Goal: Task Accomplishment & Management: Complete application form

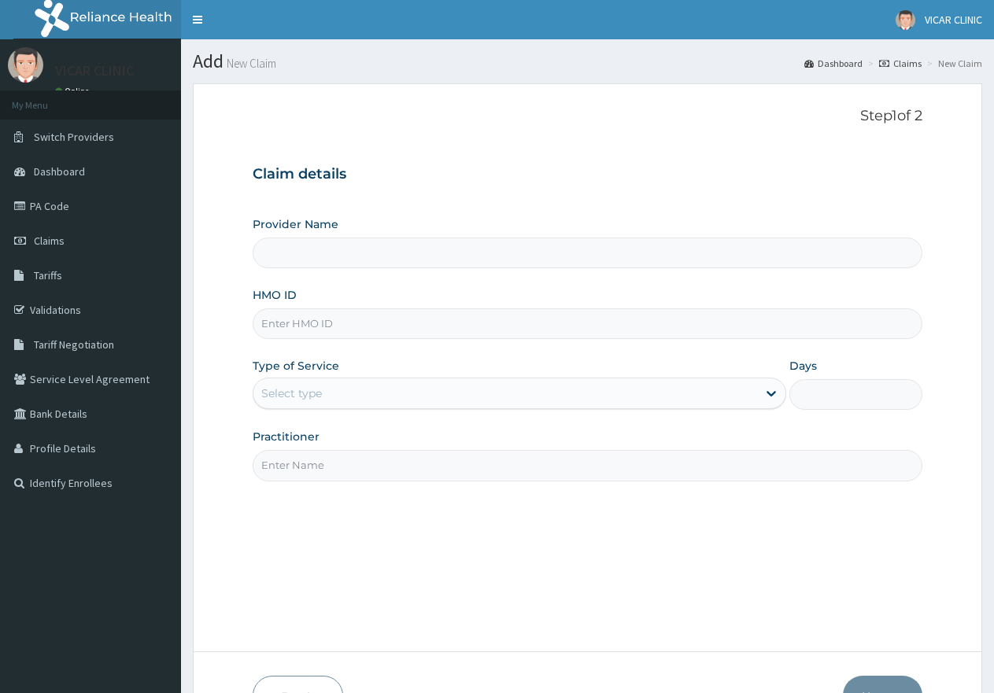
type input "VICAR SPECIALIST HOSPITAL"
click at [273, 328] on input "HMO ID" at bounding box center [588, 323] width 670 height 31
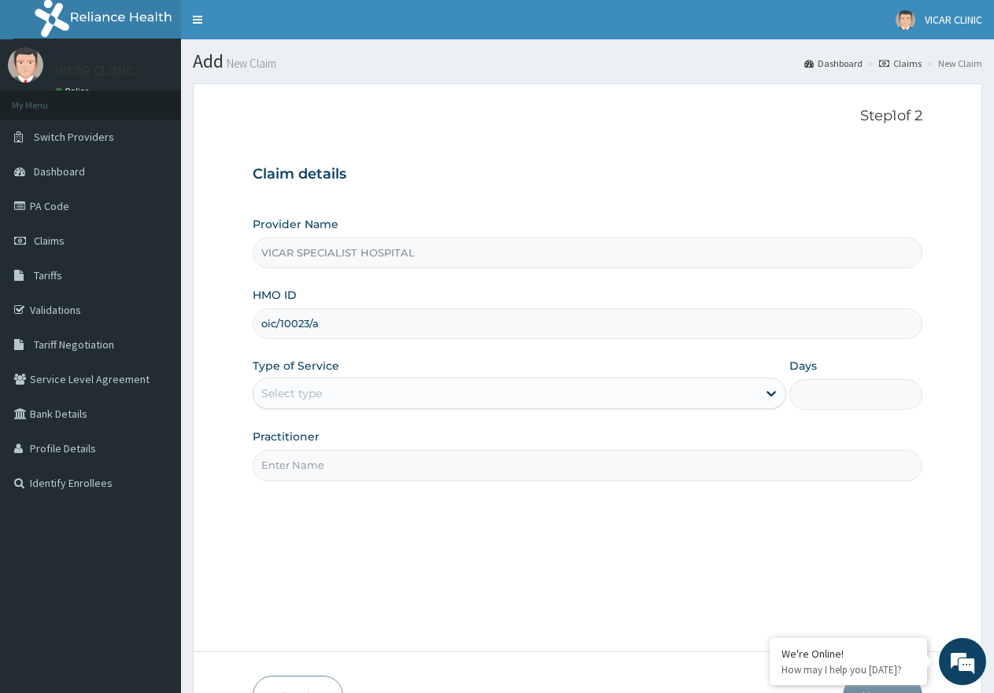
type input "OIC/10023/A"
click at [410, 404] on div "Select type" at bounding box center [504, 393] width 503 height 25
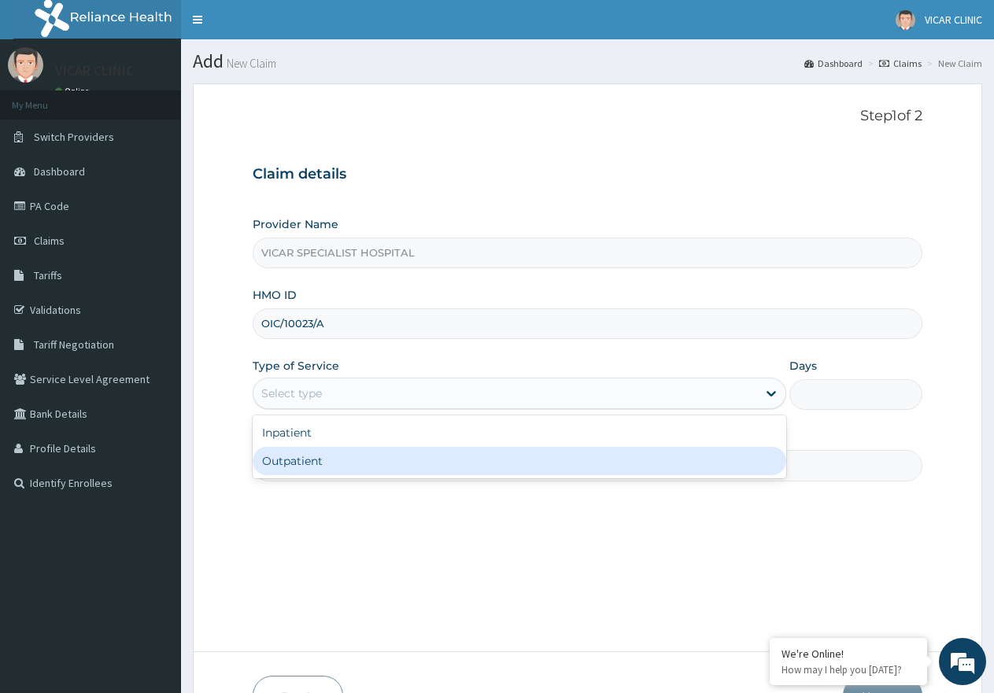
drag, startPoint x: 403, startPoint y: 467, endPoint x: 445, endPoint y: 463, distance: 41.9
click at [403, 468] on div "Outpatient" at bounding box center [519, 461] width 533 height 28
type input "1"
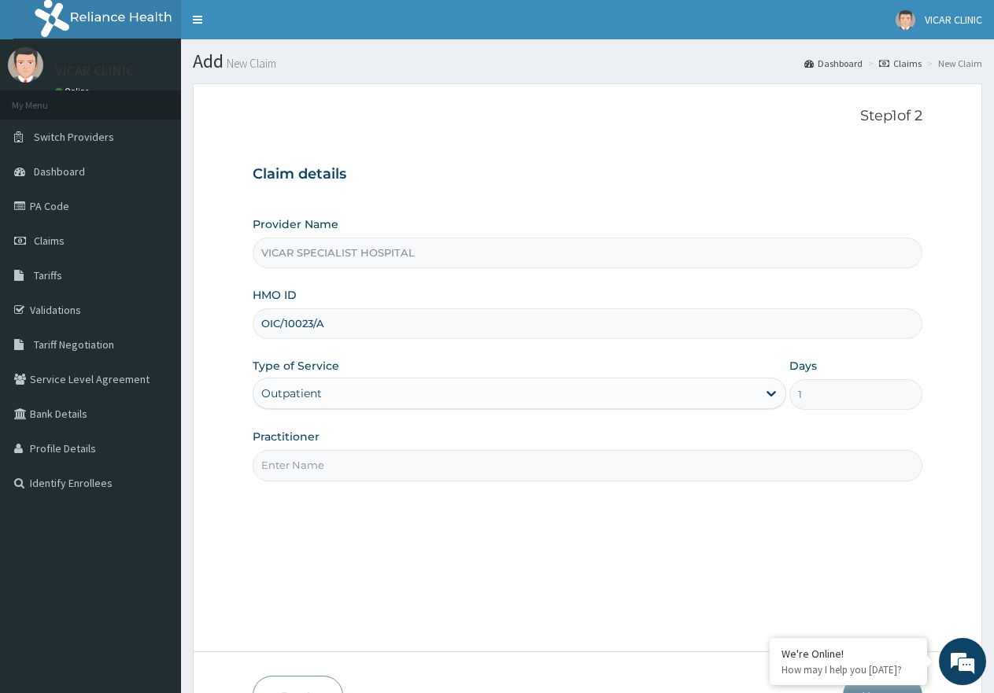
click at [445, 463] on input "Practitioner" at bounding box center [588, 465] width 670 height 31
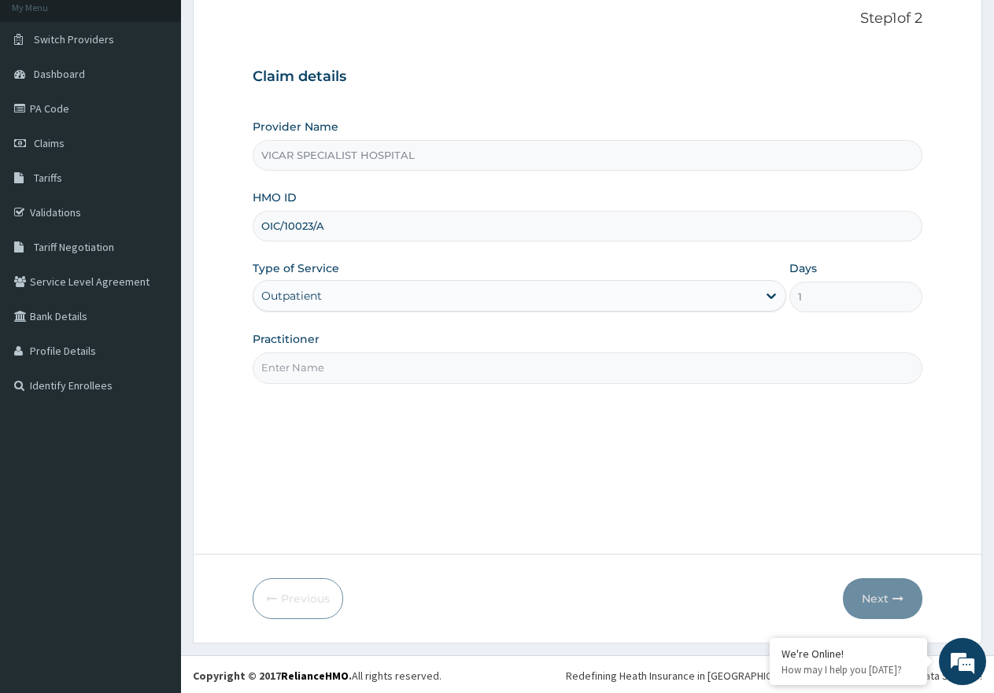
scroll to position [100, 0]
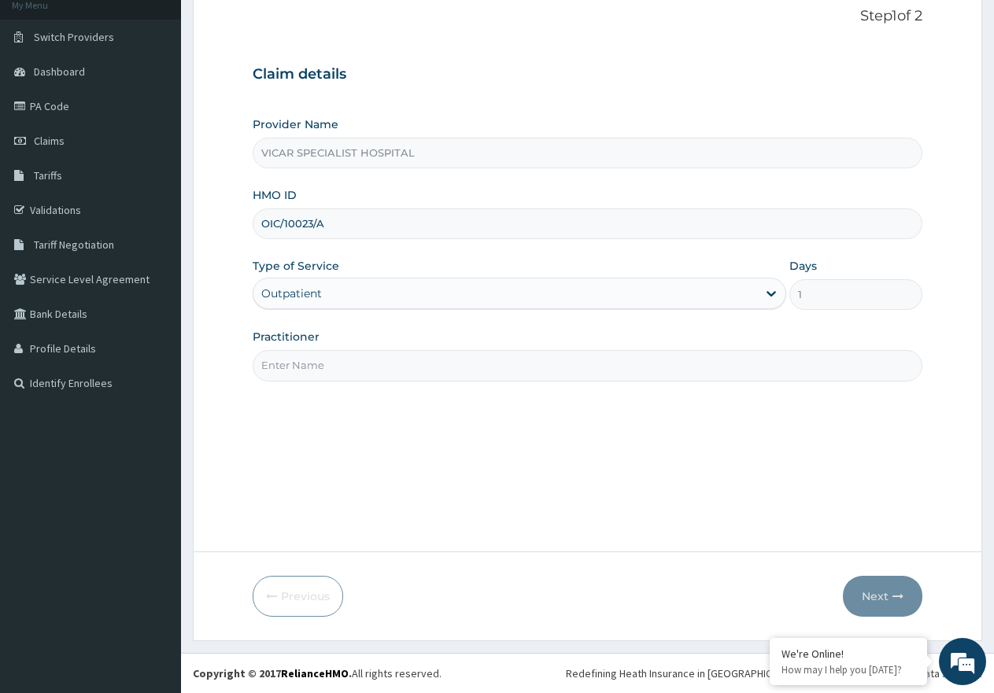
click at [361, 364] on input "Practitioner" at bounding box center [588, 365] width 670 height 31
click at [851, 548] on form "Step 1 of 2 Claim details Provider Name VICAR SPECIALIST HOSPITAL HMO ID OIC/10…" at bounding box center [587, 312] width 789 height 658
click at [360, 369] on input "Practitioner" at bounding box center [588, 365] width 670 height 31
type input "[PERSON_NAME]"
click at [882, 596] on button "Next" at bounding box center [882, 596] width 79 height 41
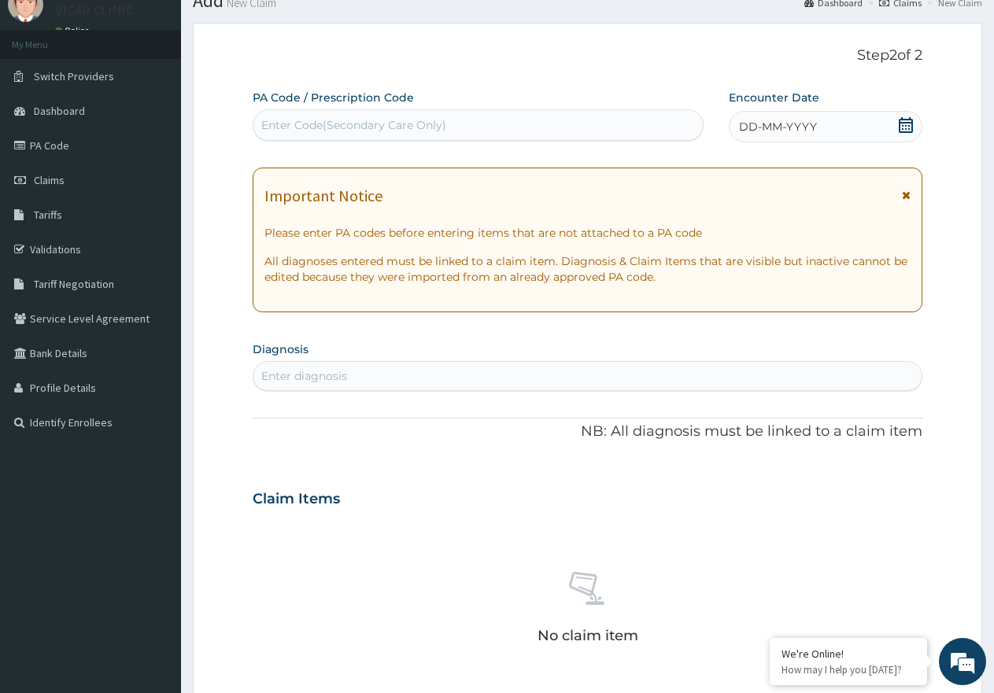
scroll to position [21, 0]
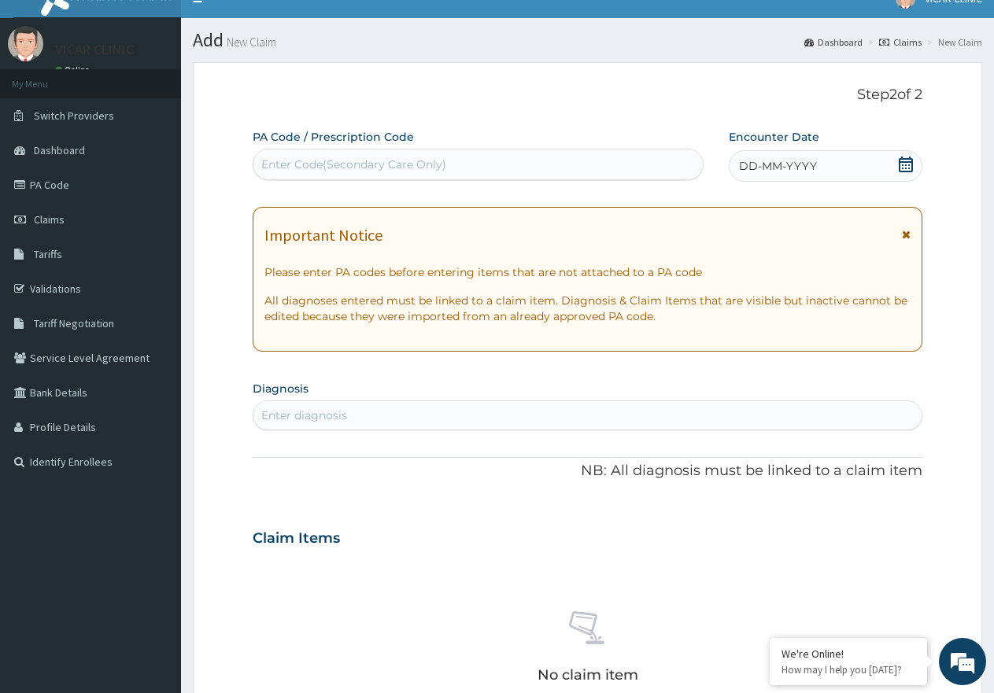
click at [898, 171] on icon at bounding box center [906, 165] width 16 height 16
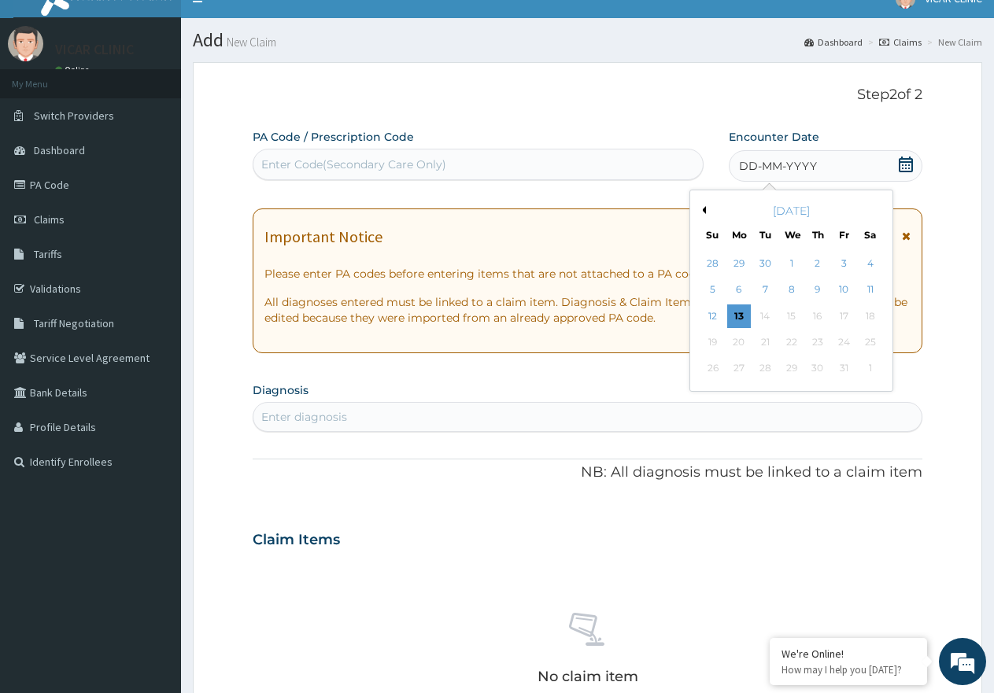
scroll to position [336, 0]
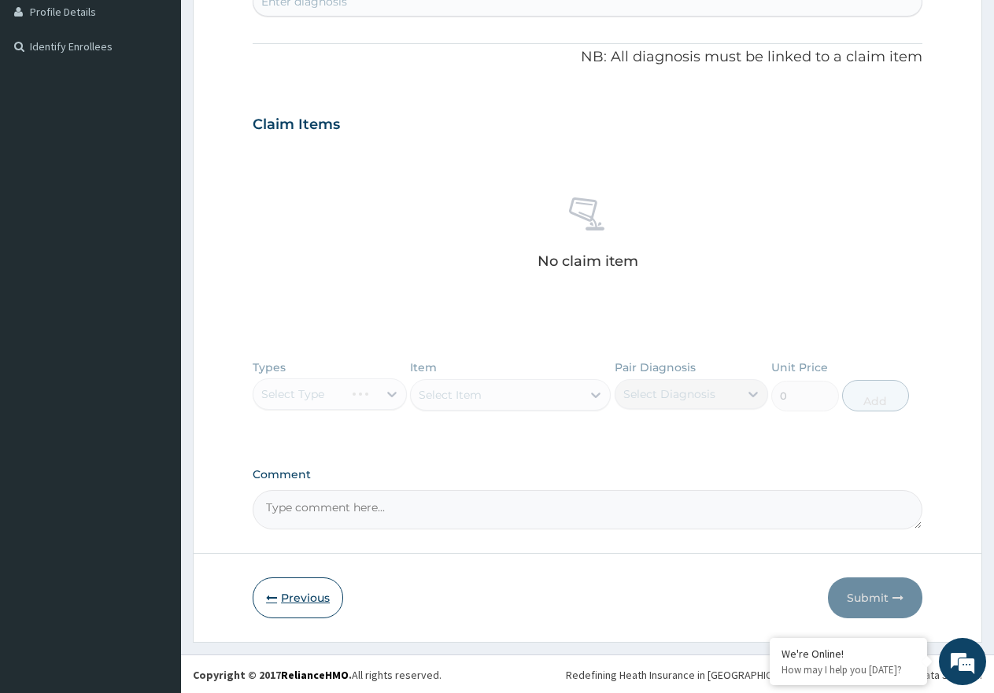
click at [291, 586] on button "Previous" at bounding box center [298, 598] width 90 height 41
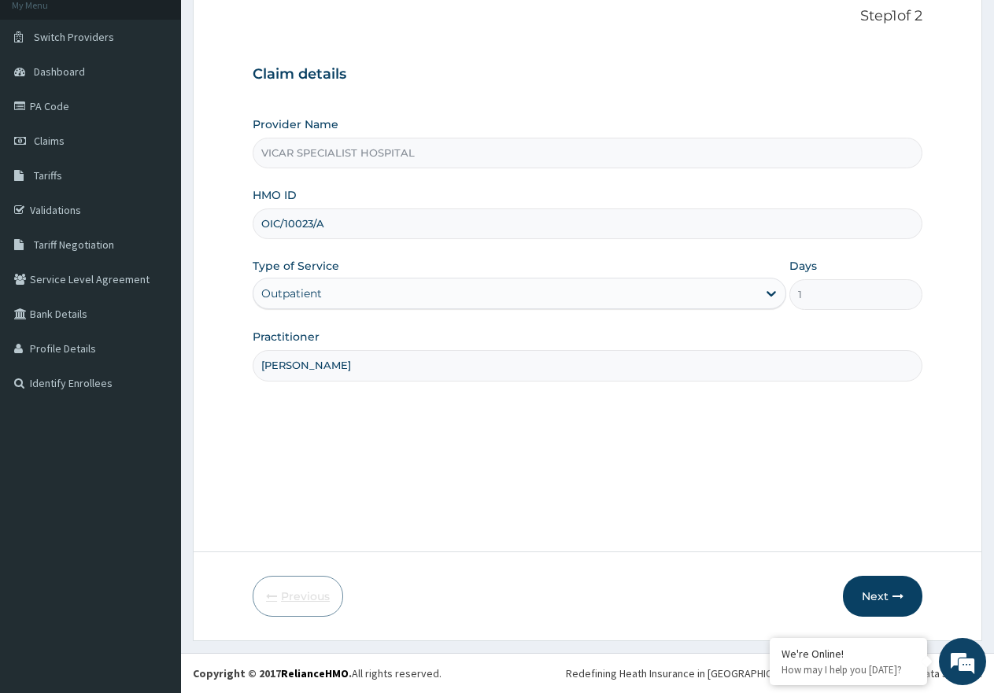
scroll to position [100, 0]
click at [336, 230] on input "OIC/10023/A" at bounding box center [588, 224] width 670 height 31
type input "OIC/10023/B"
click at [902, 592] on icon "button" at bounding box center [897, 596] width 11 height 11
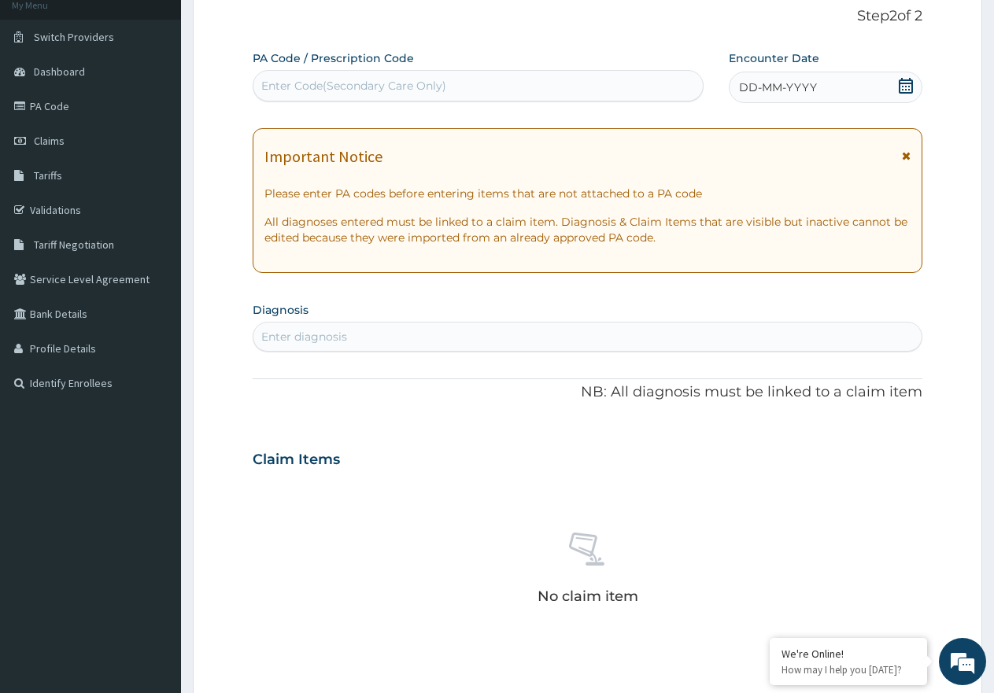
click at [894, 100] on div "DD-MM-YYYY" at bounding box center [826, 87] width 194 height 31
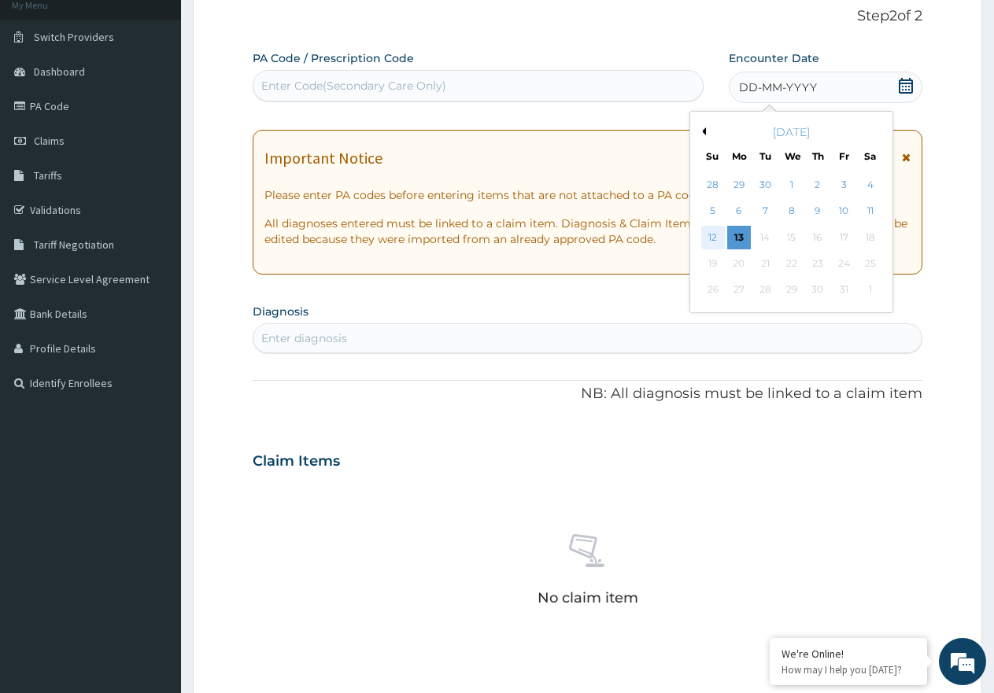
click at [717, 232] on div "12" at bounding box center [713, 238] width 24 height 24
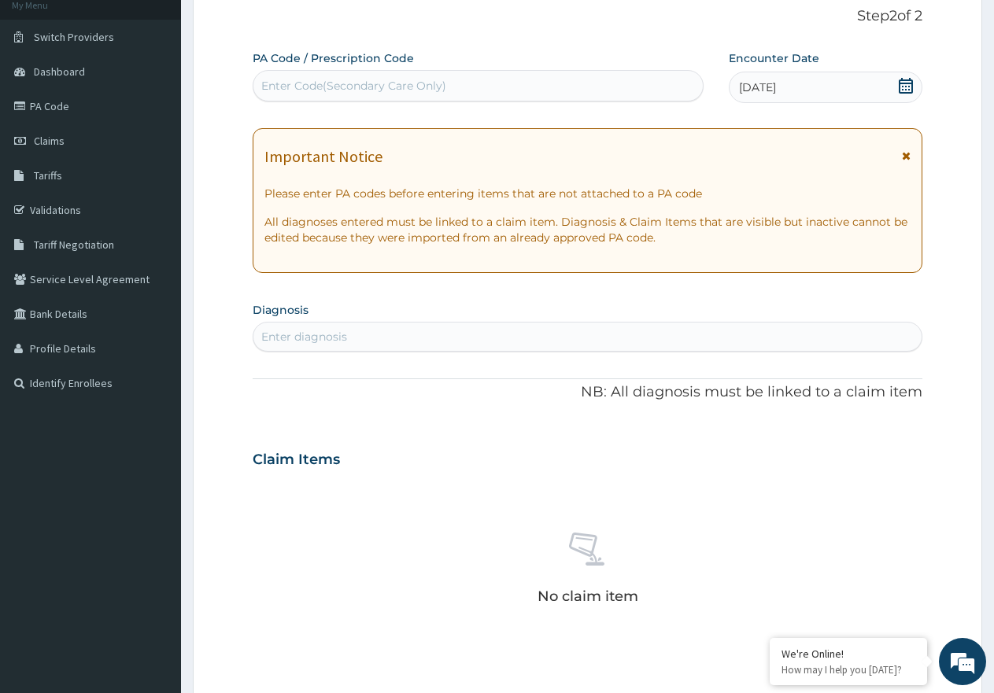
click at [569, 327] on div "Enter diagnosis" at bounding box center [587, 336] width 668 height 25
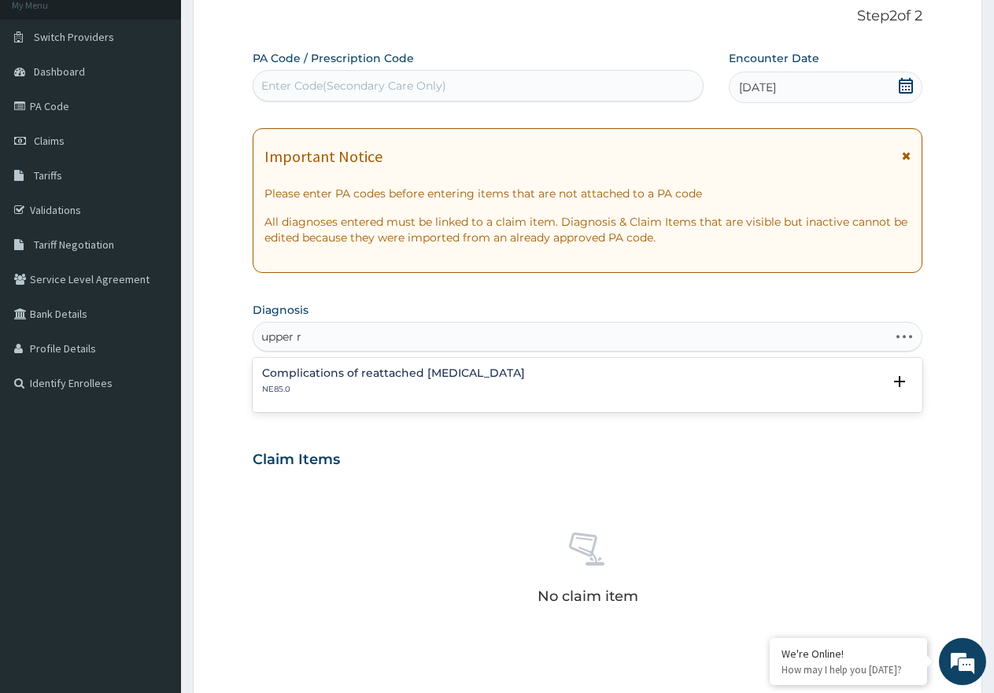
type input "upper"
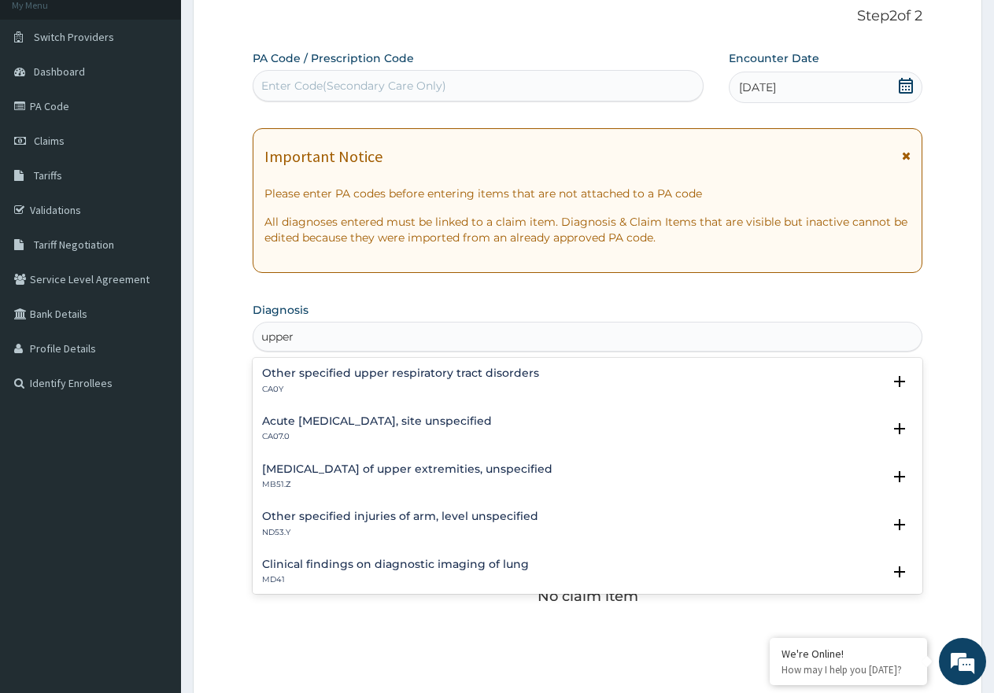
click at [397, 419] on h4 "Acute upper respiratory infection, site unspecified" at bounding box center [377, 421] width 230 height 12
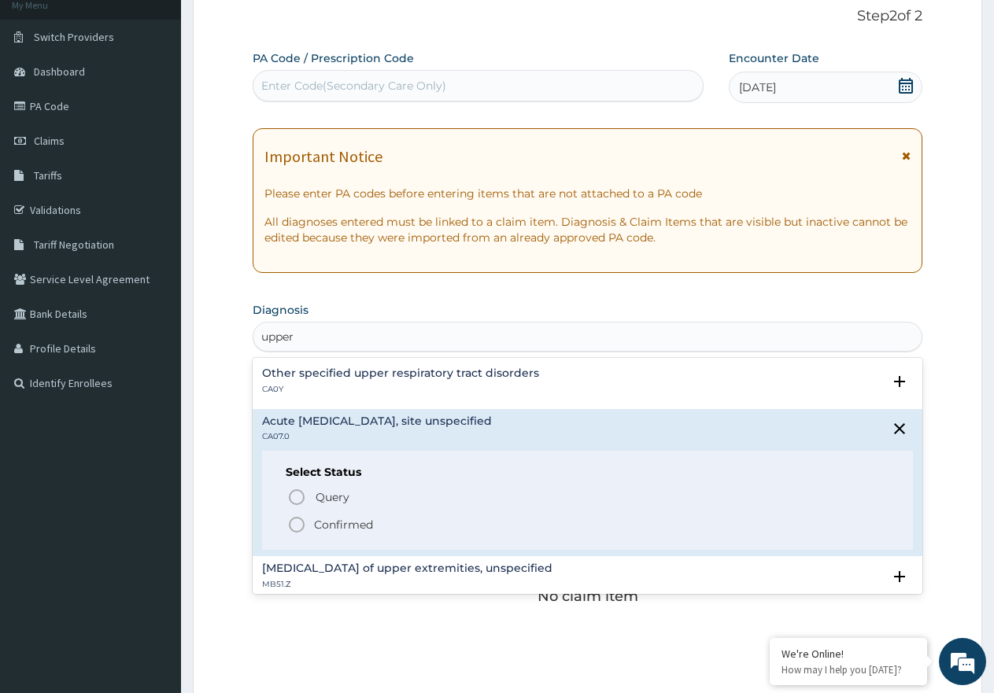
click at [292, 526] on icon "status option filled" at bounding box center [296, 524] width 19 height 19
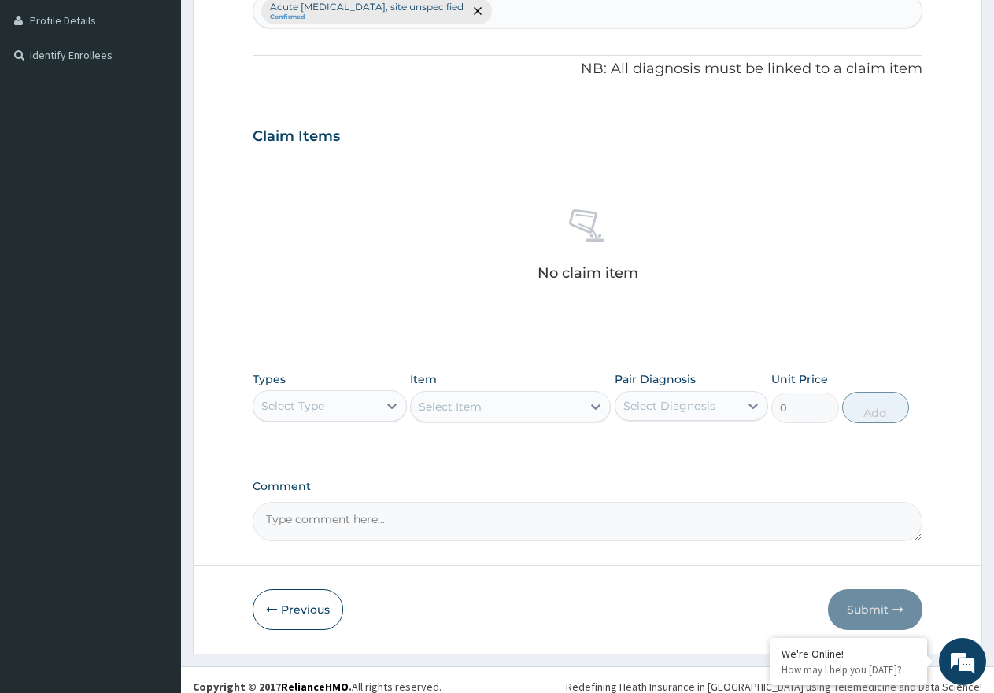
scroll to position [441, 0]
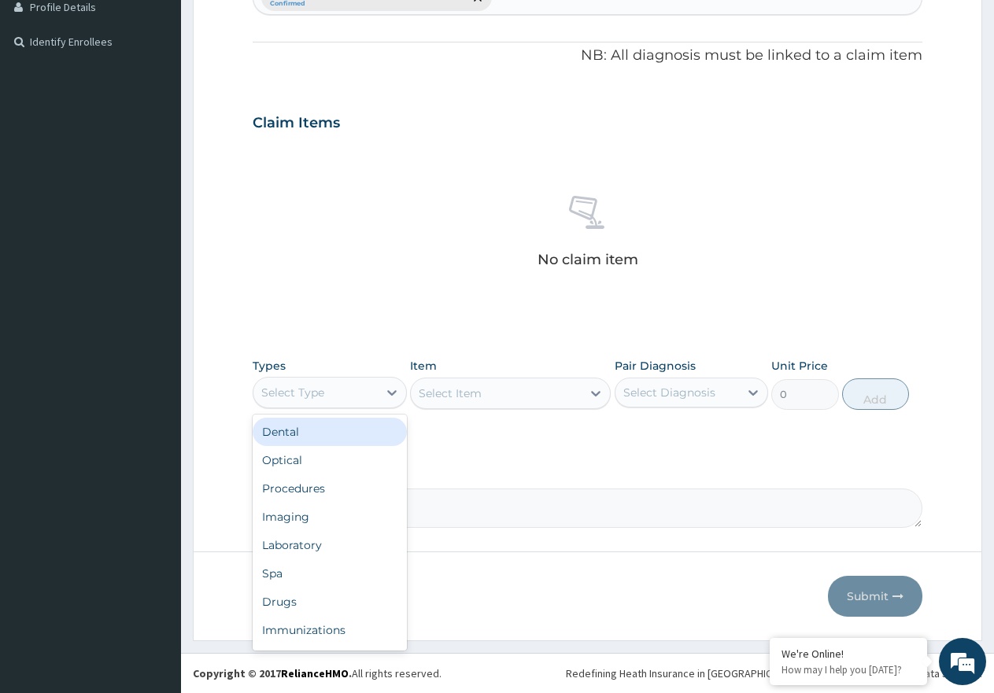
click at [375, 397] on div "Select Type" at bounding box center [315, 392] width 124 height 25
click at [358, 496] on div "Procedures" at bounding box center [330, 488] width 154 height 28
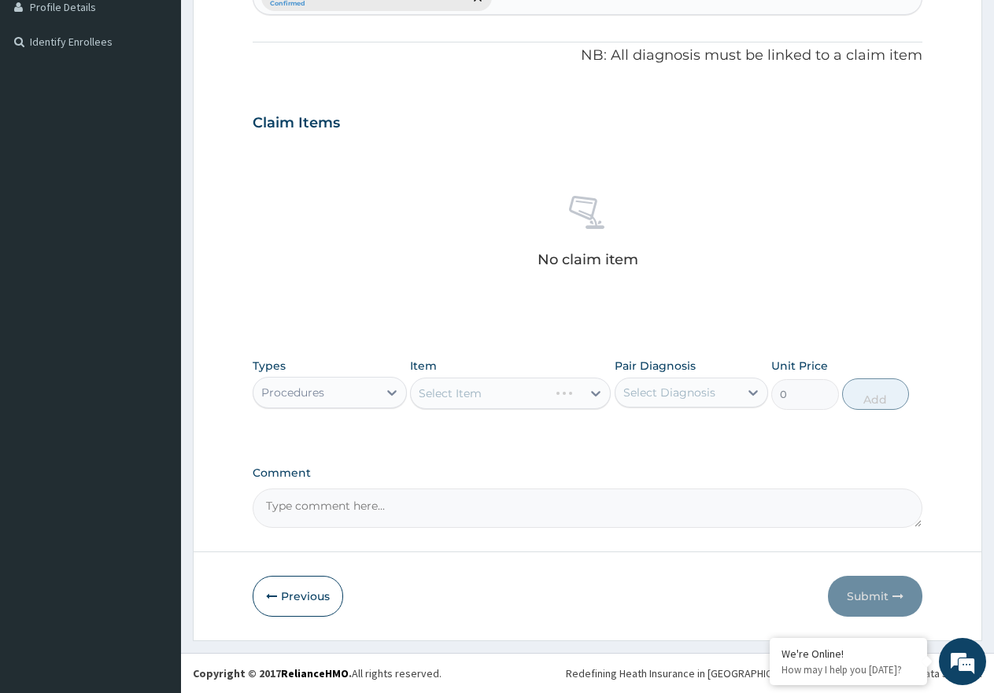
click at [677, 392] on div "Select Diagnosis" at bounding box center [669, 393] width 92 height 16
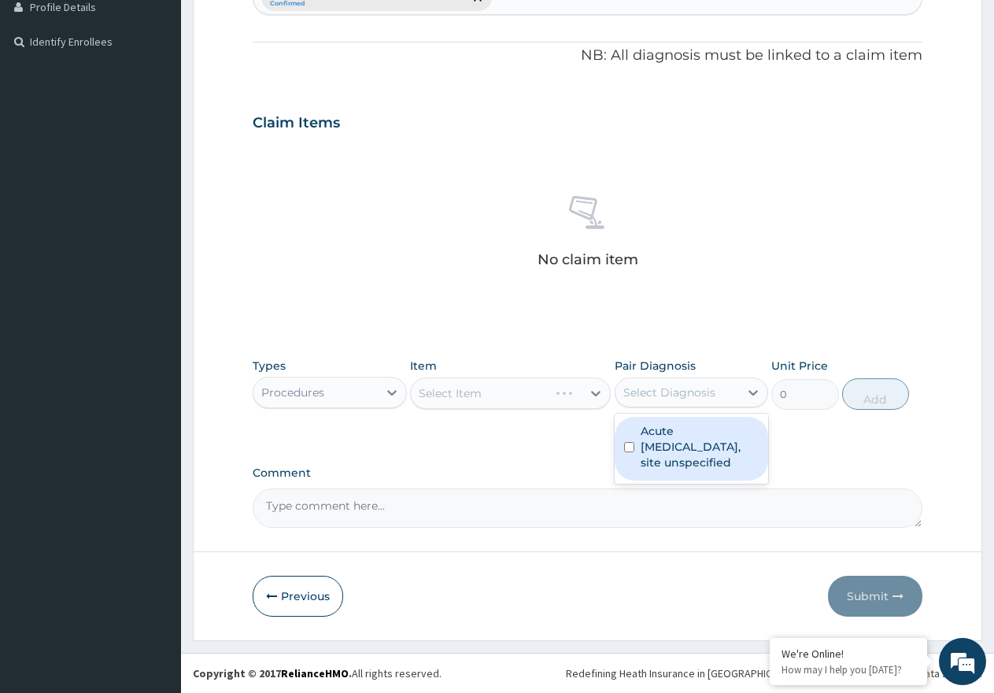
click at [710, 446] on label "Acute upper respiratory infection, site unspecified" at bounding box center [699, 446] width 119 height 47
checkbox input "true"
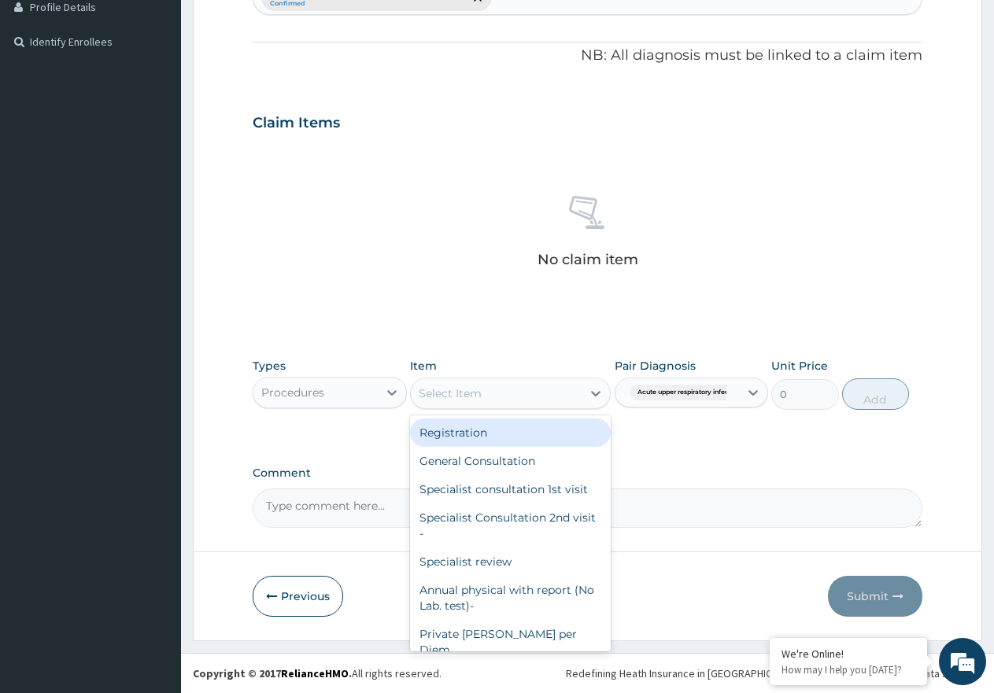
click at [544, 394] on div "Select Item" at bounding box center [496, 393] width 171 height 25
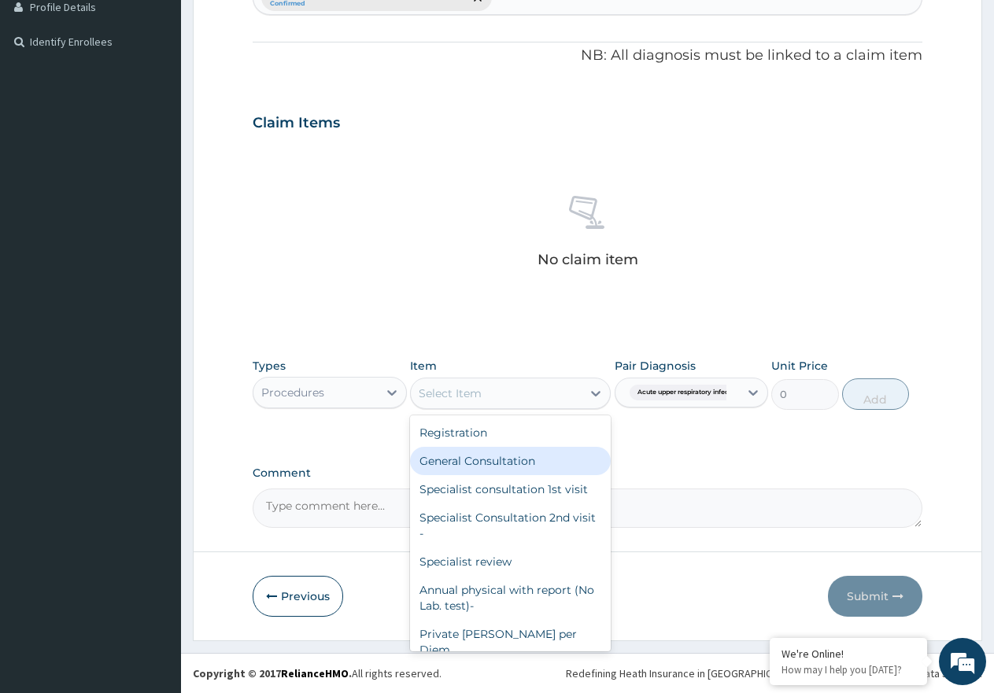
drag, startPoint x: 542, startPoint y: 458, endPoint x: 773, endPoint y: 463, distance: 230.6
click at [542, 459] on div "General Consultation" at bounding box center [510, 461] width 201 height 28
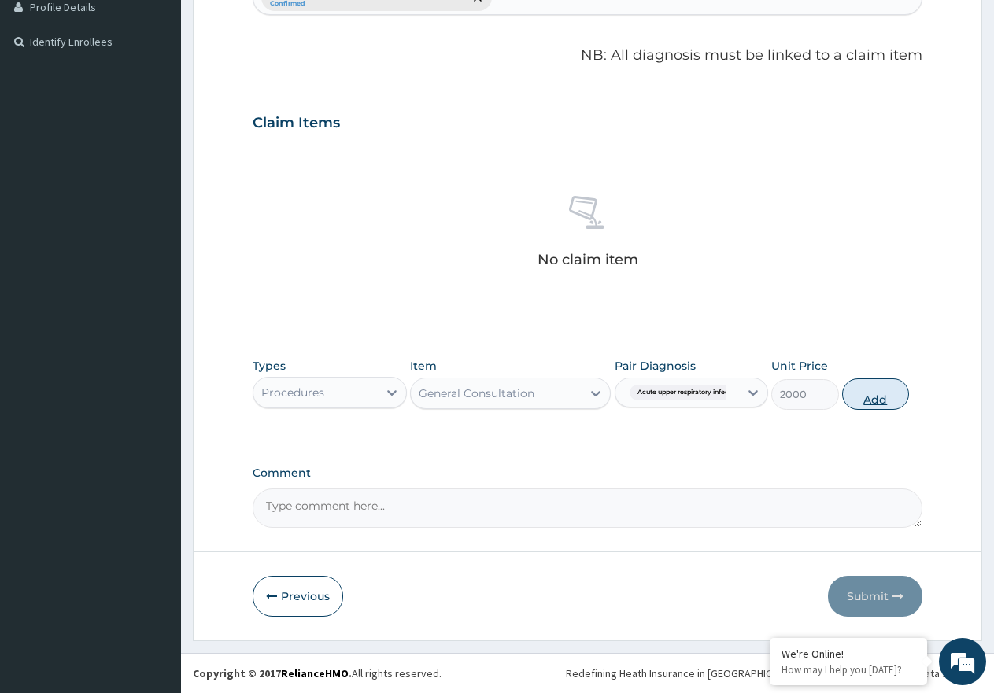
click at [880, 400] on button "Add" at bounding box center [875, 393] width 67 height 31
type input "0"
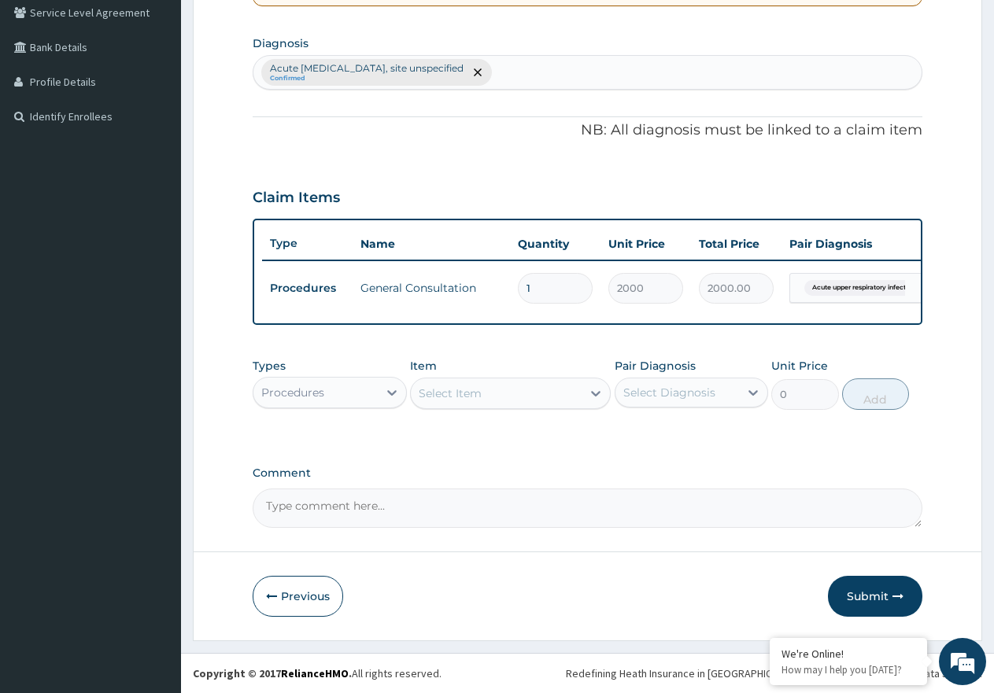
scroll to position [380, 0]
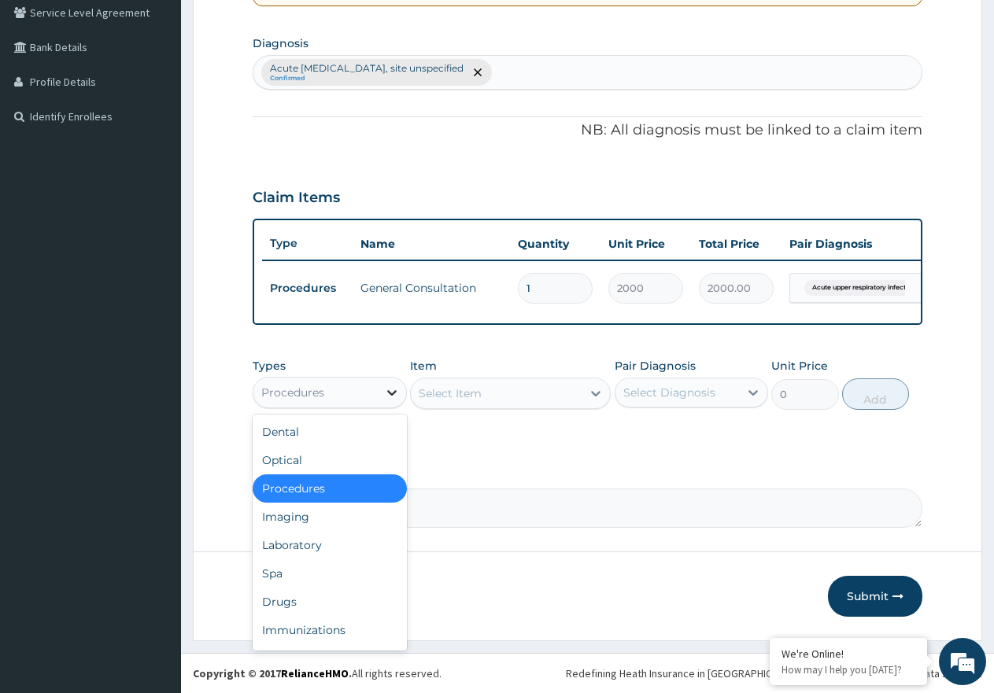
click at [379, 398] on div at bounding box center [392, 392] width 28 height 28
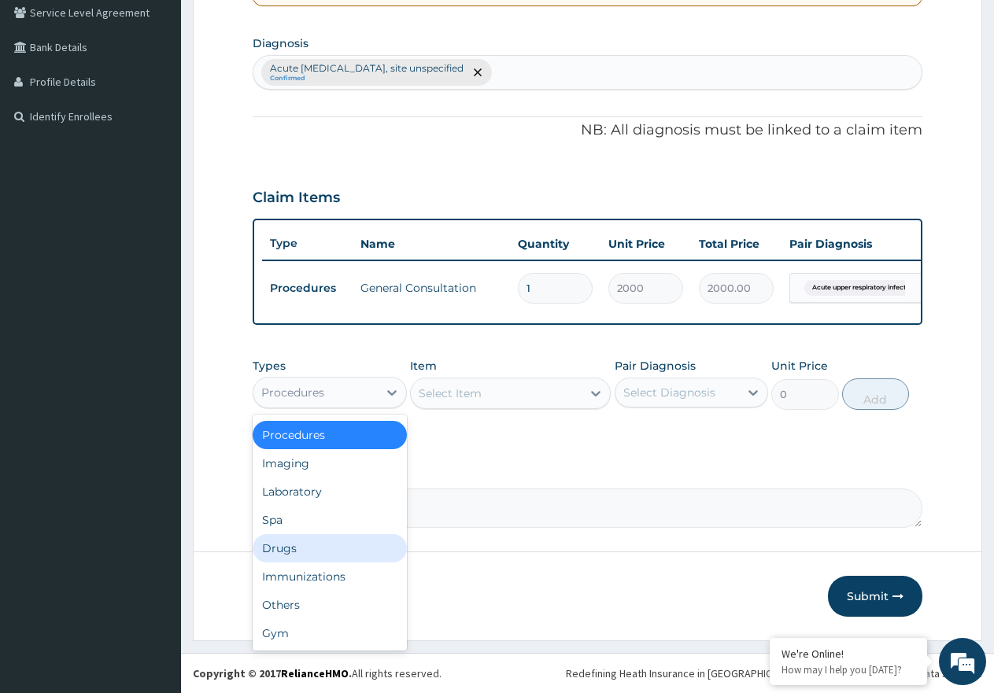
click at [284, 540] on div "Drugs" at bounding box center [330, 548] width 154 height 28
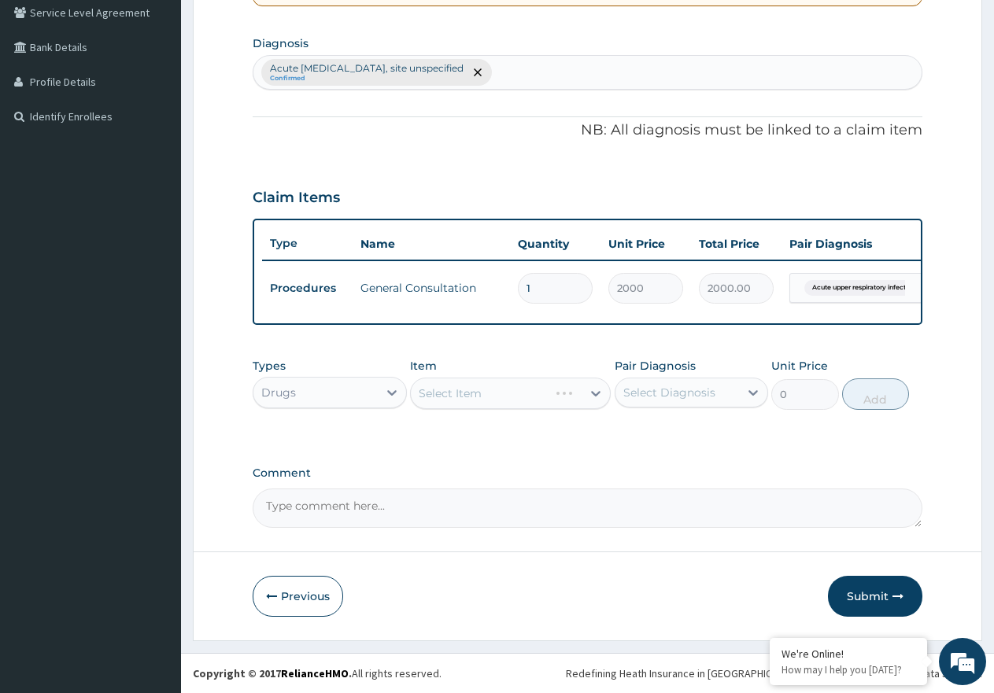
click at [552, 392] on div "Select Item" at bounding box center [510, 393] width 201 height 31
click at [738, 393] on div "Select Diagnosis" at bounding box center [677, 392] width 124 height 25
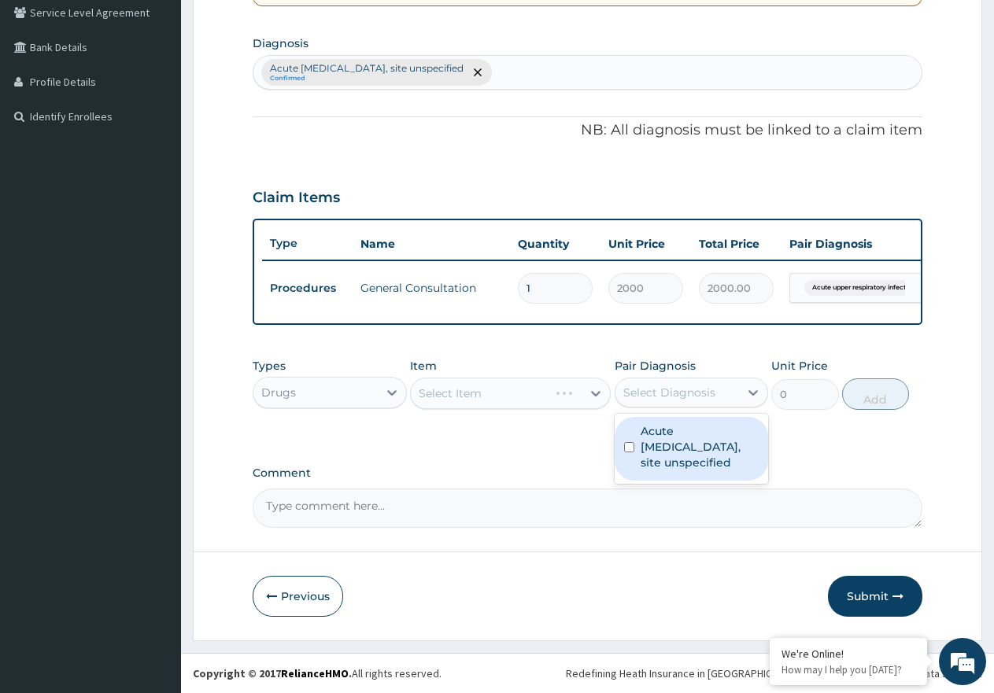
click at [723, 443] on label "Acute upper respiratory infection, site unspecified" at bounding box center [699, 446] width 119 height 47
checkbox input "true"
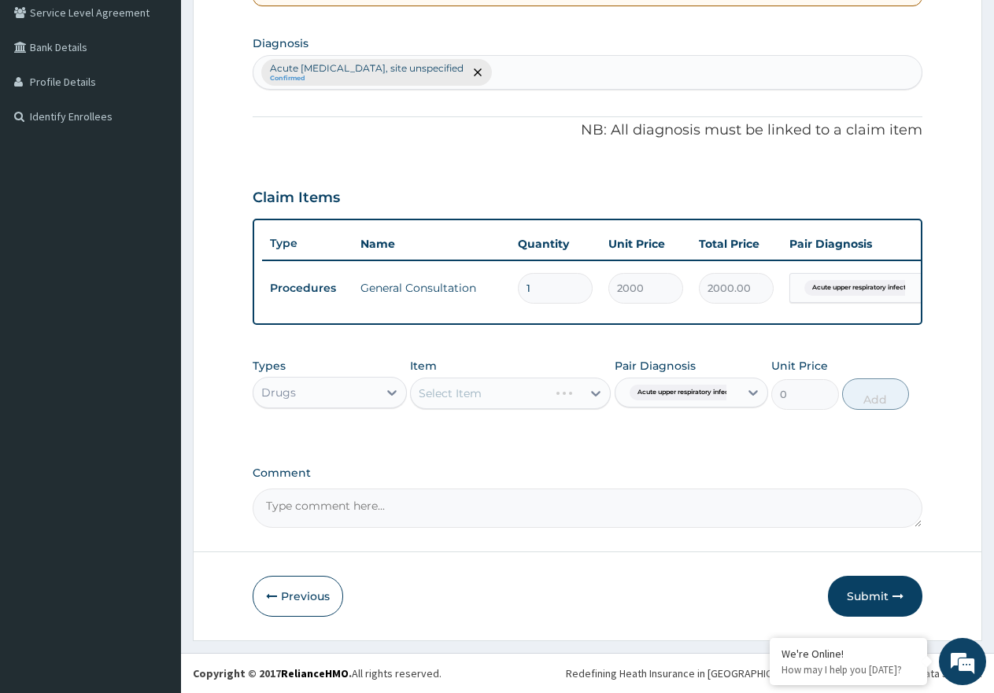
click at [522, 391] on div "Select Item" at bounding box center [510, 393] width 201 height 31
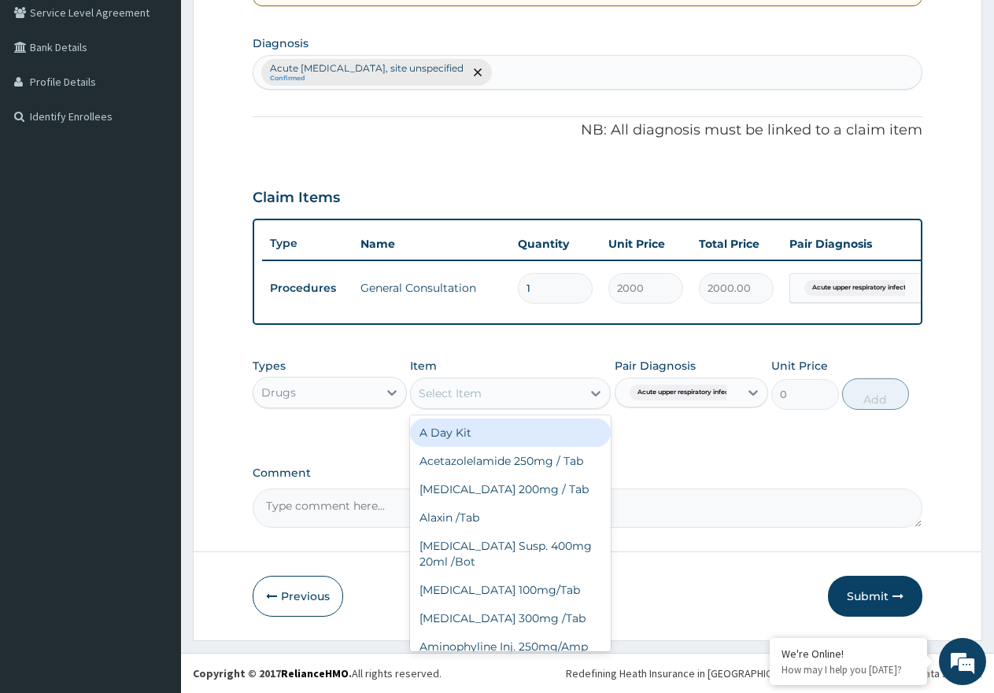
click at [522, 391] on div "Select Item" at bounding box center [496, 393] width 171 height 25
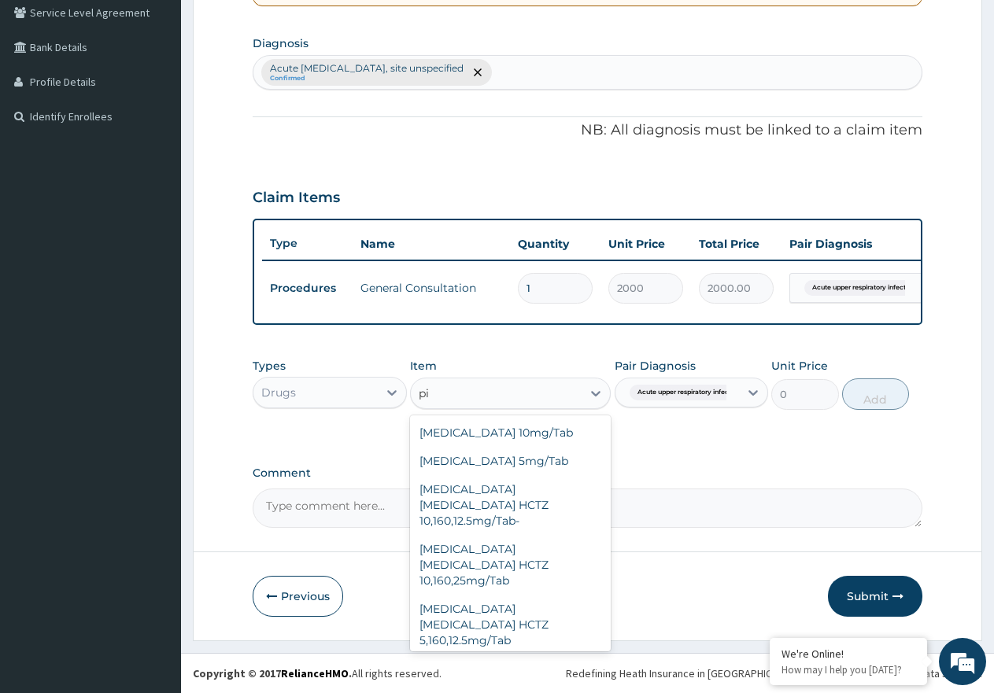
type input "p"
type input "ch"
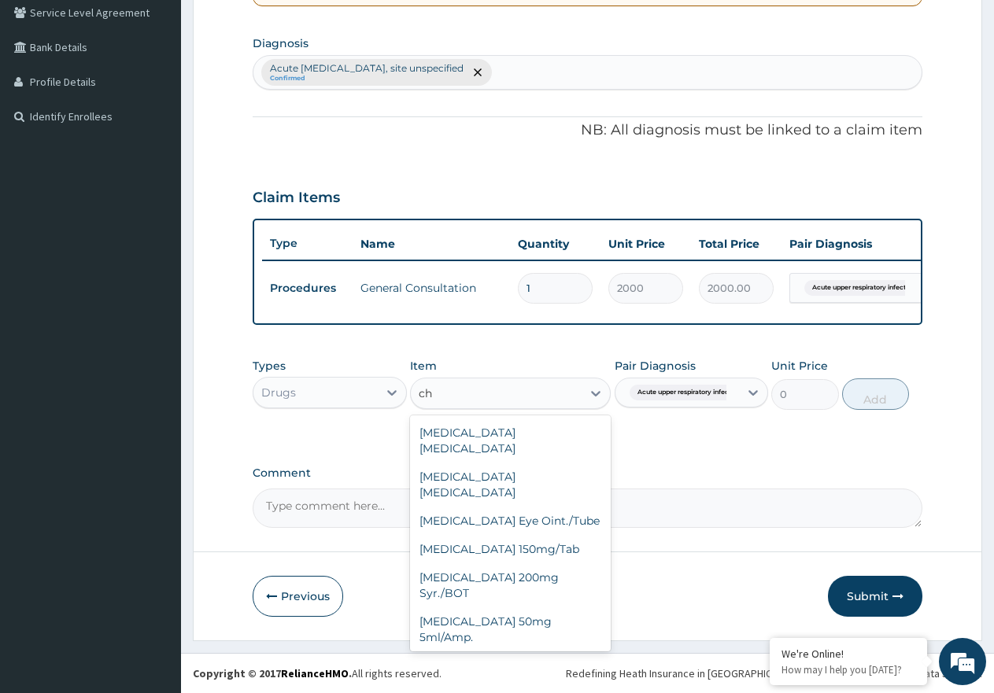
click at [526, 651] on div "Chlorpheniramine 2mg 5ml/BOT" at bounding box center [510, 665] width 201 height 28
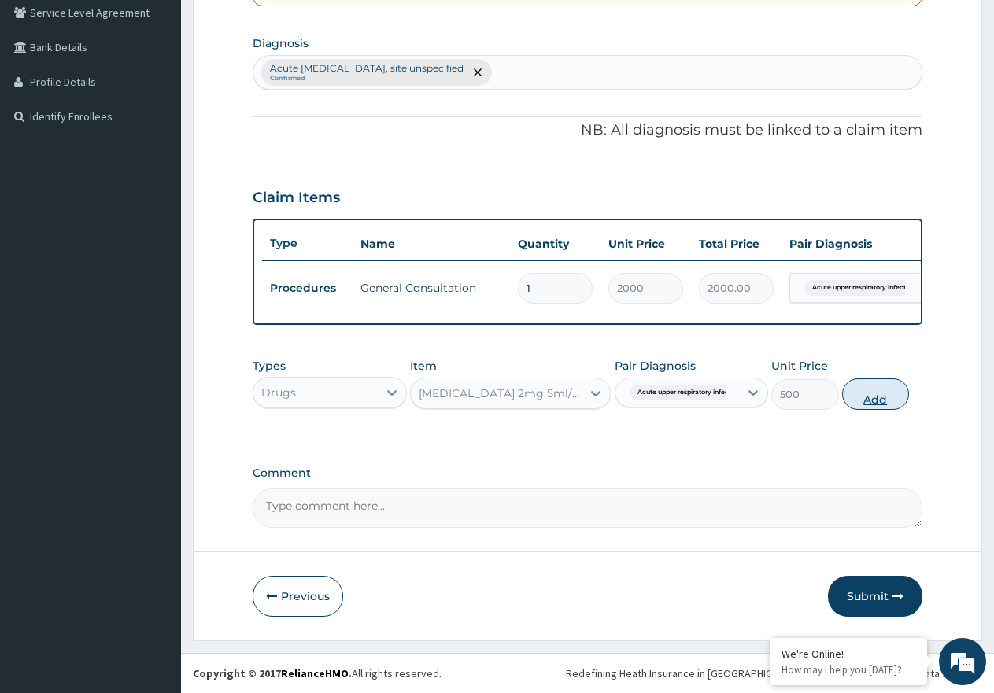
click at [865, 400] on button "Add" at bounding box center [875, 393] width 67 height 31
type input "0"
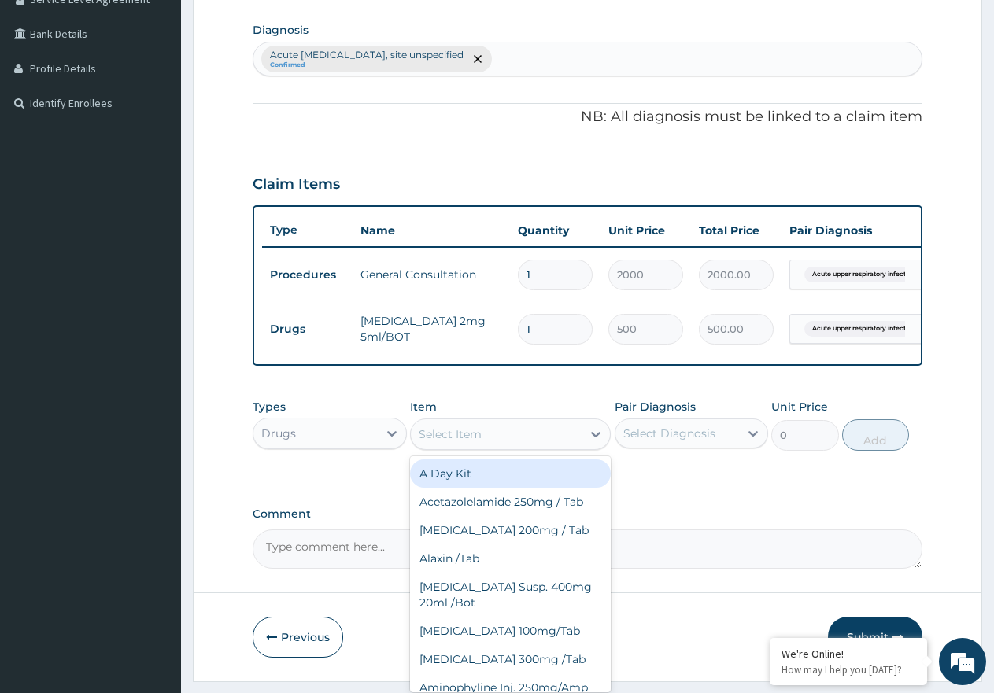
click at [567, 447] on div "Select Item" at bounding box center [496, 434] width 171 height 25
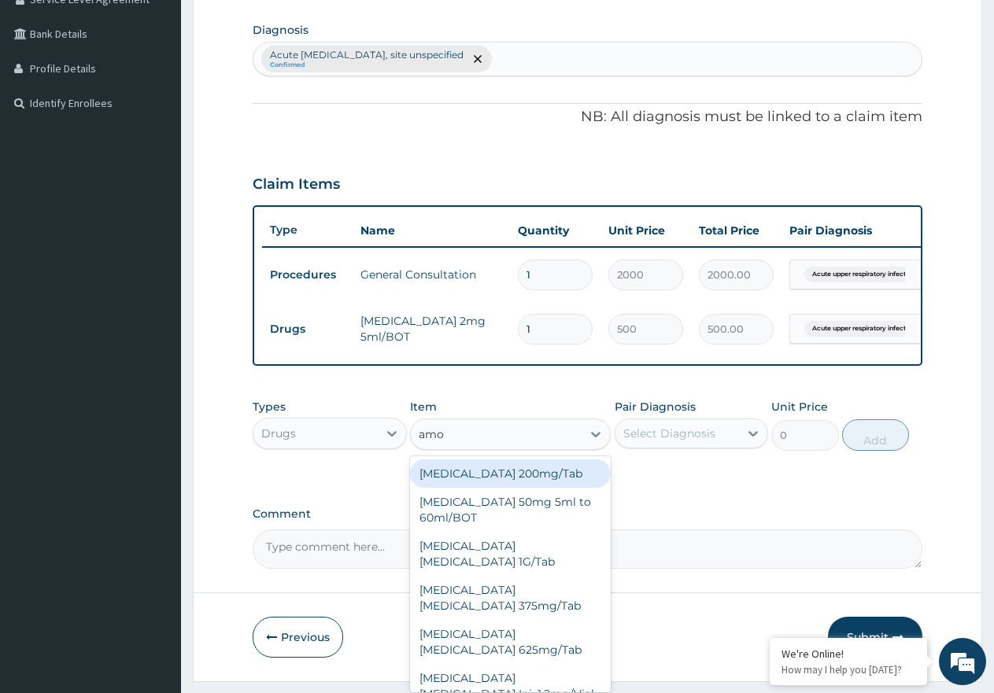
type input "amox"
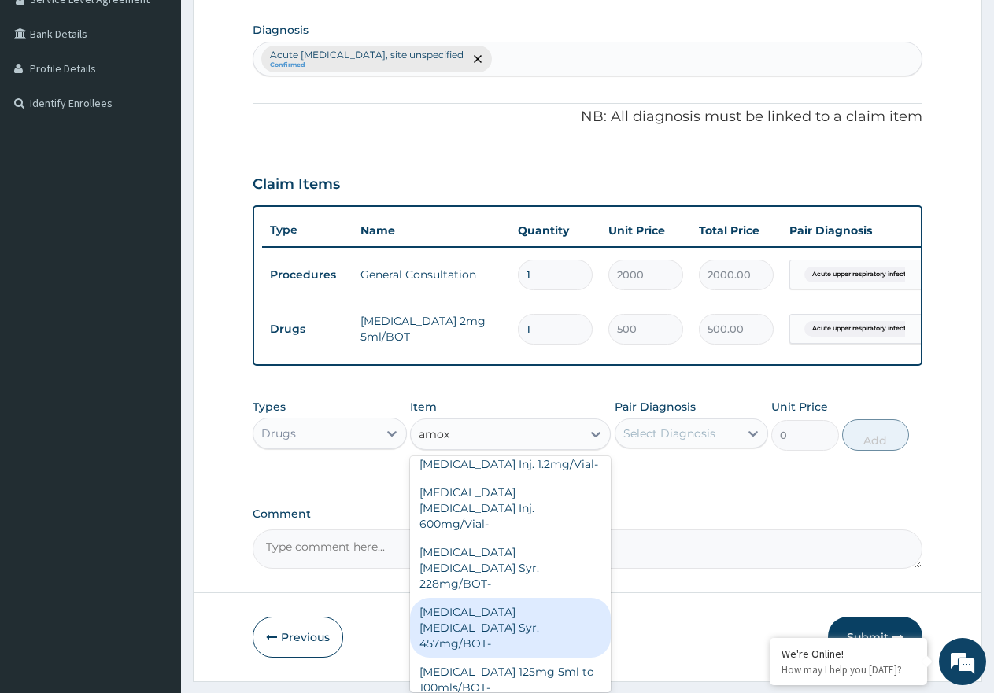
scroll to position [208, 0]
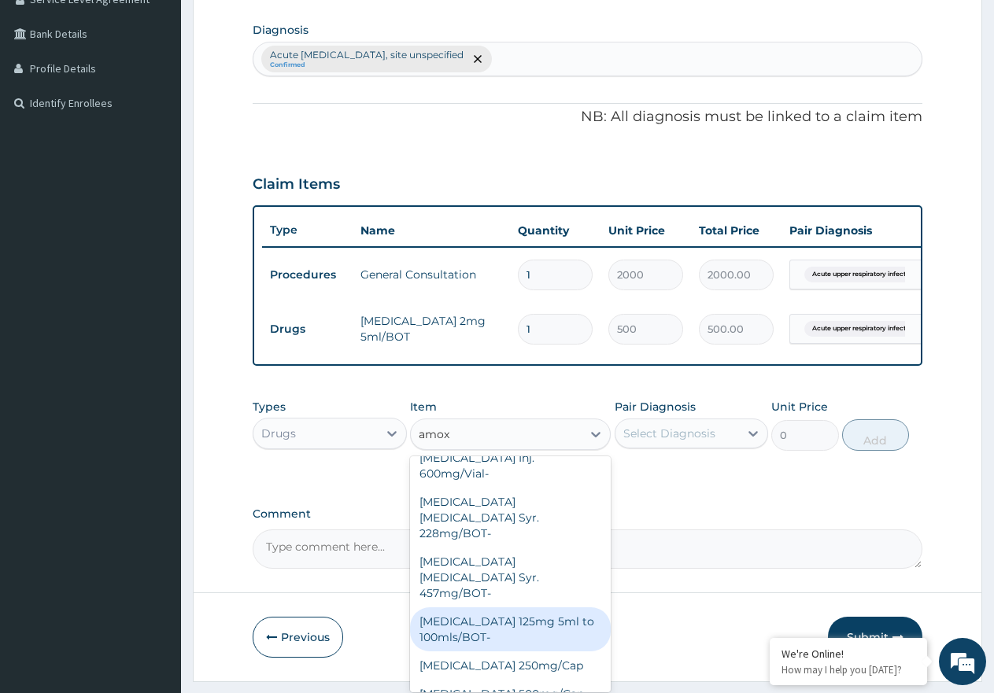
click at [551, 607] on div "[MEDICAL_DATA] 125mg 5ml to 100mls/BOT-" at bounding box center [510, 629] width 201 height 44
type input "800"
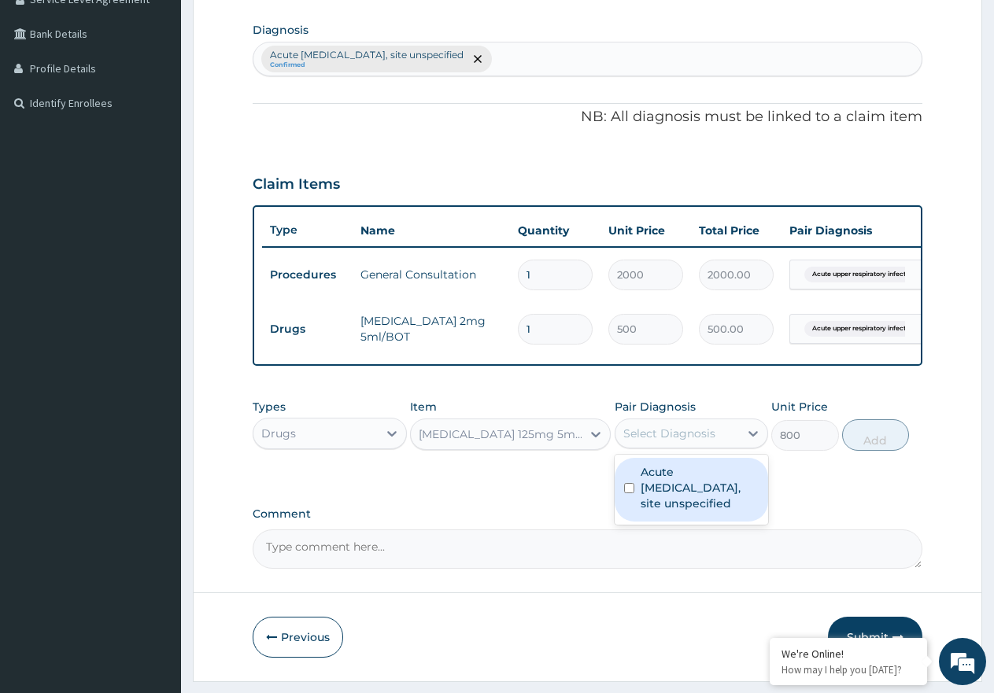
click at [717, 446] on div "Select Diagnosis" at bounding box center [677, 433] width 124 height 25
click at [718, 489] on label "Acute [MEDICAL_DATA], site unspecified" at bounding box center [699, 487] width 119 height 47
checkbox input "true"
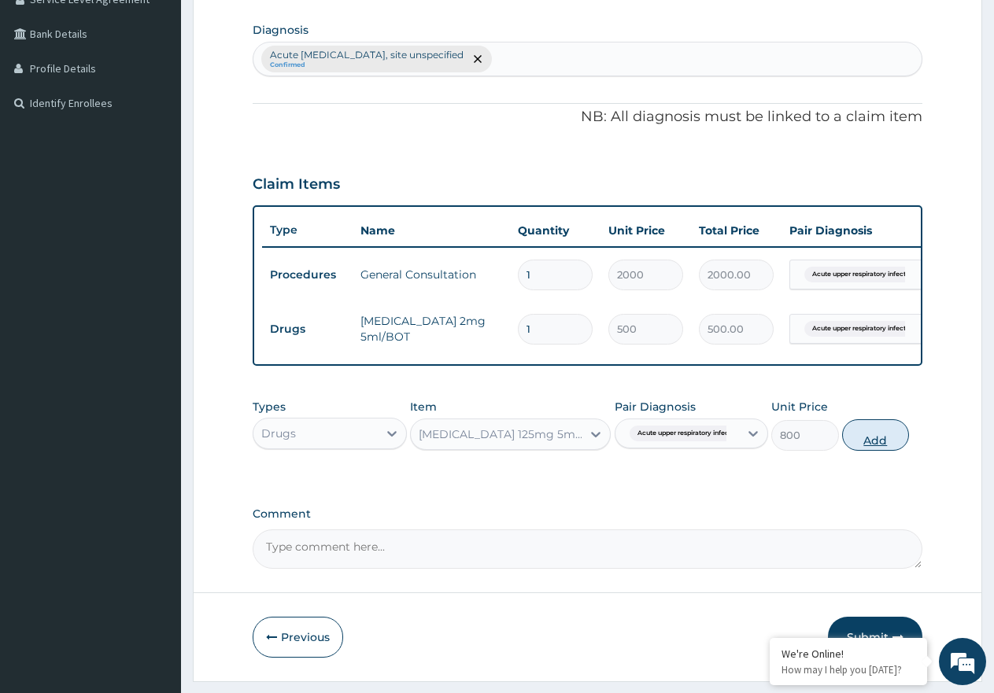
click at [879, 449] on button "Add" at bounding box center [875, 434] width 67 height 31
type input "0"
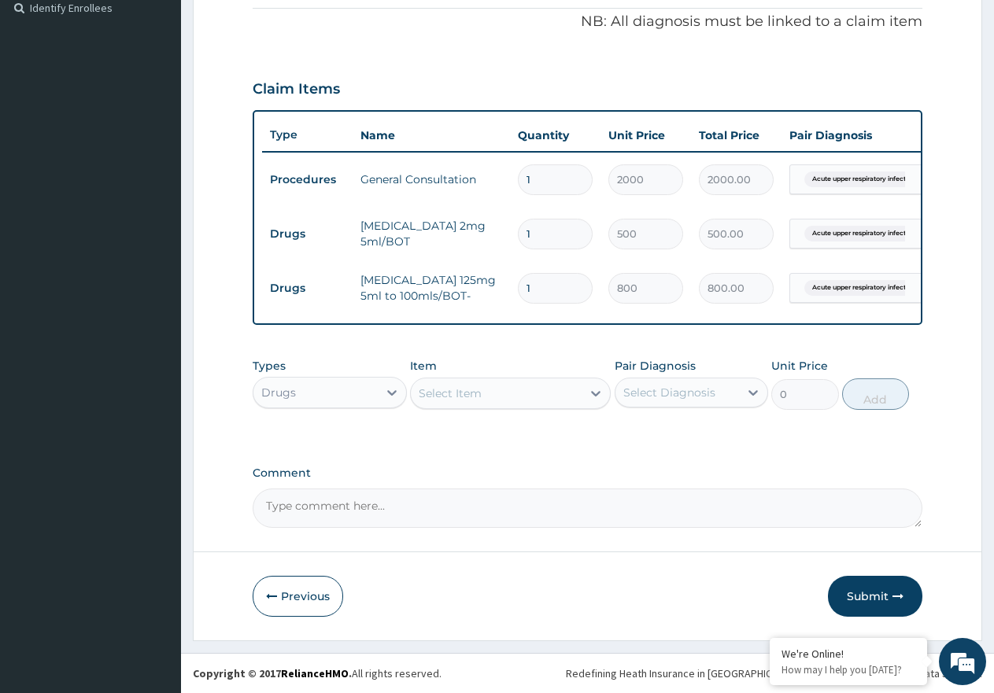
click at [869, 598] on button "Submit" at bounding box center [875, 596] width 94 height 41
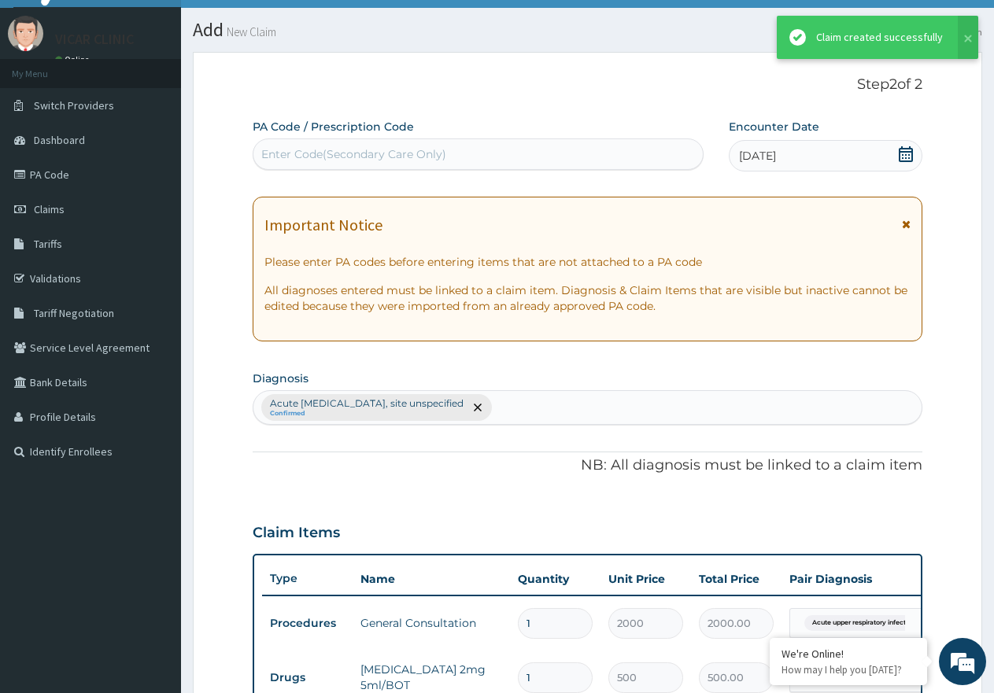
scroll to position [489, 0]
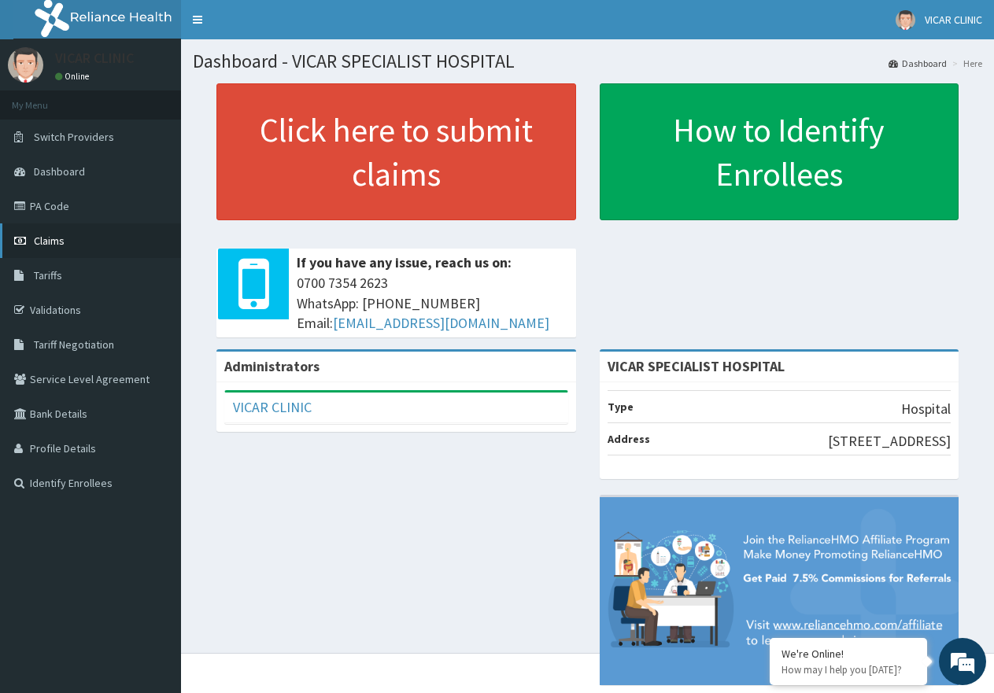
click at [52, 240] on span "Claims" at bounding box center [49, 241] width 31 height 14
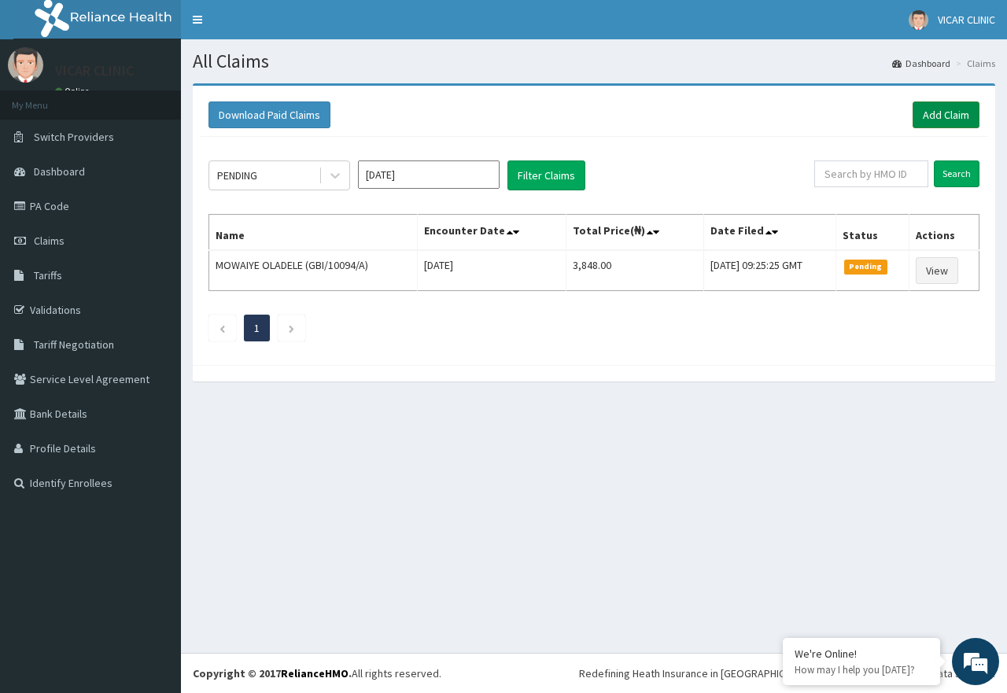
click at [941, 109] on link "Add Claim" at bounding box center [946, 114] width 67 height 27
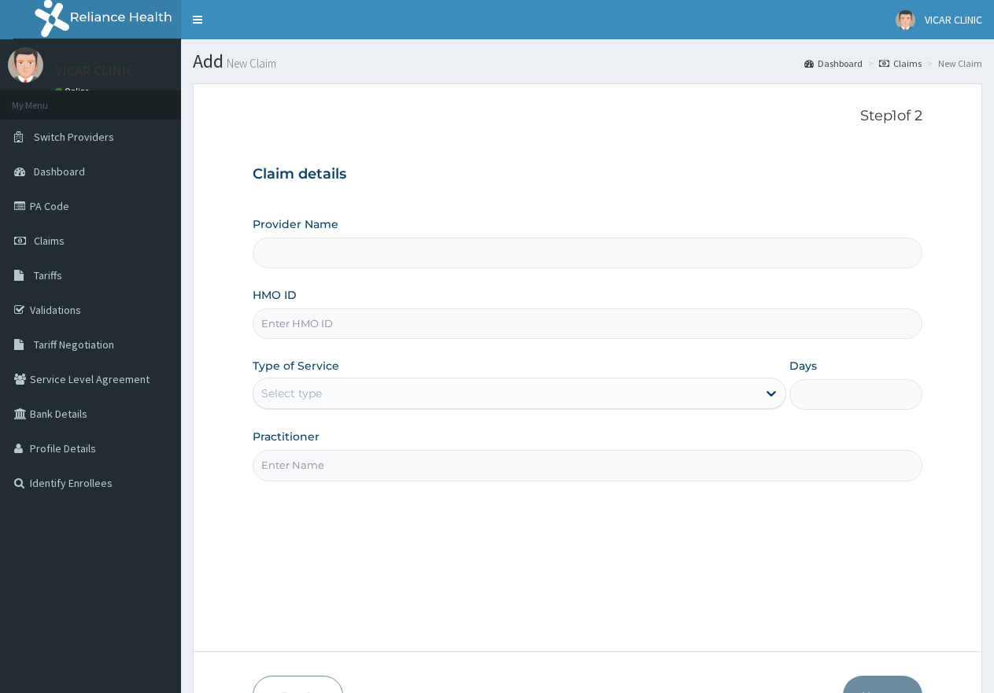
click at [352, 309] on input "HMO ID" at bounding box center [588, 323] width 670 height 31
type input "VICAR SPECIALIST HOSPITAL"
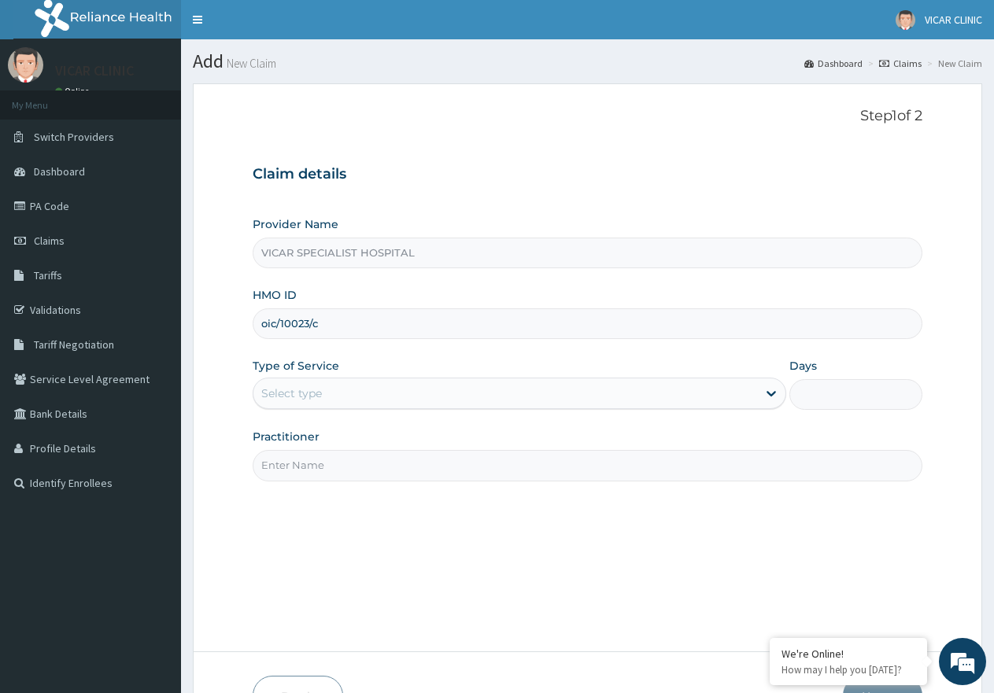
type input "OIC/10023/C"
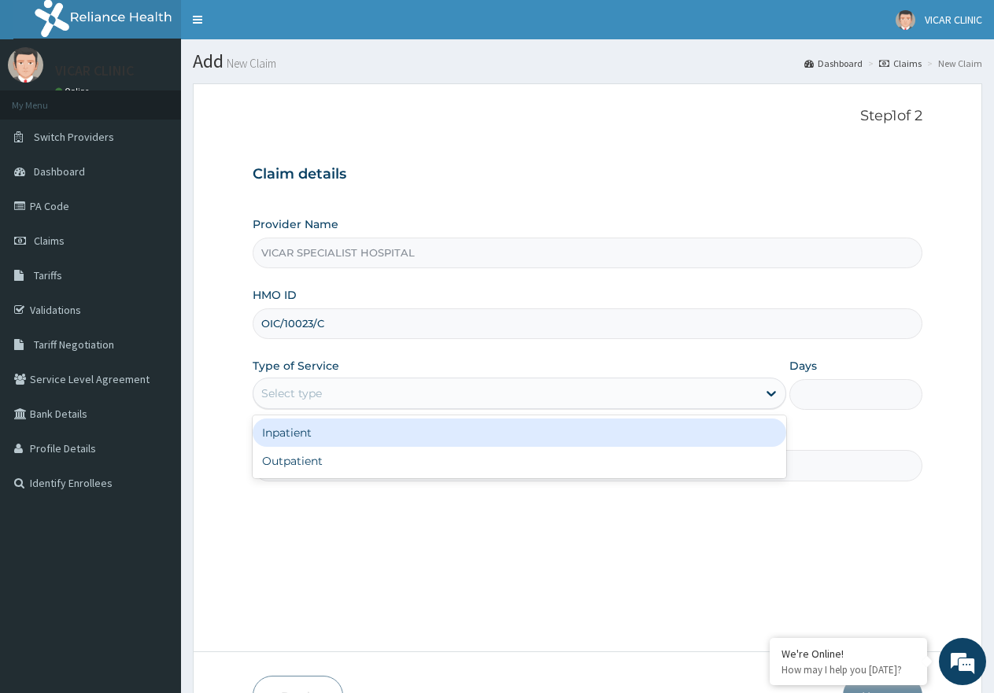
click at [416, 392] on div "Select type" at bounding box center [504, 393] width 503 height 25
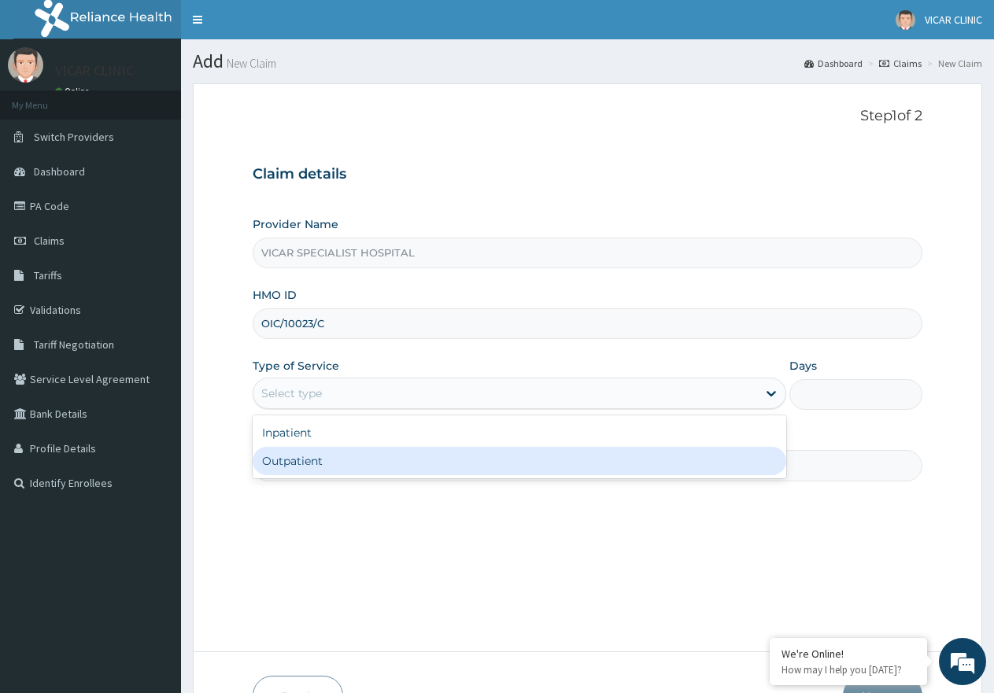
click at [408, 470] on div "Outpatient" at bounding box center [519, 461] width 533 height 28
type input "1"
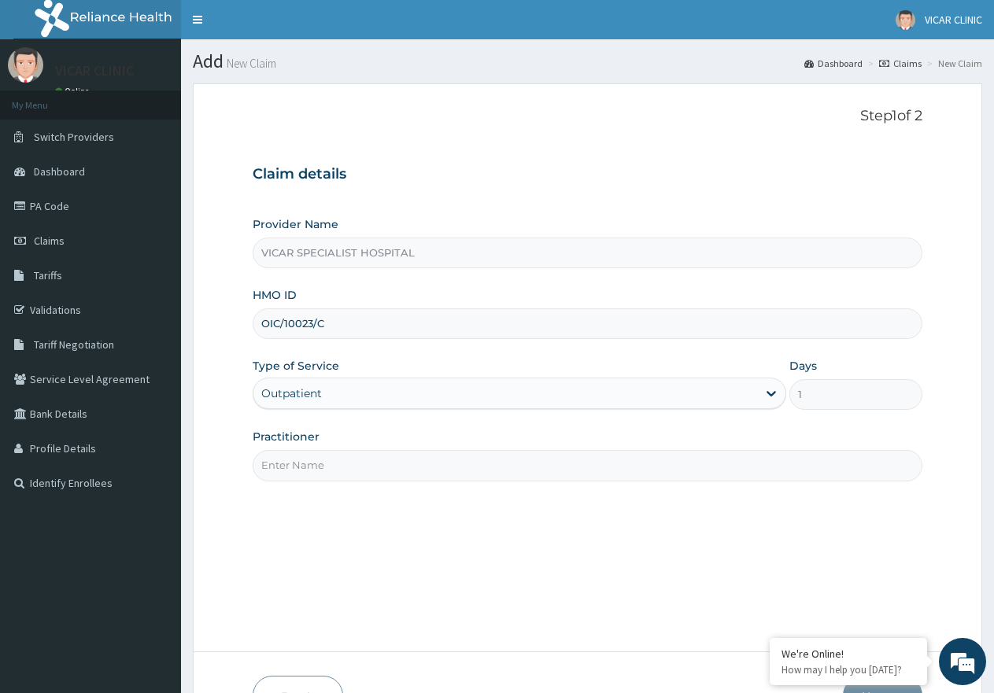
click at [471, 482] on div "Step 1 of 2 Claim details Provider Name VICAR SPECIALIST HOSPITAL HMO ID OIC/10…" at bounding box center [588, 368] width 670 height 520
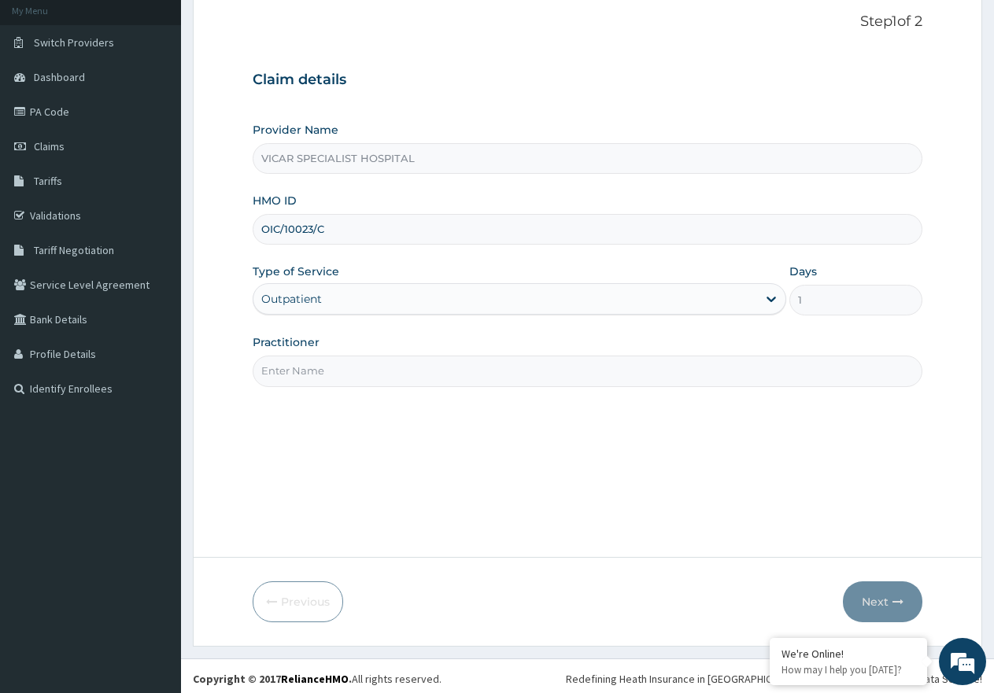
scroll to position [100, 0]
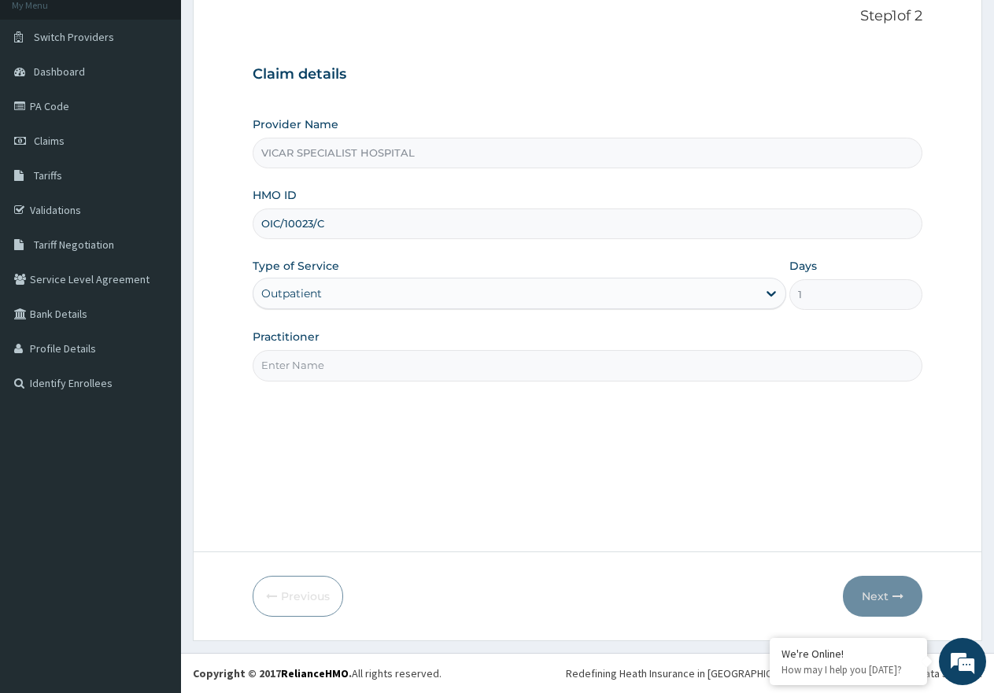
click at [477, 364] on input "Practitioner" at bounding box center [588, 365] width 670 height 31
type input "DR UCHE"
click at [895, 593] on icon "button" at bounding box center [897, 596] width 11 height 11
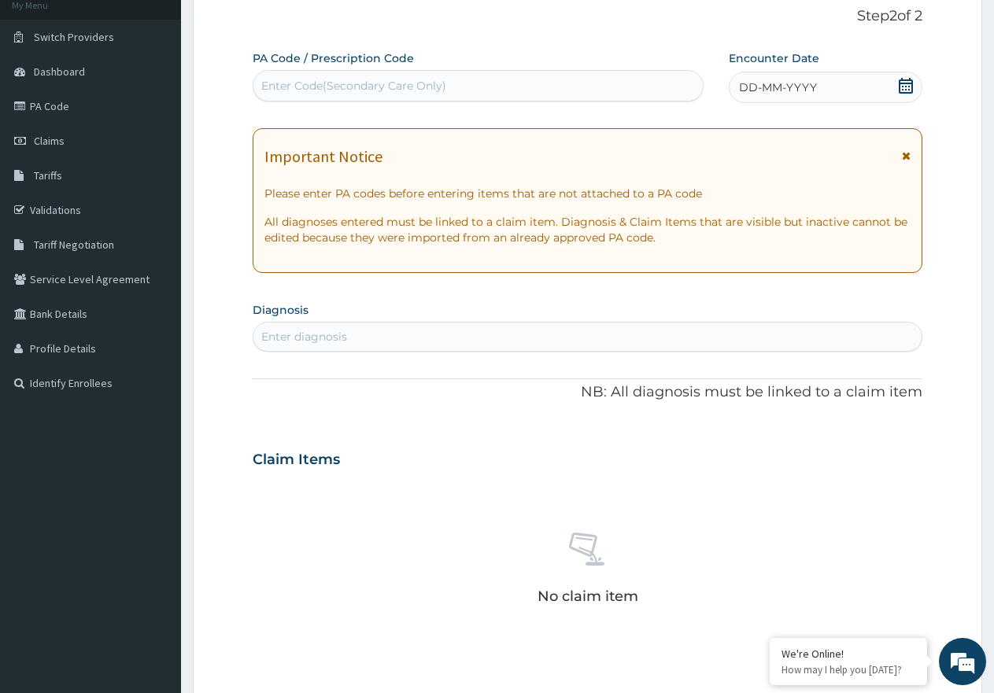
click at [358, 339] on div "Enter diagnosis" at bounding box center [587, 336] width 668 height 25
type input "upper"
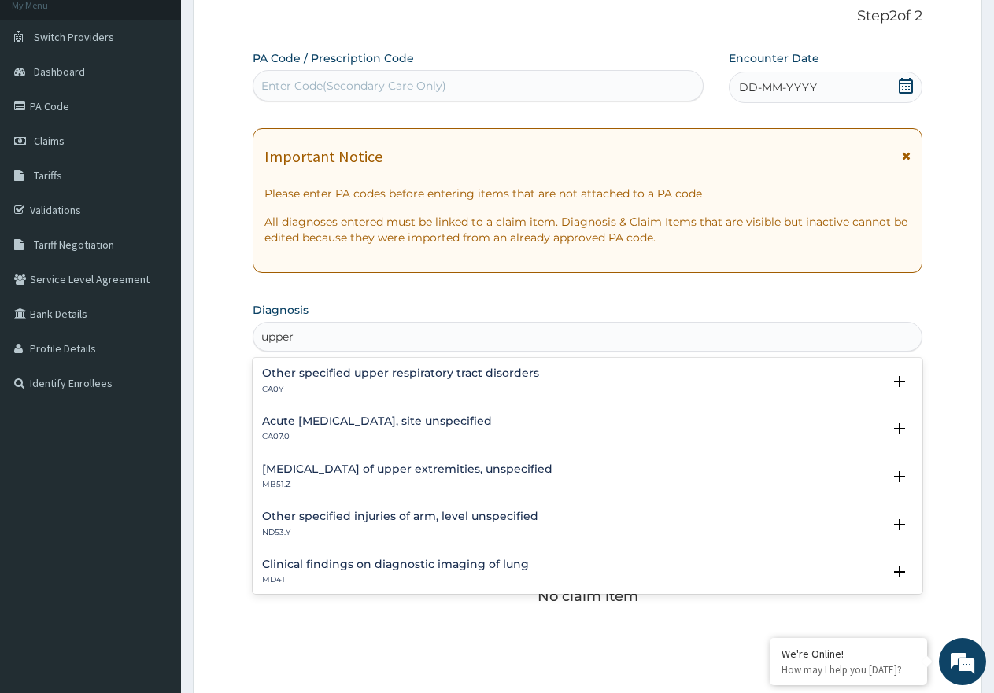
click at [325, 430] on div "Acute upper respiratory infection, site unspecified CA07.0" at bounding box center [377, 429] width 230 height 28
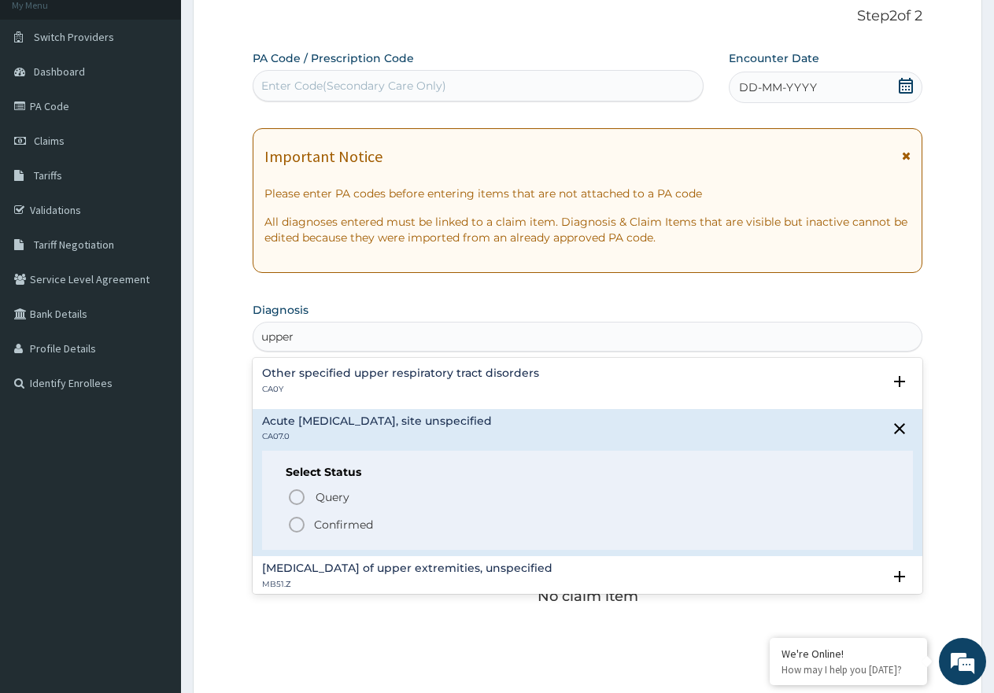
click at [297, 526] on icon "status option filled" at bounding box center [296, 524] width 19 height 19
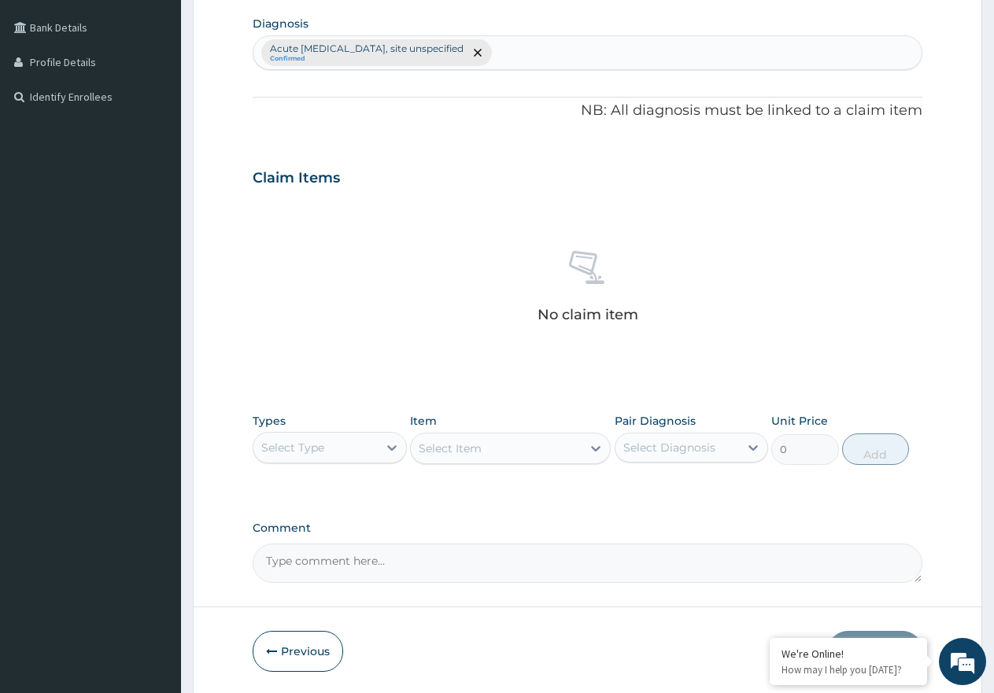
scroll to position [441, 0]
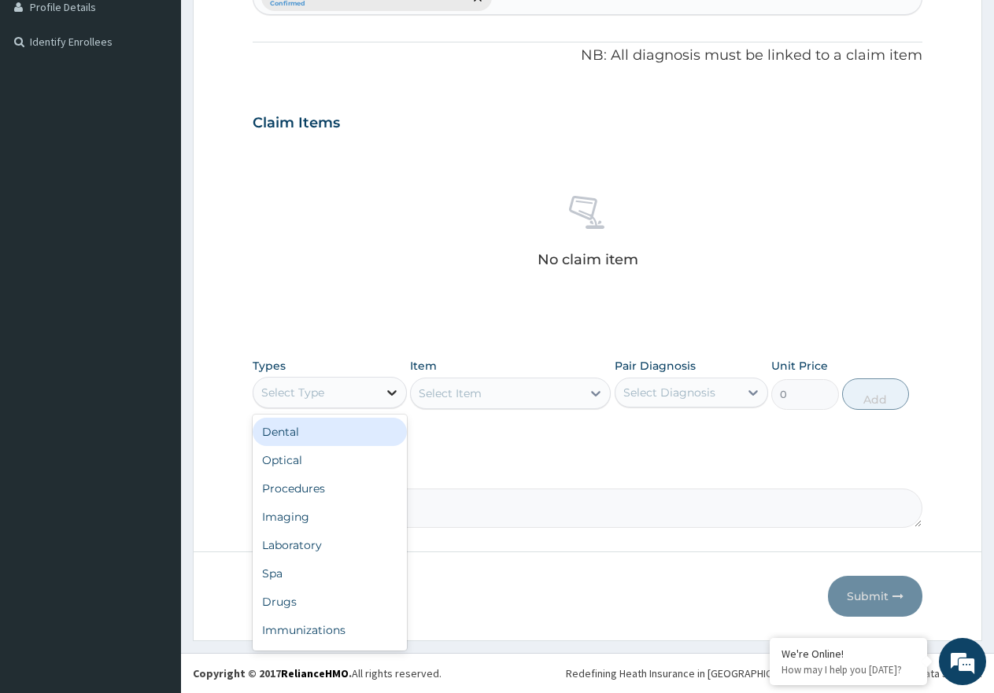
click at [381, 402] on div at bounding box center [392, 392] width 28 height 28
click at [345, 489] on div "Procedures" at bounding box center [330, 488] width 154 height 28
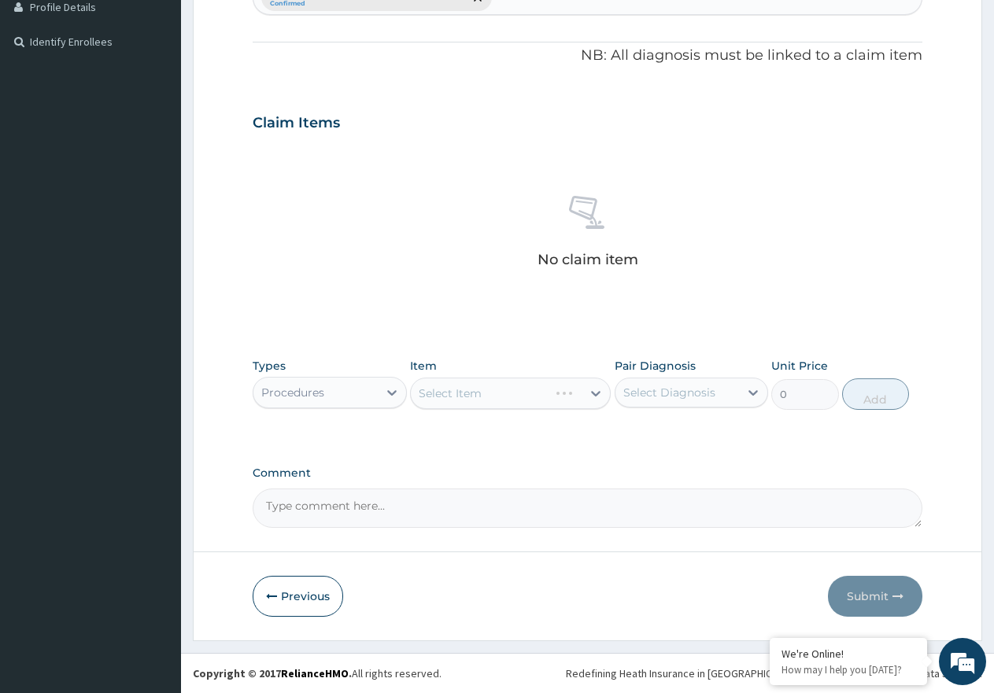
click at [660, 392] on div "Select Diagnosis" at bounding box center [669, 393] width 92 height 16
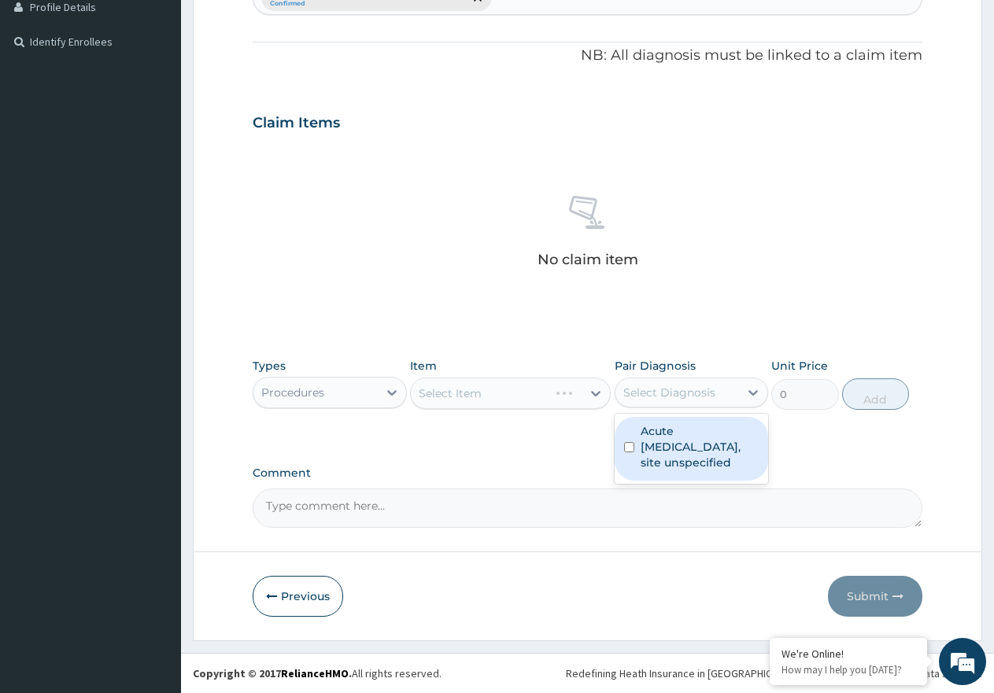
click at [687, 445] on label "Acute upper respiratory infection, site unspecified" at bounding box center [699, 446] width 119 height 47
checkbox input "true"
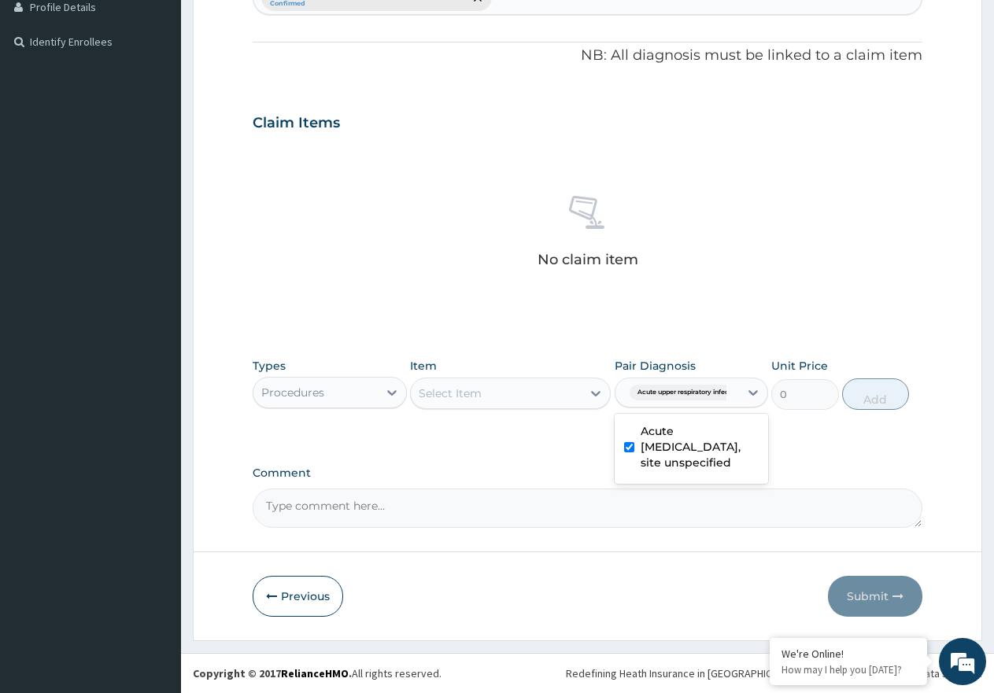
click at [552, 384] on div "Select Item" at bounding box center [496, 393] width 171 height 25
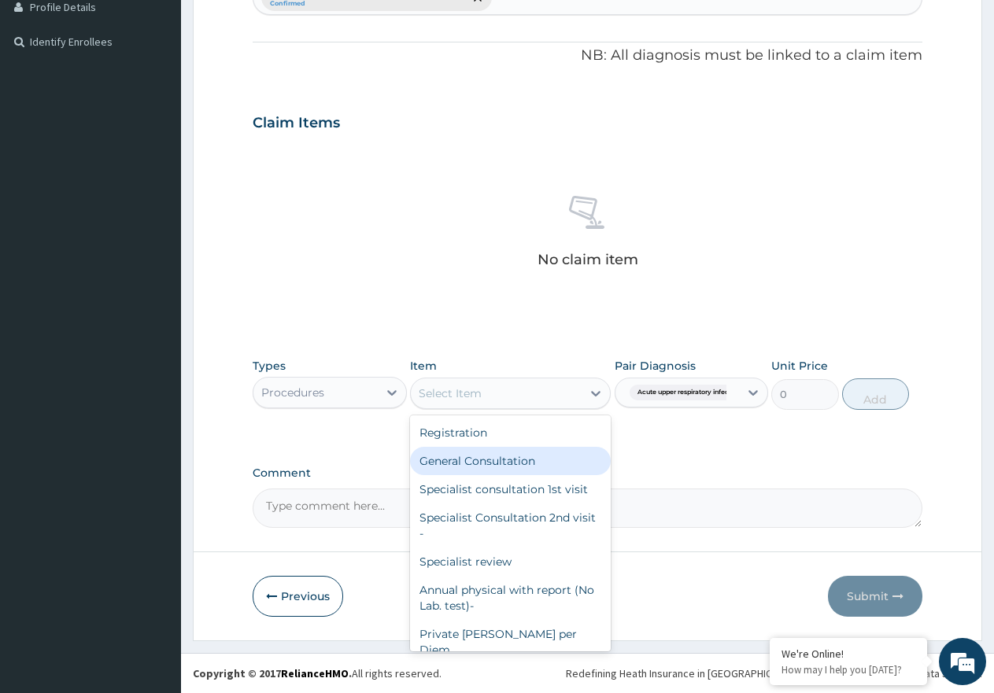
click at [529, 461] on div "General Consultation" at bounding box center [510, 461] width 201 height 28
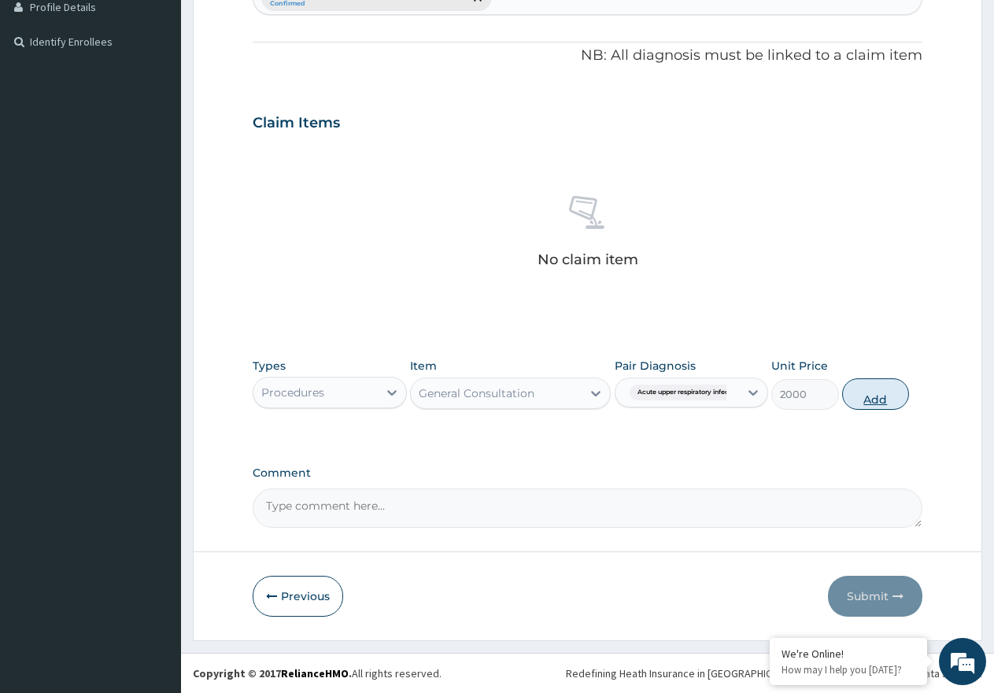
click at [888, 397] on button "Add" at bounding box center [875, 393] width 67 height 31
type input "0"
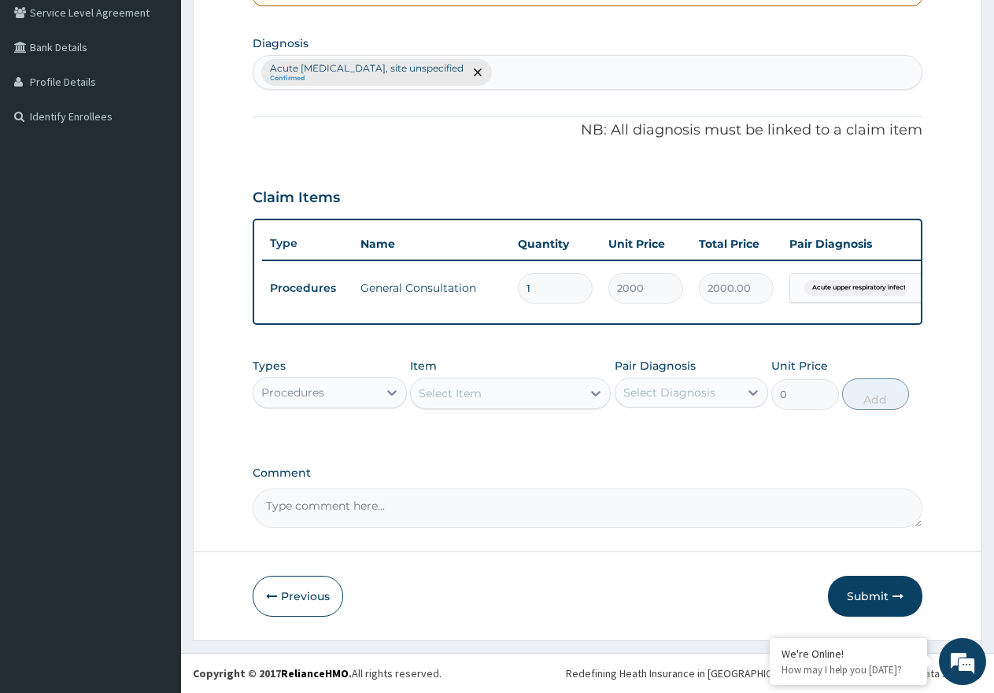
scroll to position [380, 0]
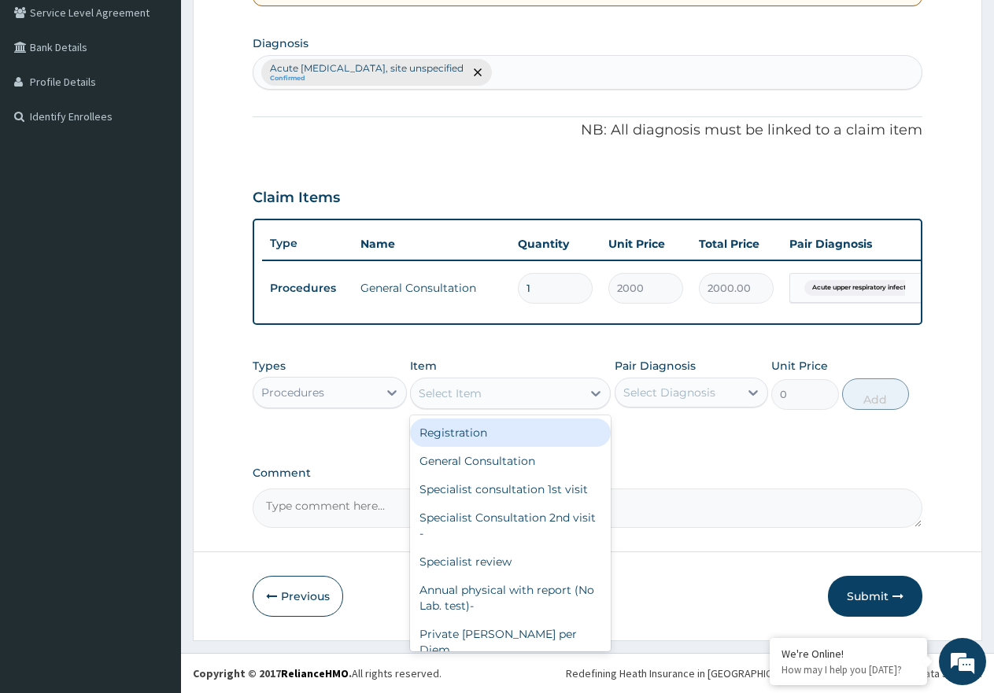
click at [482, 378] on div "Select Item" at bounding box center [510, 393] width 201 height 31
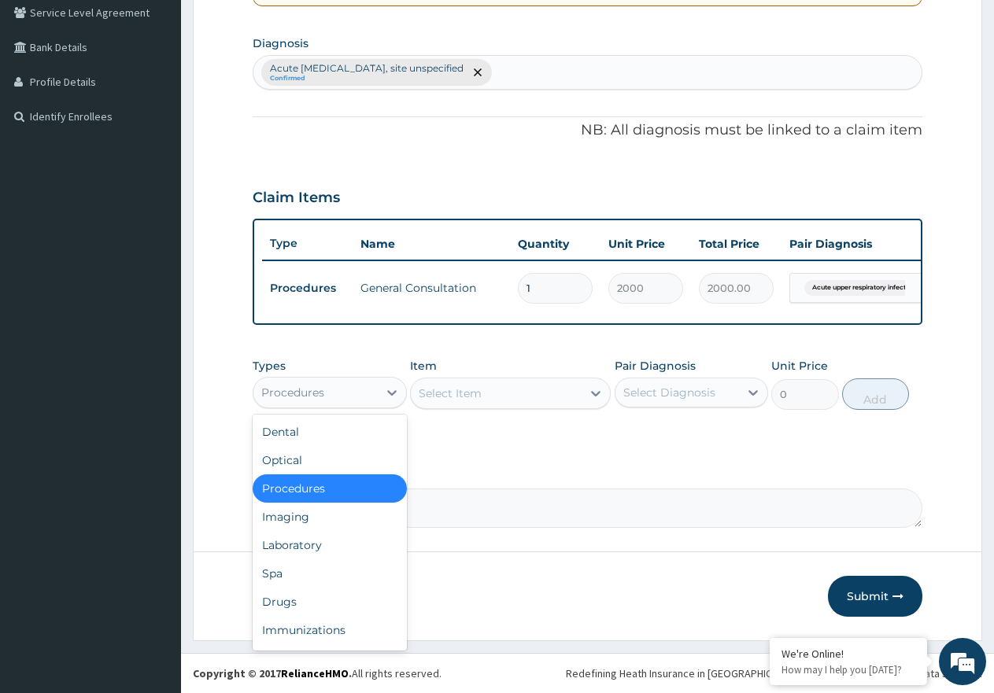
click at [352, 397] on div "Procedures" at bounding box center [315, 392] width 124 height 25
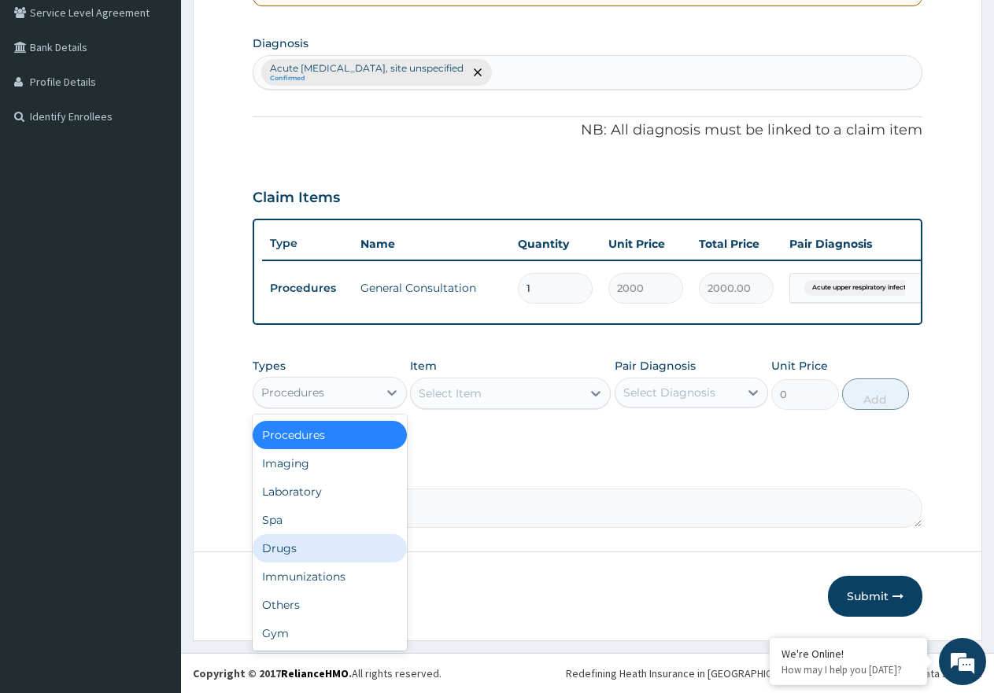
click at [354, 552] on div "Drugs" at bounding box center [330, 548] width 154 height 28
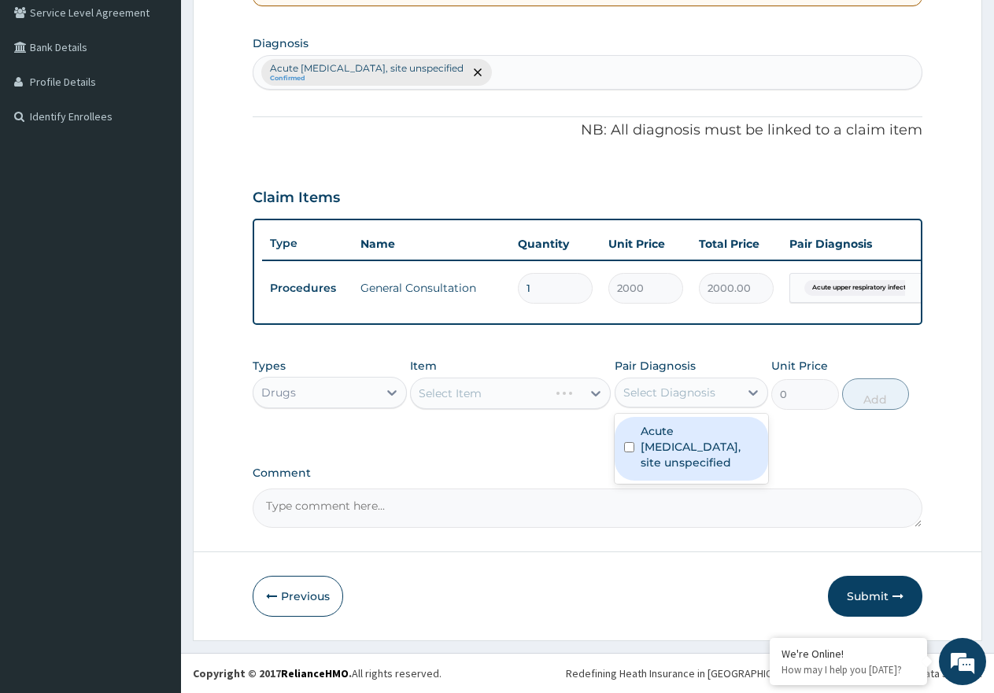
click at [697, 400] on div "Select Diagnosis" at bounding box center [677, 392] width 124 height 25
click at [697, 440] on label "Acute upper respiratory infection, site unspecified" at bounding box center [699, 446] width 119 height 47
checkbox input "true"
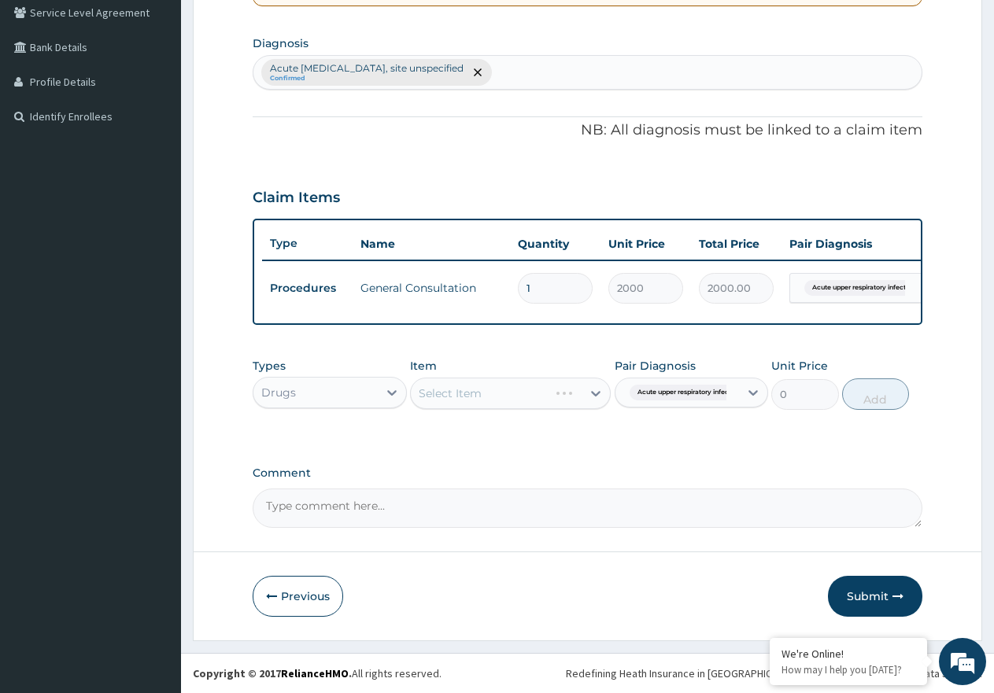
click at [511, 400] on div "Select Item" at bounding box center [510, 393] width 201 height 31
click at [511, 400] on div "Select Item" at bounding box center [496, 393] width 171 height 25
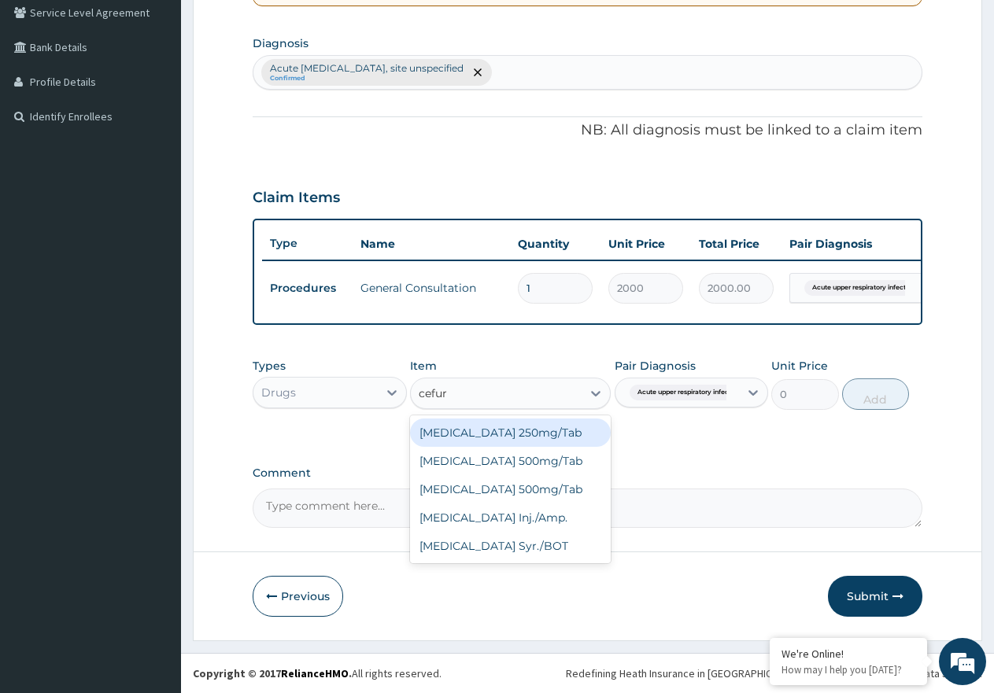
type input "cefuro"
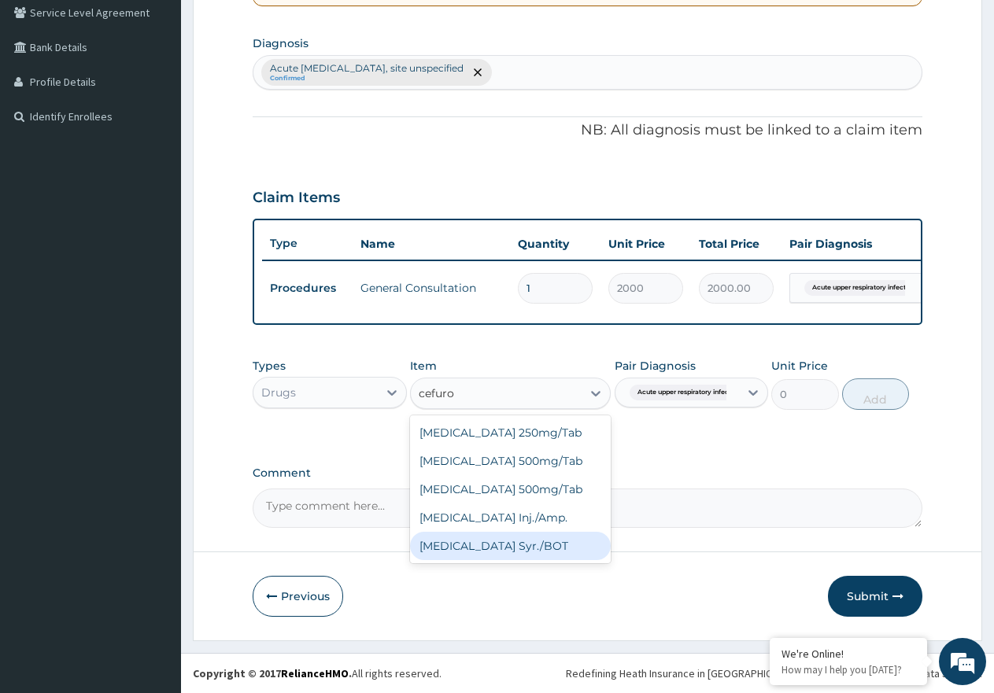
click at [513, 548] on div "Cefuroxime Syr./BOT" at bounding box center [510, 546] width 201 height 28
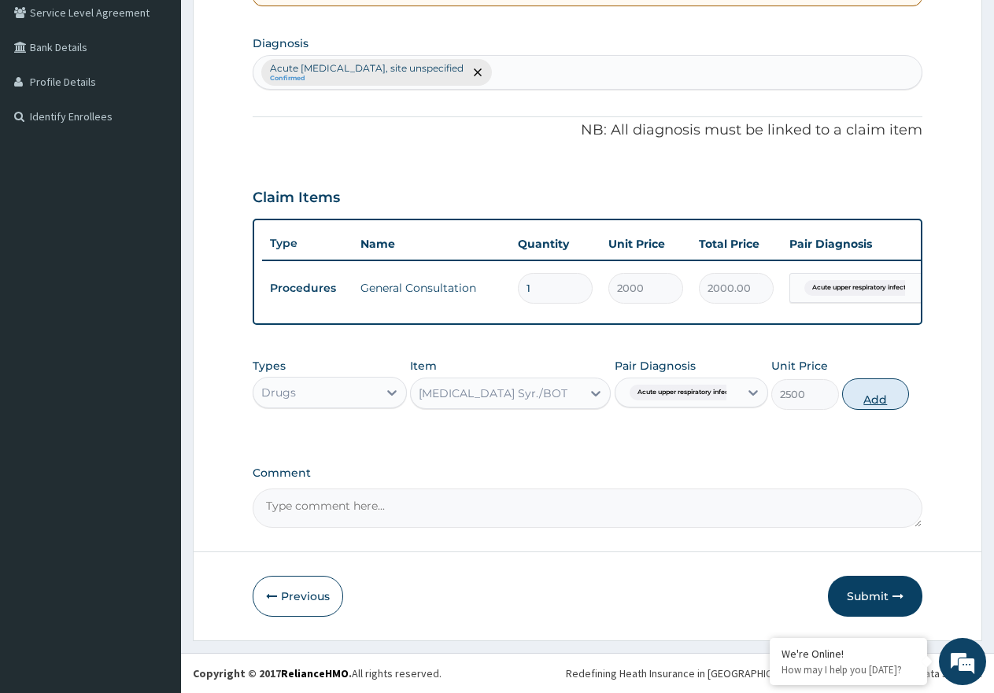
click at [857, 396] on button "Add" at bounding box center [875, 393] width 67 height 31
type input "0"
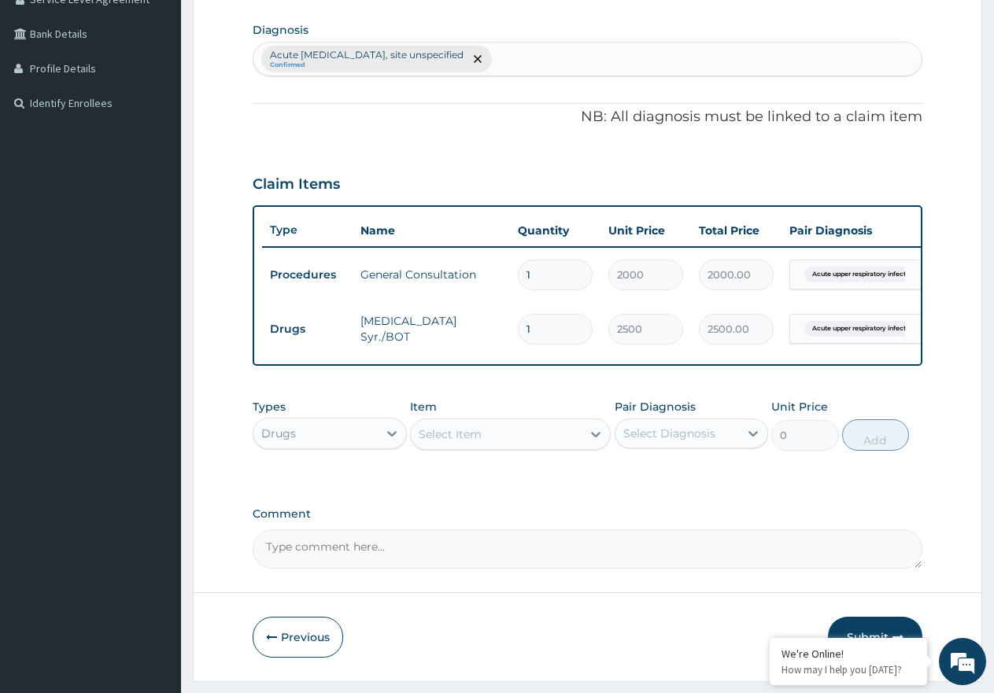
click at [485, 443] on div "Select Item" at bounding box center [496, 434] width 171 height 25
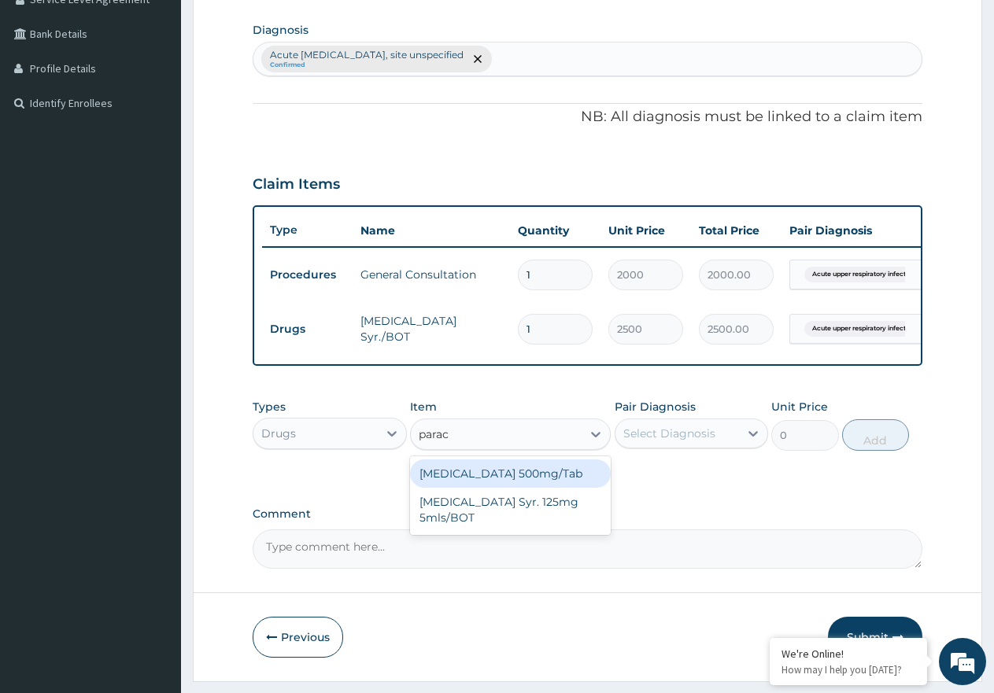
type input "parace"
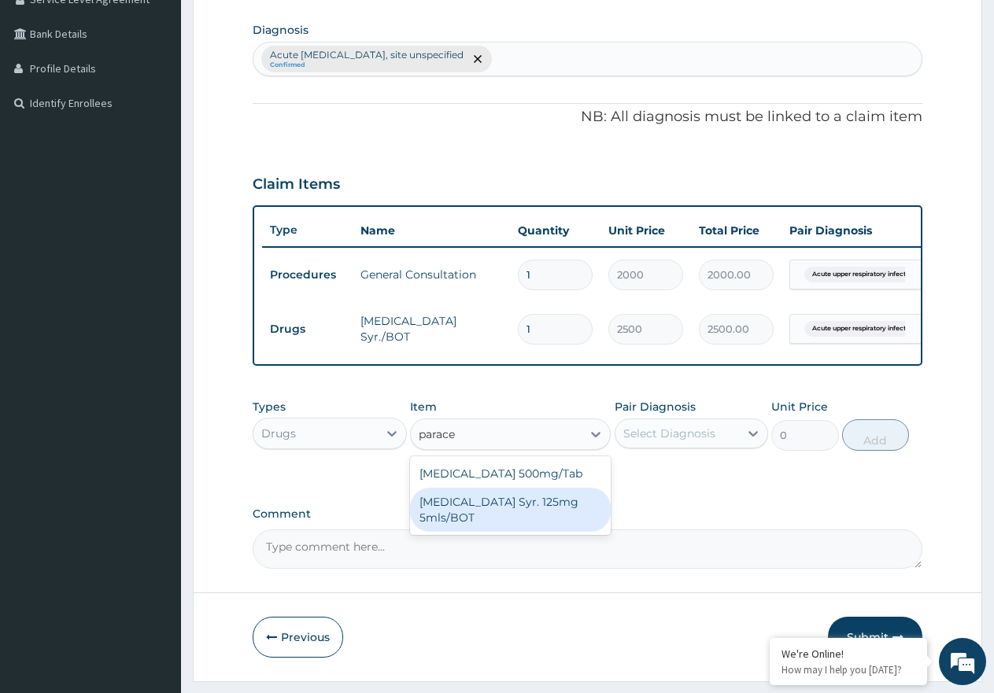
drag, startPoint x: 507, startPoint y: 515, endPoint x: 682, endPoint y: 478, distance: 179.3
click at [521, 515] on div "Paracetamol Syr. 125mg 5mls/BOT" at bounding box center [510, 510] width 201 height 44
type input "500"
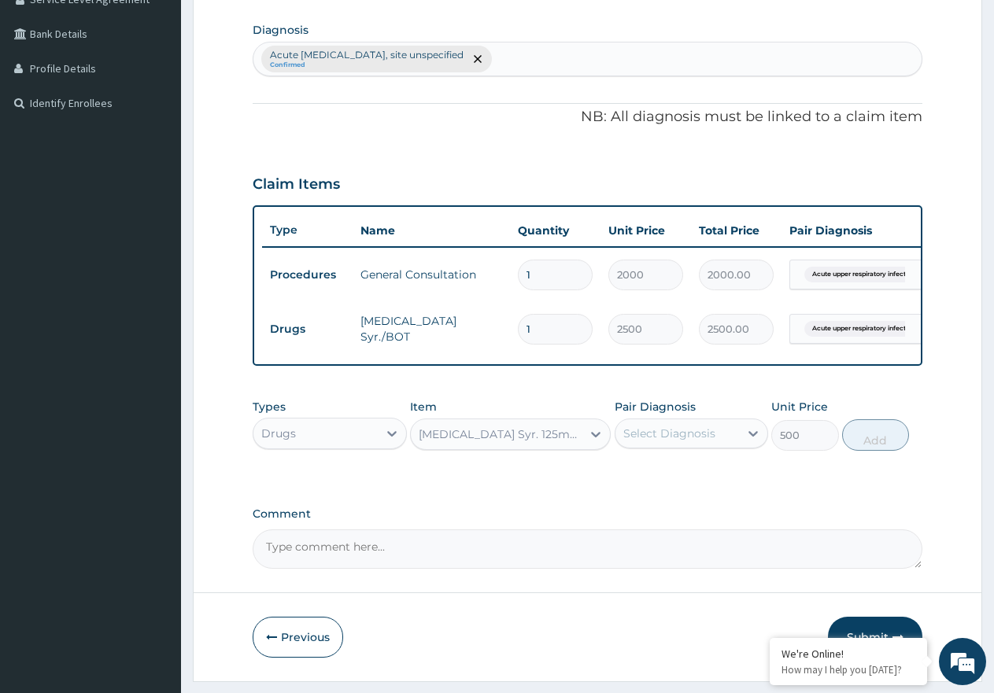
click at [695, 441] on div "Select Diagnosis" at bounding box center [669, 434] width 92 height 16
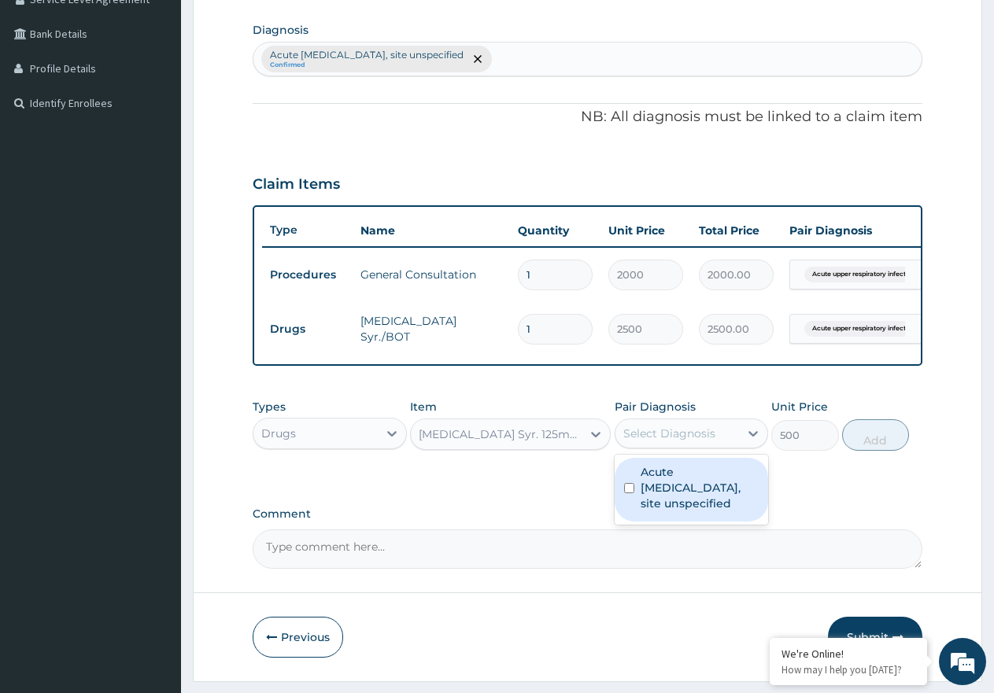
click at [712, 503] on label "Acute upper respiratory infection, site unspecified" at bounding box center [699, 487] width 119 height 47
checkbox input "true"
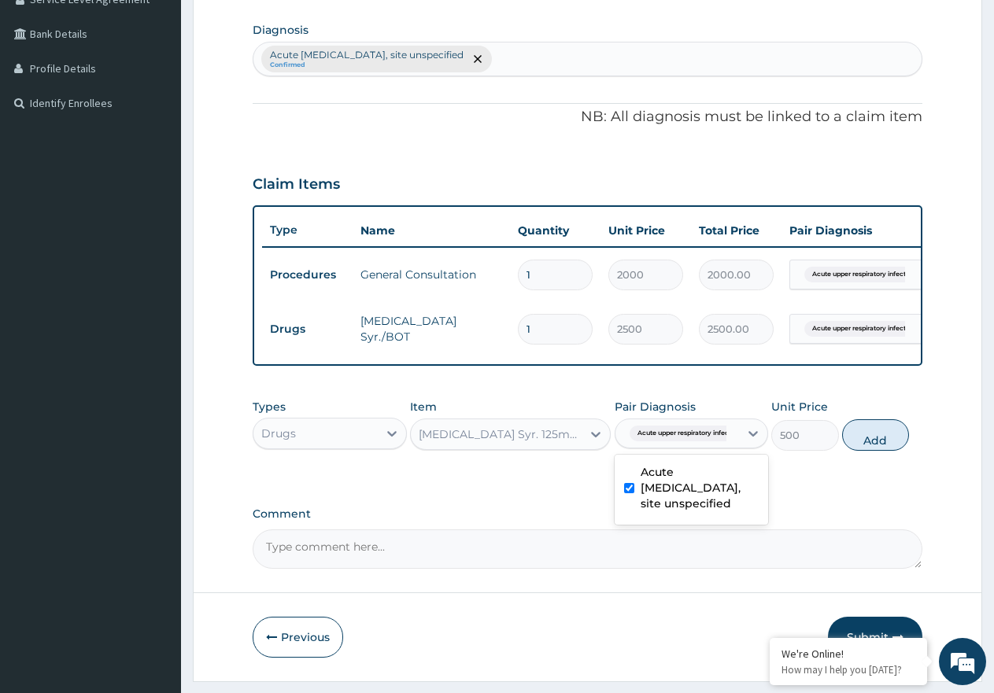
drag, startPoint x: 863, startPoint y: 448, endPoint x: 755, endPoint y: 457, distance: 108.9
click at [861, 451] on button "Add" at bounding box center [875, 434] width 67 height 31
type input "0"
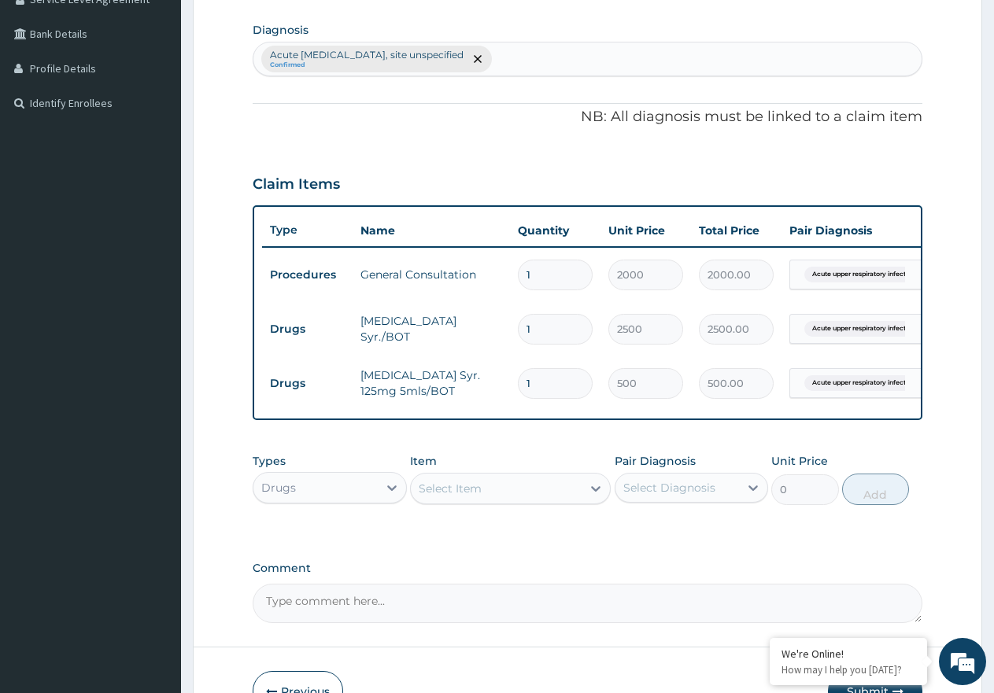
click at [555, 501] on div "Select Item" at bounding box center [496, 488] width 171 height 25
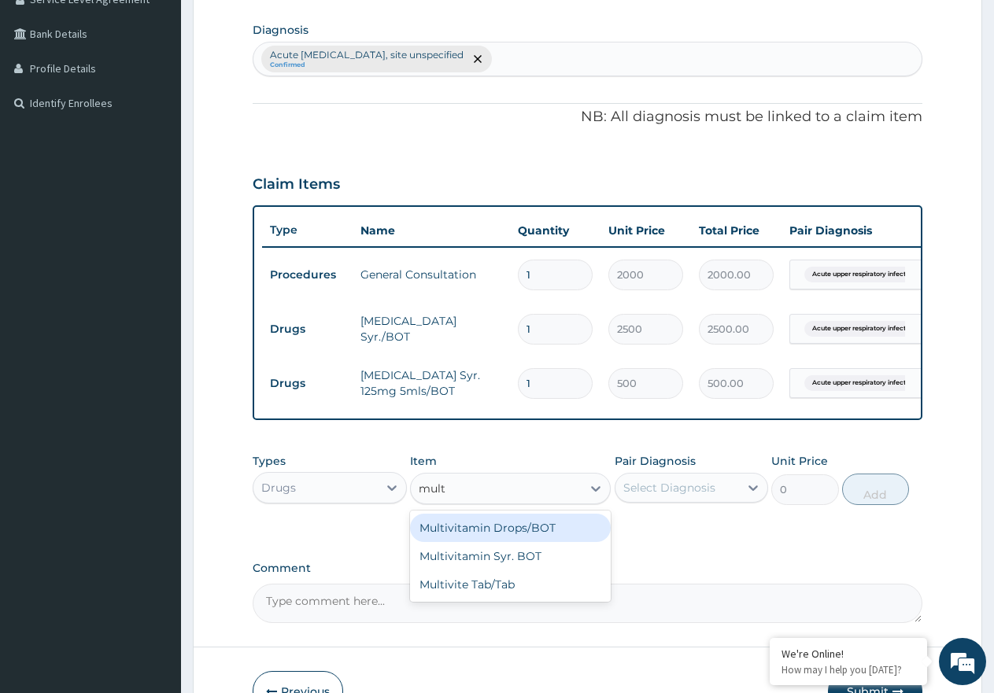
type input "multi"
click at [537, 564] on div "Multivitamin Syr. BOT" at bounding box center [510, 556] width 201 height 28
type input "450"
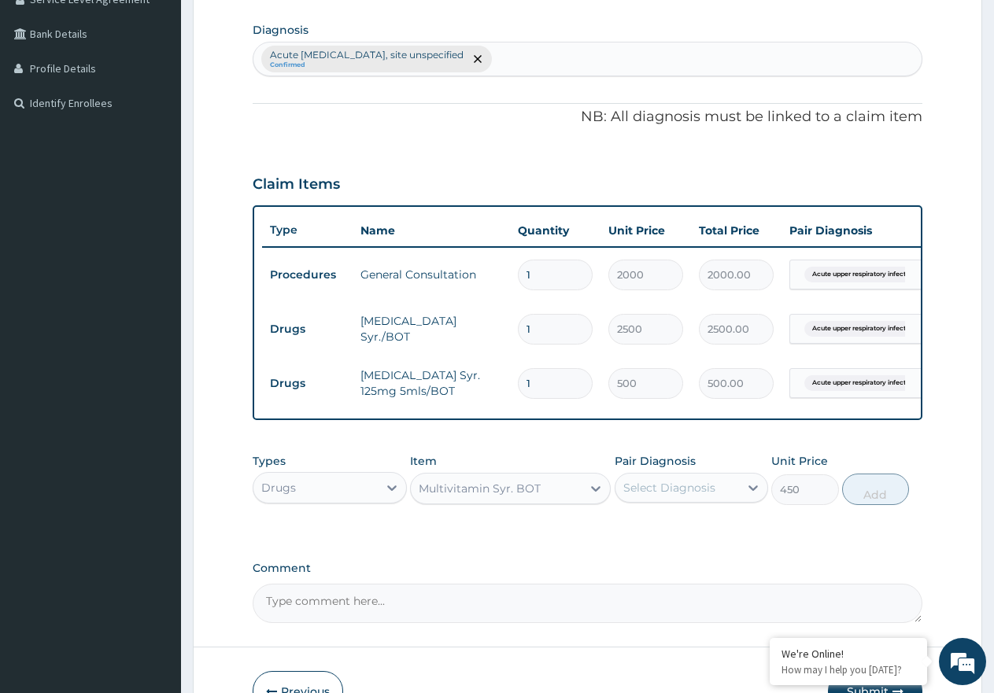
click at [686, 496] on div "Select Diagnosis" at bounding box center [669, 488] width 92 height 16
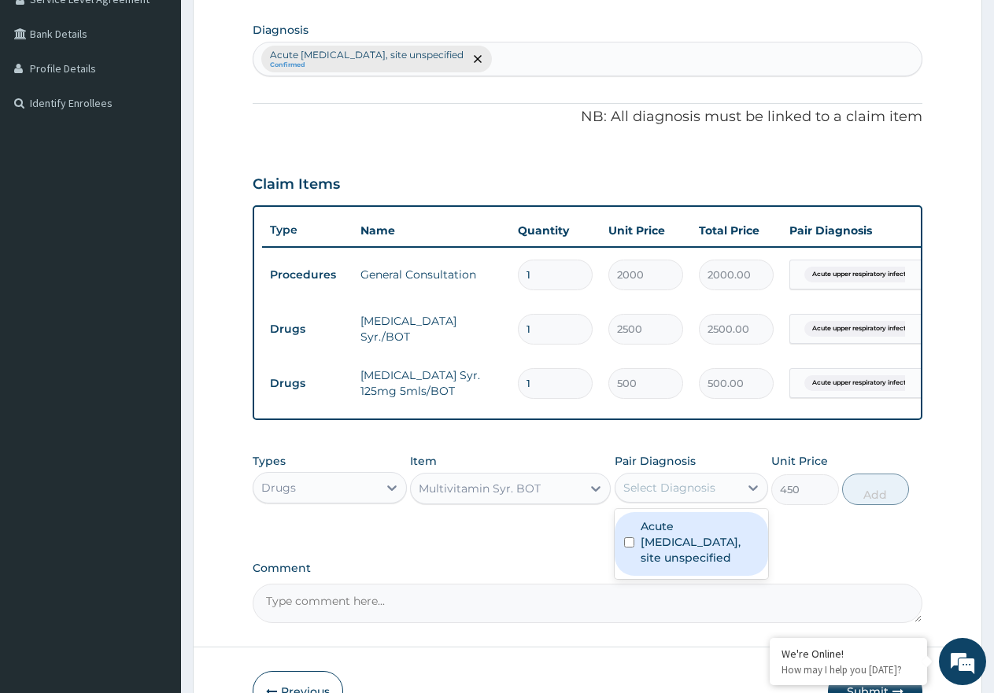
click at [685, 566] on label "Acute upper respiratory infection, site unspecified" at bounding box center [699, 542] width 119 height 47
checkbox input "true"
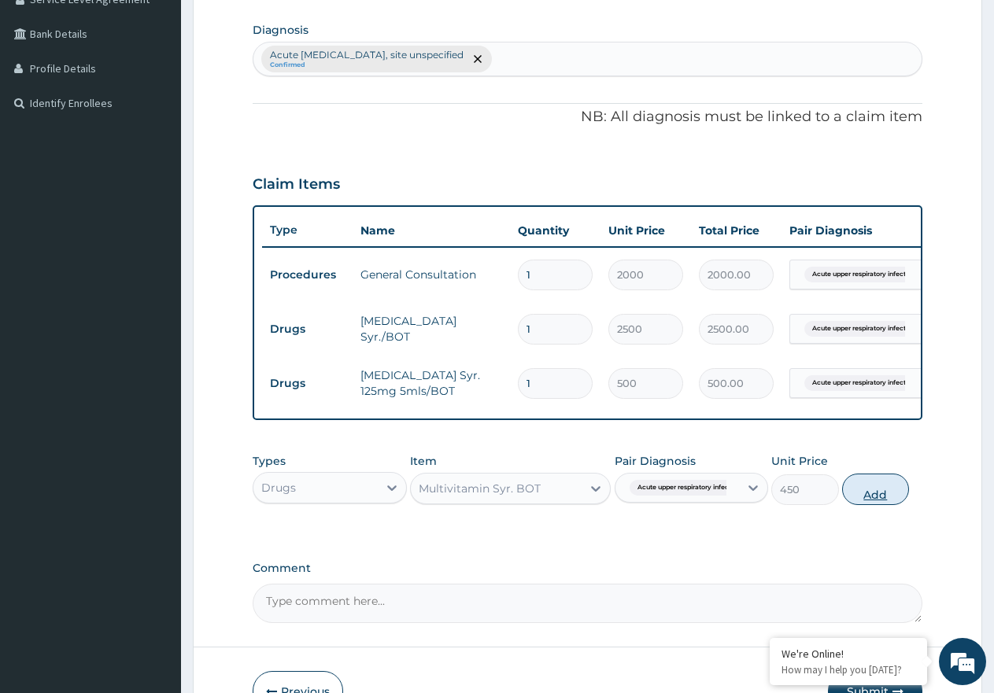
click at [850, 497] on button "Add" at bounding box center [875, 489] width 67 height 31
type input "0"
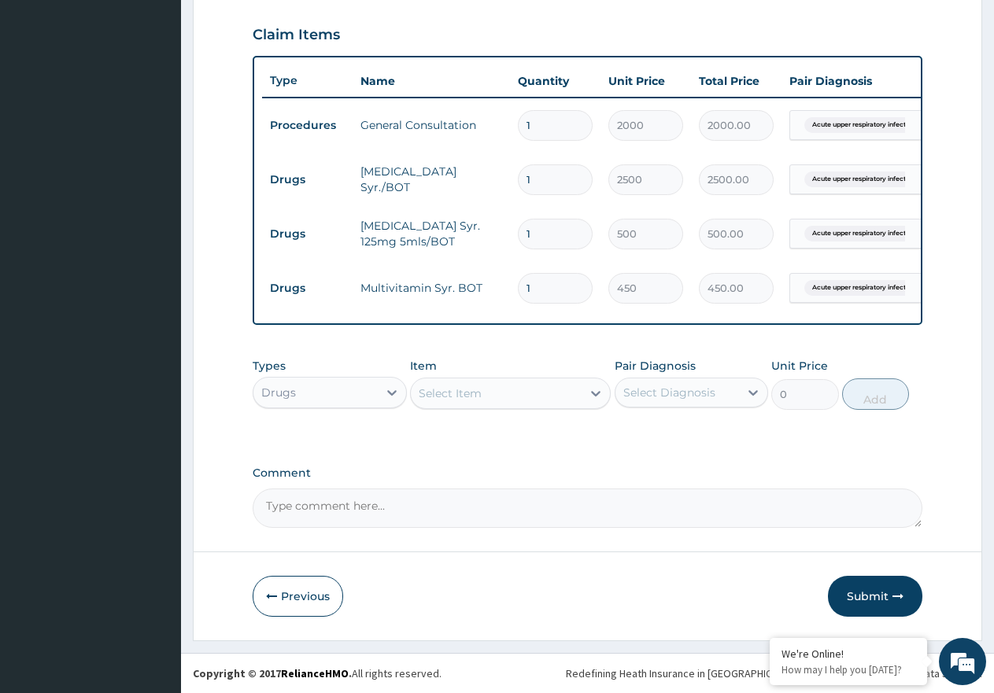
scroll to position [543, 0]
click at [522, 393] on div "Select Item" at bounding box center [496, 393] width 171 height 25
click at [809, 475] on label "Comment" at bounding box center [588, 473] width 670 height 13
click at [809, 489] on textarea "Comment" at bounding box center [588, 508] width 670 height 39
click at [864, 595] on button "Submit" at bounding box center [875, 596] width 94 height 41
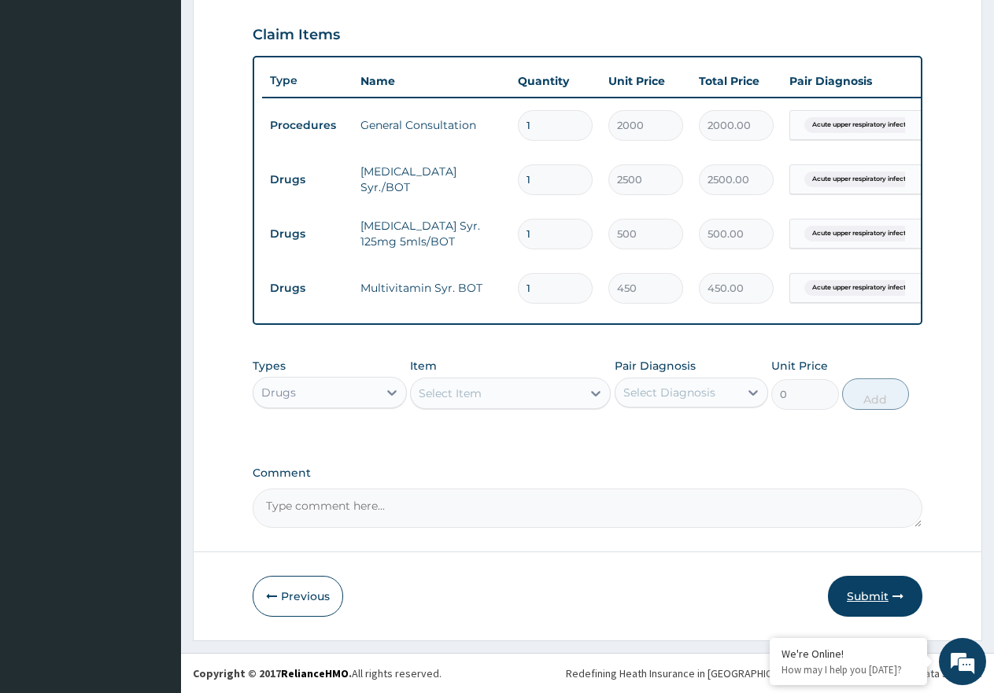
click at [885, 600] on button "Submit" at bounding box center [875, 596] width 94 height 41
click at [904, 600] on button "Submit" at bounding box center [875, 596] width 94 height 41
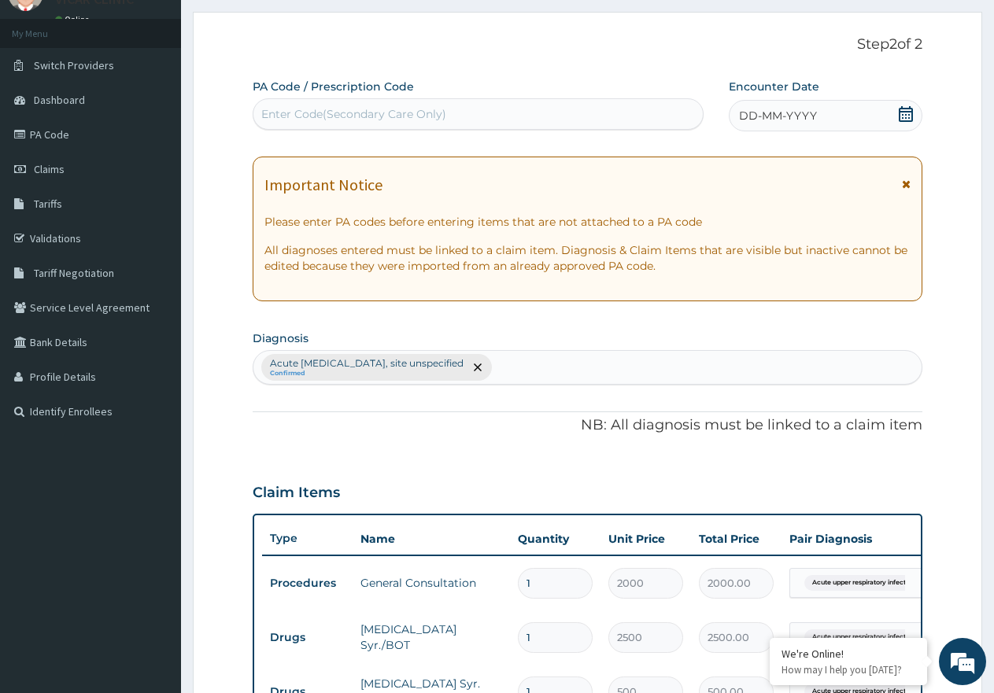
scroll to position [71, 0]
click at [902, 116] on icon at bounding box center [906, 115] width 16 height 16
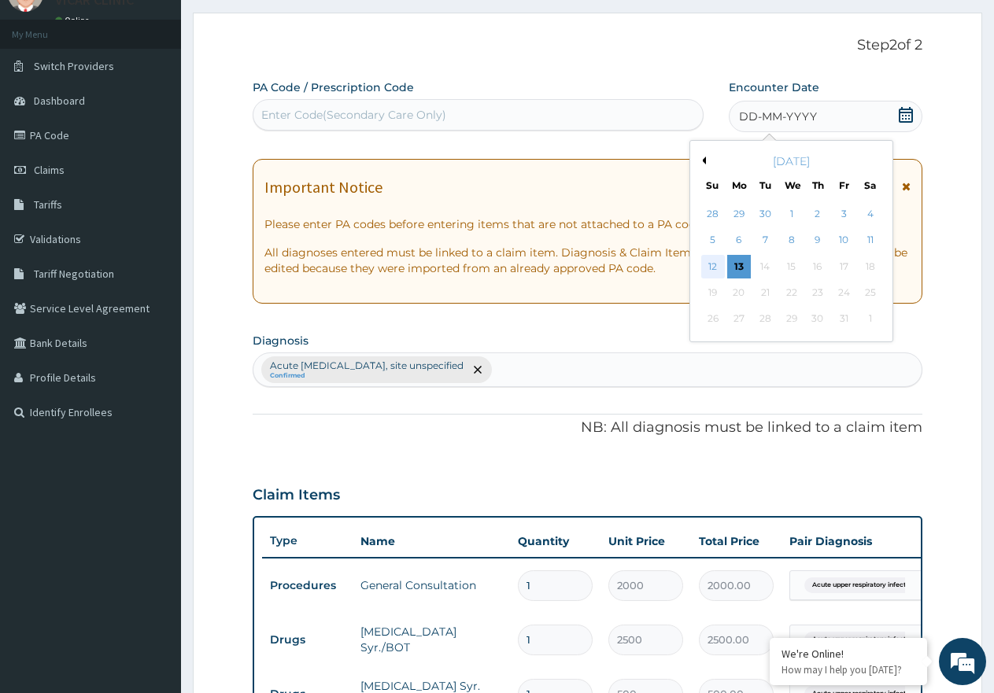
click at [718, 271] on div "12" at bounding box center [713, 267] width 24 height 24
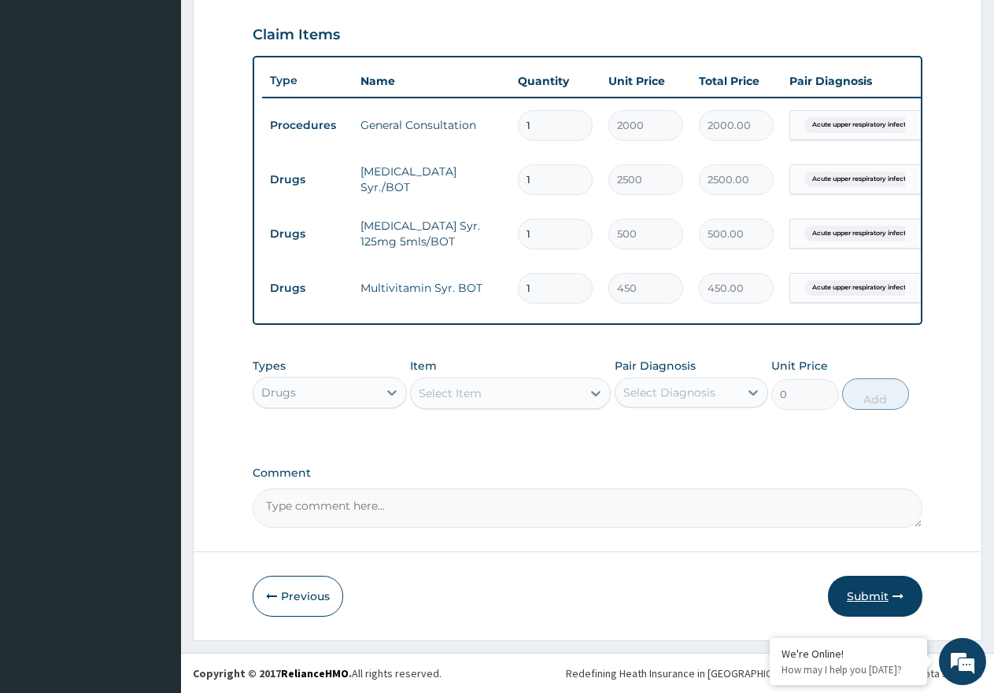
click at [904, 585] on button "Submit" at bounding box center [875, 596] width 94 height 41
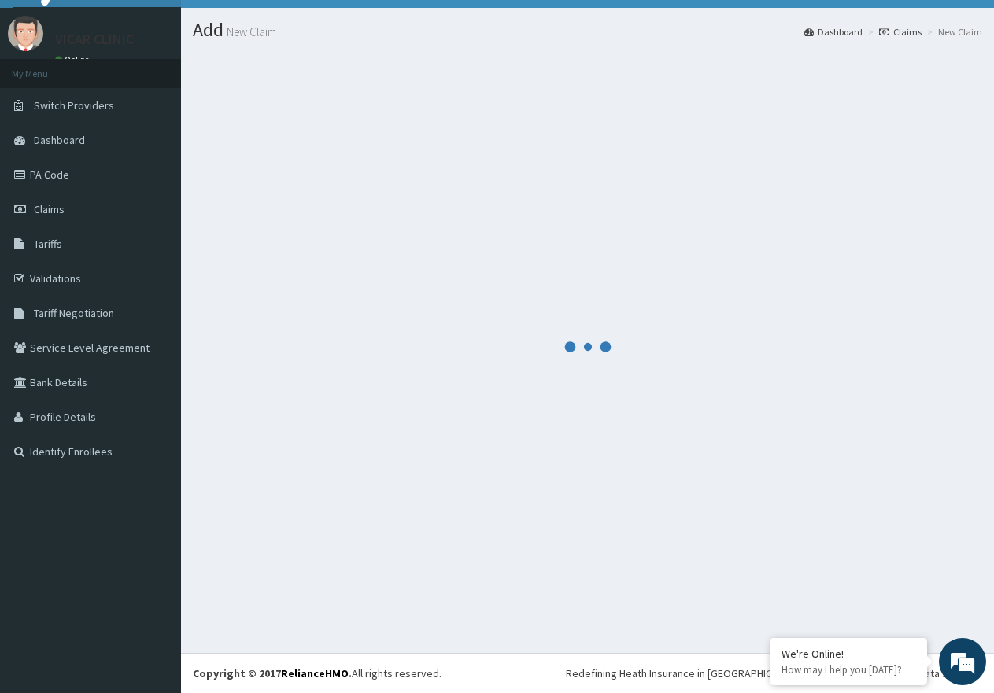
scroll to position [31, 0]
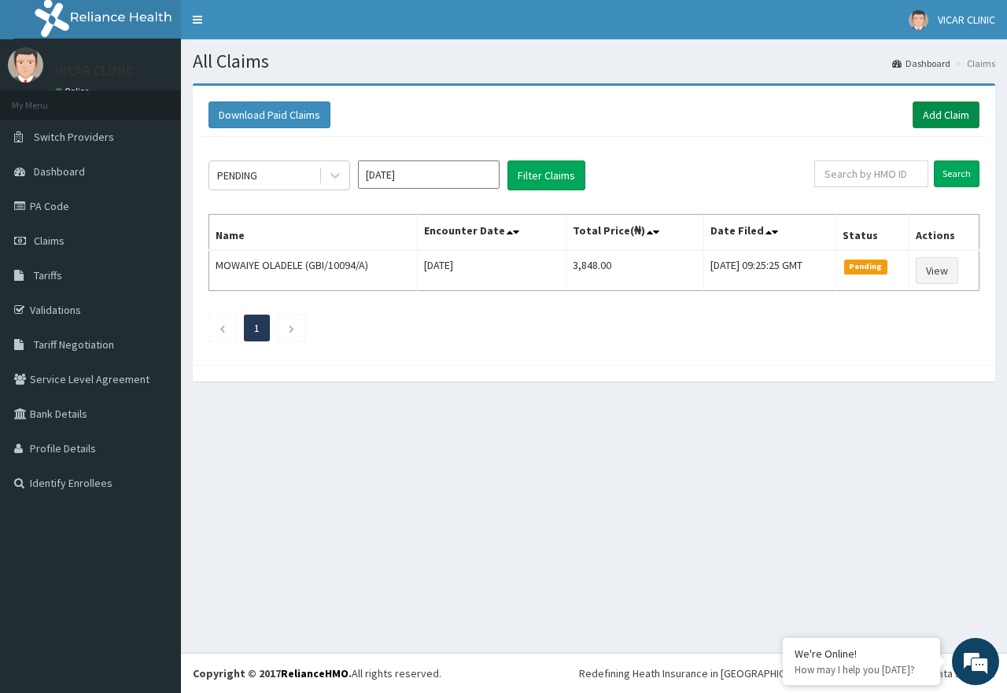
click at [947, 115] on link "Add Claim" at bounding box center [946, 114] width 67 height 27
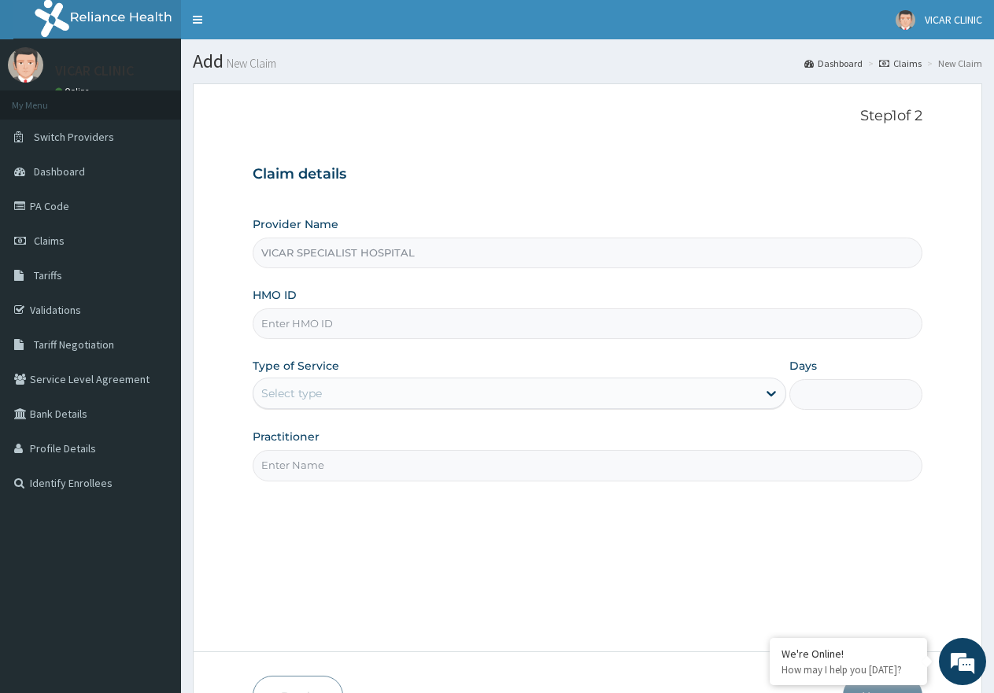
type input "VICAR SPECIALIST HOSPITAL"
click at [292, 312] on input "HMO ID" at bounding box center [588, 323] width 670 height 31
type input "SUT/10139/B"
click at [374, 382] on div "Select type" at bounding box center [504, 393] width 503 height 25
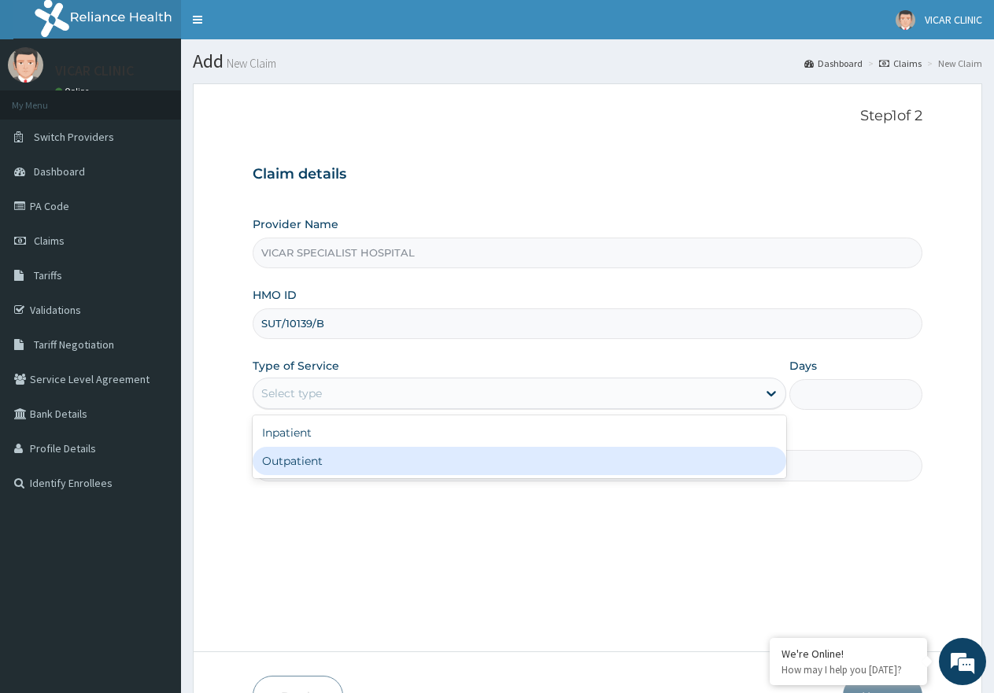
click at [384, 451] on div "Outpatient" at bounding box center [519, 461] width 533 height 28
type input "1"
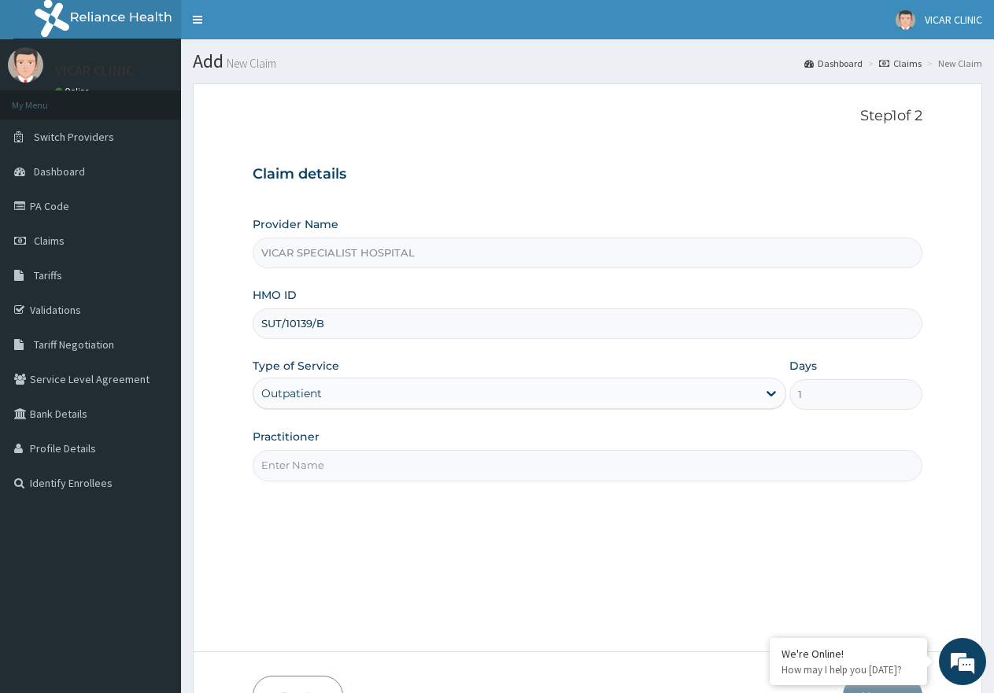
click at [392, 466] on input "Practitioner" at bounding box center [588, 465] width 670 height 31
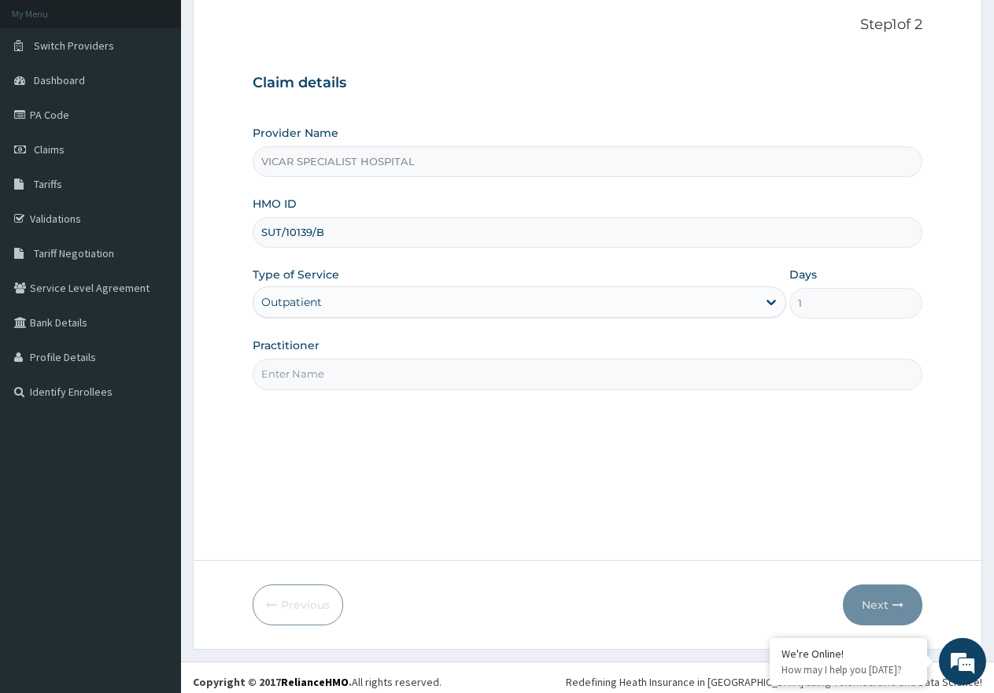
scroll to position [100, 0]
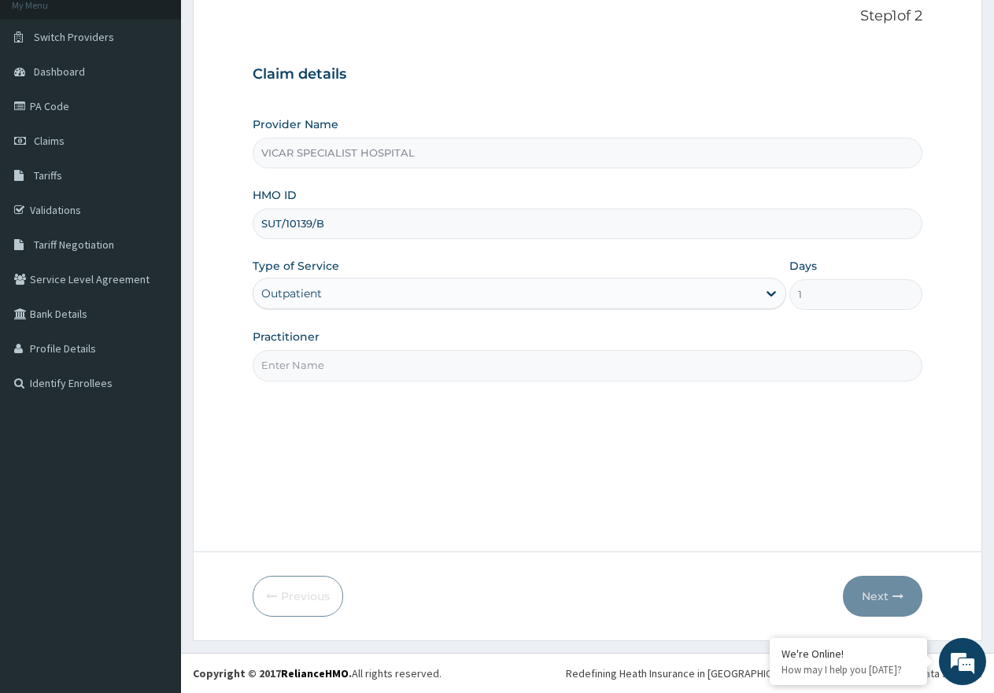
click at [341, 357] on input "Practitioner" at bounding box center [588, 365] width 670 height 31
drag, startPoint x: 327, startPoint y: 223, endPoint x: 245, endPoint y: 234, distance: 83.5
click at [245, 234] on form "Step 1 of 2 Claim details Provider Name VICAR SPECIALIST HOSPITAL HMO ID SUT/10…" at bounding box center [587, 312] width 789 height 658
click at [347, 228] on input "SUT/10139/B" at bounding box center [588, 224] width 670 height 31
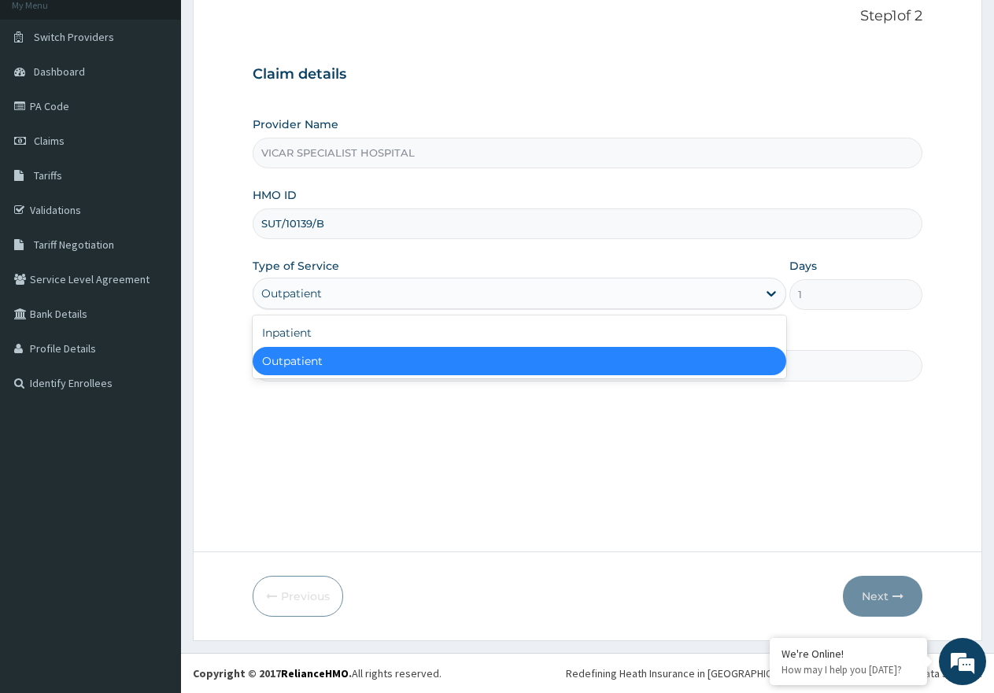
click at [388, 288] on div "Outpatient" at bounding box center [504, 293] width 503 height 25
click at [402, 356] on div "Outpatient" at bounding box center [519, 361] width 533 height 28
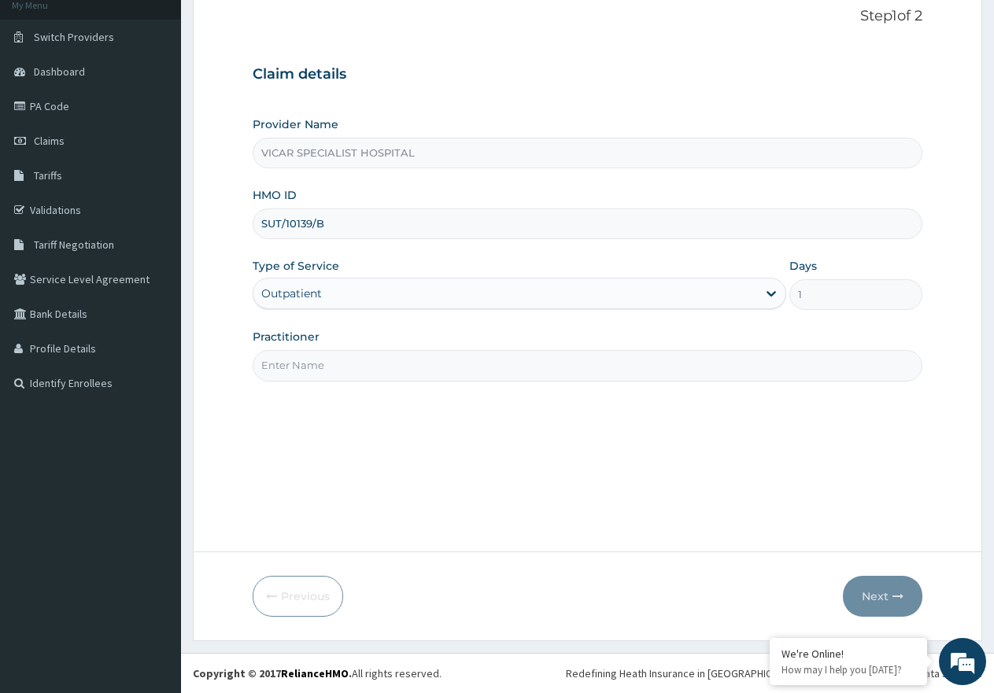
click at [646, 381] on input "Practitioner" at bounding box center [588, 365] width 670 height 31
type input "DR. IDEH"
click at [872, 589] on button "Next" at bounding box center [882, 596] width 79 height 41
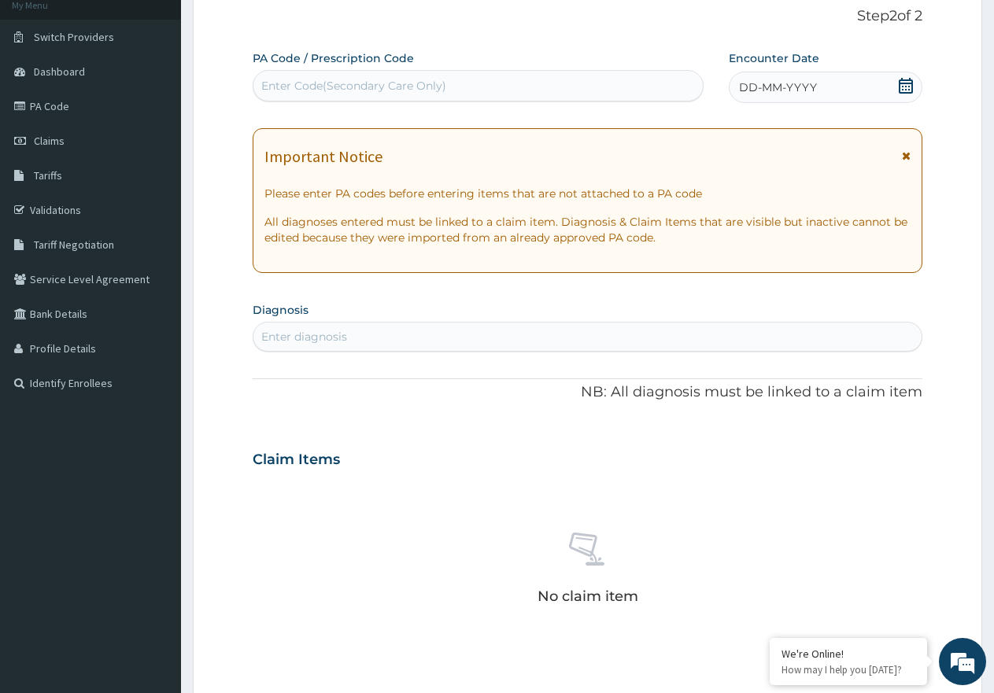
click at [880, 82] on div "DD-MM-YYYY" at bounding box center [826, 87] width 194 height 31
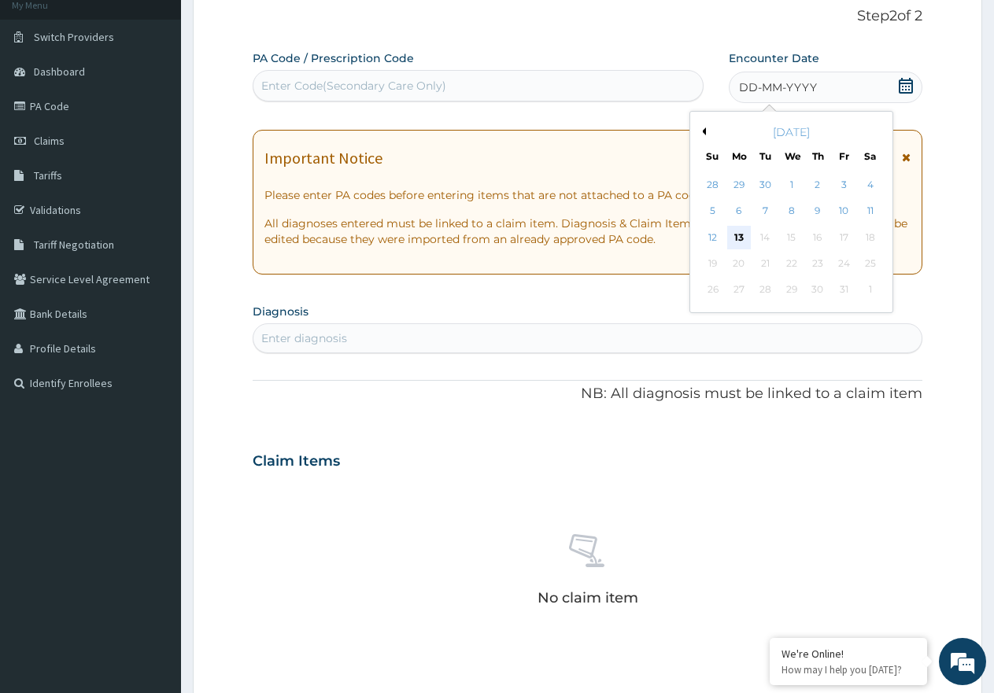
click at [742, 231] on div "13" at bounding box center [739, 238] width 24 height 24
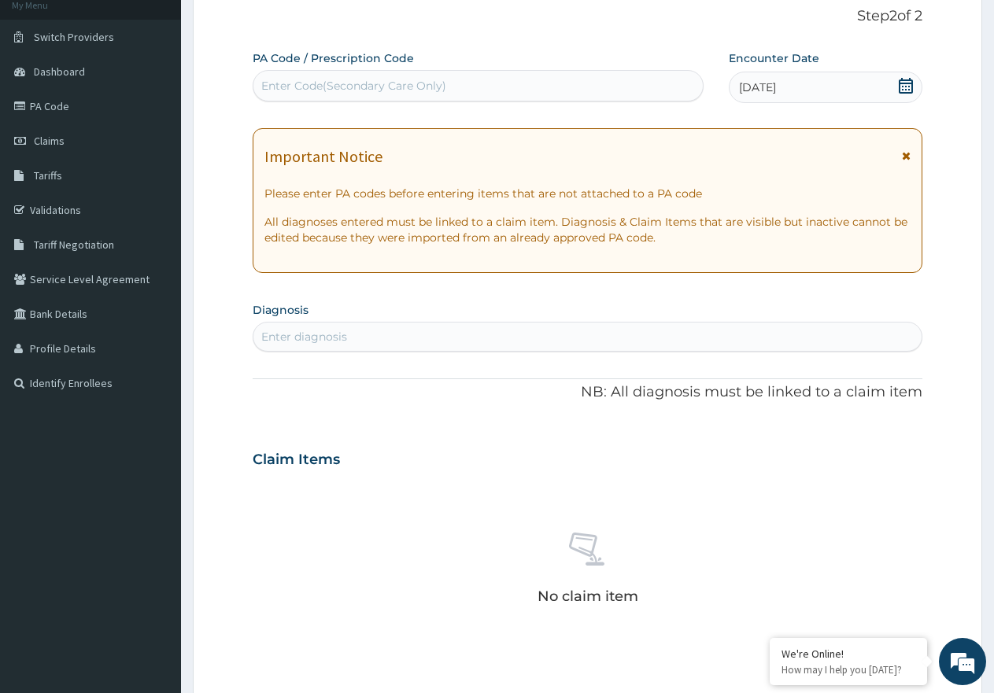
click at [596, 335] on div "Enter diagnosis" at bounding box center [587, 336] width 668 height 25
type input "[MEDICAL_DATA]"
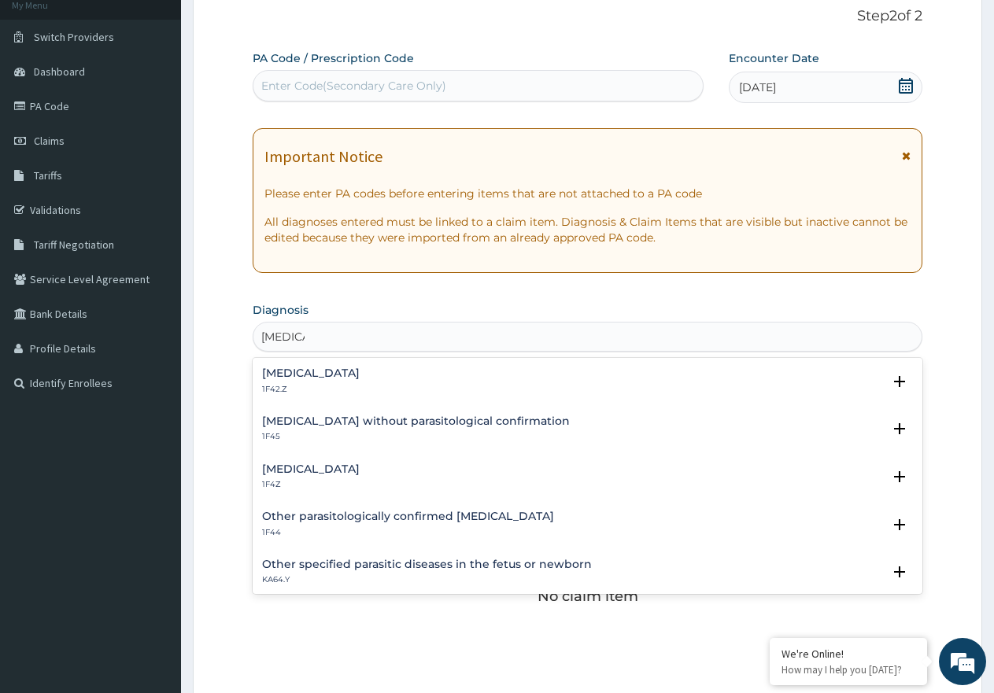
click at [272, 471] on h4 "[MEDICAL_DATA]" at bounding box center [311, 469] width 98 height 12
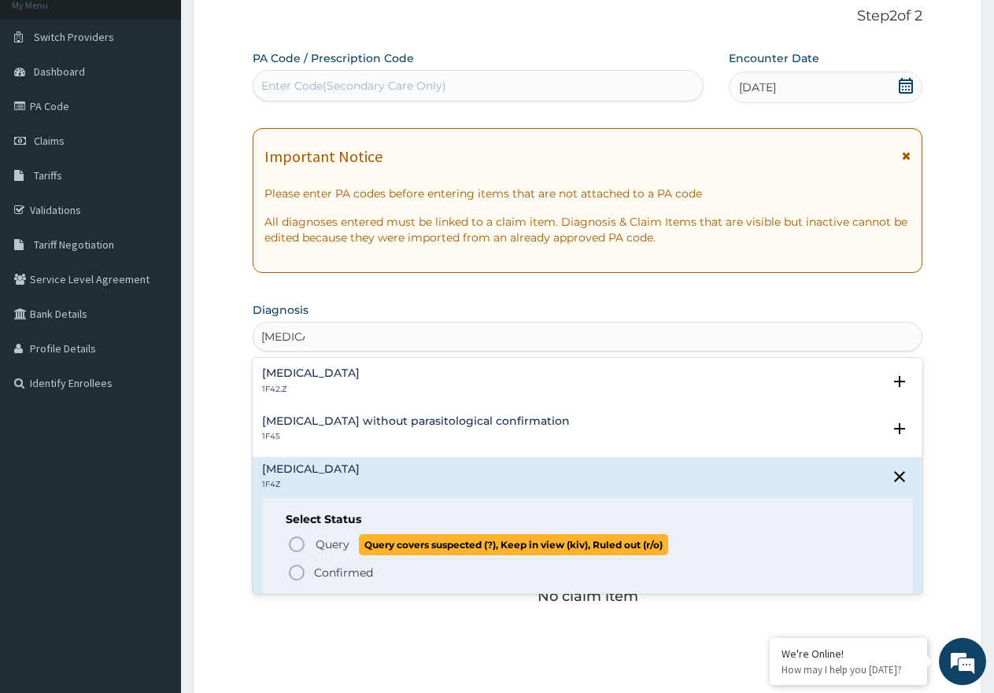
click at [297, 541] on icon "status option query" at bounding box center [296, 544] width 19 height 19
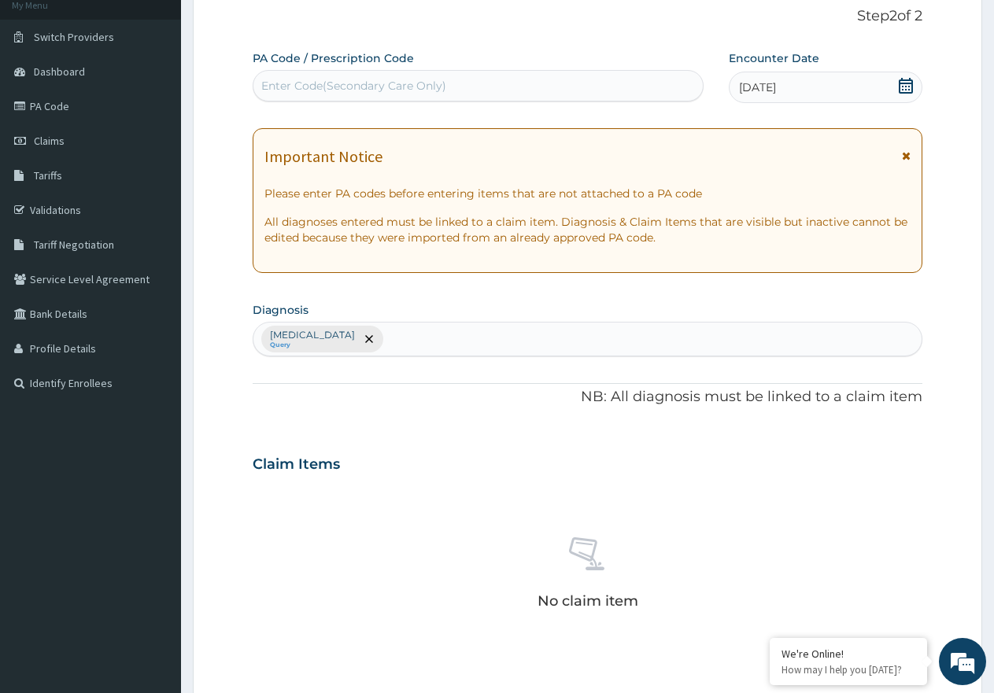
click at [391, 83] on div "Enter Code(Secondary Care Only)" at bounding box center [353, 86] width 185 height 16
paste input "PA/360512"
type input "PA/360512"
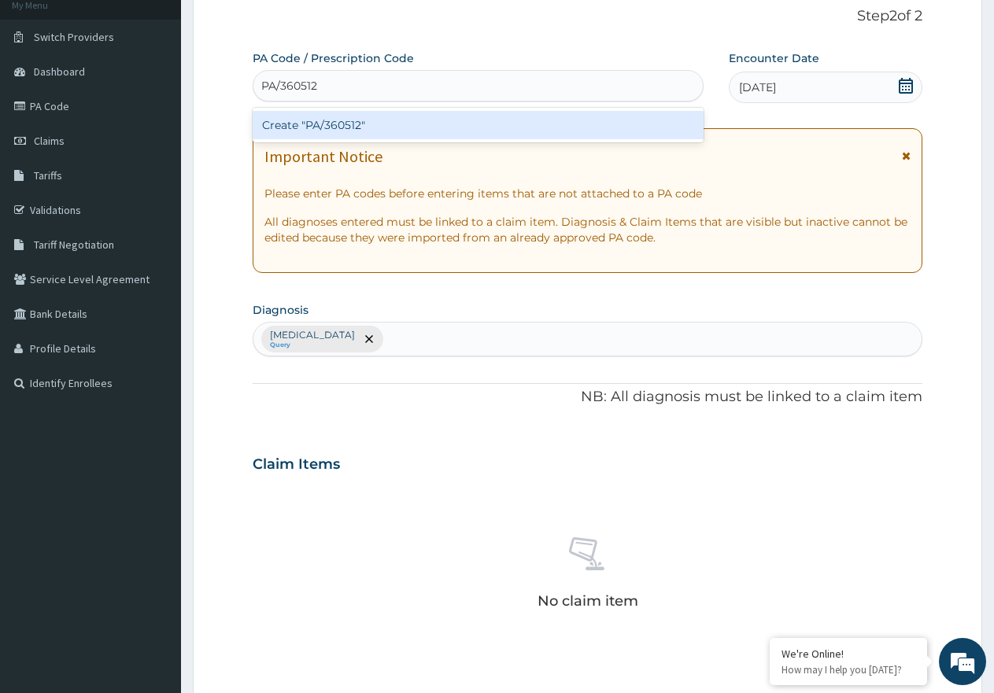
click at [349, 112] on div "Create "PA/360512"" at bounding box center [478, 125] width 451 height 28
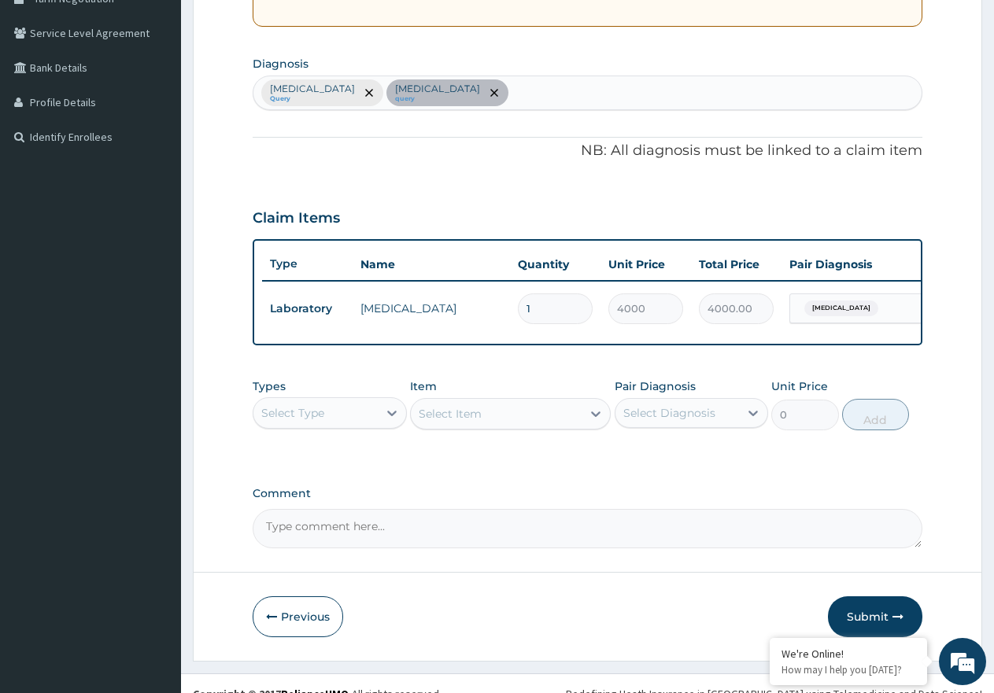
scroll to position [380, 0]
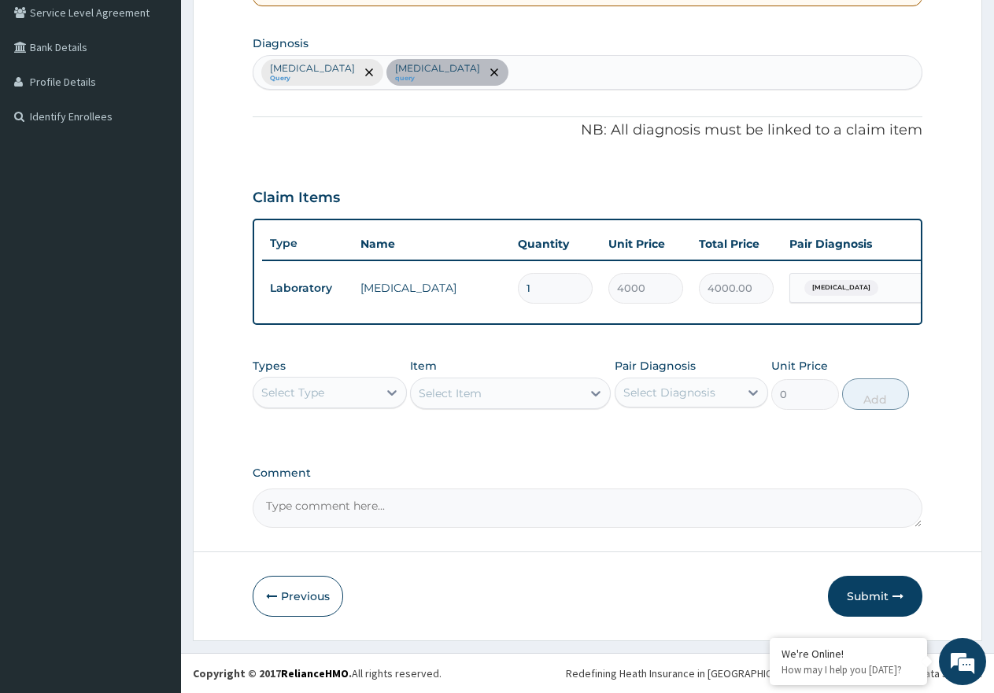
click at [349, 391] on div "Select Type" at bounding box center [315, 392] width 124 height 25
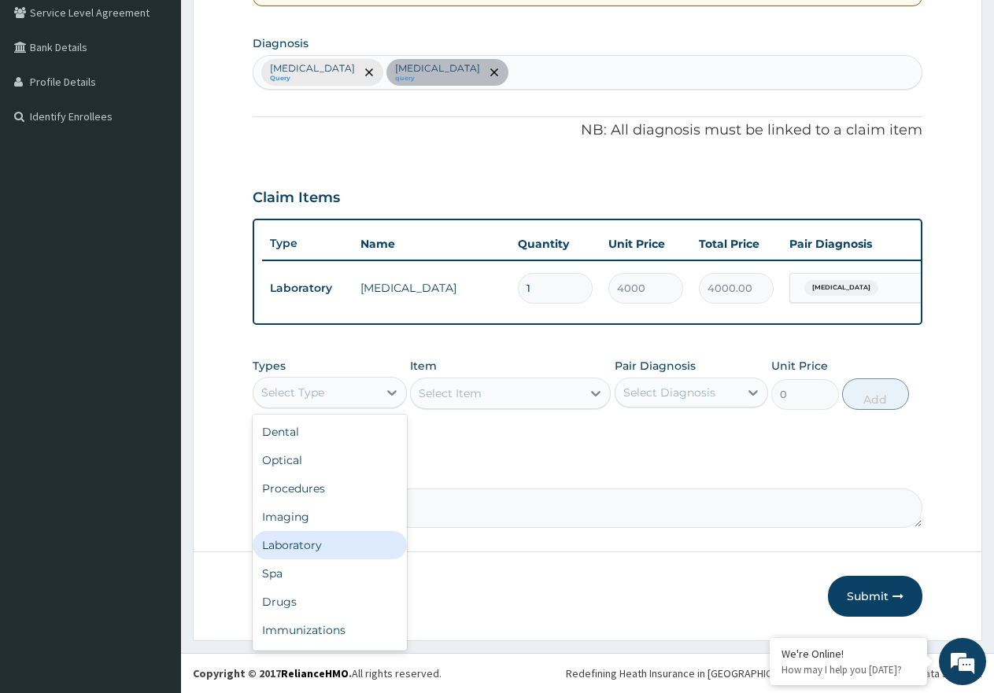
click at [318, 543] on div "Laboratory" at bounding box center [330, 545] width 154 height 28
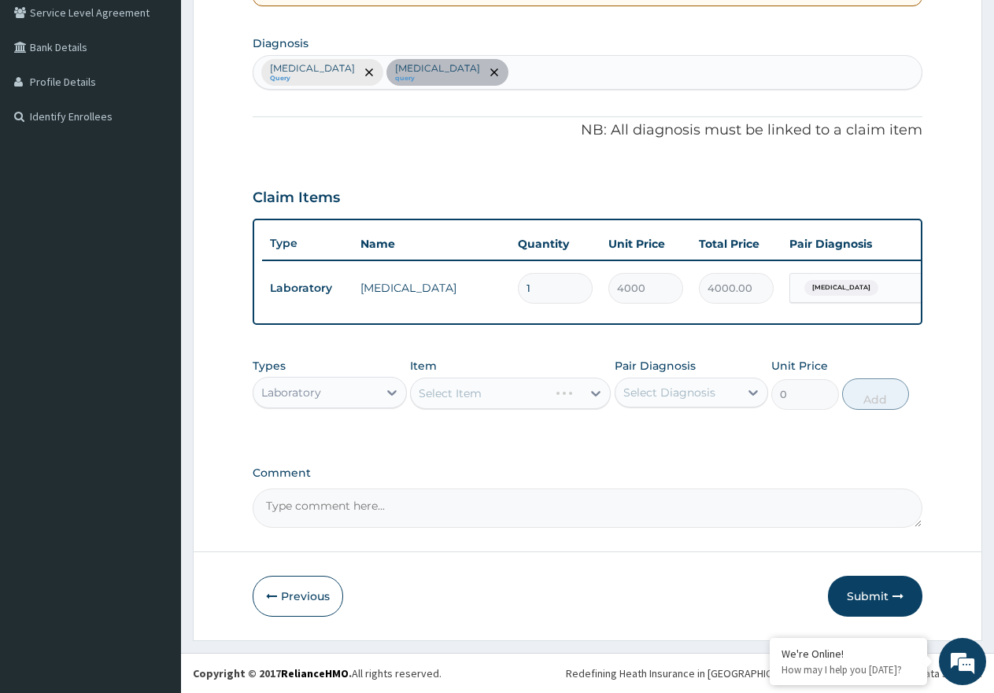
click at [564, 396] on div "Select Item" at bounding box center [510, 393] width 201 height 31
click at [658, 393] on div "Select Diagnosis" at bounding box center [669, 393] width 92 height 16
click at [710, 434] on label "[MEDICAL_DATA]" at bounding box center [689, 431] width 98 height 16
checkbox input "true"
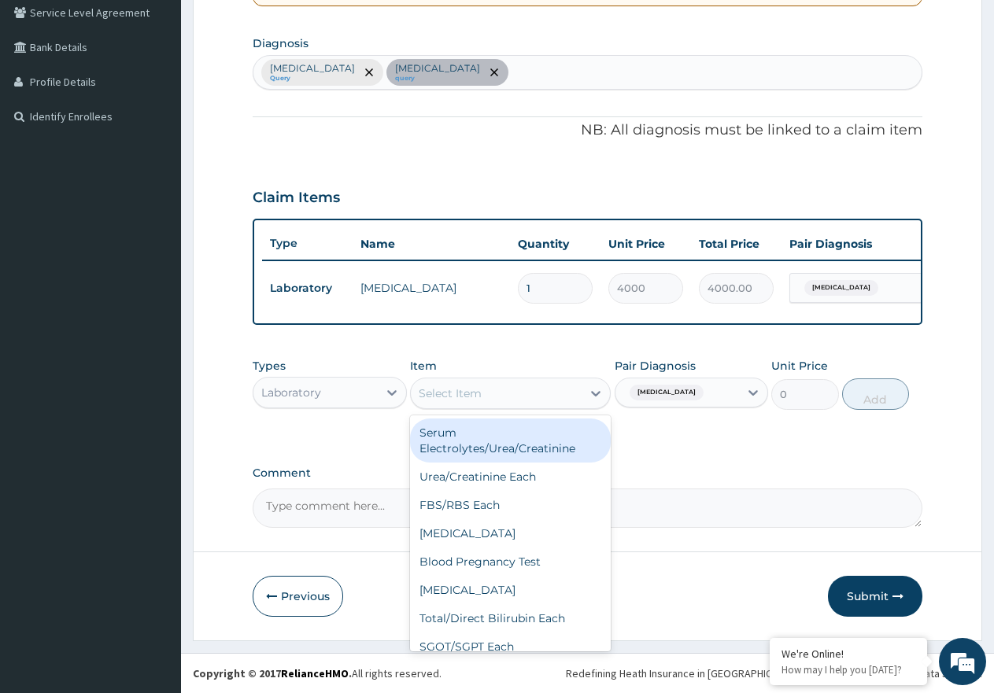
click at [552, 398] on div "Select Item" at bounding box center [496, 393] width 171 height 25
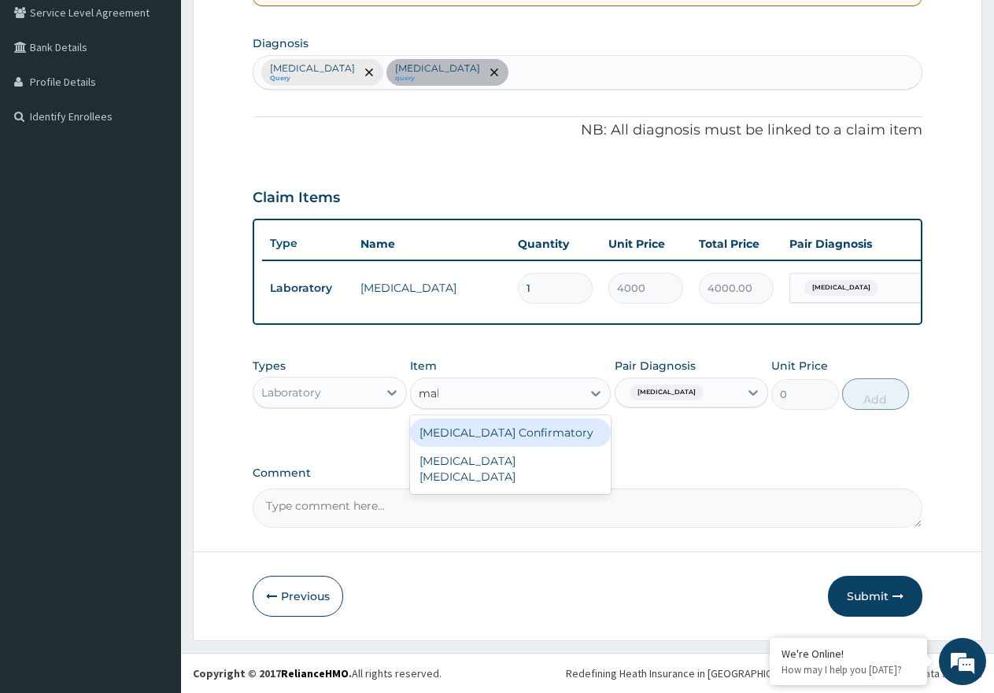
type input "mala"
drag, startPoint x: 556, startPoint y: 434, endPoint x: 712, endPoint y: 433, distance: 155.8
click at [556, 435] on div "MALARIA PARASITE" at bounding box center [510, 441] width 201 height 44
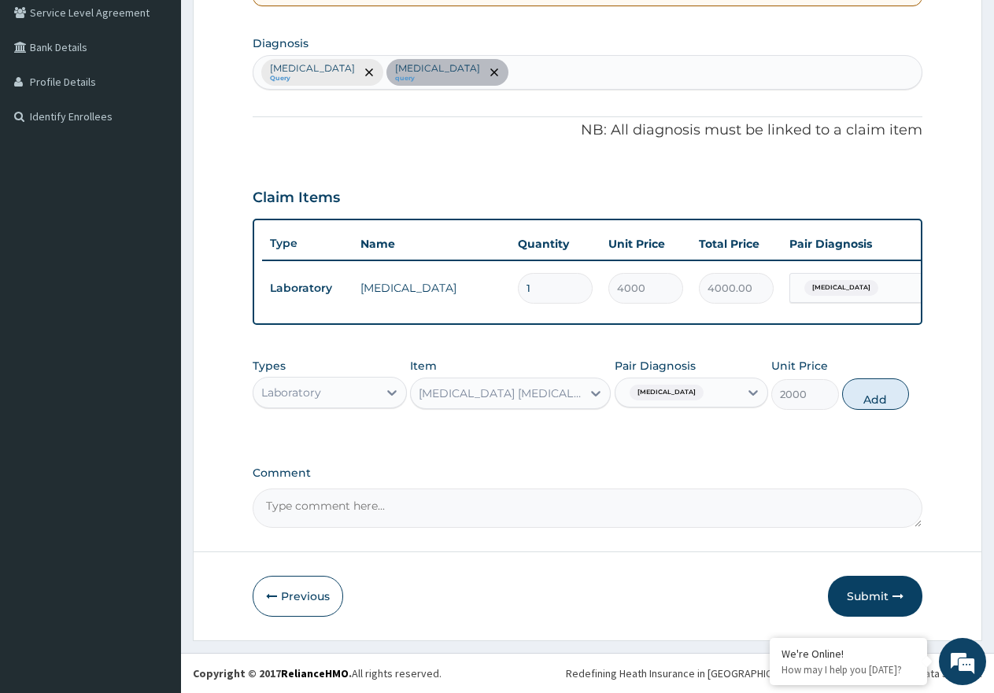
drag, startPoint x: 879, startPoint y: 392, endPoint x: 816, endPoint y: 418, distance: 68.1
click at [878, 392] on button "Add" at bounding box center [875, 393] width 67 height 31
type input "0"
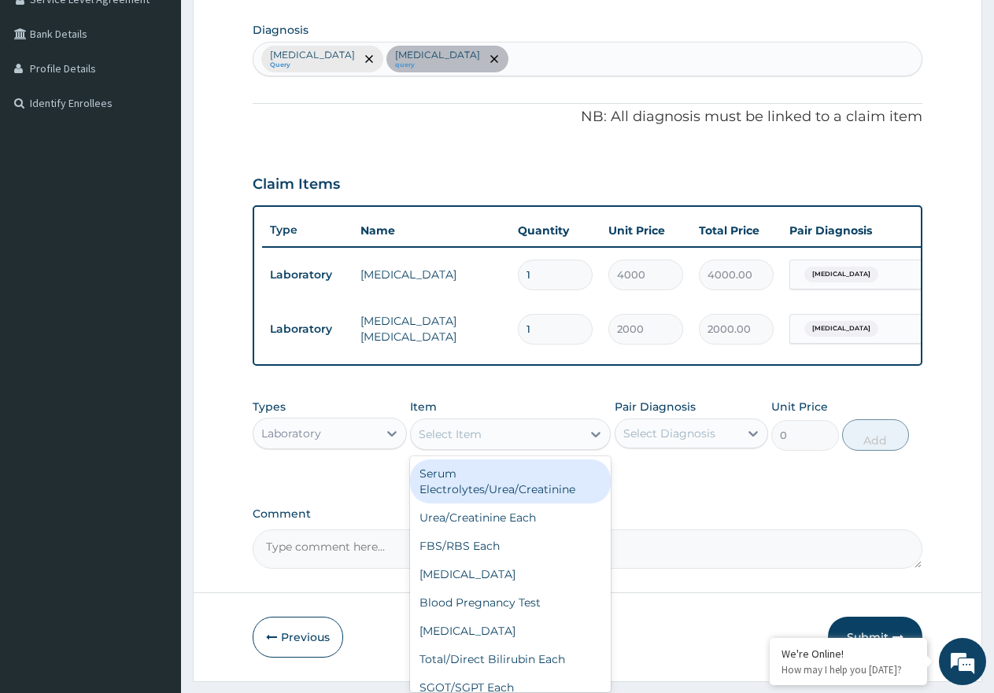
click at [549, 447] on div "Select Item" at bounding box center [496, 434] width 171 height 25
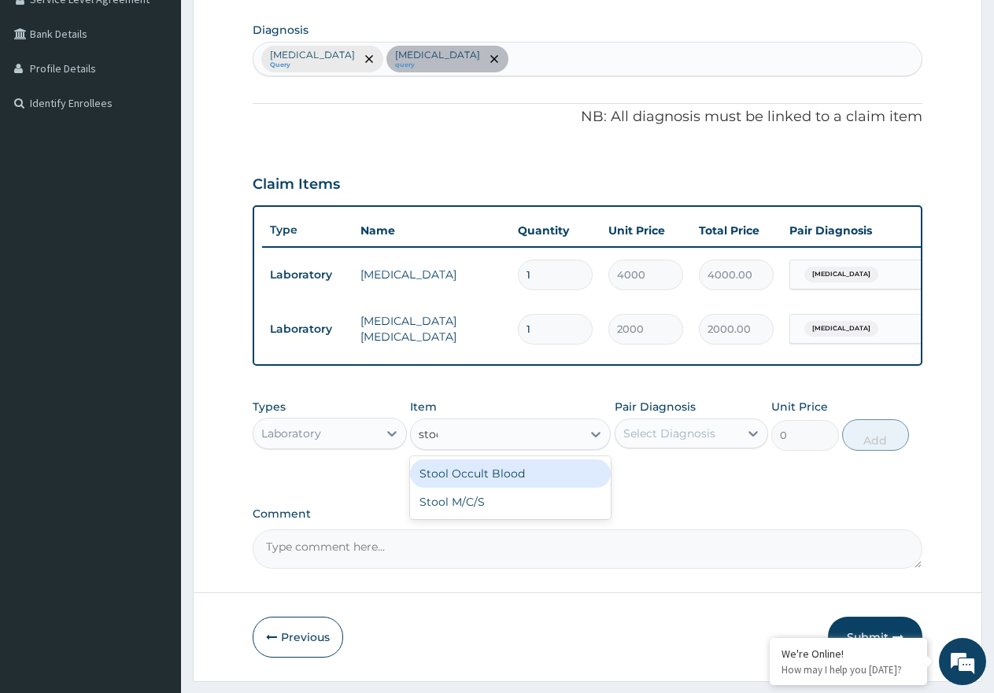
type input "stool"
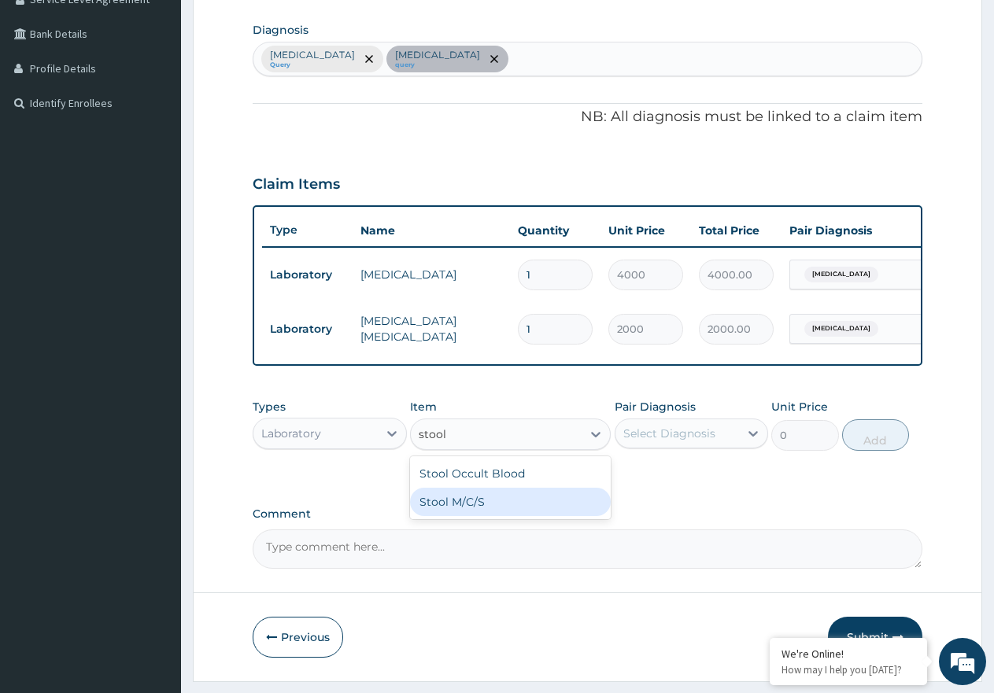
click at [537, 516] on div "Stool M/C/S" at bounding box center [510, 502] width 201 height 28
type input "3000"
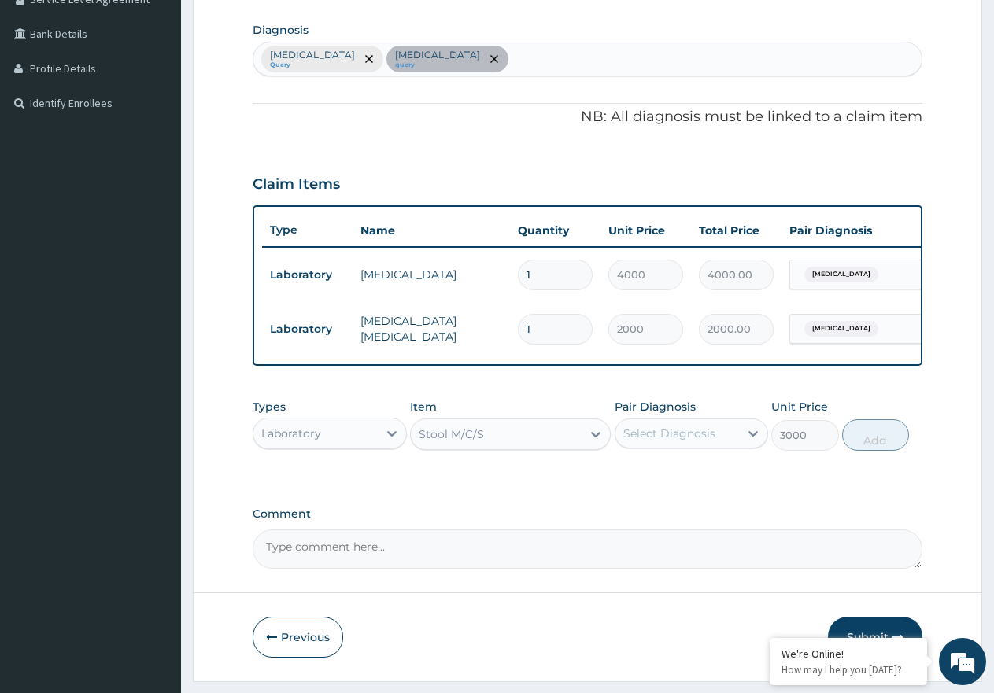
click at [696, 441] on div "Select Diagnosis" at bounding box center [669, 434] width 92 height 16
drag, startPoint x: 703, startPoint y: 526, endPoint x: 723, endPoint y: 522, distance: 20.2
click at [704, 512] on label "Typhoid fever, unspecified" at bounding box center [689, 504] width 98 height 16
checkbox input "true"
click at [874, 443] on button "Add" at bounding box center [875, 434] width 67 height 31
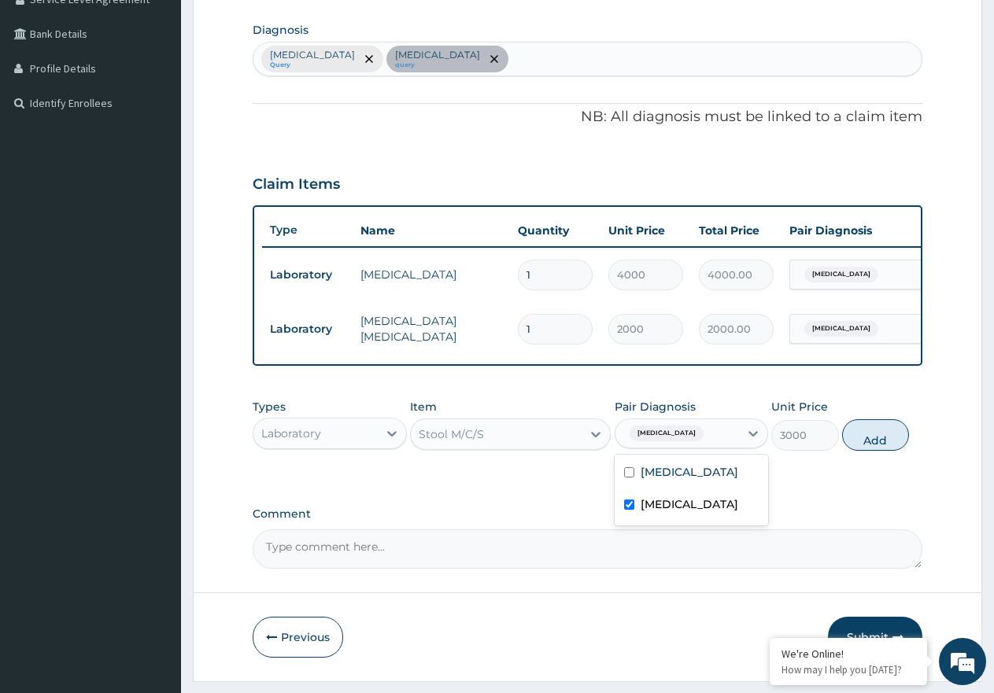
type input "0"
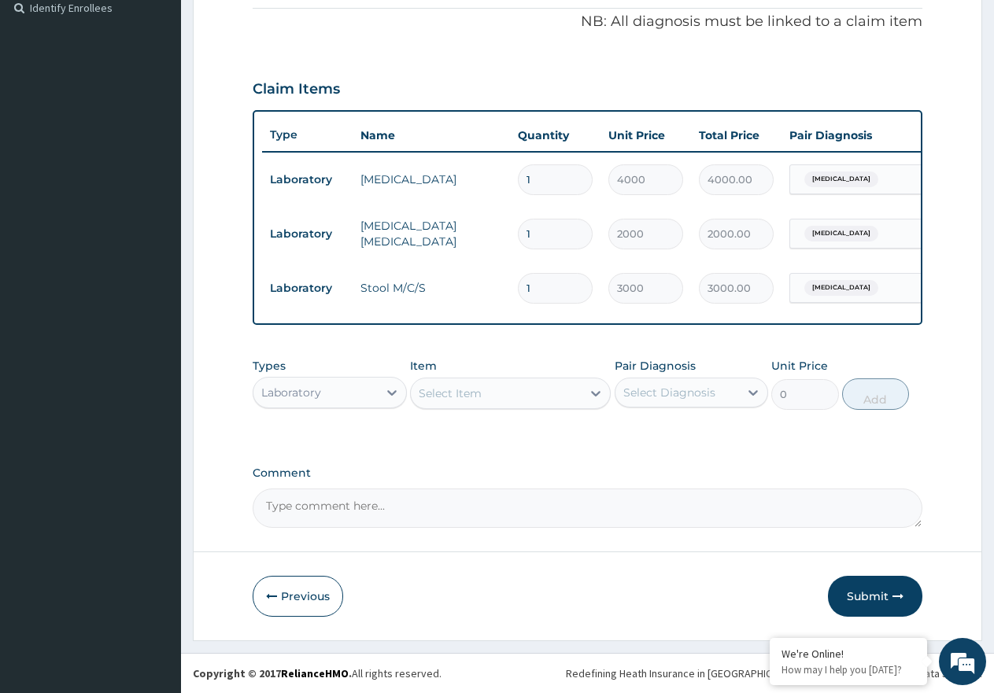
scroll to position [489, 0]
click at [337, 387] on div "Laboratory" at bounding box center [315, 392] width 124 height 25
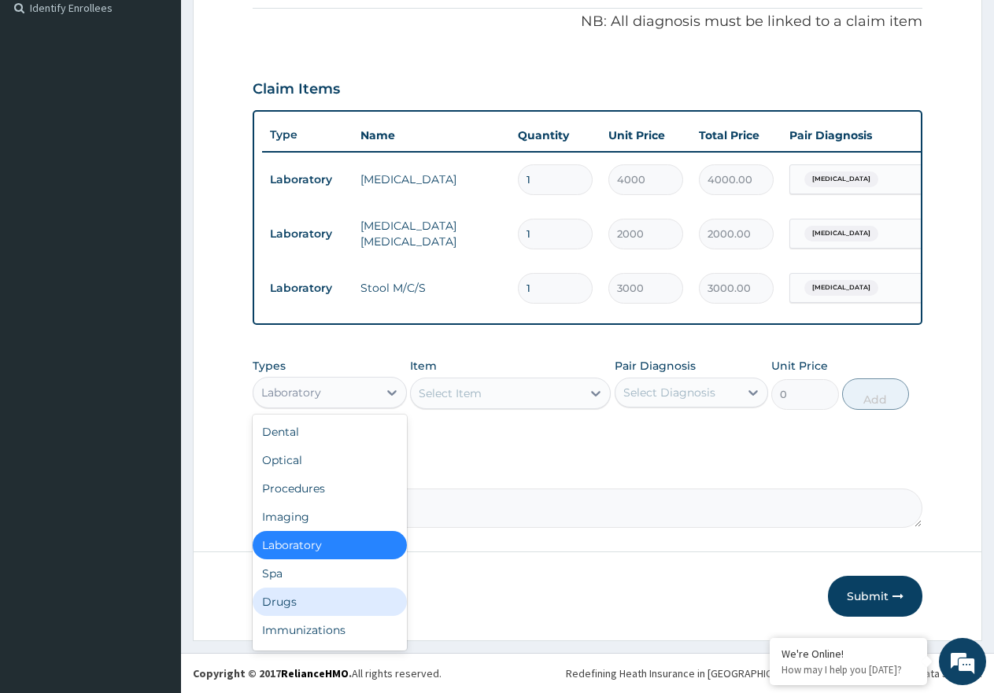
click at [301, 596] on div "Drugs" at bounding box center [330, 602] width 154 height 28
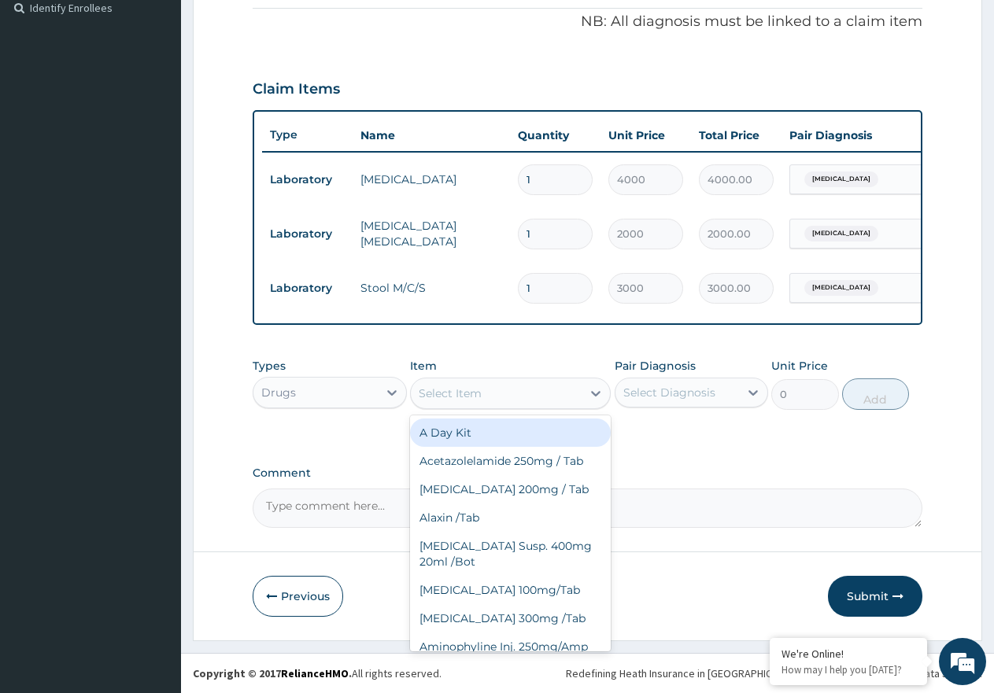
click at [525, 391] on div "Select Item" at bounding box center [496, 393] width 171 height 25
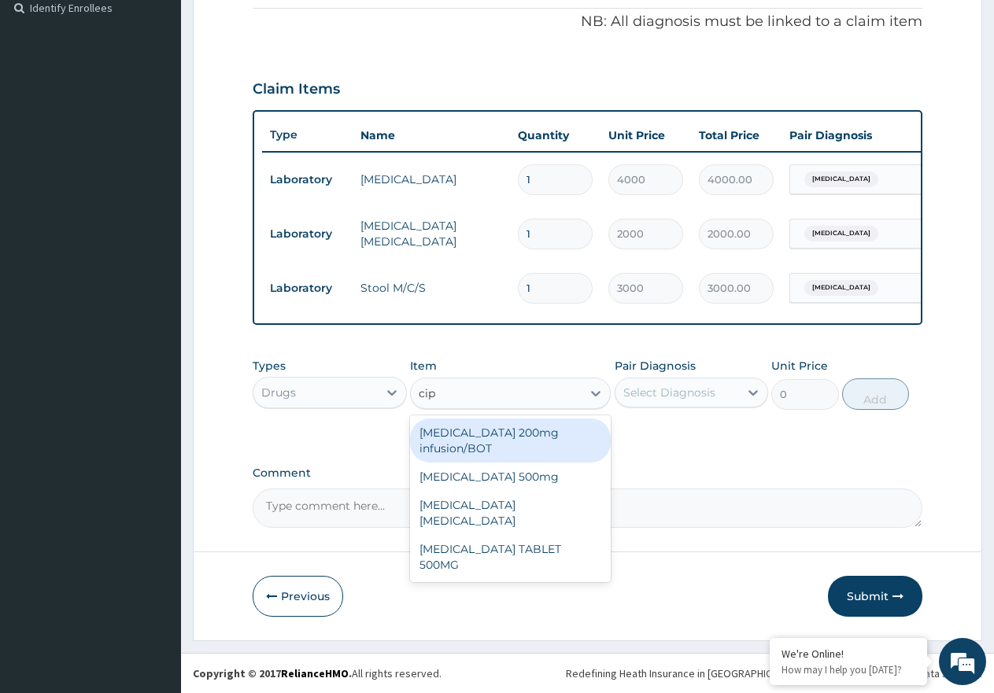
type input "cipr"
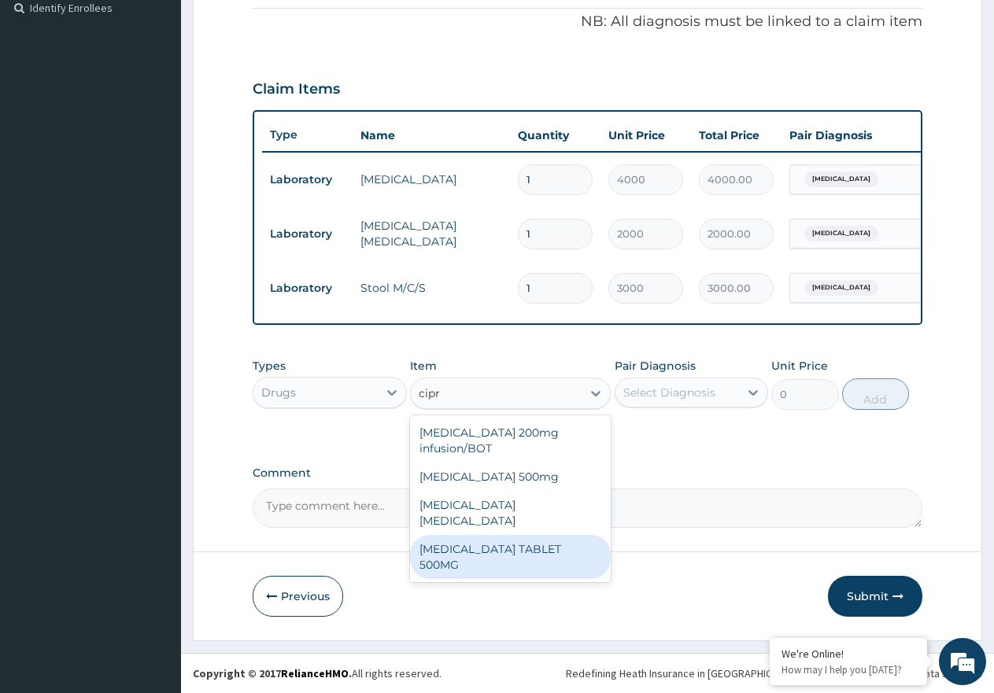
drag, startPoint x: 549, startPoint y: 536, endPoint x: 703, endPoint y: 417, distance: 194.7
click at [559, 535] on div "[MEDICAL_DATA] TABLET 500MG" at bounding box center [510, 557] width 201 height 44
type input "400"
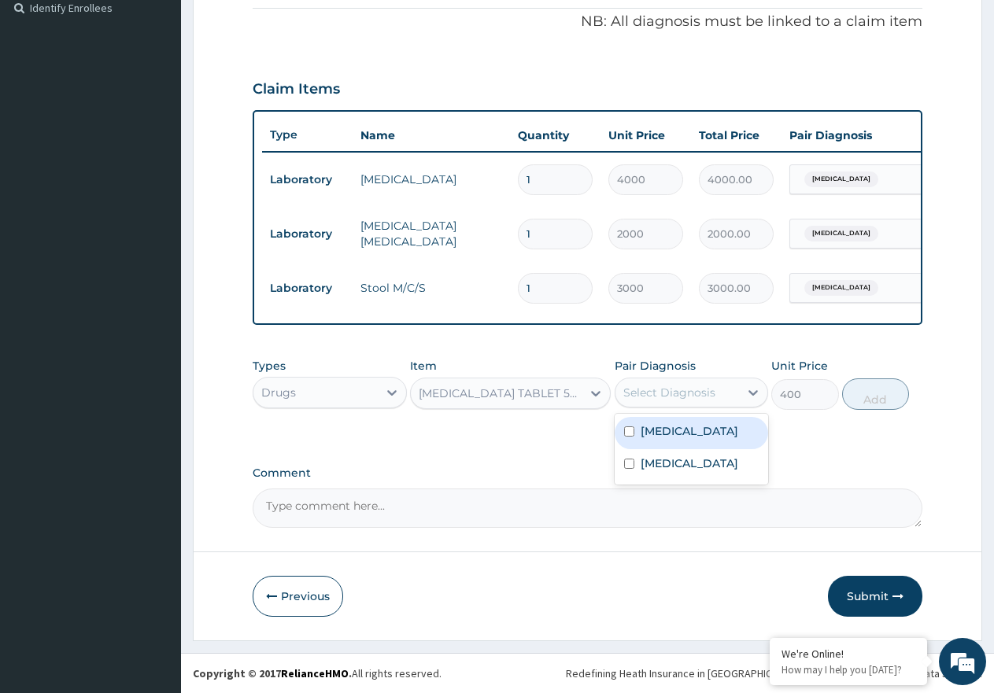
click at [712, 394] on div "Select Diagnosis" at bounding box center [669, 393] width 92 height 16
drag, startPoint x: 700, startPoint y: 474, endPoint x: 729, endPoint y: 440, distance: 44.7
click at [699, 471] on label "Typhoid fever, unspecified" at bounding box center [689, 464] width 98 height 16
checkbox input "true"
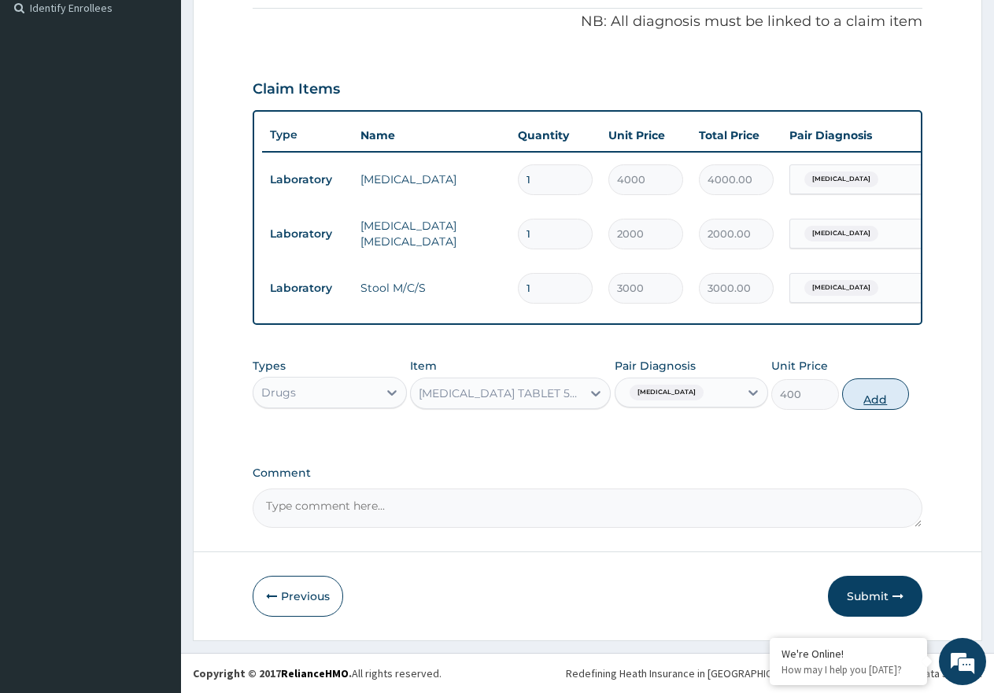
click at [842, 397] on button "Add" at bounding box center [875, 393] width 67 height 31
type input "0"
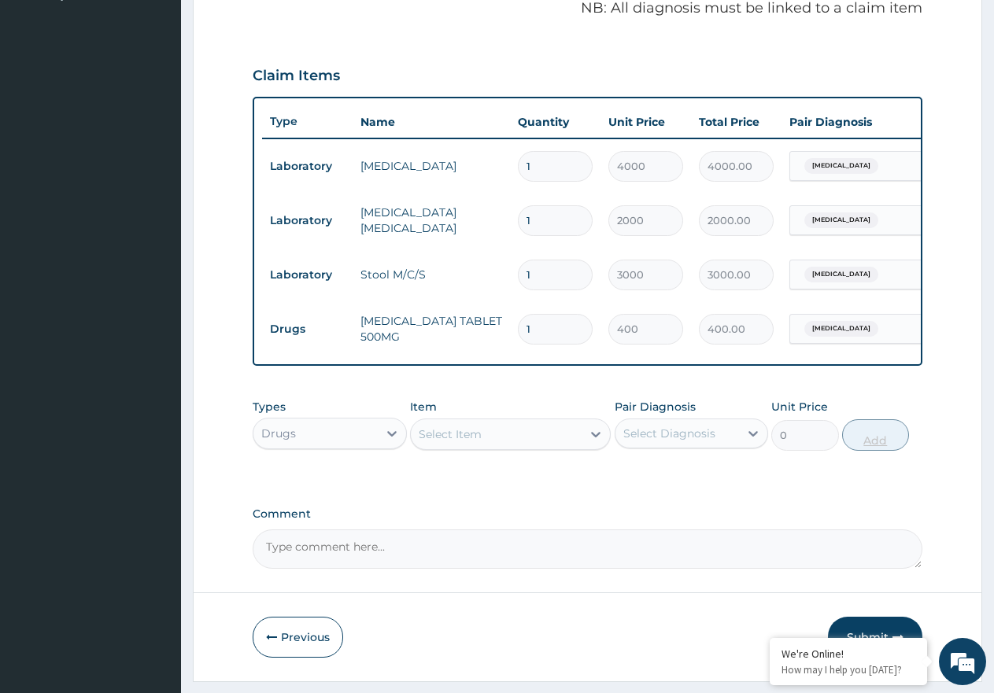
type input "14"
type input "5600.00"
type input "14"
click at [489, 443] on div "Select Item" at bounding box center [496, 434] width 171 height 25
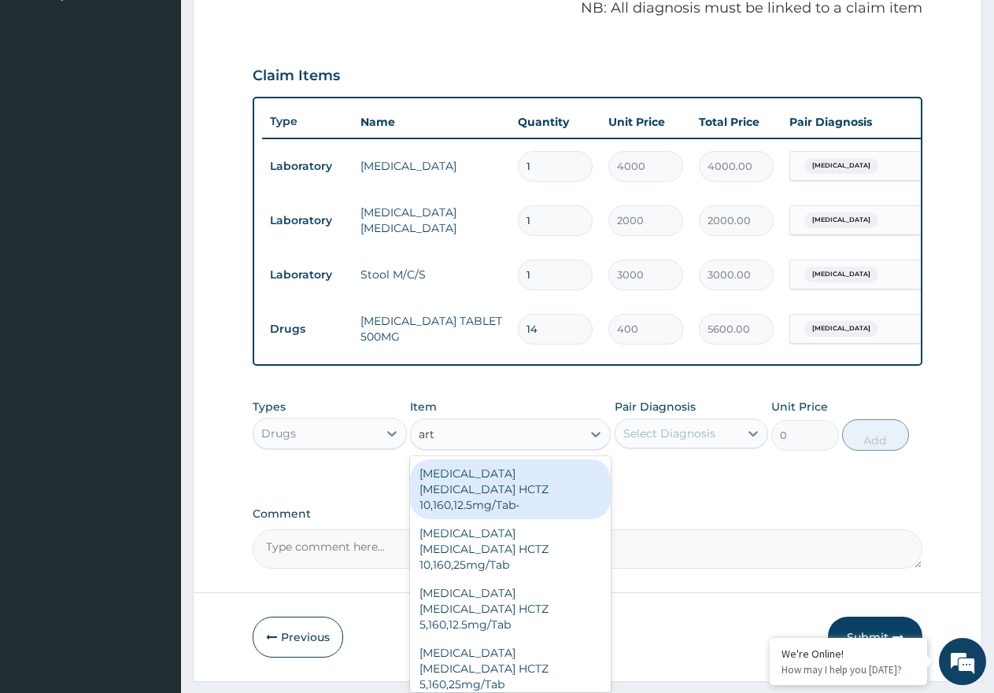
type input "arte"
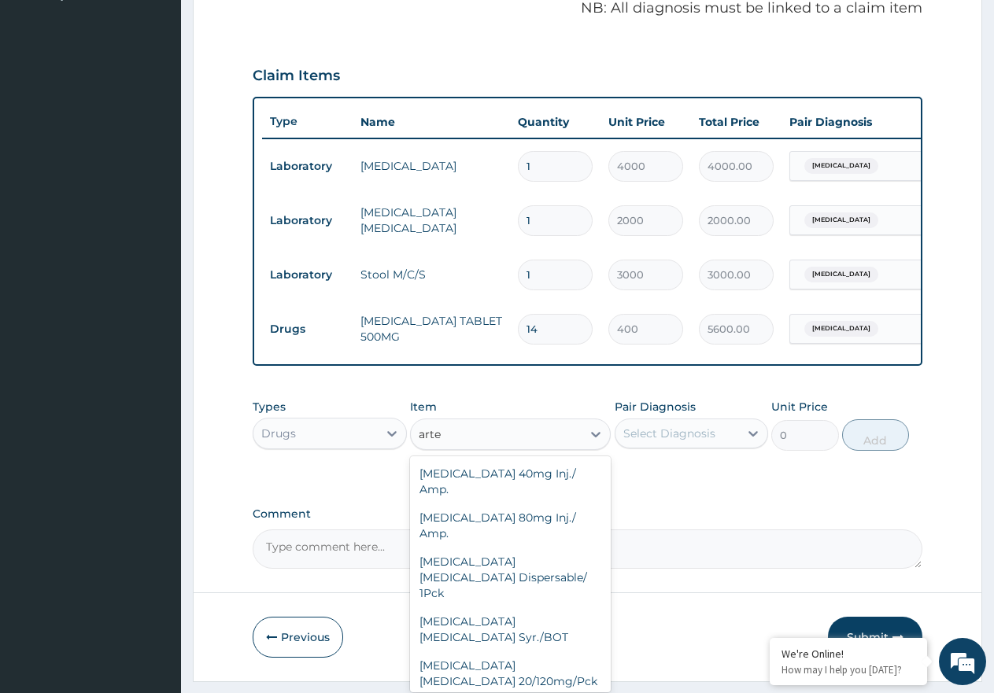
type input "1500"
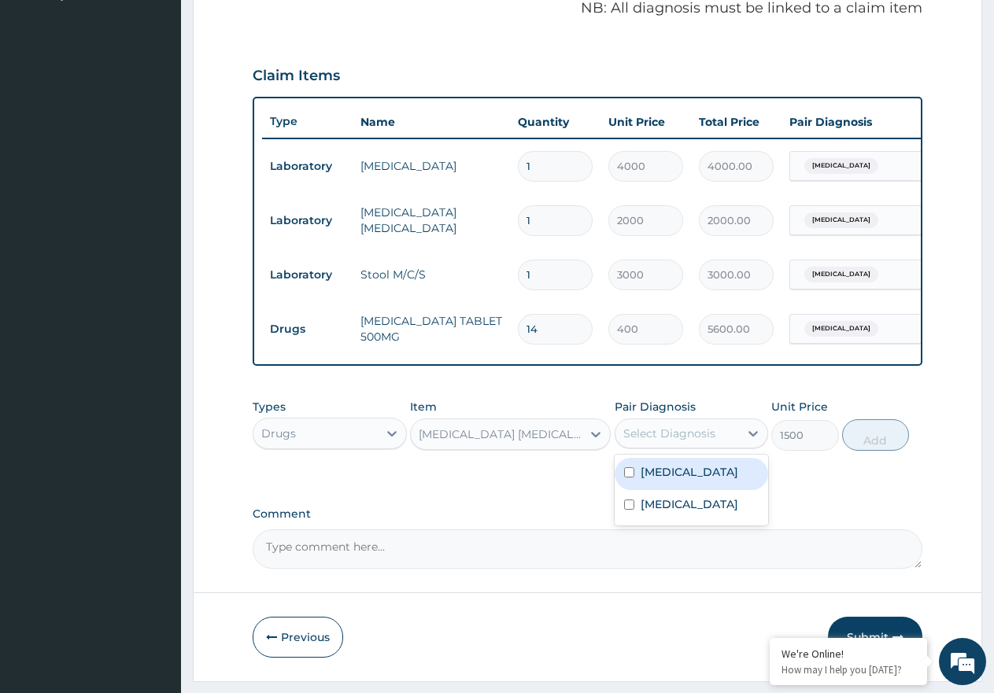
drag, startPoint x: 664, startPoint y: 457, endPoint x: 671, endPoint y: 467, distance: 12.4
click at [665, 446] on div "Select Diagnosis" at bounding box center [677, 433] width 124 height 25
click at [677, 478] on label "[MEDICAL_DATA]" at bounding box center [689, 472] width 98 height 16
checkbox input "true"
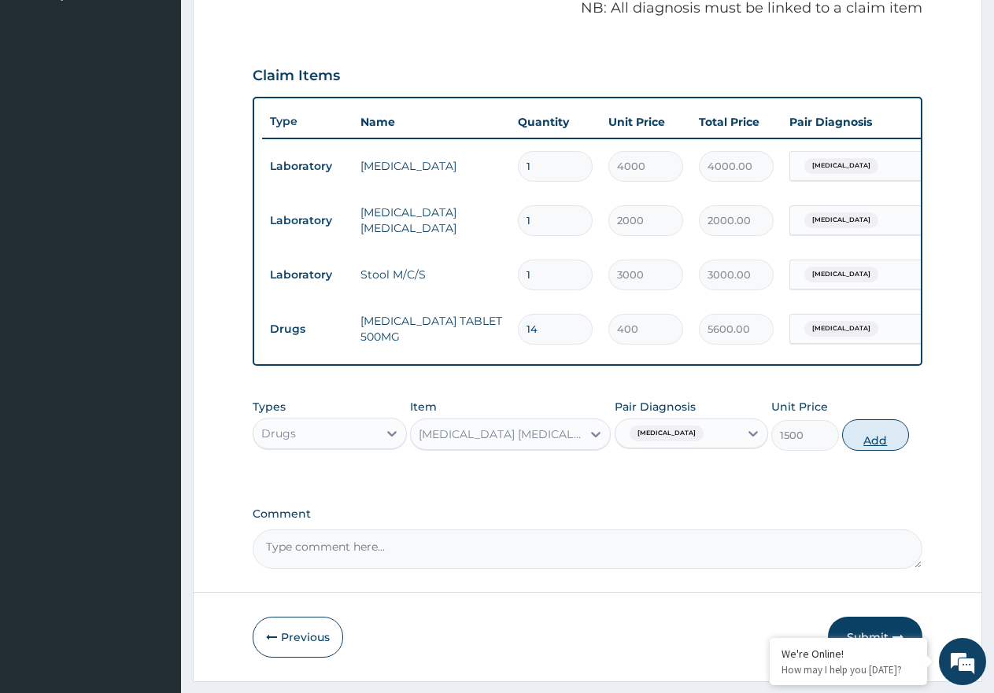
click at [872, 443] on button "Add" at bounding box center [875, 434] width 67 height 31
type input "0"
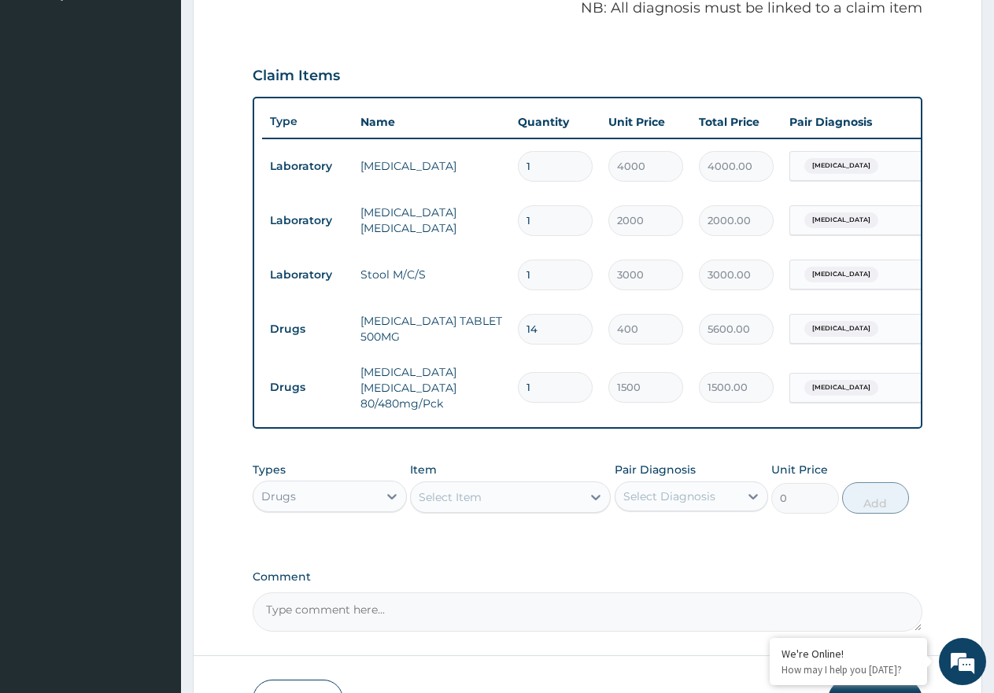
type input "0"
type input "0.00"
type input "1"
type input "1500.00"
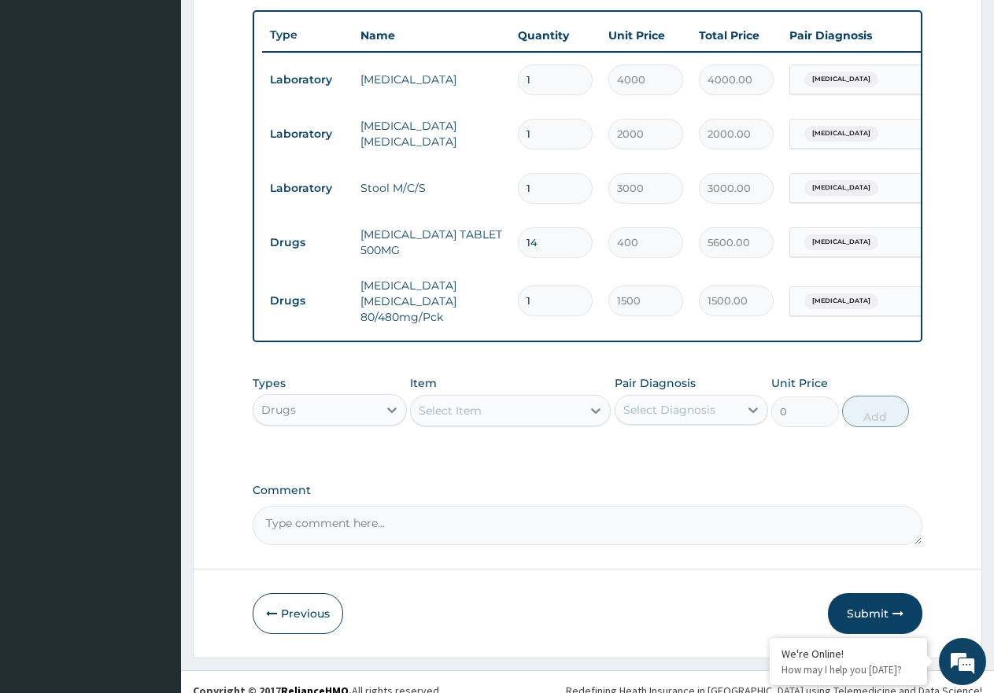
scroll to position [606, 0]
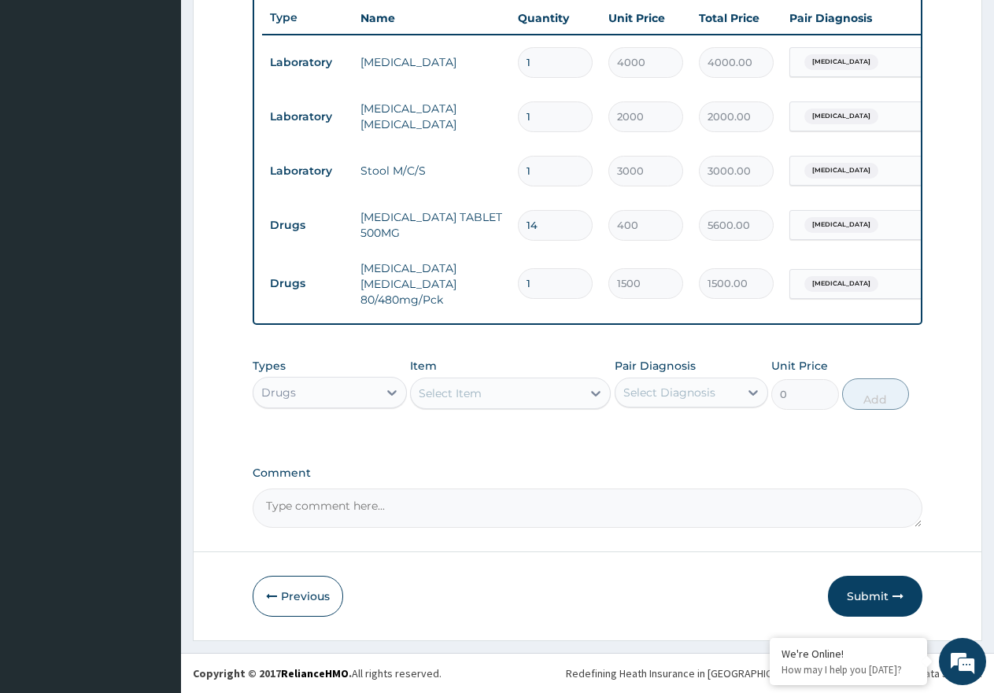
click at [483, 393] on div "Select Item" at bounding box center [496, 393] width 171 height 25
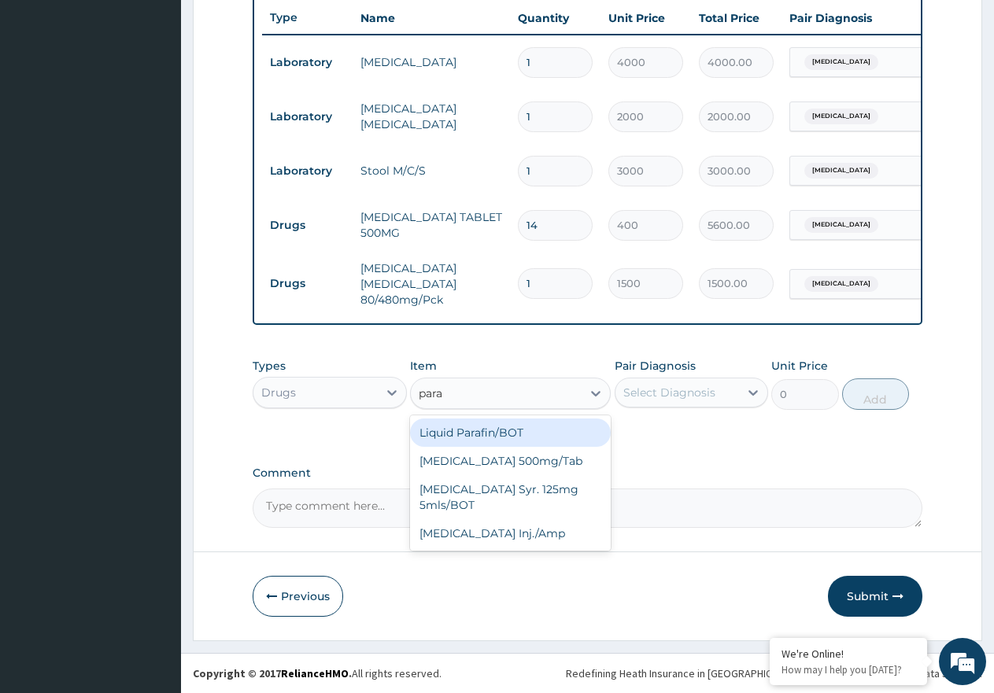
type input "parac"
drag, startPoint x: 501, startPoint y: 429, endPoint x: 681, endPoint y: 430, distance: 179.4
click at [507, 430] on div "[MEDICAL_DATA] 500mg/Tab" at bounding box center [510, 433] width 201 height 28
type input "9"
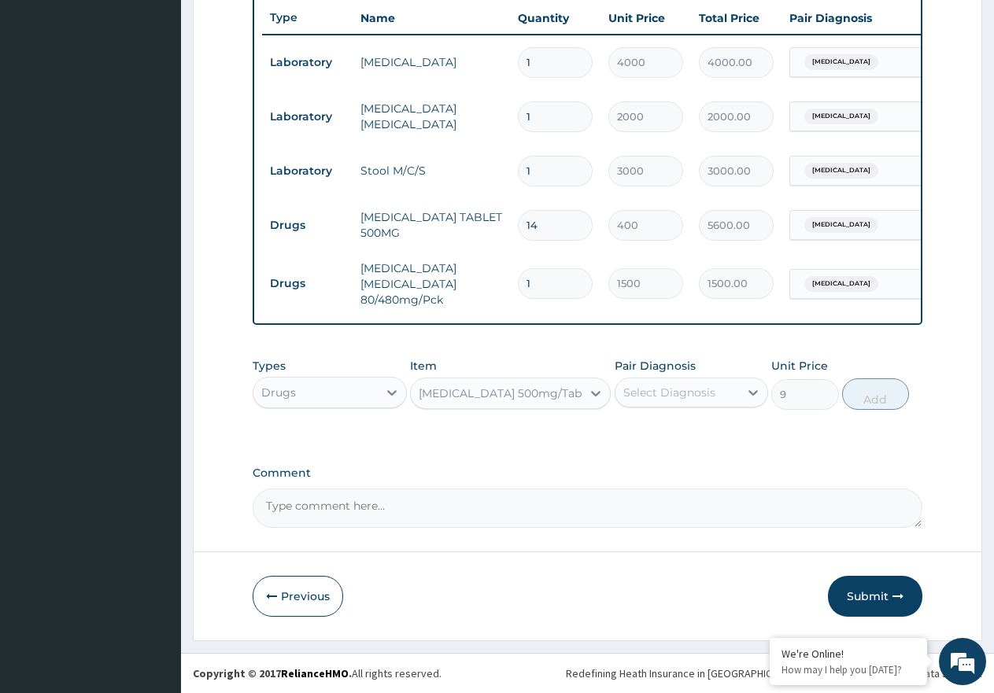
click at [690, 392] on div "Select Diagnosis" at bounding box center [669, 393] width 92 height 16
click at [694, 456] on label "Typhoid fever, unspecified" at bounding box center [689, 464] width 98 height 16
checkbox input "true"
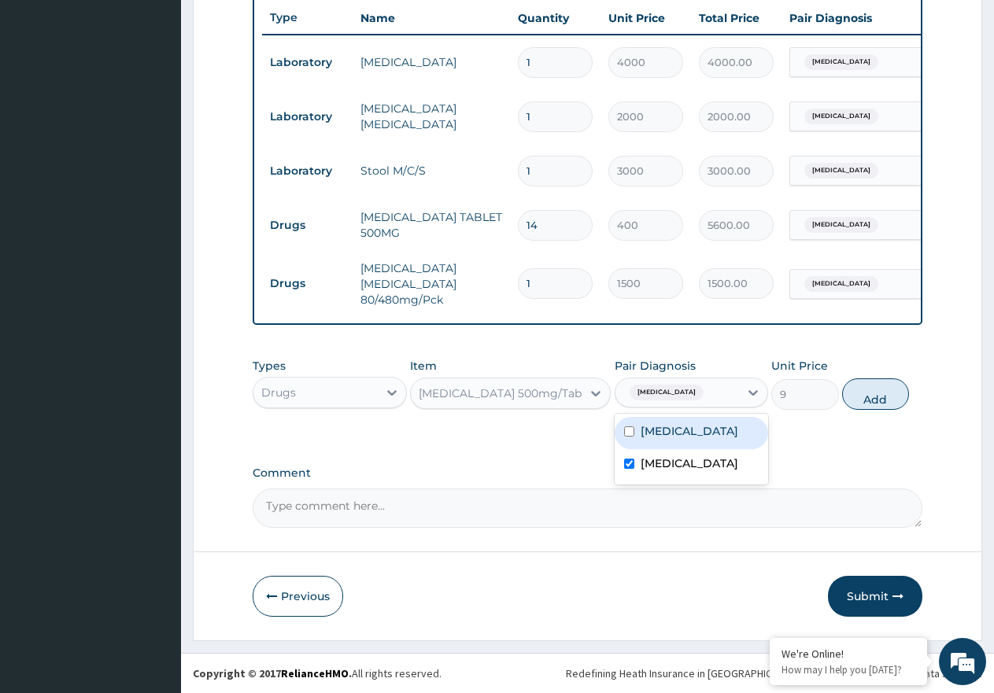
click at [694, 435] on label "[MEDICAL_DATA]" at bounding box center [689, 431] width 98 height 16
checkbox input "true"
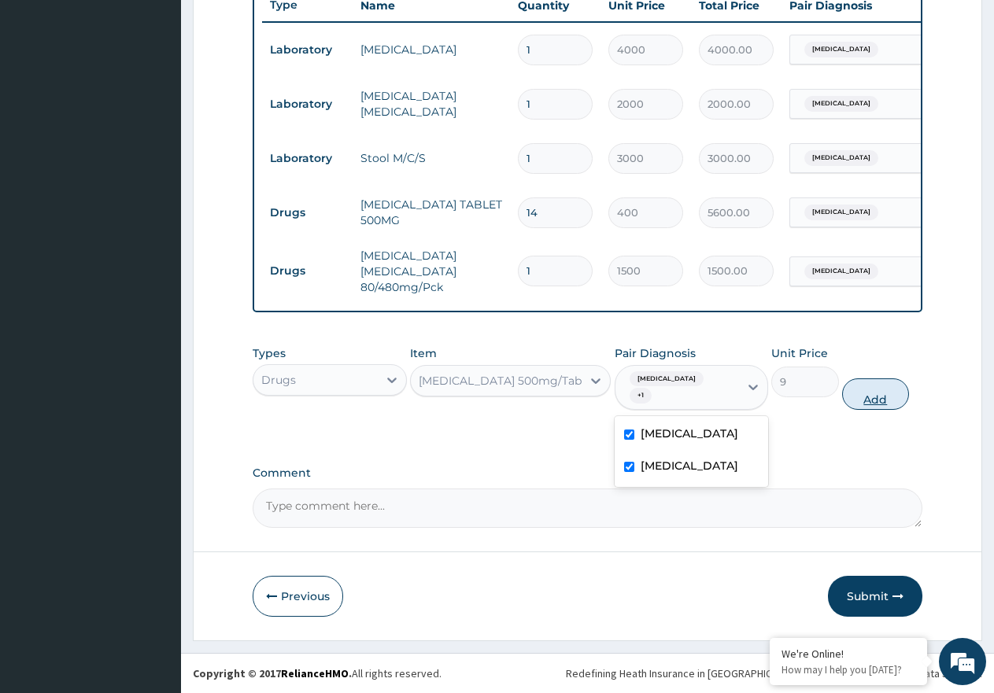
click at [865, 404] on button "Add" at bounding box center [875, 393] width 67 height 31
type input "0"
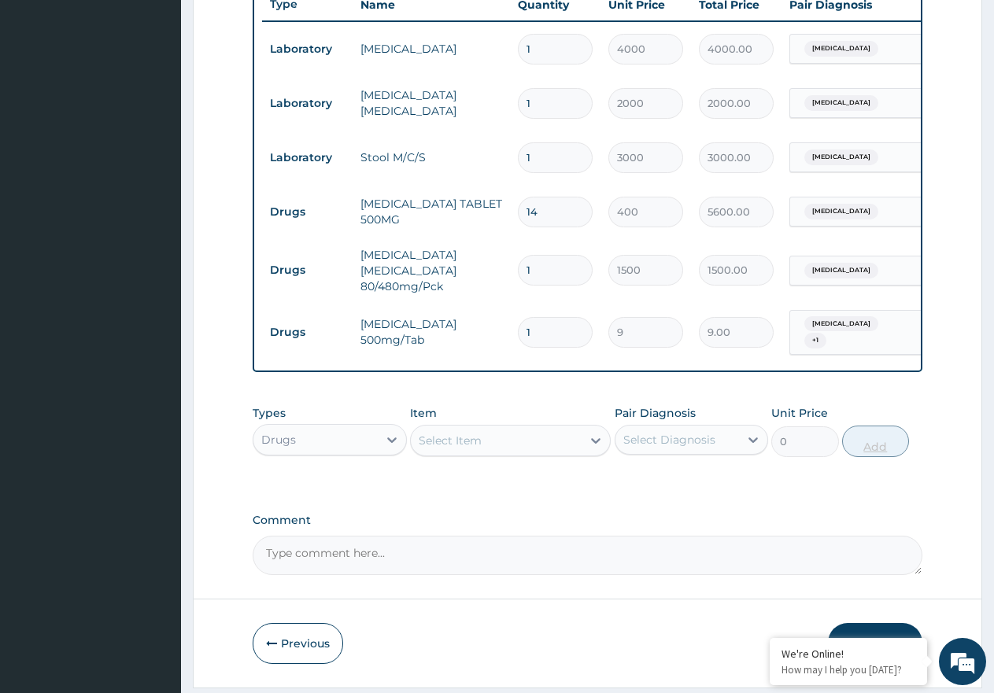
type input "18"
type input "162.00"
type input "18"
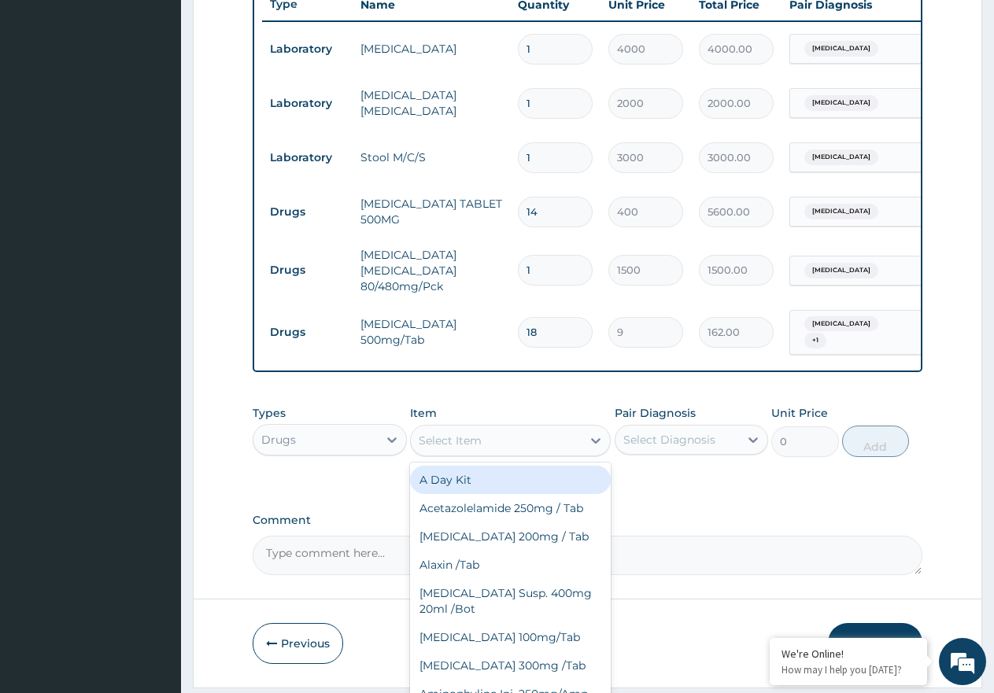
click at [498, 453] on div "Select Item" at bounding box center [496, 440] width 171 height 25
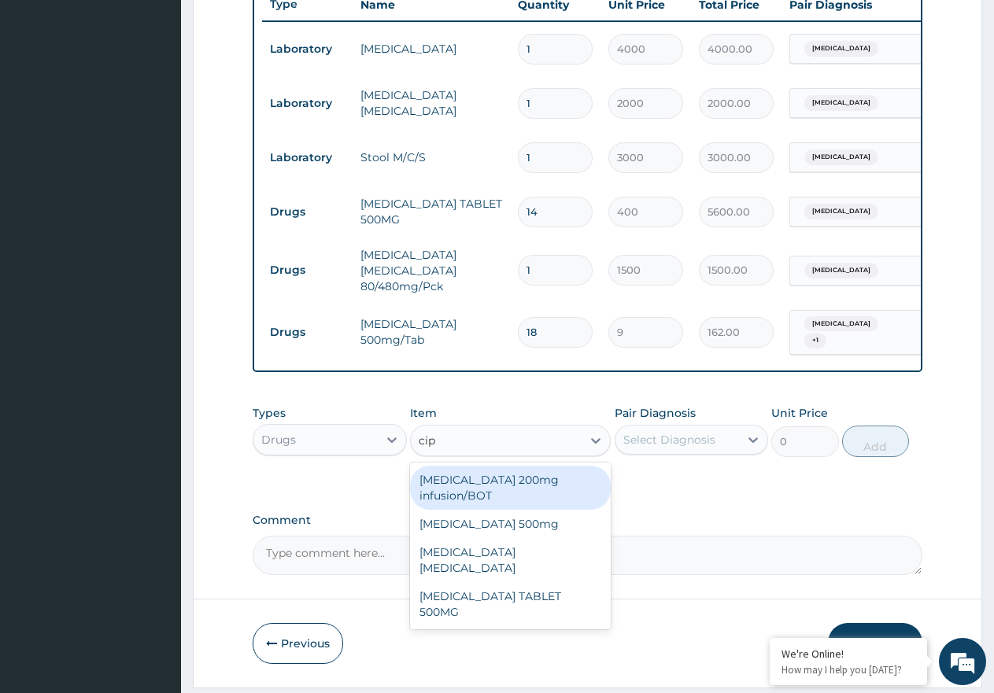
type input "cipr"
drag, startPoint x: 530, startPoint y: 512, endPoint x: 707, endPoint y: 452, distance: 186.4
click at [533, 510] on div "[MEDICAL_DATA] 200mg infusion/BOT" at bounding box center [510, 488] width 201 height 44
type input "600"
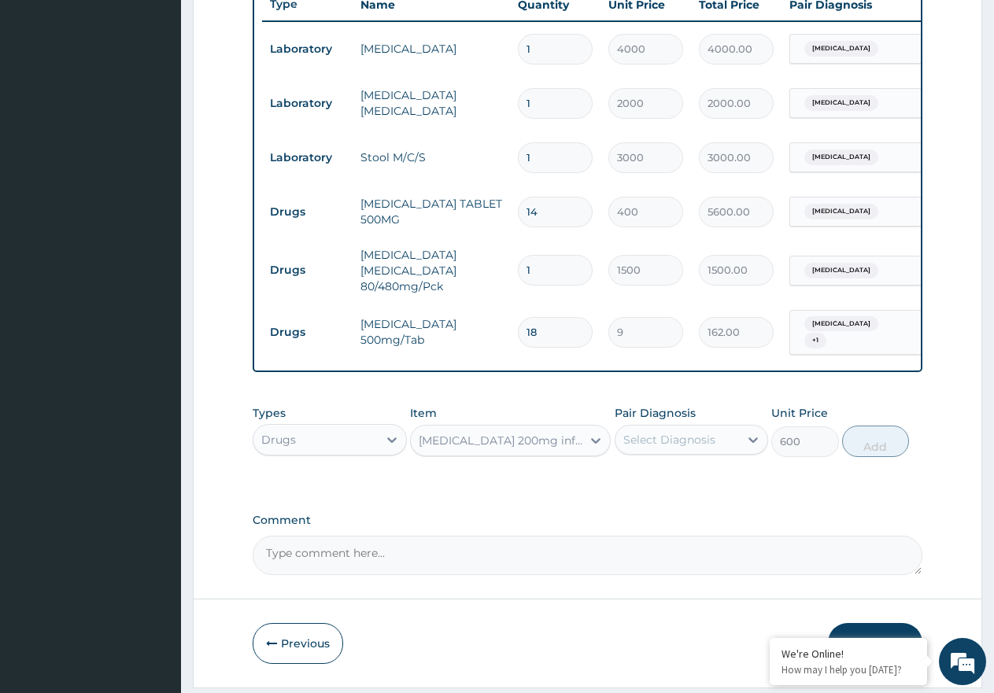
click at [717, 451] on div "Select Diagnosis" at bounding box center [677, 439] width 124 height 25
click at [703, 519] on label "Typhoid fever, unspecified" at bounding box center [689, 511] width 98 height 16
checkbox input "true"
click at [874, 448] on button "Add" at bounding box center [875, 441] width 67 height 31
type input "0"
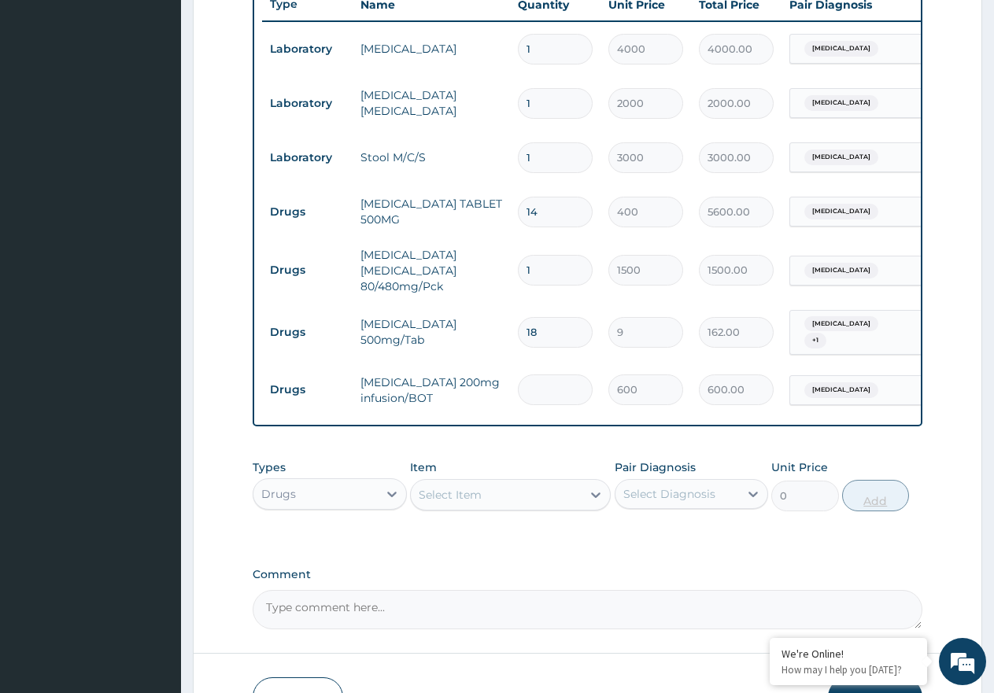
type input "0.00"
type input "4"
type input "2400.00"
type input "4"
click at [548, 507] on div "Select Item" at bounding box center [496, 494] width 171 height 25
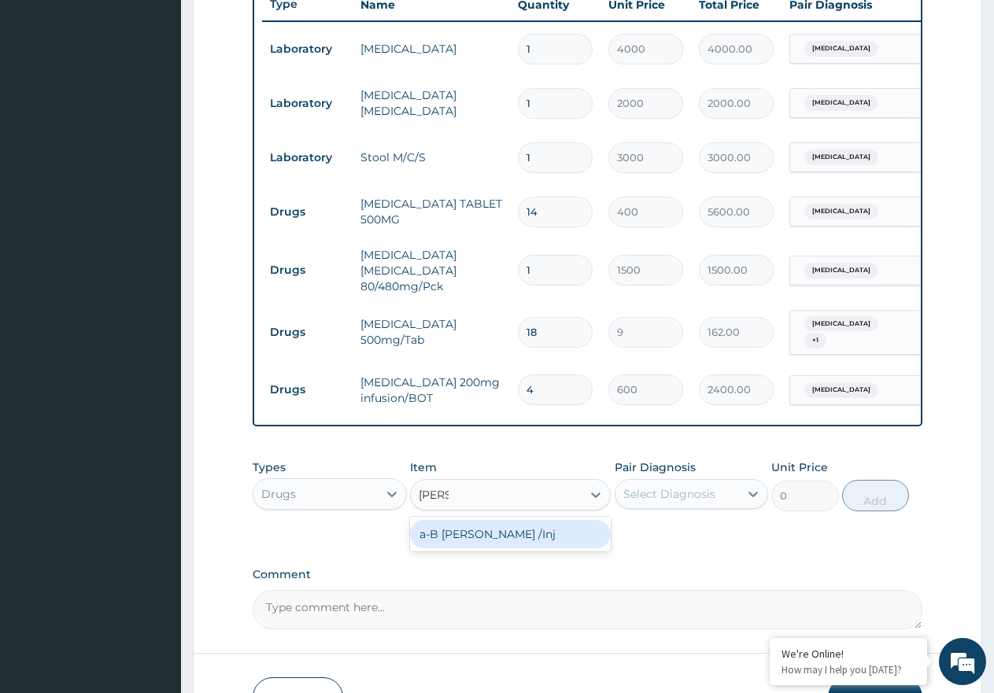
click at [536, 552] on div "a-B [PERSON_NAME] /Inj" at bounding box center [510, 534] width 201 height 35
type input "artee"
click at [685, 502] on div "Select Diagnosis" at bounding box center [669, 494] width 92 height 16
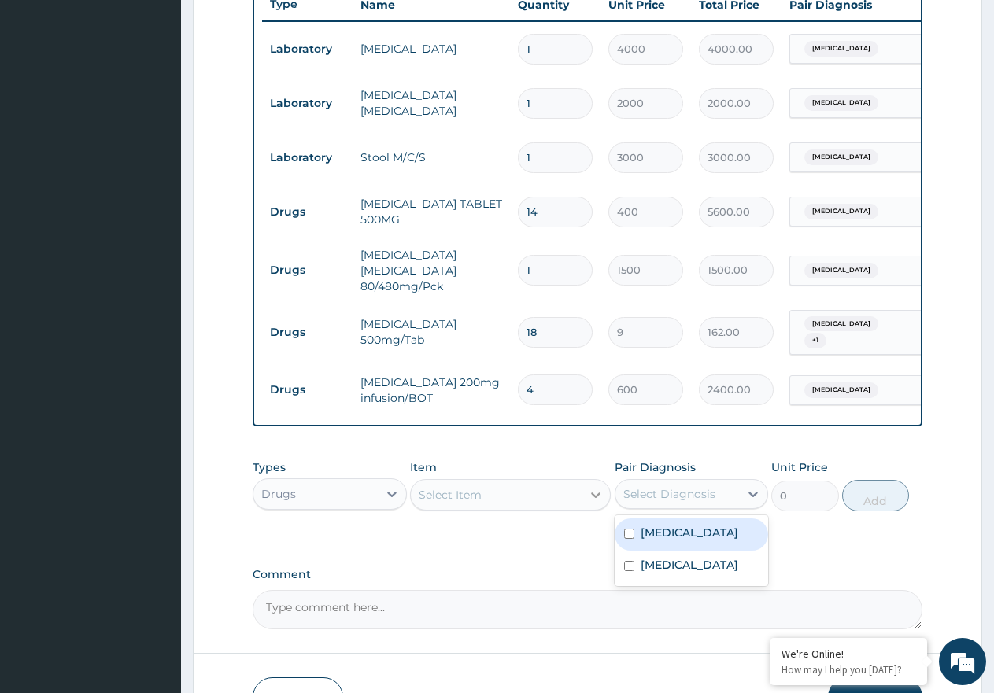
click at [594, 509] on div at bounding box center [595, 495] width 28 height 28
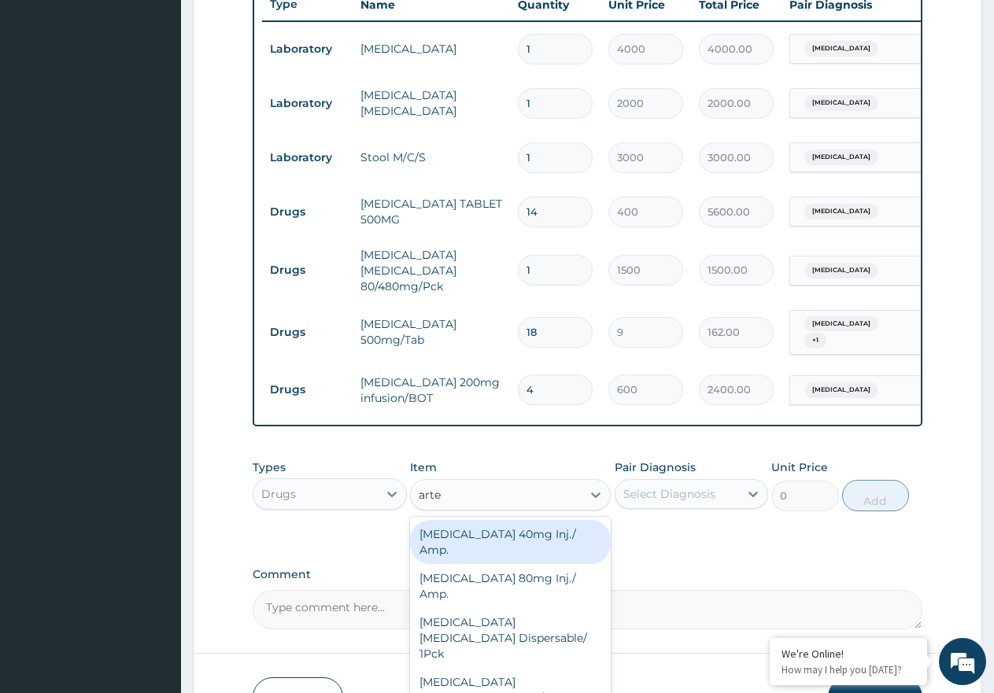
type input "artee"
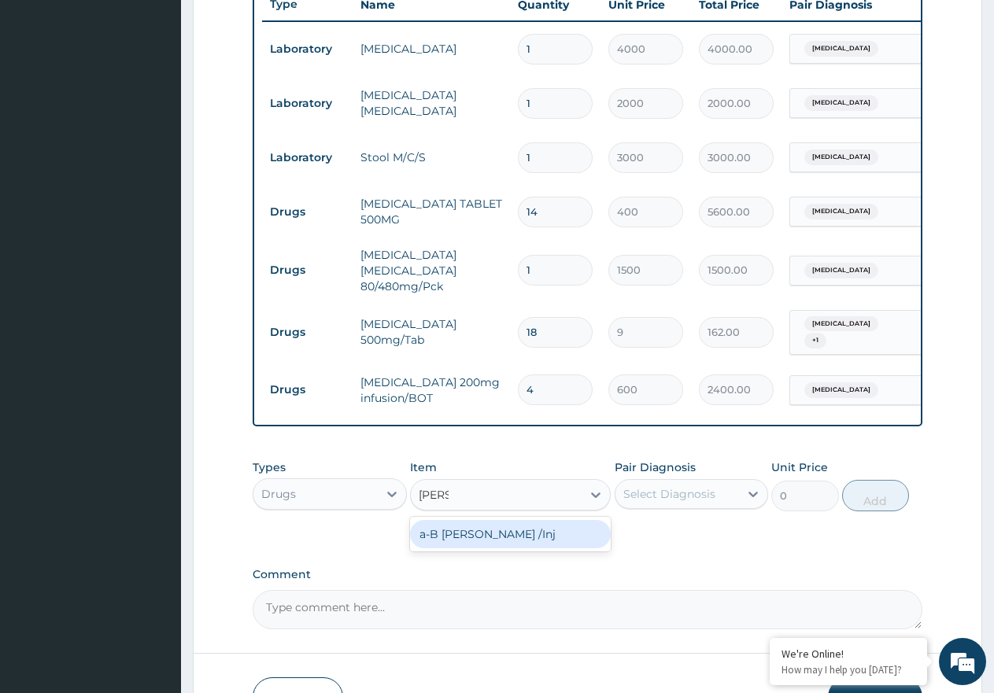
click at [548, 548] on div "a-B [PERSON_NAME] /Inj" at bounding box center [510, 534] width 201 height 28
type input "1200"
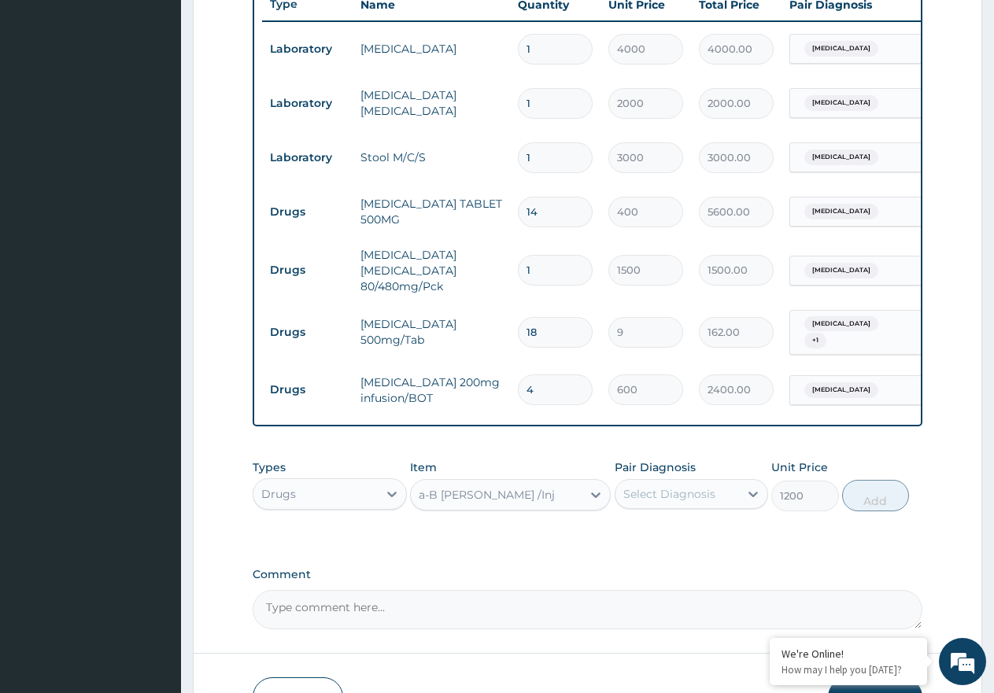
click at [708, 502] on div "Select Diagnosis" at bounding box center [669, 494] width 92 height 16
click at [699, 541] on label "Malaria, unspecified" at bounding box center [689, 533] width 98 height 16
checkbox input "true"
click at [882, 506] on button "Add" at bounding box center [875, 495] width 67 height 31
type input "0"
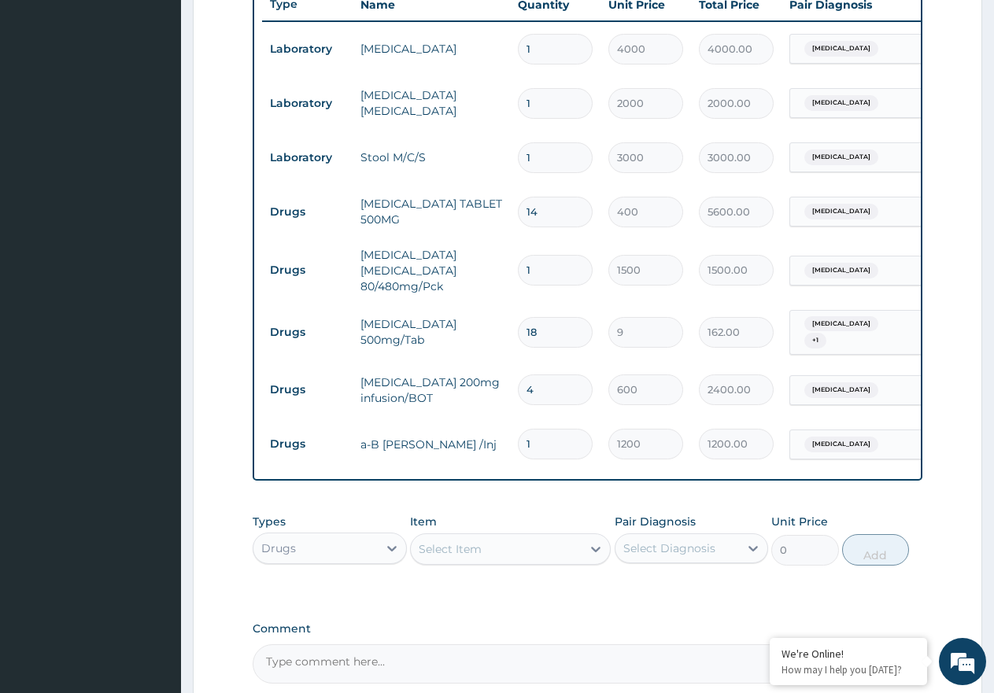
type input "0.00"
type input "3"
type input "3600.00"
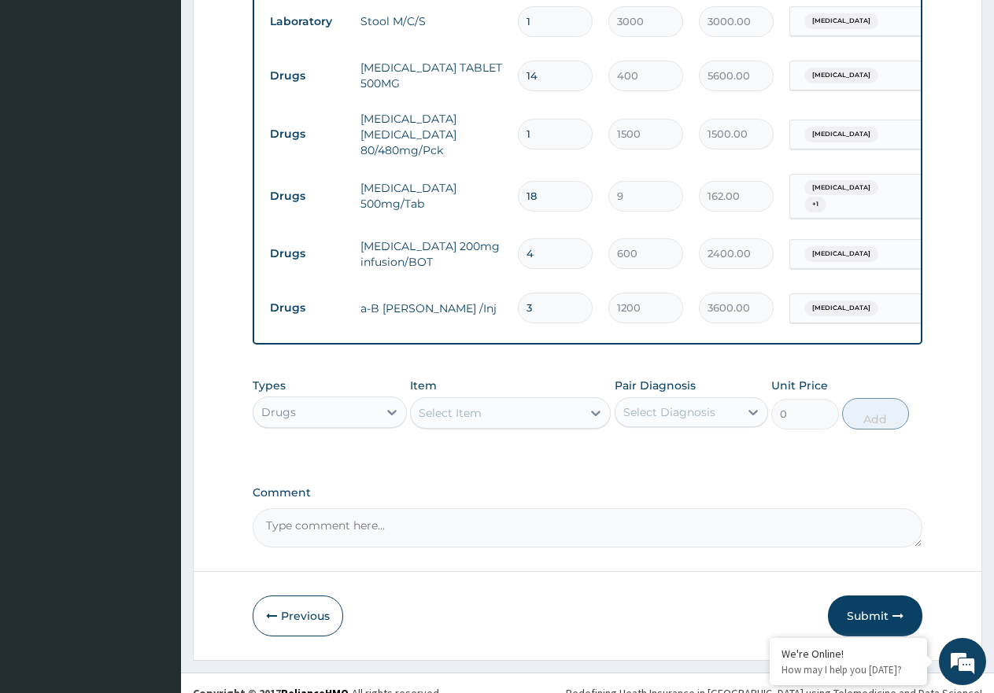
scroll to position [763, 0]
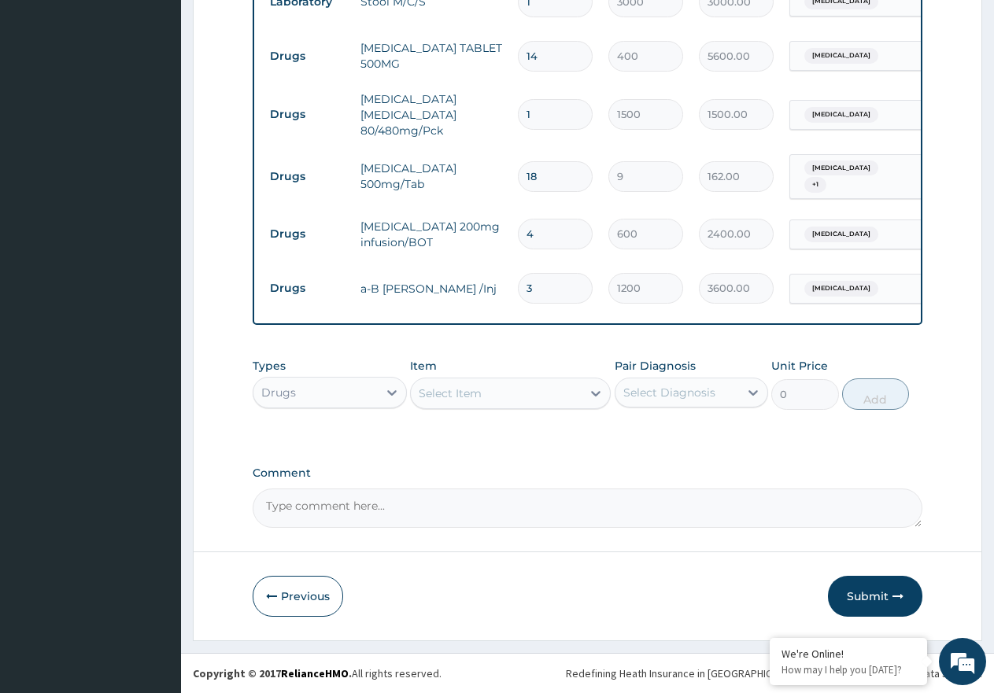
type input "3"
click at [573, 406] on div "Select Item" at bounding box center [496, 393] width 171 height 25
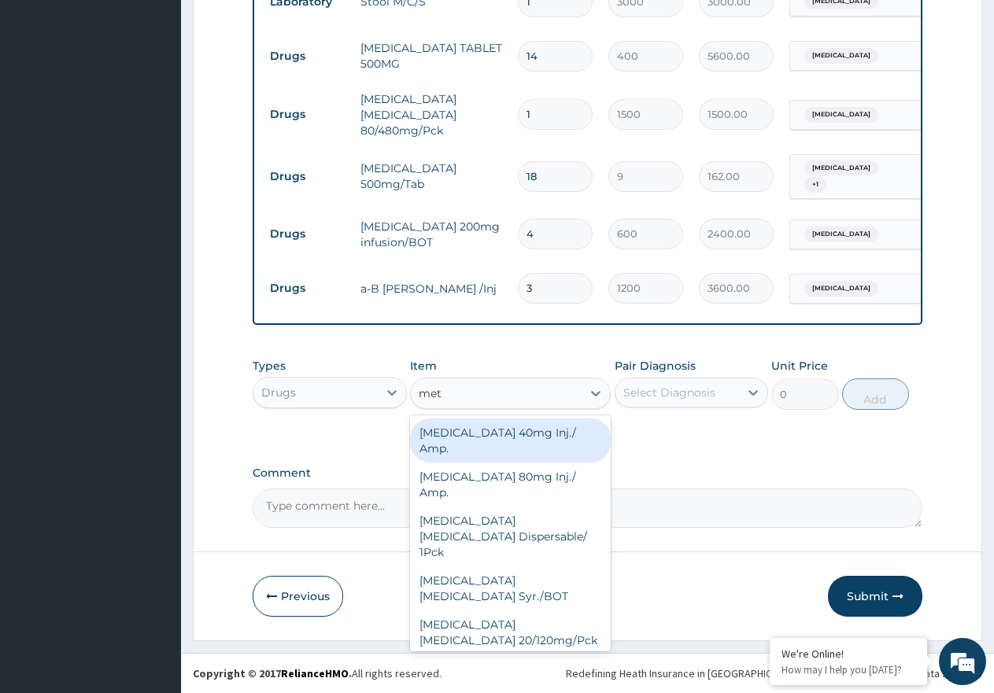
type input "meto"
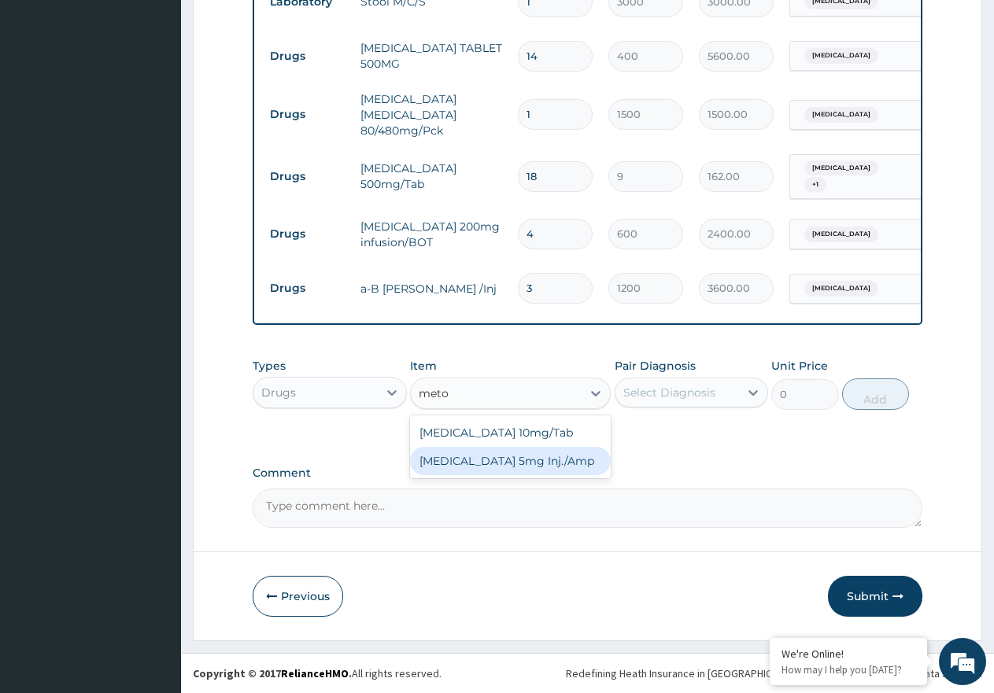
click at [569, 475] on div "Metoclopramide 5mg Inj./Amp" at bounding box center [510, 461] width 201 height 28
type input "350"
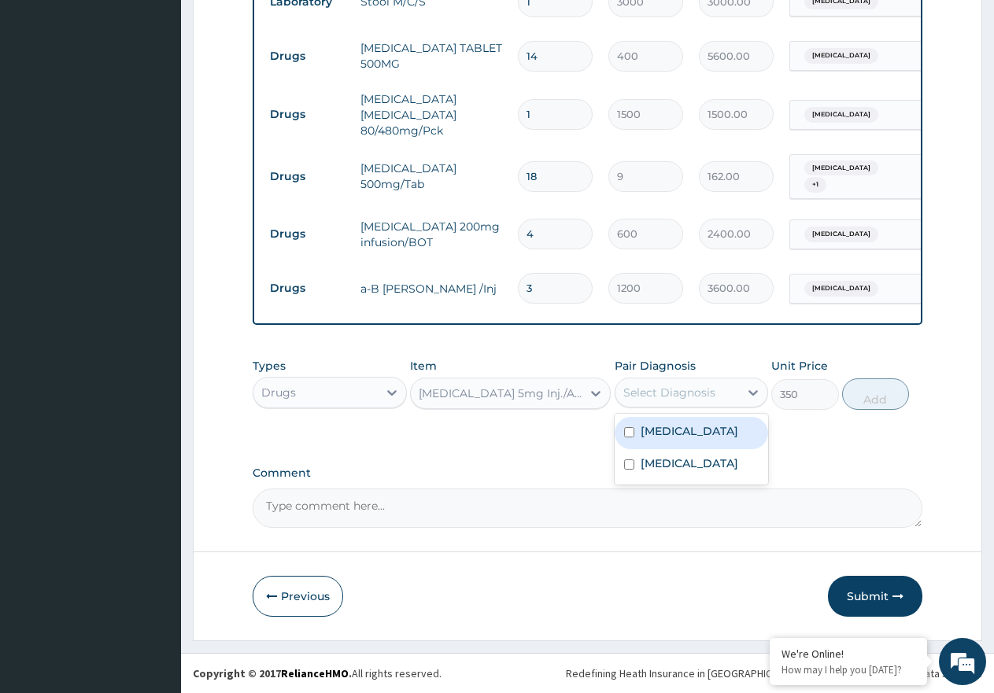
click at [728, 404] on div "Select Diagnosis" at bounding box center [677, 392] width 124 height 25
click at [709, 471] on label "Typhoid fever, unspecified" at bounding box center [689, 464] width 98 height 16
checkbox input "true"
click at [714, 439] on label "Malaria, unspecified" at bounding box center [689, 431] width 98 height 16
checkbox input "true"
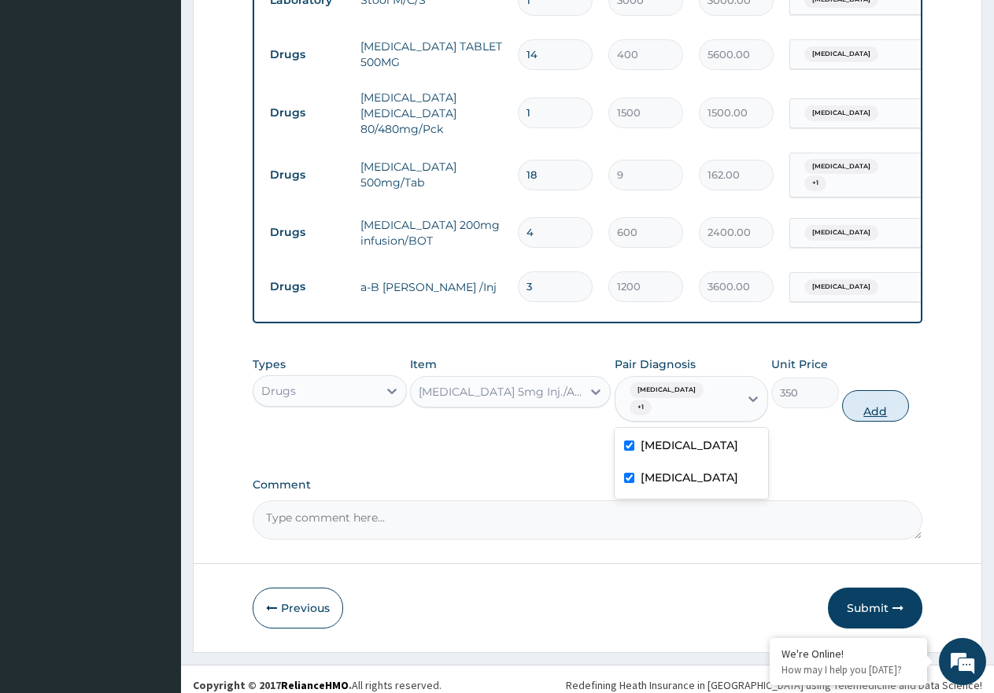
click at [869, 413] on button "Add" at bounding box center [875, 405] width 67 height 31
type input "0"
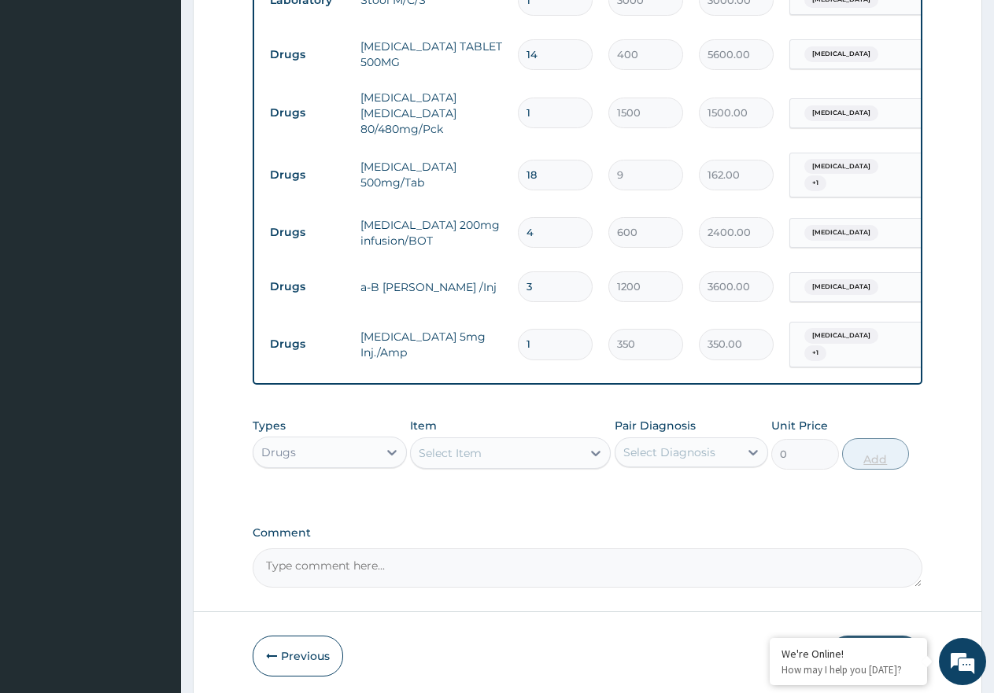
type input "0.00"
type input "2"
type input "700.00"
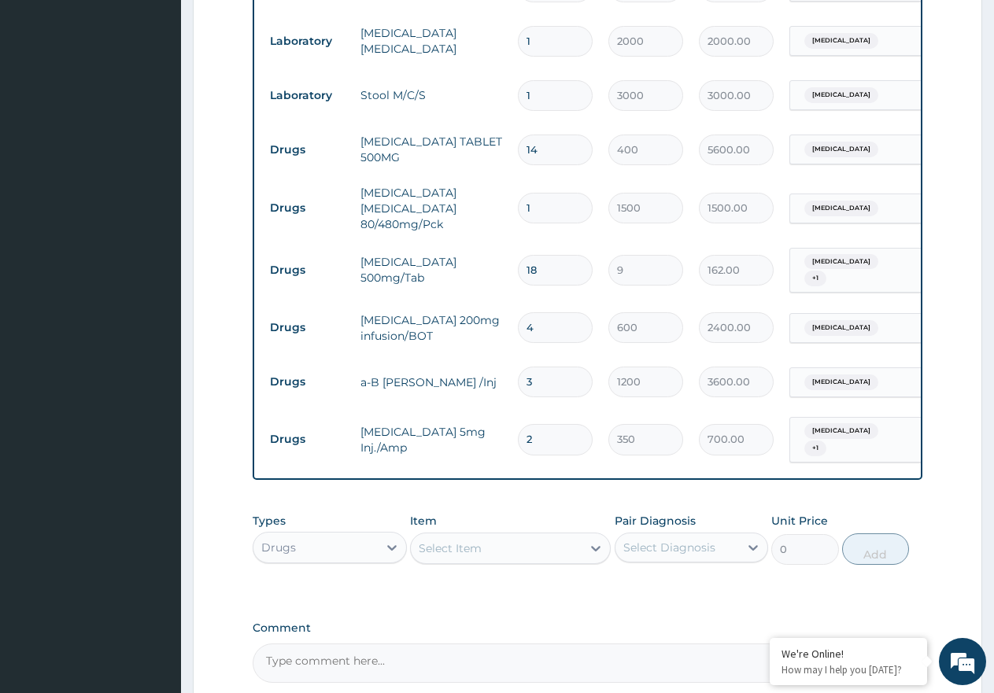
scroll to position [836, 0]
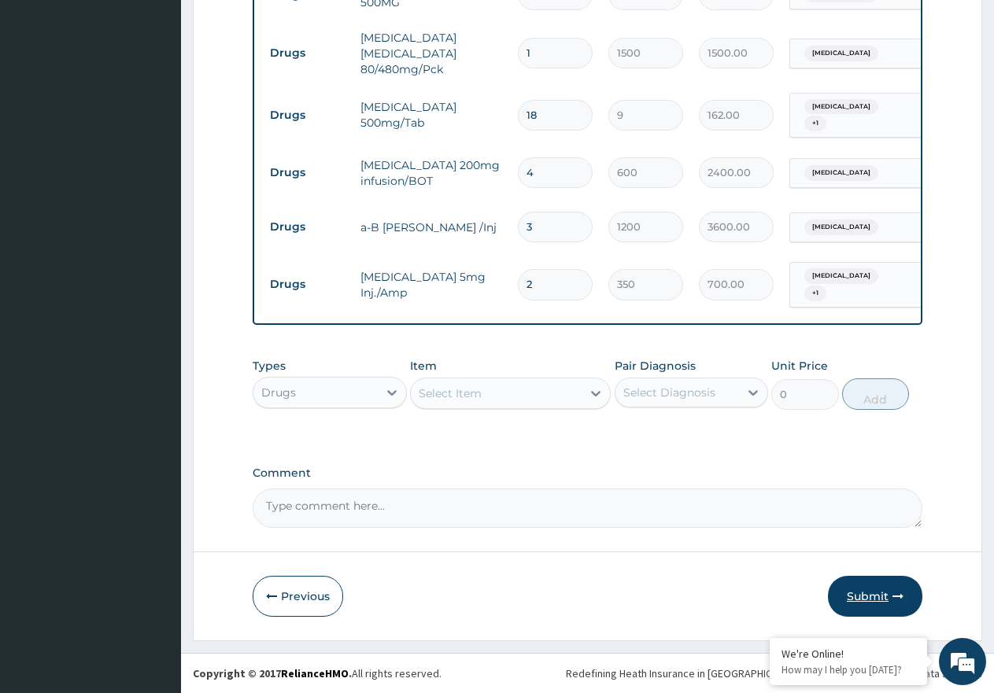
type input "2"
click at [894, 587] on button "Submit" at bounding box center [875, 596] width 94 height 41
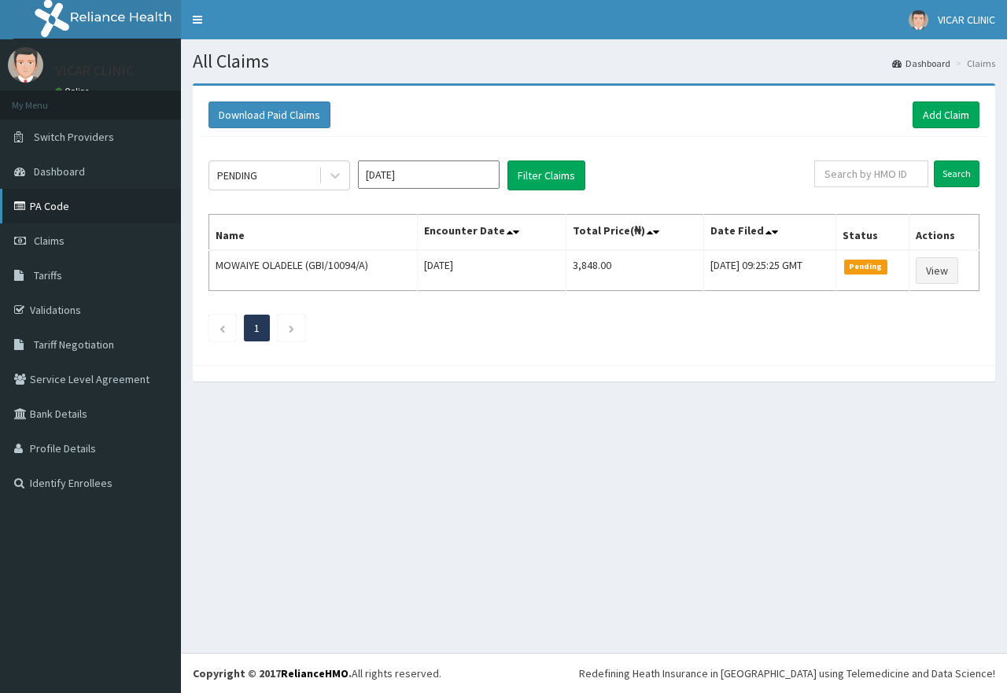
click at [51, 216] on link "PA Code" at bounding box center [90, 206] width 181 height 35
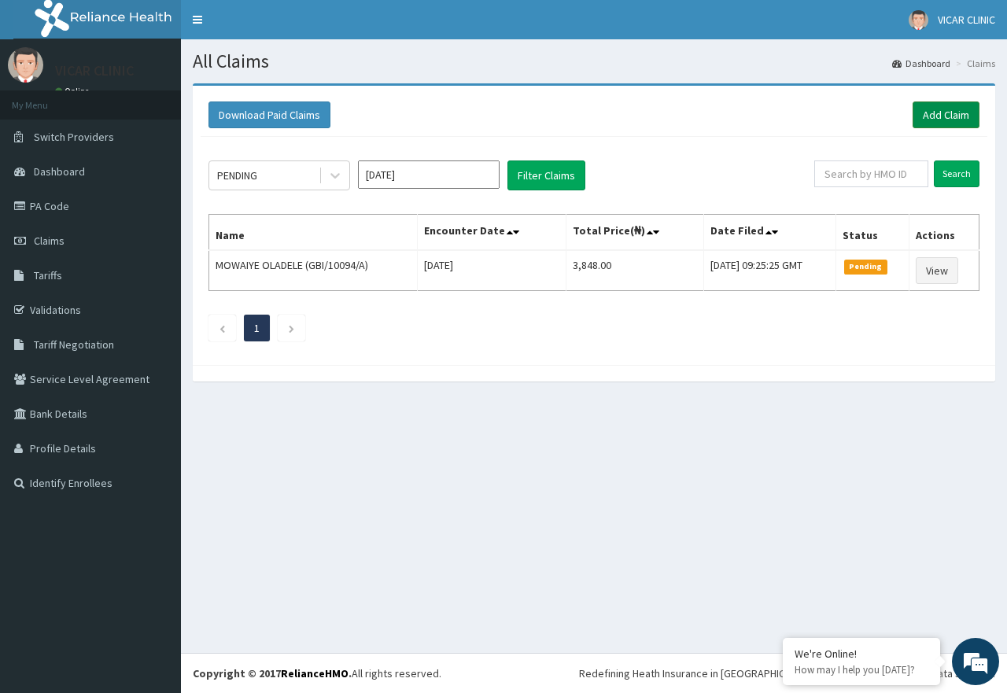
click at [957, 111] on link "Add Claim" at bounding box center [946, 114] width 67 height 27
click at [933, 120] on link "Add Claim" at bounding box center [946, 114] width 67 height 27
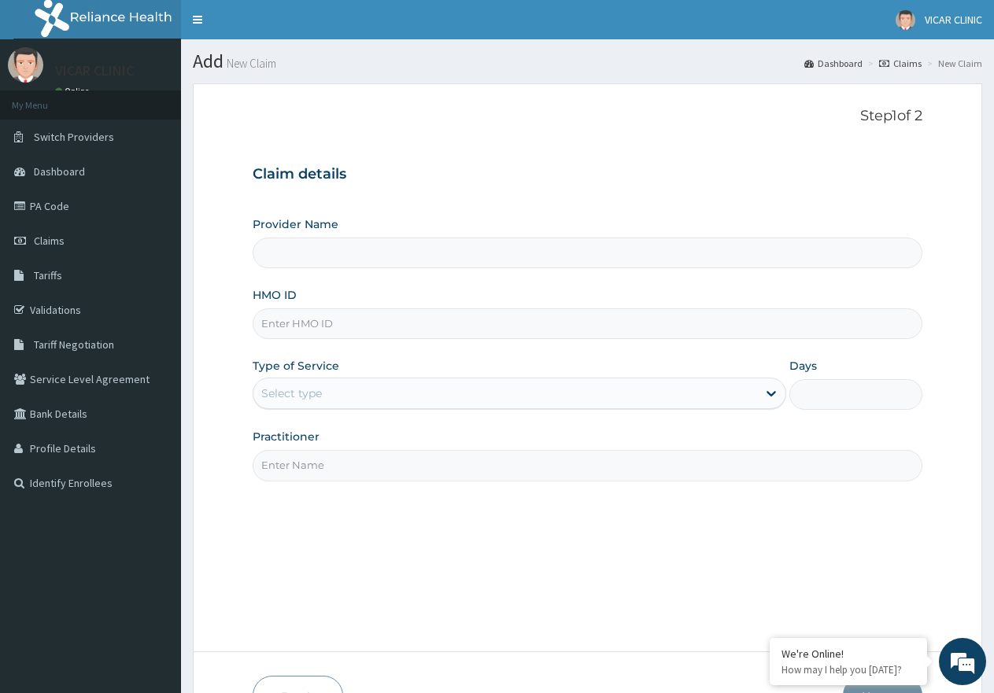
type input "VICAR SPECIALIST HOSPITAL"
click at [296, 312] on input "HMO ID" at bounding box center [588, 323] width 670 height 31
paste input "gvl/10044/a"
type input "gvl/10044/a"
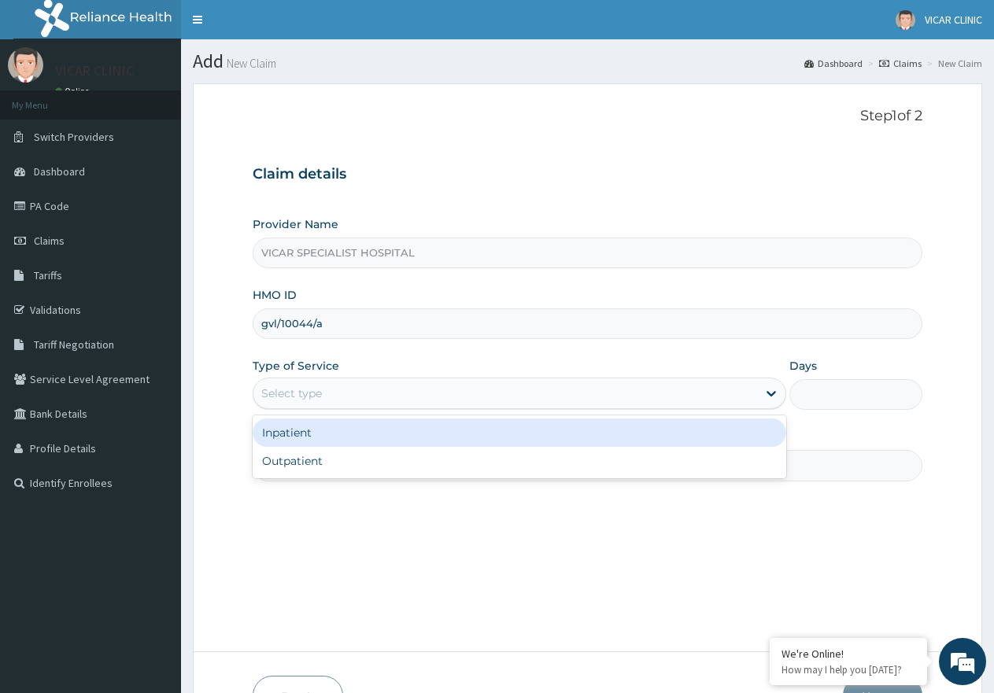
drag, startPoint x: 327, startPoint y: 378, endPoint x: 334, endPoint y: 439, distance: 61.8
click at [327, 383] on div "Select type" at bounding box center [519, 393] width 533 height 31
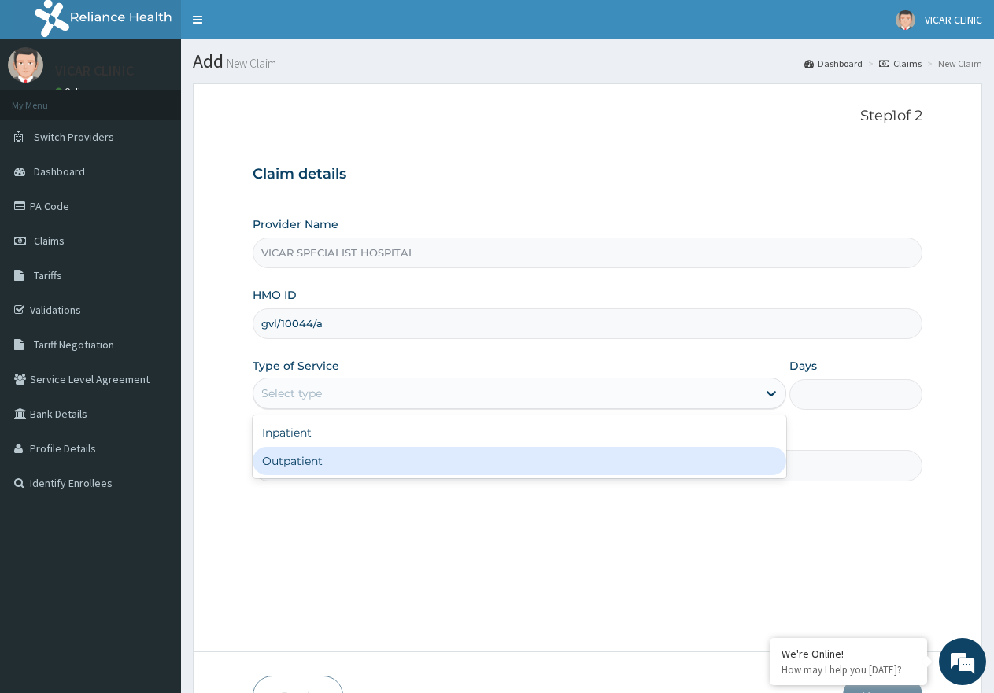
drag, startPoint x: 337, startPoint y: 467, endPoint x: 385, endPoint y: 469, distance: 48.0
click at [338, 467] on div "Outpatient" at bounding box center [519, 461] width 533 height 28
type input "1"
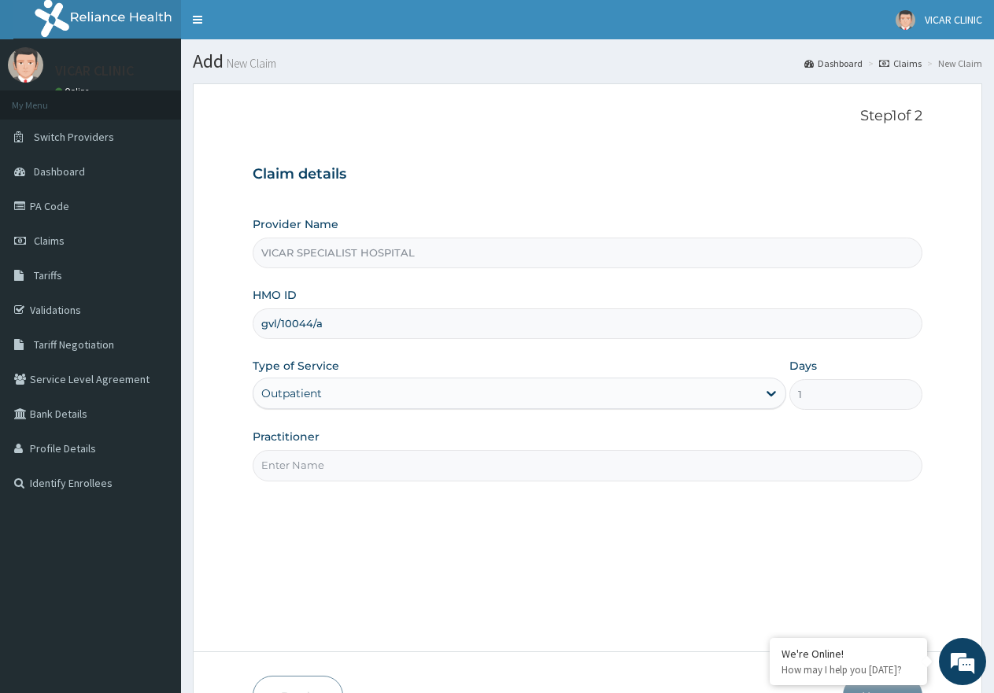
click at [387, 469] on input "Practitioner" at bounding box center [588, 465] width 670 height 31
type input "[PERSON_NAME]"
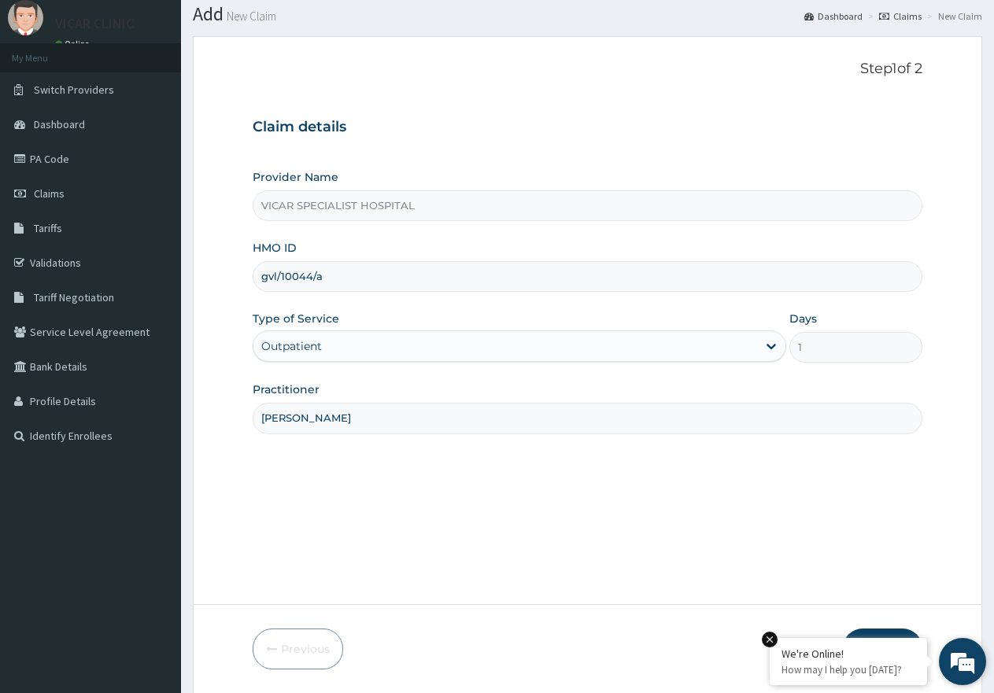
scroll to position [100, 0]
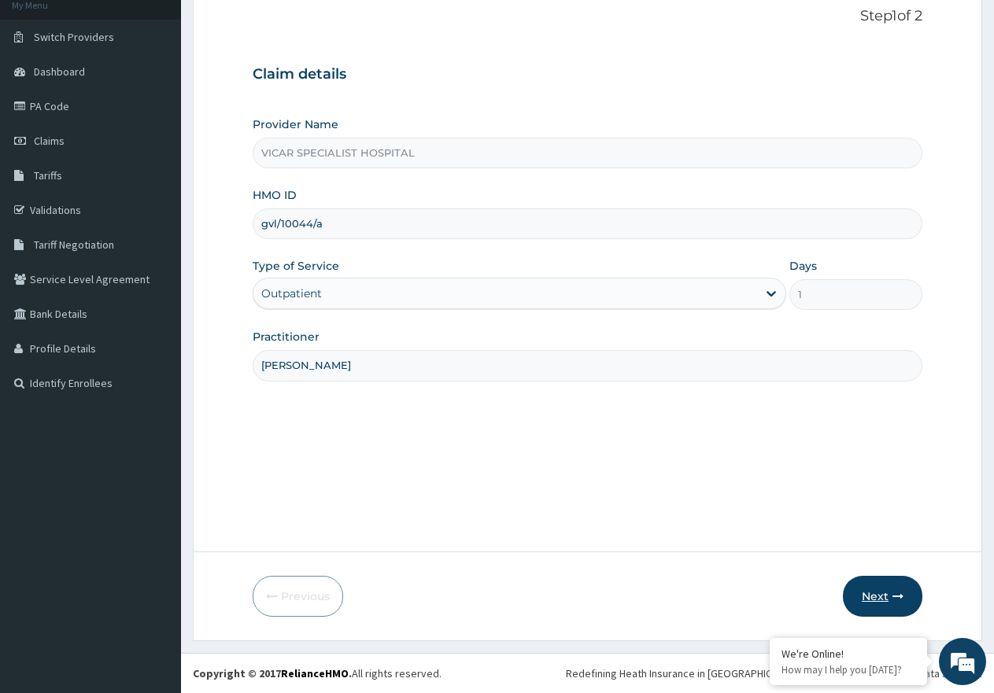
click at [886, 597] on button "Next" at bounding box center [882, 596] width 79 height 41
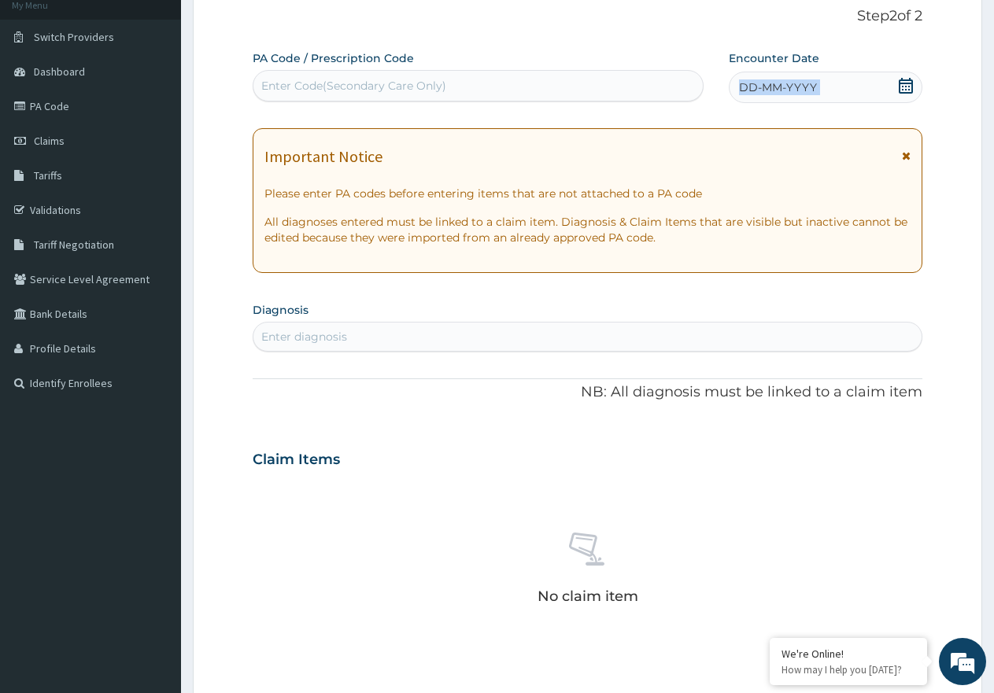
drag, startPoint x: 904, startPoint y: 71, endPoint x: 896, endPoint y: 93, distance: 23.4
click at [902, 86] on div "Encounter Date DD-MM-YYYY" at bounding box center [826, 76] width 194 height 53
click at [840, 79] on div "DD-MM-YYYY" at bounding box center [826, 87] width 194 height 31
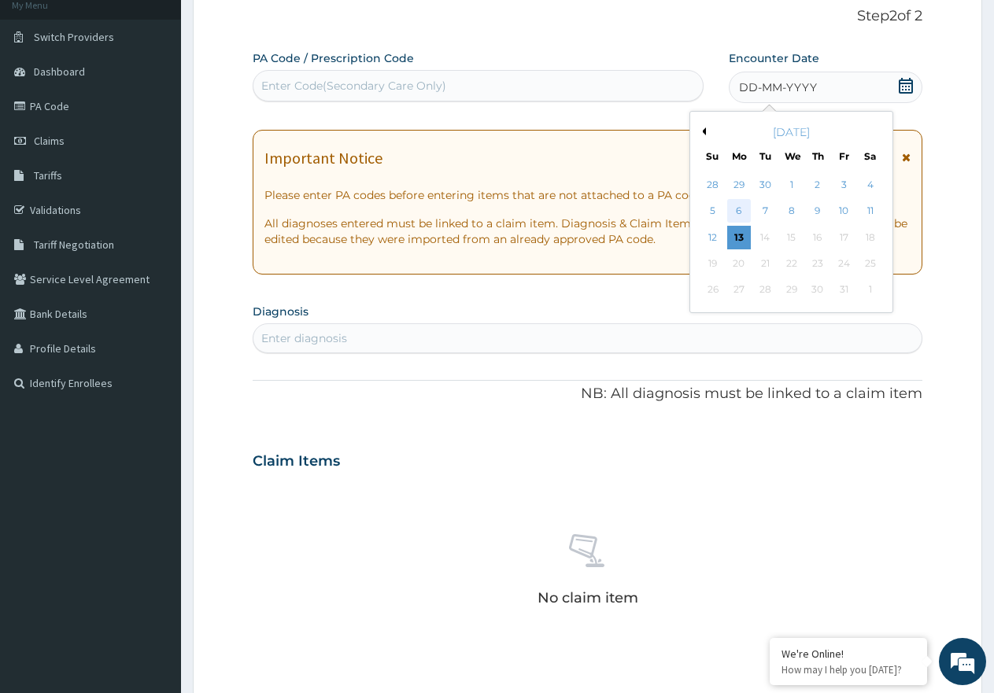
click at [737, 223] on div "6" at bounding box center [739, 212] width 24 height 24
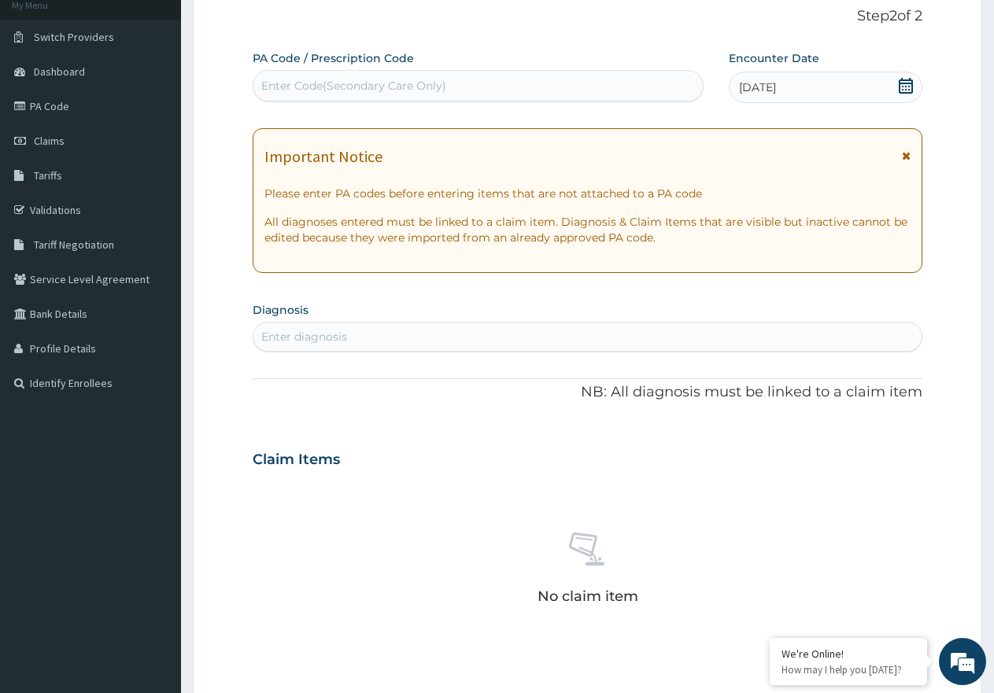
click at [500, 76] on div "Enter Code(Secondary Care Only)" at bounding box center [477, 85] width 449 height 25
paste input "PA/A34FCB"
type input "PA/A34FCB"
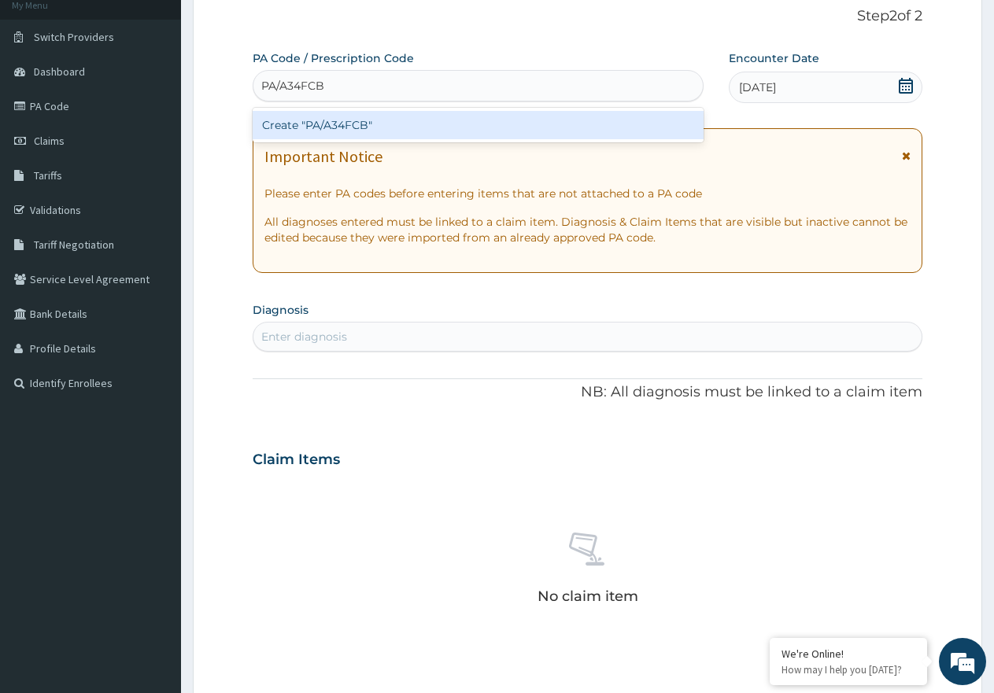
click at [463, 121] on div "Create "PA/A34FCB"" at bounding box center [478, 125] width 451 height 28
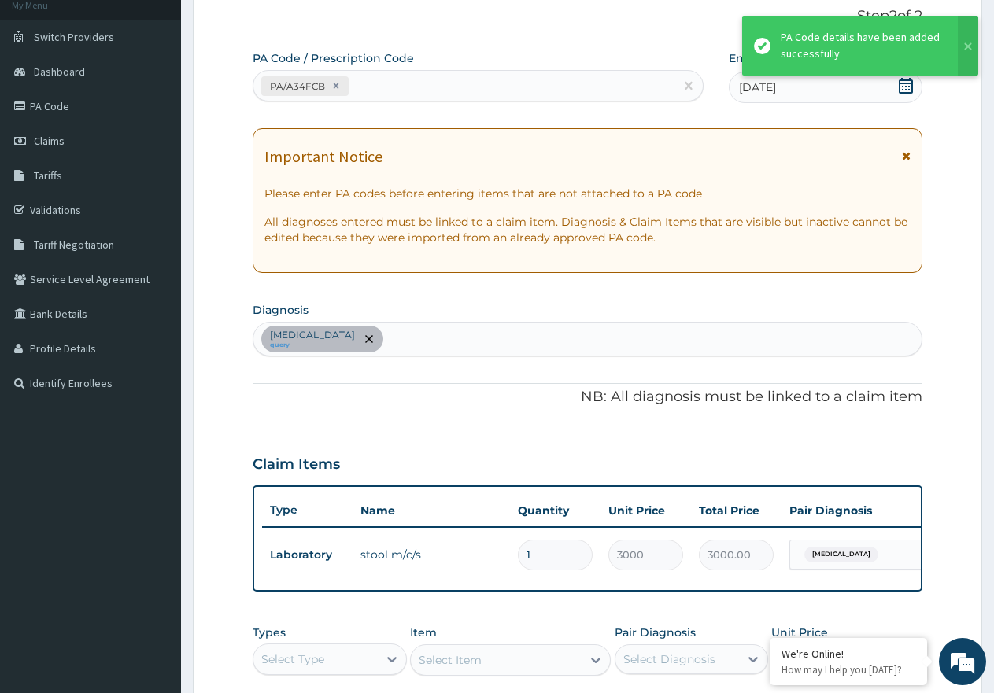
drag, startPoint x: 449, startPoint y: 348, endPoint x: 448, endPoint y: 339, distance: 8.8
click at [448, 340] on div "Typhoid fever, unspecified query" at bounding box center [587, 339] width 668 height 33
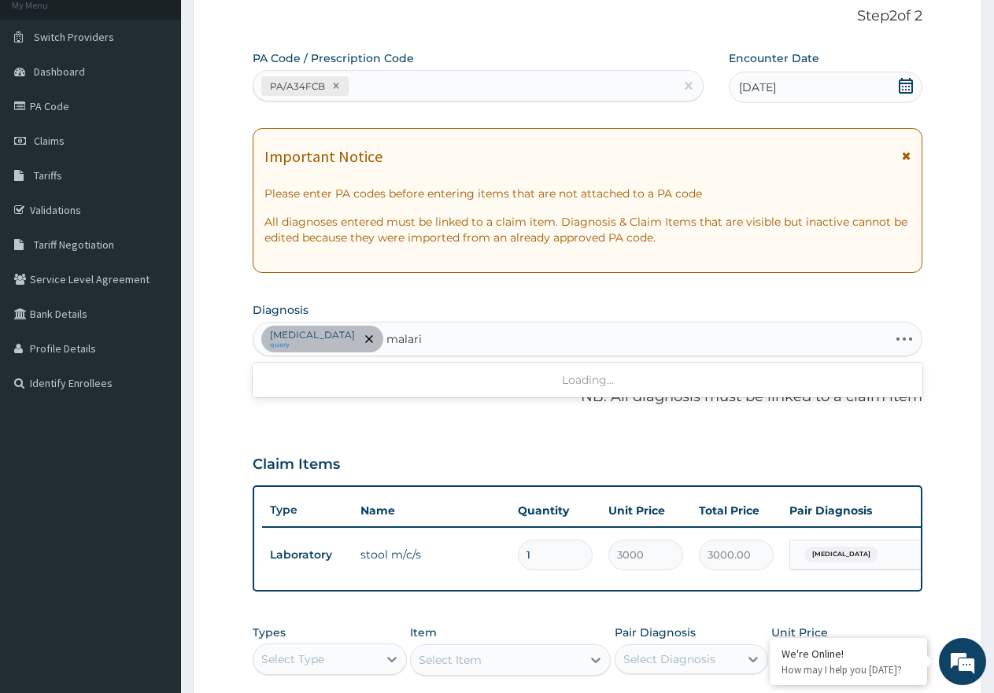
type input "malaria"
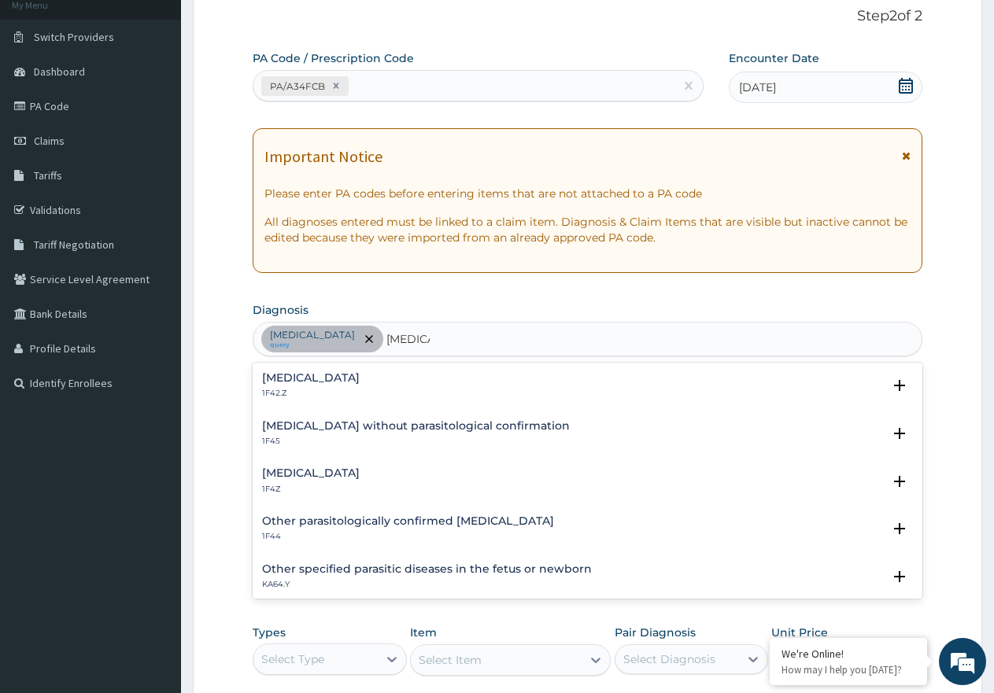
click at [293, 472] on h4 "[MEDICAL_DATA]" at bounding box center [311, 473] width 98 height 12
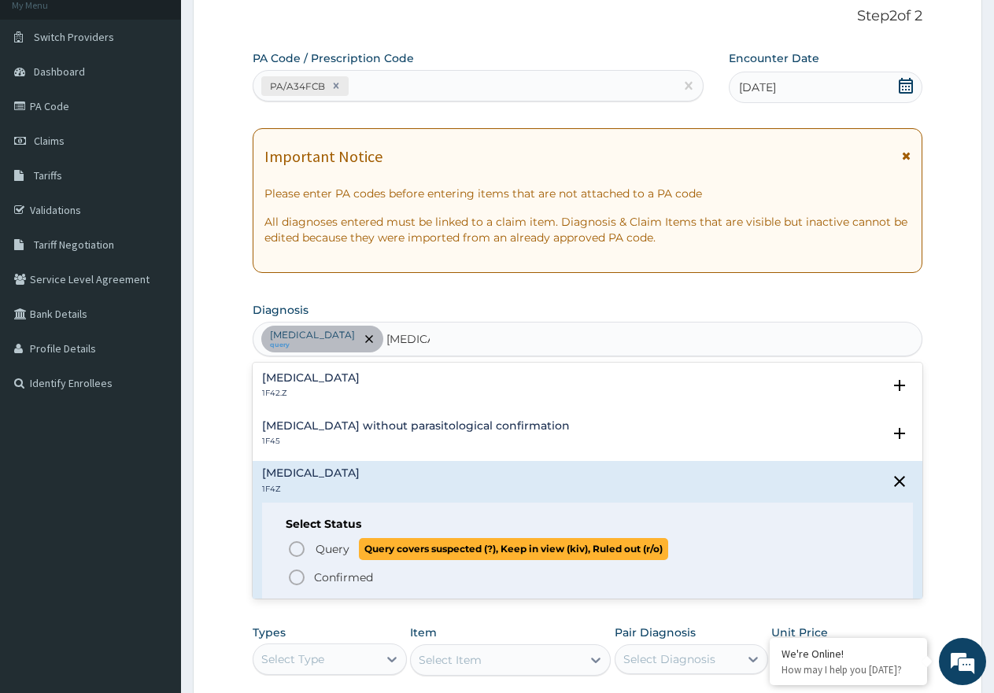
click at [299, 539] on span "Query Query covers suspected (?), Keep in view (kiv), Ruled out (r/o)" at bounding box center [588, 548] width 602 height 21
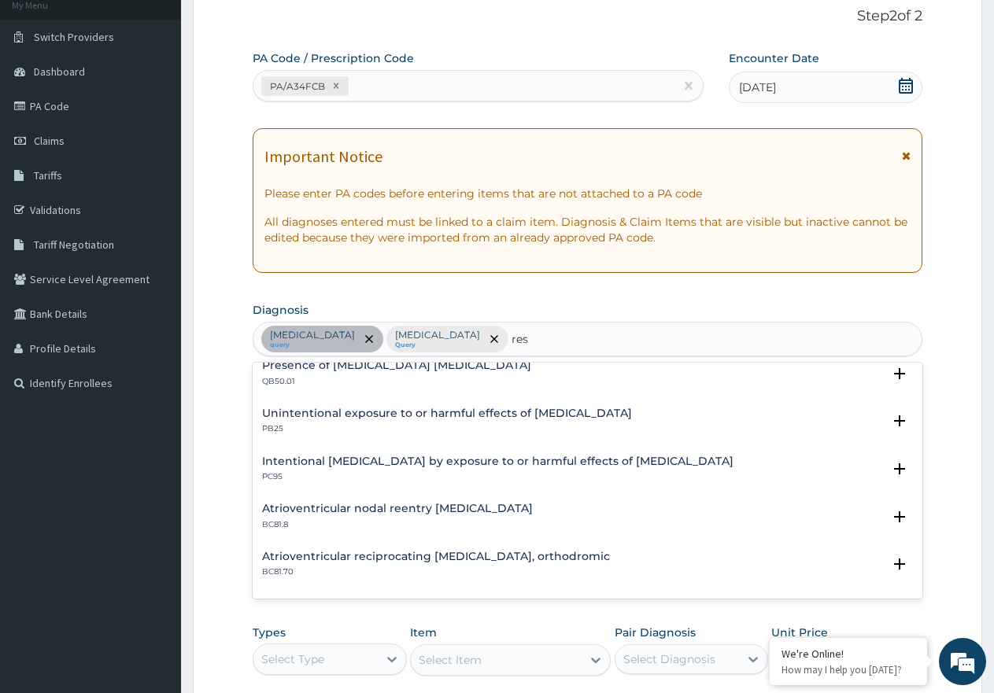
scroll to position [2046, 0]
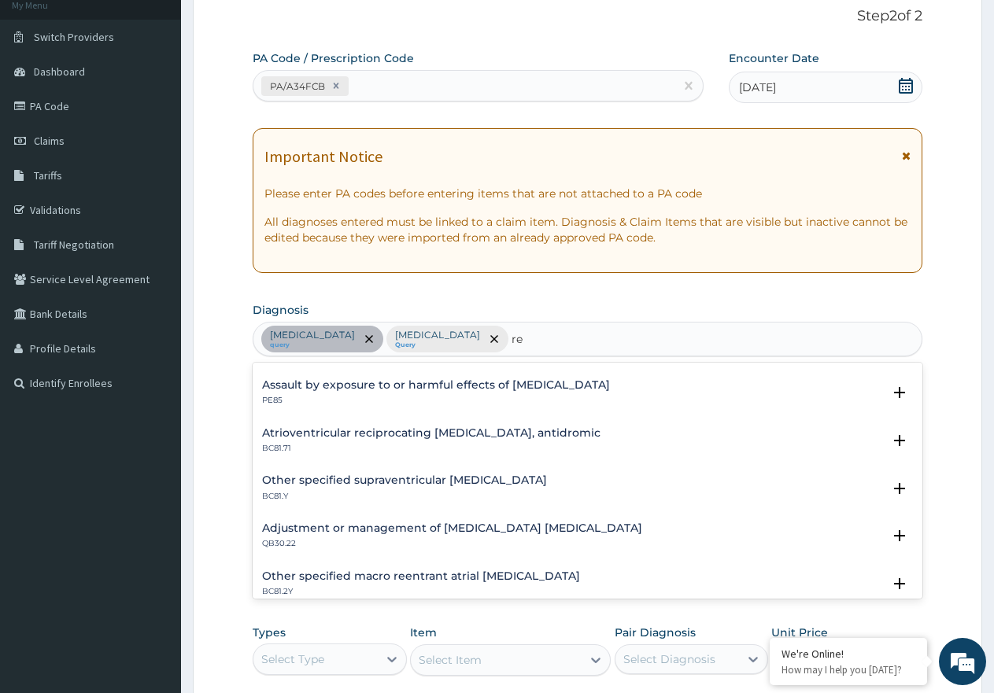
type input "r"
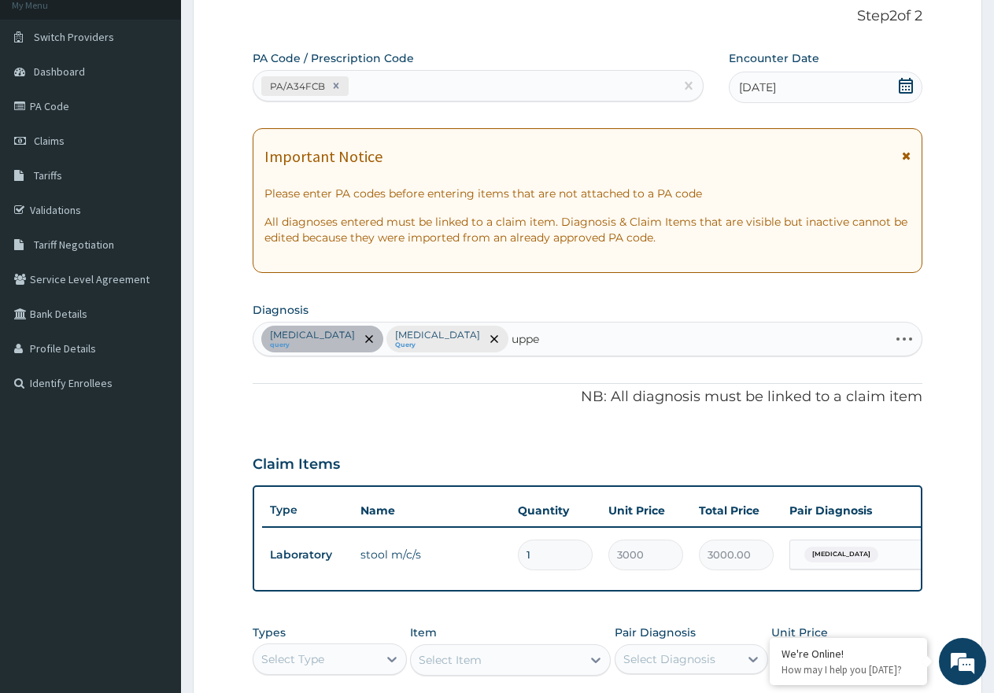
type input "upper"
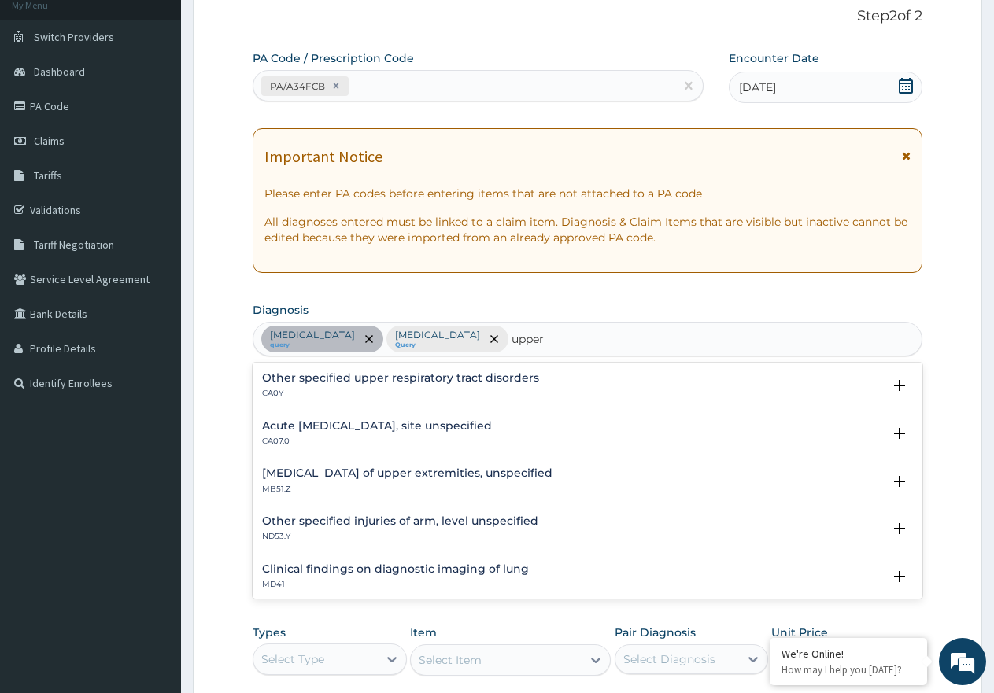
click at [403, 425] on h4 "Acute [MEDICAL_DATA], site unspecified" at bounding box center [377, 426] width 230 height 12
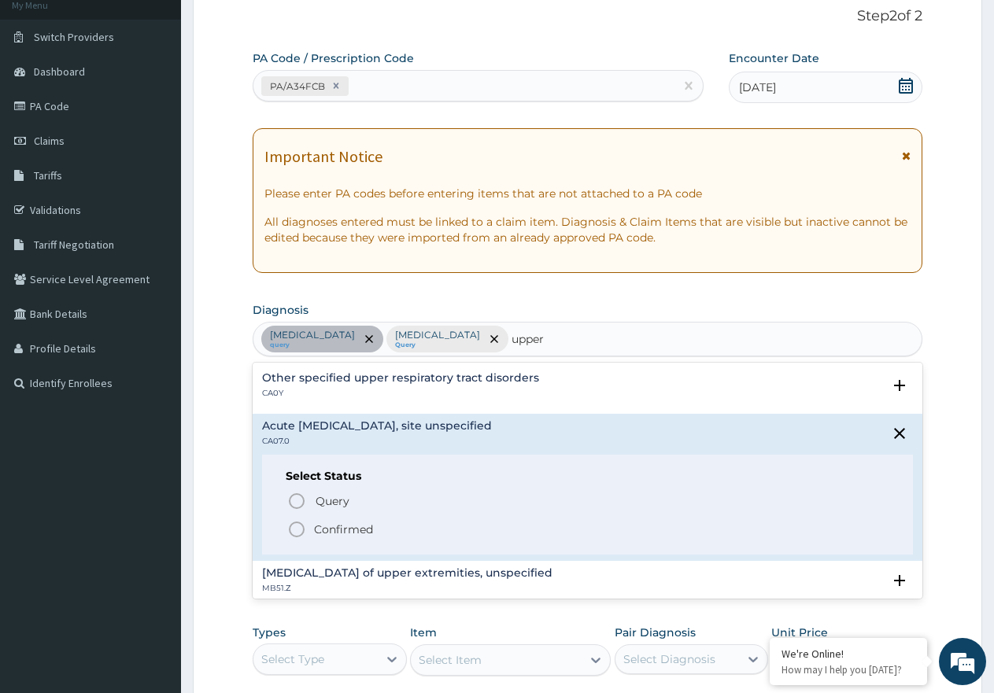
click at [297, 521] on icon "status option filled" at bounding box center [296, 529] width 19 height 19
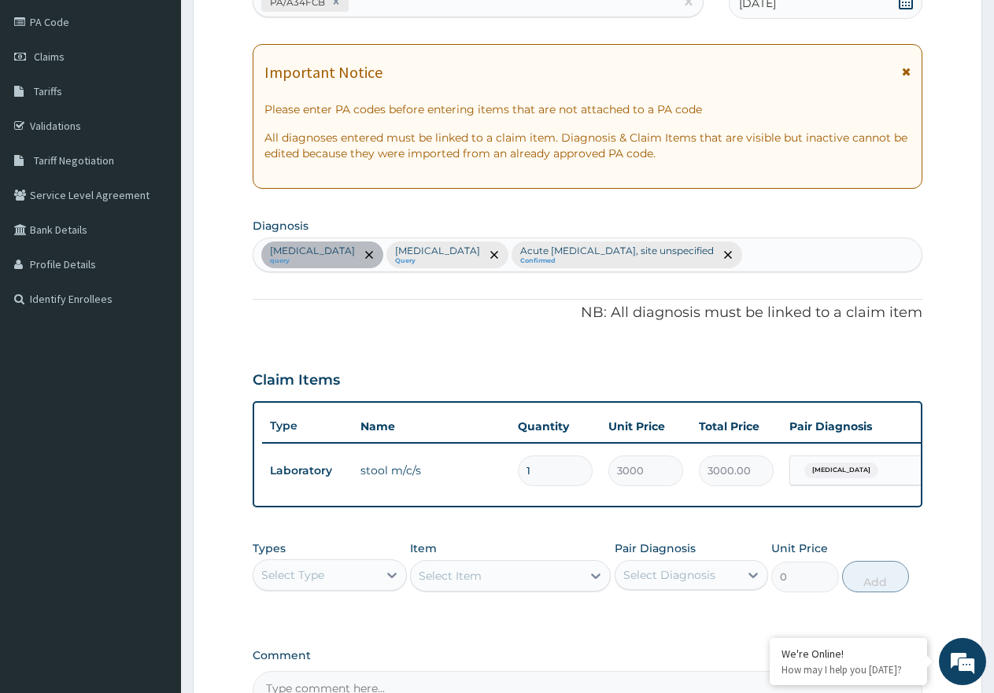
scroll to position [380, 0]
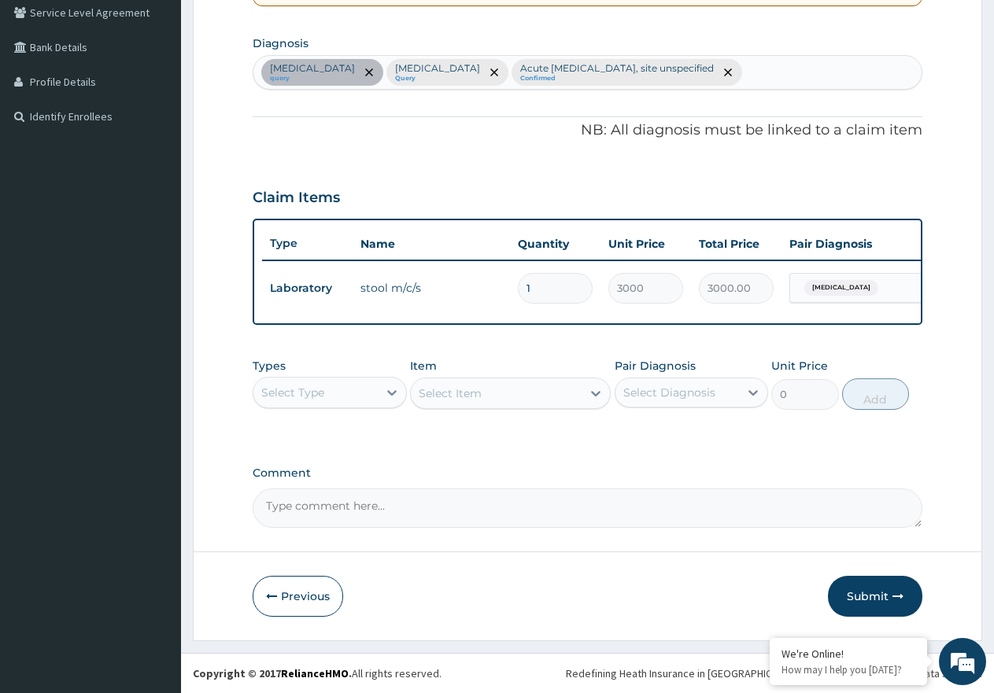
click at [344, 405] on div "Select Type" at bounding box center [330, 392] width 154 height 31
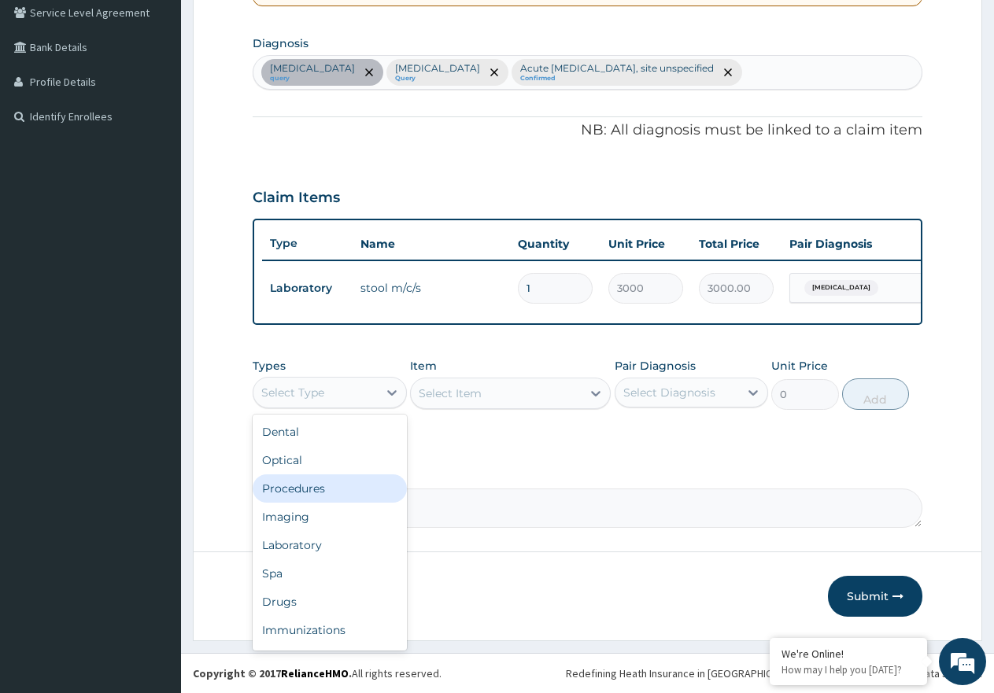
click at [349, 483] on div "Procedures" at bounding box center [330, 488] width 154 height 28
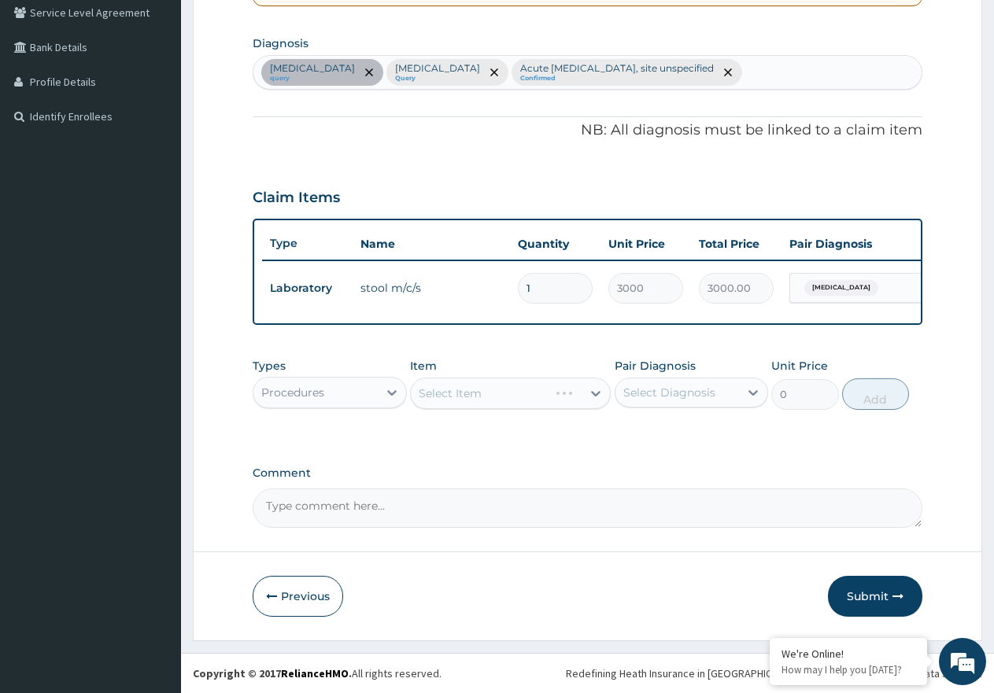
click at [549, 402] on div "Select Item" at bounding box center [510, 393] width 201 height 31
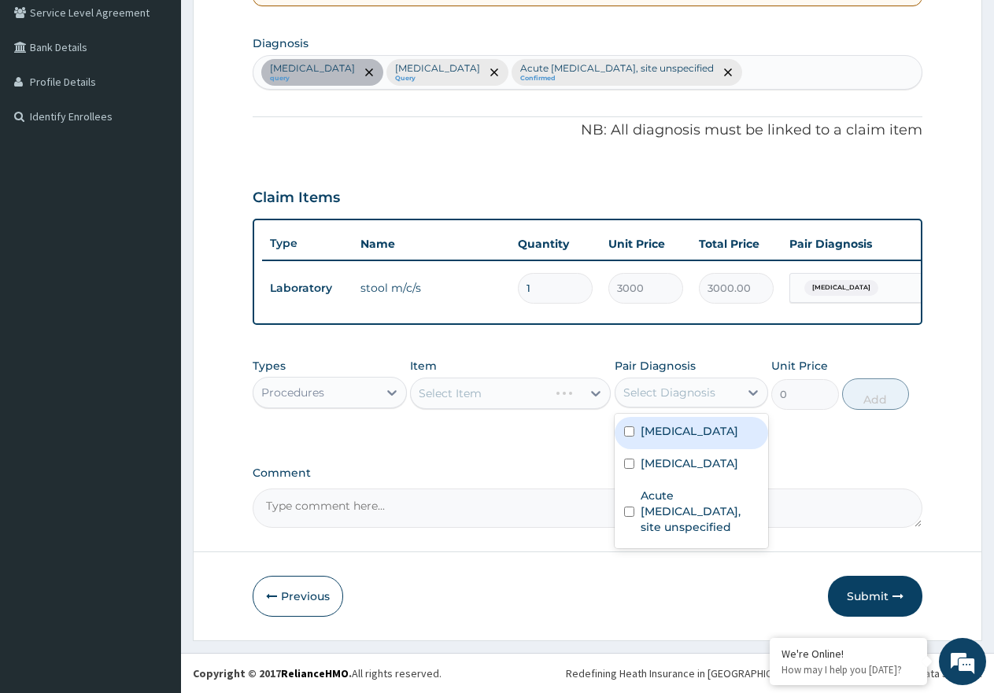
click at [651, 400] on div "Select Diagnosis" at bounding box center [677, 392] width 124 height 25
drag, startPoint x: 664, startPoint y: 422, endPoint x: 678, endPoint y: 457, distance: 38.1
click at [664, 425] on div "Typhoid fever, unspecified" at bounding box center [691, 433] width 154 height 32
checkbox input "true"
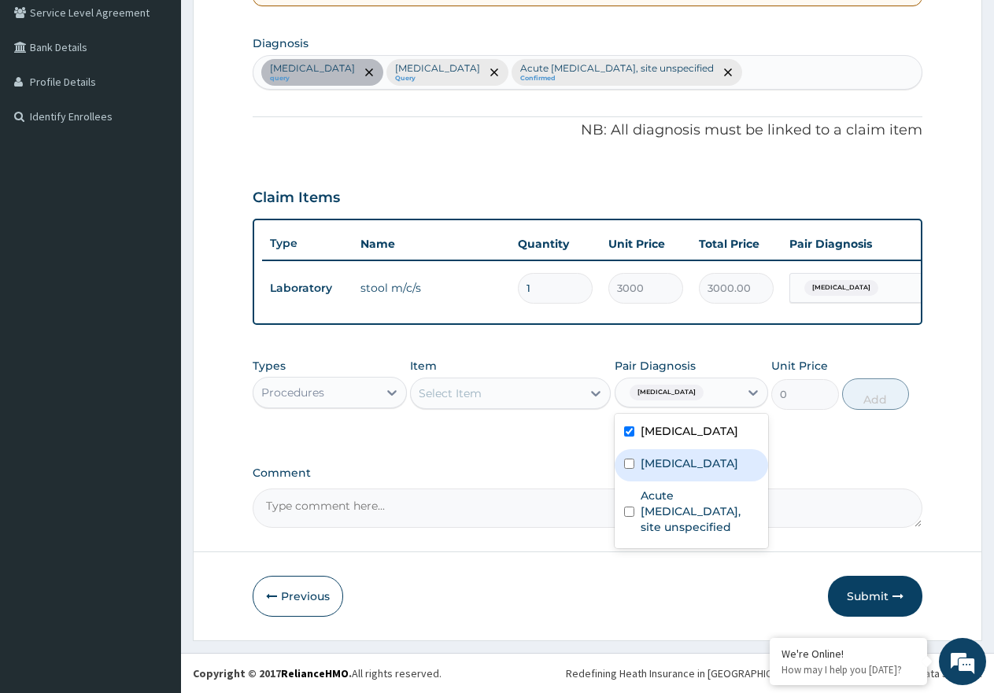
drag, startPoint x: 679, startPoint y: 467, endPoint x: 681, endPoint y: 506, distance: 38.6
click at [679, 471] on div "[MEDICAL_DATA]" at bounding box center [691, 465] width 154 height 32
checkbox input "true"
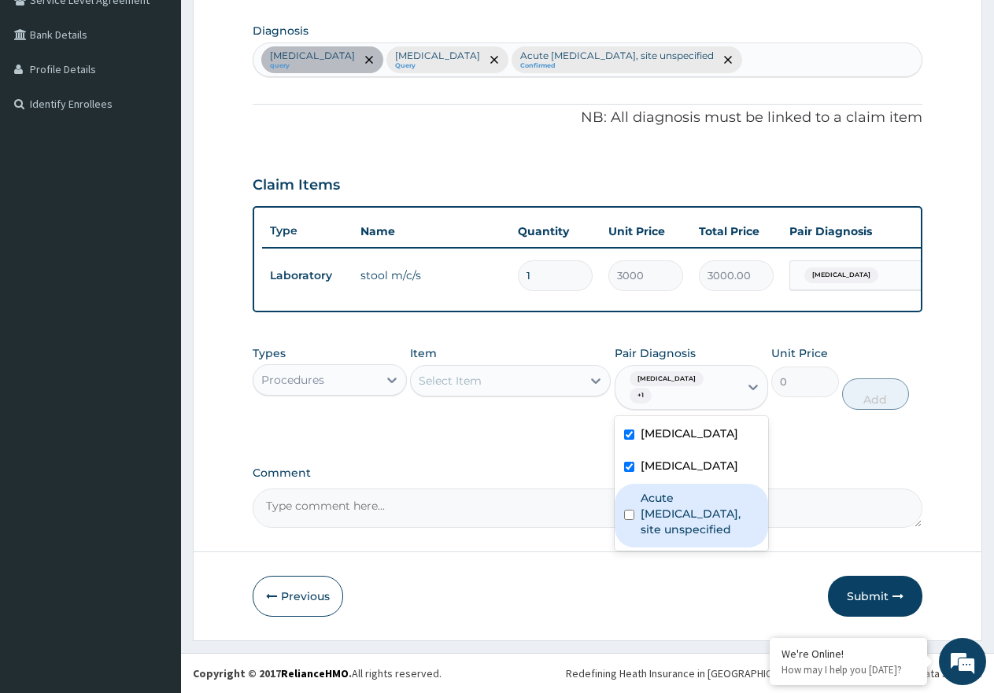
drag, startPoint x: 682, startPoint y: 519, endPoint x: 685, endPoint y: 537, distance: 19.1
click at [685, 533] on div "Acute [MEDICAL_DATA], site unspecified" at bounding box center [691, 516] width 154 height 64
checkbox input "true"
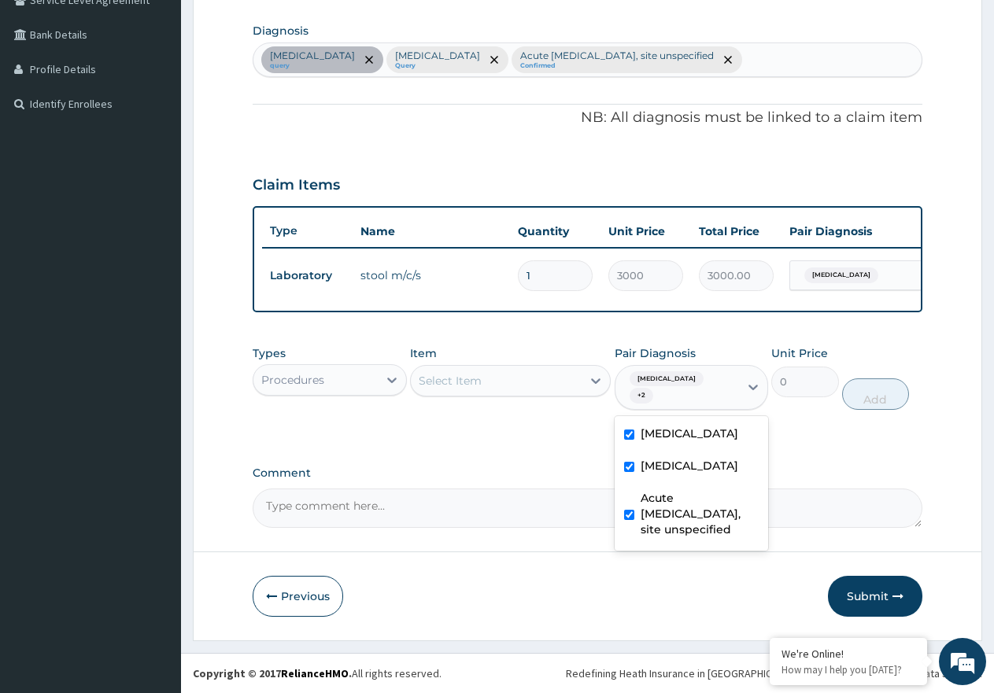
click at [551, 393] on div "Select Item" at bounding box center [496, 380] width 171 height 25
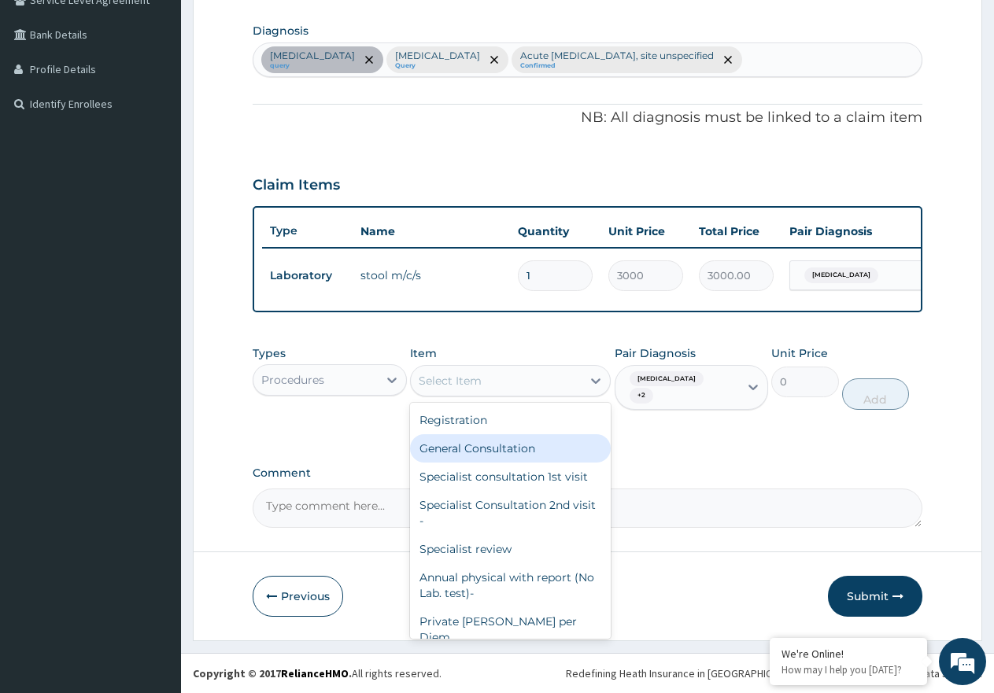
click at [542, 463] on div "General Consultation" at bounding box center [510, 448] width 201 height 28
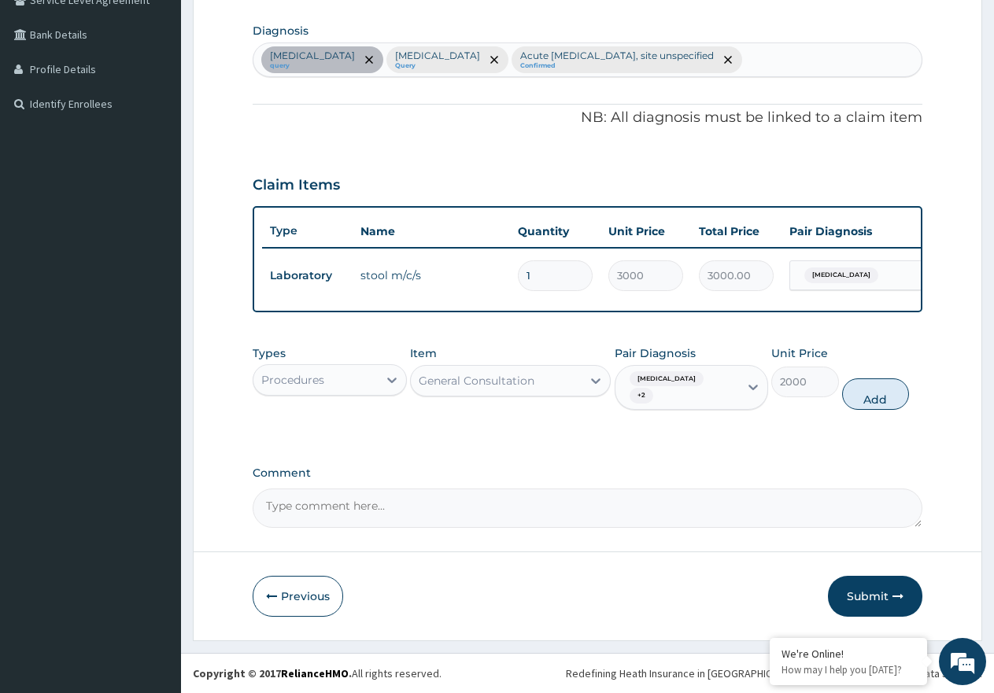
drag, startPoint x: 877, startPoint y: 395, endPoint x: 582, endPoint y: 377, distance: 295.6
click at [878, 396] on button "Add" at bounding box center [875, 393] width 67 height 31
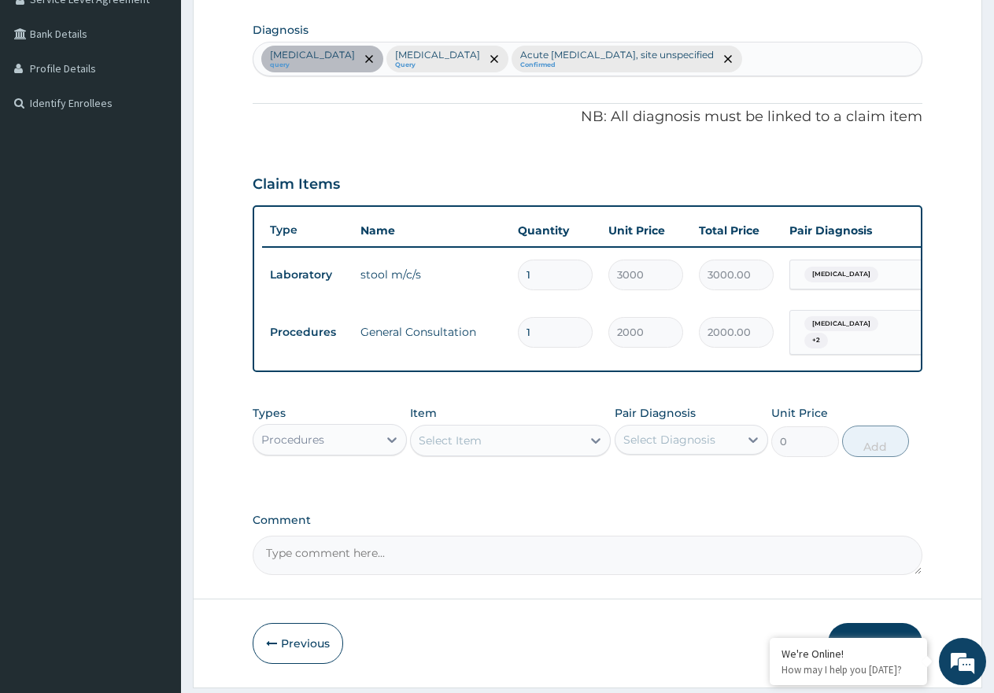
click at [521, 453] on div "Select Item" at bounding box center [496, 440] width 171 height 25
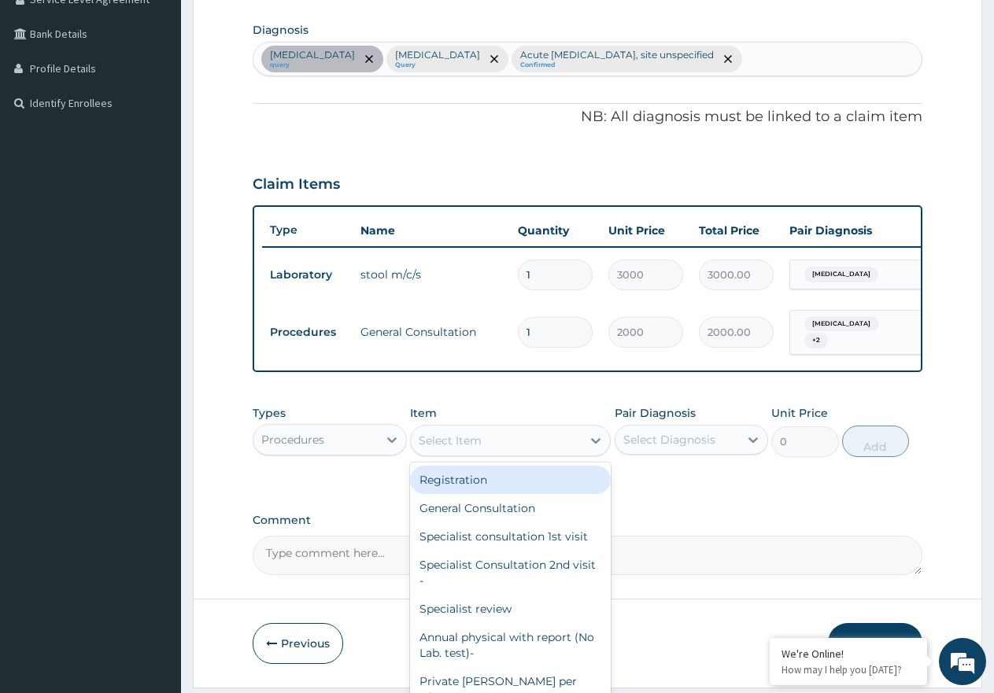
drag, startPoint x: 511, startPoint y: 509, endPoint x: 514, endPoint y: 496, distance: 12.8
click at [514, 496] on div "Registration General Consultation Specialist consultation 1st visit Specialist …" at bounding box center [510, 581] width 201 height 236
click at [584, 488] on div "Registration" at bounding box center [510, 480] width 201 height 28
type input "1000"
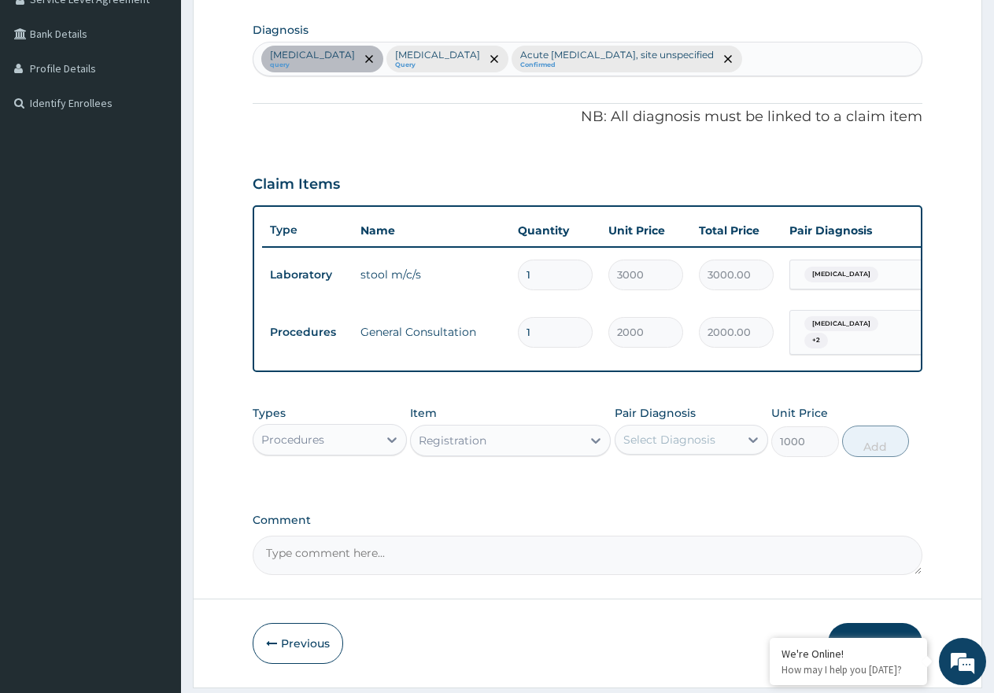
click at [688, 448] on div "Select Diagnosis" at bounding box center [669, 440] width 92 height 16
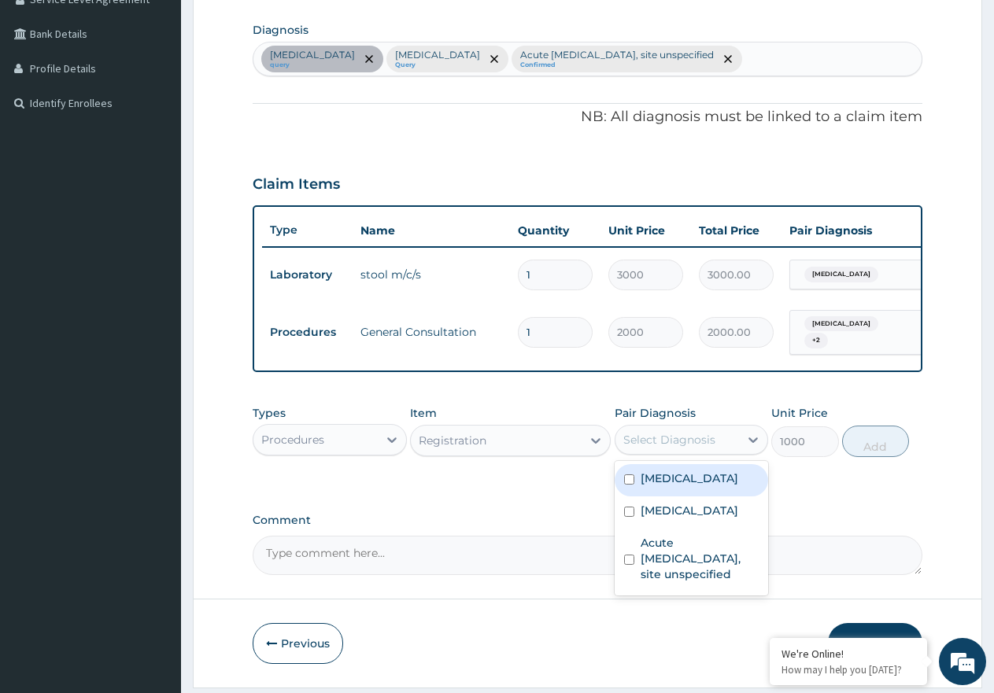
click at [716, 496] on div "Typhoid fever, unspecified" at bounding box center [691, 480] width 154 height 32
checkbox input "true"
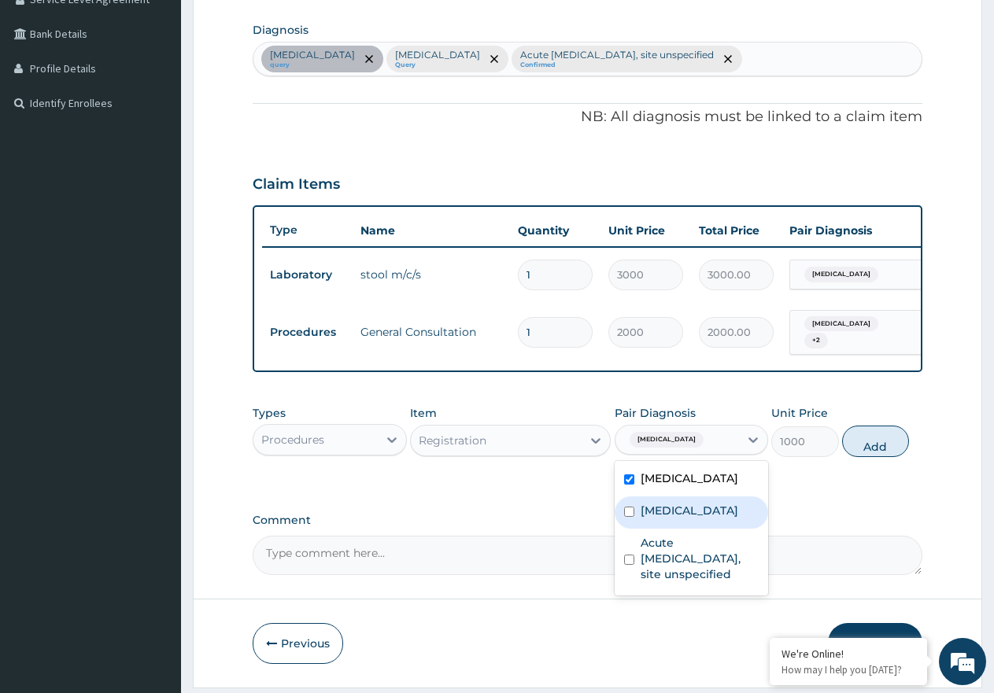
click at [722, 529] on div "[MEDICAL_DATA]" at bounding box center [691, 512] width 154 height 32
checkbox input "true"
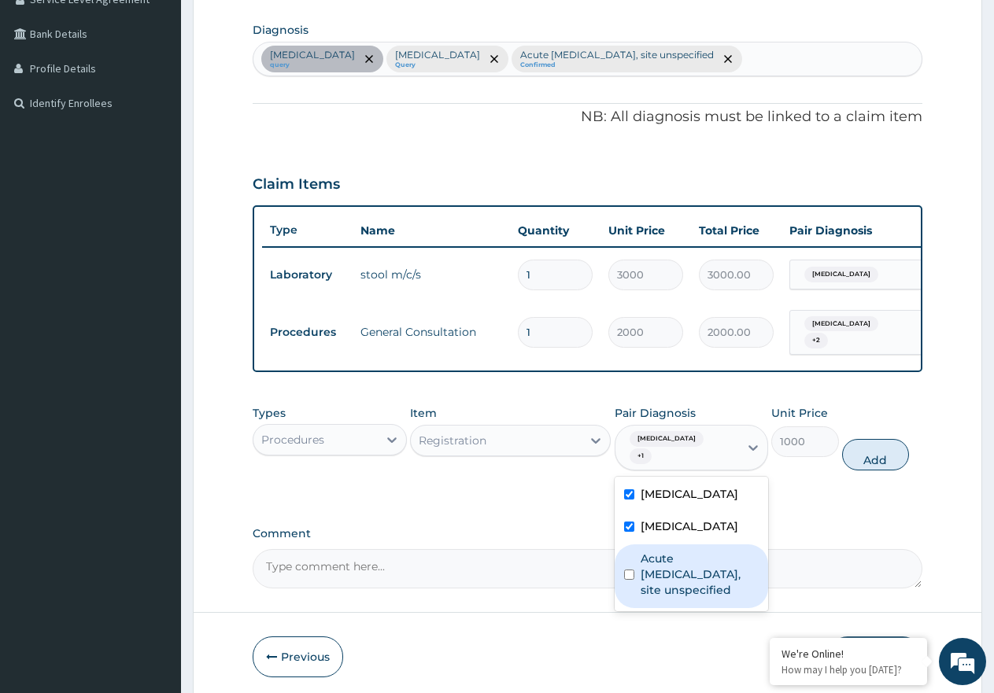
click at [719, 581] on label "Acute [MEDICAL_DATA], site unspecified" at bounding box center [699, 574] width 119 height 47
checkbox input "true"
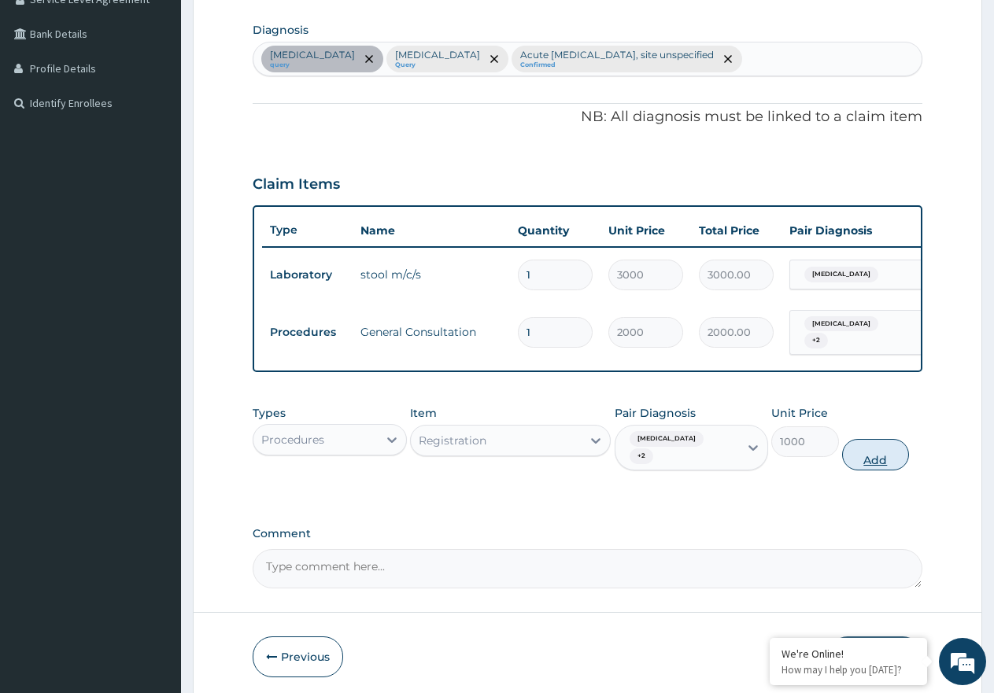
drag, startPoint x: 876, startPoint y: 445, endPoint x: 862, endPoint y: 464, distance: 23.6
click at [876, 448] on div "Types Procedures Item Registration Pair Diagnosis Typhoid fever, unspecified + …" at bounding box center [588, 437] width 670 height 81
click at [862, 464] on button "Add" at bounding box center [875, 454] width 67 height 31
type input "0"
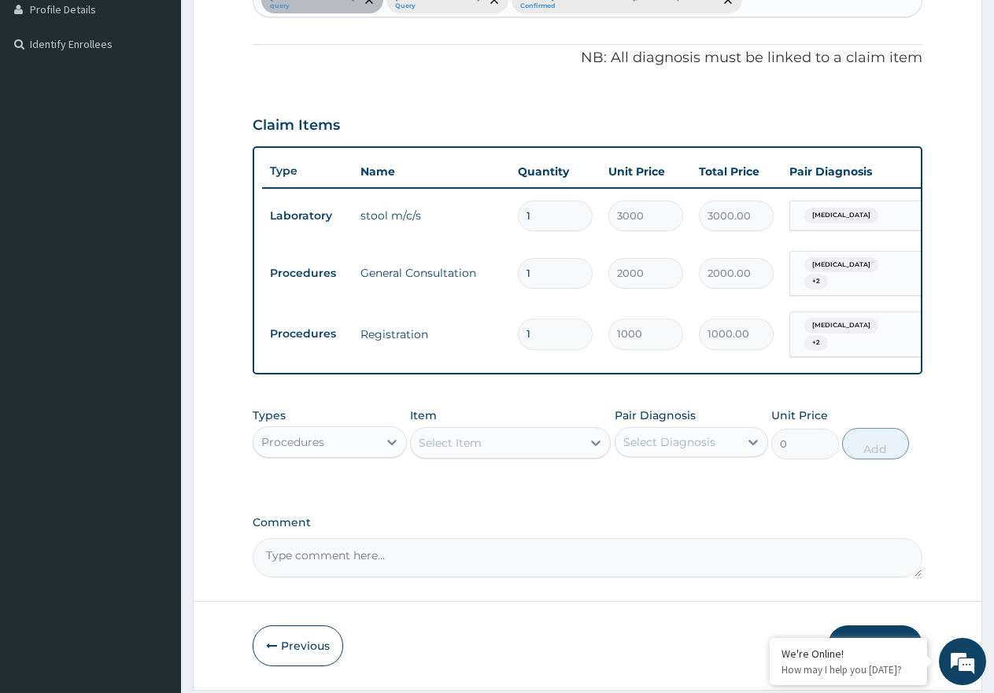
scroll to position [502, 0]
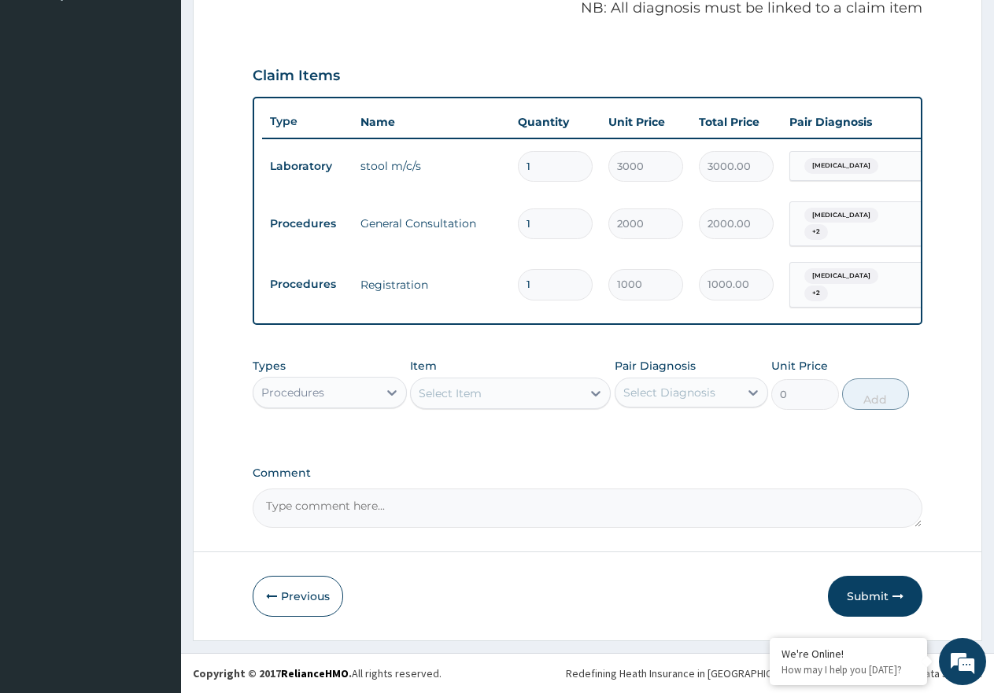
drag, startPoint x: 363, startPoint y: 386, endPoint x: 358, endPoint y: 394, distance: 9.2
click at [358, 394] on div "Procedures" at bounding box center [315, 392] width 124 height 25
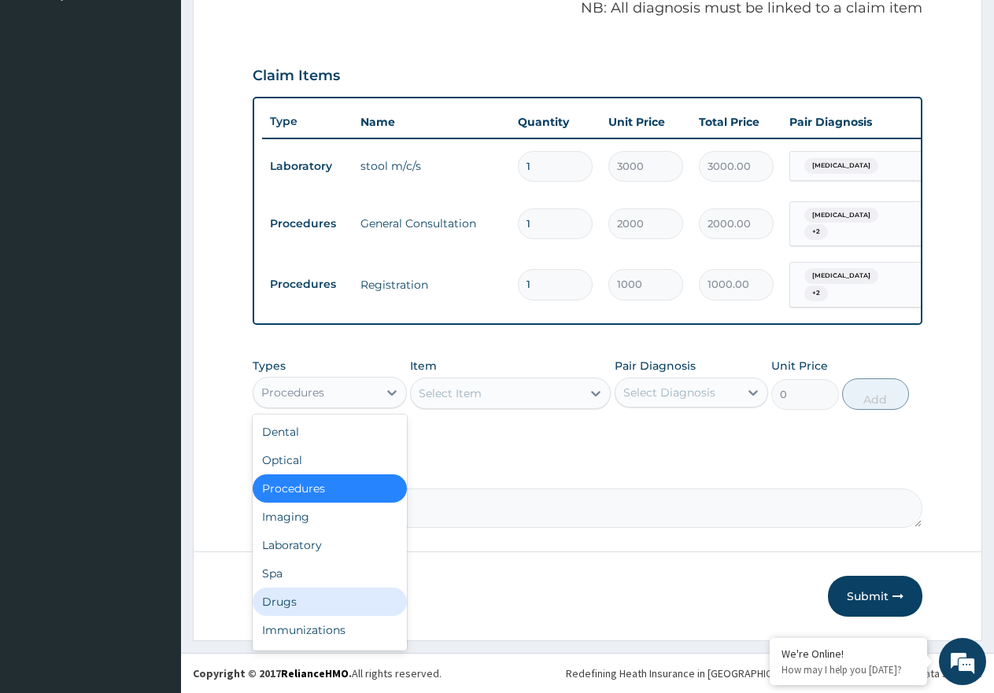
click at [300, 604] on div "Drugs" at bounding box center [330, 602] width 154 height 28
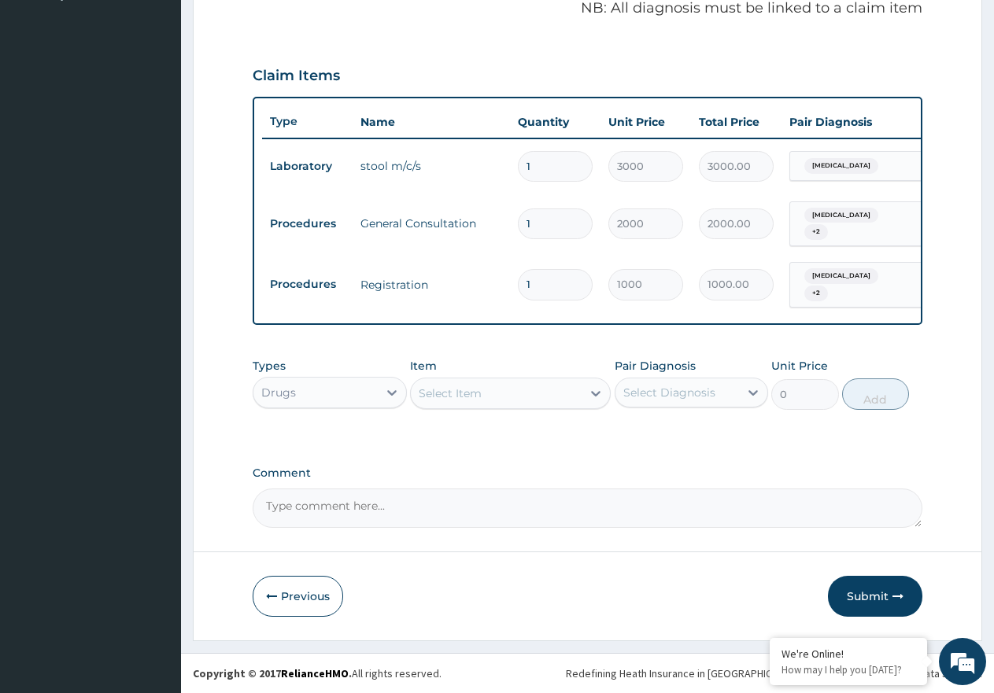
drag, startPoint x: 651, startPoint y: 390, endPoint x: 652, endPoint y: 404, distance: 14.2
click at [651, 400] on div "Select Diagnosis" at bounding box center [669, 393] width 92 height 16
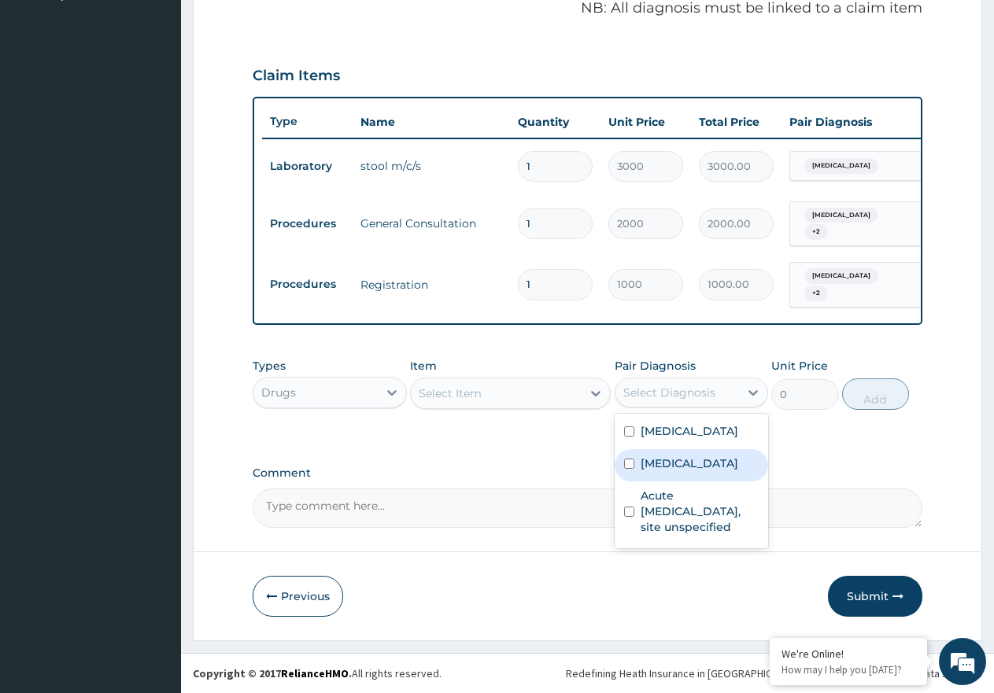
drag, startPoint x: 661, startPoint y: 467, endPoint x: 600, endPoint y: 429, distance: 72.5
click at [660, 467] on div "[MEDICAL_DATA]" at bounding box center [691, 465] width 154 height 32
checkbox input "true"
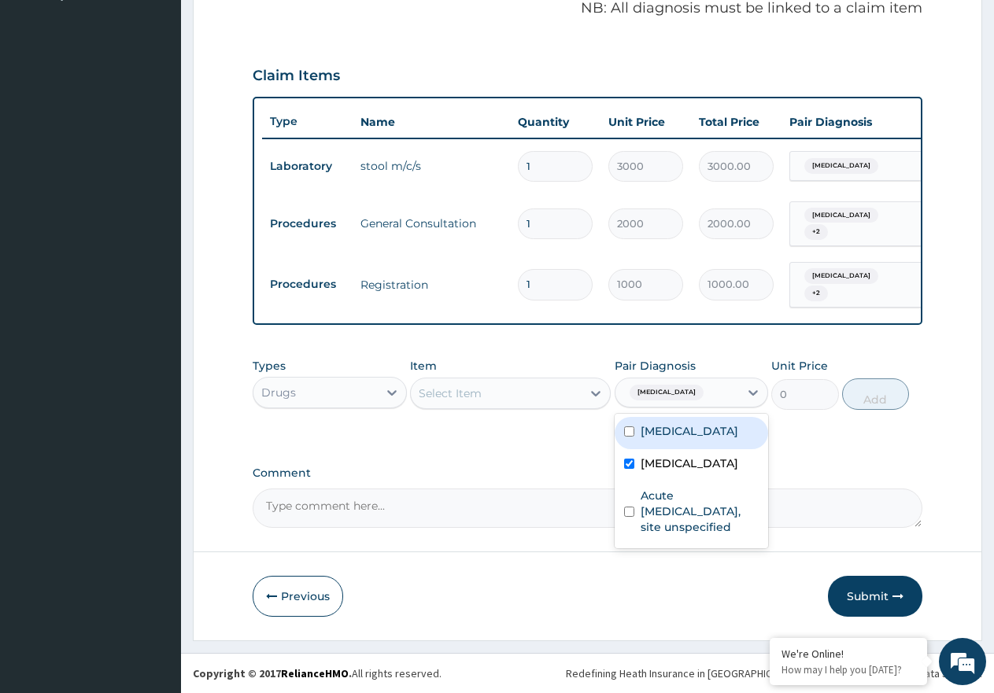
click at [546, 389] on div "Select Item" at bounding box center [496, 393] width 171 height 25
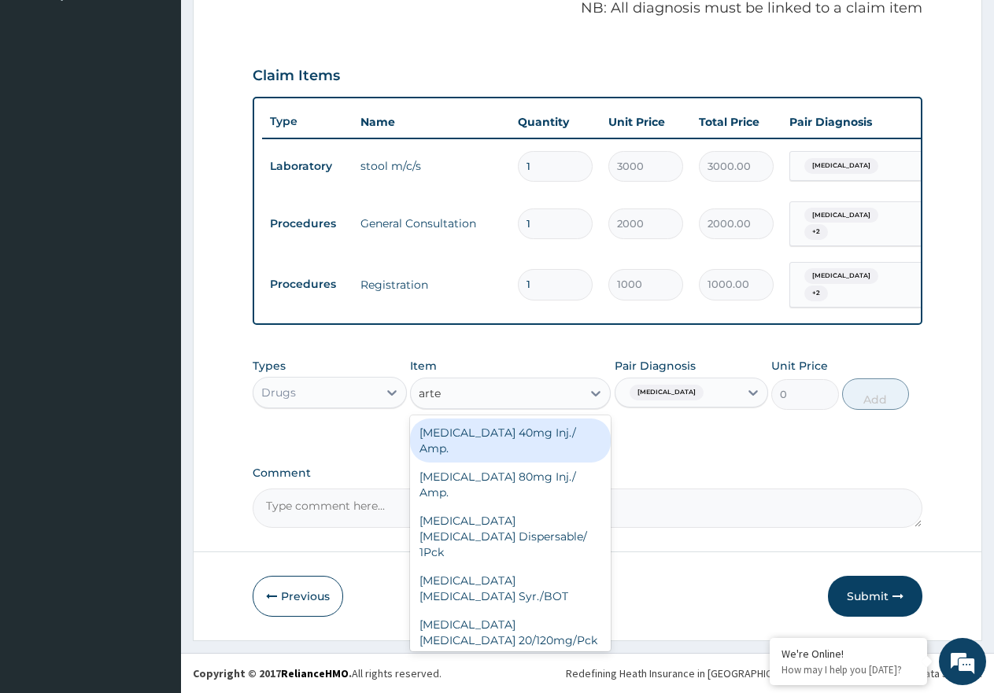
type input "artee"
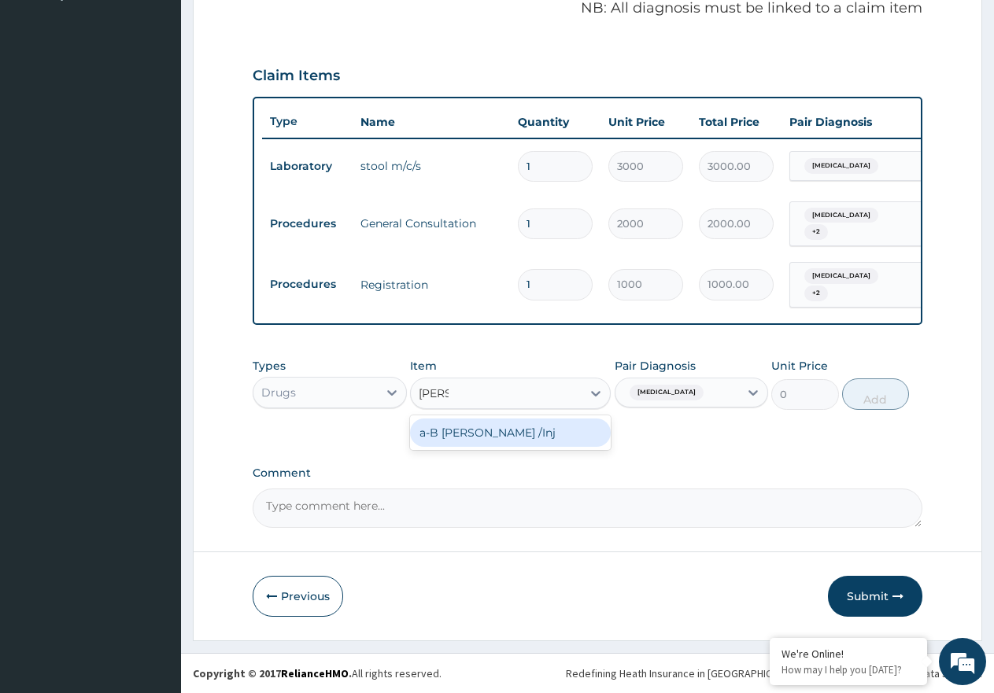
click at [529, 434] on div "a-B [PERSON_NAME] /Inj" at bounding box center [510, 433] width 201 height 28
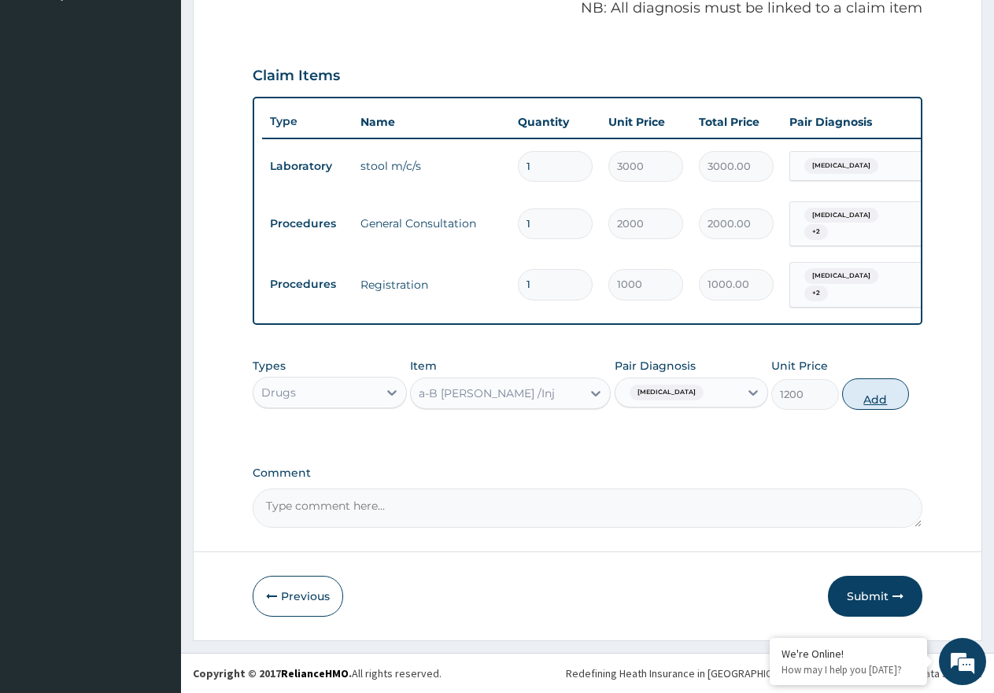
click at [877, 389] on button "Add" at bounding box center [875, 393] width 67 height 31
type input "0"
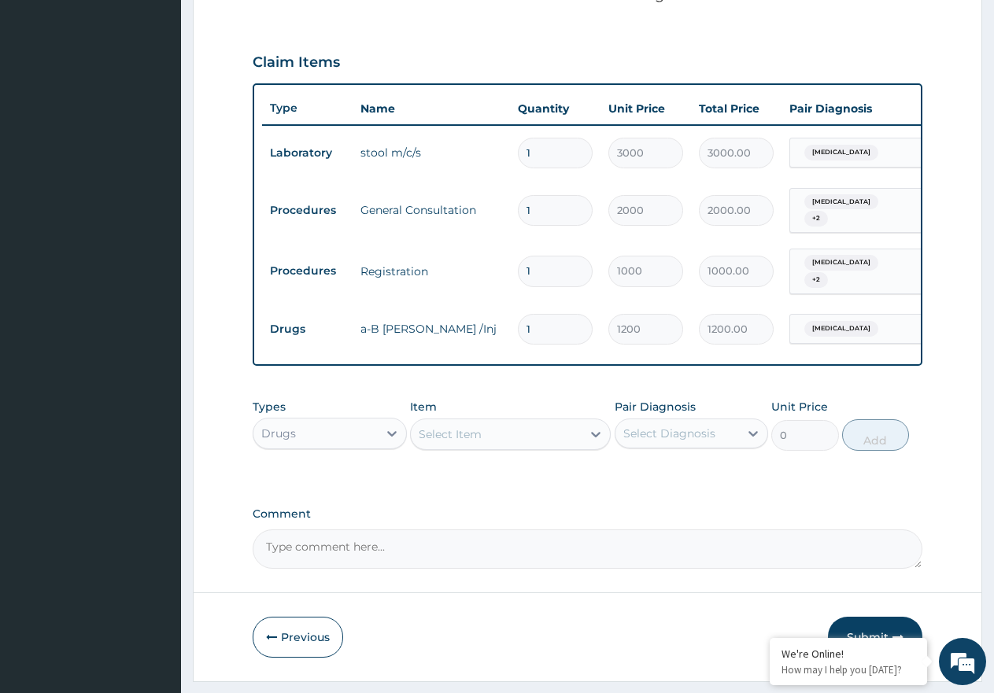
type input "0.00"
type input "3"
type input "3600.00"
type input "3"
click at [471, 442] on div "Select Item" at bounding box center [450, 434] width 63 height 16
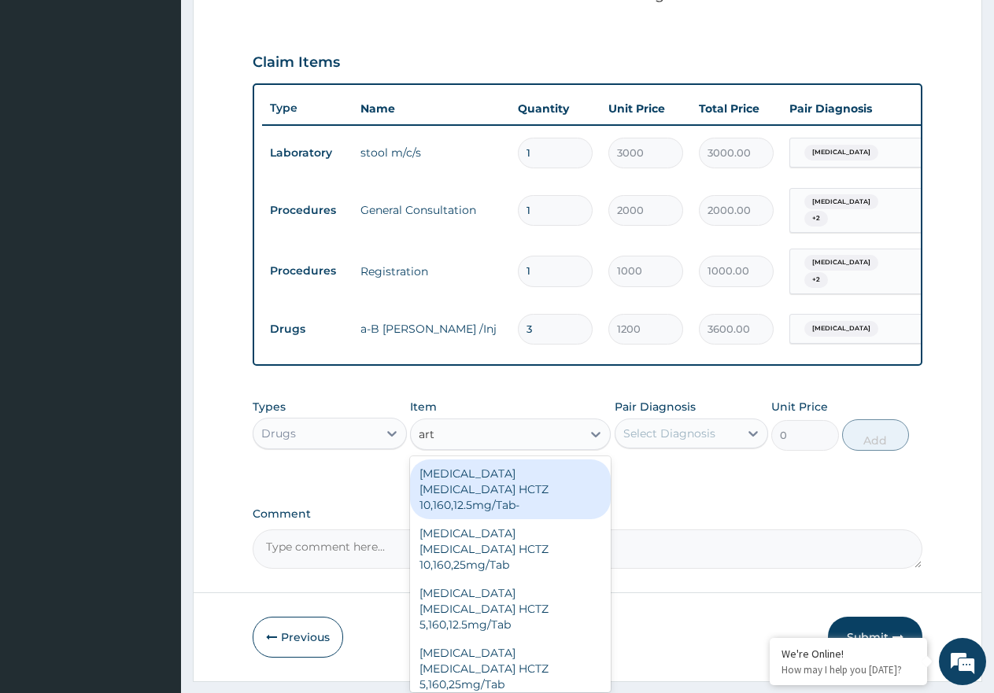
type input "arte"
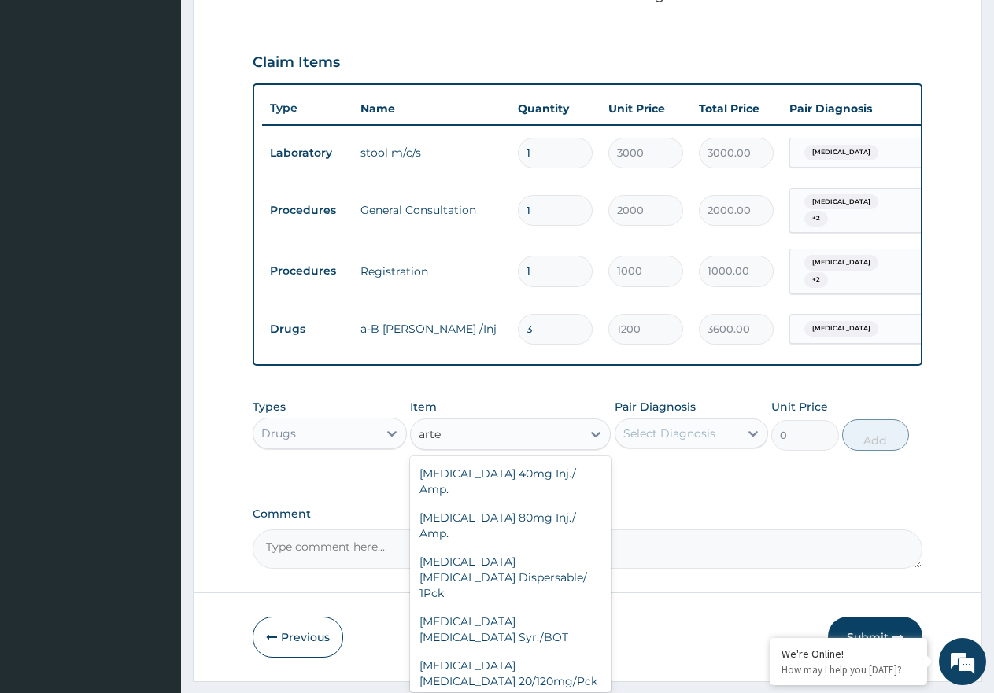
drag, startPoint x: 476, startPoint y: 688, endPoint x: 519, endPoint y: 667, distance: 47.5
type input "1500"
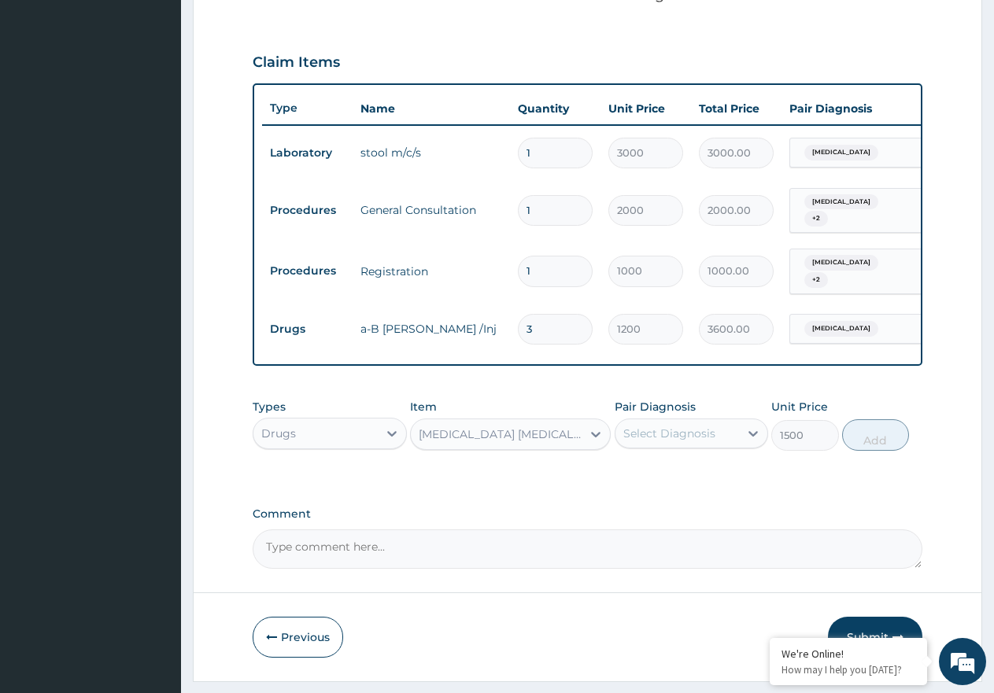
click at [678, 441] on div "Select Diagnosis" at bounding box center [669, 434] width 92 height 16
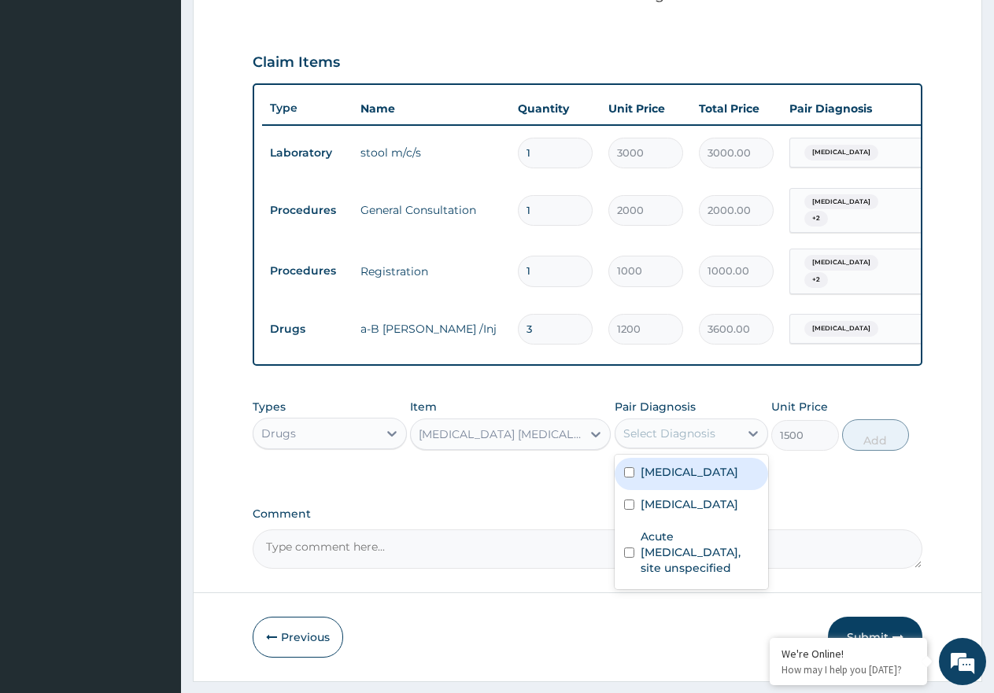
click at [689, 480] on label "Typhoid fever, unspecified" at bounding box center [689, 472] width 98 height 16
checkbox input "true"
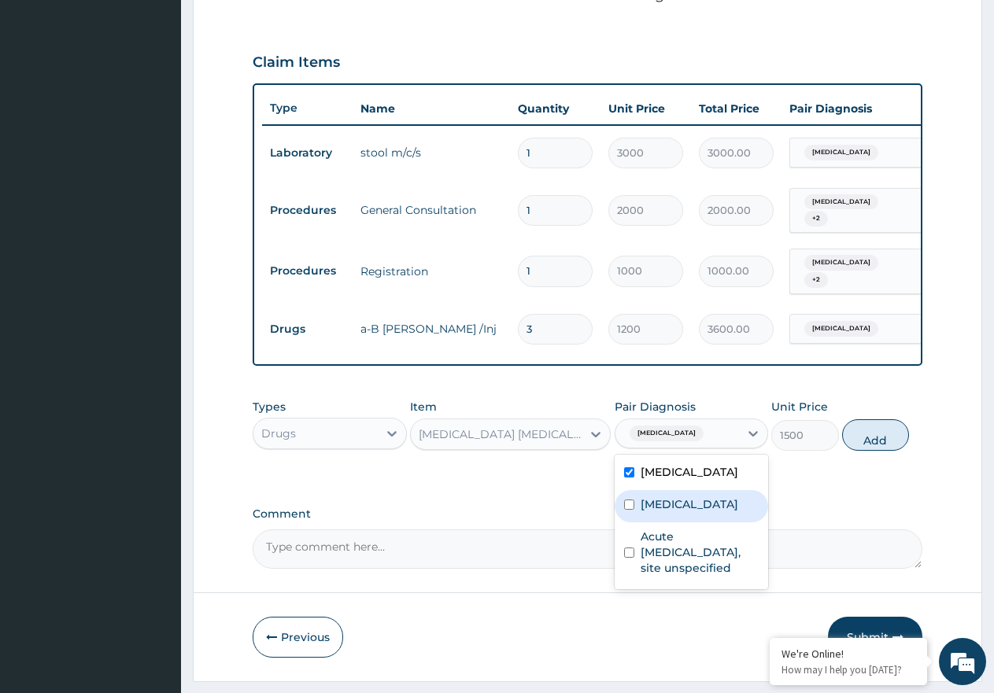
click at [691, 512] on label "[MEDICAL_DATA]" at bounding box center [689, 504] width 98 height 16
checkbox input "true"
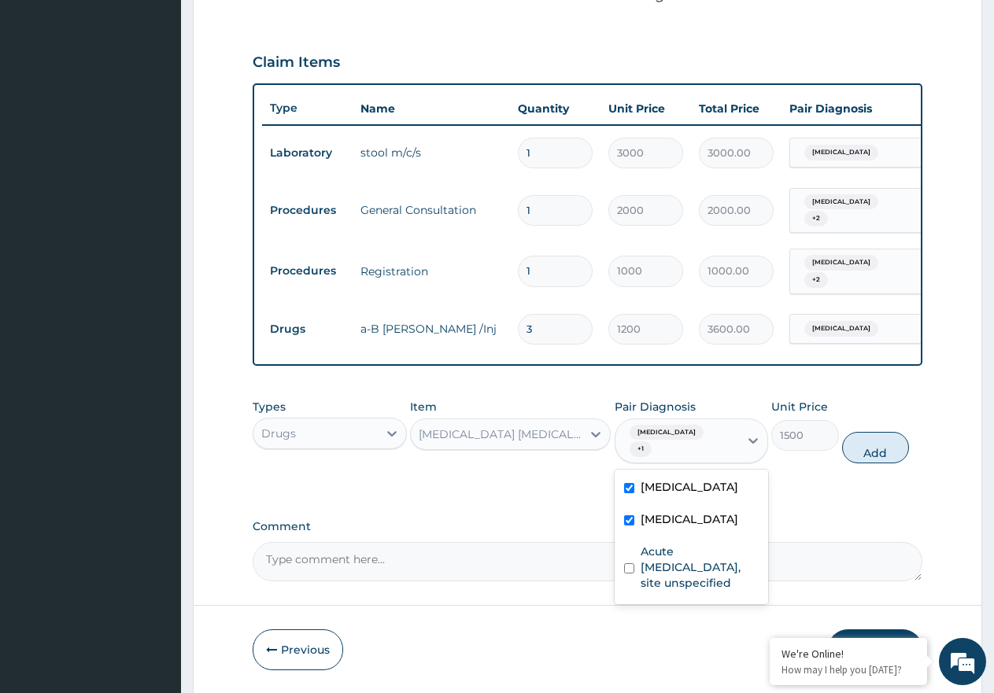
click at [690, 495] on label "Typhoid fever, unspecified" at bounding box center [689, 487] width 98 height 16
checkbox input "false"
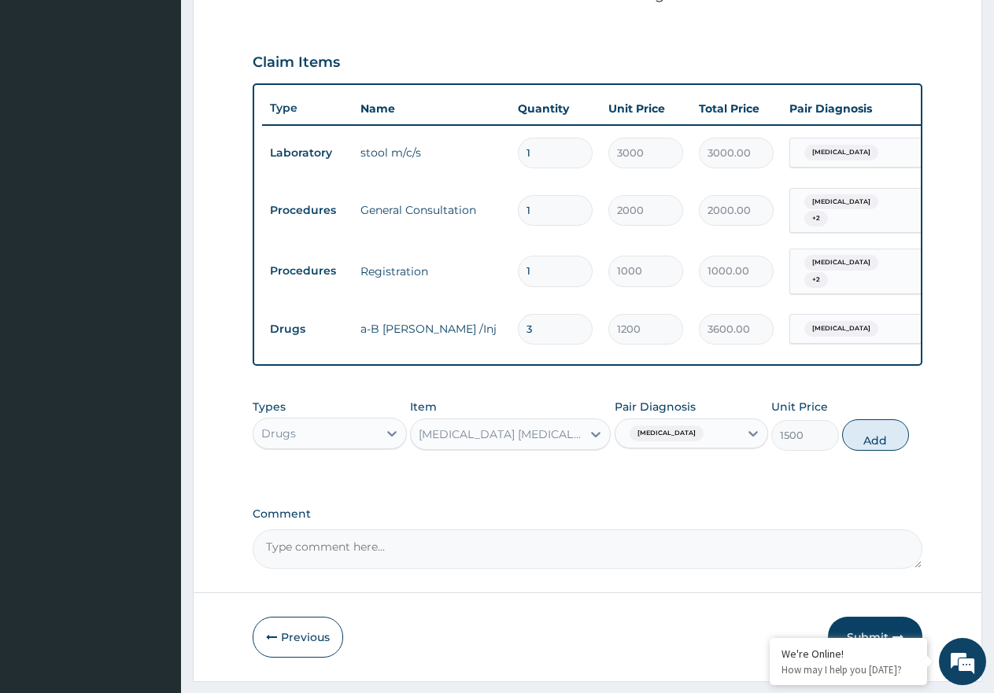
drag, startPoint x: 879, startPoint y: 456, endPoint x: 594, endPoint y: 477, distance: 285.6
click at [878, 451] on button "Add" at bounding box center [875, 434] width 67 height 31
type input "0"
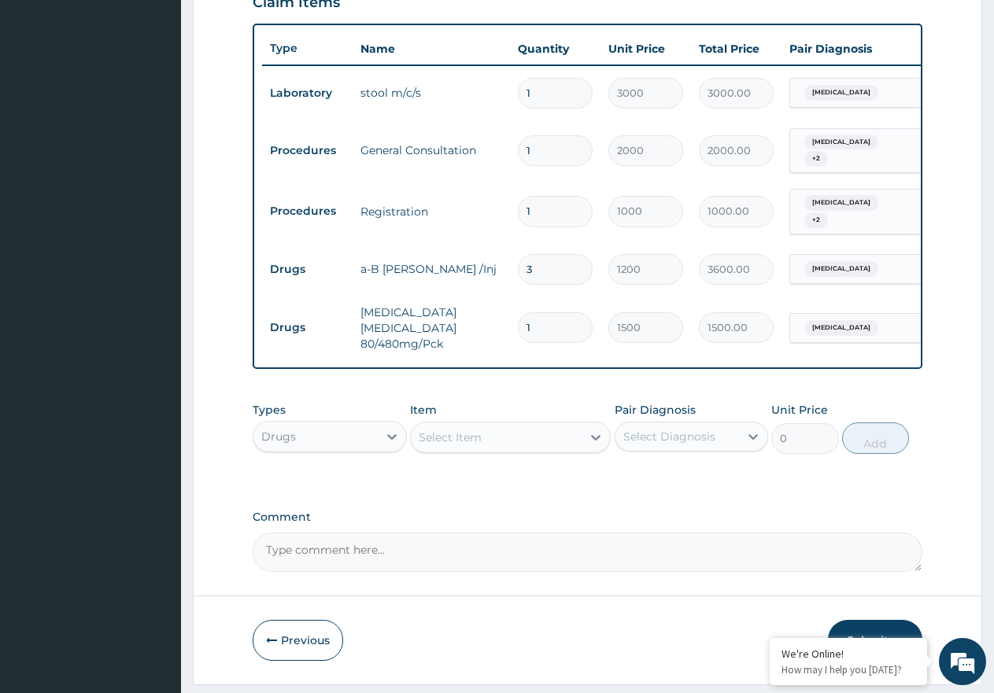
scroll to position [619, 0]
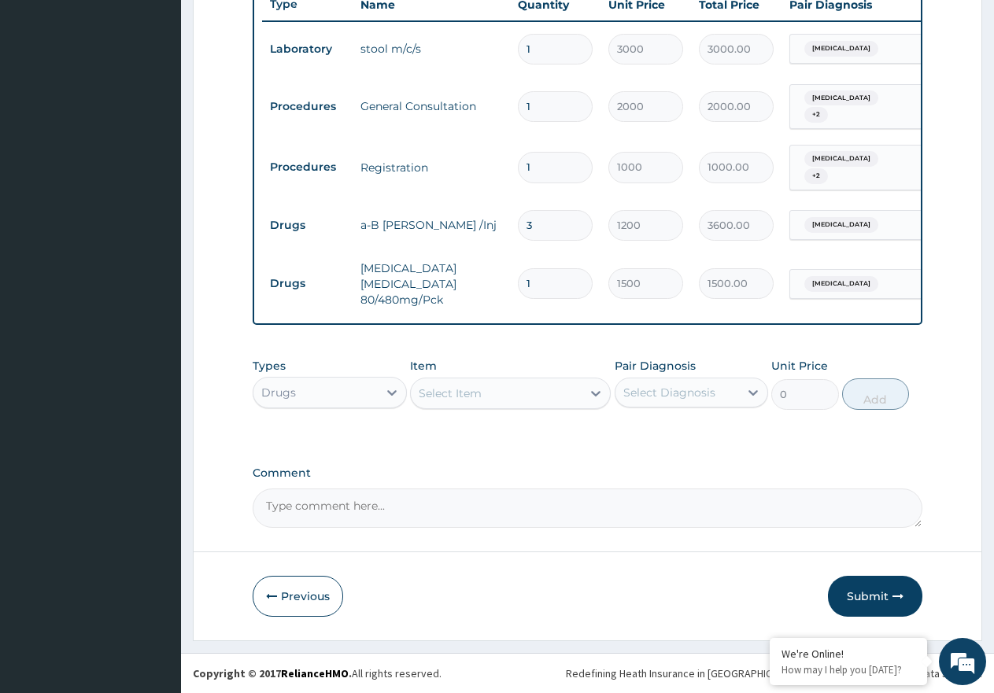
click at [493, 390] on div "Select Item" at bounding box center [496, 393] width 171 height 25
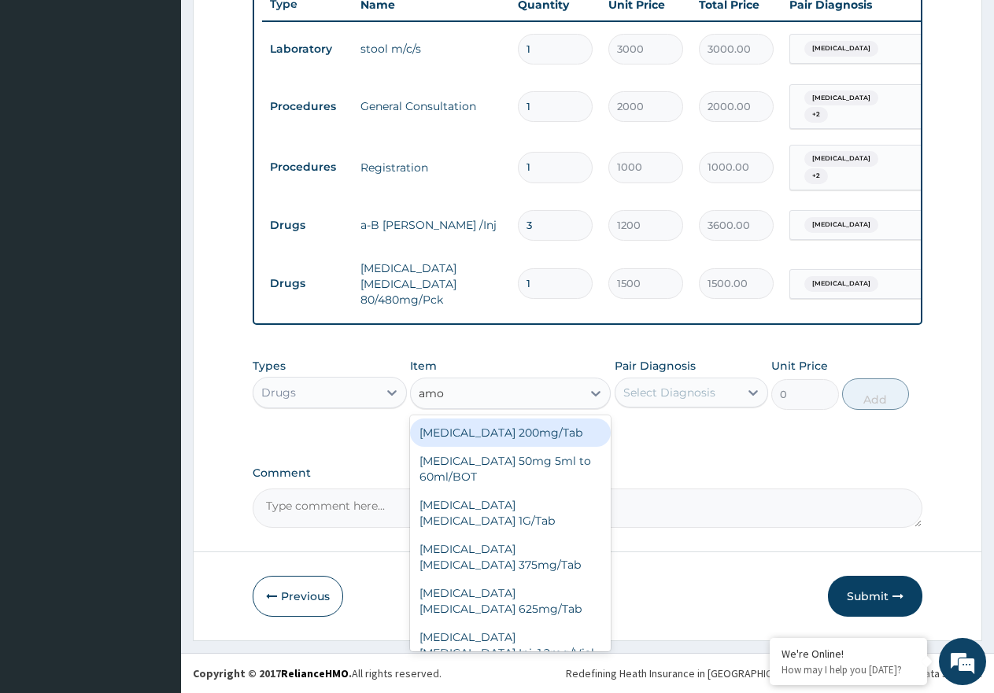
type input "amox"
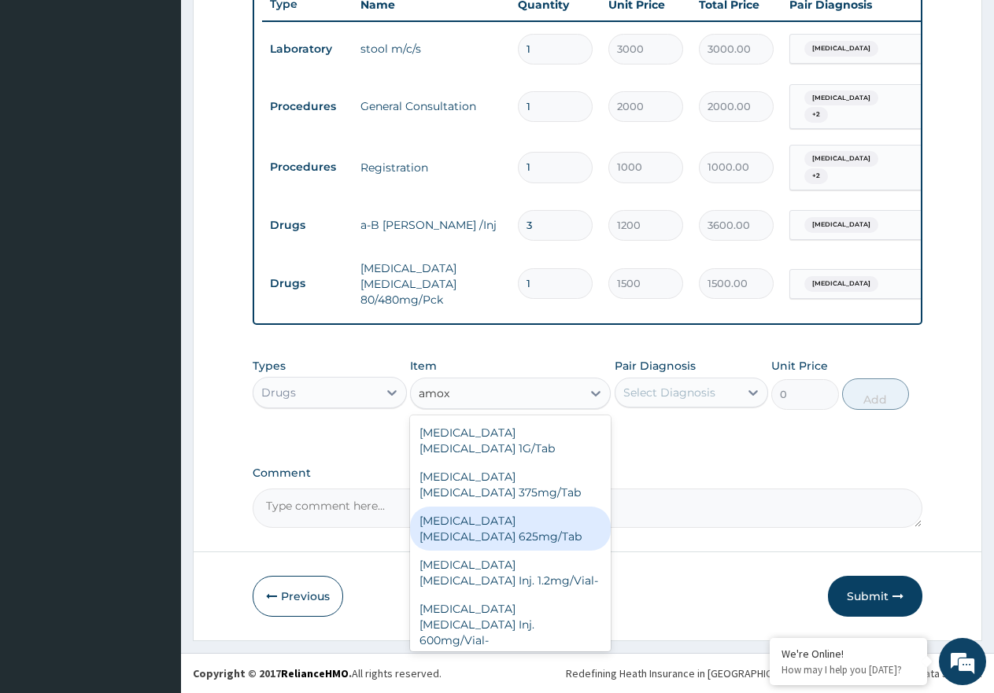
drag, startPoint x: 521, startPoint y: 533, endPoint x: 711, endPoint y: 474, distance: 199.6
click at [523, 531] on div "[MEDICAL_DATA] [MEDICAL_DATA] 625mg/Tab" at bounding box center [510, 529] width 201 height 44
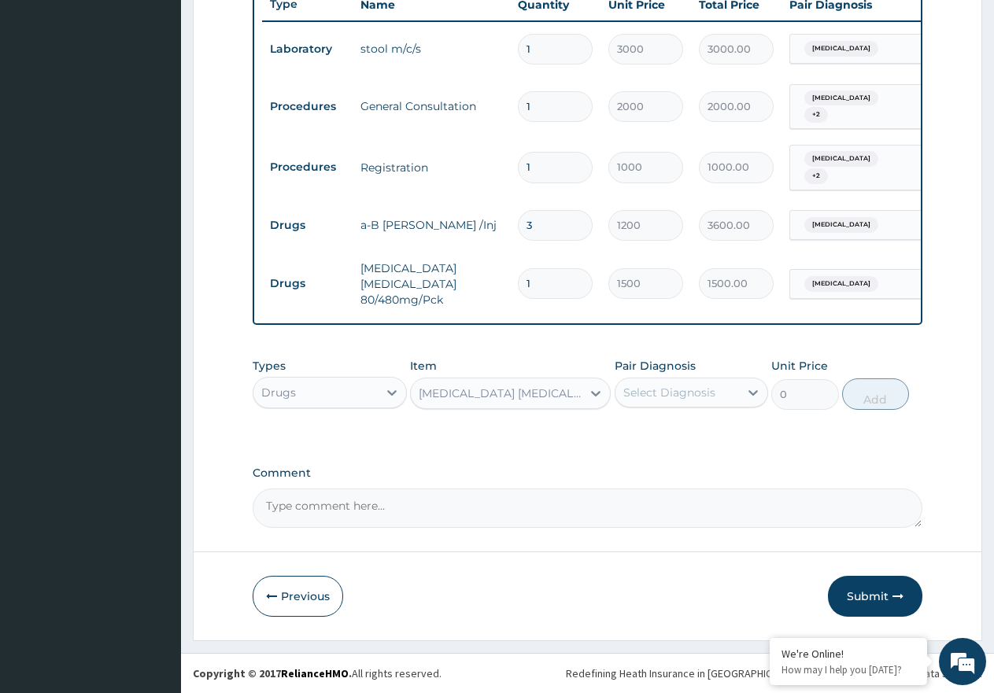
type input "250"
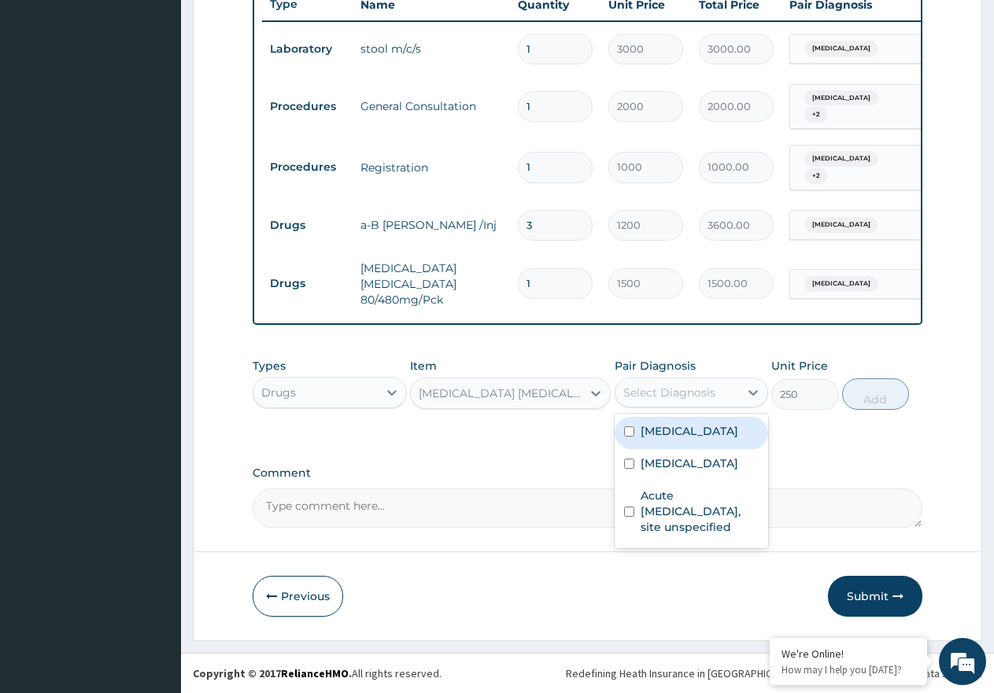
click at [707, 391] on div "Select Diagnosis" at bounding box center [669, 393] width 92 height 16
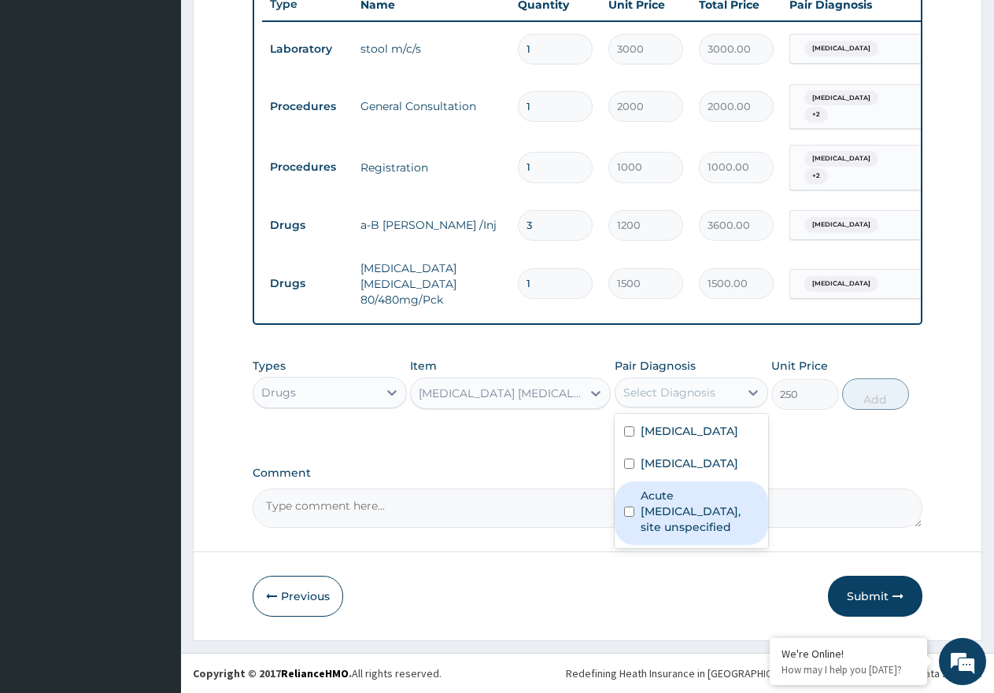
drag, startPoint x: 699, startPoint y: 528, endPoint x: 690, endPoint y: 467, distance: 62.0
click at [699, 513] on label "Acute [MEDICAL_DATA], site unspecified" at bounding box center [699, 511] width 119 height 47
checkbox input "true"
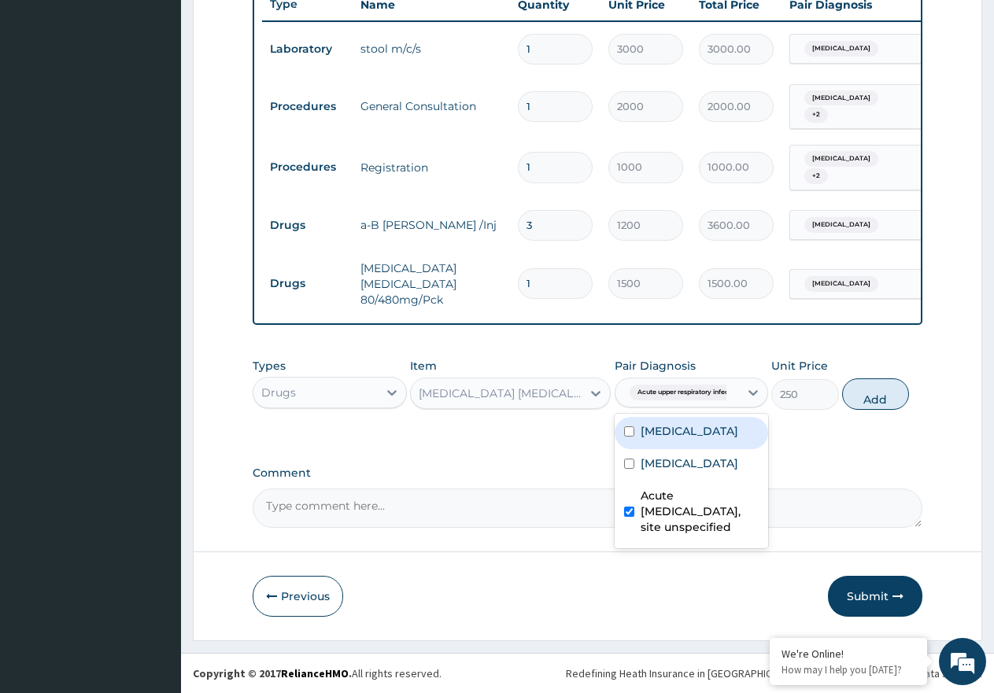
click at [681, 429] on label "Typhoid fever, unspecified" at bounding box center [689, 431] width 98 height 16
checkbox input "true"
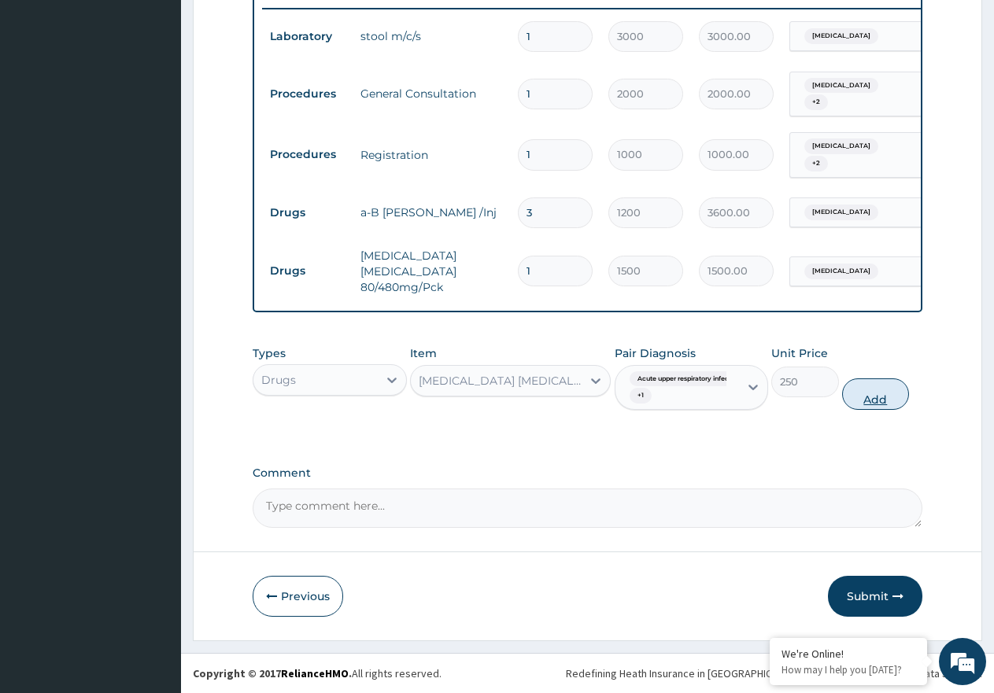
click at [866, 410] on button "Add" at bounding box center [875, 393] width 67 height 31
type input "0"
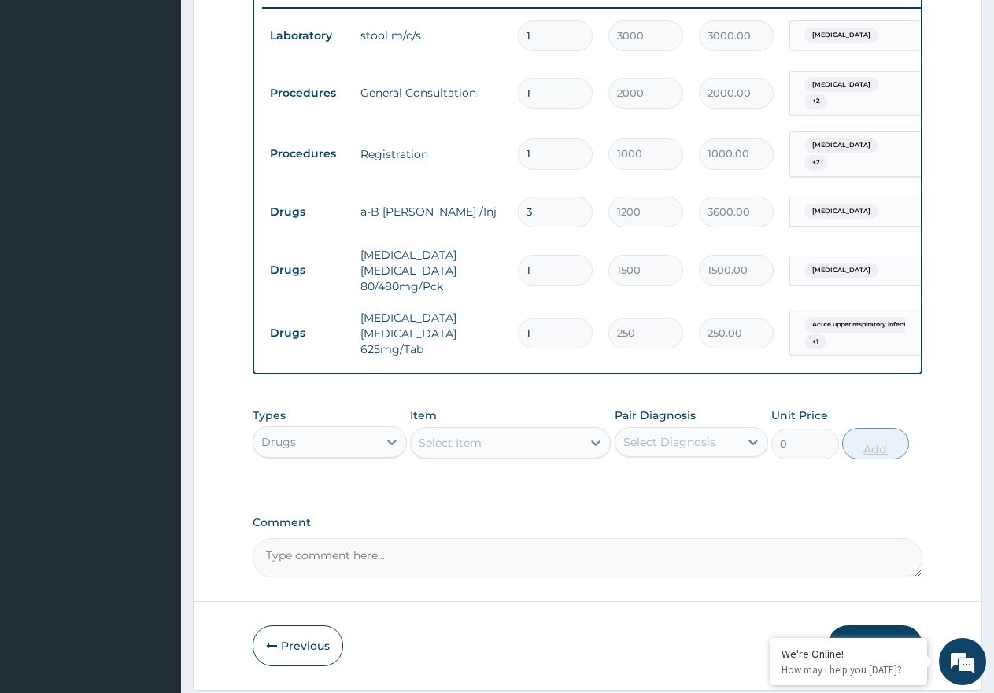
type input "14"
type input "3500.00"
type input "14"
click at [541, 456] on div "Select Item" at bounding box center [496, 442] width 171 height 25
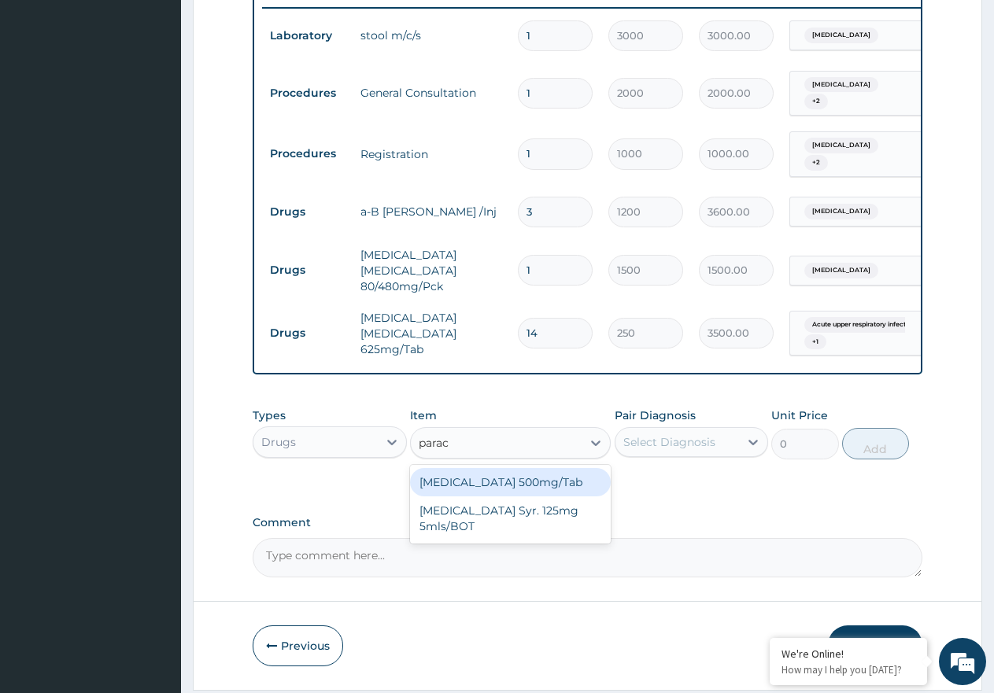
type input "parace"
click at [554, 492] on div "[MEDICAL_DATA] 500mg/Tab" at bounding box center [510, 482] width 201 height 28
type input "9"
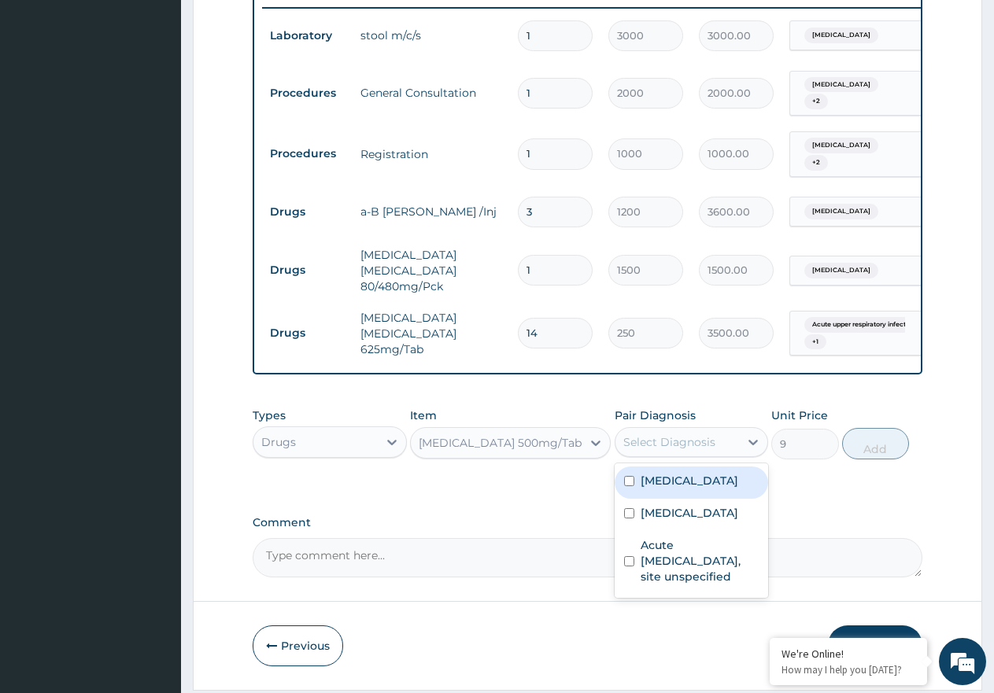
click at [696, 450] on div "Select Diagnosis" at bounding box center [669, 442] width 92 height 16
click at [707, 489] on label "Typhoid fever, unspecified" at bounding box center [689, 481] width 98 height 16
checkbox input "true"
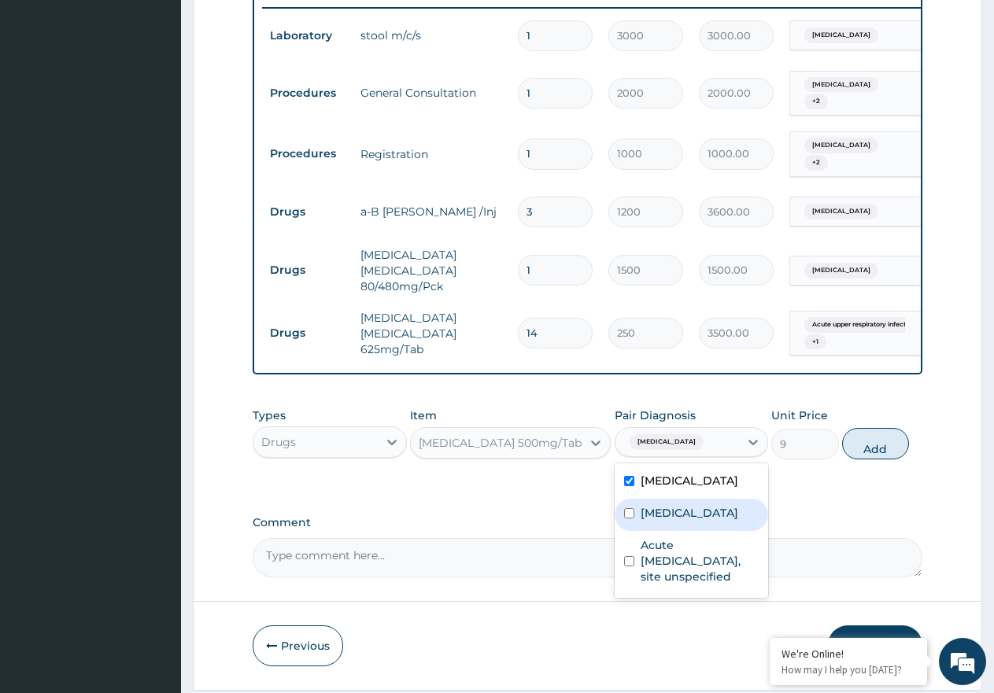
drag, startPoint x: 710, startPoint y: 551, endPoint x: 712, endPoint y: 577, distance: 26.1
click at [710, 561] on div "Typhoid fever, unspecified Malaria, unspecified Acute upper respiratory infecti…" at bounding box center [691, 530] width 154 height 135
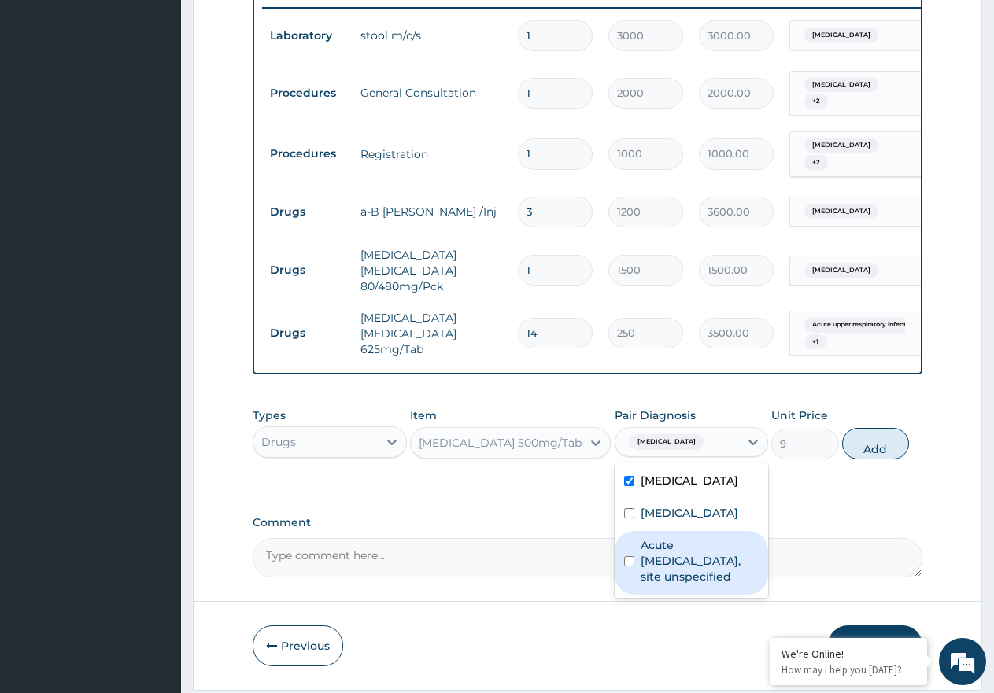
drag, startPoint x: 717, startPoint y: 593, endPoint x: 777, endPoint y: 564, distance: 66.5
click at [726, 585] on label "Acute [MEDICAL_DATA], site unspecified" at bounding box center [699, 560] width 119 height 47
checkbox input "true"
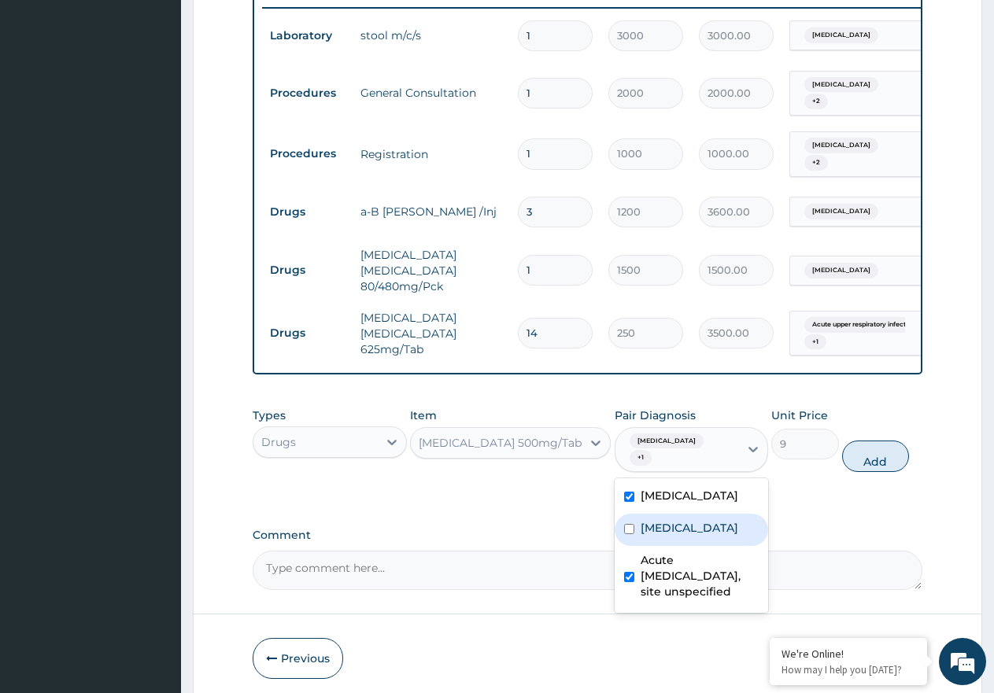
drag, startPoint x: 737, startPoint y: 556, endPoint x: 763, endPoint y: 537, distance: 32.6
click at [736, 536] on label "[MEDICAL_DATA]" at bounding box center [689, 528] width 98 height 16
checkbox input "true"
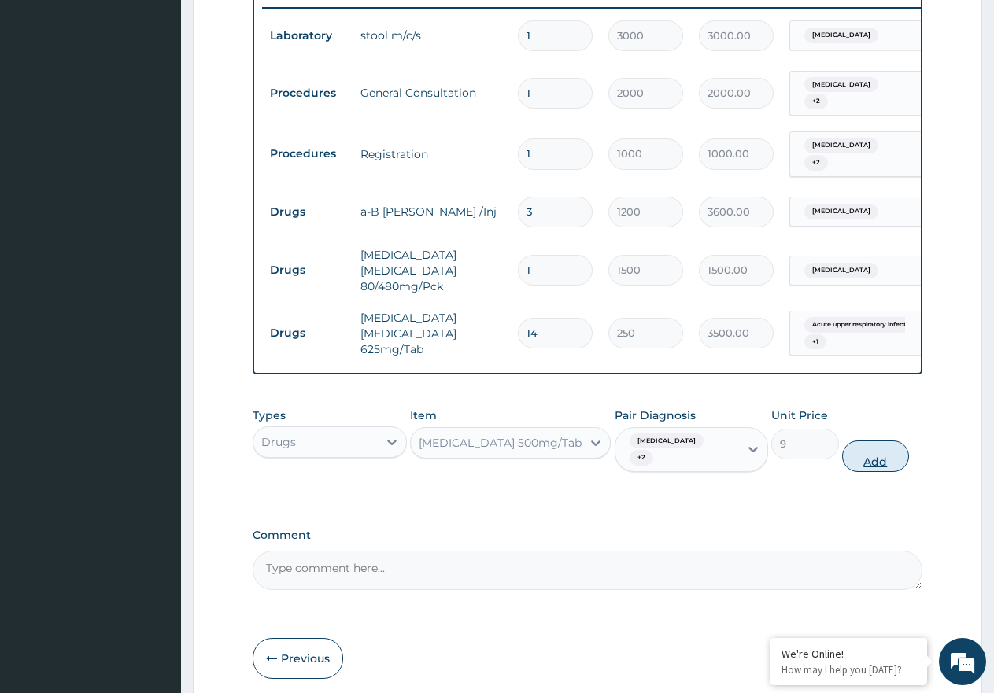
click at [887, 472] on button "Add" at bounding box center [875, 456] width 67 height 31
type input "0"
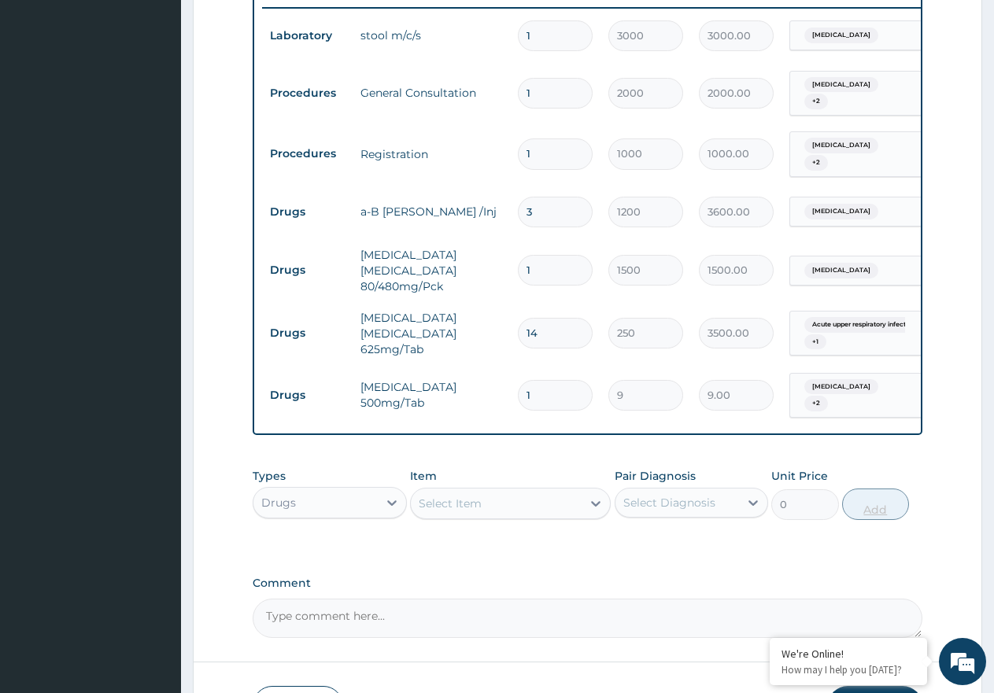
type input "18"
type input "162.00"
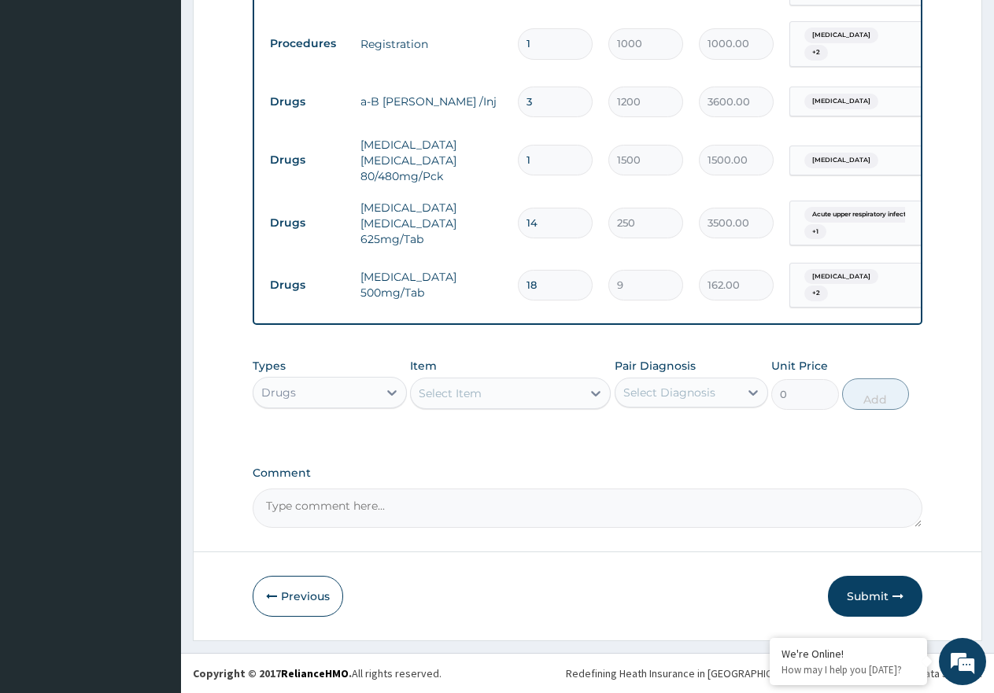
scroll to position [741, 0]
type input "18"
click at [474, 395] on div "Select Item" at bounding box center [450, 394] width 63 height 16
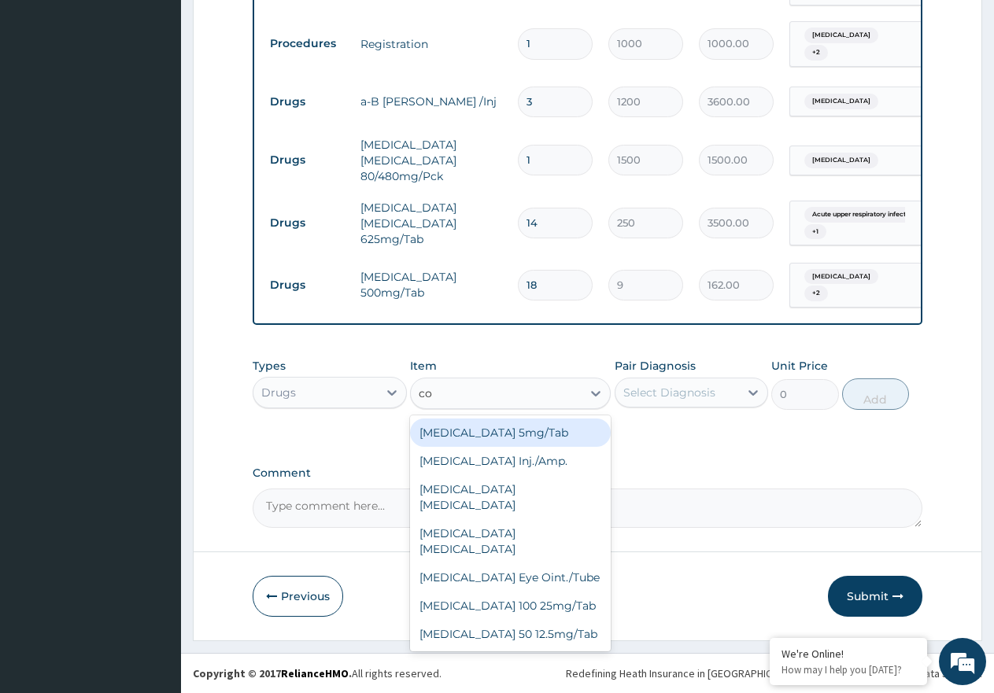
type input "cou"
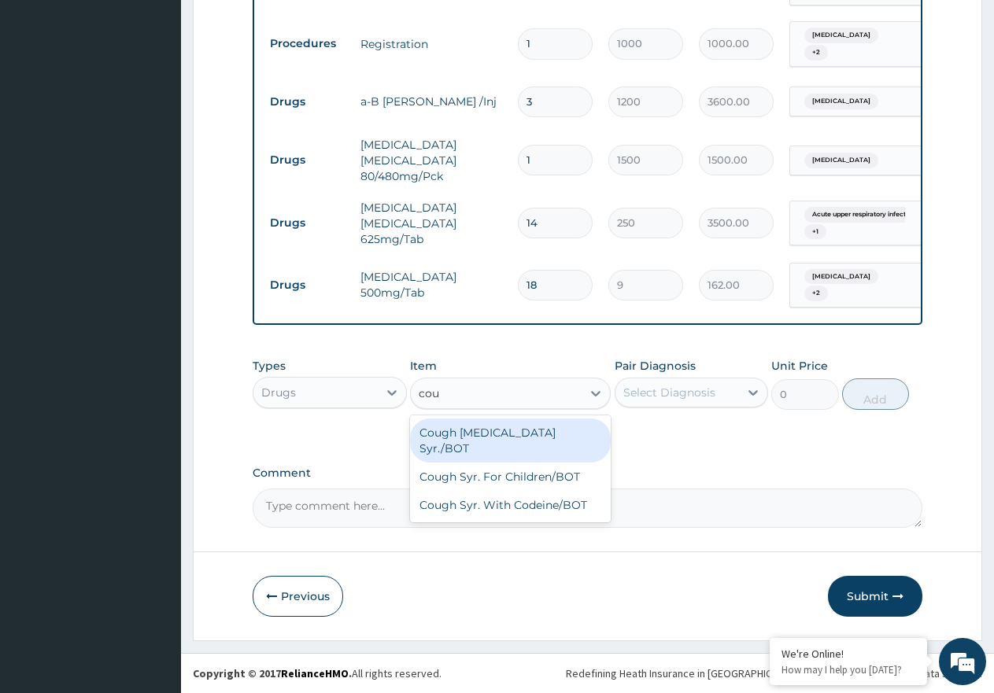
drag, startPoint x: 541, startPoint y: 433, endPoint x: 641, endPoint y: 411, distance: 103.1
click at [544, 432] on div "Cough [MEDICAL_DATA] Syr./BOT" at bounding box center [510, 441] width 201 height 44
type input "800"
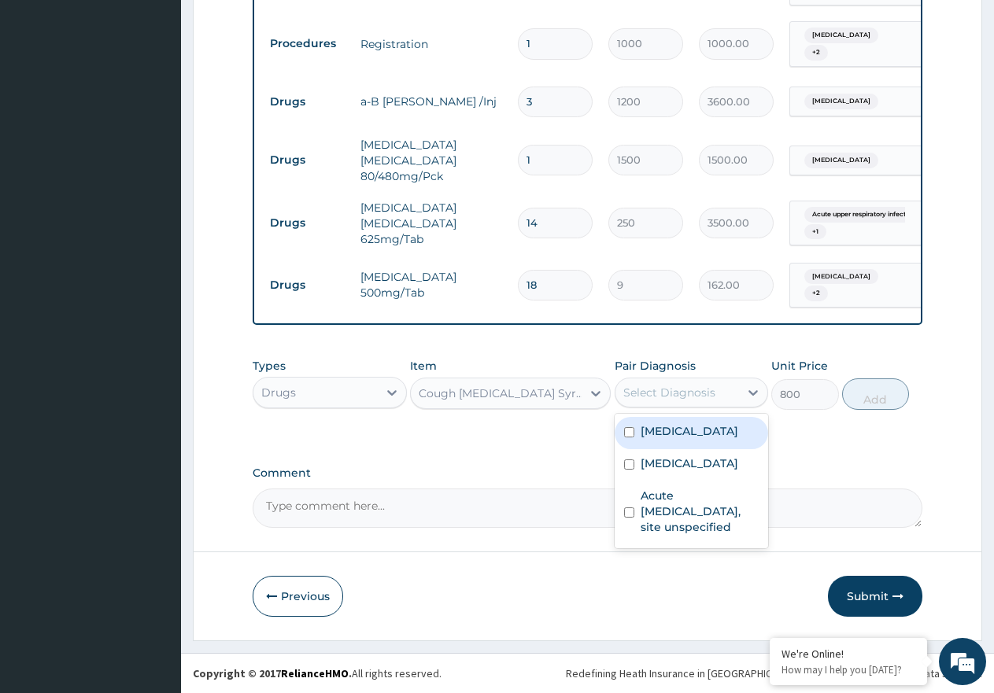
click at [678, 385] on div "Select Diagnosis" at bounding box center [669, 393] width 92 height 16
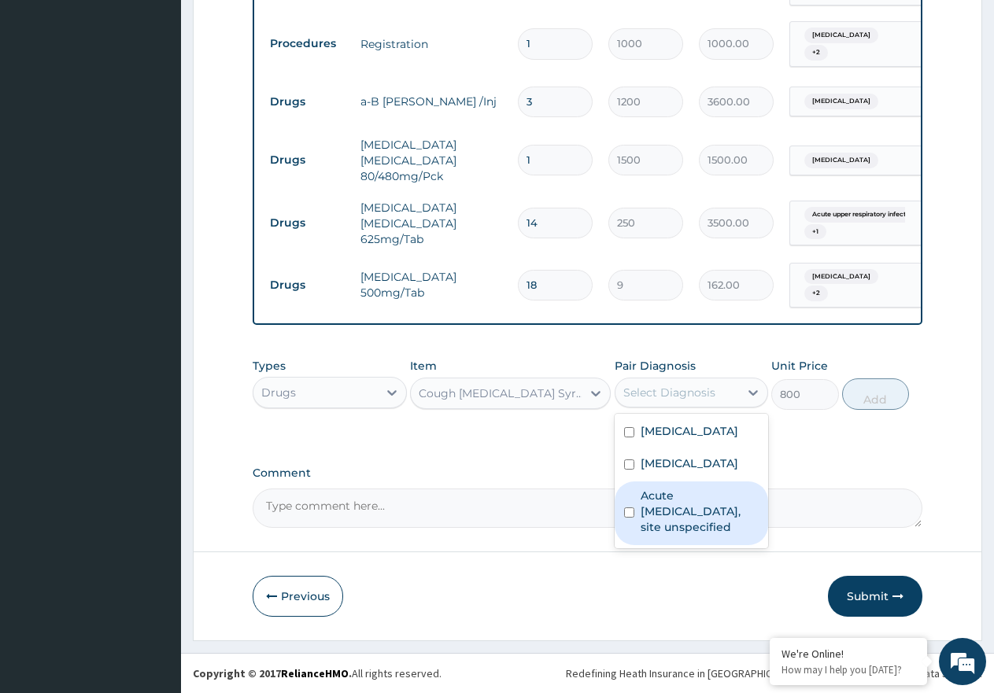
drag, startPoint x: 681, startPoint y: 530, endPoint x: 694, endPoint y: 507, distance: 26.1
click at [682, 530] on label "Acute [MEDICAL_DATA], site unspecified" at bounding box center [699, 511] width 119 height 47
checkbox input "true"
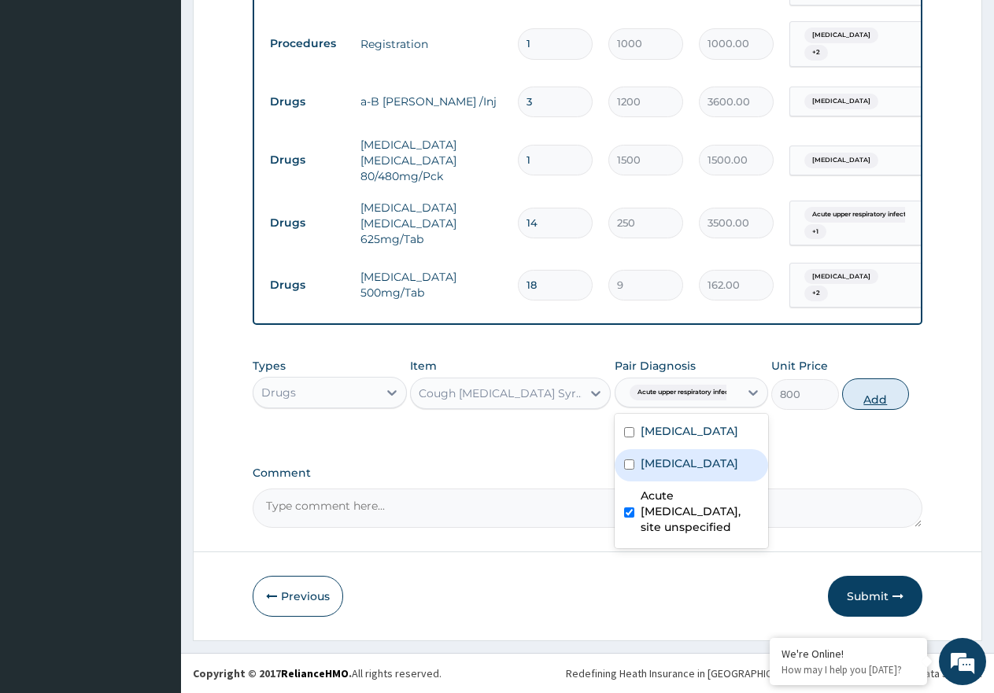
click at [871, 388] on button "Add" at bounding box center [875, 393] width 67 height 31
type input "0"
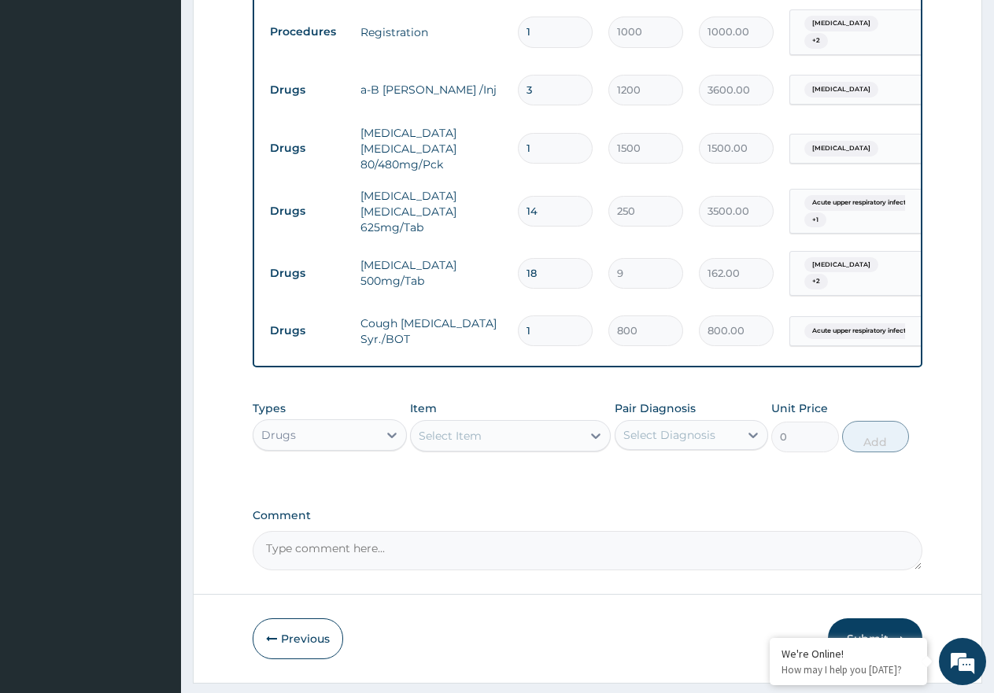
scroll to position [795, 0]
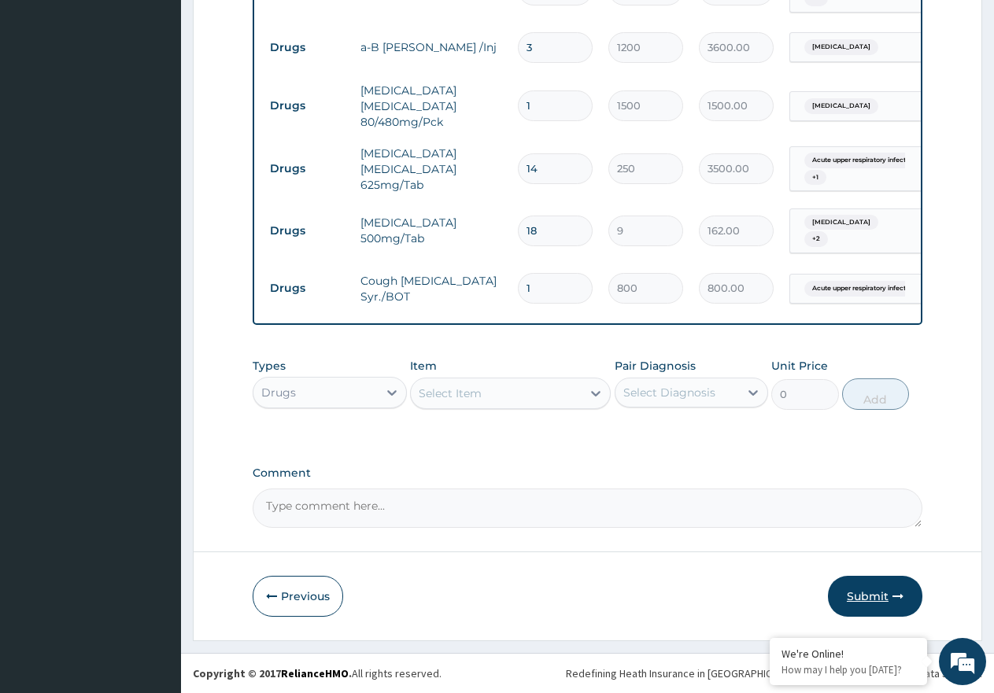
click at [864, 597] on button "Submit" at bounding box center [875, 596] width 94 height 41
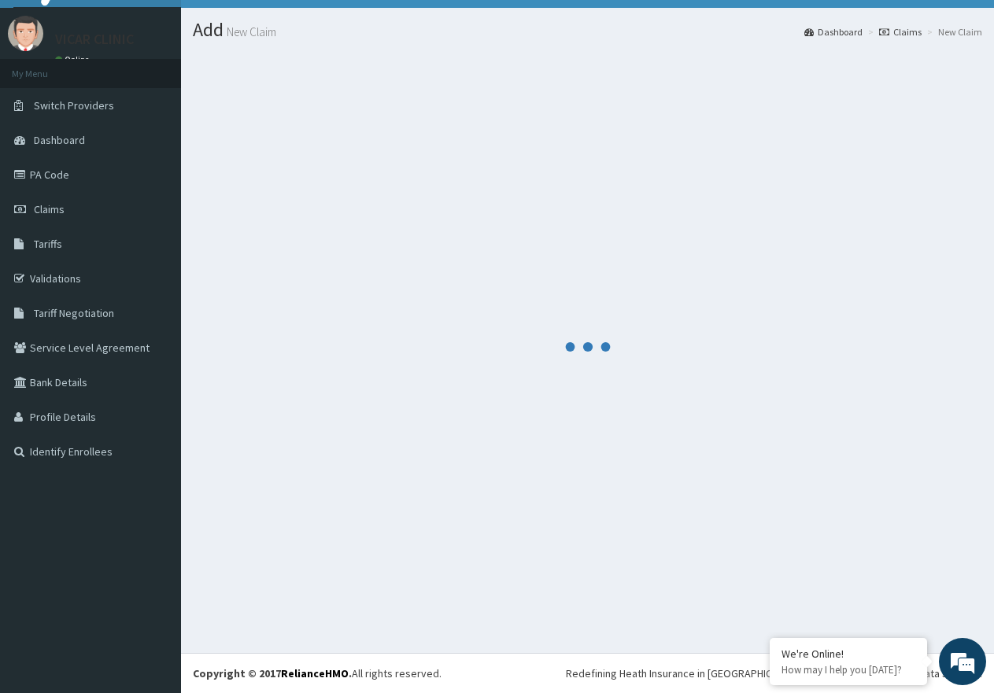
scroll to position [31, 0]
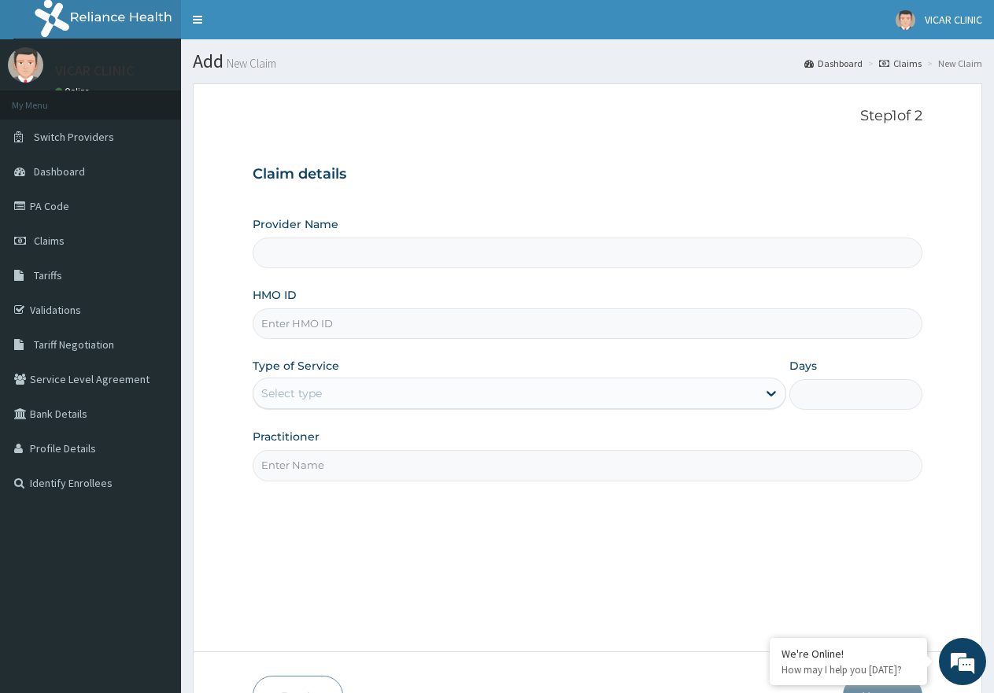
type input "VICAR SPECIALIST HOSPITAL"
click at [297, 320] on input "HMO ID" at bounding box center [588, 323] width 670 height 31
paste input "sut/10165/a"
click at [287, 330] on input "sut/10165/a" at bounding box center [588, 323] width 670 height 31
click at [288, 317] on input "sut/10165/a" at bounding box center [588, 323] width 670 height 31
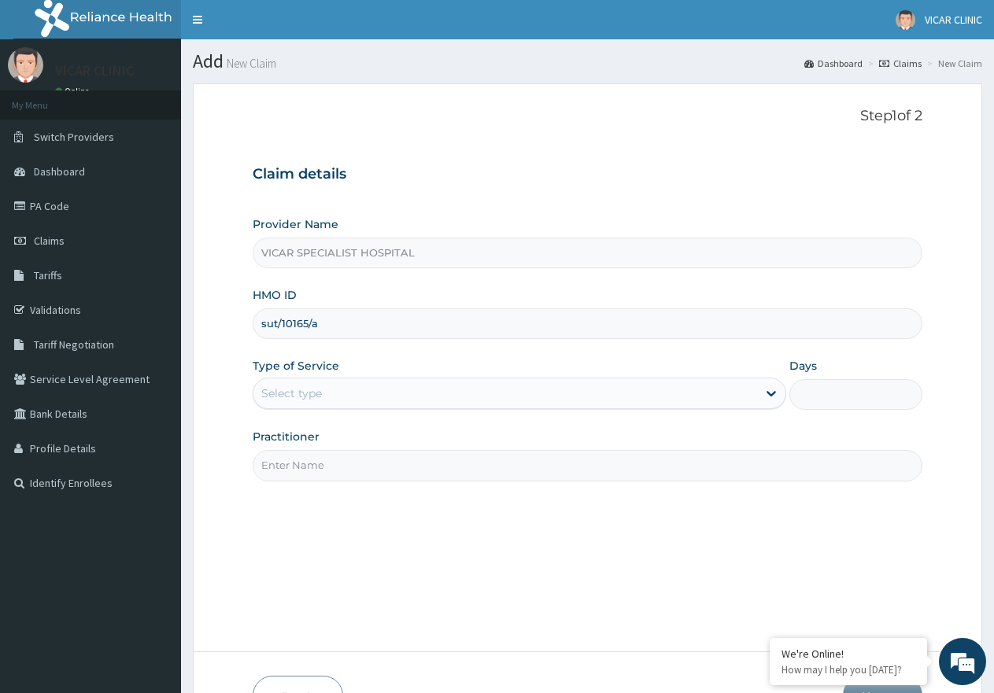
click at [290, 319] on input "sut/10165/a" at bounding box center [588, 323] width 670 height 31
type input "sut/10165/a"
click at [350, 388] on div "Select type" at bounding box center [504, 393] width 503 height 25
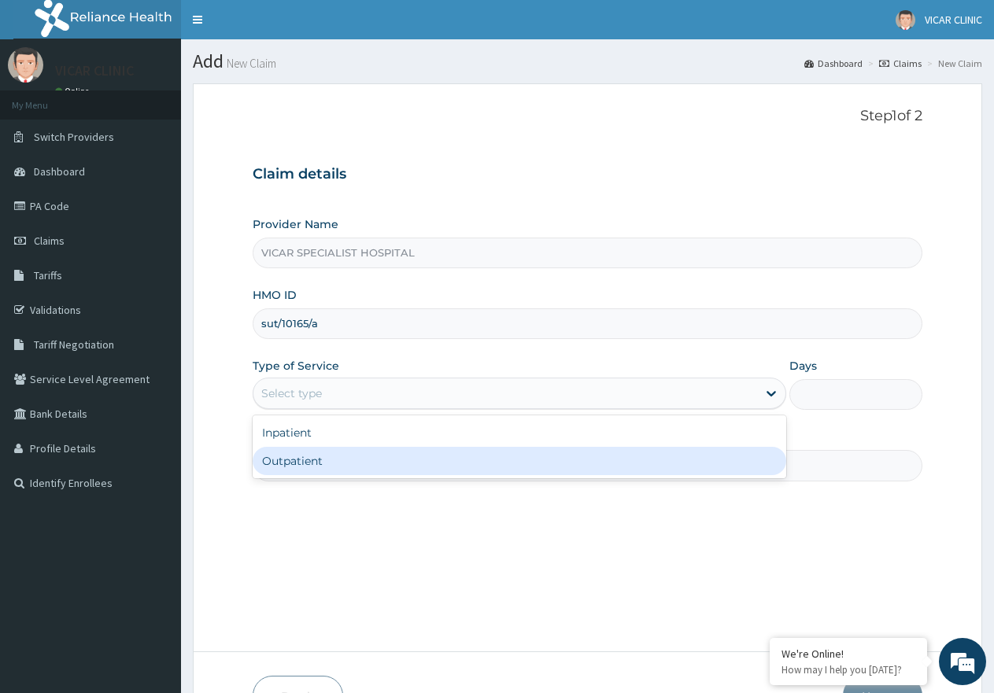
click at [345, 459] on div "Outpatient" at bounding box center [519, 461] width 533 height 28
type input "1"
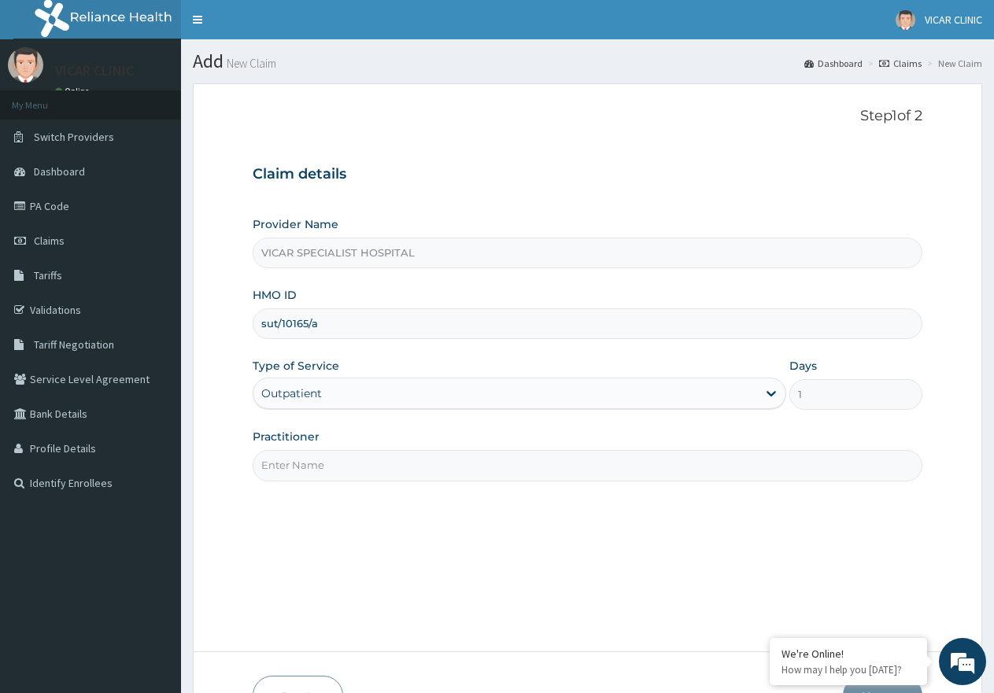
click at [352, 471] on input "Practitioner" at bounding box center [588, 465] width 670 height 31
type input "[PERSON_NAME]"
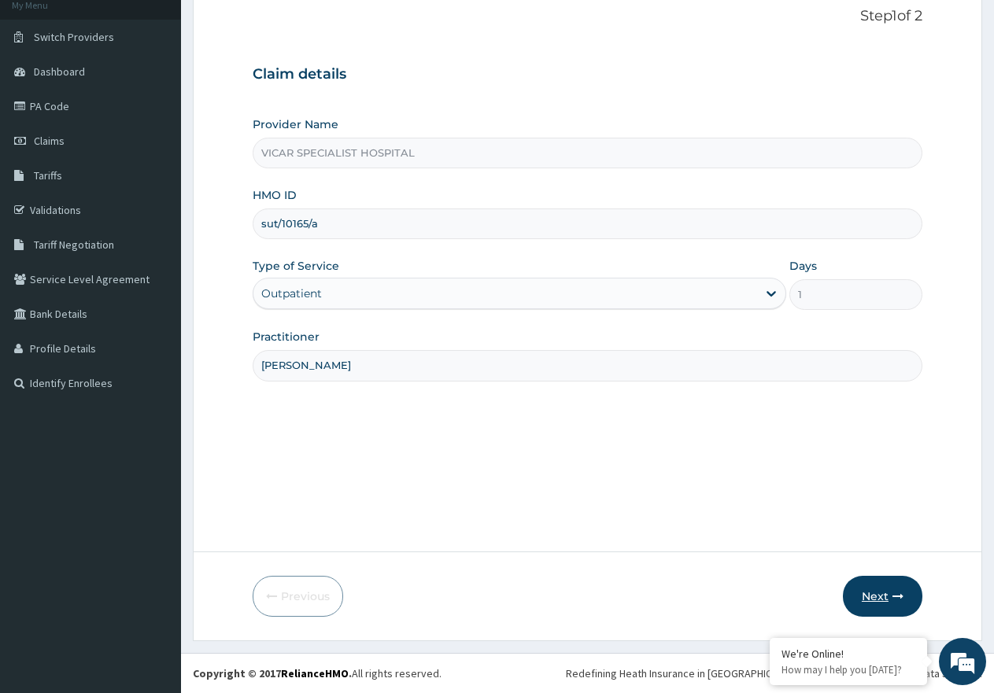
click at [858, 603] on button "Next" at bounding box center [882, 596] width 79 height 41
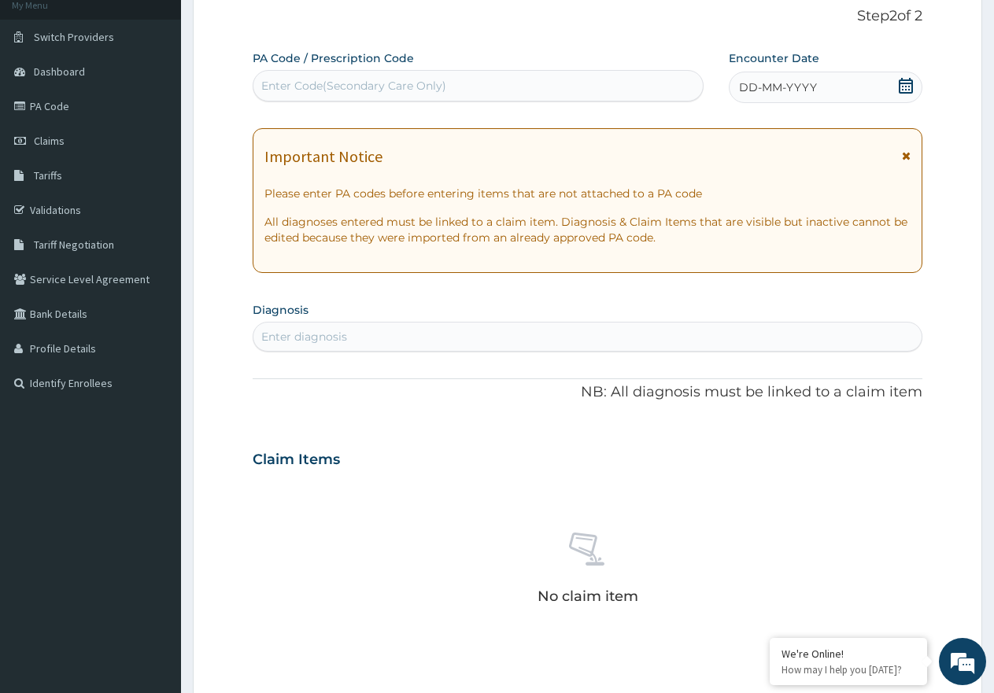
click at [901, 85] on icon at bounding box center [906, 86] width 16 height 16
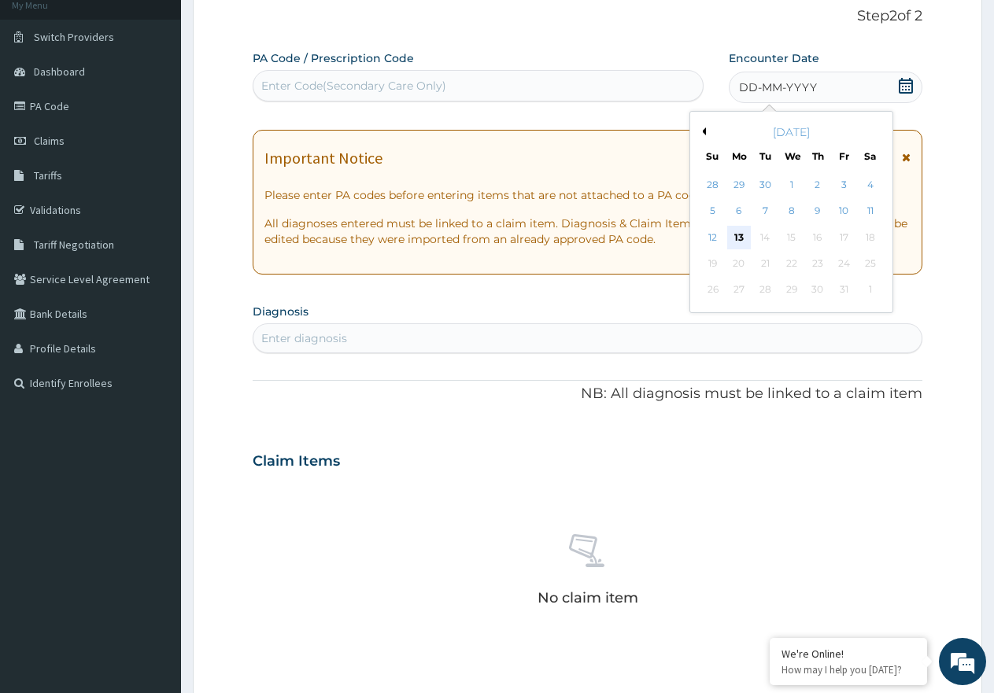
click at [741, 234] on div "13" at bounding box center [739, 238] width 24 height 24
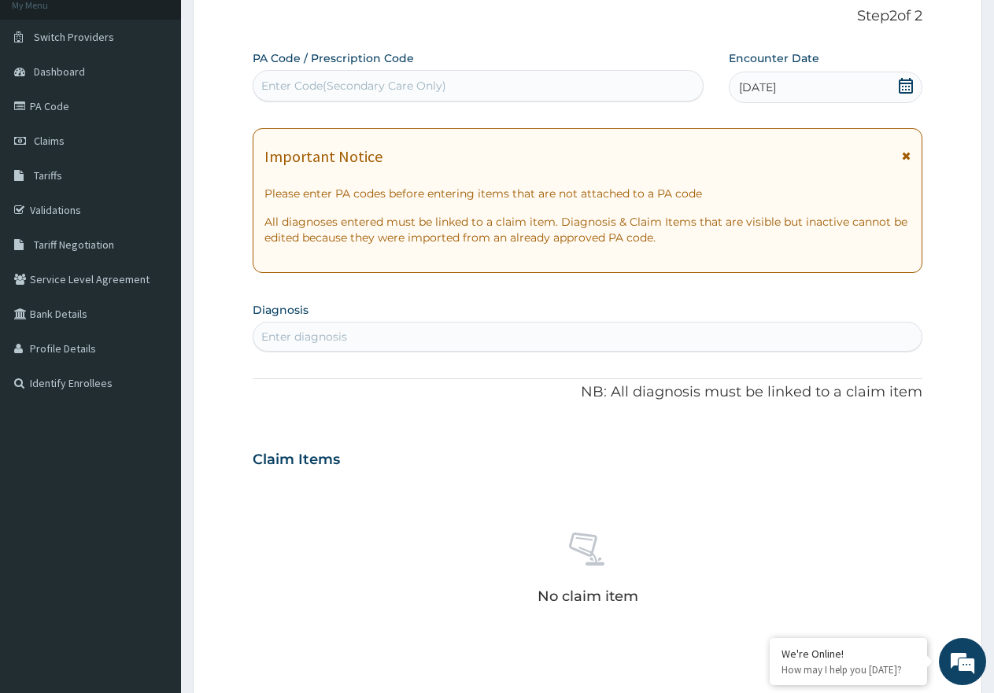
click at [314, 87] on div "Enter Code(Secondary Care Only)" at bounding box center [353, 86] width 185 height 16
paste input "PA/87C1BC"
type input "PA/87C1BC"
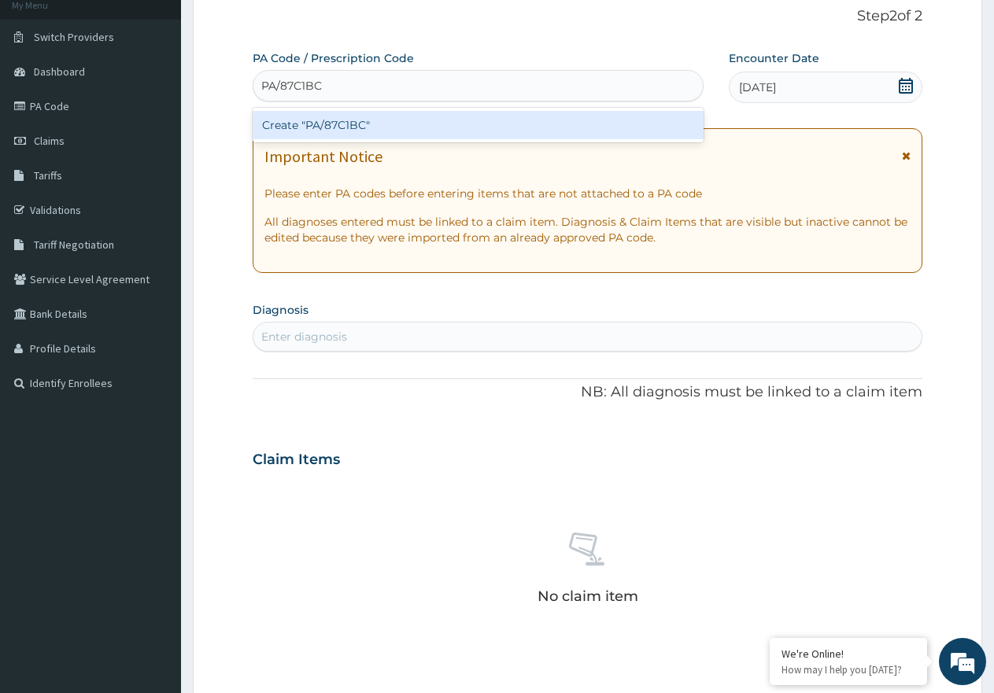
click at [321, 131] on div "Create "PA/87C1BC"" at bounding box center [478, 125] width 451 height 28
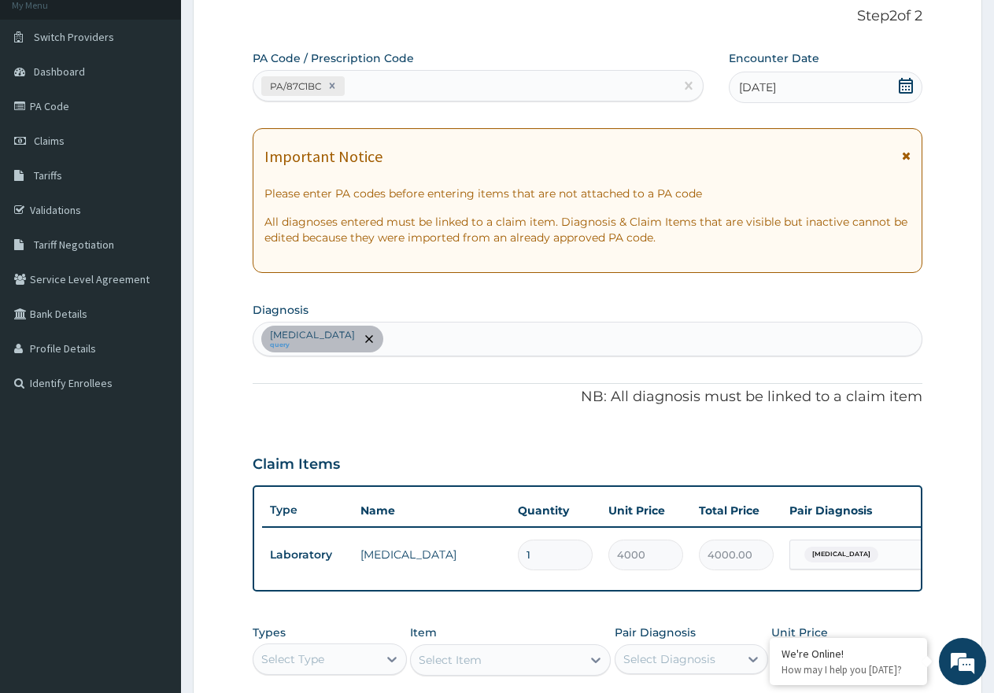
click at [462, 341] on div "Typhoid fever, unspecified query" at bounding box center [587, 339] width 668 height 33
type input "[MEDICAL_DATA]"
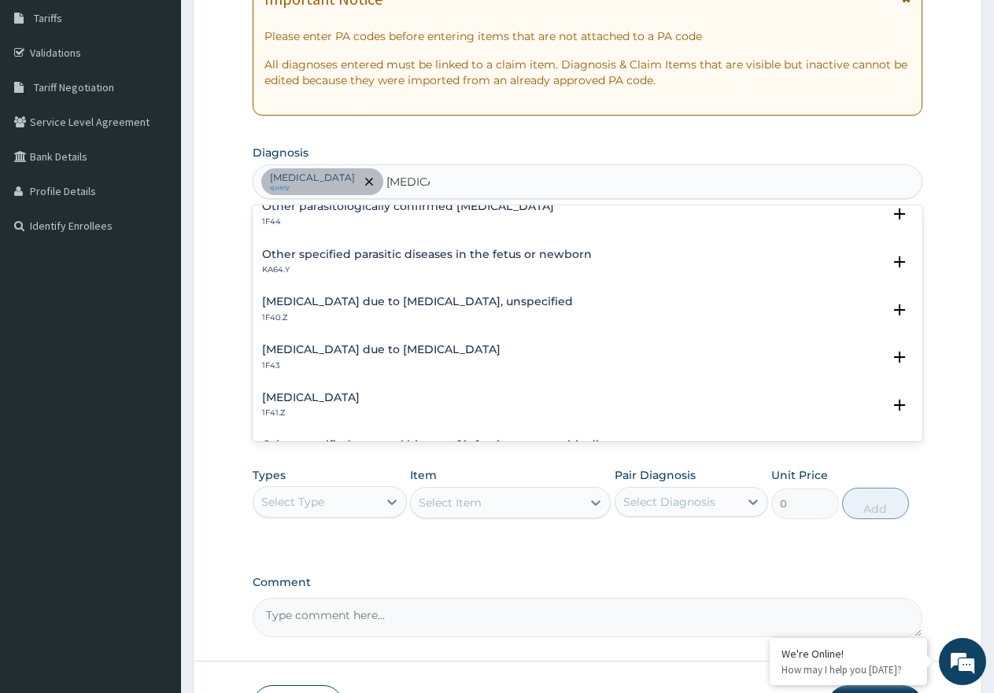
scroll to position [236, 0]
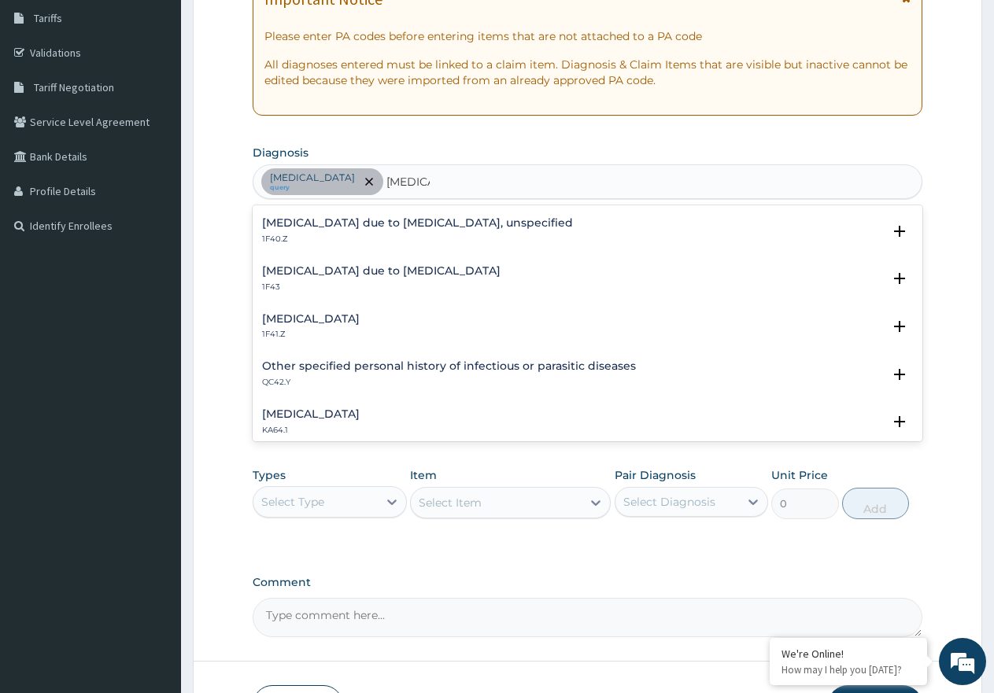
click at [303, 223] on h4 "[MEDICAL_DATA] due to [MEDICAL_DATA], unspecified" at bounding box center [417, 223] width 311 height 12
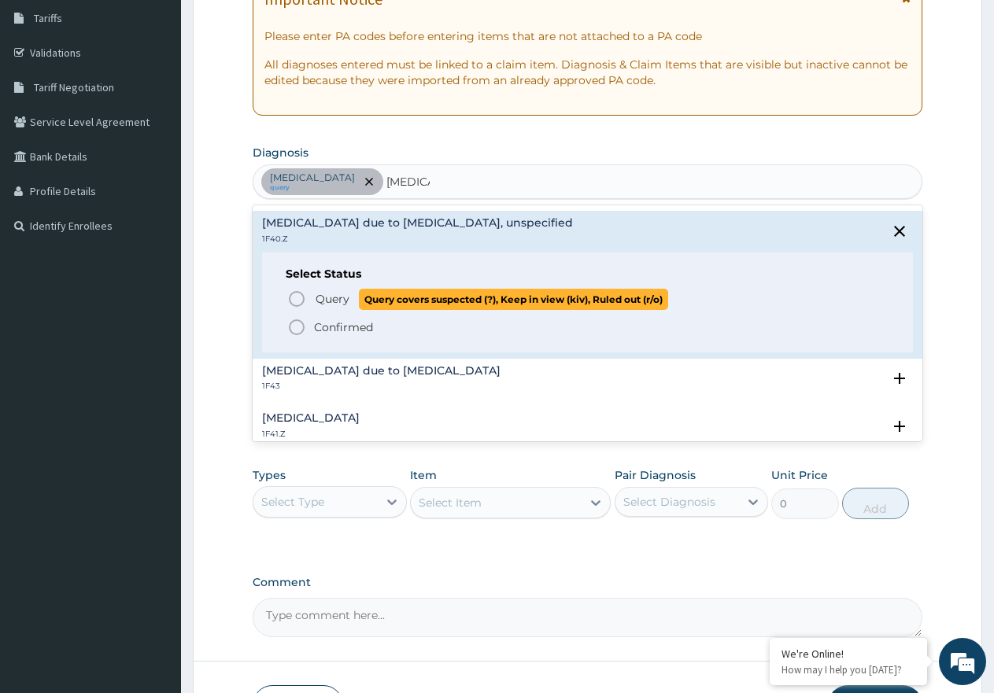
click at [294, 299] on icon "status option query" at bounding box center [296, 299] width 19 height 19
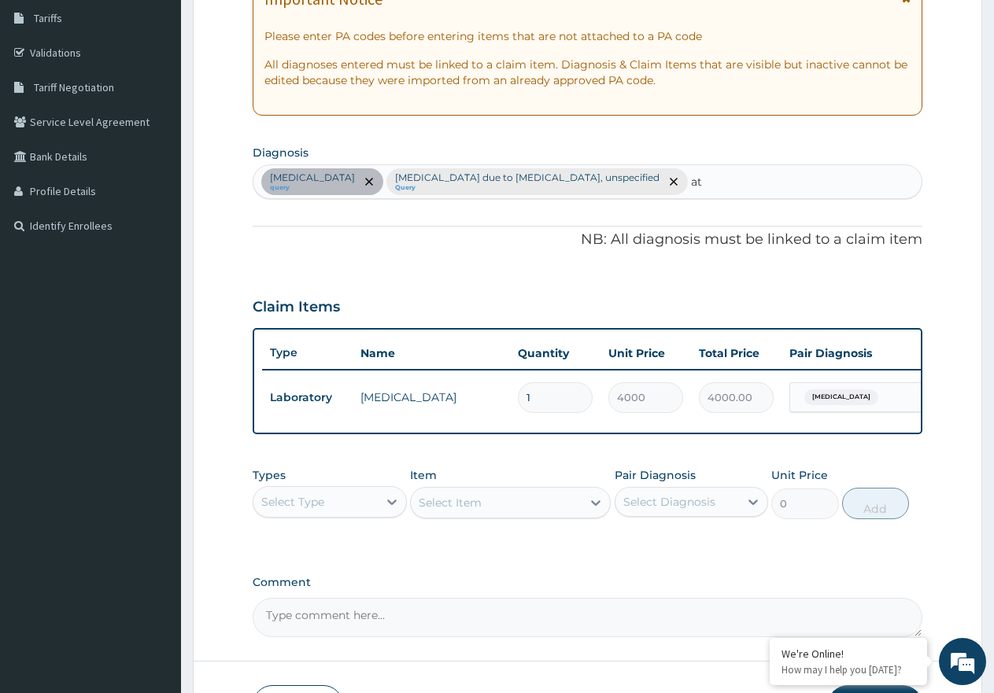
type input "a"
click at [735, 174] on div "Typhoid fever, unspecified query Malaria due to Plasmodium falciparum, unspecif…" at bounding box center [587, 181] width 668 height 33
type input "arth"
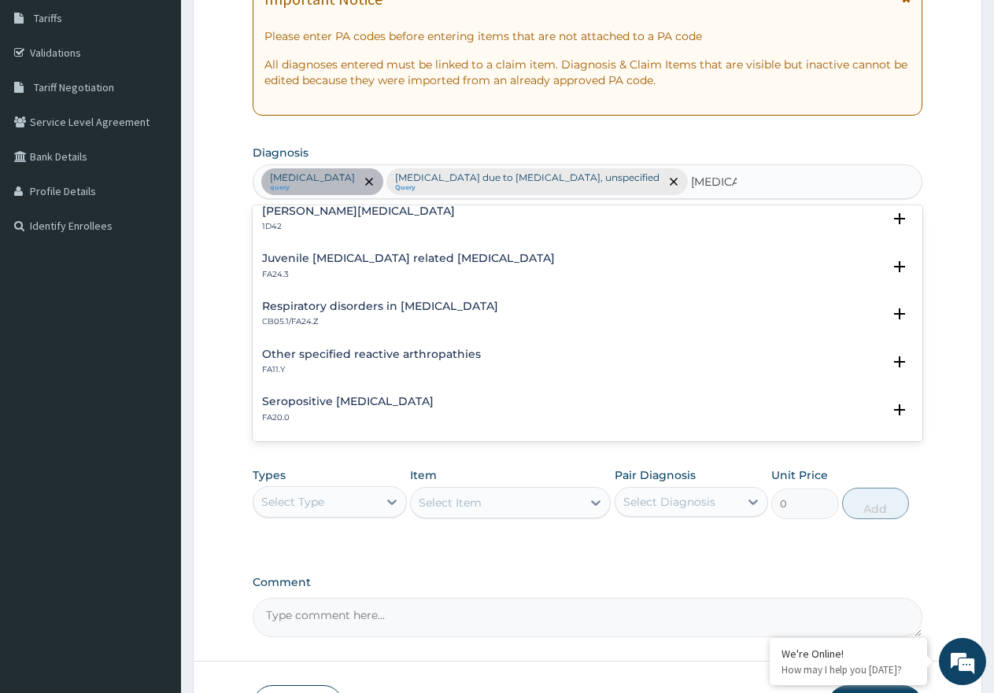
scroll to position [2157, 0]
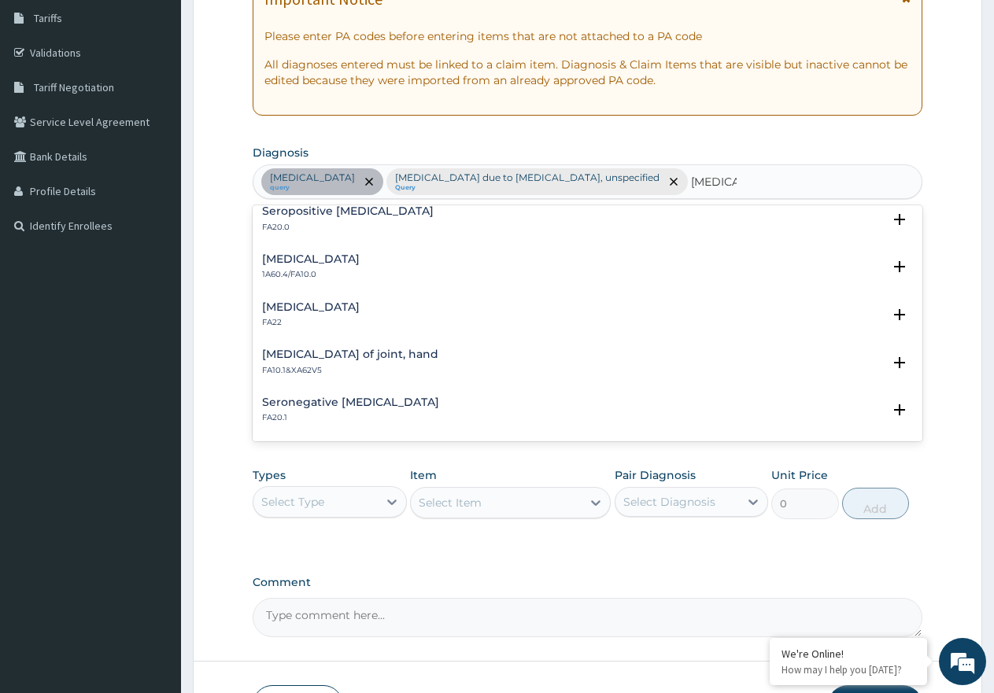
type input "arthritis"
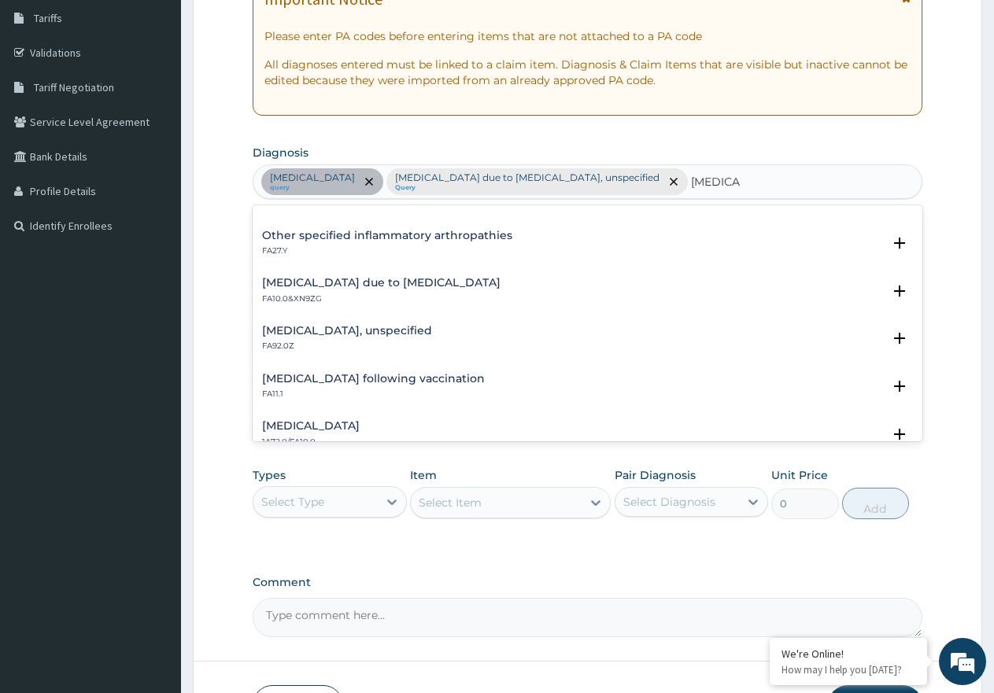
scroll to position [0, 0]
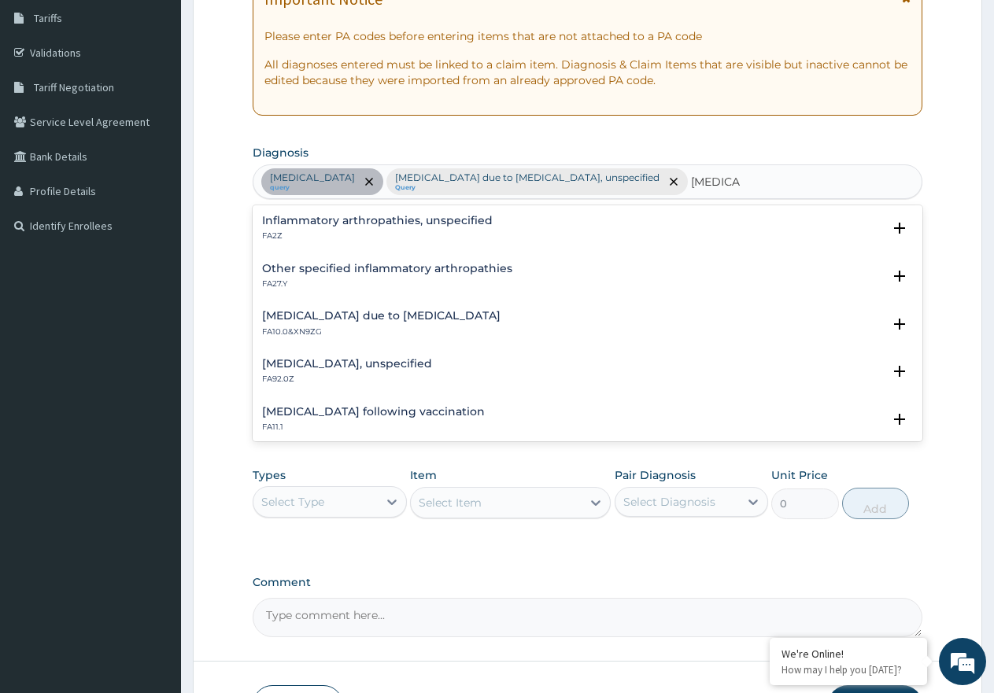
click at [409, 216] on h4 "Inflammatory arthropathies, unspecified" at bounding box center [377, 221] width 231 height 12
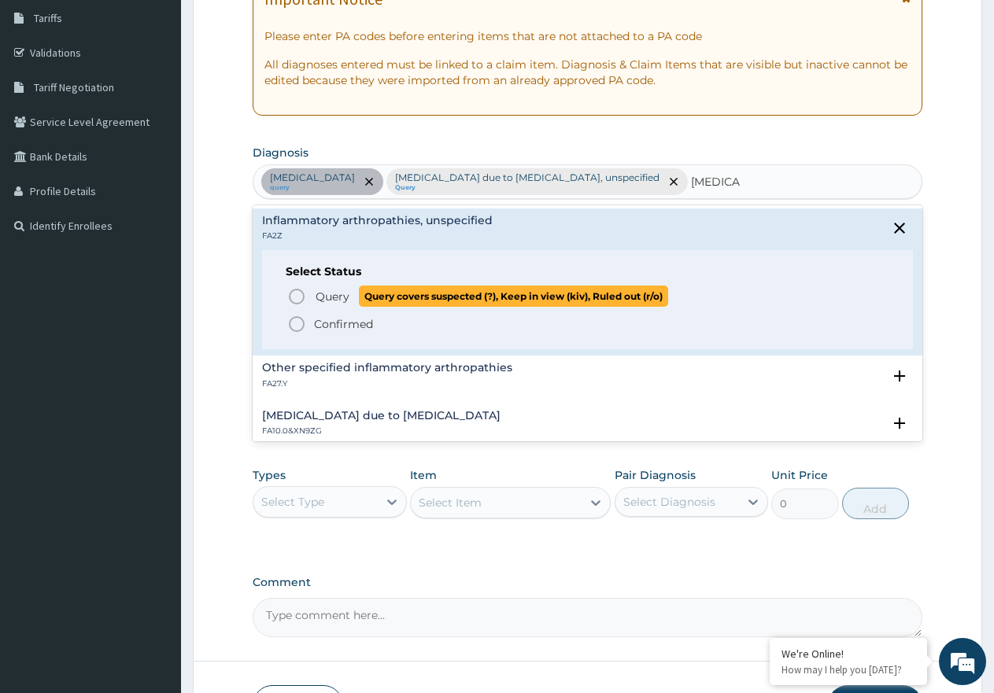
click at [293, 291] on circle "status option query" at bounding box center [297, 297] width 14 height 14
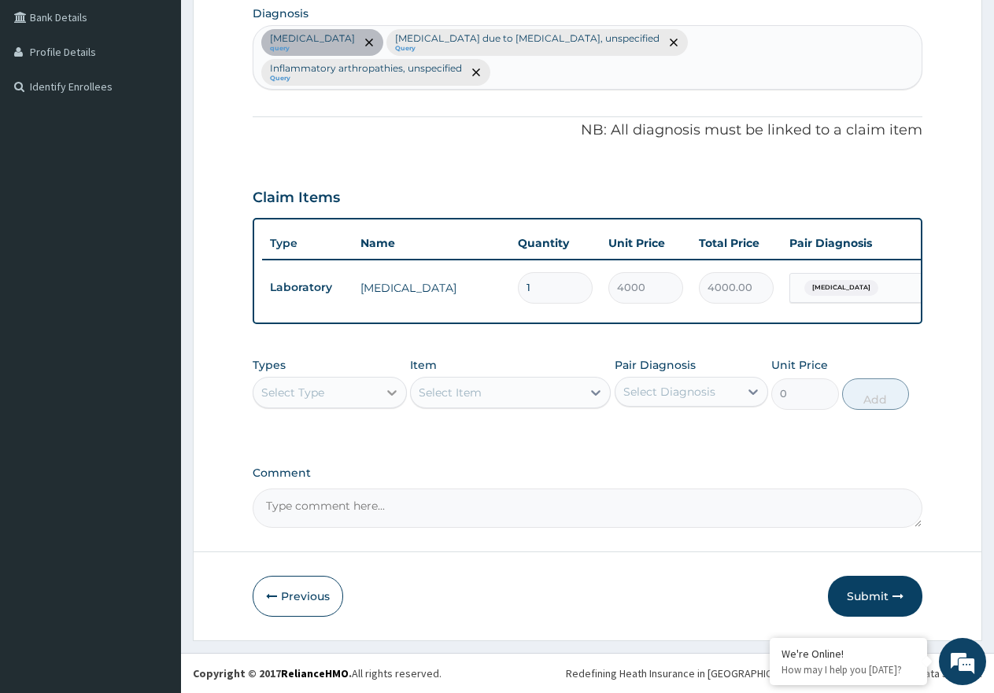
scroll to position [410, 0]
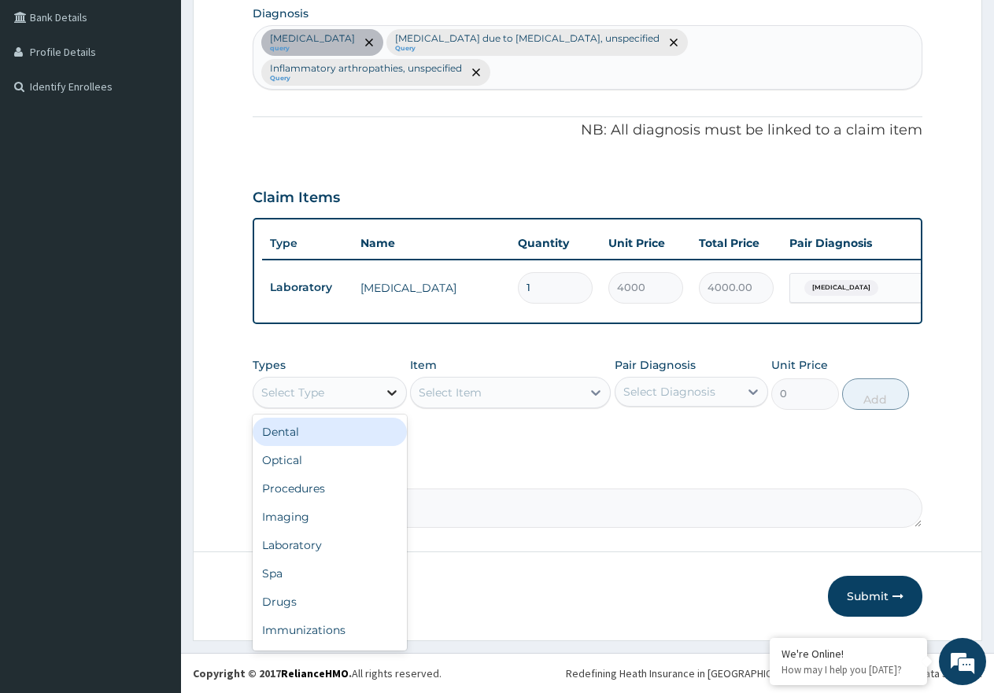
click at [384, 394] on icon at bounding box center [392, 393] width 16 height 16
click at [310, 552] on div "Laboratory" at bounding box center [330, 545] width 154 height 28
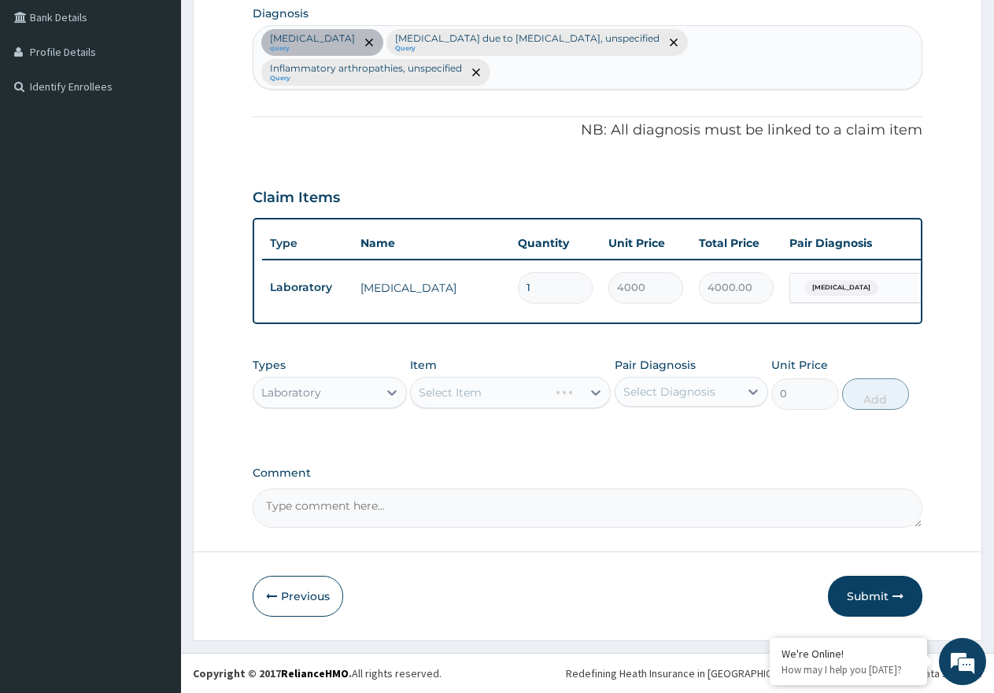
click at [732, 395] on div "Select Diagnosis" at bounding box center [677, 391] width 124 height 25
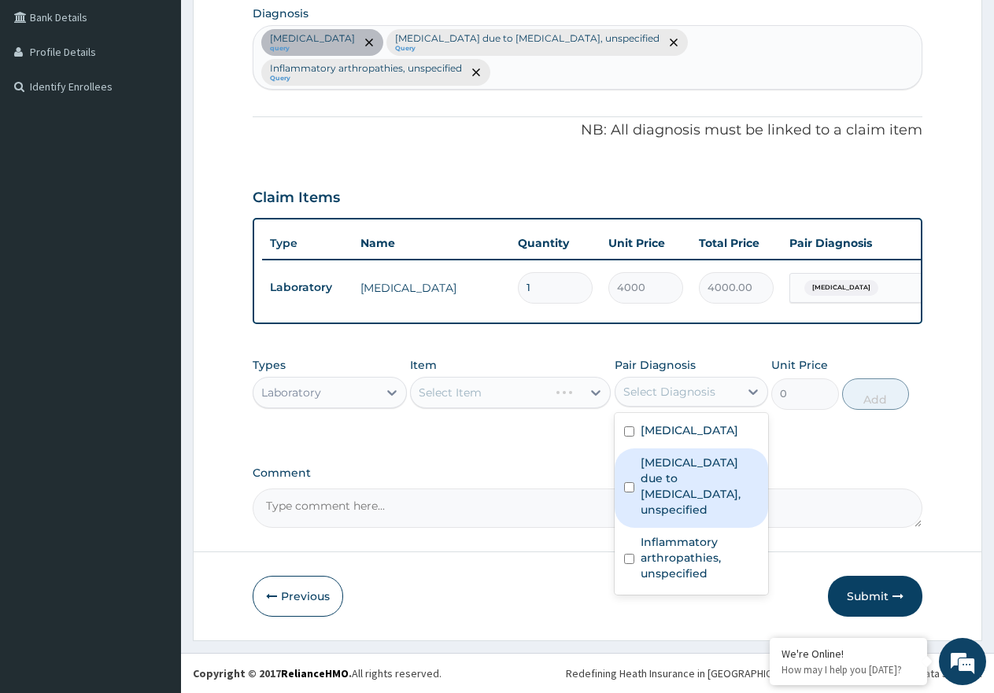
click at [683, 504] on label "[MEDICAL_DATA] due to [MEDICAL_DATA], unspecified" at bounding box center [699, 486] width 119 height 63
checkbox input "true"
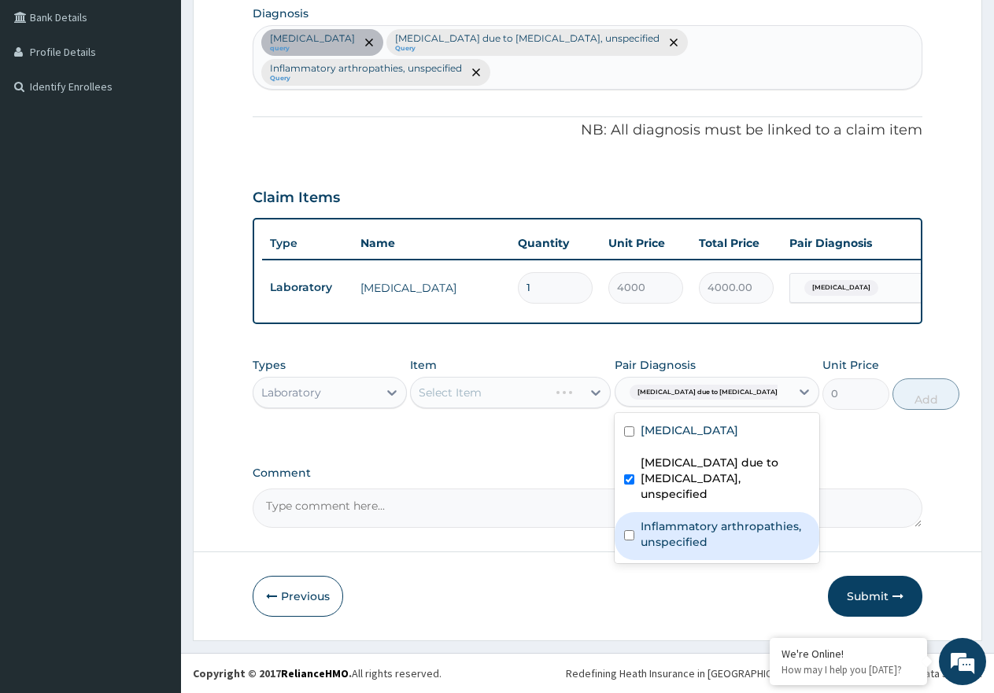
drag, startPoint x: 693, startPoint y: 562, endPoint x: 682, endPoint y: 499, distance: 63.9
click at [692, 550] on label "Inflammatory arthropathies, unspecified" at bounding box center [724, 534] width 169 height 31
checkbox input "true"
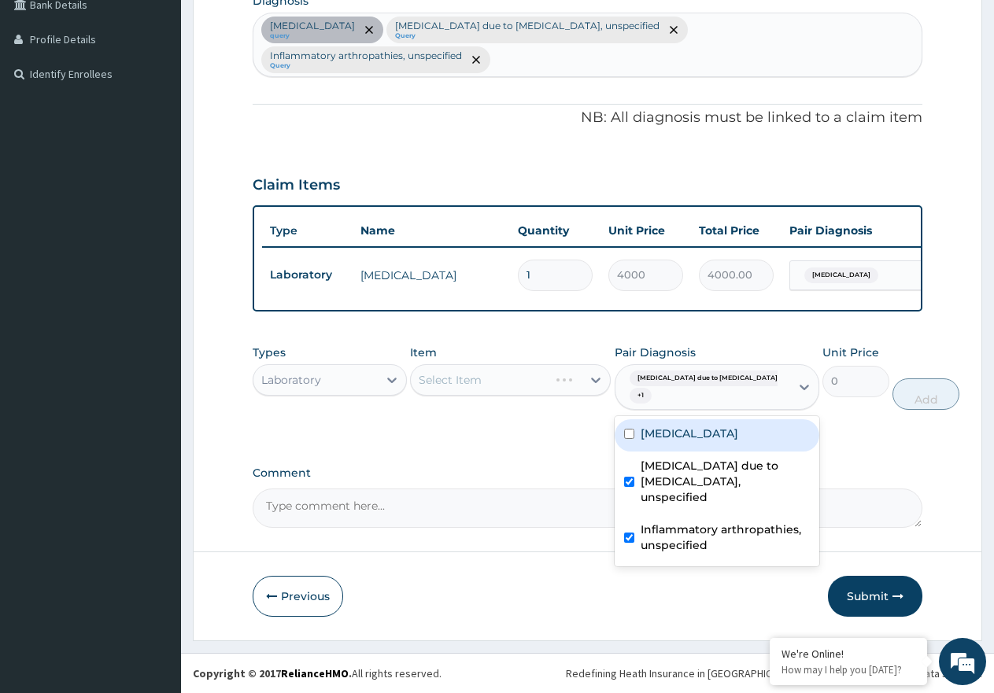
click at [681, 434] on div "Typhoid fever, unspecified" at bounding box center [716, 435] width 205 height 32
checkbox input "true"
click at [493, 391] on div "Select Item" at bounding box center [496, 379] width 171 height 25
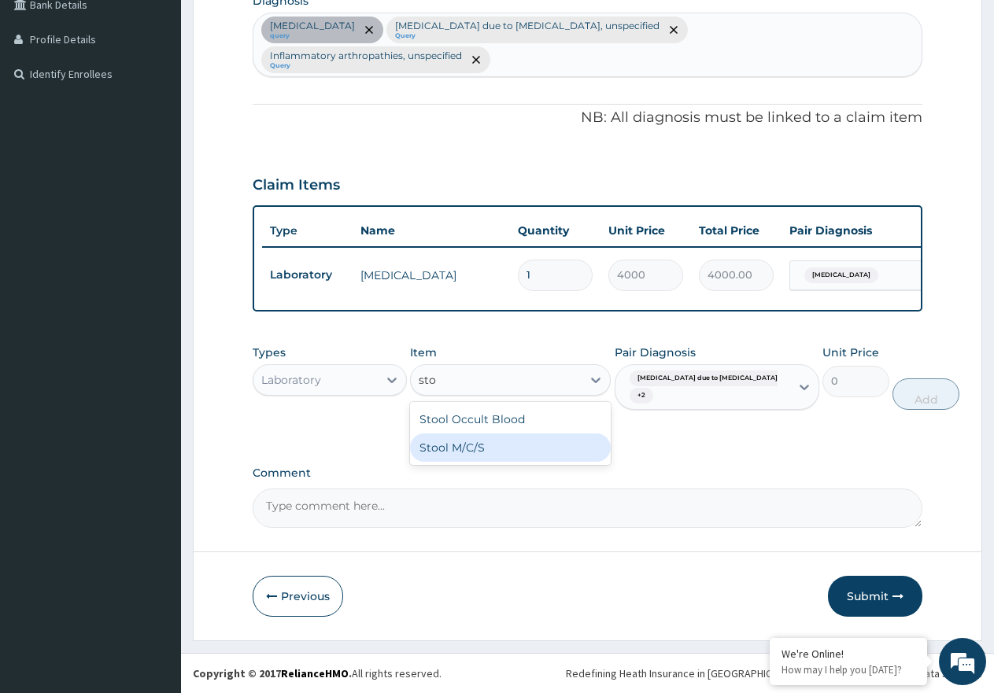
type input "stoo"
click at [499, 462] on div "Stool M/C/S" at bounding box center [510, 448] width 201 height 28
type input "3000"
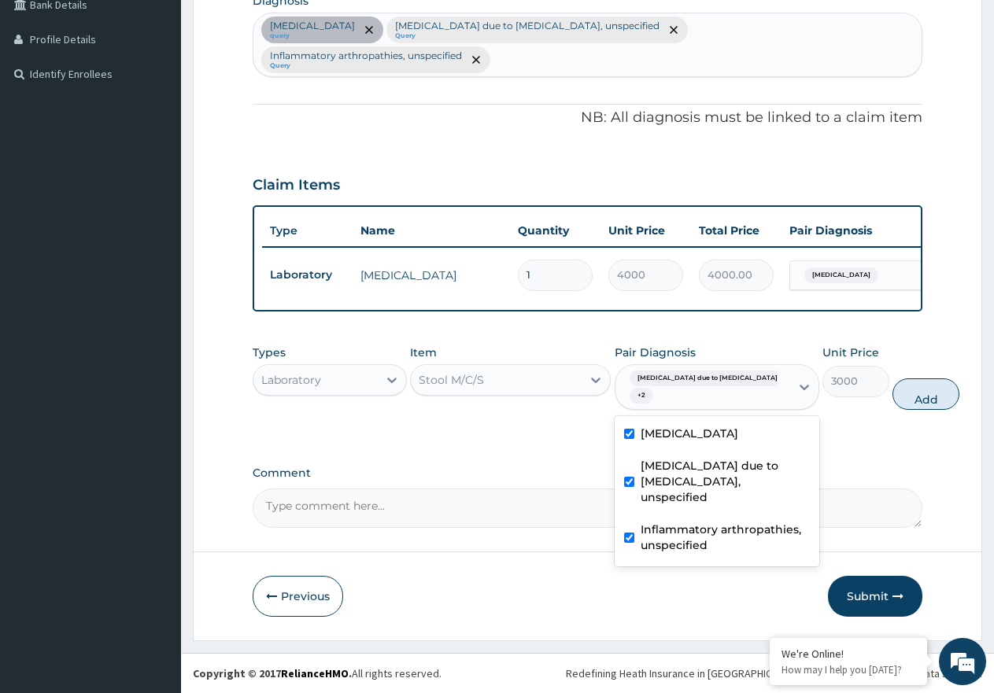
click at [710, 401] on div "Malaria due to Plasmodium falc... + 2" at bounding box center [700, 387] width 154 height 38
click at [691, 505] on label "Malaria due to Plasmodium falciparum, unspecified" at bounding box center [724, 481] width 169 height 47
checkbox input "false"
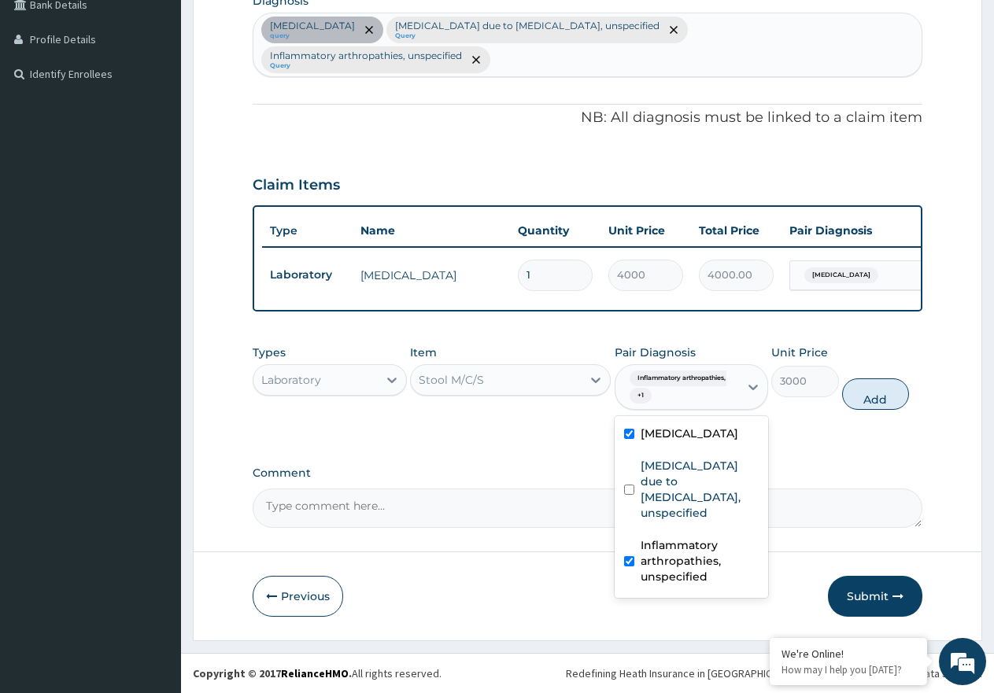
click at [706, 585] on label "Inflammatory arthropathies, unspecified" at bounding box center [699, 560] width 119 height 47
checkbox input "false"
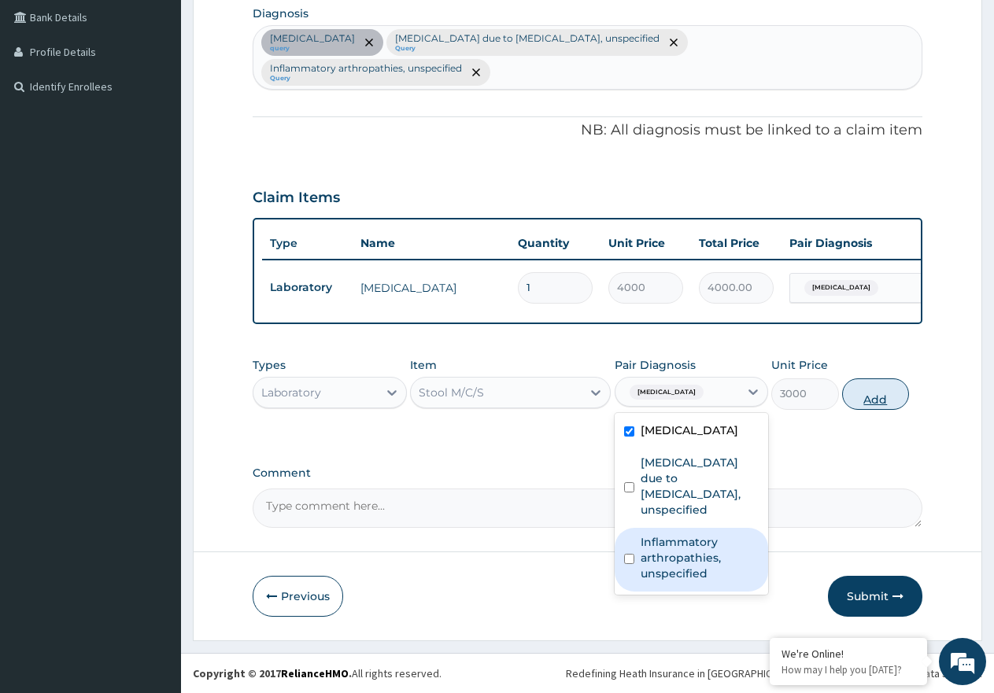
click at [867, 390] on button "Add" at bounding box center [875, 393] width 67 height 31
type input "0"
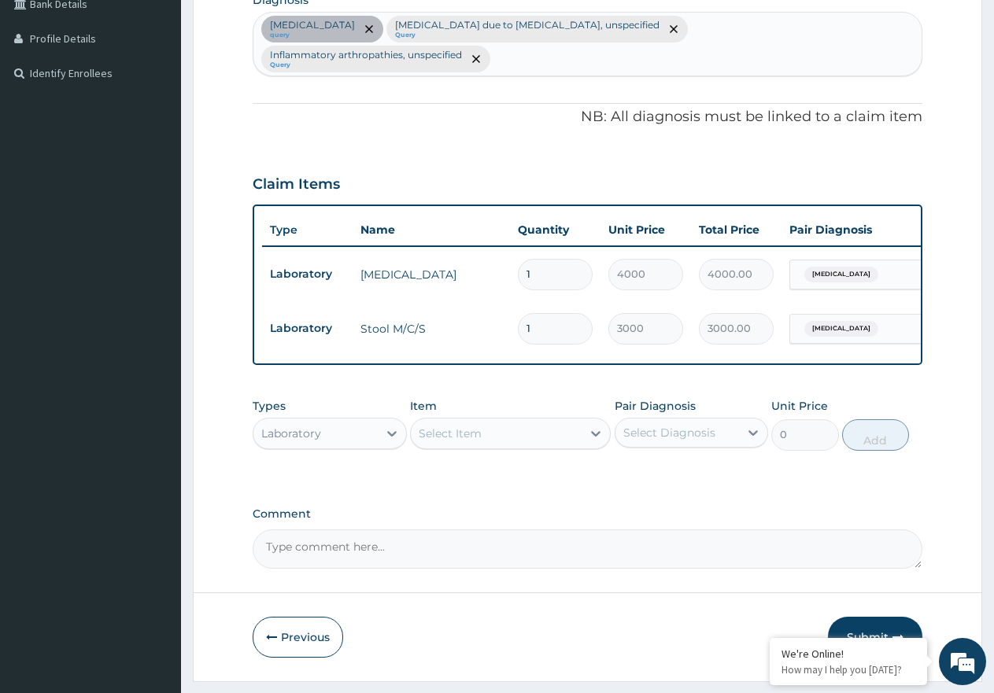
click at [505, 430] on div "Item Select Item" at bounding box center [510, 424] width 201 height 52
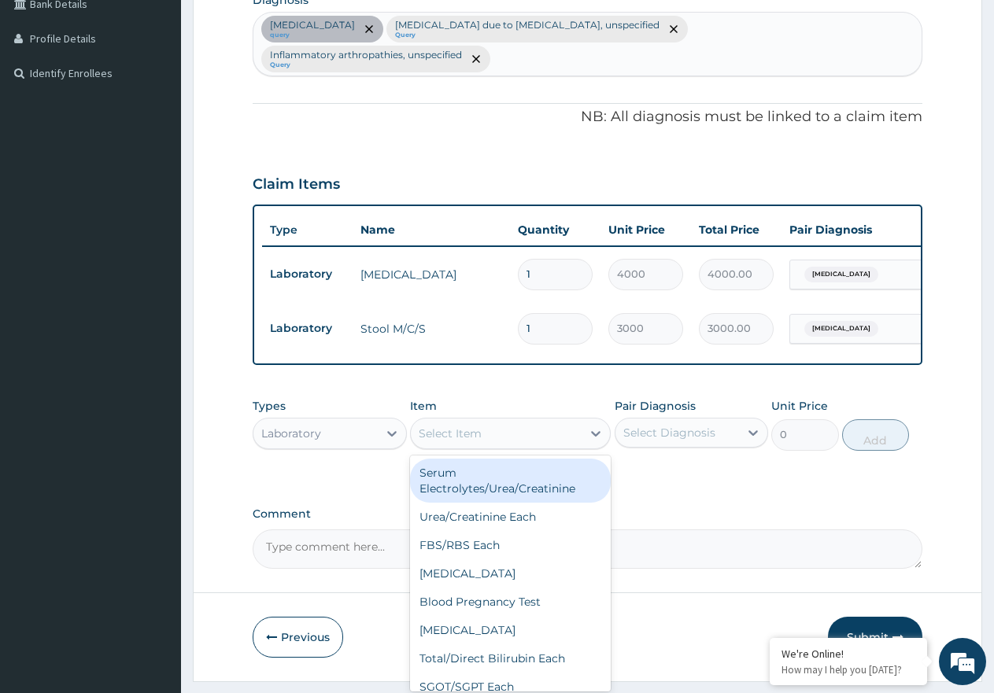
click at [507, 446] on div "Select Item" at bounding box center [496, 433] width 171 height 25
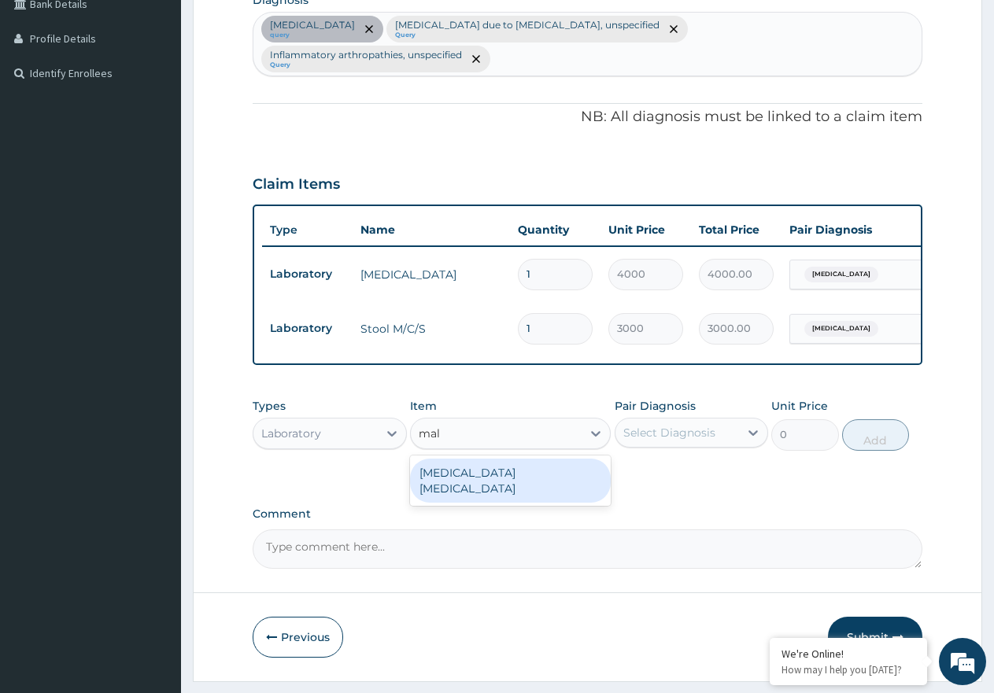
type input "mala"
click at [500, 487] on div "MALARIA PARASITE" at bounding box center [510, 481] width 201 height 44
type input "2000"
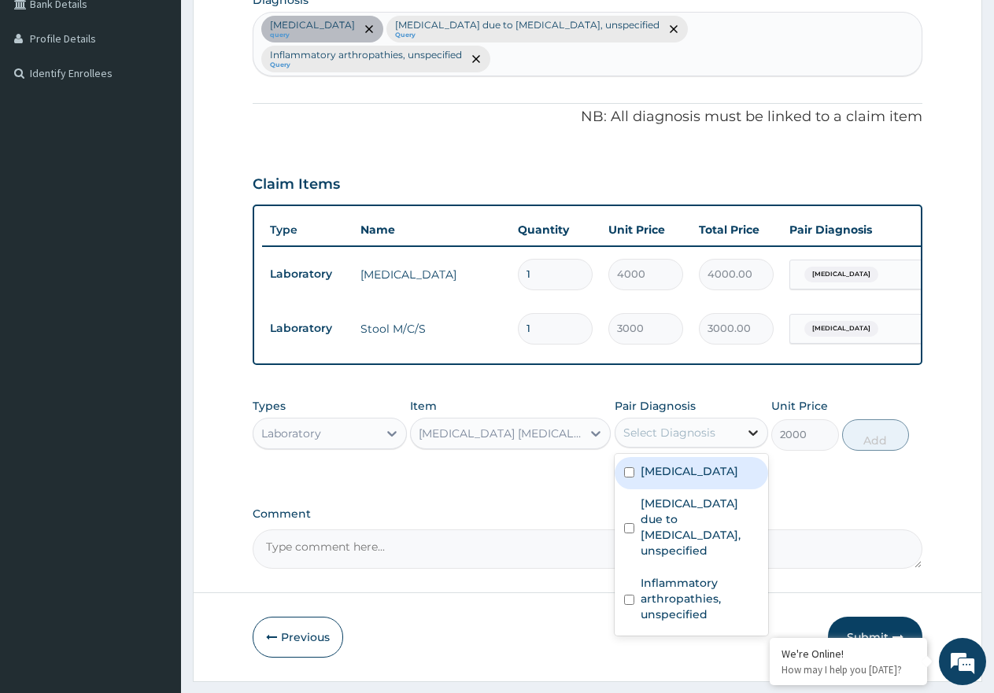
click at [741, 447] on div at bounding box center [753, 433] width 28 height 28
click at [695, 479] on label "Typhoid fever, unspecified" at bounding box center [689, 471] width 98 height 16
checkbox input "true"
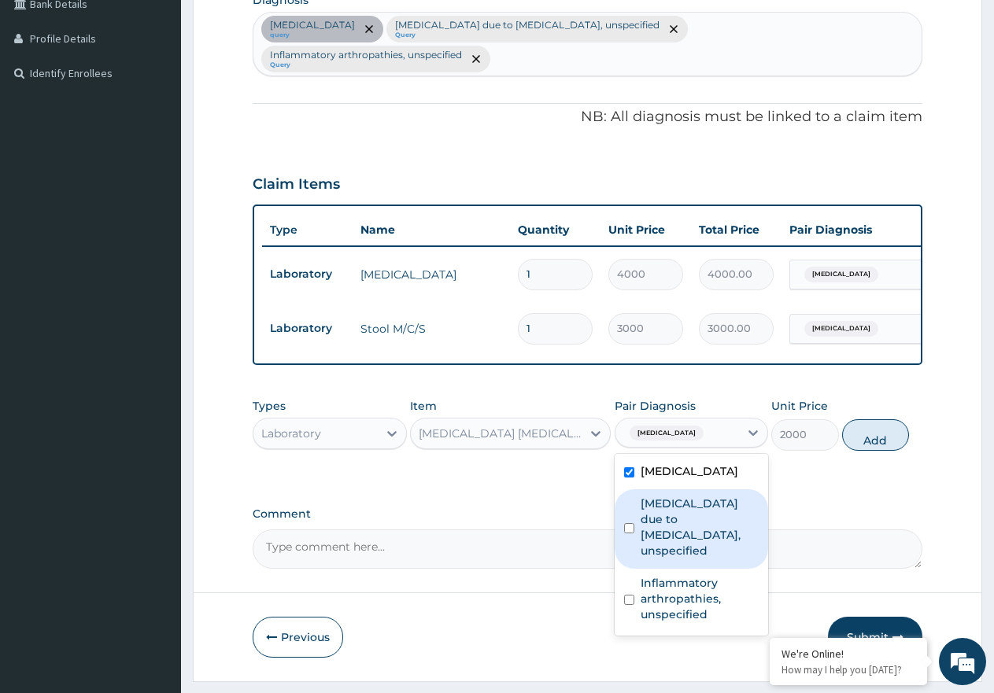
click at [619, 554] on div "Malaria due to Plasmodium falciparum, unspecified" at bounding box center [691, 528] width 154 height 79
checkbox input "true"
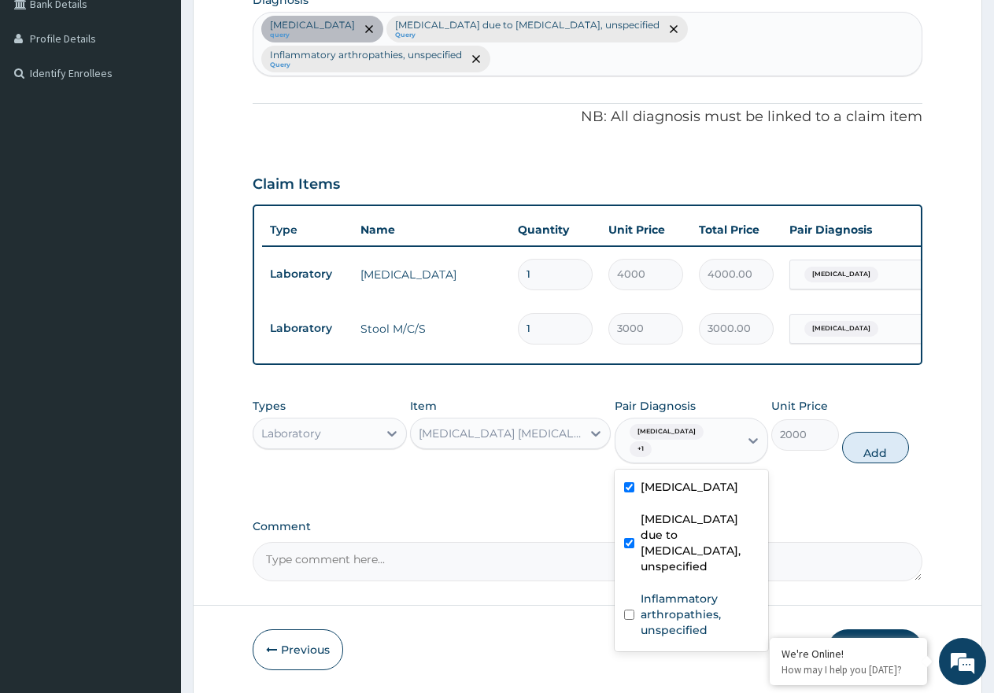
click at [672, 495] on label "Typhoid fever, unspecified" at bounding box center [689, 487] width 98 height 16
checkbox input "false"
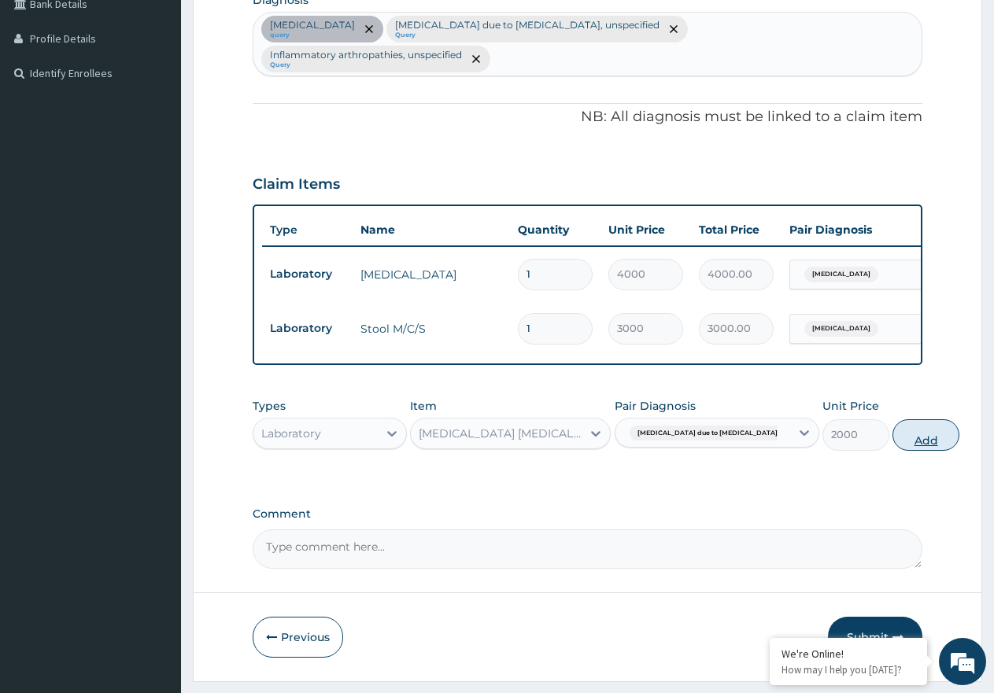
click at [892, 451] on button "Add" at bounding box center [925, 434] width 67 height 31
type input "0"
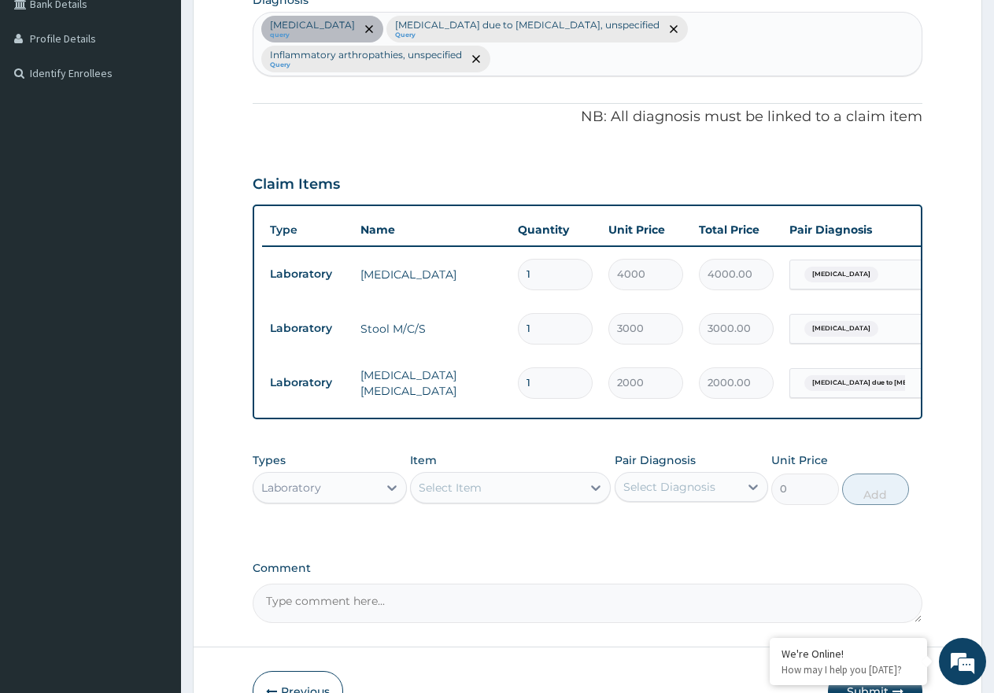
drag, startPoint x: 375, startPoint y: 500, endPoint x: 367, endPoint y: 511, distance: 14.0
click at [367, 500] on div "Laboratory" at bounding box center [315, 487] width 124 height 25
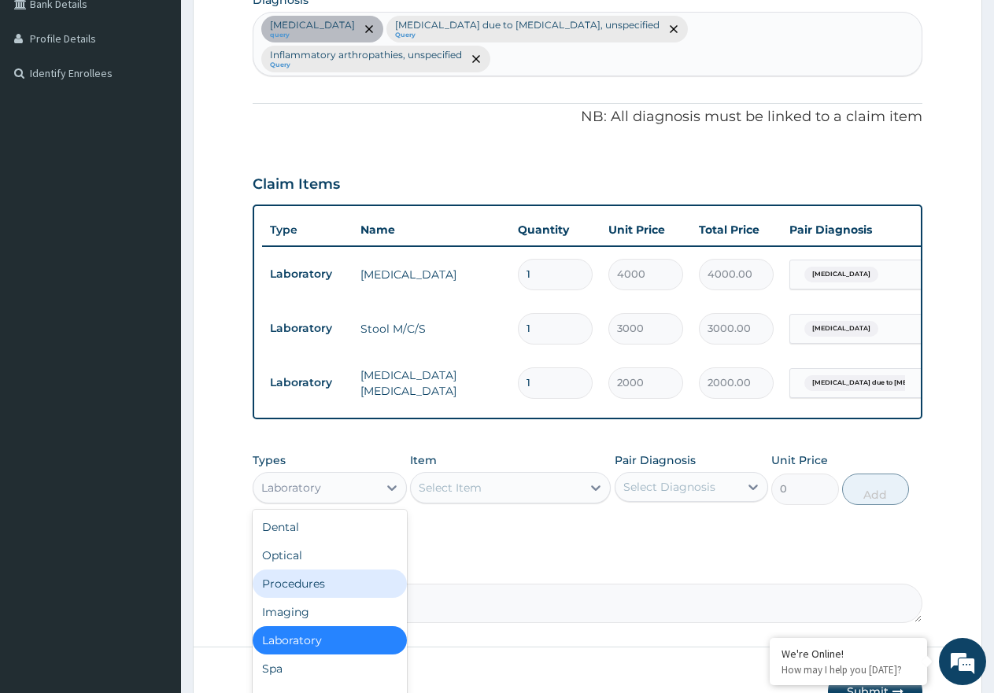
drag, startPoint x: 326, startPoint y: 605, endPoint x: 410, endPoint y: 581, distance: 87.4
click at [327, 598] on div "Procedures" at bounding box center [330, 584] width 154 height 28
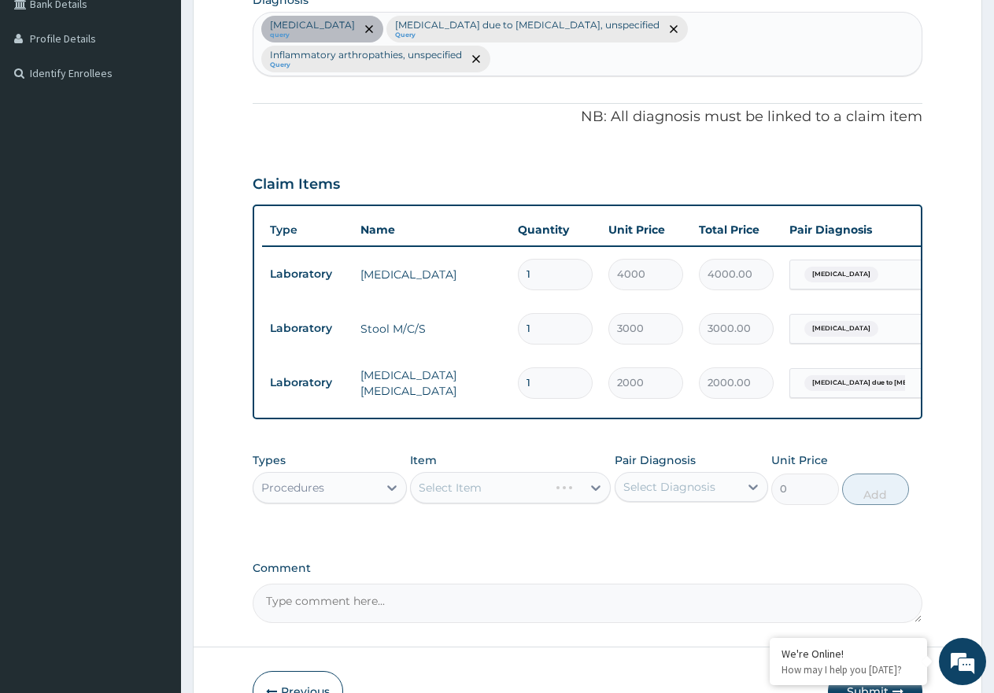
click at [710, 495] on div "Select Diagnosis" at bounding box center [669, 487] width 92 height 16
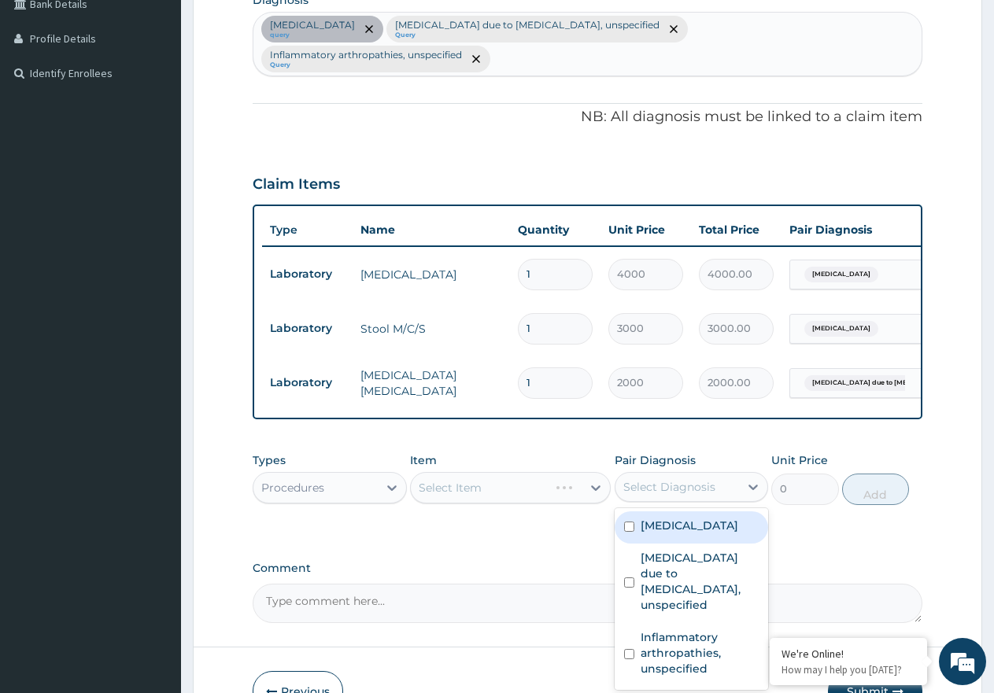
click at [707, 533] on label "Typhoid fever, unspecified" at bounding box center [689, 526] width 98 height 16
checkbox input "true"
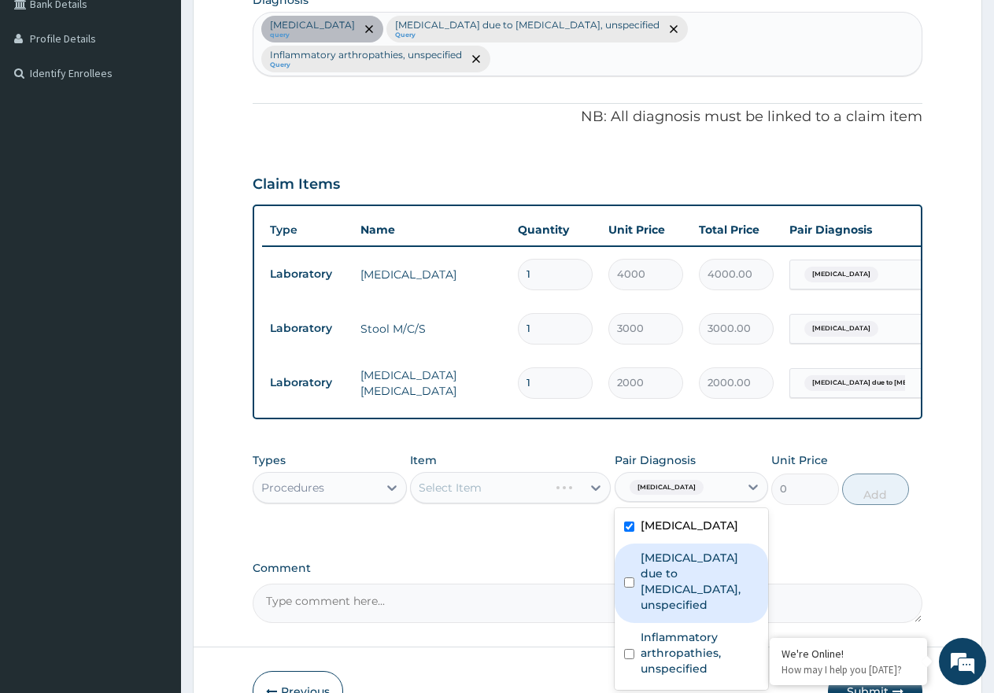
click at [698, 613] on label "Malaria due to Plasmodium falciparum, unspecified" at bounding box center [699, 581] width 119 height 63
checkbox input "true"
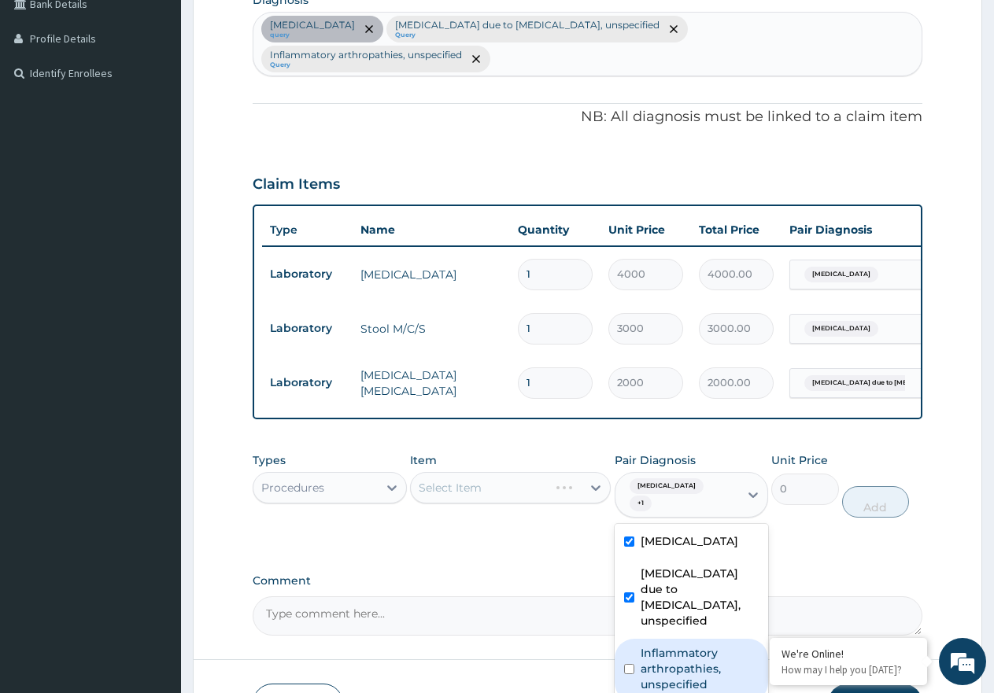
click at [695, 674] on label "Inflammatory arthropathies, unspecified" at bounding box center [699, 668] width 119 height 47
checkbox input "true"
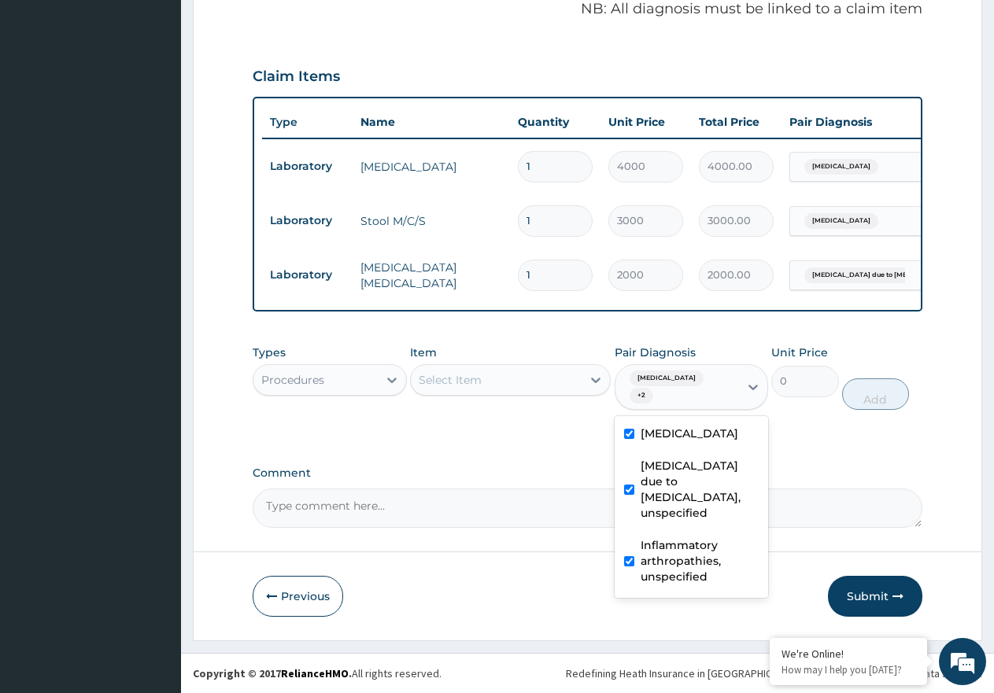
scroll to position [531, 0]
drag, startPoint x: 559, startPoint y: 370, endPoint x: 557, endPoint y: 394, distance: 24.5
click at [559, 369] on div "Select Item" at bounding box center [496, 379] width 171 height 25
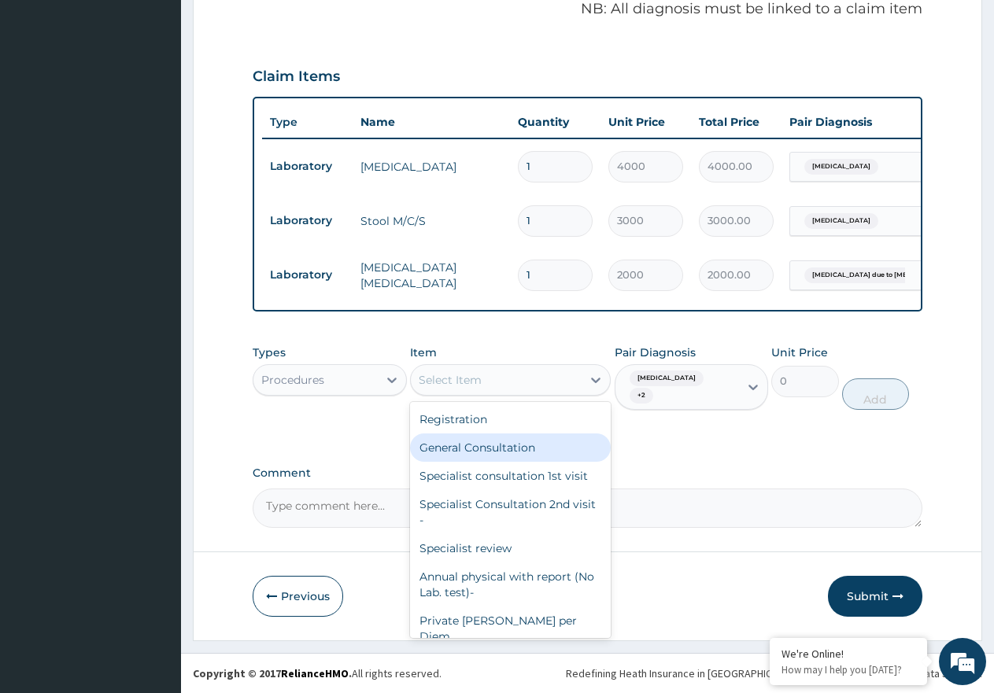
click at [548, 457] on div "General Consultation" at bounding box center [510, 448] width 201 height 28
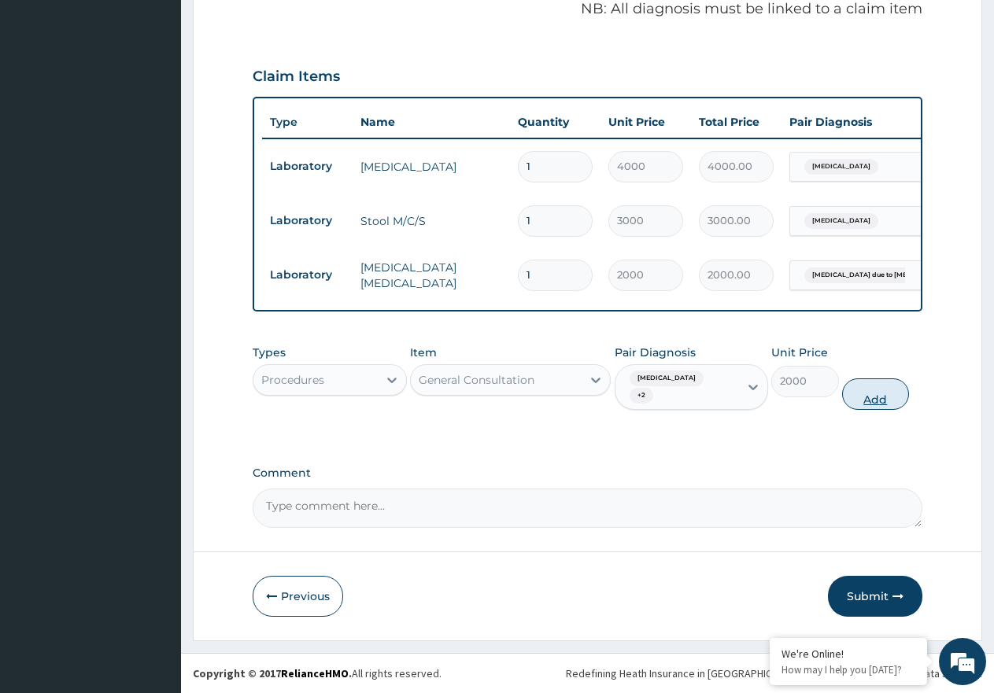
click at [880, 393] on button "Add" at bounding box center [875, 393] width 67 height 31
type input "0"
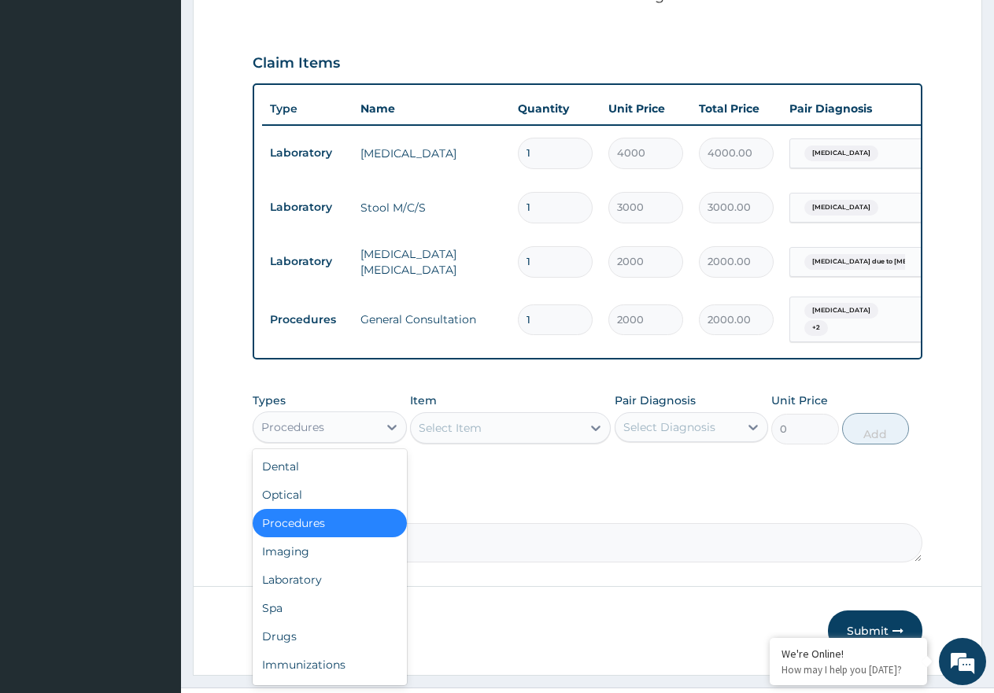
click at [371, 440] on div "Procedures" at bounding box center [315, 427] width 124 height 25
click at [301, 638] on div "Drugs" at bounding box center [330, 636] width 154 height 28
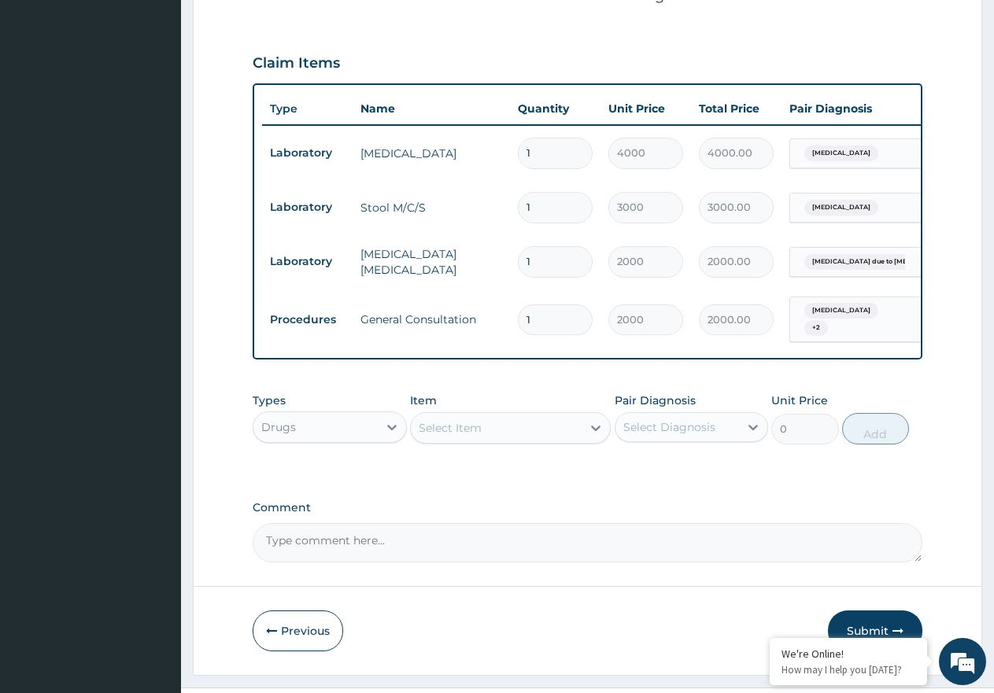
click at [677, 430] on div "Select Diagnosis" at bounding box center [677, 427] width 124 height 25
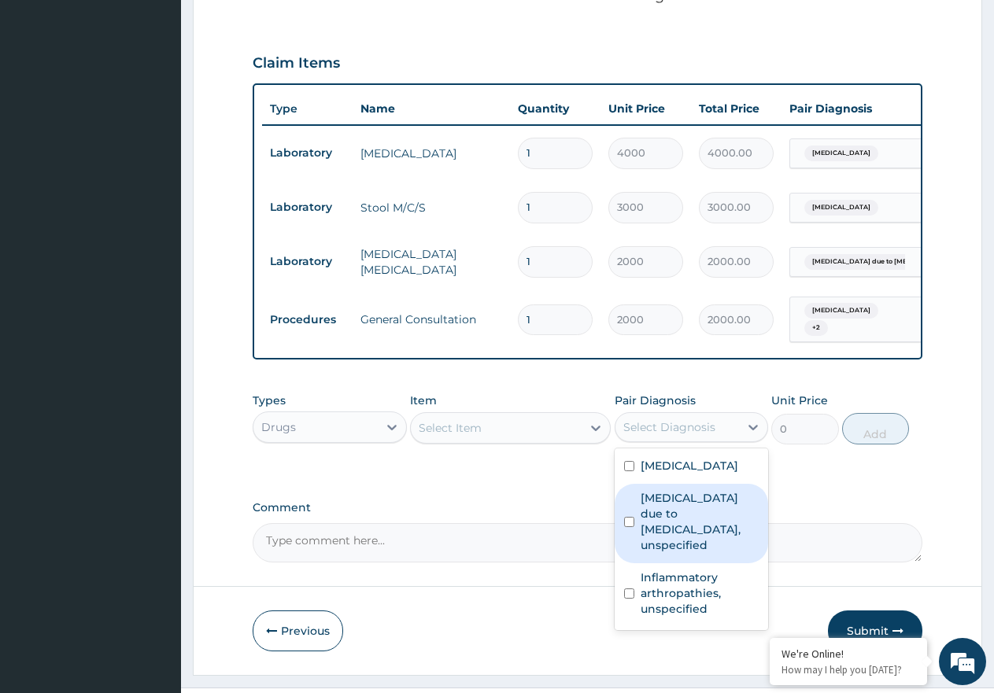
click at [687, 535] on label "Malaria due to Plasmodium falciparum, unspecified" at bounding box center [699, 521] width 119 height 63
checkbox input "true"
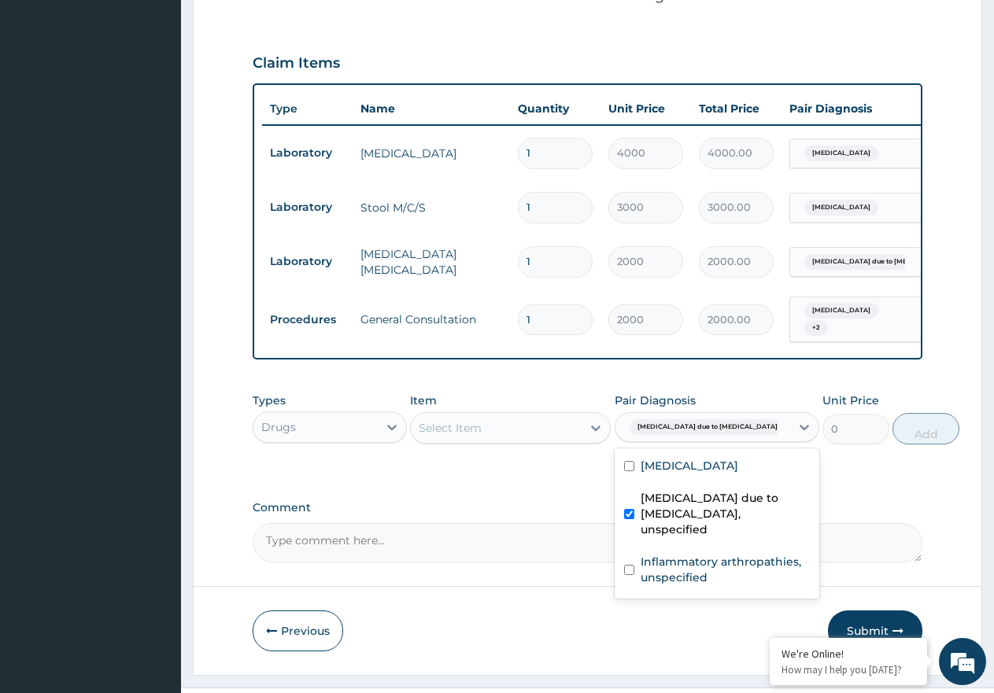
click at [485, 441] on div "Select Item" at bounding box center [496, 427] width 171 height 25
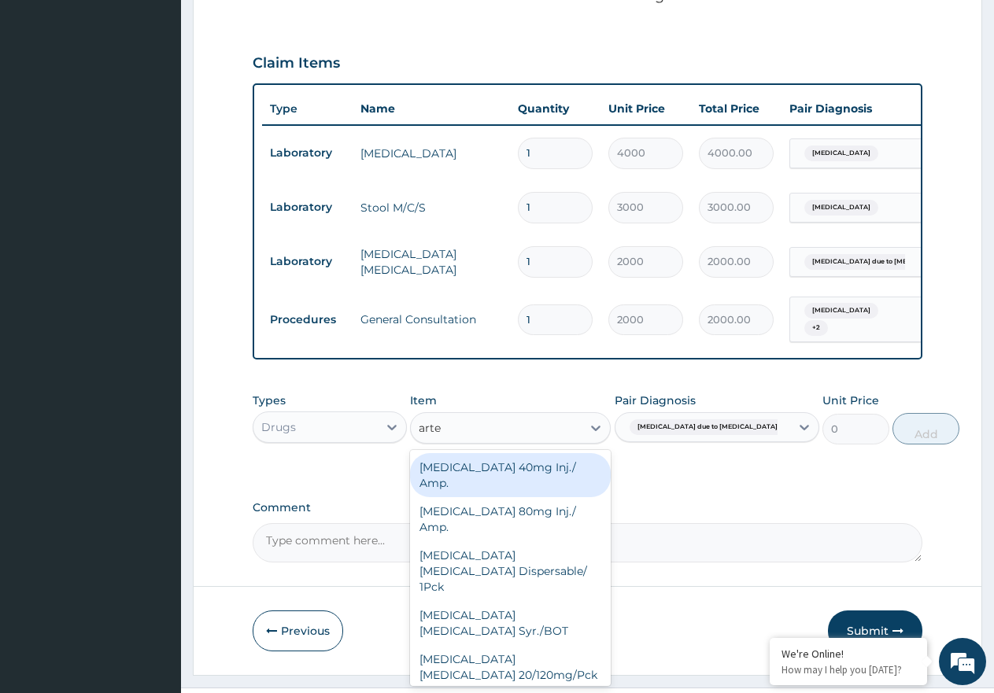
type input "artee"
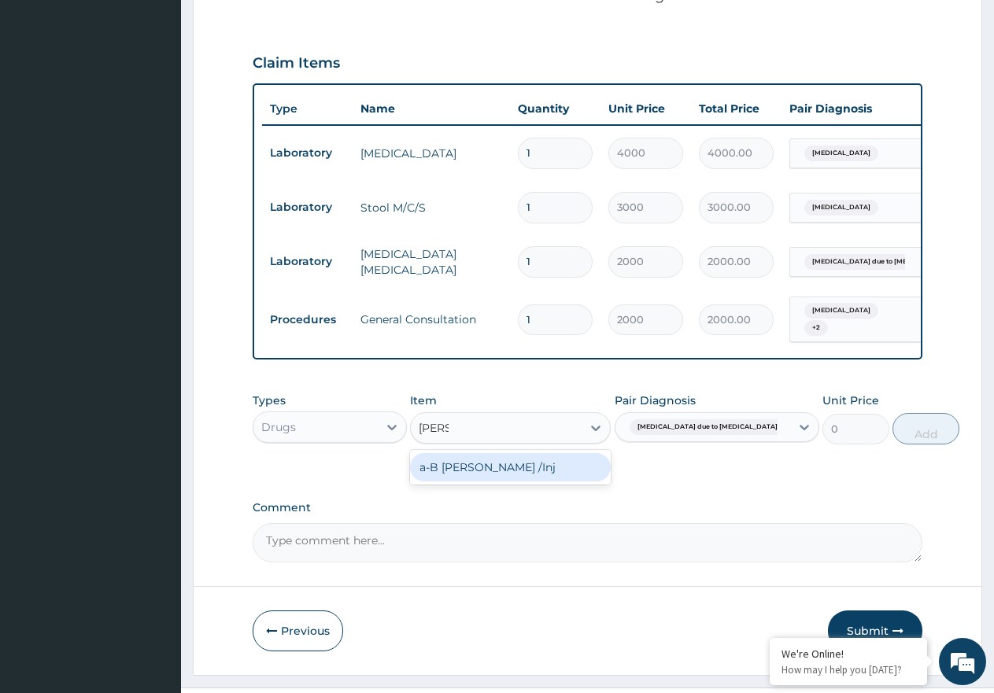
click at [500, 472] on div "a-B Arteether /Inj" at bounding box center [510, 467] width 201 height 28
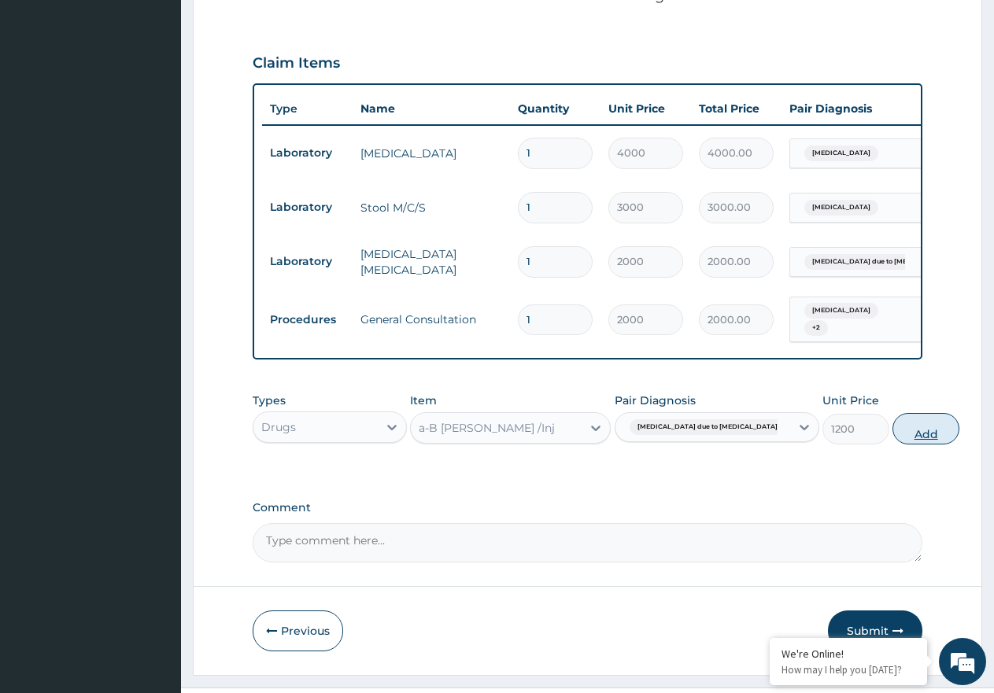
click at [892, 445] on button "Add" at bounding box center [925, 428] width 67 height 31
type input "0"
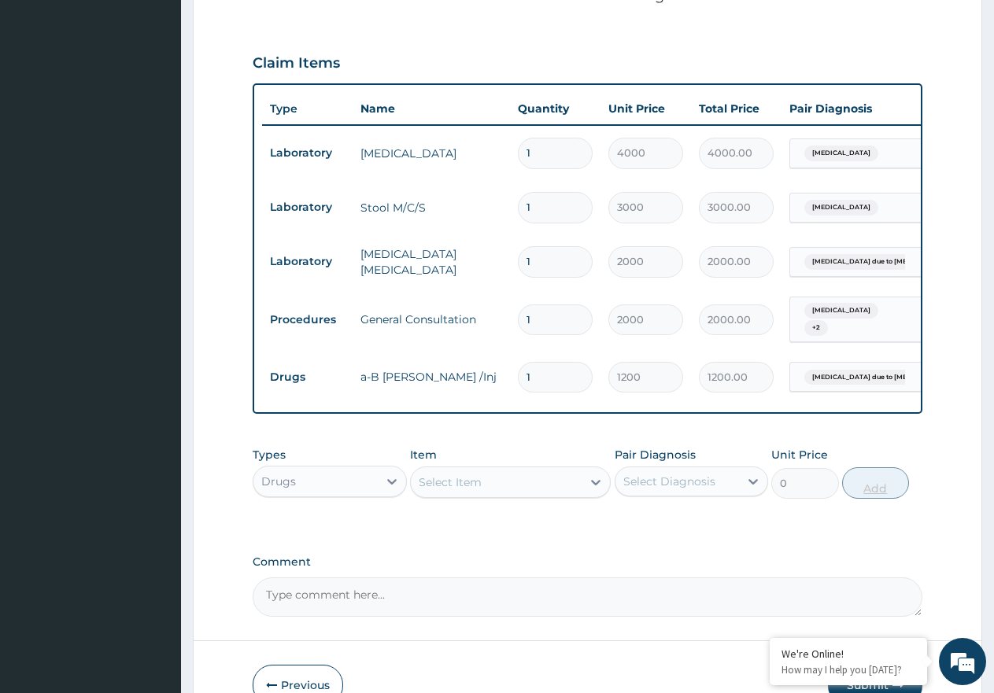
type input "0.00"
type input "3"
type input "3600.00"
type input "3"
click at [522, 495] on div "Select Item" at bounding box center [496, 482] width 171 height 25
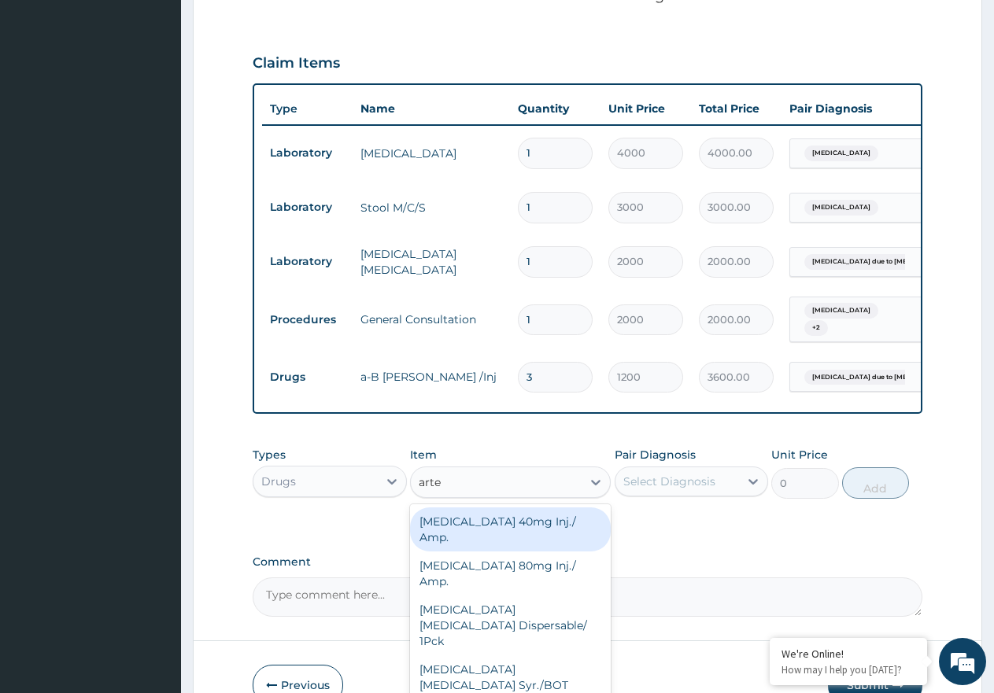
type input "artem"
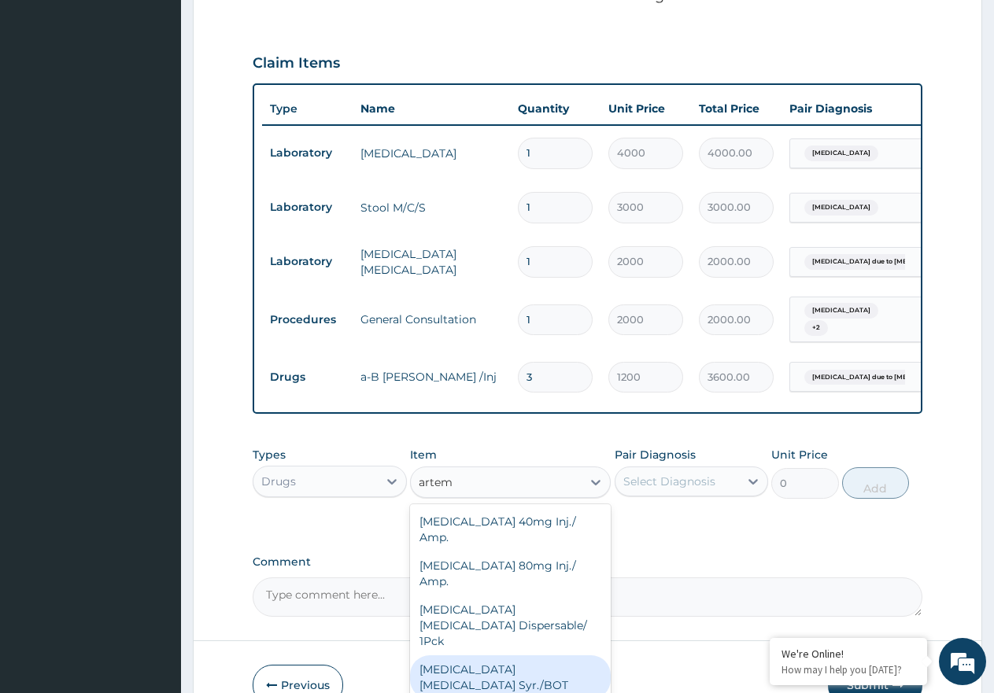
scroll to position [47, 0]
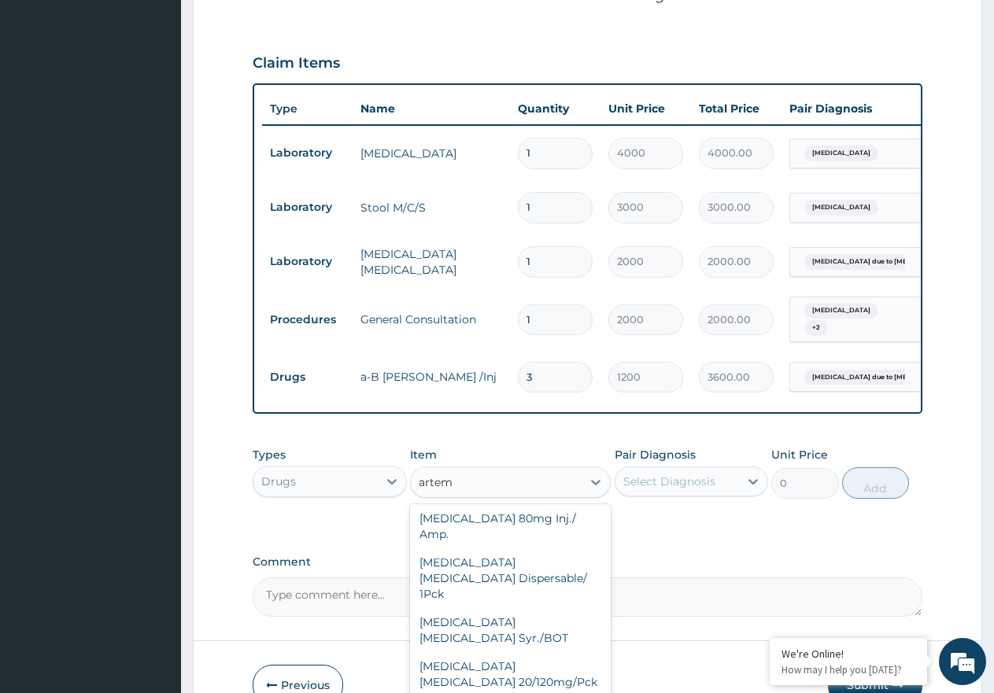
type input "1500"
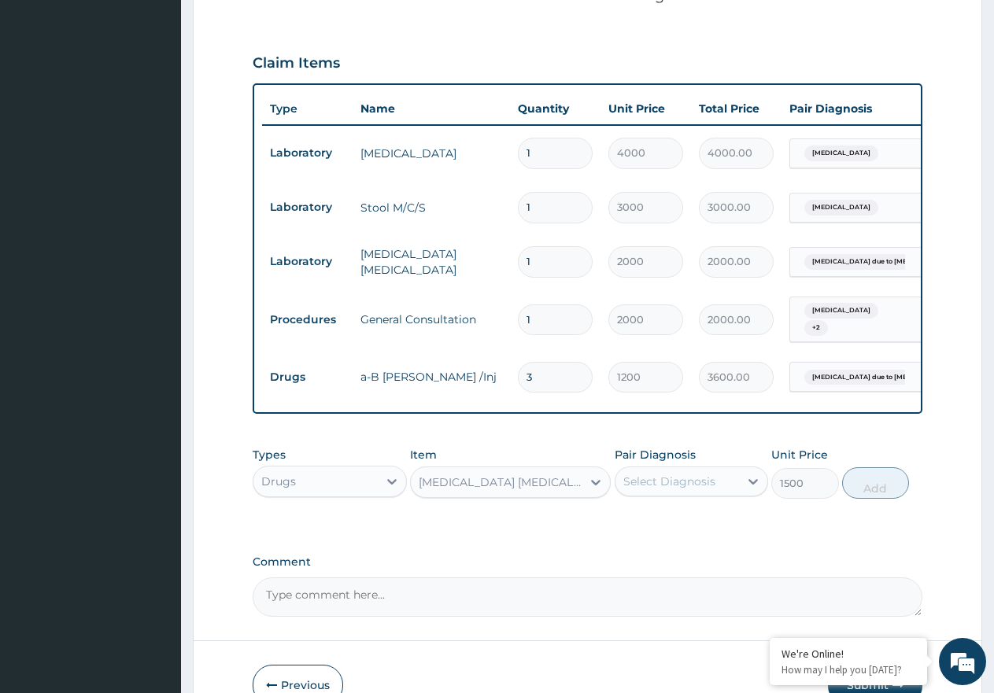
click at [721, 494] on div "Select Diagnosis" at bounding box center [677, 481] width 124 height 25
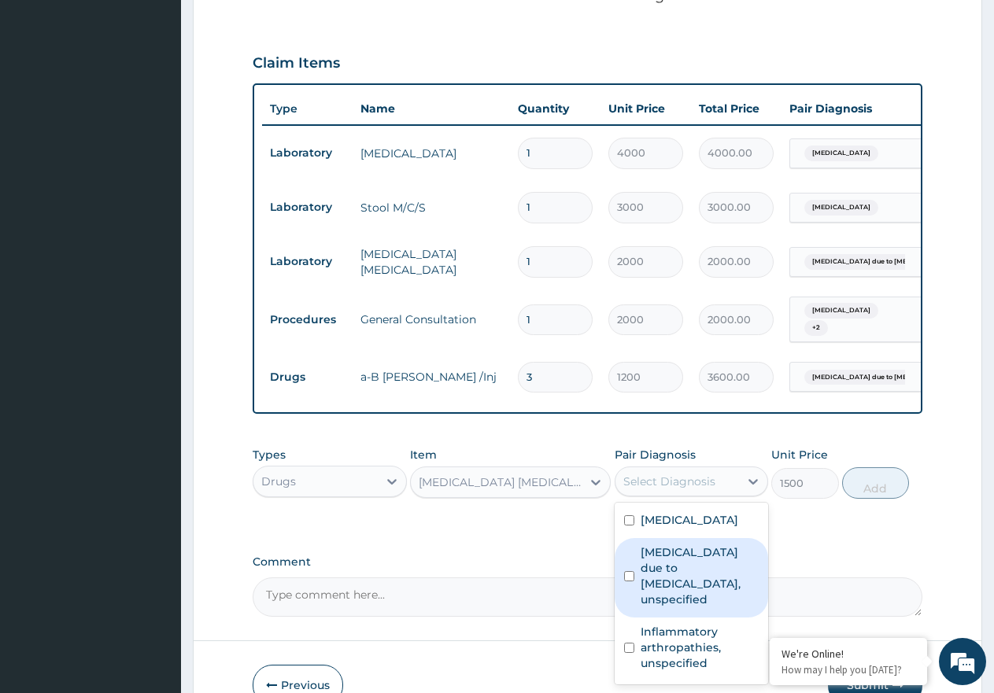
drag, startPoint x: 686, startPoint y: 598, endPoint x: 910, endPoint y: 522, distance: 236.9
click at [692, 598] on label "Malaria due to Plasmodium falciparum, unspecified" at bounding box center [699, 575] width 119 height 63
checkbox input "true"
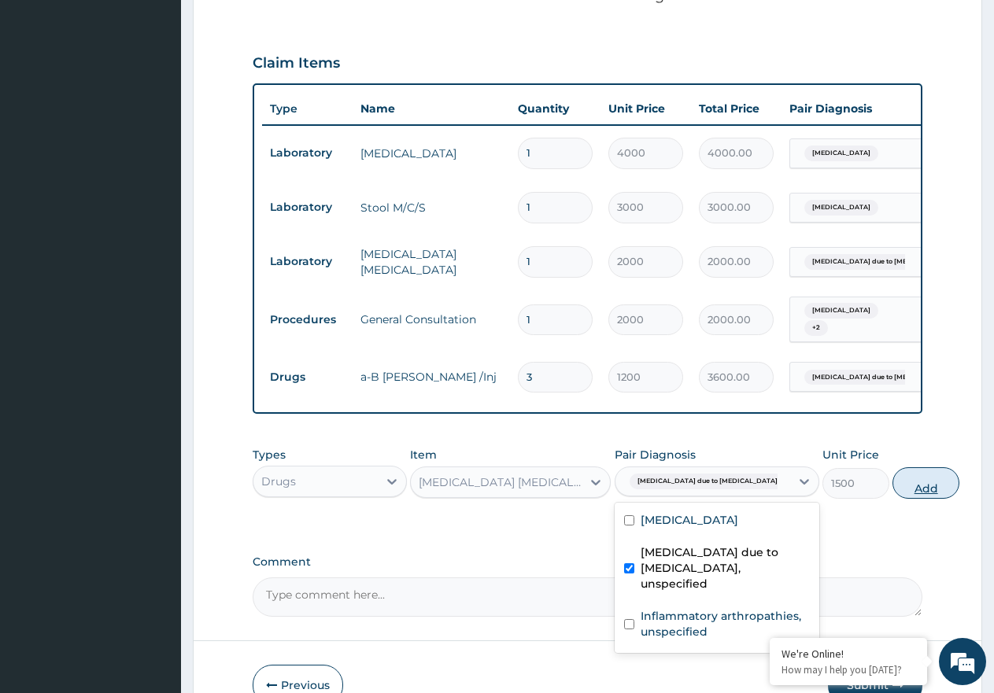
click at [892, 495] on button "Add" at bounding box center [925, 482] width 67 height 31
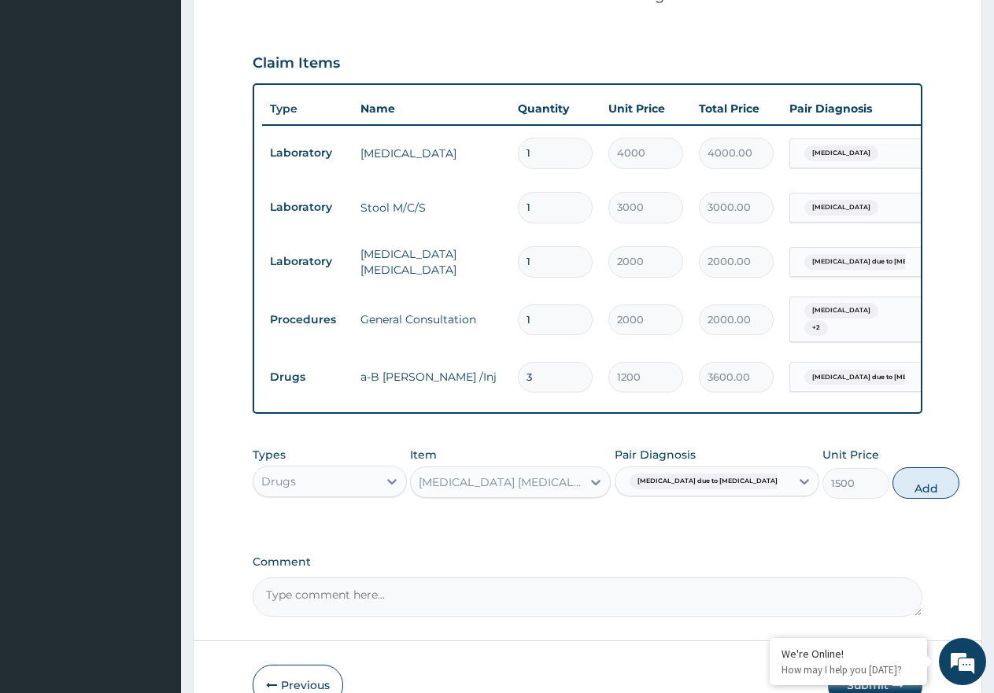
type input "0"
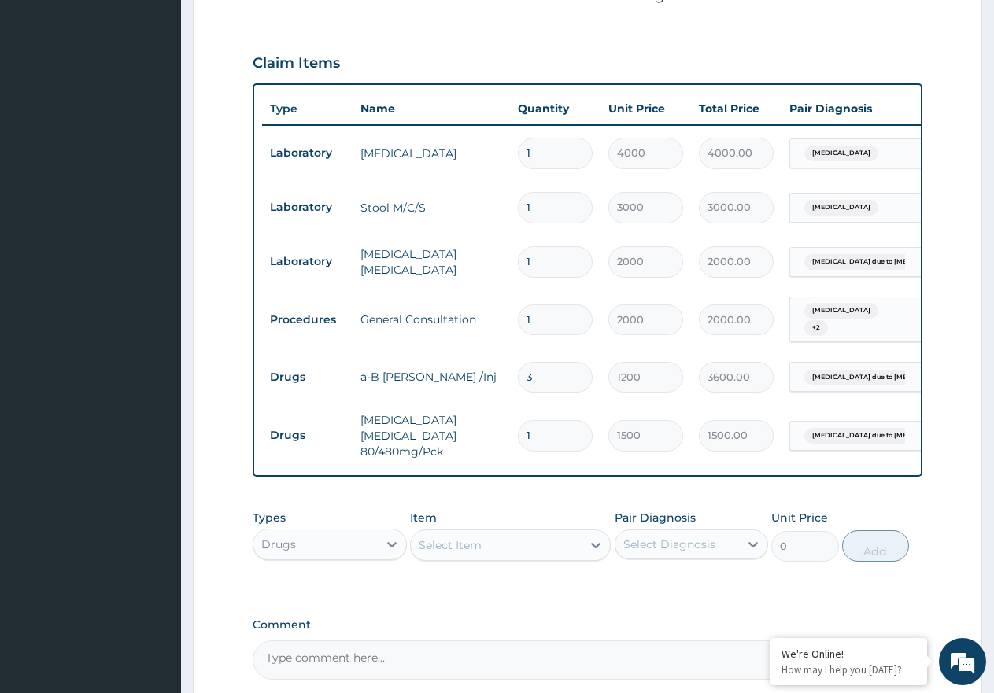
click at [557, 550] on div "Select Item" at bounding box center [496, 545] width 171 height 25
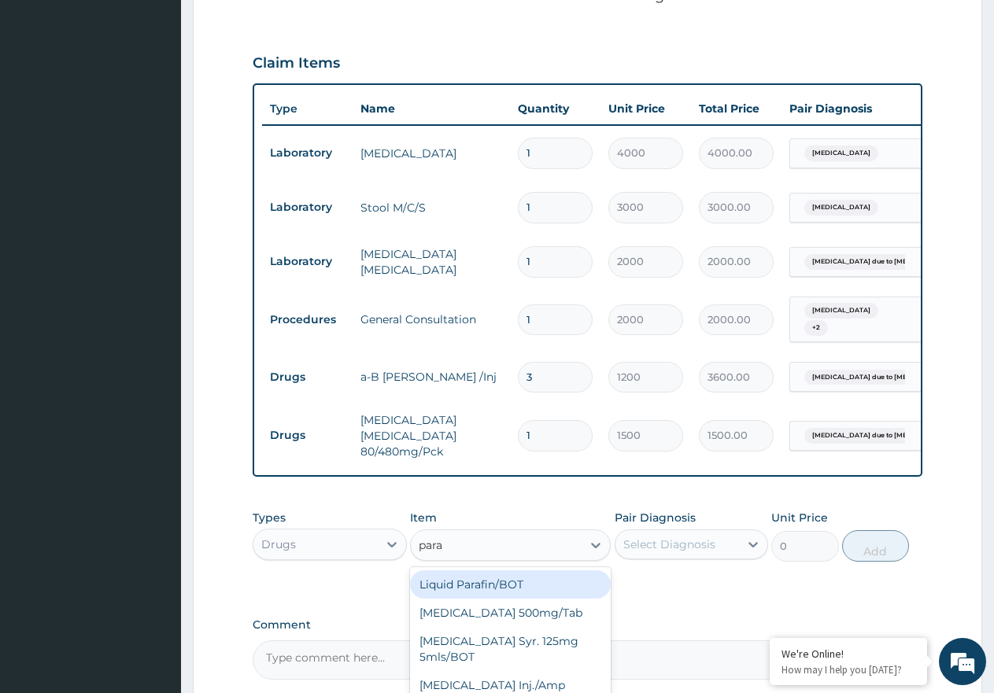
type input "parac"
click at [515, 599] on div "Paracetamol 500mg/Tab" at bounding box center [510, 584] width 201 height 28
type input "9"
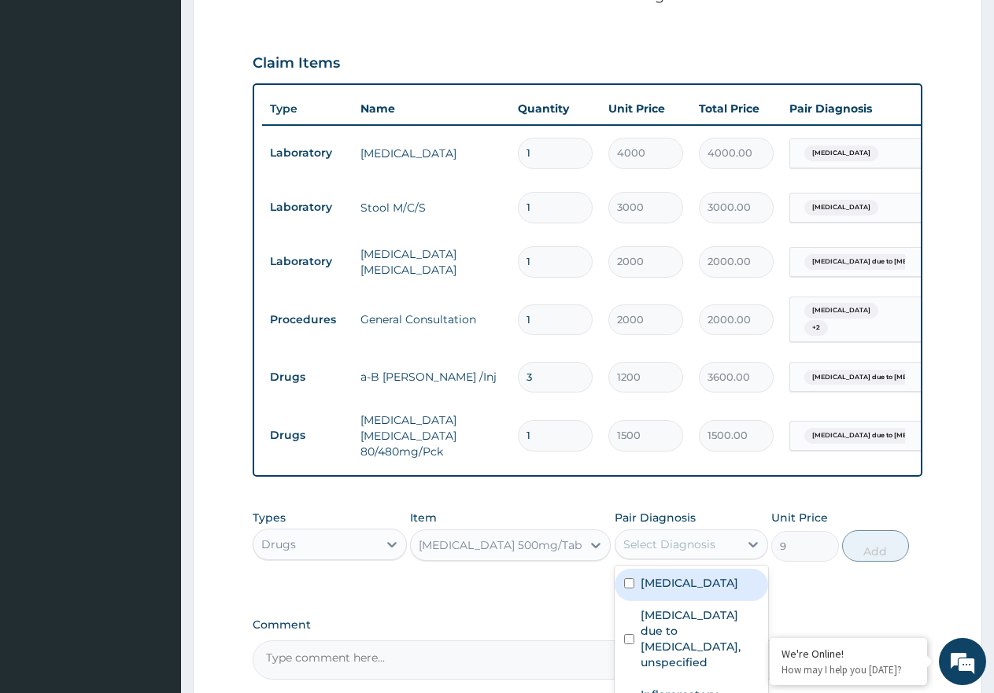
drag, startPoint x: 692, startPoint y: 557, endPoint x: 716, endPoint y: 618, distance: 65.3
click at [692, 552] on div "Select Diagnosis" at bounding box center [669, 545] width 92 height 16
click at [716, 591] on label "Typhoid fever, unspecified" at bounding box center [689, 583] width 98 height 16
checkbox input "true"
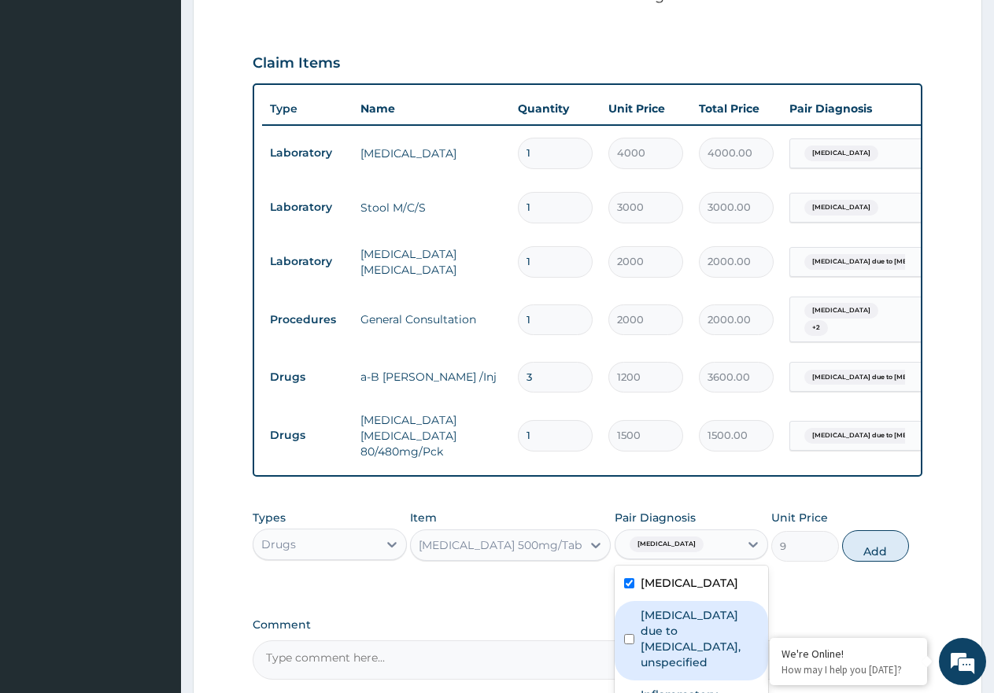
click at [713, 643] on label "Malaria due to Plasmodium falciparum, unspecified" at bounding box center [699, 638] width 119 height 63
checkbox input "true"
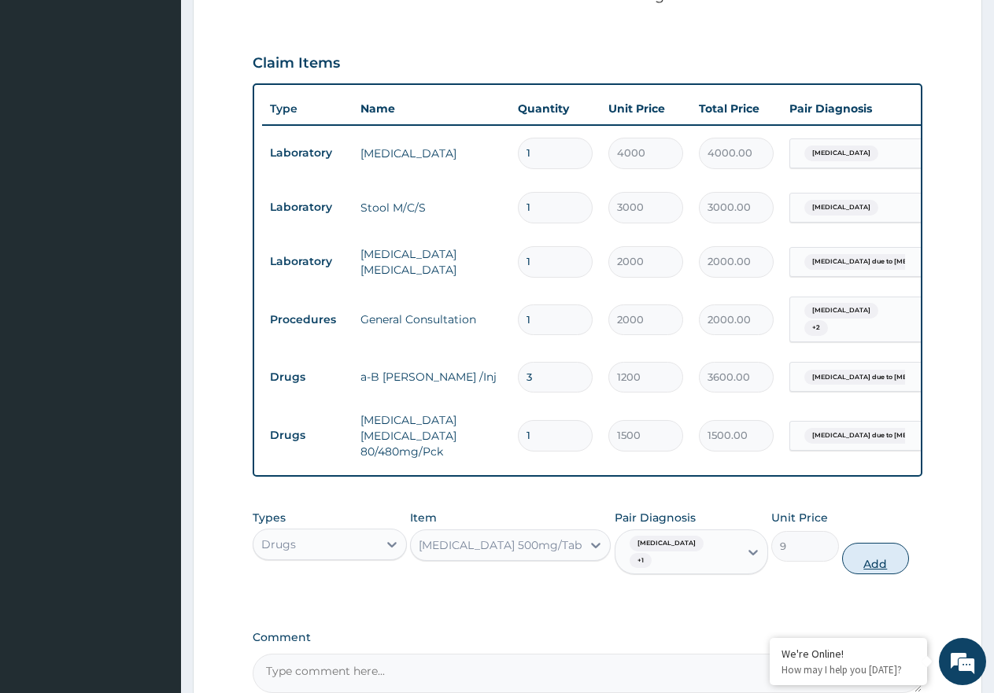
click at [871, 558] on button "Add" at bounding box center [875, 558] width 67 height 31
type input "0"
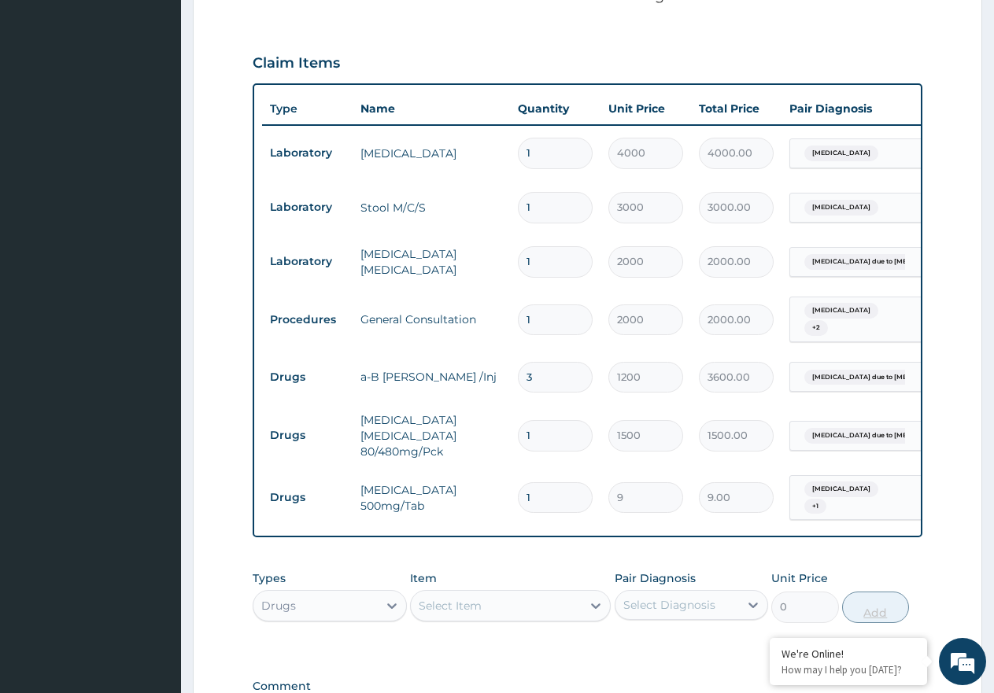
type input "18"
type input "162.00"
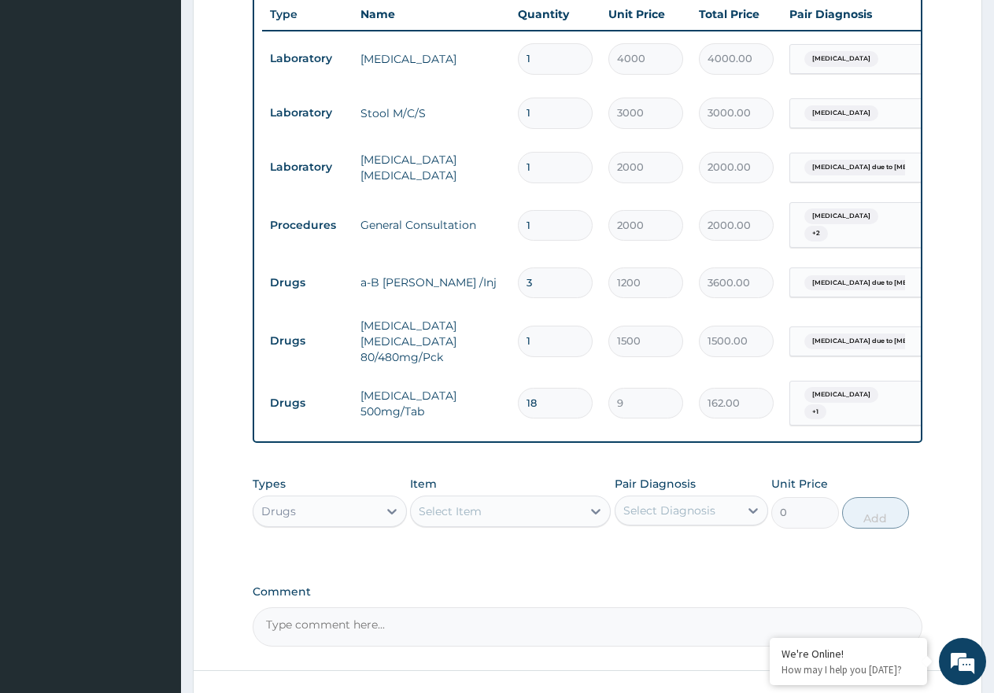
scroll to position [758, 0]
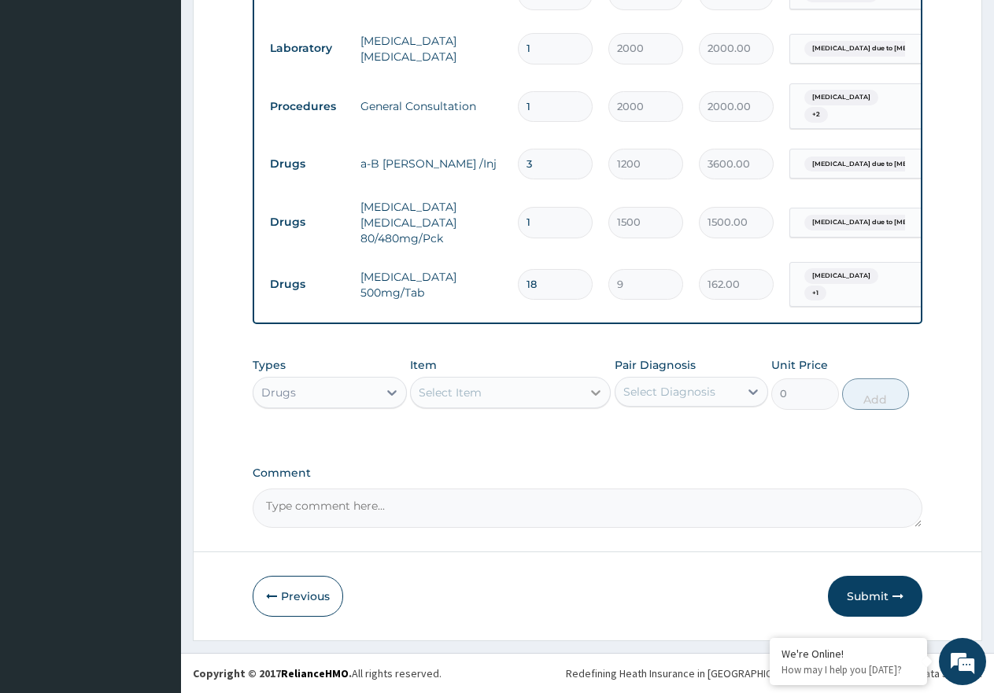
type input "18"
click at [601, 390] on icon at bounding box center [596, 393] width 16 height 16
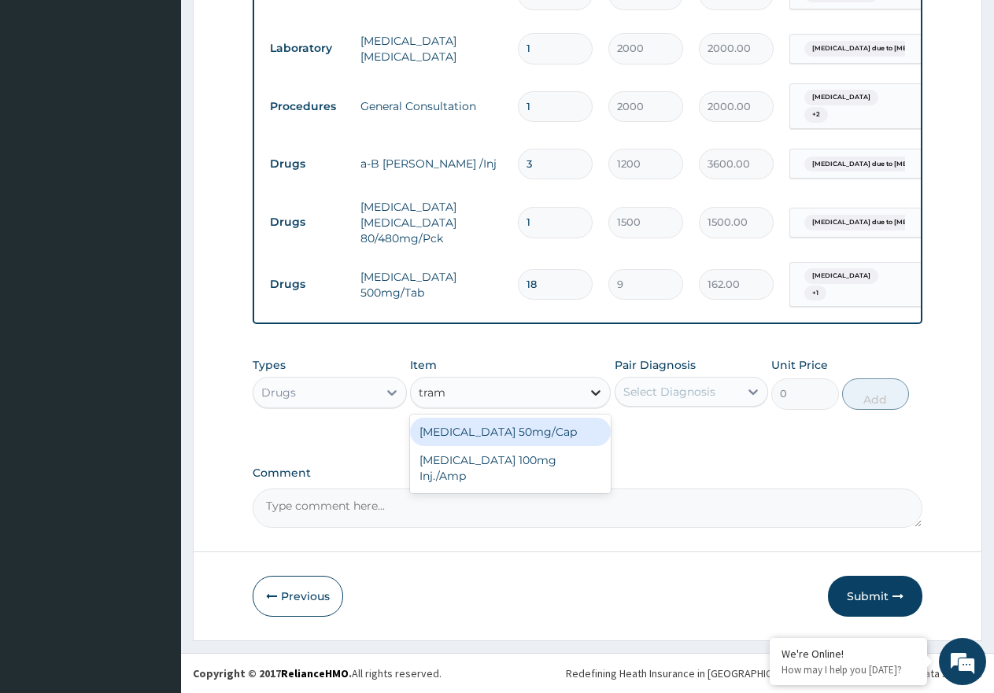
type input "trama"
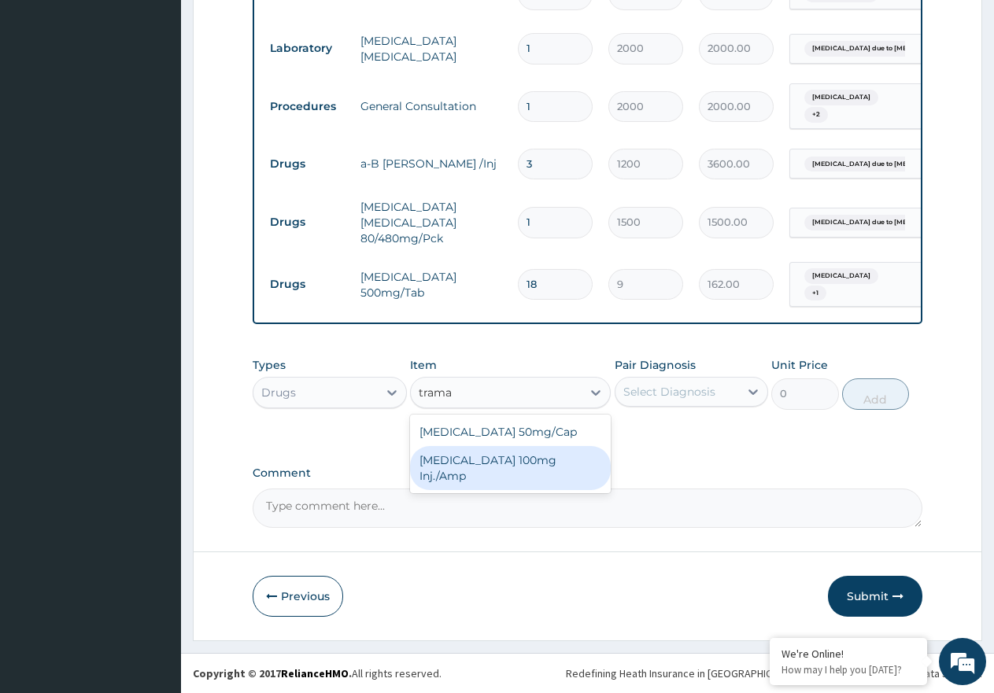
click at [504, 459] on div "Tramadol 100mg Inj./Amp" at bounding box center [510, 468] width 201 height 44
type input "900"
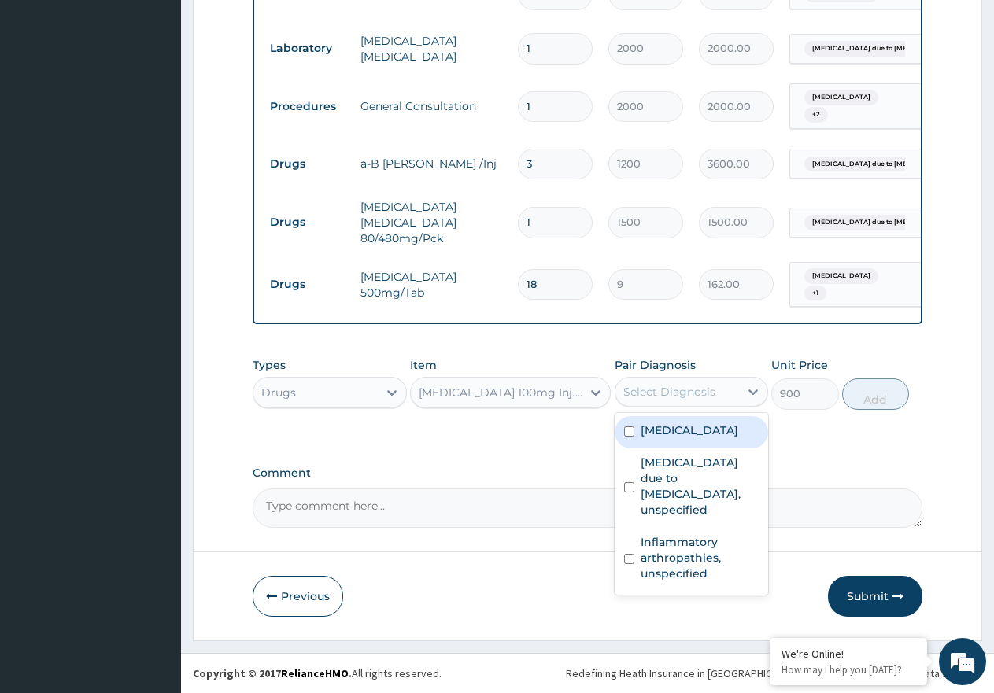
click at [692, 391] on div "Select Diagnosis" at bounding box center [669, 392] width 92 height 16
drag, startPoint x: 692, startPoint y: 439, endPoint x: 686, endPoint y: 524, distance: 85.2
click at [692, 438] on label "Typhoid fever, unspecified" at bounding box center [689, 431] width 98 height 16
checkbox input "true"
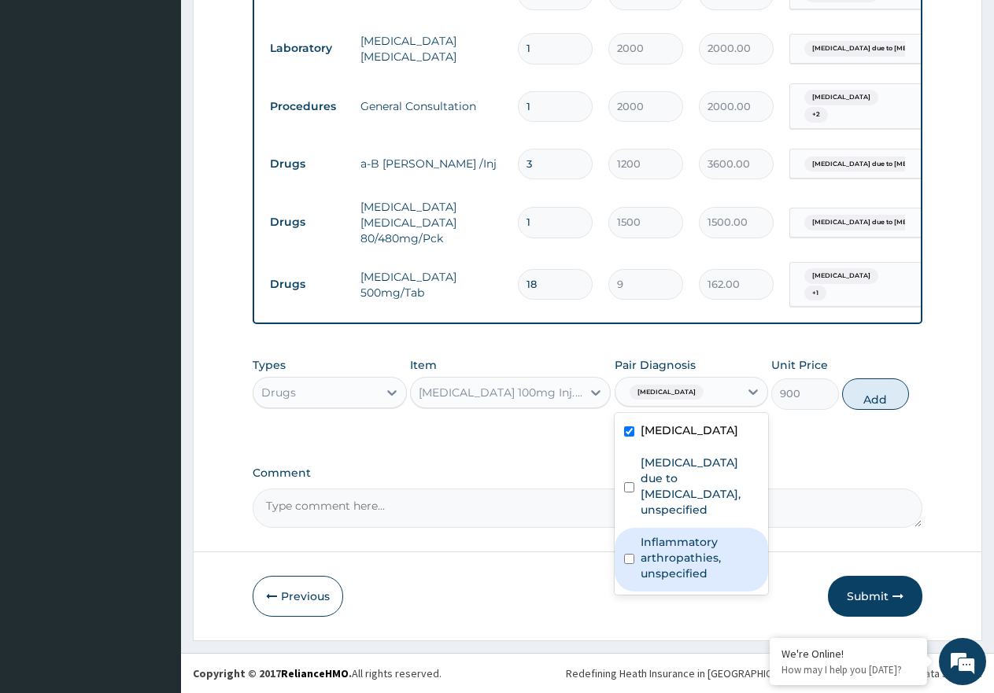
drag, startPoint x: 687, startPoint y: 590, endPoint x: 693, endPoint y: 574, distance: 17.7
click at [688, 581] on label "Inflammatory arthropathies, unspecified" at bounding box center [699, 557] width 119 height 47
checkbox input "true"
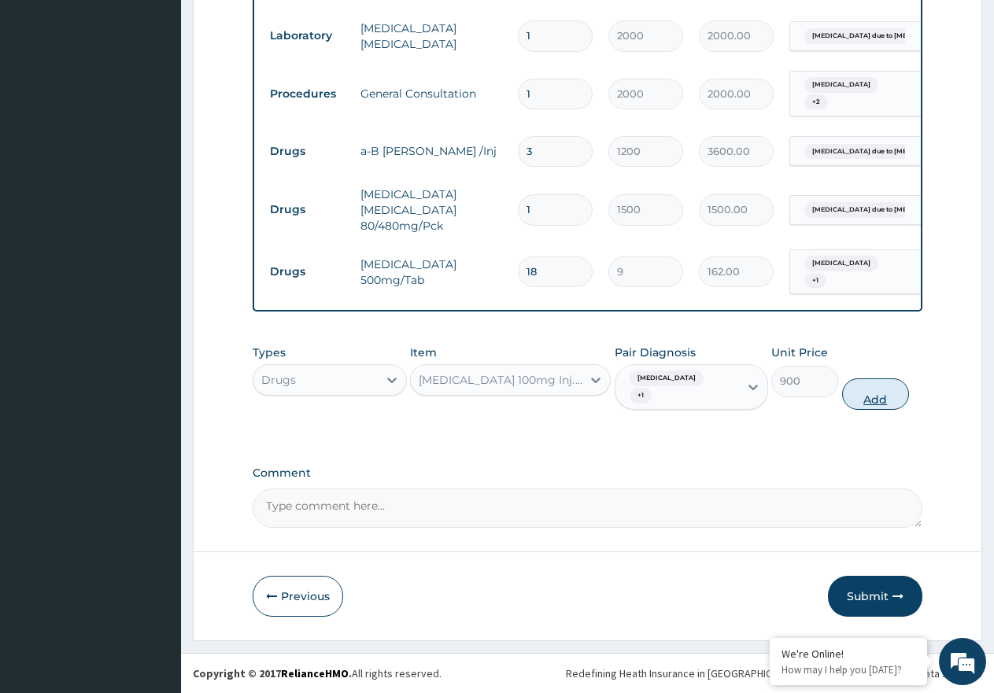
click at [868, 404] on button "Add" at bounding box center [875, 393] width 67 height 31
type input "0"
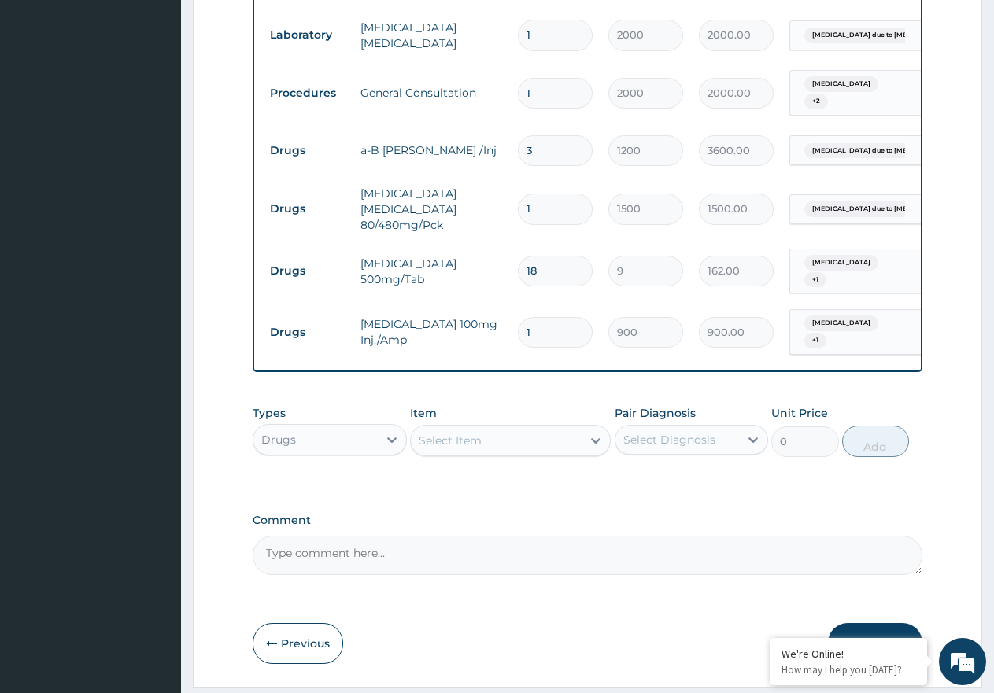
click at [501, 453] on div "Select Item" at bounding box center [496, 440] width 171 height 25
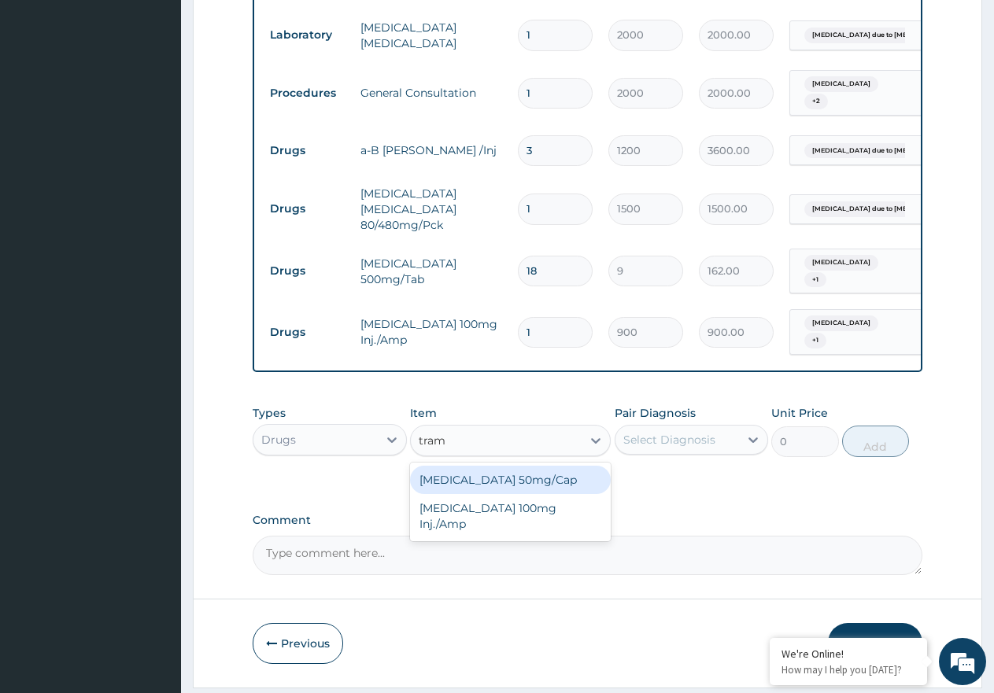
type input "trama"
click at [501, 489] on div "Tramadol 50mg/Cap" at bounding box center [510, 480] width 201 height 28
type input "50"
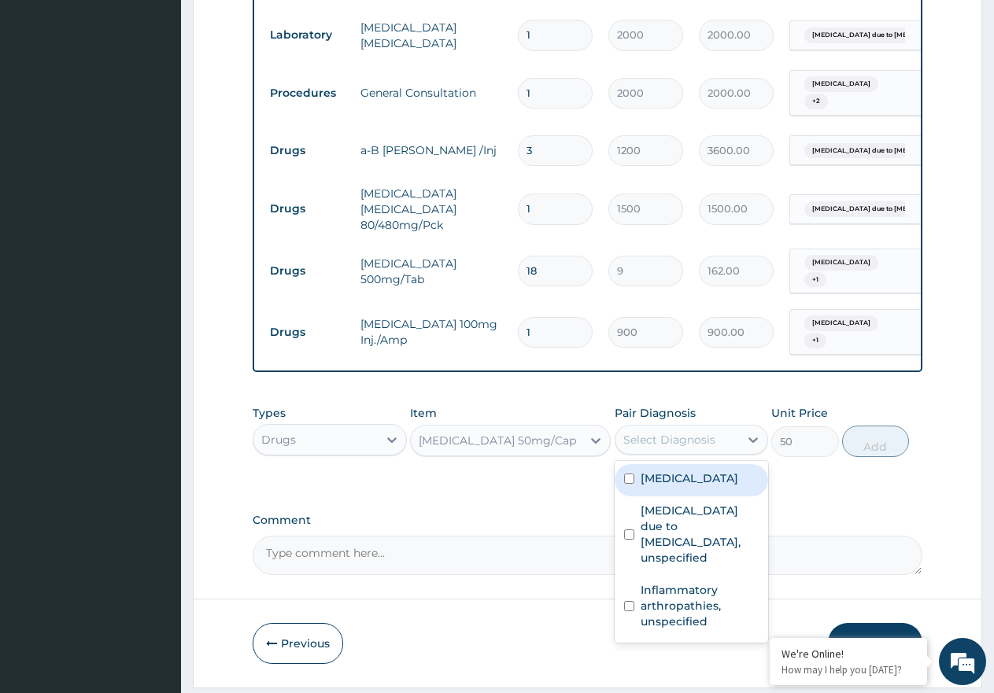
click at [684, 452] on div "Select Diagnosis" at bounding box center [677, 439] width 124 height 25
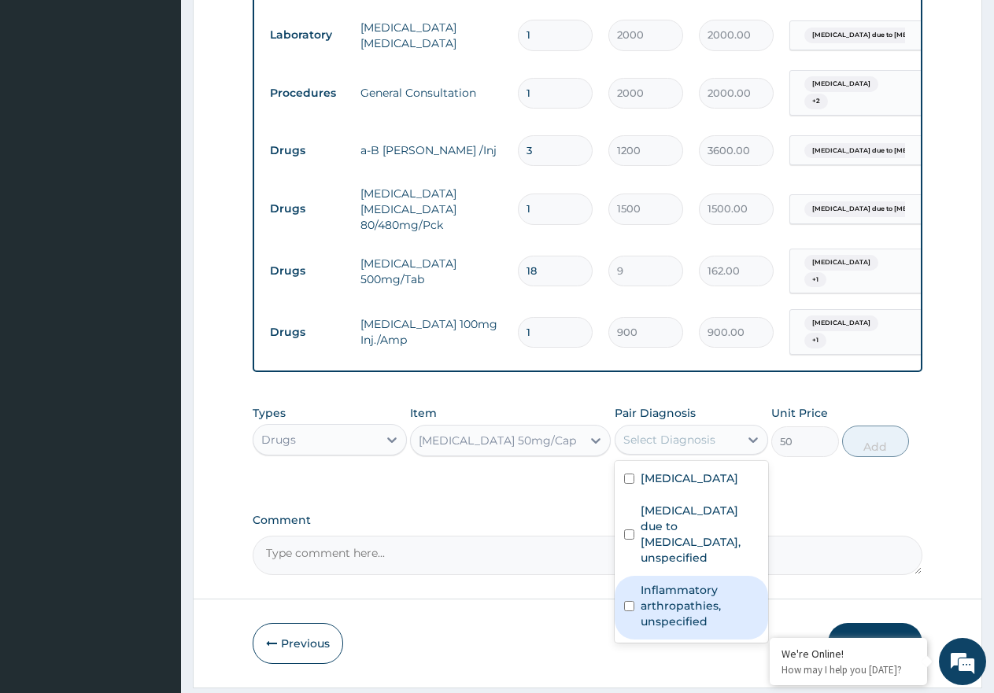
drag, startPoint x: 694, startPoint y: 651, endPoint x: 755, endPoint y: 578, distance: 96.1
click at [695, 629] on label "Inflammatory arthropathies, unspecified" at bounding box center [699, 605] width 119 height 47
checkbox input "true"
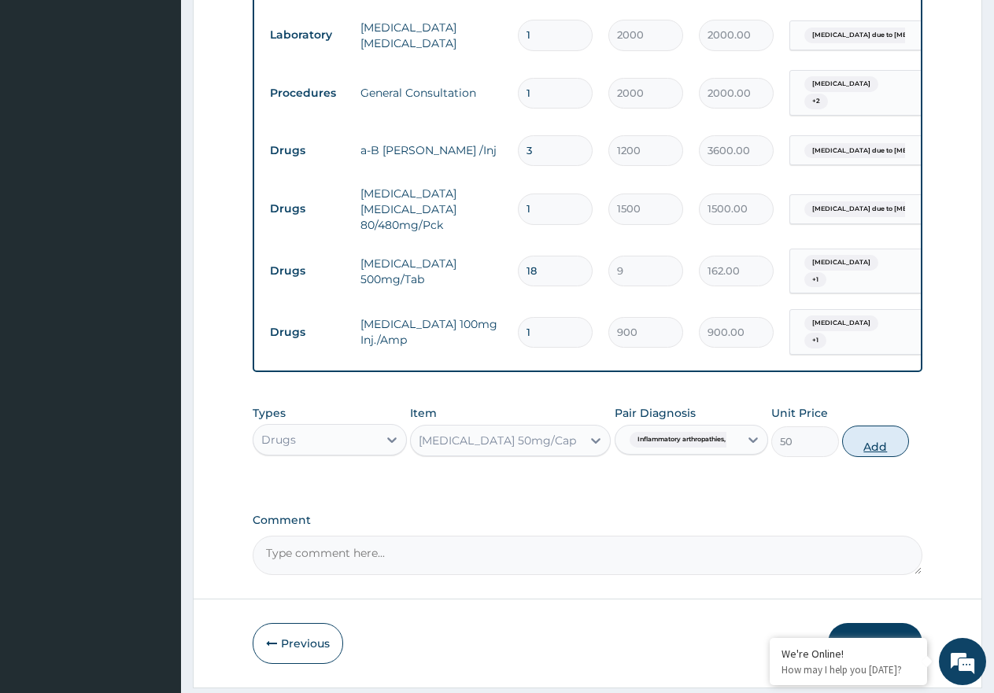
click at [864, 450] on button "Add" at bounding box center [875, 441] width 67 height 31
type input "0"
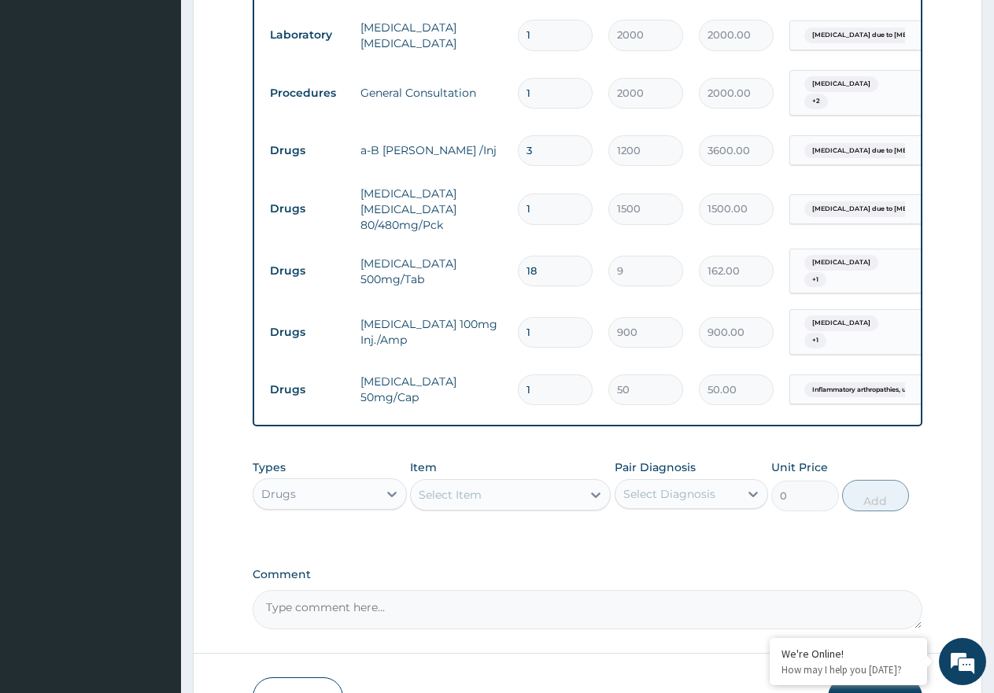
type input "10"
type input "500.00"
type input "10"
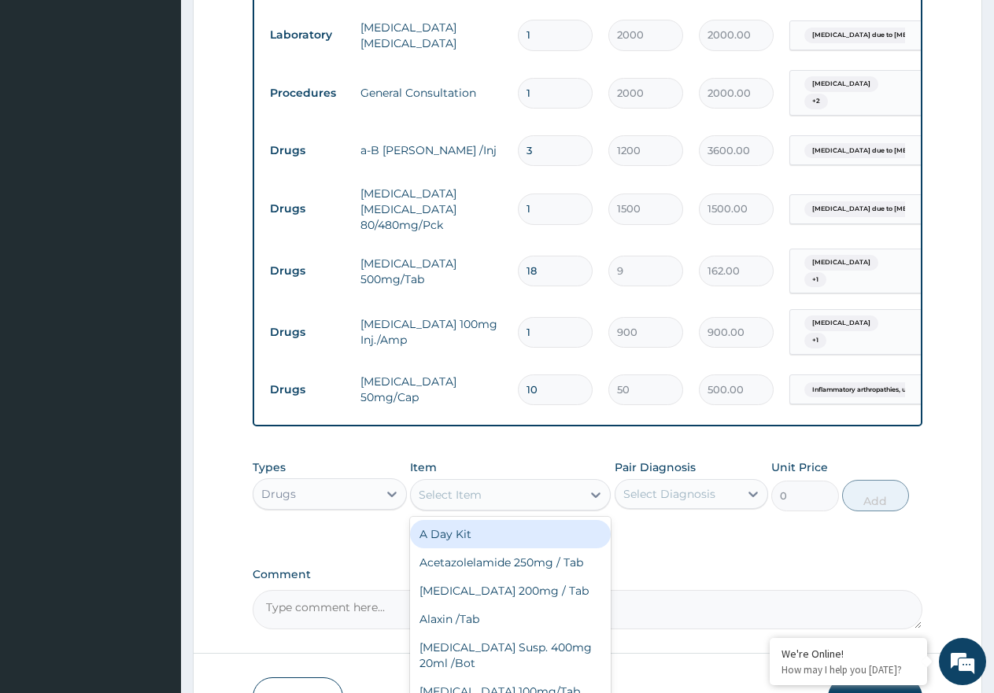
click at [459, 499] on div "Select Item" at bounding box center [496, 494] width 171 height 25
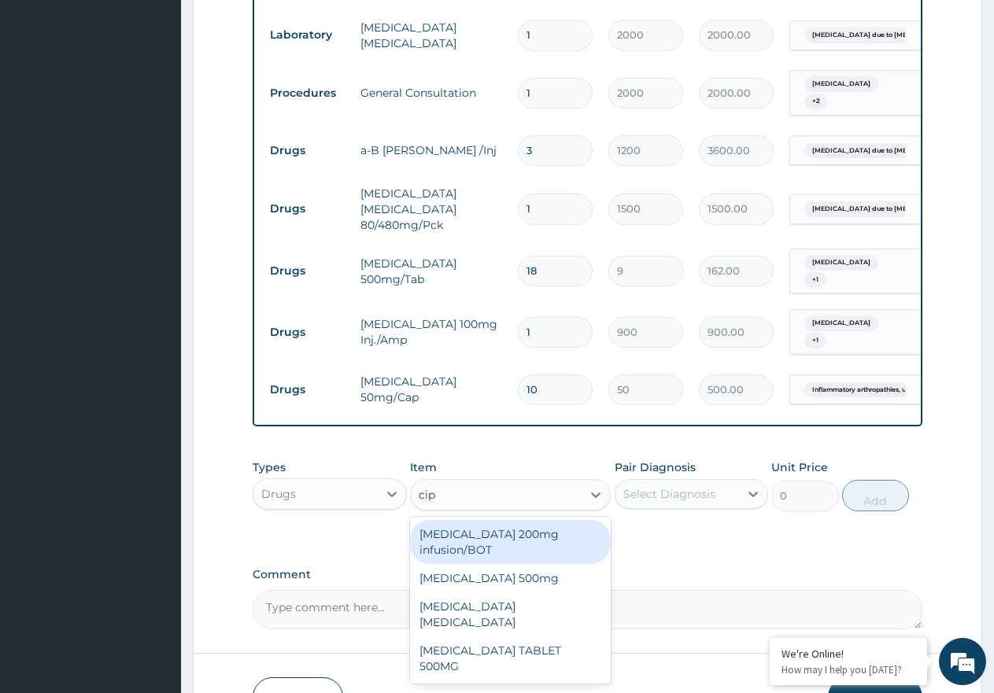
type input "cipr"
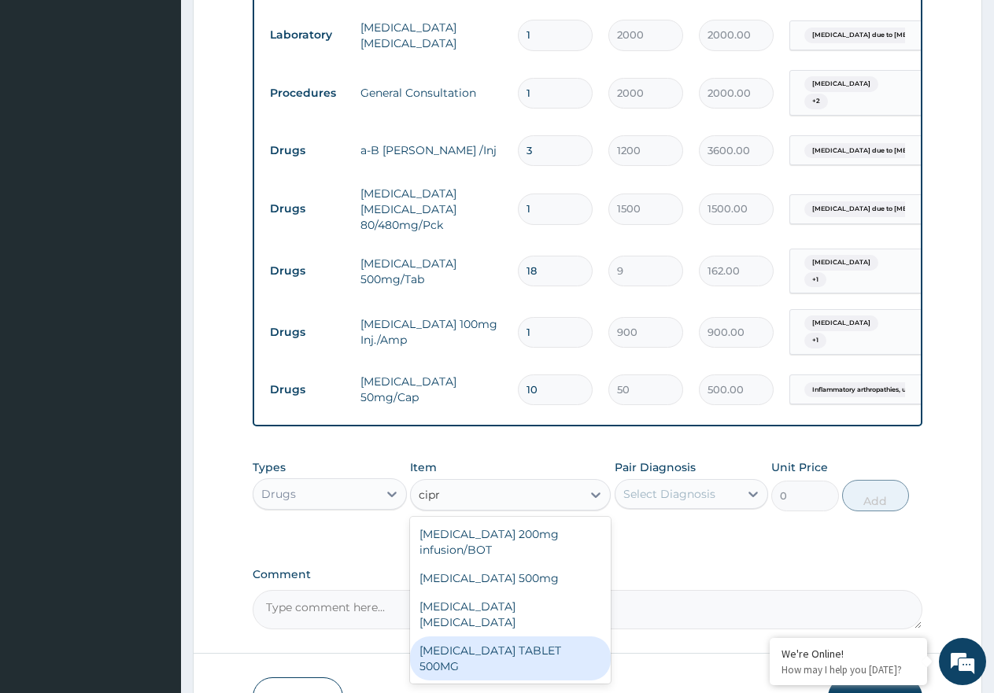
drag, startPoint x: 529, startPoint y: 650, endPoint x: 721, endPoint y: 572, distance: 207.2
click at [530, 648] on div "CIPROFLOXACIN TABLET 500MG" at bounding box center [510, 659] width 201 height 44
type input "400"
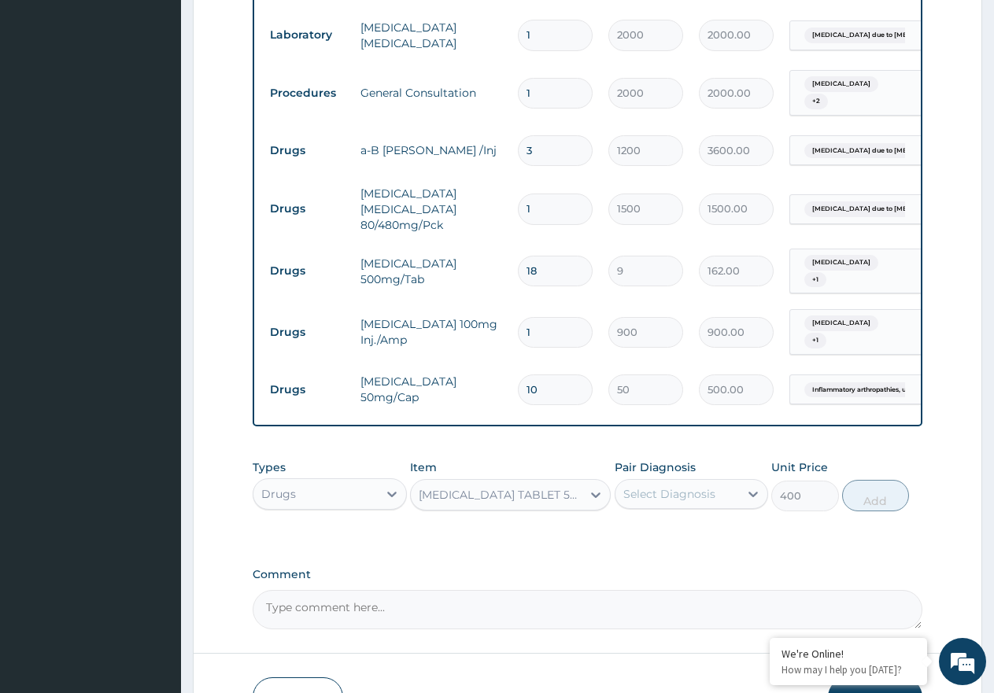
drag, startPoint x: 722, startPoint y: 498, endPoint x: 722, endPoint y: 514, distance: 15.8
click at [722, 507] on div "Select Diagnosis" at bounding box center [677, 494] width 124 height 25
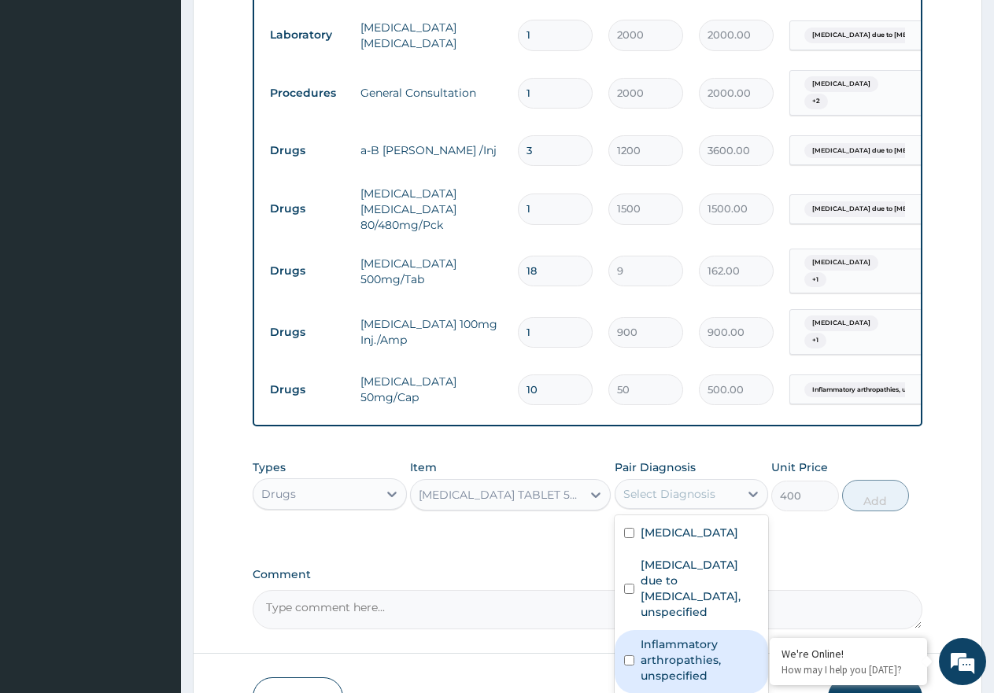
drag, startPoint x: 707, startPoint y: 682, endPoint x: 713, endPoint y: 670, distance: 13.4
click at [706, 679] on label "Inflammatory arthropathies, unspecified" at bounding box center [699, 660] width 119 height 47
checkbox input "true"
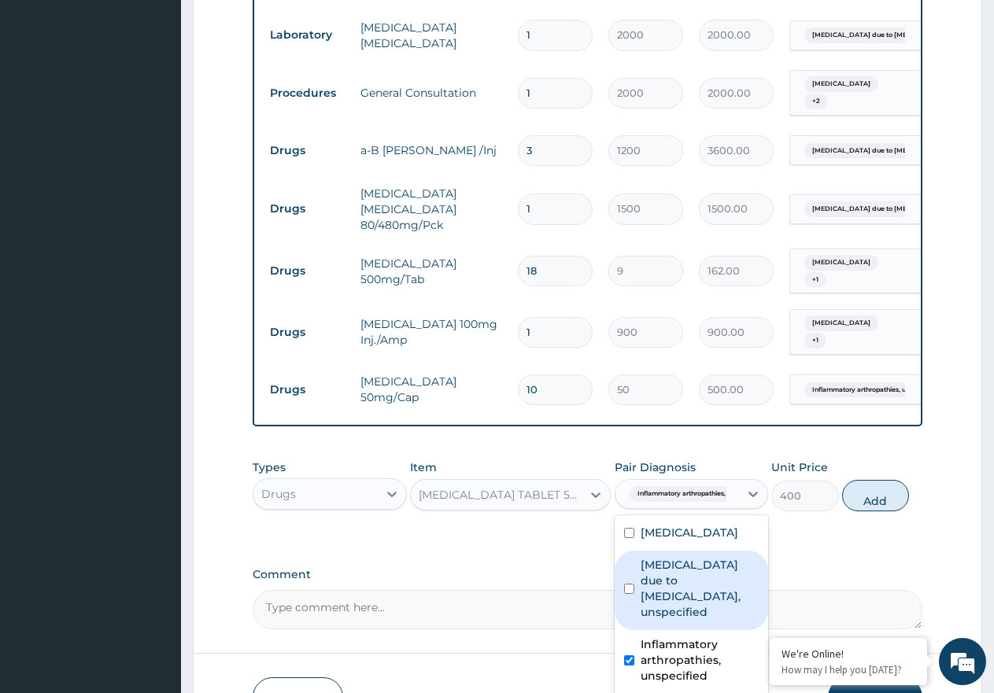
drag, startPoint x: 733, startPoint y: 590, endPoint x: 725, endPoint y: 561, distance: 30.0
click at [732, 579] on div "Malaria due to Plasmodium falciparum, unspecified" at bounding box center [691, 590] width 154 height 79
checkbox input "true"
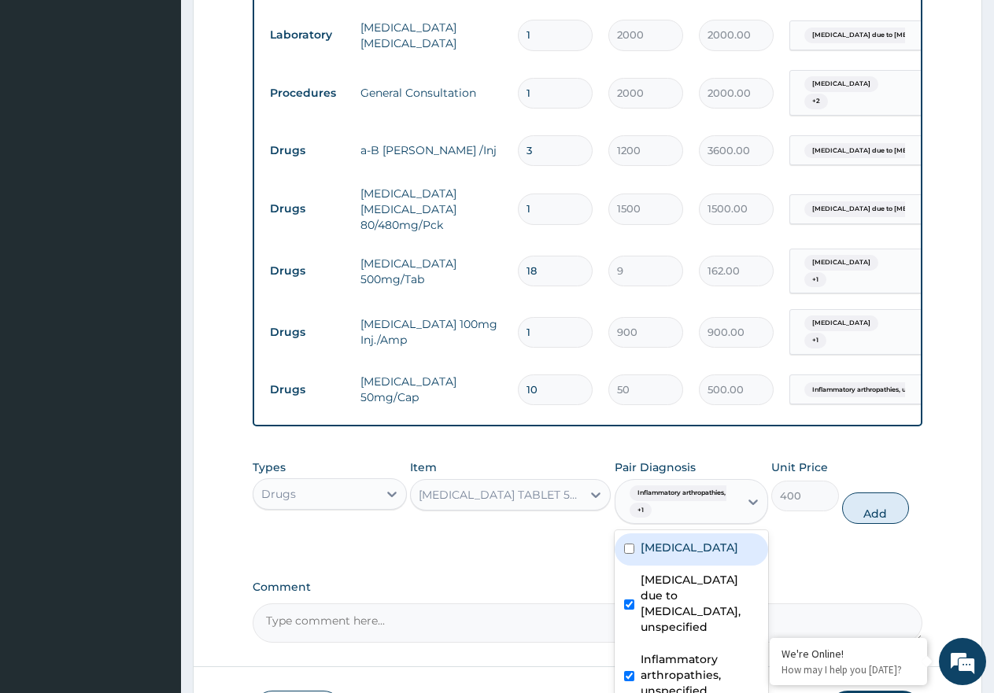
click at [725, 555] on label "Typhoid fever, unspecified" at bounding box center [689, 548] width 98 height 16
checkbox input "true"
drag, startPoint x: 714, startPoint y: 620, endPoint x: 830, endPoint y: 590, distance: 120.2
click at [720, 621] on label "Malaria due to Plasmodium falciparum, unspecified" at bounding box center [699, 603] width 119 height 63
checkbox input "false"
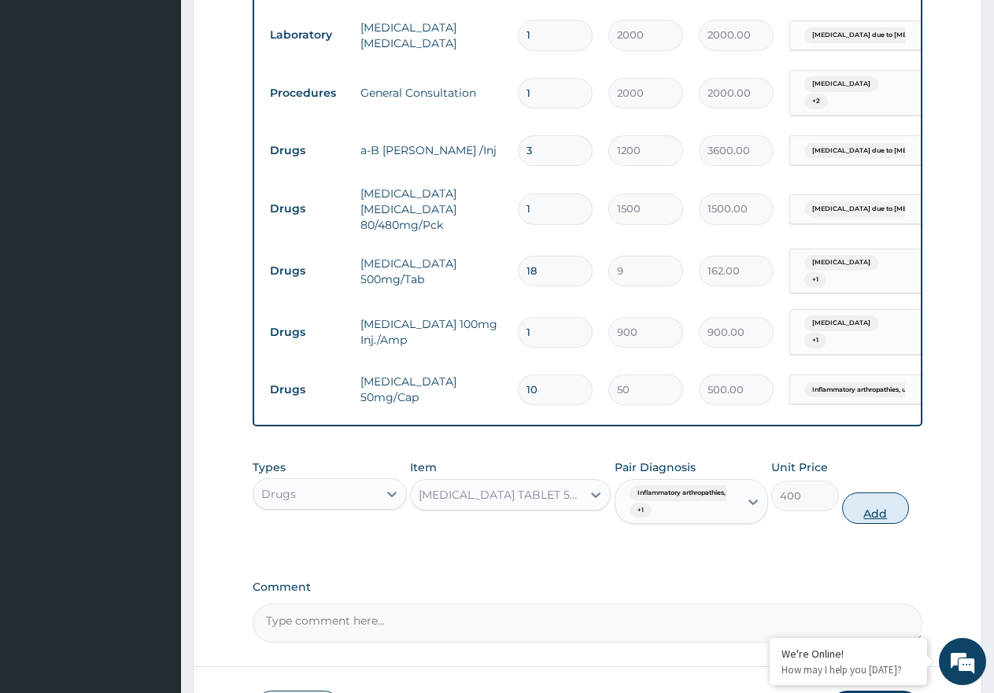
click at [889, 516] on button "Add" at bounding box center [875, 508] width 67 height 31
type input "0"
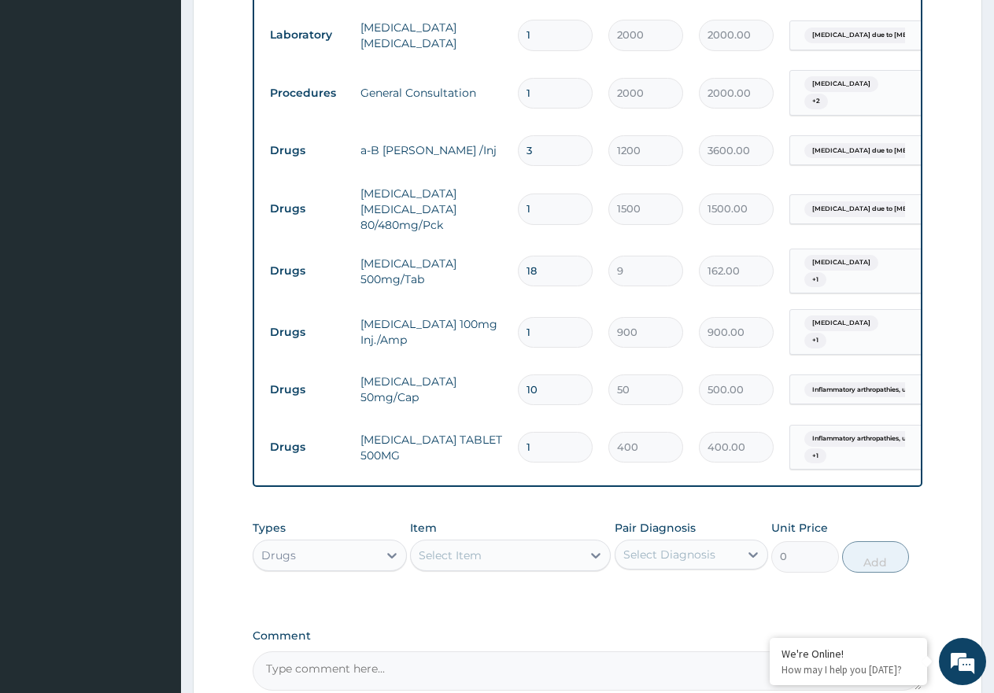
type input "14"
type input "5600.00"
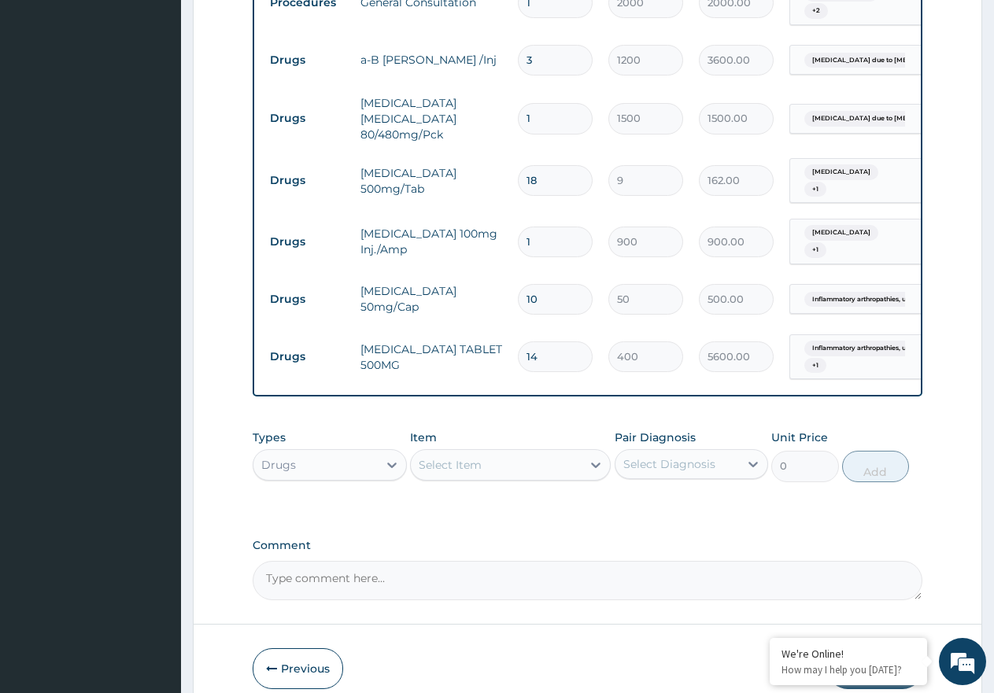
scroll to position [934, 0]
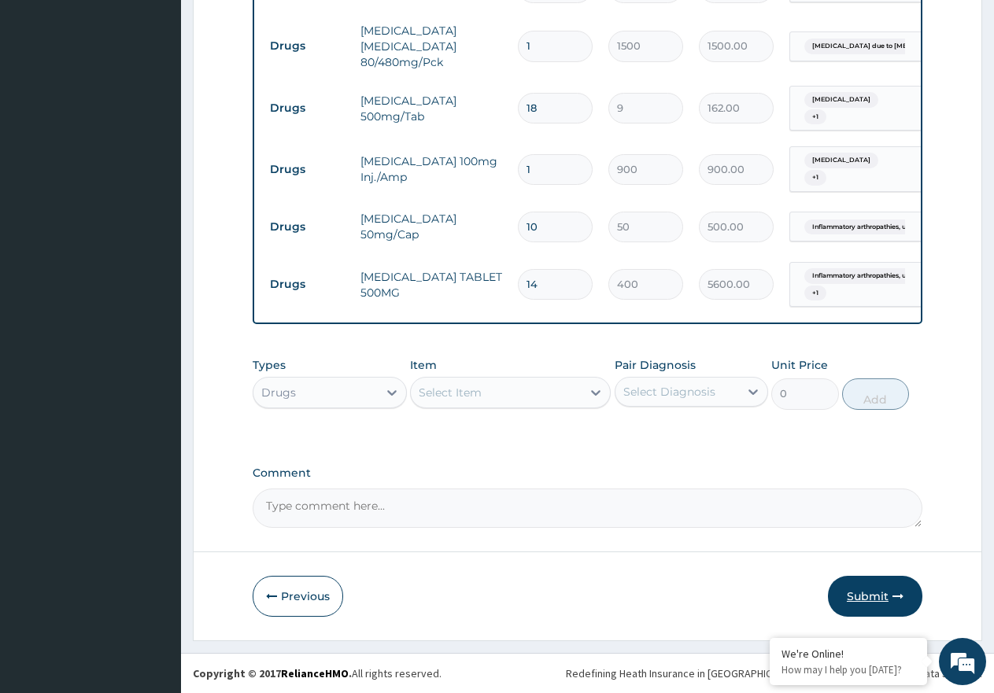
type input "14"
click at [882, 594] on button "Submit" at bounding box center [875, 596] width 94 height 41
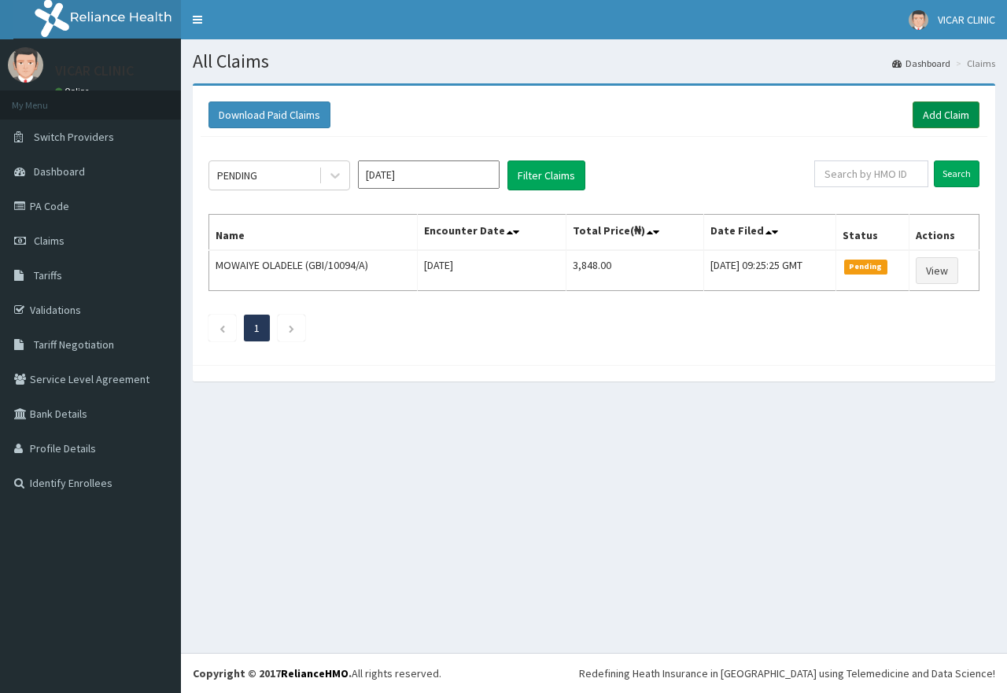
click at [939, 109] on link "Add Claim" at bounding box center [946, 114] width 67 height 27
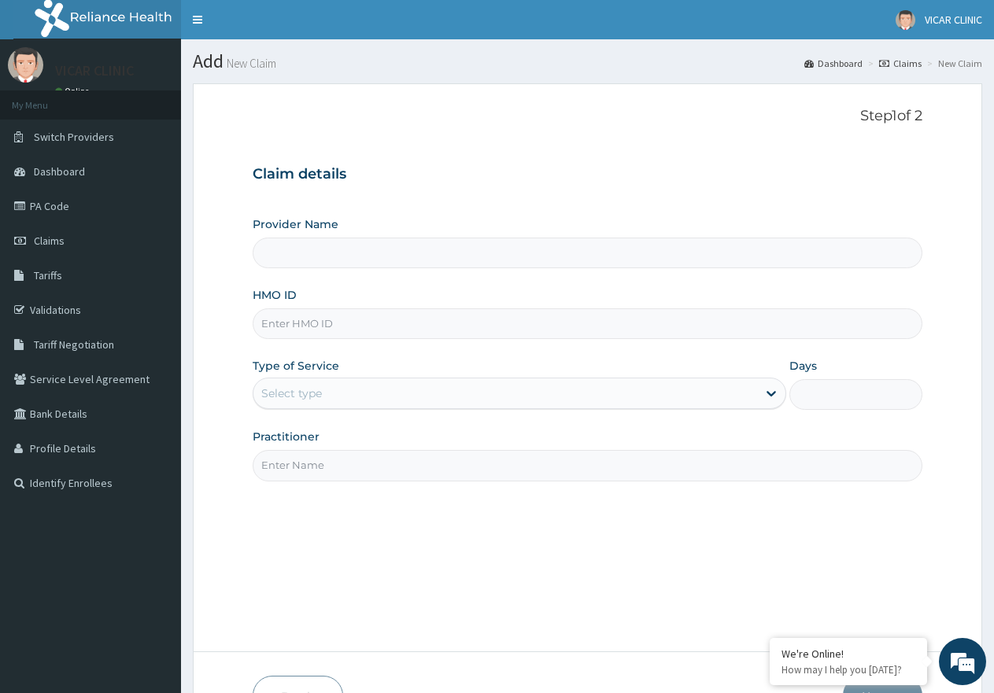
type input "VICAR SPECIALIST HOSPITAL"
click at [271, 317] on input "HMO ID" at bounding box center [588, 323] width 670 height 31
type input "[PERSON_NAME]/10059/A"
click at [400, 404] on div "Select type" at bounding box center [504, 393] width 503 height 25
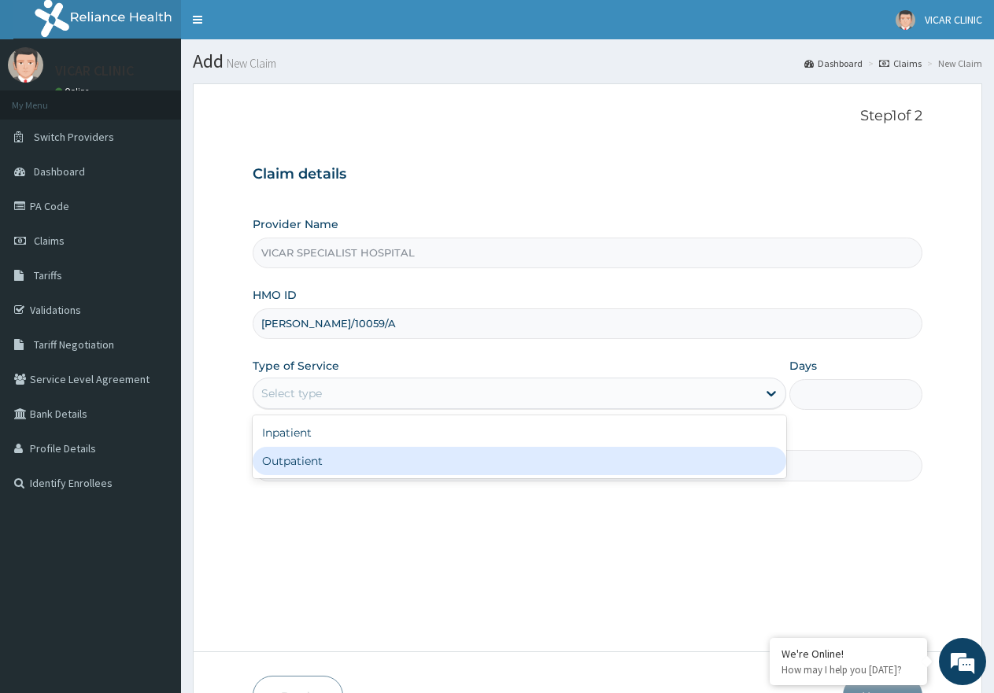
click at [398, 471] on div "Outpatient" at bounding box center [519, 461] width 533 height 28
type input "1"
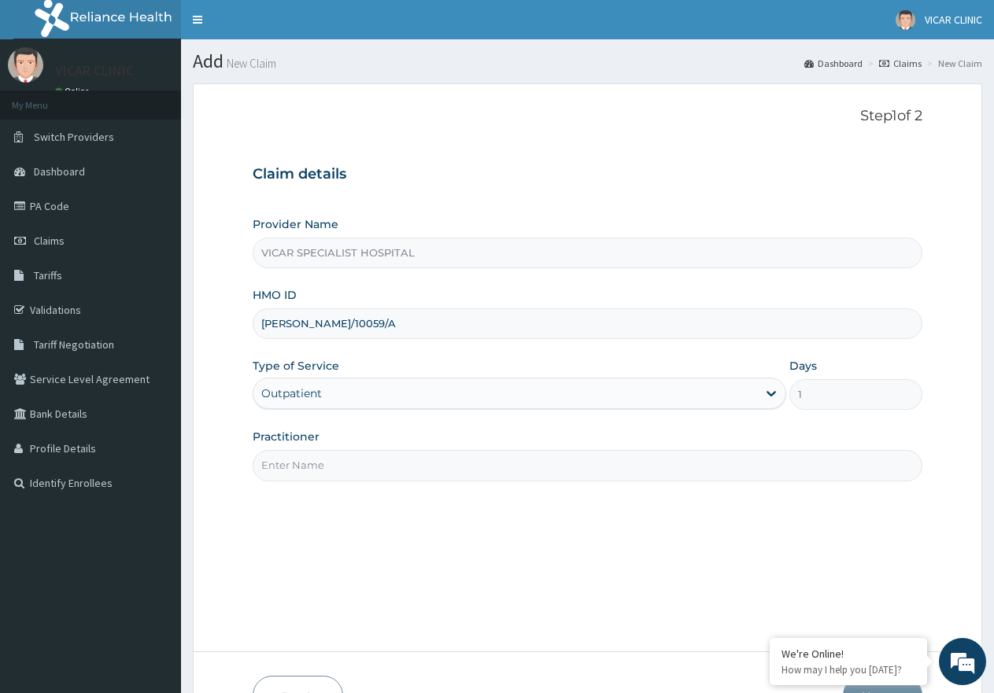
drag, startPoint x: 399, startPoint y: 463, endPoint x: 397, endPoint y: 481, distance: 18.2
click at [399, 466] on input "Practitioner" at bounding box center [588, 465] width 670 height 31
type input "[PERSON_NAME]"
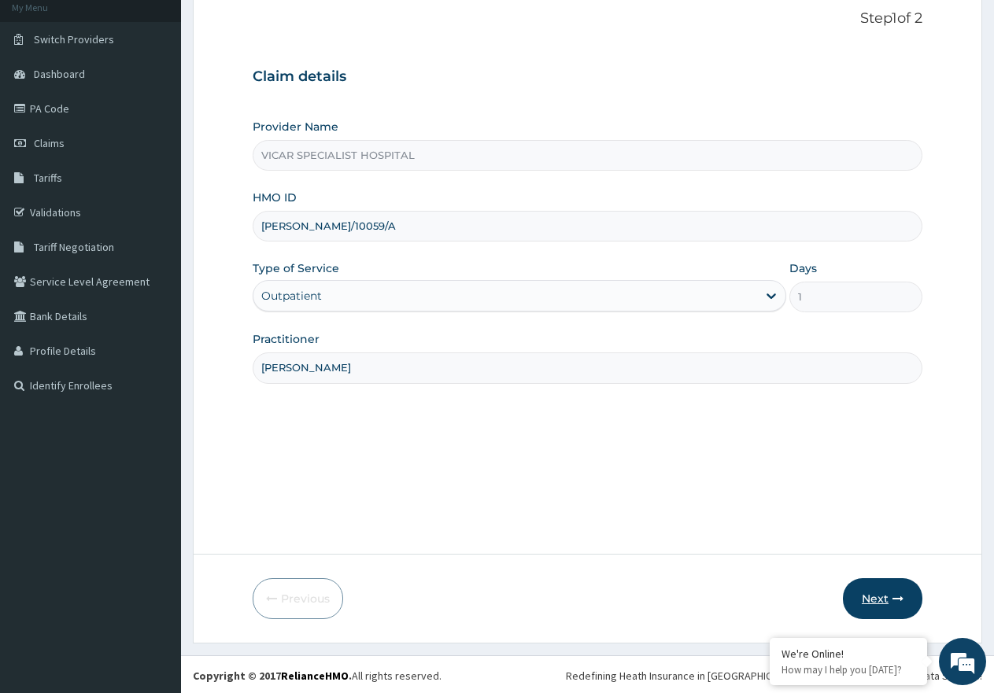
scroll to position [100, 0]
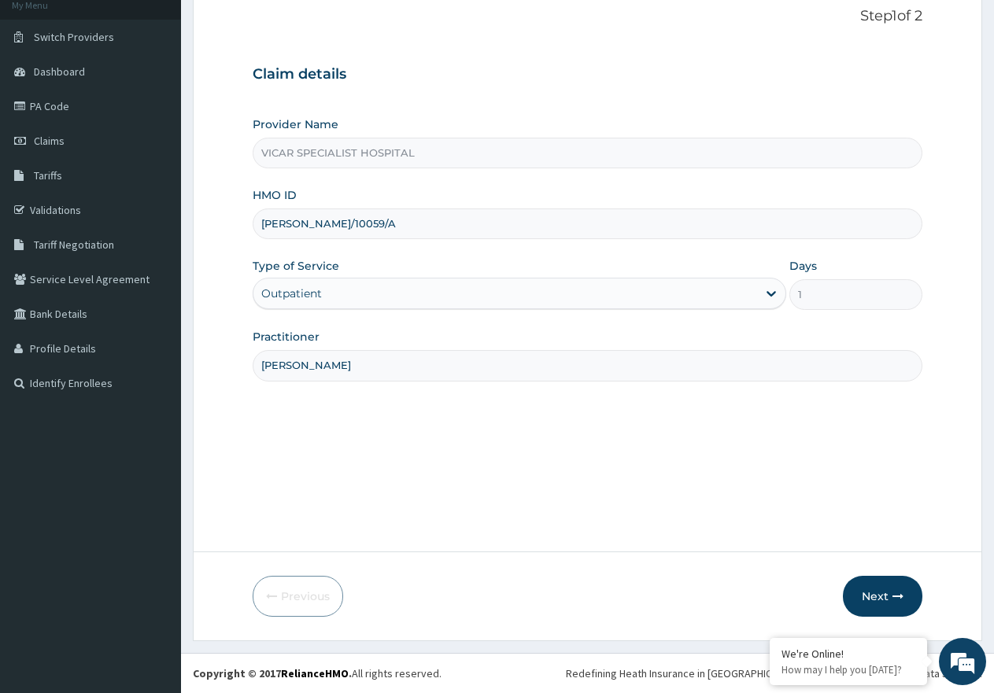
drag, startPoint x: 890, startPoint y: 597, endPoint x: 925, endPoint y: 485, distance: 118.0
click at [890, 592] on button "Next" at bounding box center [882, 596] width 79 height 41
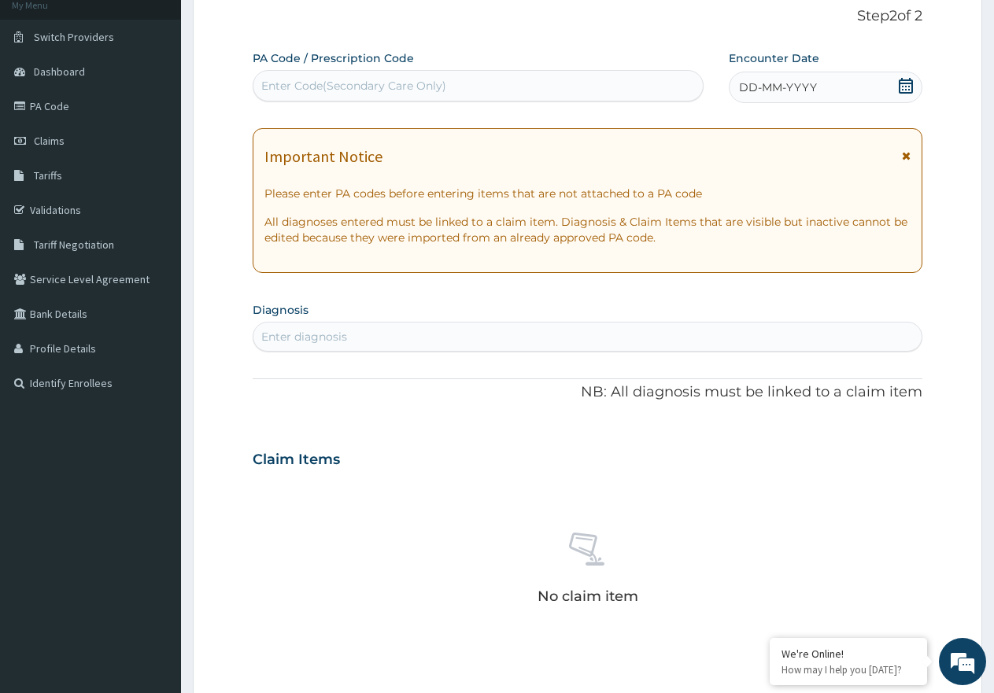
click at [899, 83] on icon at bounding box center [906, 86] width 16 height 16
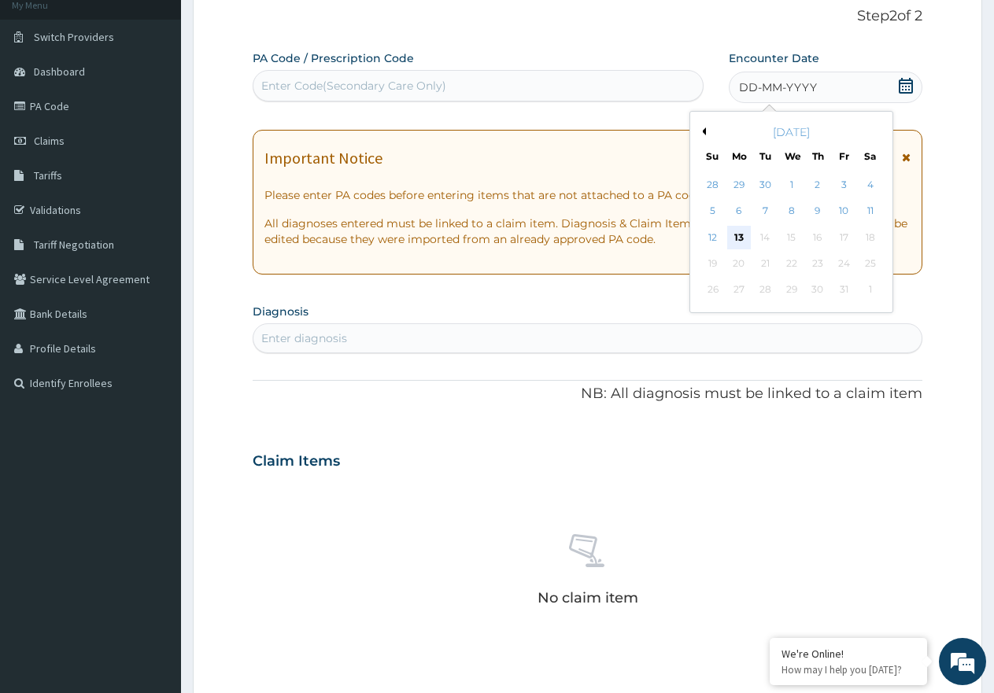
drag, startPoint x: 725, startPoint y: 234, endPoint x: 733, endPoint y: 233, distance: 7.9
click at [733, 233] on div "12 13 14 15 16 17 18" at bounding box center [790, 237] width 183 height 26
click at [733, 233] on div "13" at bounding box center [739, 238] width 24 height 24
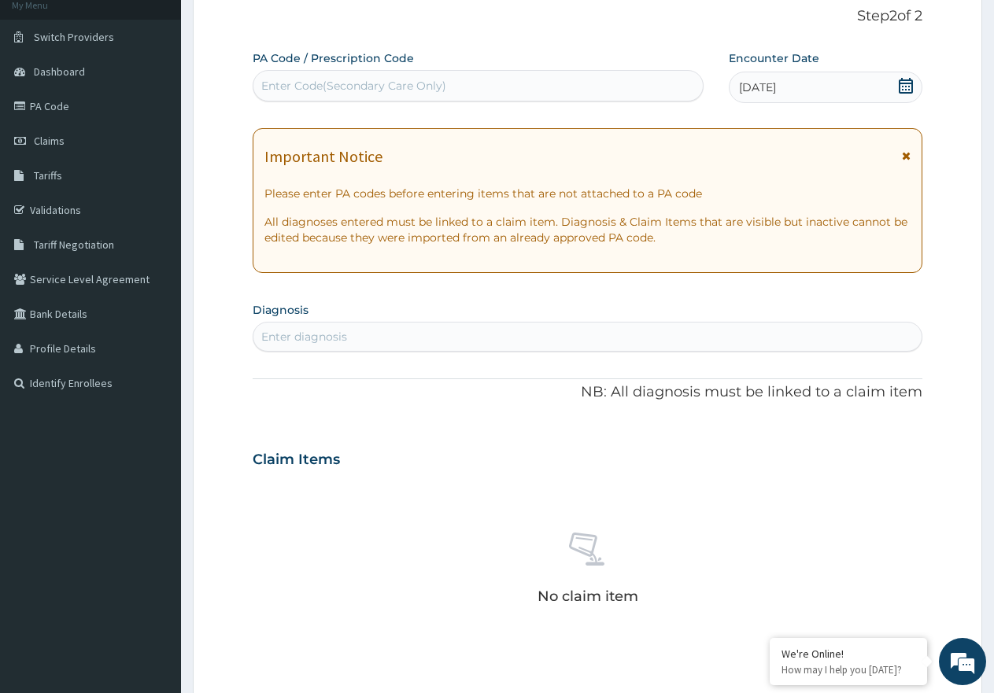
click at [508, 327] on div "Enter diagnosis" at bounding box center [587, 336] width 668 height 25
type input "peptic"
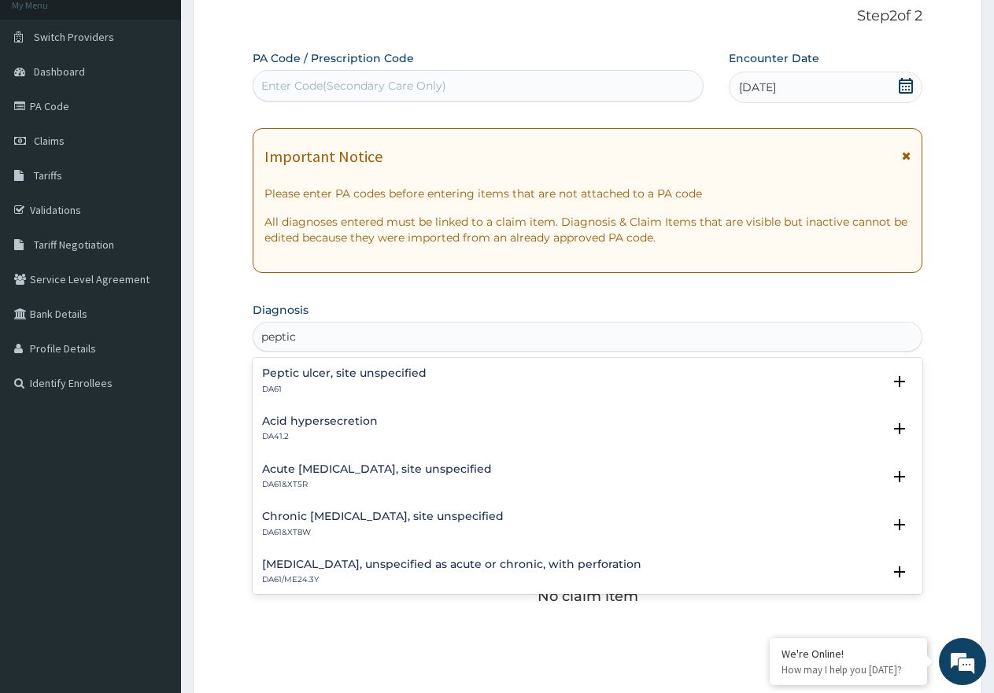
click at [353, 378] on h4 "Peptic ulcer, site unspecified" at bounding box center [344, 373] width 164 height 12
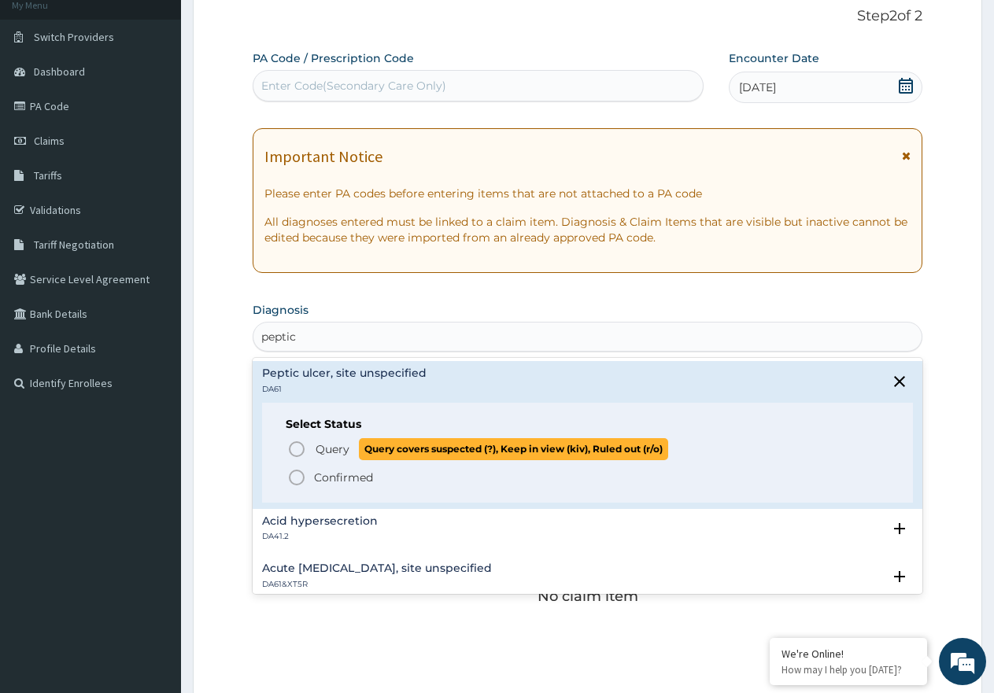
click at [293, 446] on icon "status option query" at bounding box center [296, 449] width 19 height 19
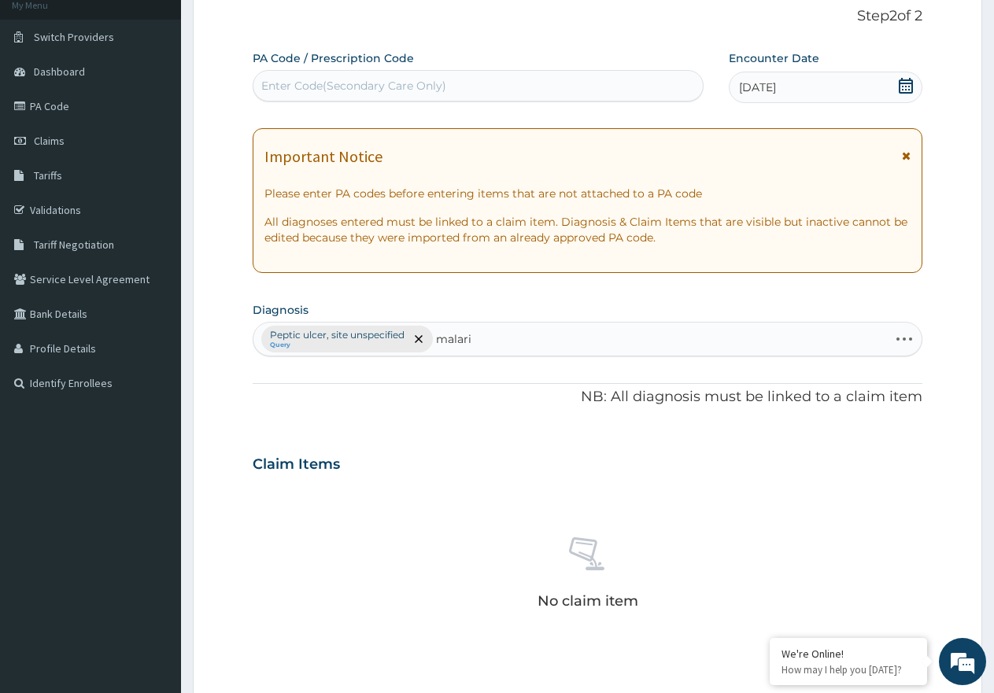
type input "[MEDICAL_DATA]"
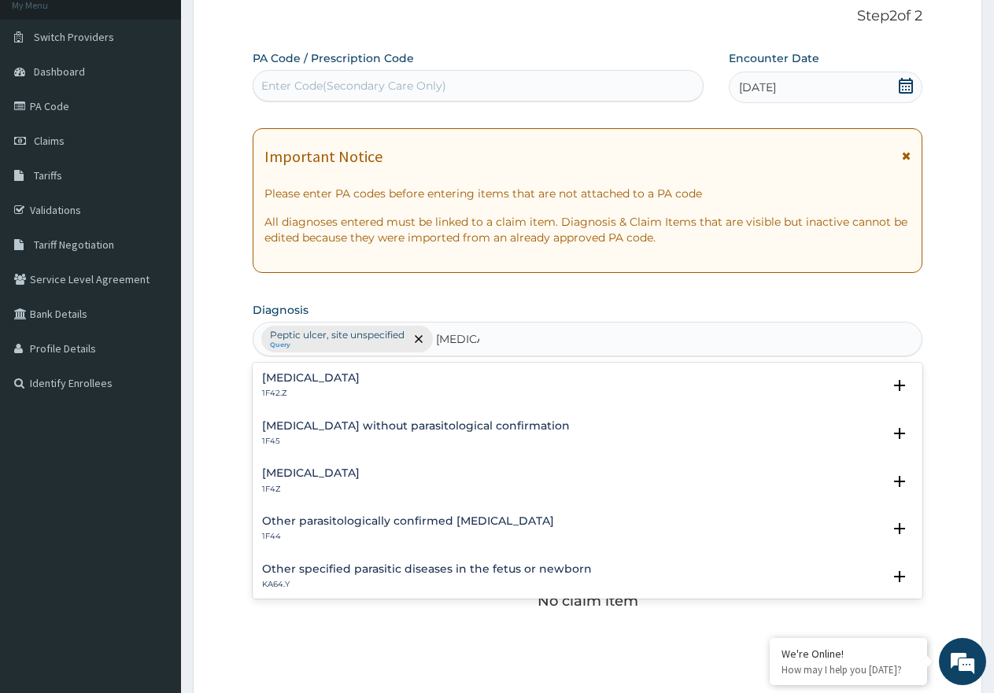
click at [321, 471] on h4 "[MEDICAL_DATA]" at bounding box center [311, 473] width 98 height 12
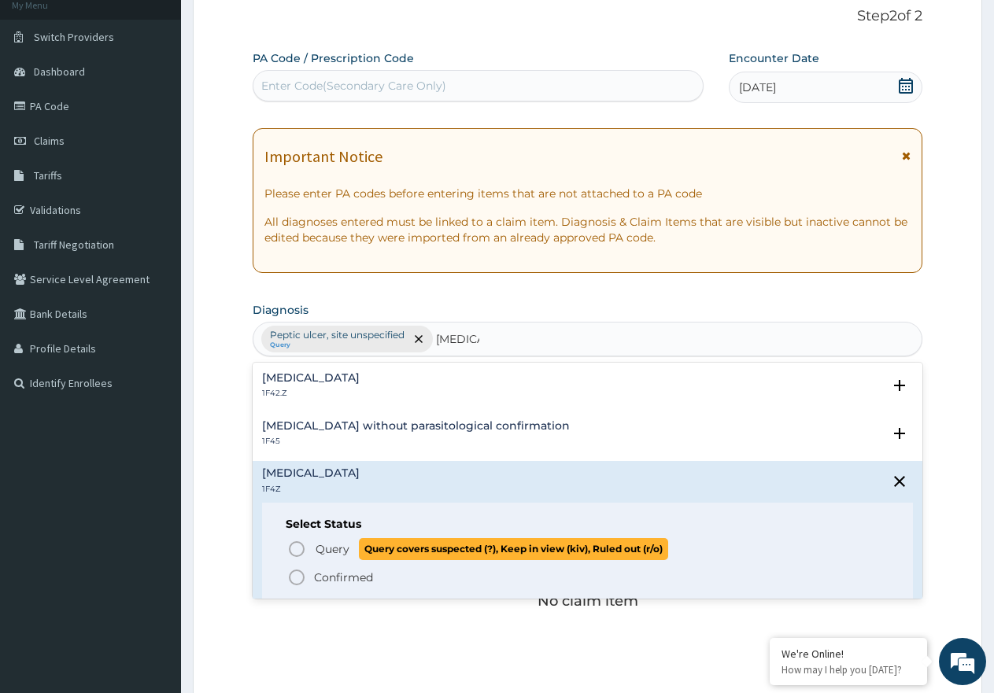
click at [290, 549] on circle "status option query" at bounding box center [297, 549] width 14 height 14
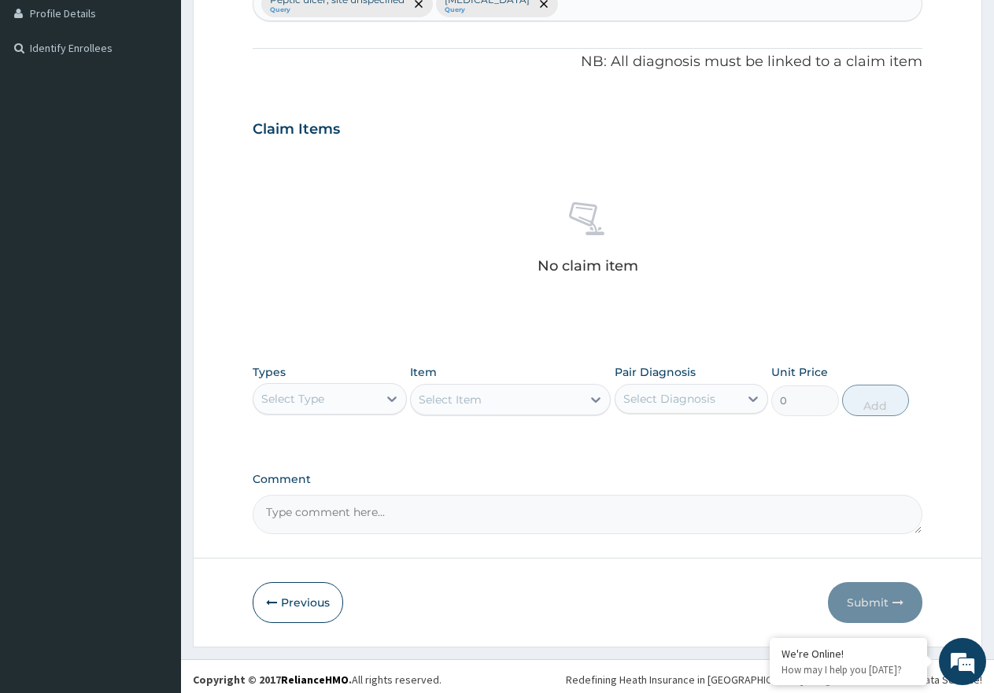
scroll to position [441, 0]
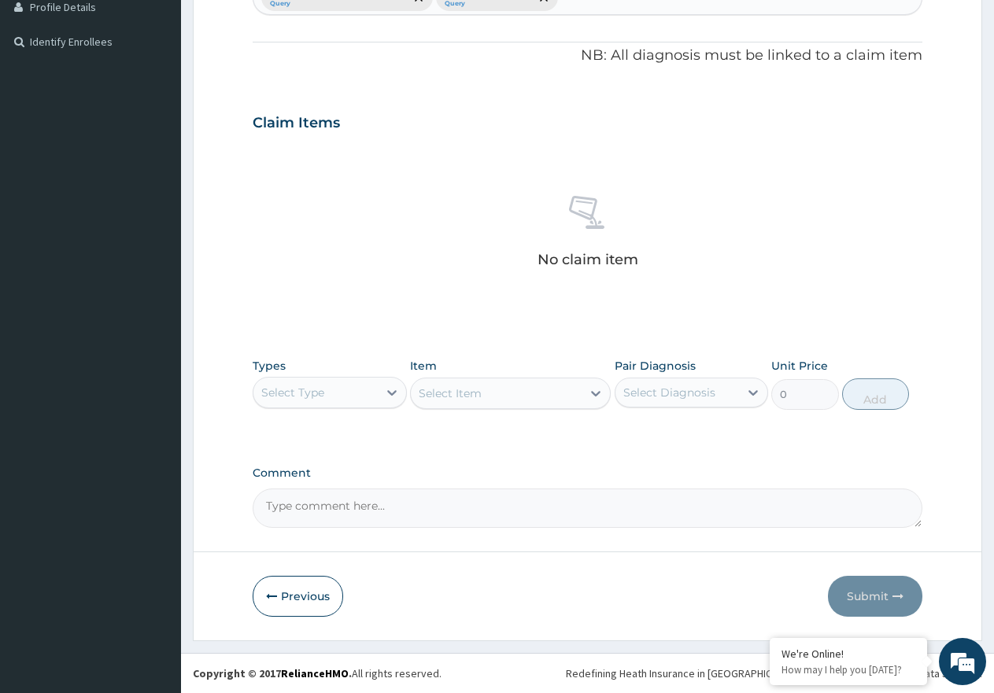
click at [363, 388] on div "Select Type" at bounding box center [315, 392] width 124 height 25
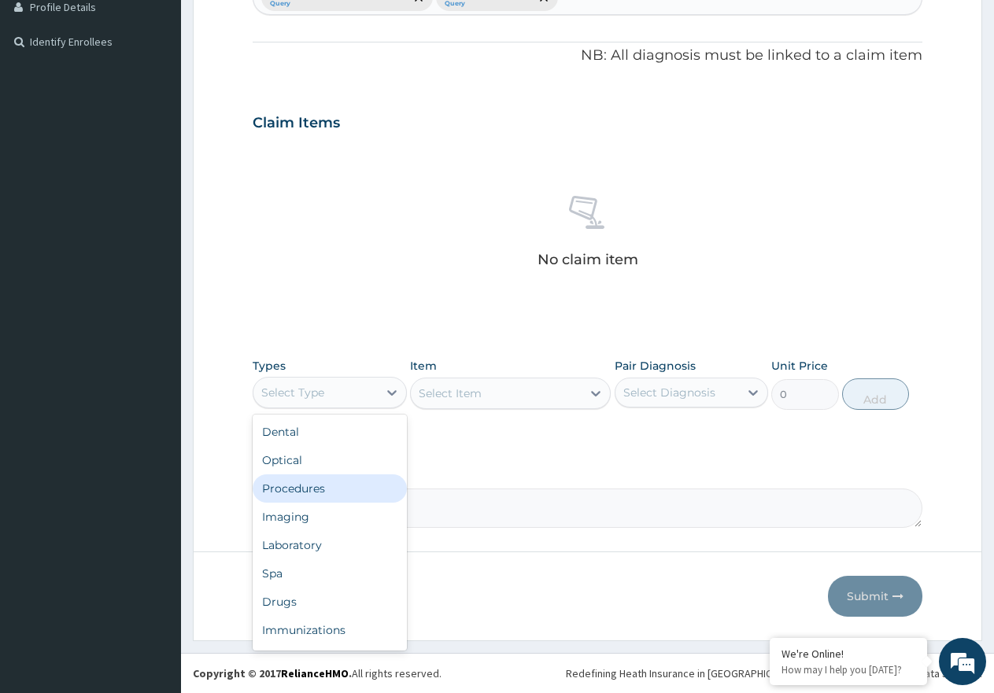
click at [362, 480] on div "Procedures" at bounding box center [330, 488] width 154 height 28
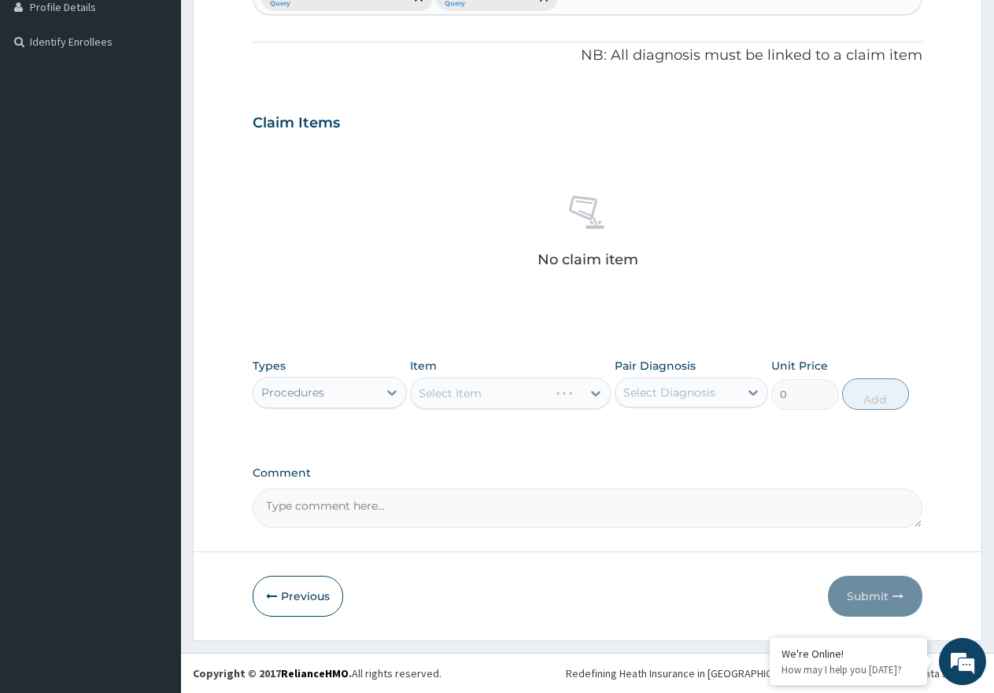
click at [631, 394] on div "Select Diagnosis" at bounding box center [669, 393] width 92 height 16
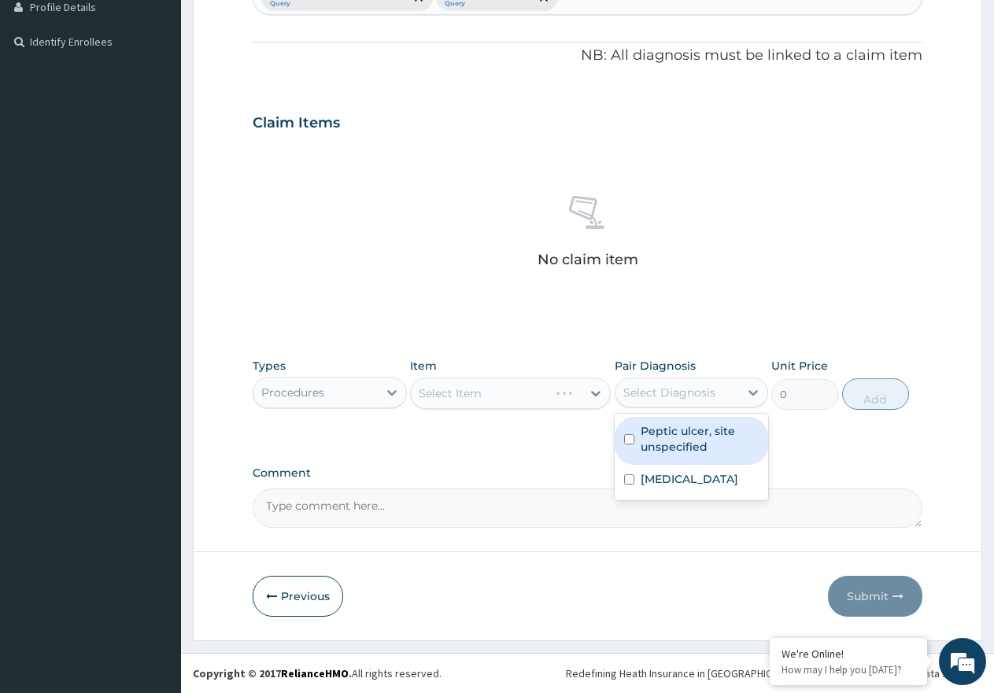
click at [662, 451] on label "Peptic ulcer, site unspecified" at bounding box center [699, 438] width 119 height 31
checkbox input "true"
drag, startPoint x: 662, startPoint y: 459, endPoint x: 664, endPoint y: 471, distance: 12.0
click at [664, 466] on div "[MEDICAL_DATA], site unspecified [MEDICAL_DATA]" at bounding box center [691, 457] width 154 height 87
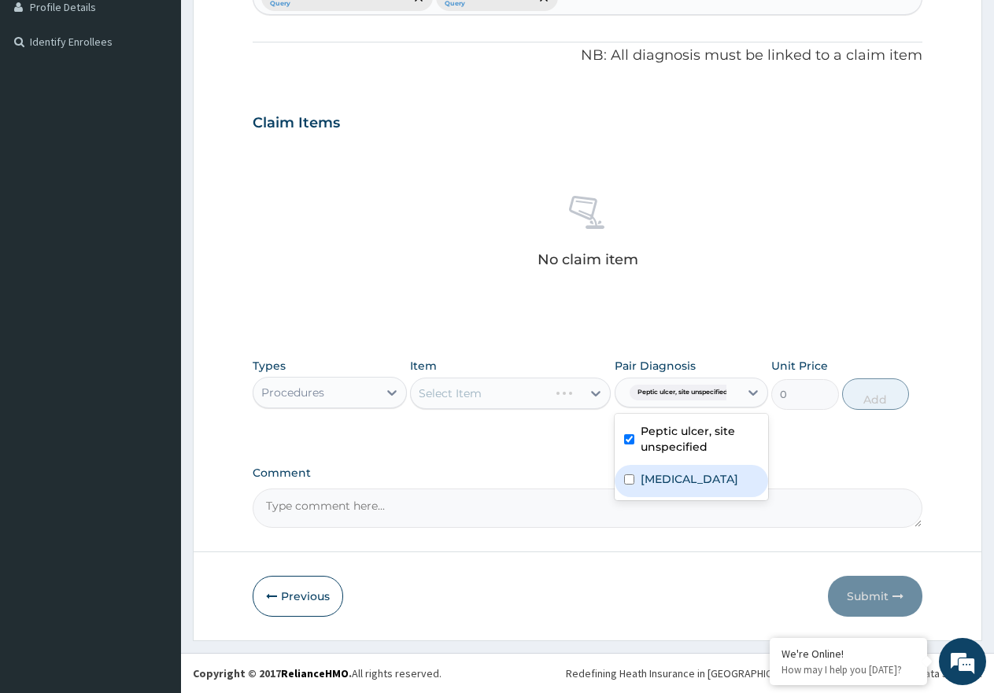
click at [664, 471] on label "[MEDICAL_DATA]" at bounding box center [689, 479] width 98 height 16
checkbox input "true"
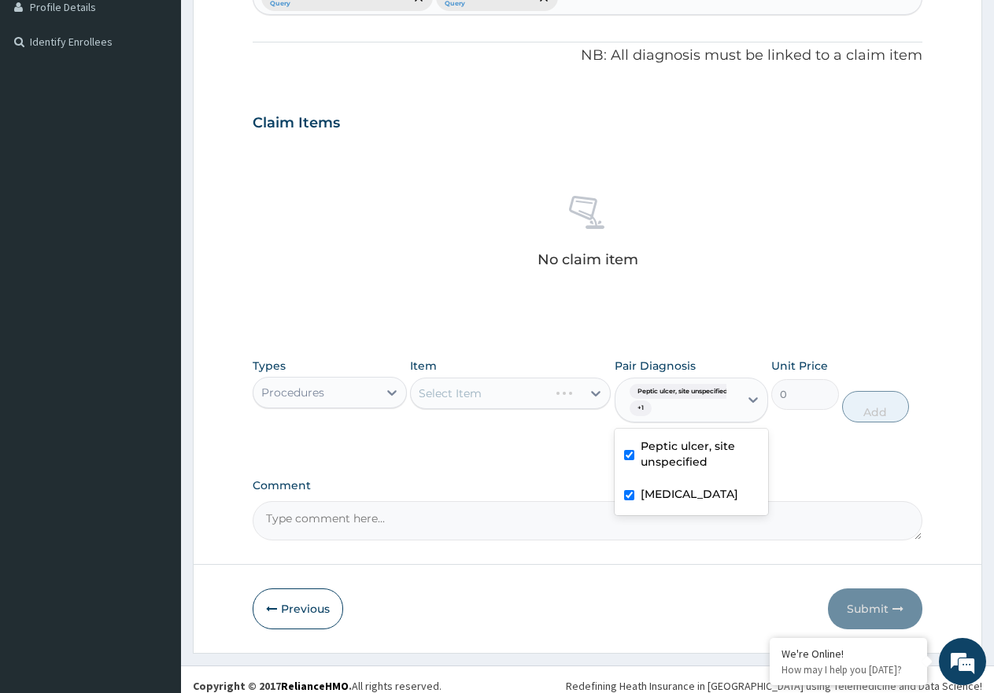
drag, startPoint x: 541, startPoint y: 382, endPoint x: 539, endPoint y: 397, distance: 15.1
click at [539, 389] on div "Select Item" at bounding box center [510, 393] width 201 height 31
drag, startPoint x: 538, startPoint y: 392, endPoint x: 538, endPoint y: 378, distance: 13.4
click at [538, 391] on div "Select Item" at bounding box center [510, 393] width 201 height 31
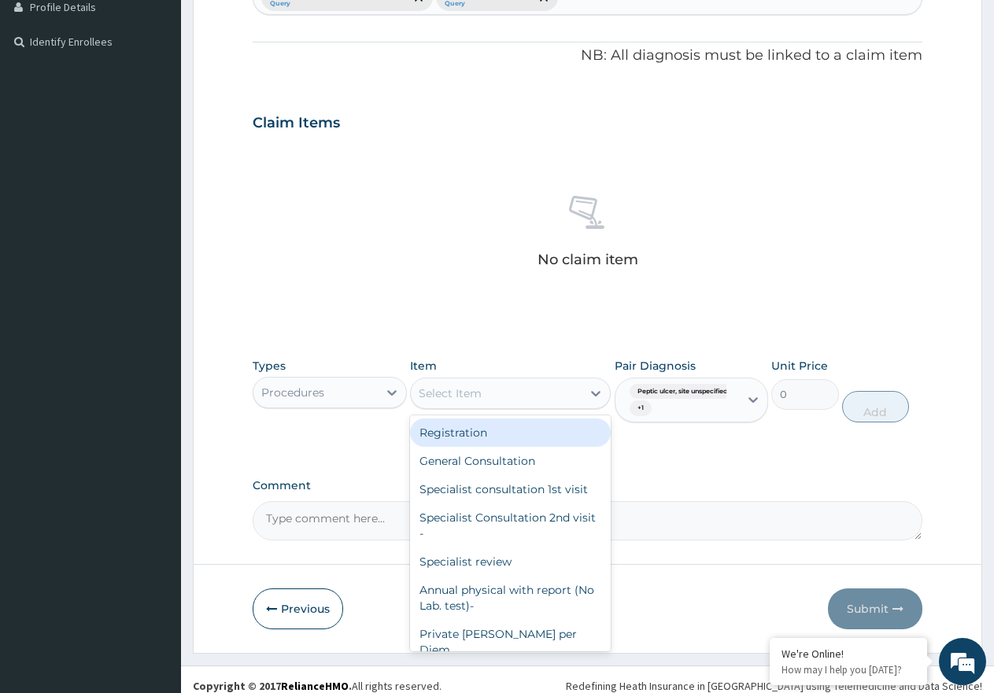
click at [523, 393] on div "Select Item" at bounding box center [496, 393] width 171 height 25
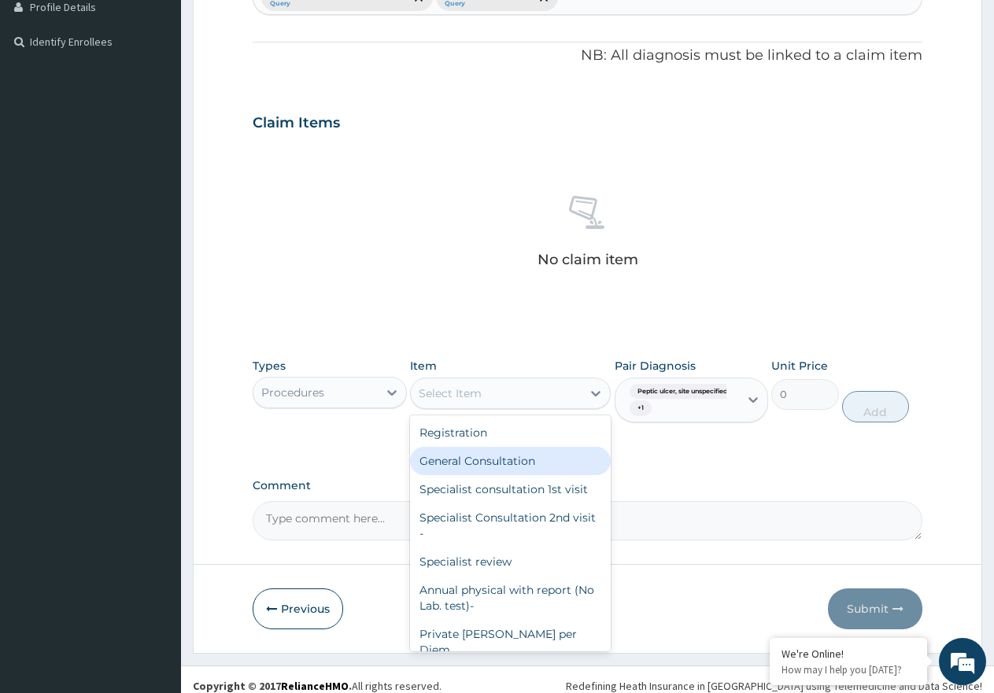
click at [531, 452] on div "General Consultation" at bounding box center [510, 461] width 201 height 28
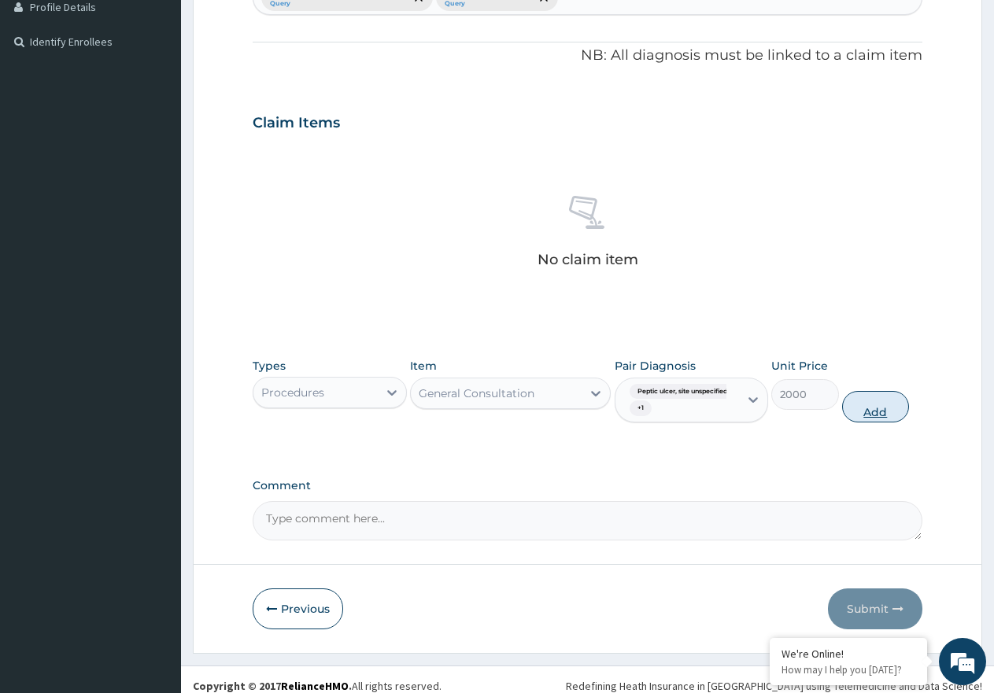
click at [879, 417] on button "Add" at bounding box center [875, 406] width 67 height 31
type input "0"
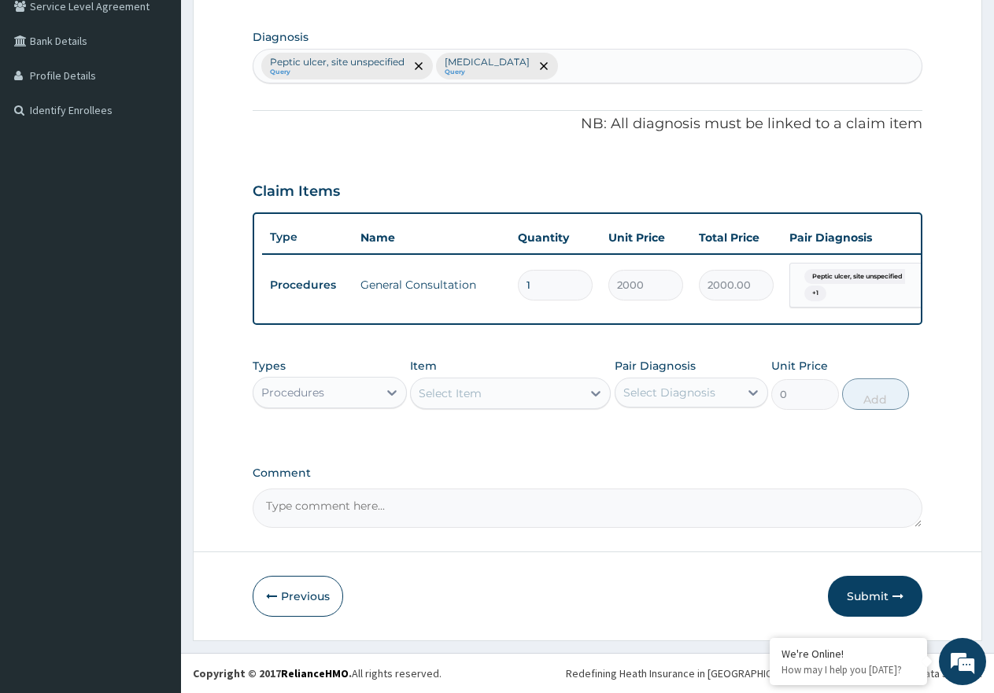
scroll to position [386, 0]
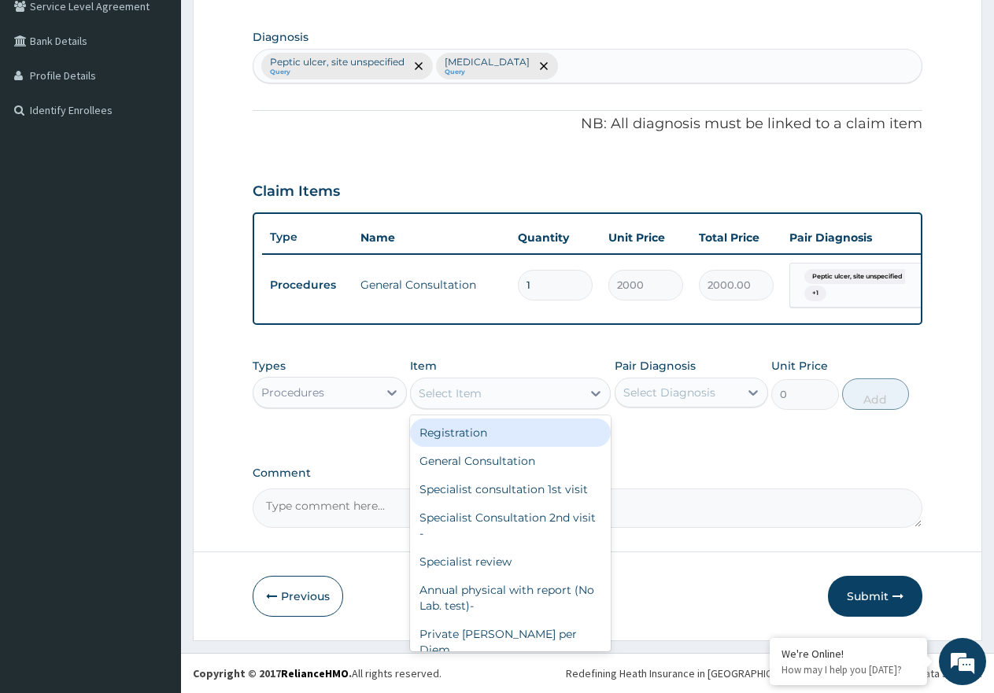
click at [470, 395] on div "Select Item" at bounding box center [450, 394] width 63 height 16
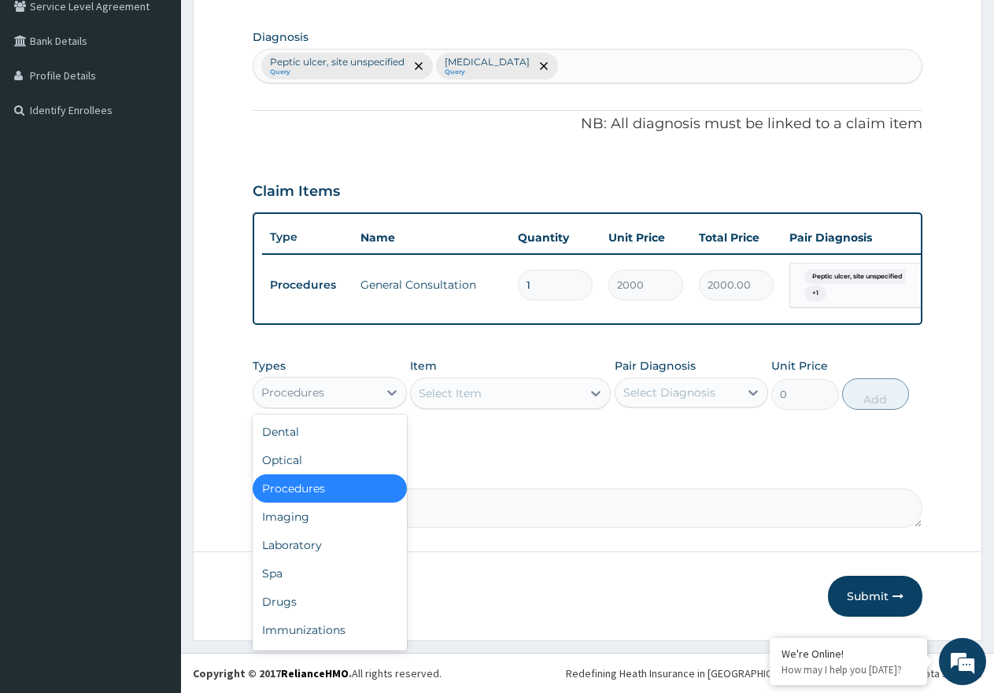
click at [376, 381] on div "Procedures" at bounding box center [330, 392] width 154 height 31
drag, startPoint x: 304, startPoint y: 601, endPoint x: 361, endPoint y: 581, distance: 60.0
click at [303, 601] on div "Drugs" at bounding box center [330, 602] width 154 height 28
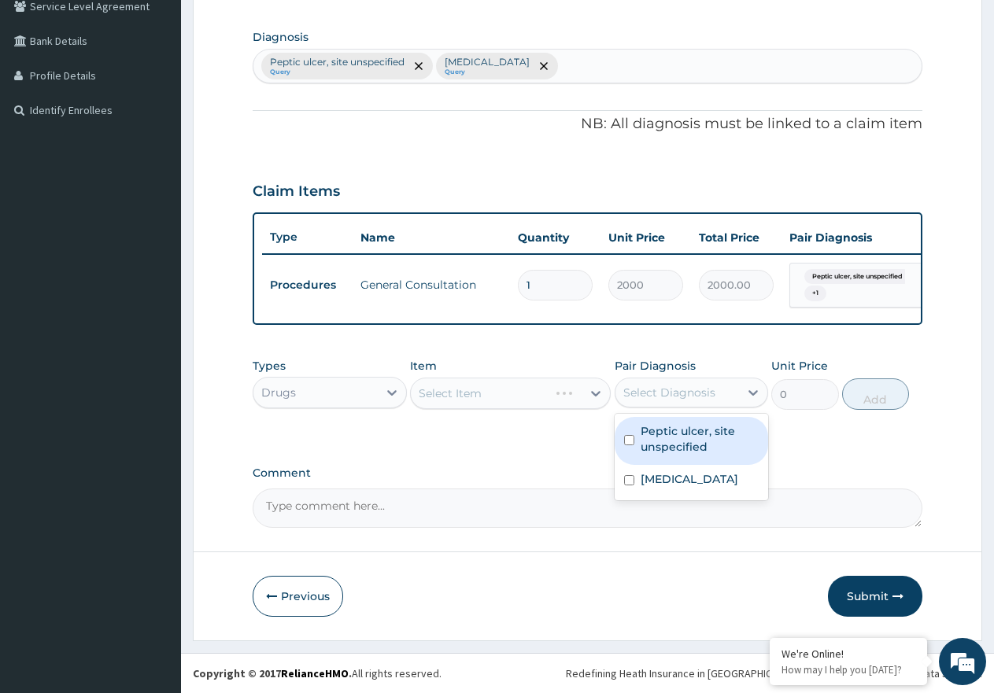
click at [717, 388] on div "Select Diagnosis" at bounding box center [677, 392] width 124 height 25
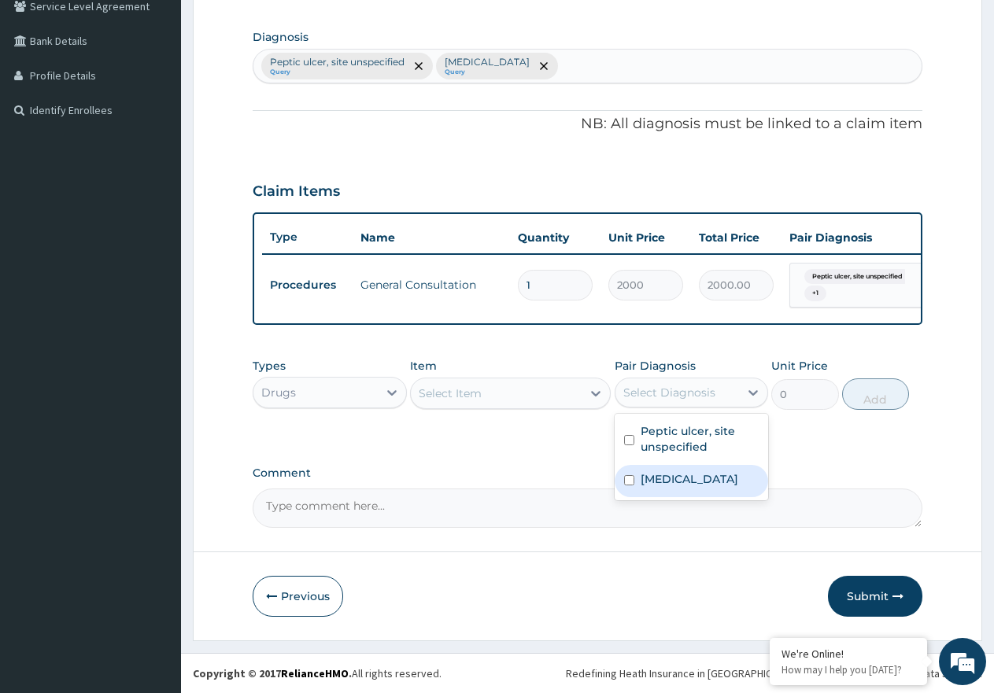
click at [685, 481] on label "[MEDICAL_DATA]" at bounding box center [689, 479] width 98 height 16
checkbox input "true"
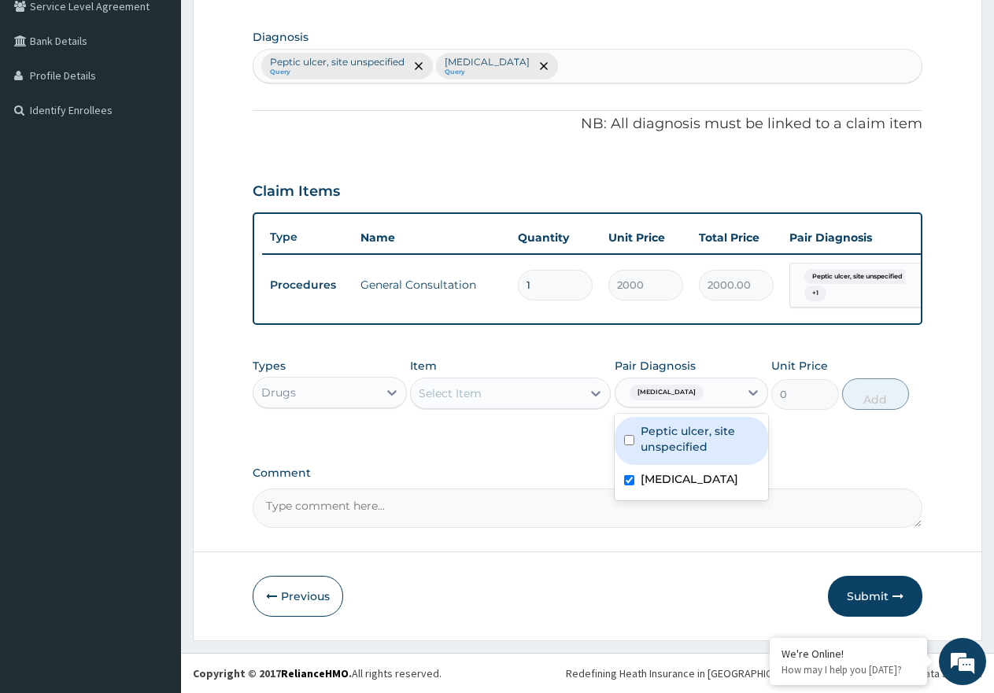
click at [522, 387] on div "Select Item" at bounding box center [496, 393] width 171 height 25
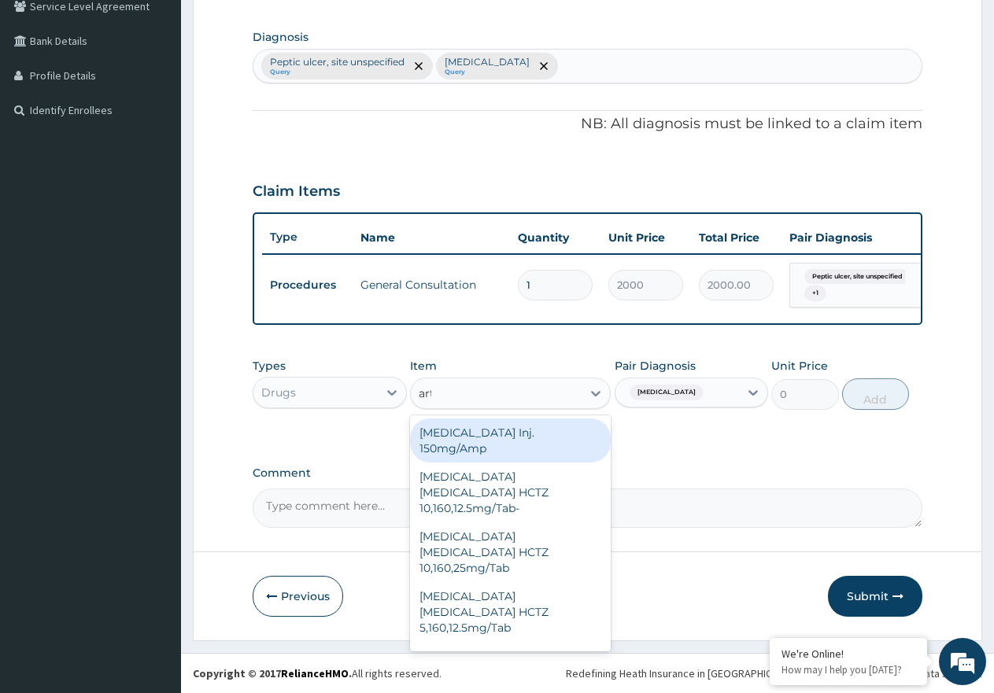
type input "arte"
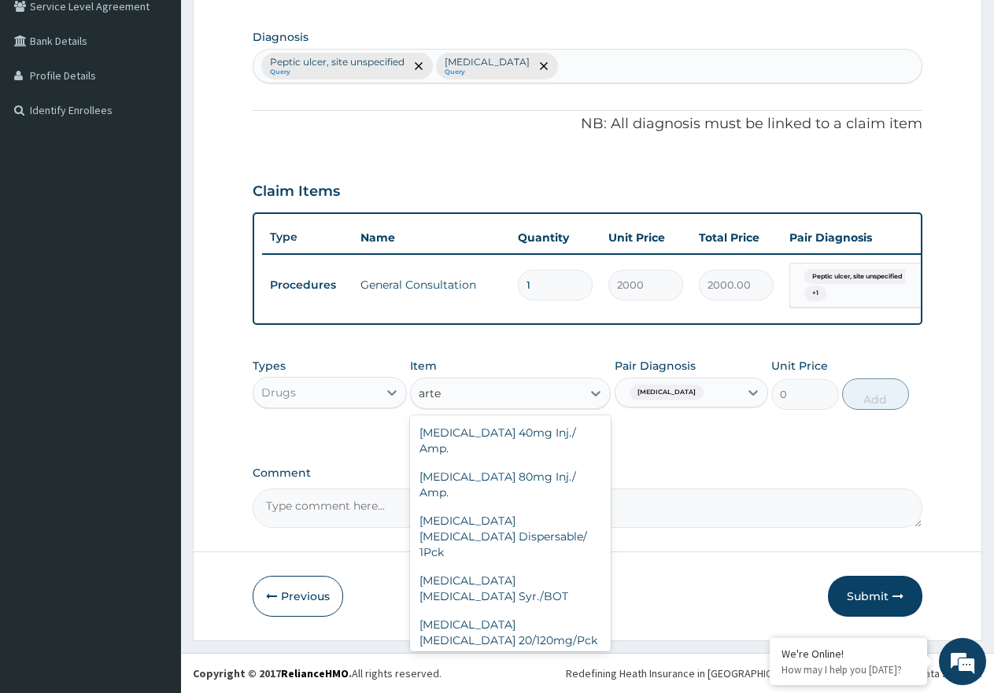
click at [544, 655] on div "[MEDICAL_DATA] [MEDICAL_DATA] 80/480mg/Pck" at bounding box center [510, 677] width 201 height 44
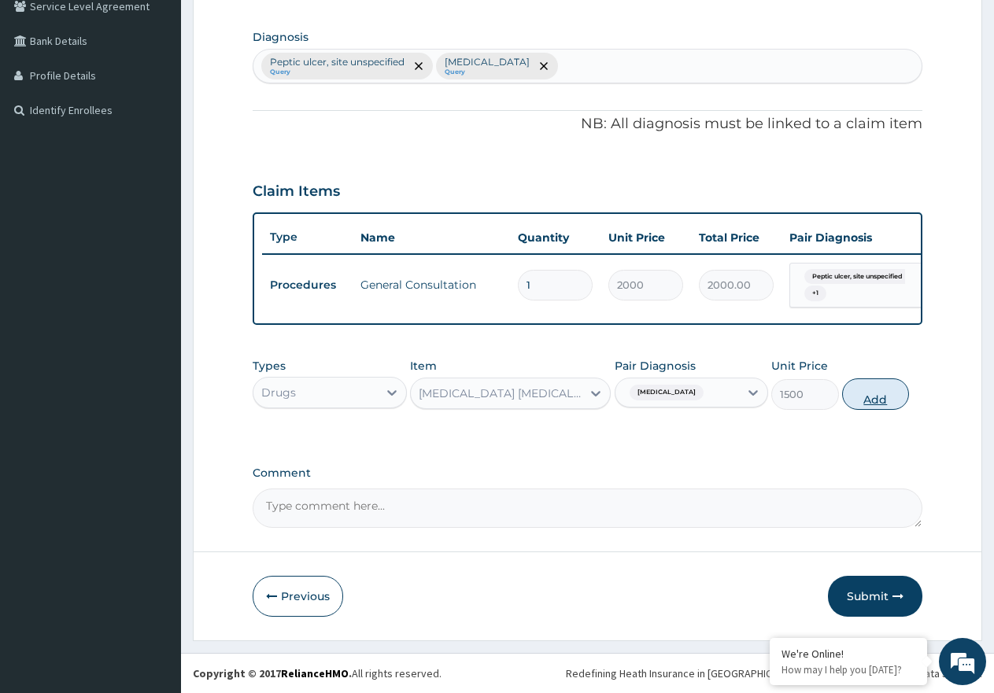
click at [864, 408] on button "Add" at bounding box center [875, 393] width 67 height 31
type input "0"
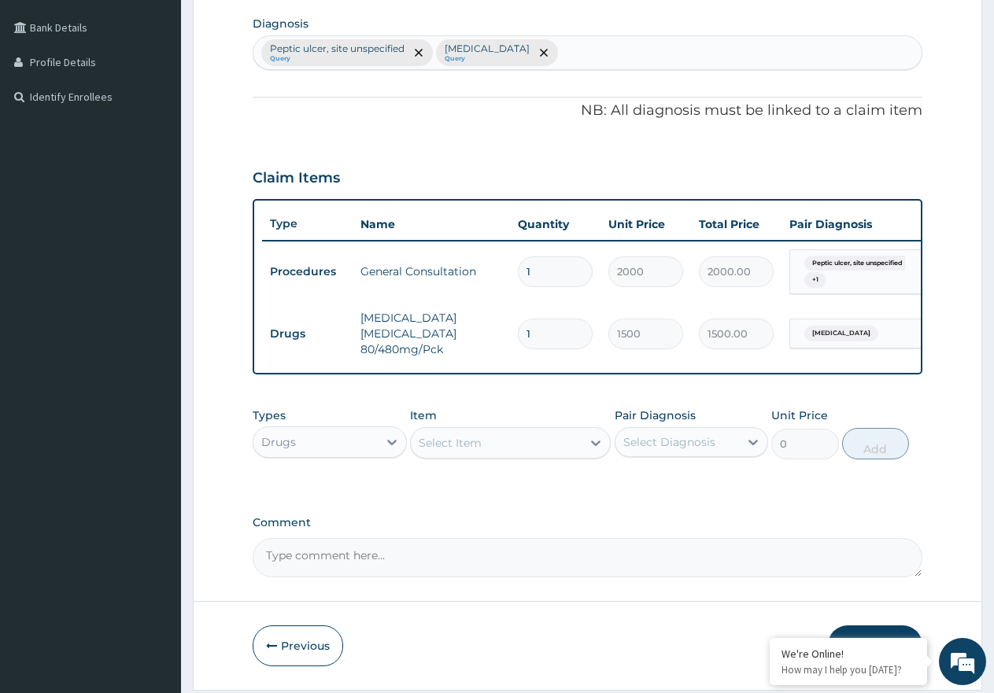
click at [466, 456] on div "Select Item" at bounding box center [496, 442] width 171 height 25
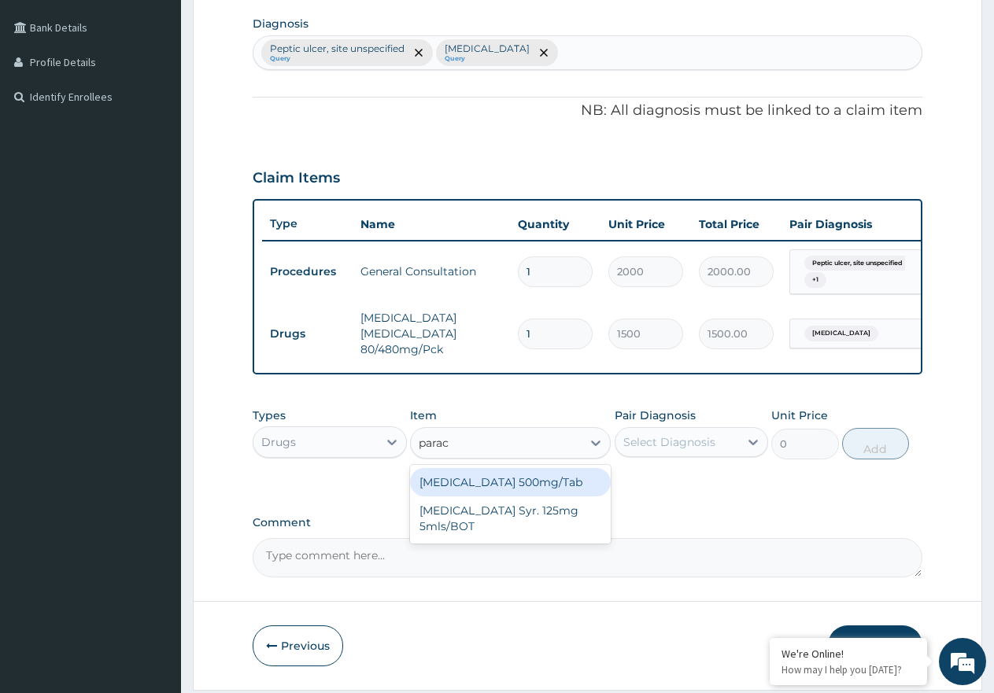
type input "parace"
drag, startPoint x: 491, startPoint y: 494, endPoint x: 751, endPoint y: 474, distance: 261.2
click at [540, 494] on div "[MEDICAL_DATA] 500mg/Tab" at bounding box center [510, 482] width 201 height 28
type input "9"
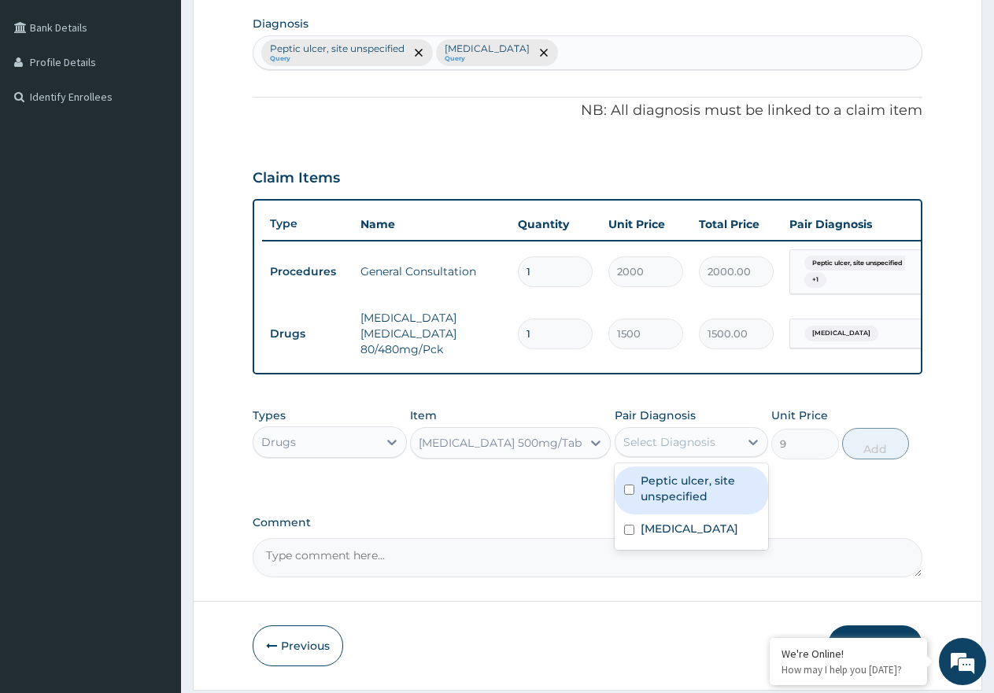
click at [722, 455] on div "Select Diagnosis" at bounding box center [677, 442] width 124 height 25
drag, startPoint x: 726, startPoint y: 510, endPoint x: 722, endPoint y: 541, distance: 31.8
click at [726, 504] on label "Peptic ulcer, site unspecified" at bounding box center [699, 488] width 119 height 31
checkbox input "true"
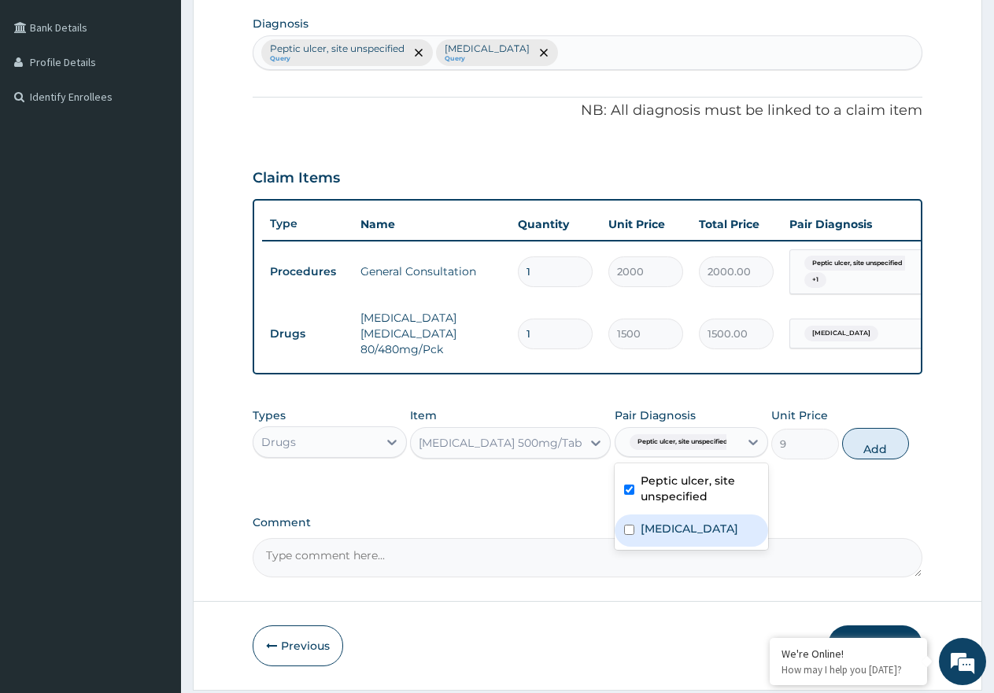
click at [719, 547] on div "[MEDICAL_DATA]" at bounding box center [691, 531] width 154 height 32
checkbox input "true"
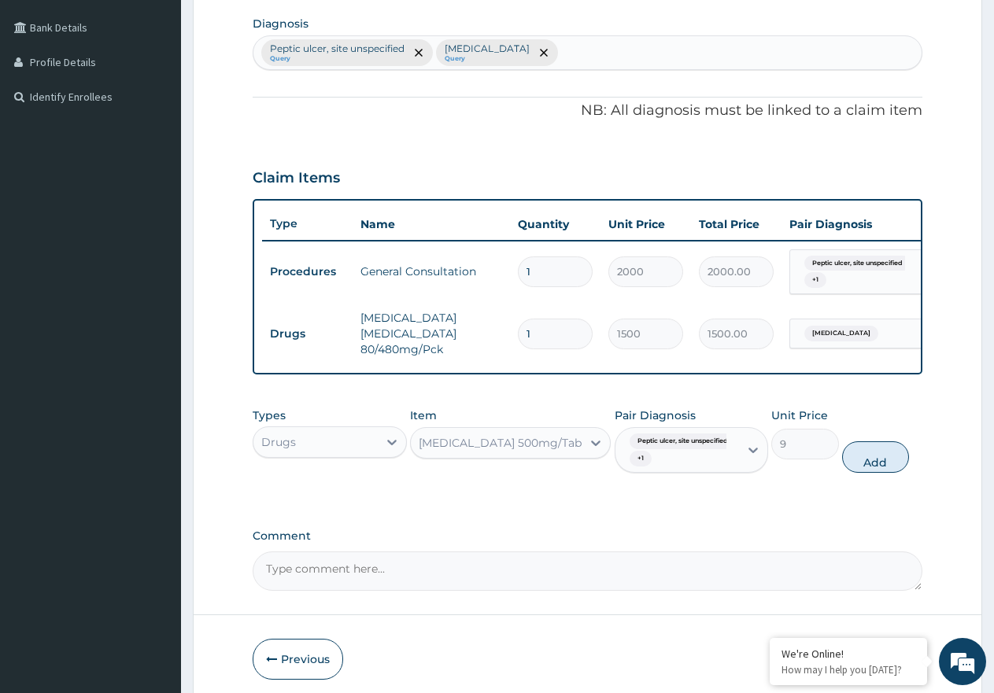
click at [865, 473] on button "Add" at bounding box center [875, 456] width 67 height 31
type input "0"
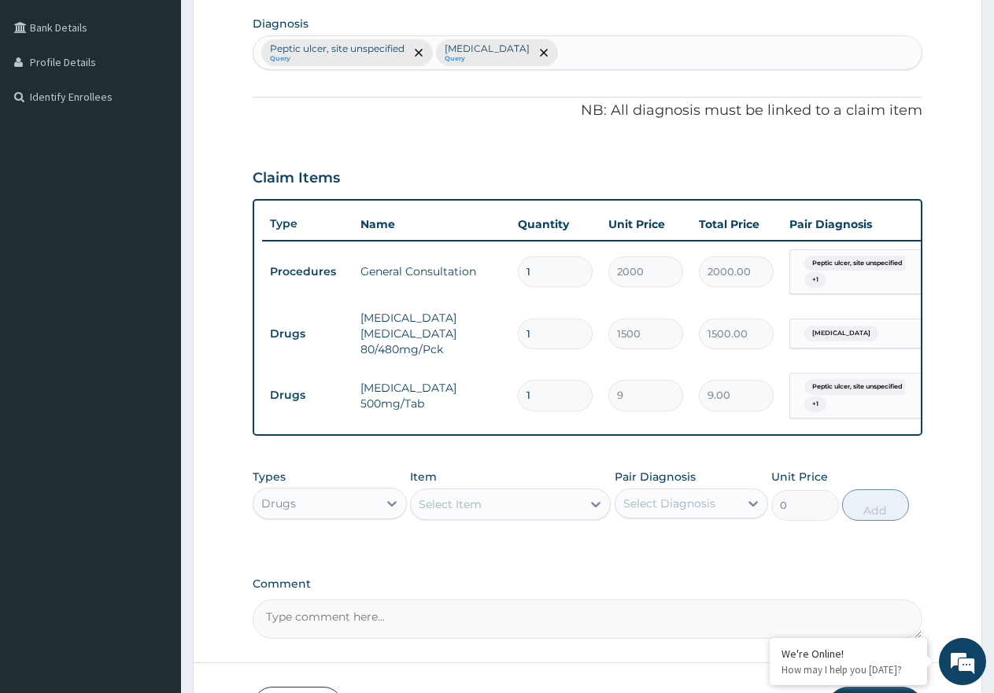
type input "18"
type input "162.00"
type input "18"
click at [541, 517] on div "Select Item" at bounding box center [496, 504] width 171 height 25
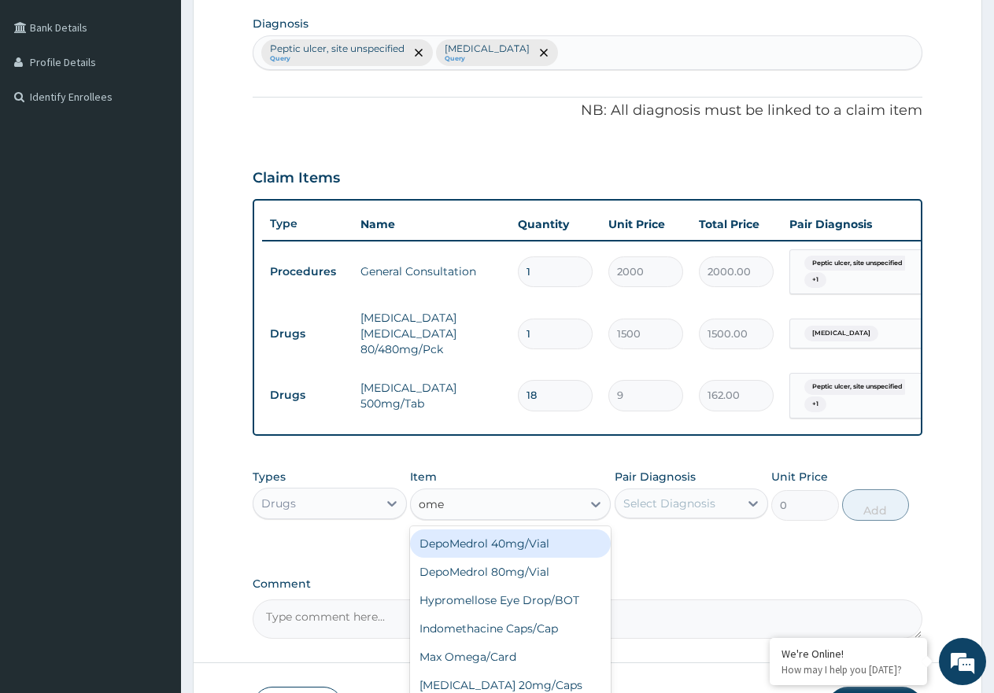
type input "omep"
click at [576, 558] on div "[MEDICAL_DATA] 20mg/Caps" at bounding box center [510, 544] width 201 height 28
type input "170"
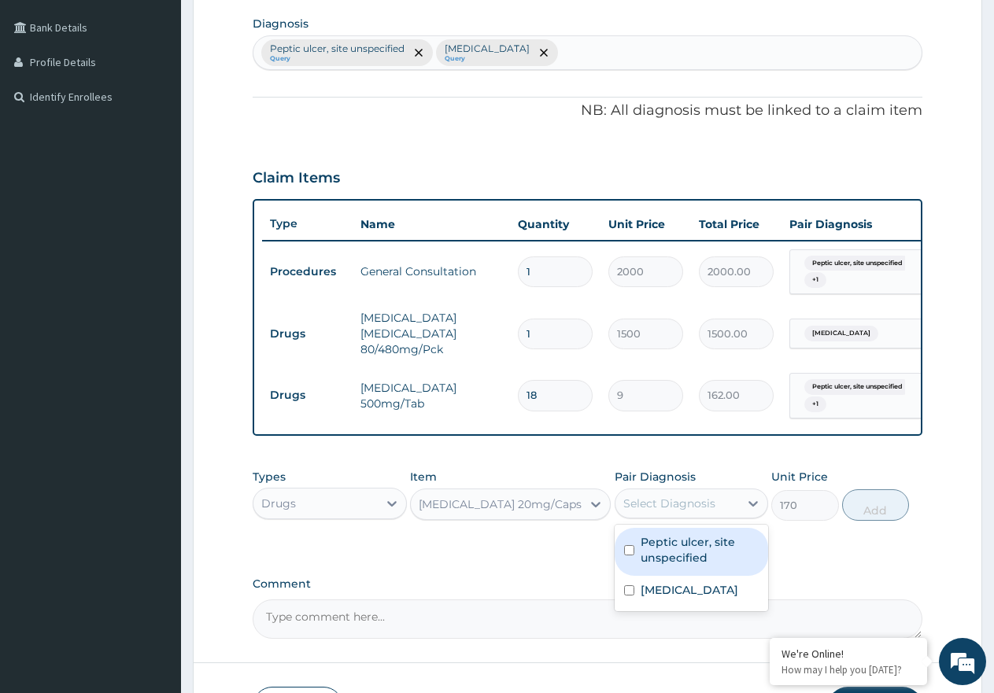
click at [686, 511] on div "Select Diagnosis" at bounding box center [669, 504] width 92 height 16
drag, startPoint x: 709, startPoint y: 558, endPoint x: 862, endPoint y: 554, distance: 153.5
click at [719, 557] on label "Peptic ulcer, site unspecified" at bounding box center [699, 549] width 119 height 31
checkbox input "true"
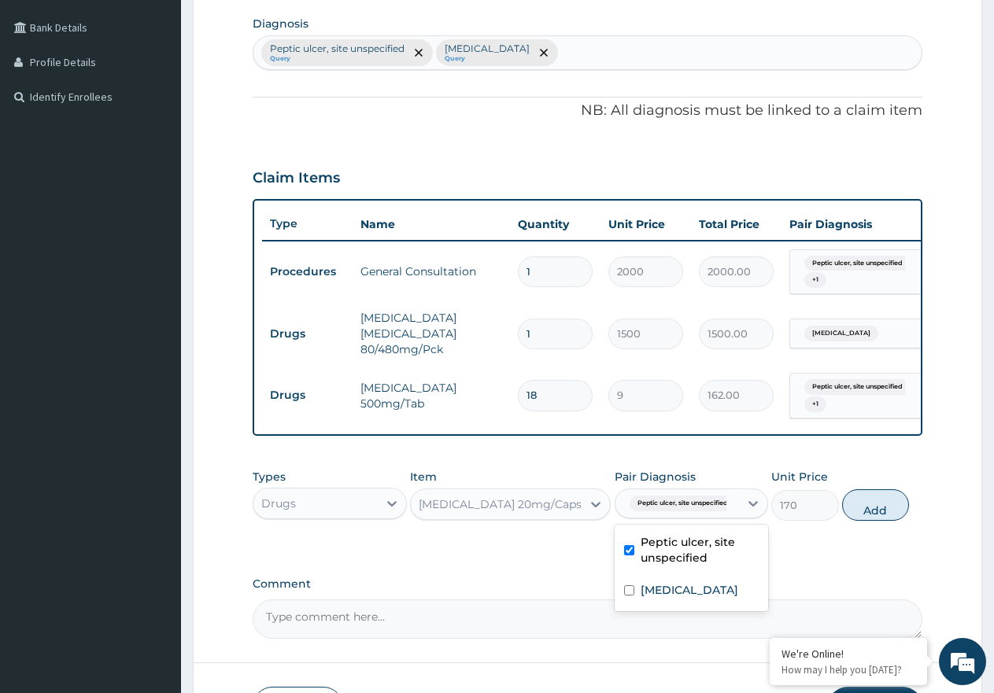
click at [867, 511] on button "Add" at bounding box center [875, 504] width 67 height 31
type input "0"
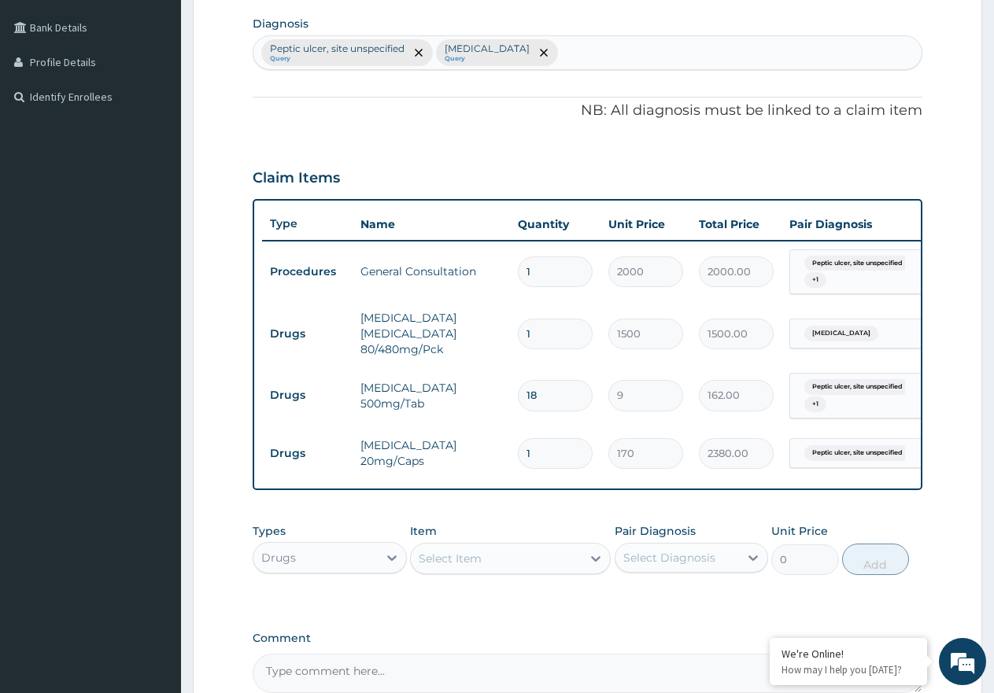
type input "14"
type input "2380.00"
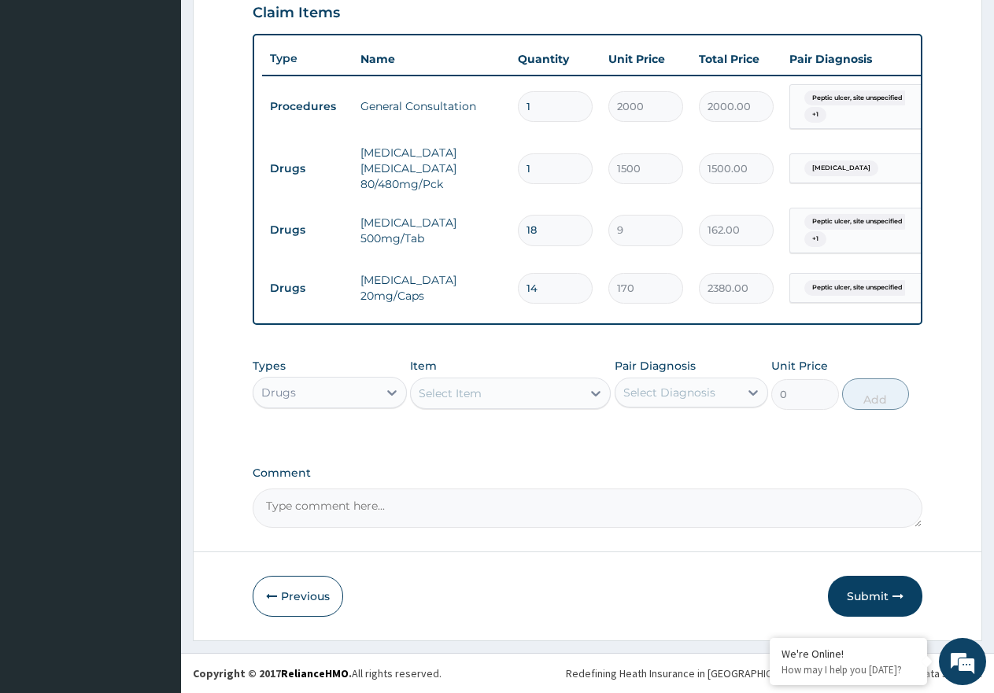
scroll to position [565, 0]
type input "14"
click at [569, 393] on div "Select Item" at bounding box center [496, 393] width 171 height 25
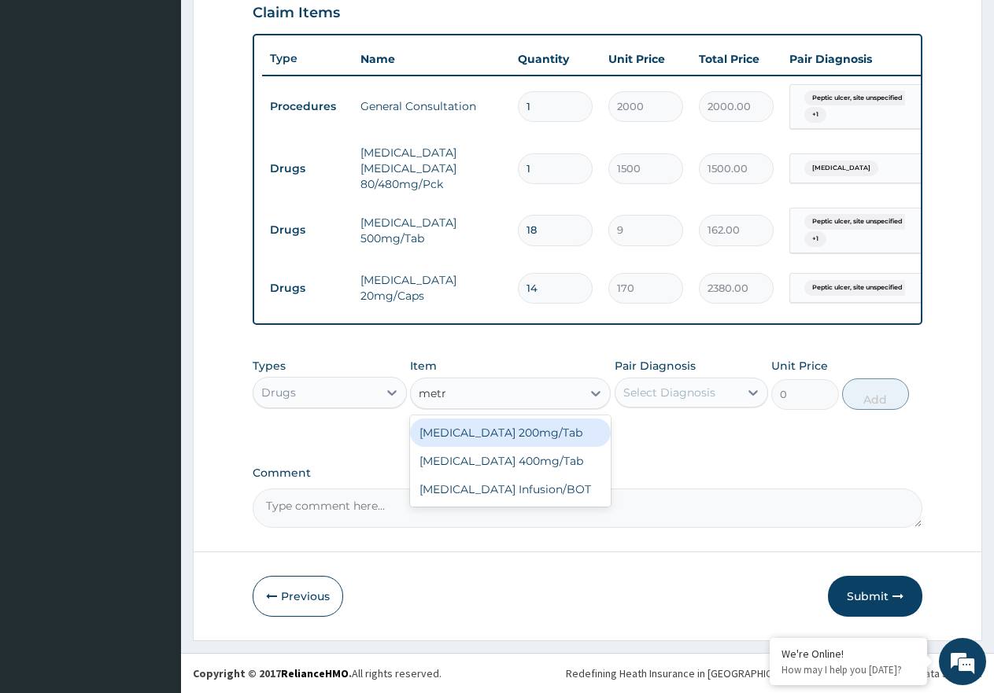
type input "metro"
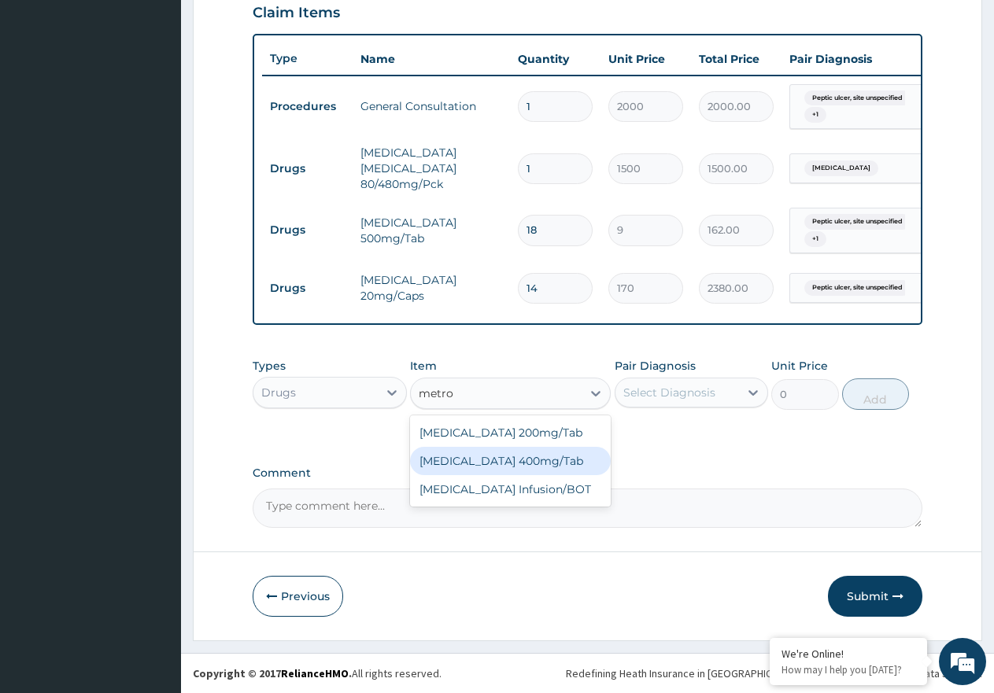
drag, startPoint x: 567, startPoint y: 464, endPoint x: 733, endPoint y: 416, distance: 172.8
click at [574, 465] on div "[MEDICAL_DATA] 400mg/Tab" at bounding box center [510, 461] width 201 height 28
type input "25"
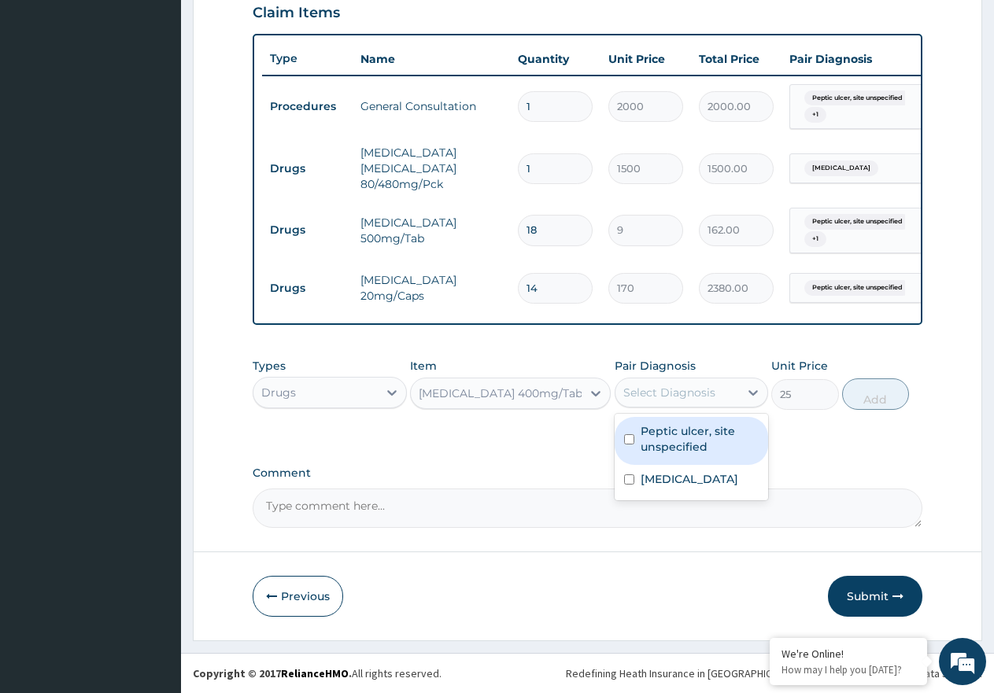
click at [733, 400] on div "Select Diagnosis" at bounding box center [677, 392] width 124 height 25
click at [713, 458] on div "Peptic ulcer, site unspecified" at bounding box center [691, 441] width 154 height 48
checkbox input "true"
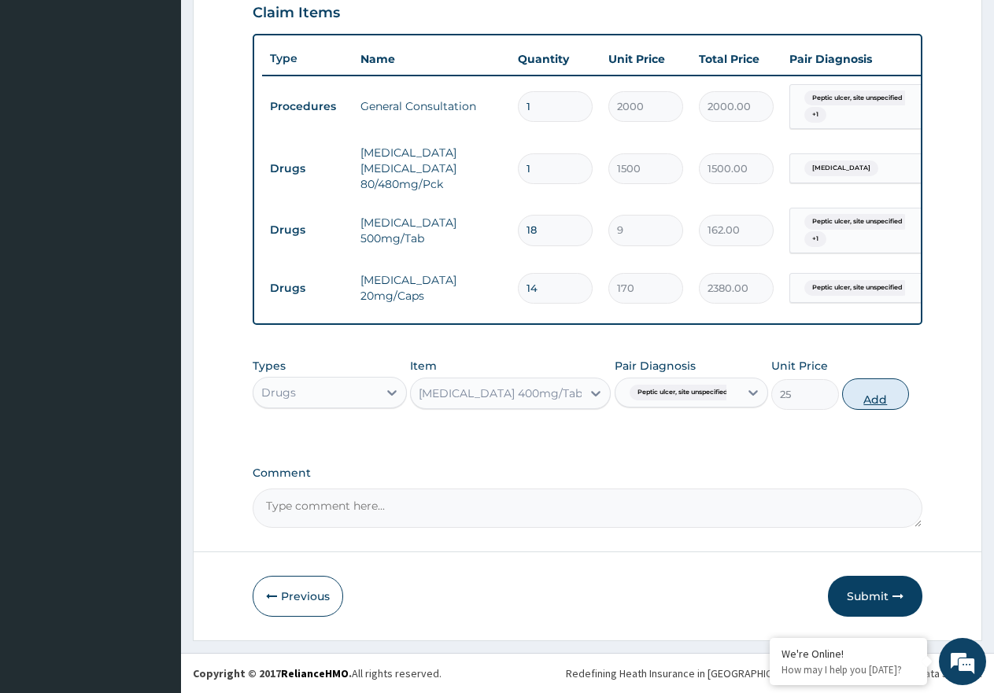
click at [888, 408] on button "Add" at bounding box center [875, 393] width 67 height 31
type input "0"
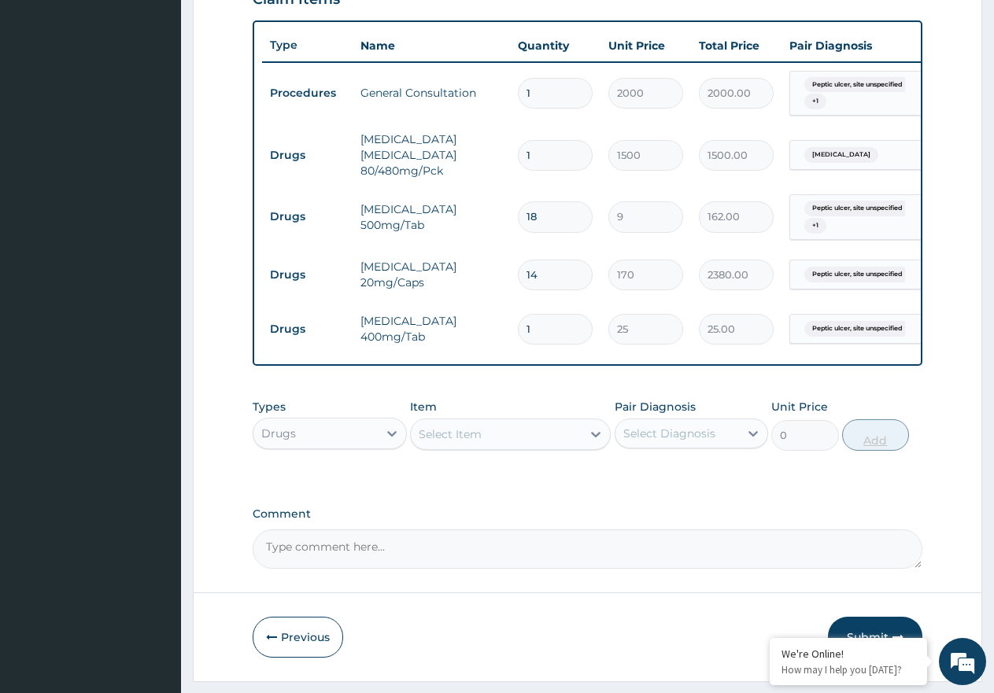
type input "0.00"
type input "2"
type input "50.00"
type input "21"
type input "525.00"
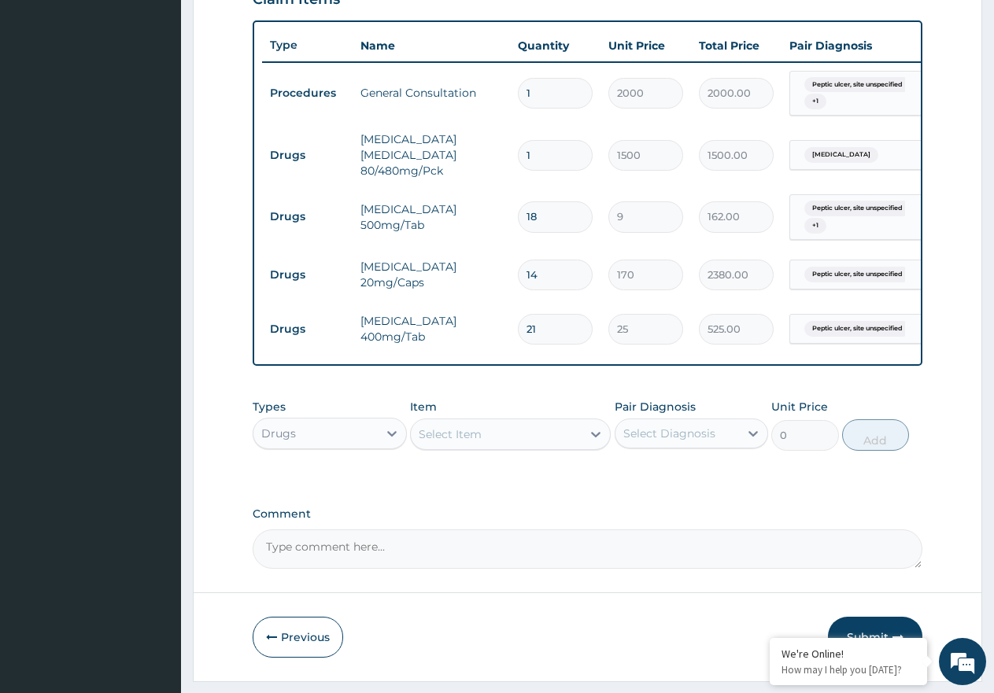
type input "21"
click at [560, 447] on div "Select Item" at bounding box center [496, 434] width 171 height 25
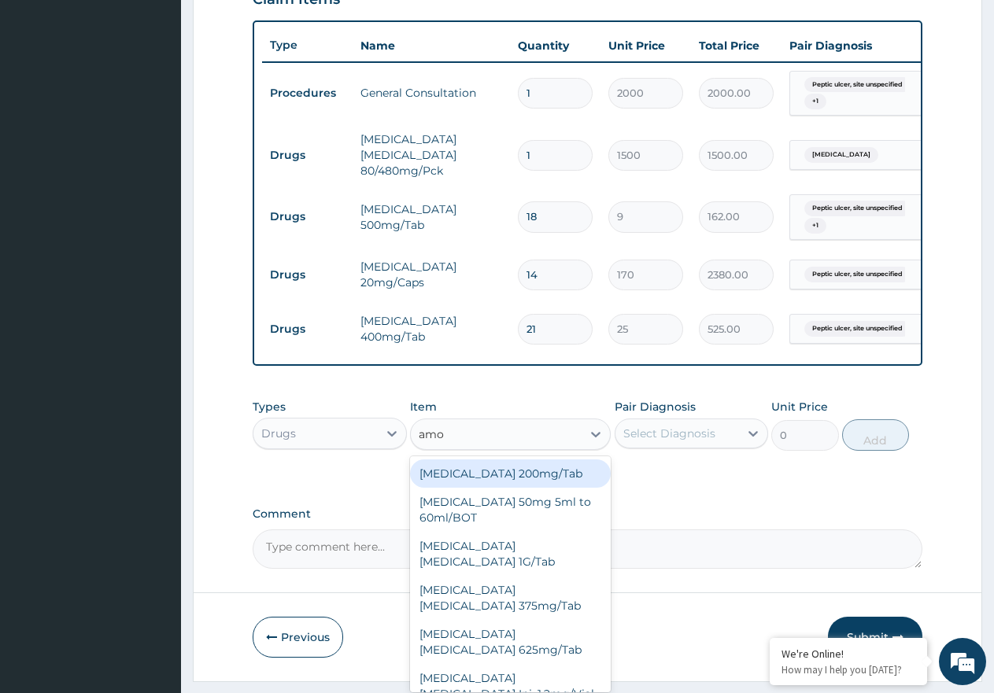
type input "amox"
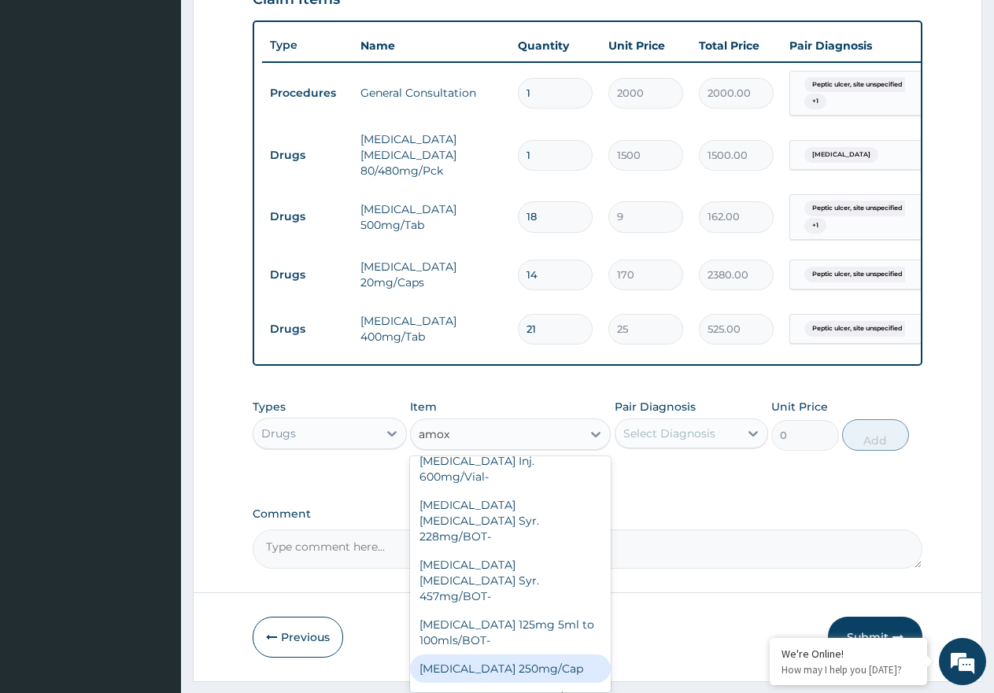
scroll to position [208, 0]
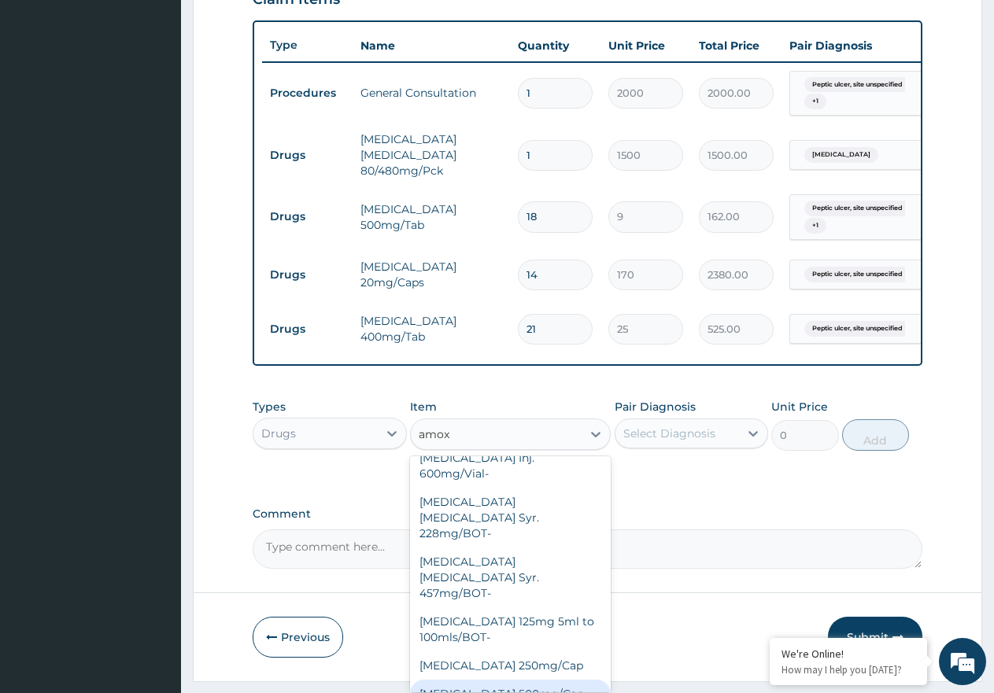
click at [536, 680] on div "[MEDICAL_DATA] 500mg/Cap" at bounding box center [510, 694] width 201 height 28
type input "70"
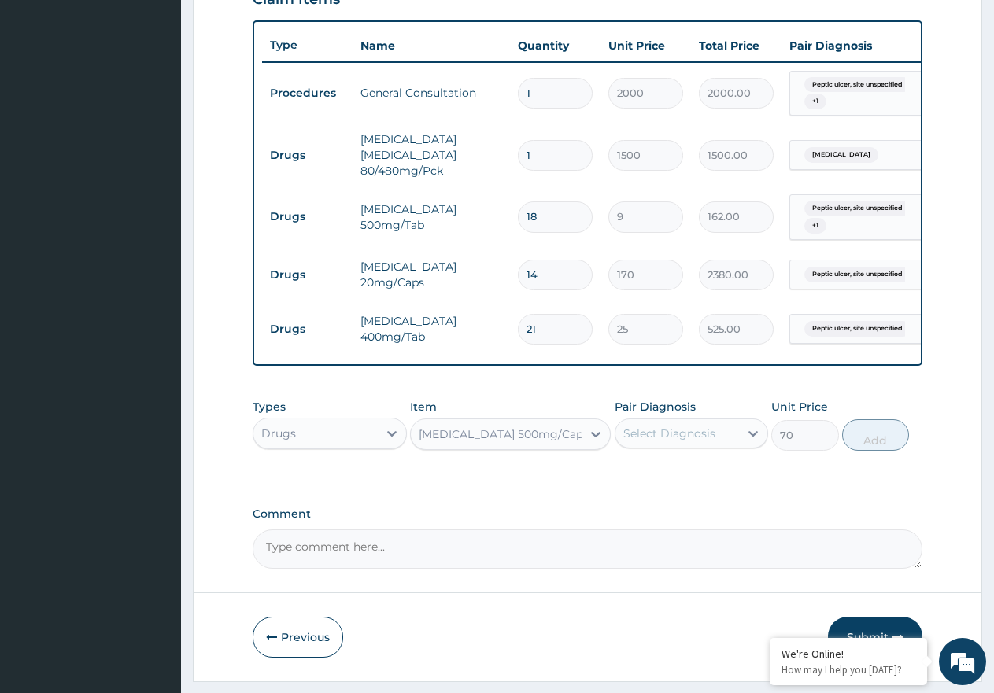
click at [722, 446] on div "Select Diagnosis" at bounding box center [677, 433] width 124 height 25
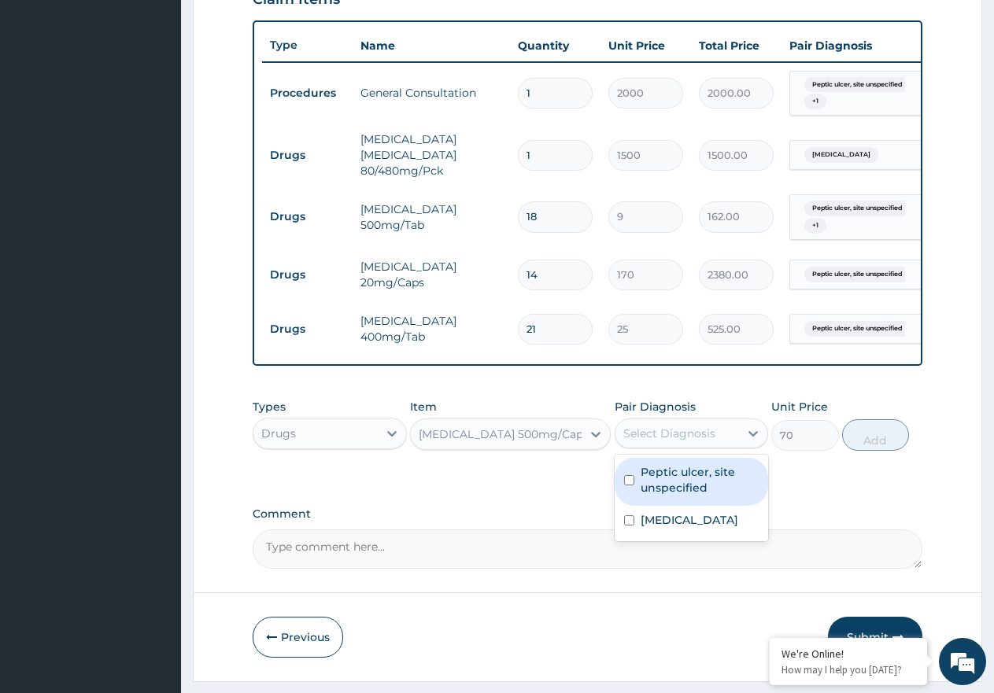
click at [720, 482] on label "Peptic ulcer, site unspecified" at bounding box center [699, 479] width 119 height 31
checkbox input "true"
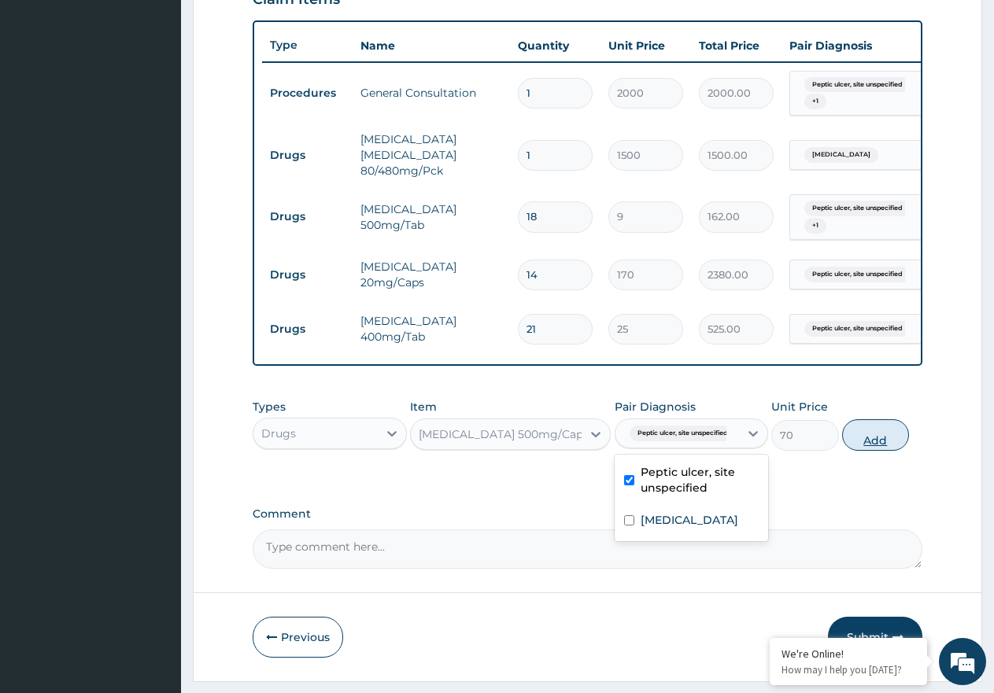
click at [869, 451] on button "Add" at bounding box center [875, 434] width 67 height 31
type input "0"
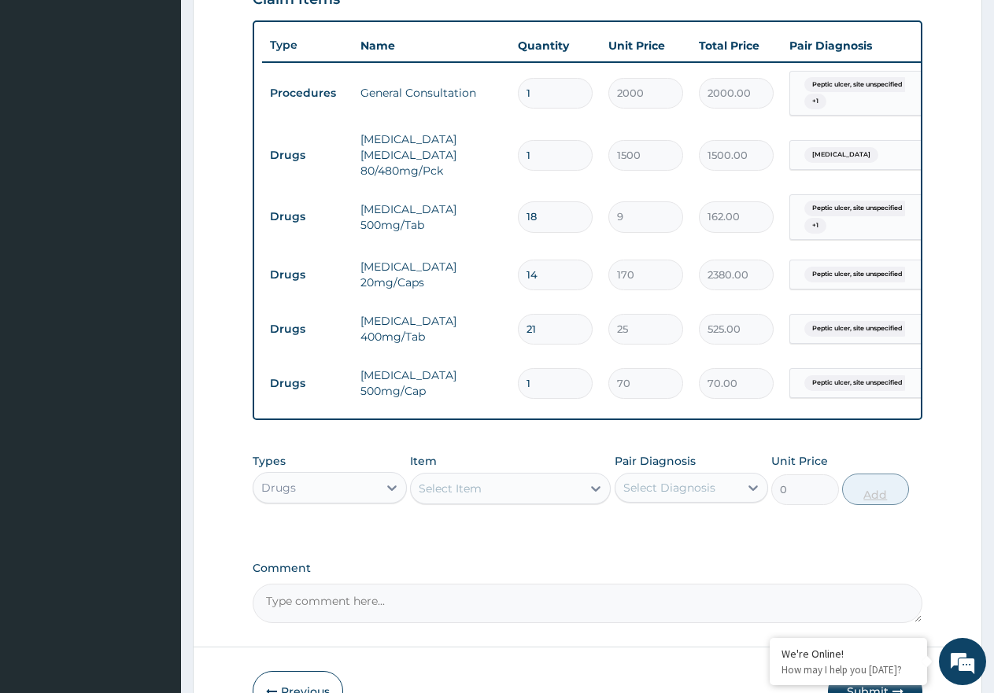
type input "0.00"
type input "2"
type input "140.00"
type input "21"
type input "1470.00"
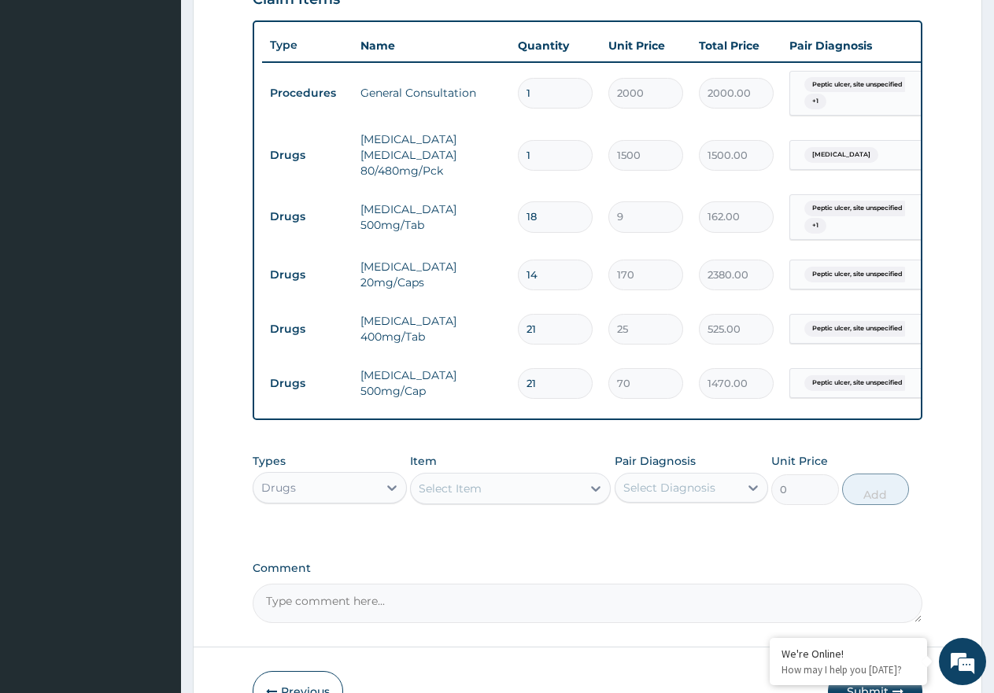
type input "21"
click at [536, 501] on div "Select Item" at bounding box center [496, 488] width 171 height 25
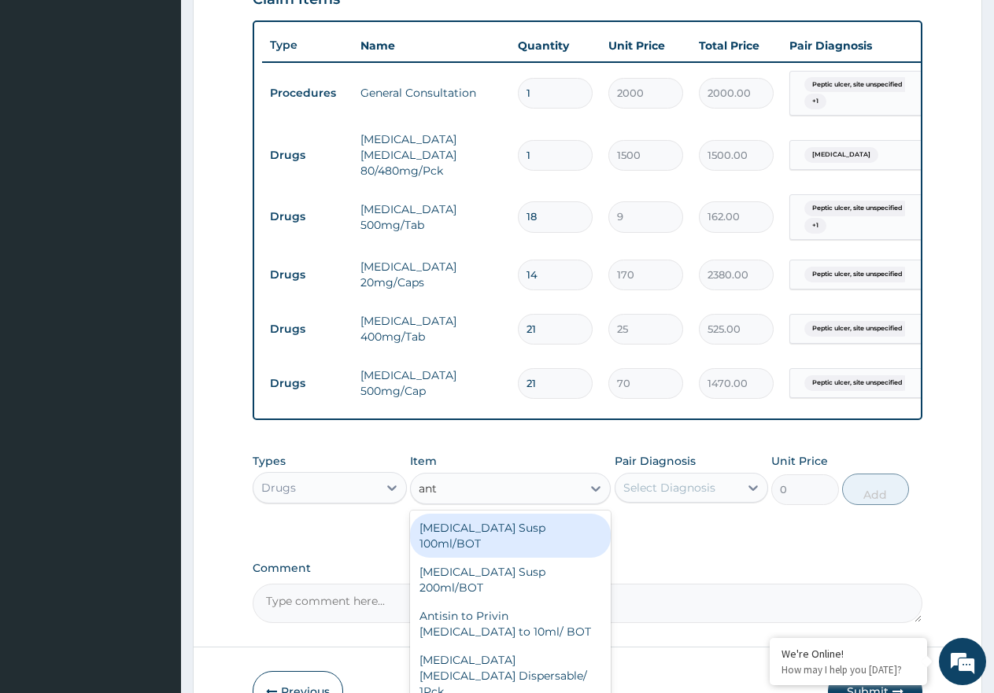
type input "anta"
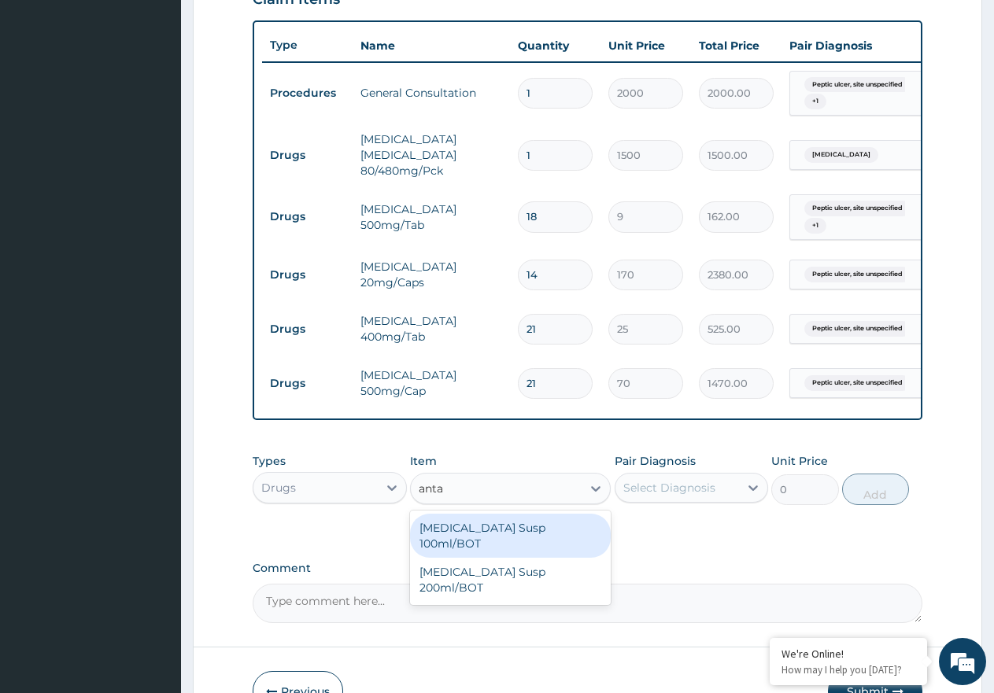
click at [532, 543] on div "[MEDICAL_DATA] Susp 100ml/BOT" at bounding box center [510, 536] width 201 height 44
type input "600"
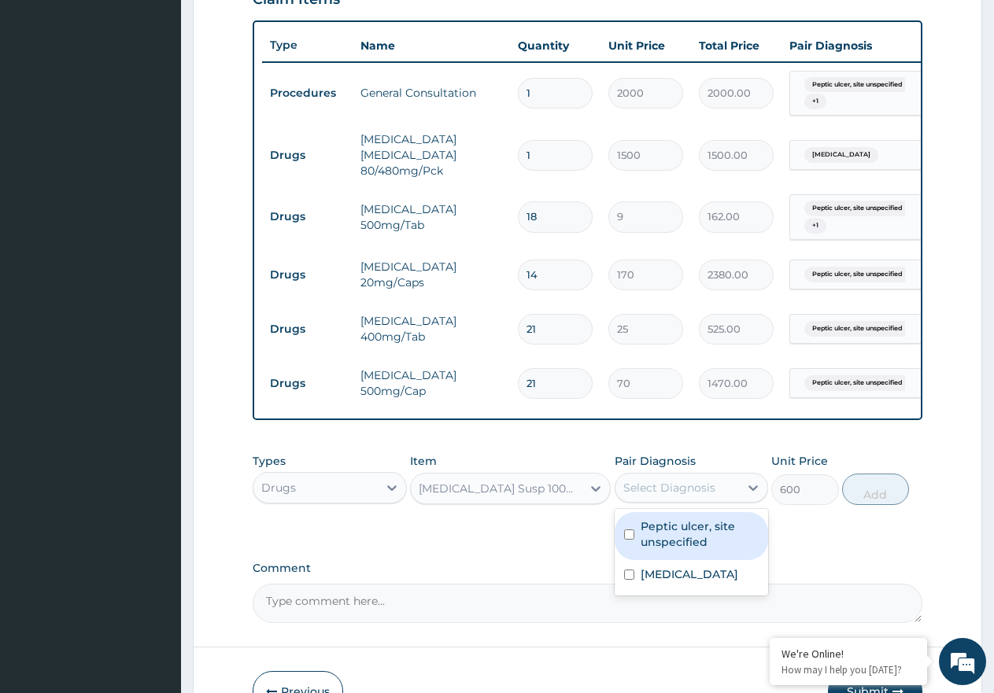
click at [644, 496] on div "Select Diagnosis" at bounding box center [669, 488] width 92 height 16
click at [644, 538] on label "Peptic ulcer, site unspecified" at bounding box center [699, 534] width 119 height 31
checkbox input "true"
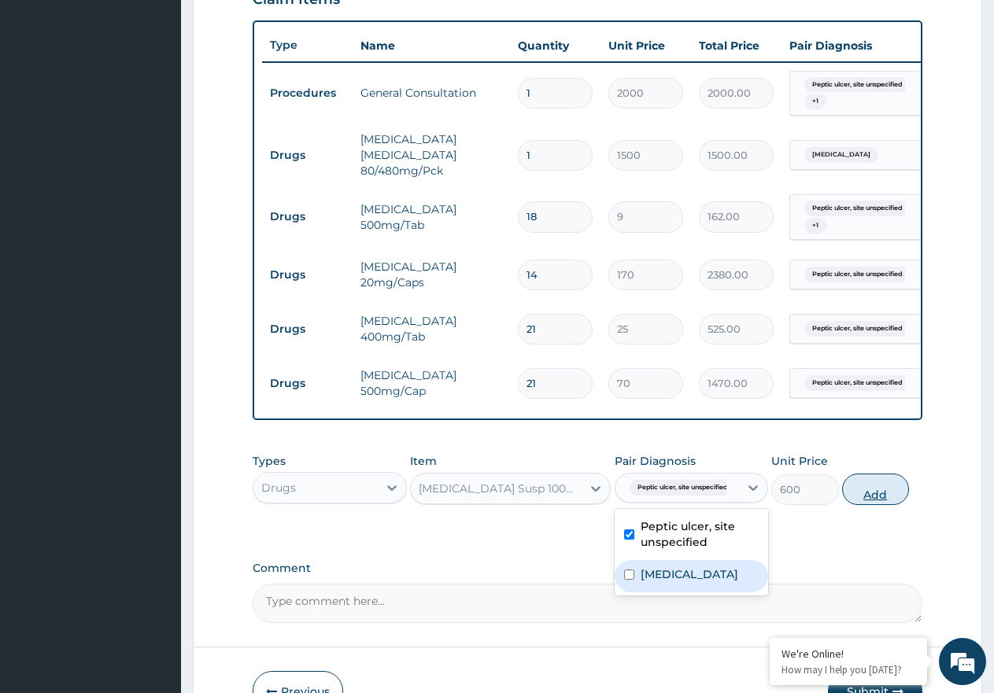
click at [880, 505] on button "Add" at bounding box center [875, 489] width 67 height 31
type input "0"
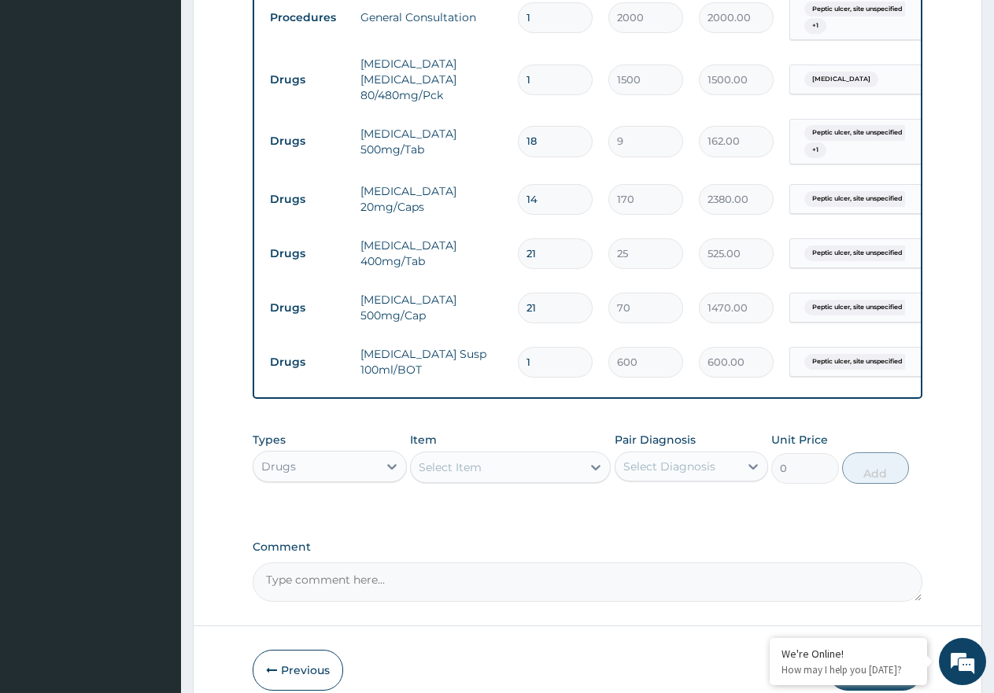
scroll to position [728, 0]
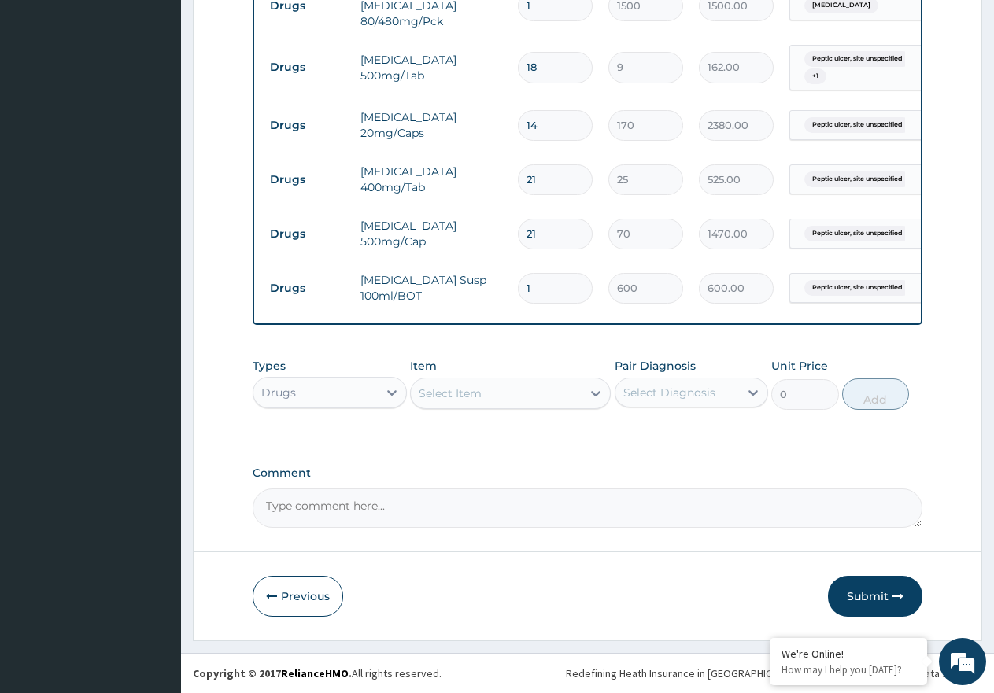
click at [469, 400] on div "Select Item" at bounding box center [450, 394] width 63 height 16
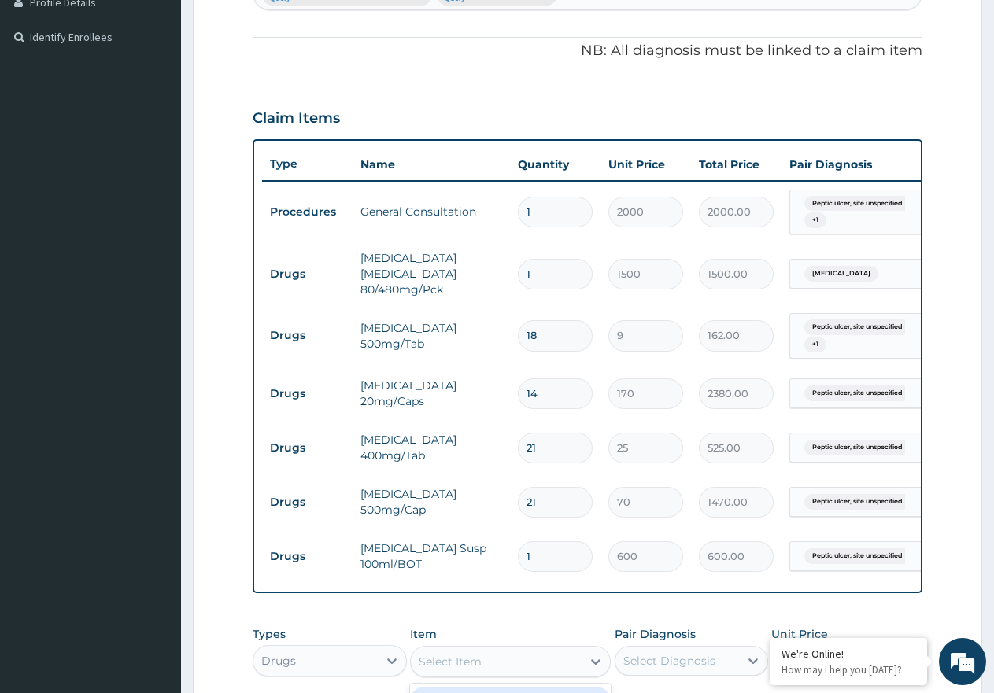
scroll to position [256, 0]
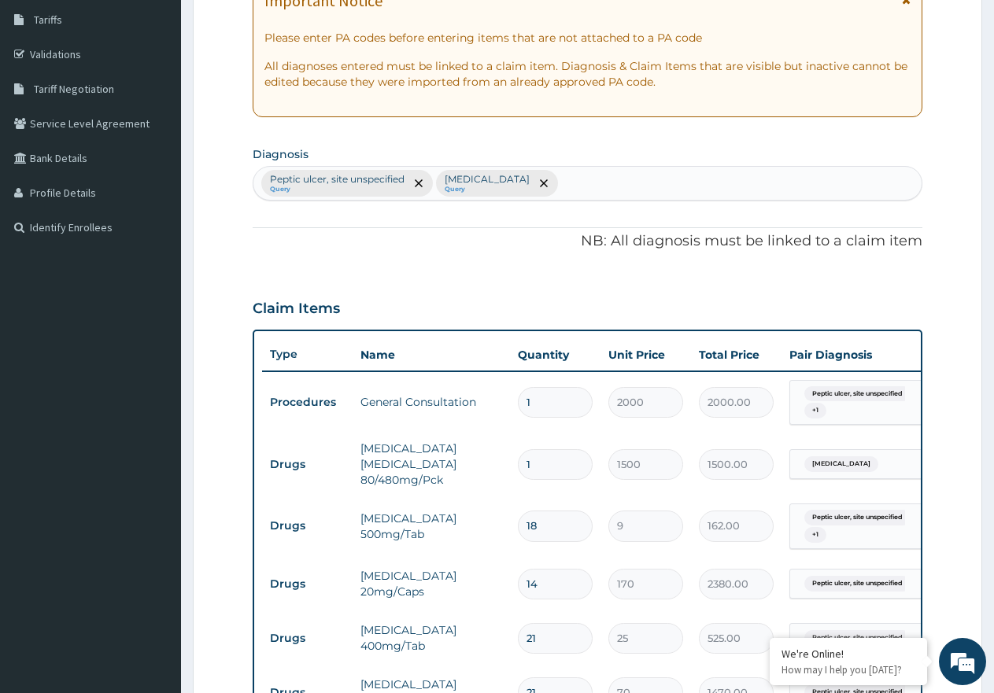
click at [588, 189] on div "[MEDICAL_DATA], site unspecified Query [MEDICAL_DATA] Query" at bounding box center [587, 183] width 668 height 33
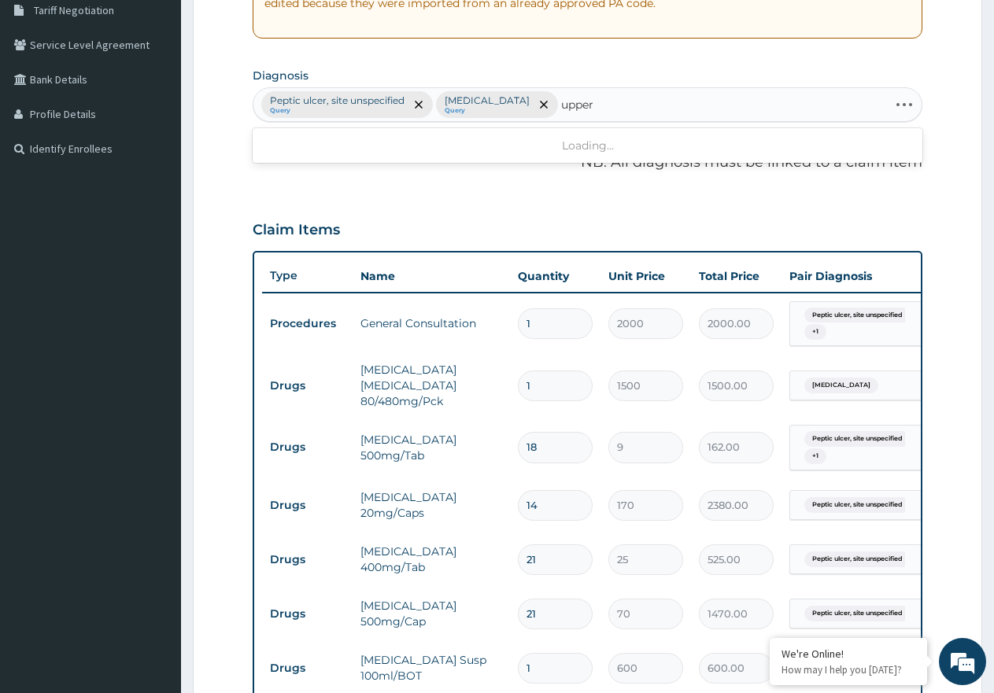
type input "upper"
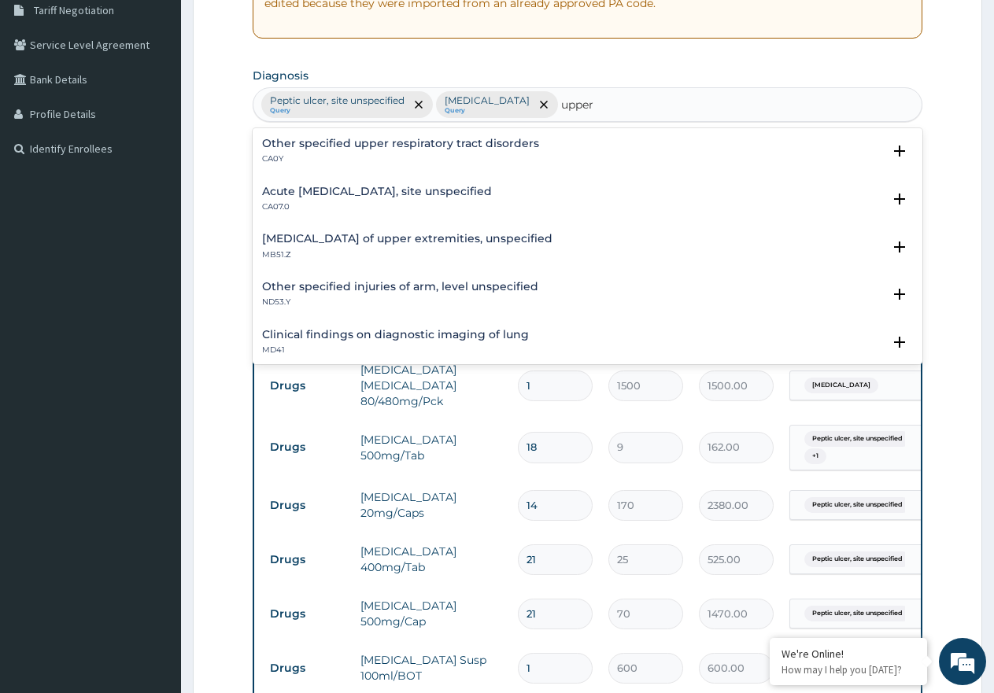
click at [415, 139] on h4 "Other specified upper respiratory tract disorders" at bounding box center [400, 144] width 277 height 12
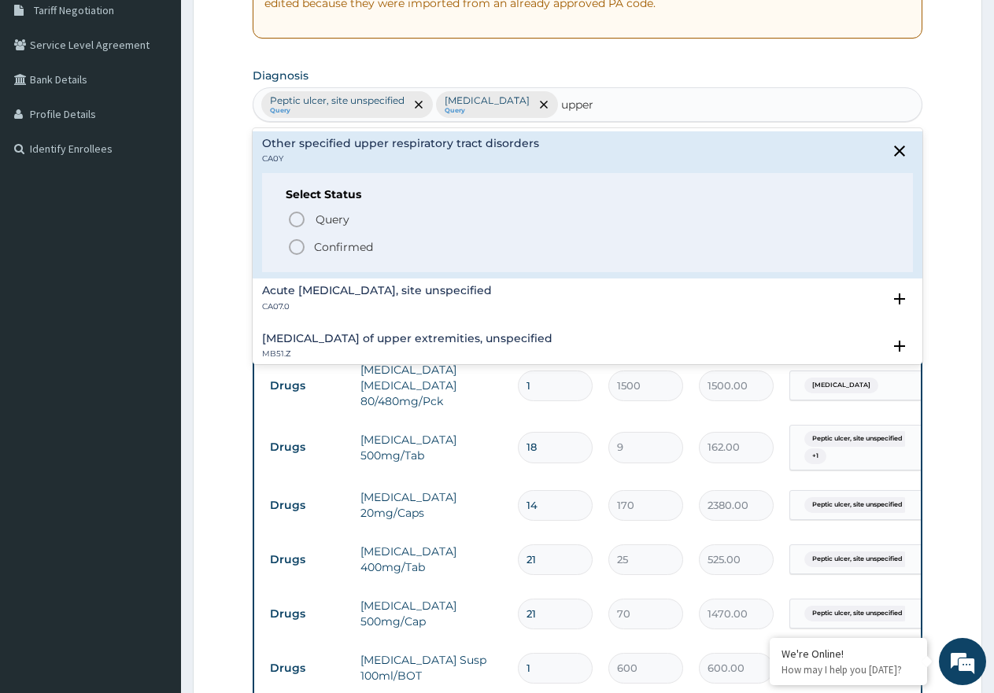
click at [293, 250] on icon "status option filled" at bounding box center [296, 247] width 19 height 19
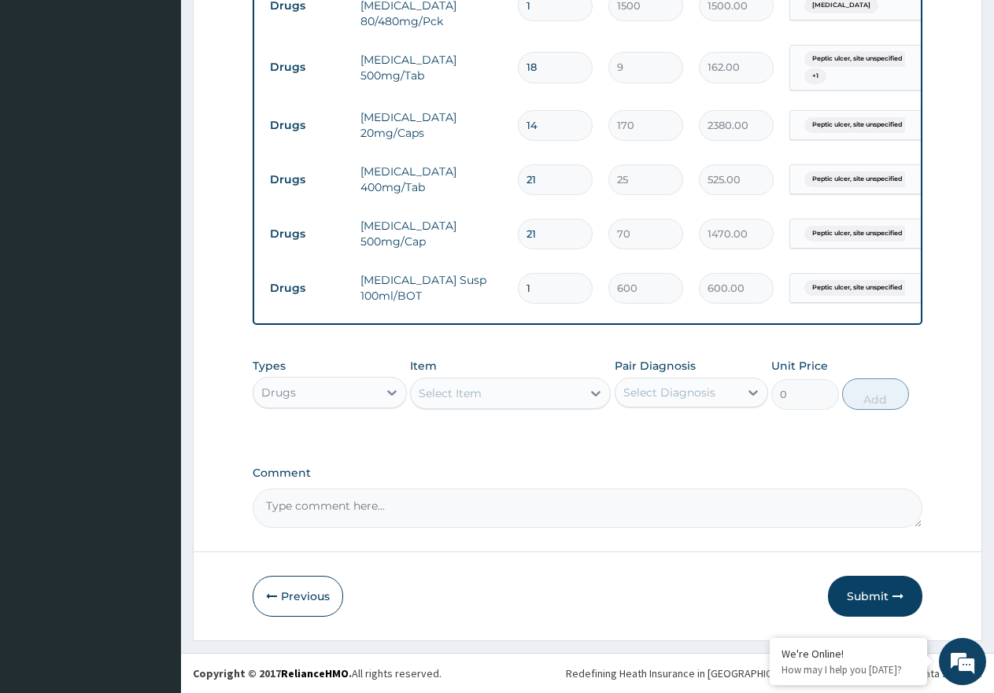
scroll to position [728, 0]
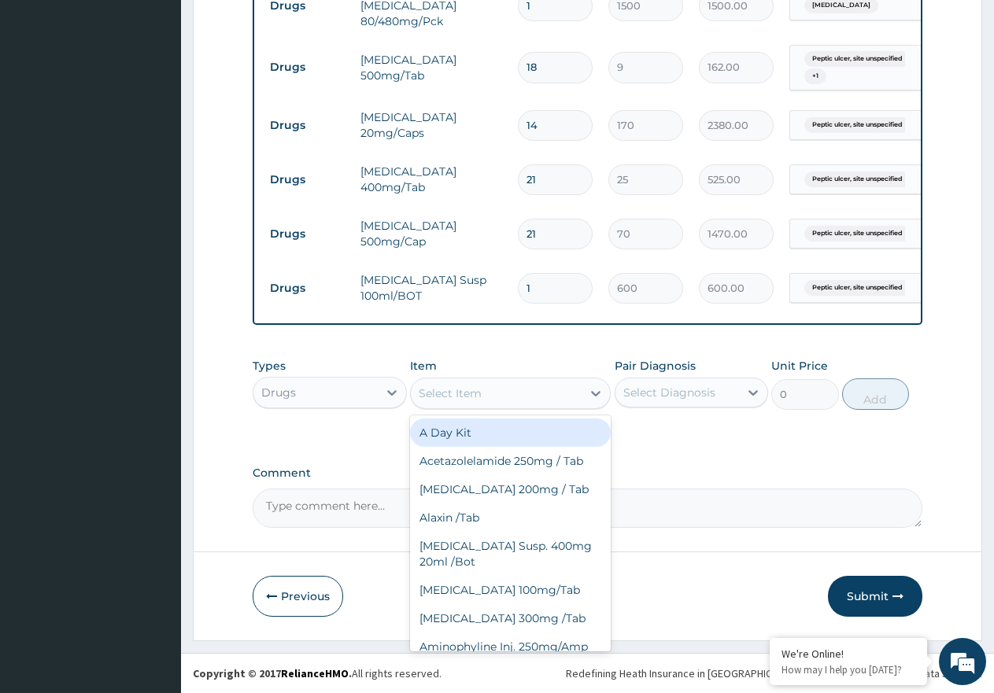
click at [520, 388] on div "Select Item" at bounding box center [496, 393] width 171 height 25
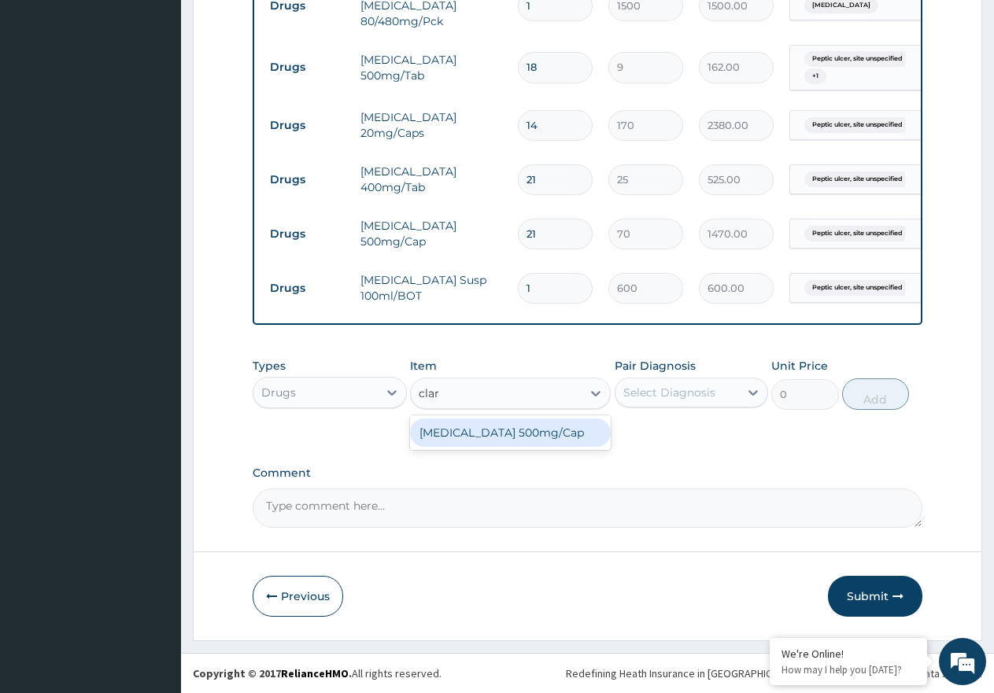
type input "clari"
click at [561, 437] on div "Clarithromycin 500mg/Cap" at bounding box center [510, 433] width 201 height 28
type input "350"
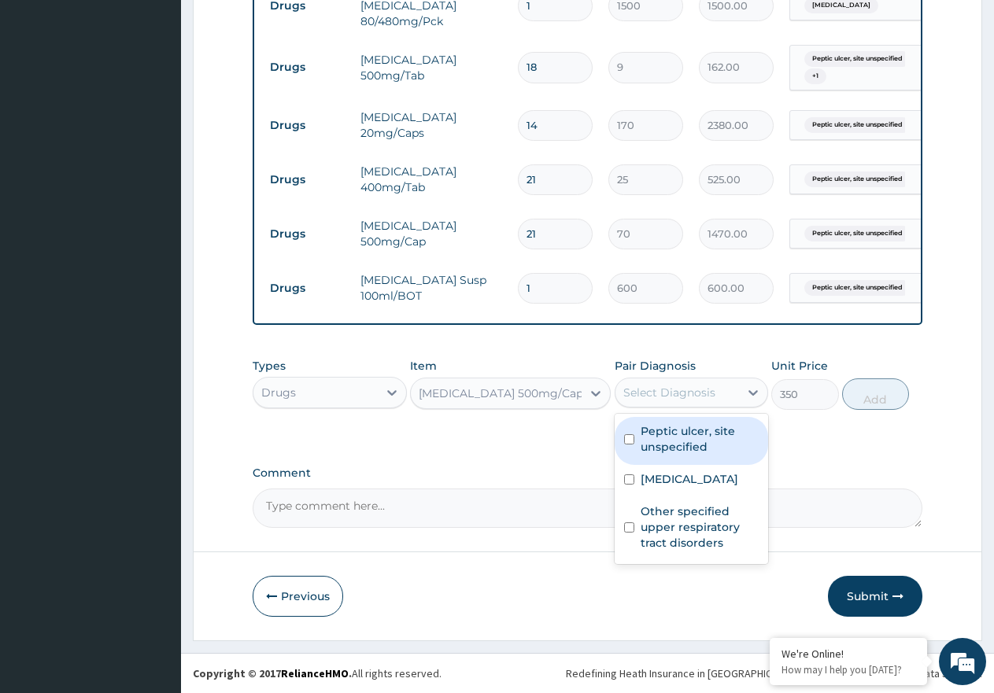
click at [679, 391] on div "Select Diagnosis" at bounding box center [669, 393] width 92 height 16
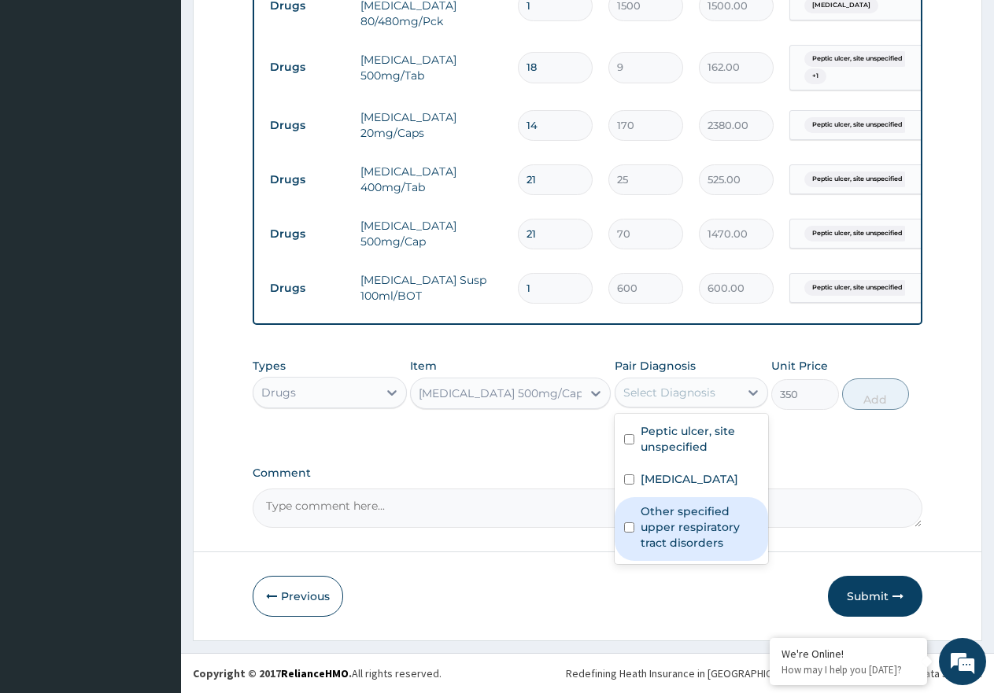
click at [700, 519] on label "Other specified upper respiratory tract disorders" at bounding box center [699, 527] width 119 height 47
checkbox input "true"
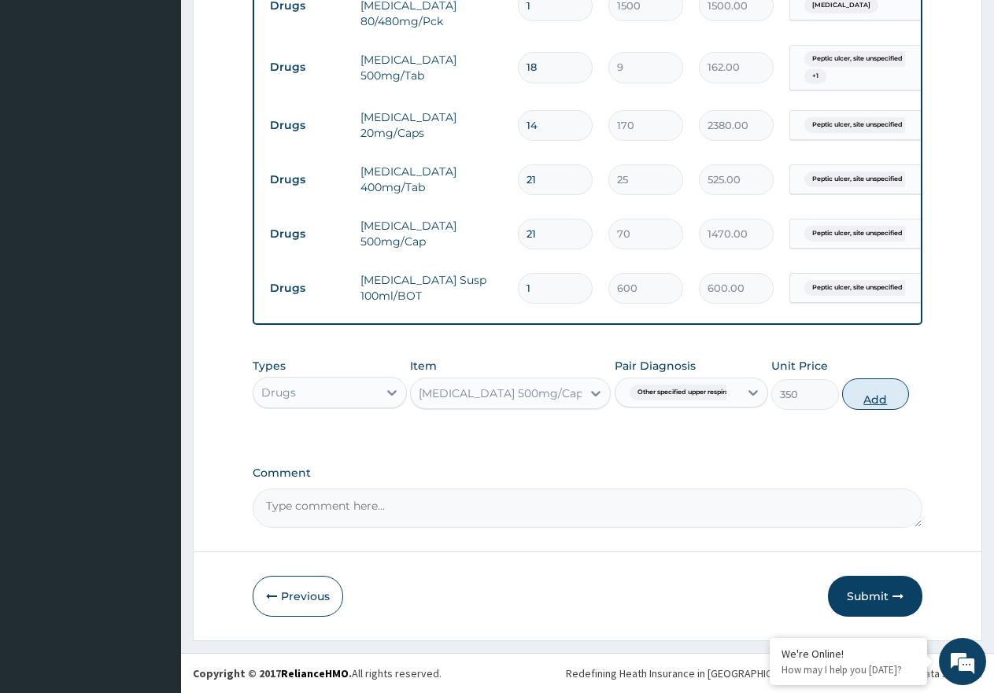
click at [869, 391] on button "Add" at bounding box center [875, 393] width 67 height 31
type input "0"
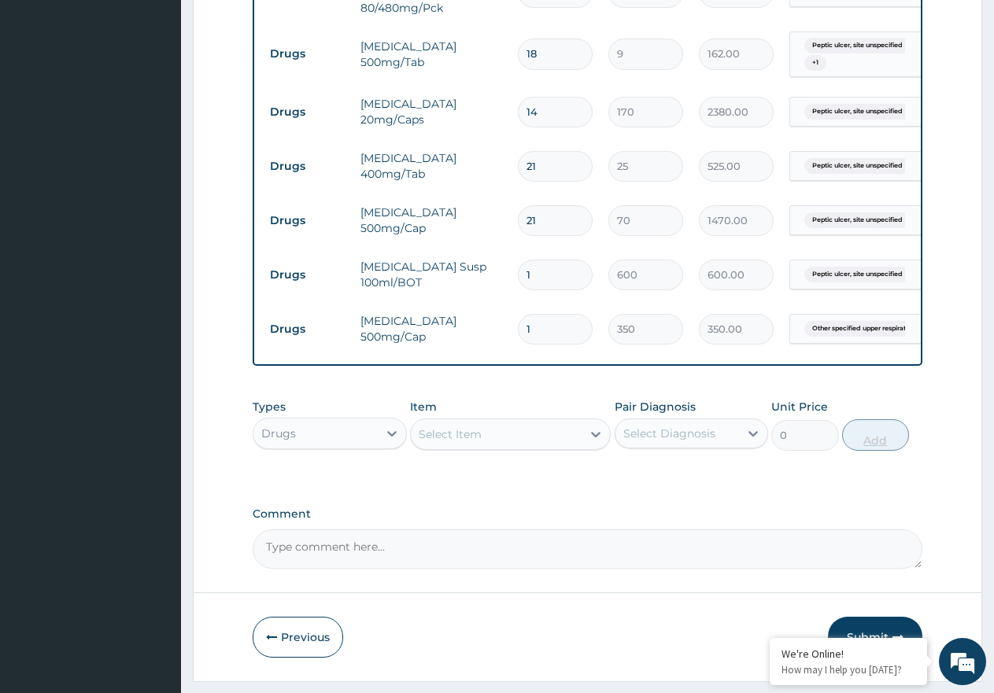
type input "14"
type input "4900.00"
type input "14"
click at [537, 447] on div "Select Item" at bounding box center [496, 434] width 171 height 25
click at [694, 521] on label "Comment" at bounding box center [588, 513] width 670 height 13
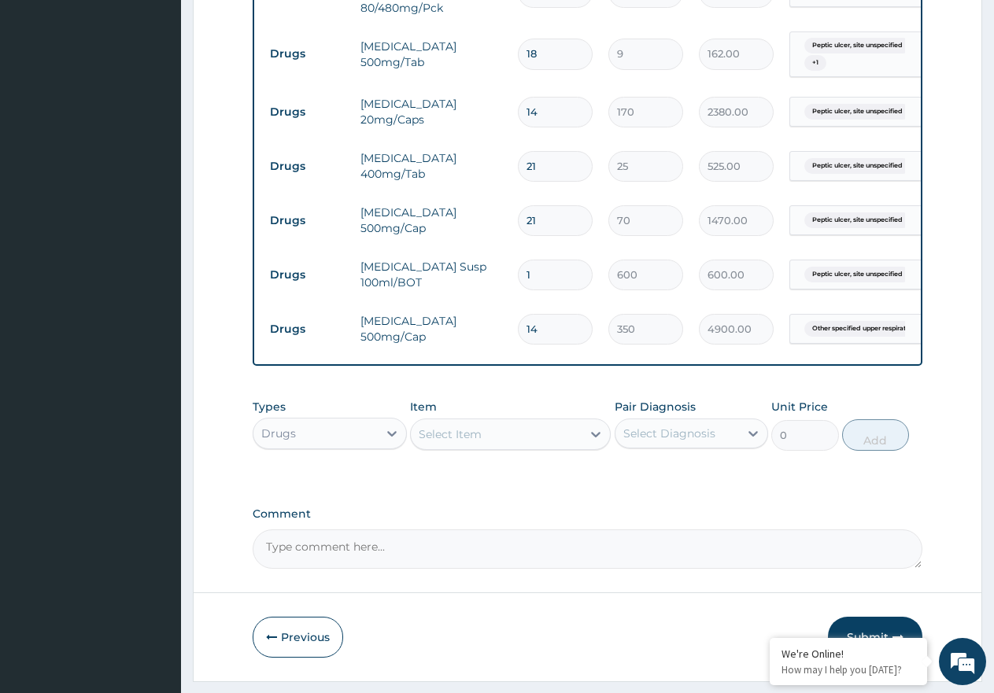
click at [694, 530] on textarea "Comment" at bounding box center [588, 549] width 670 height 39
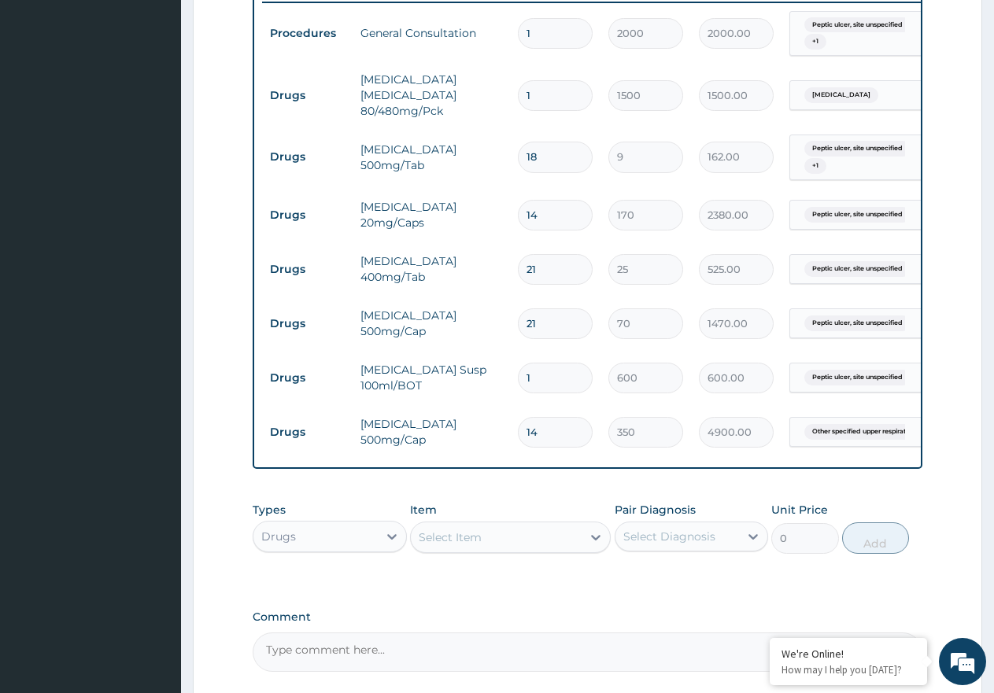
scroll to position [0, 120]
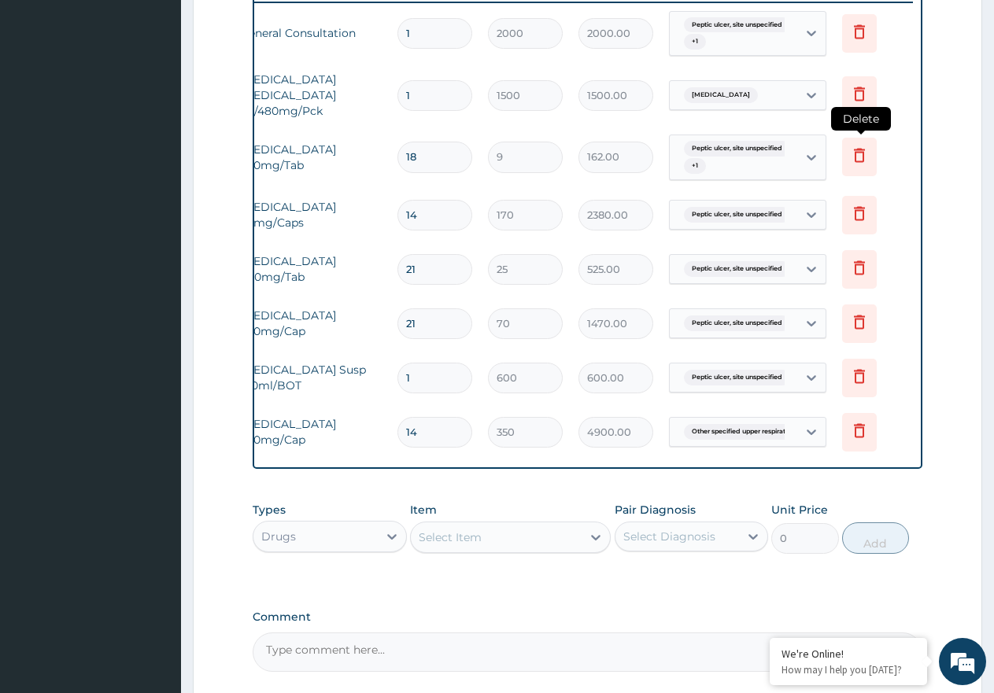
click at [855, 161] on icon at bounding box center [859, 156] width 11 height 14
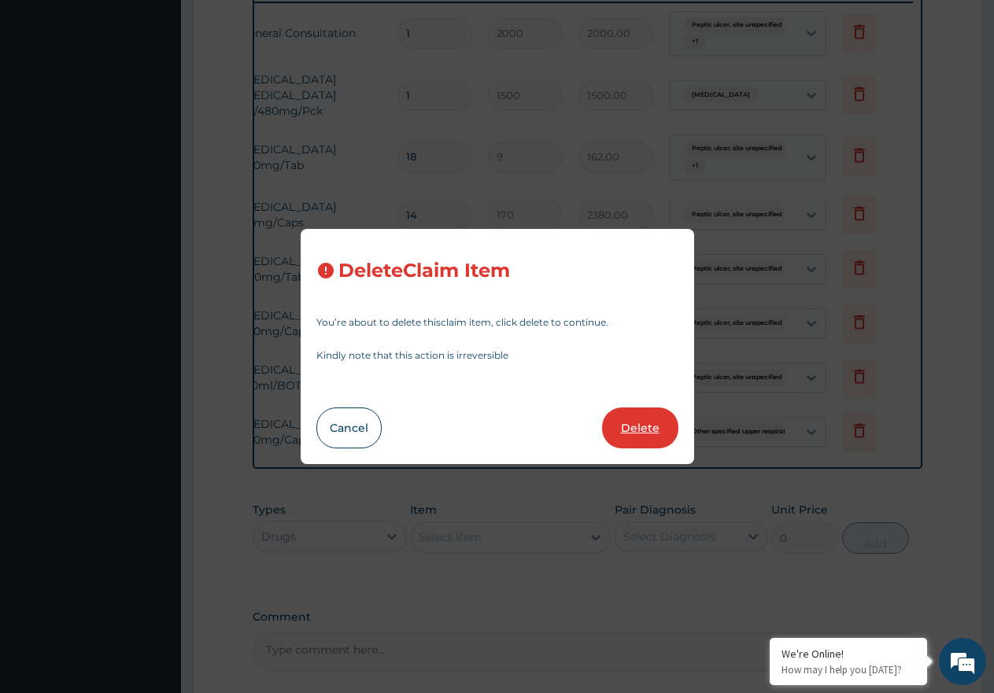
click at [639, 432] on button "Delete" at bounding box center [640, 428] width 76 height 41
type input "14"
type input "170"
type input "2380.00"
type input "21"
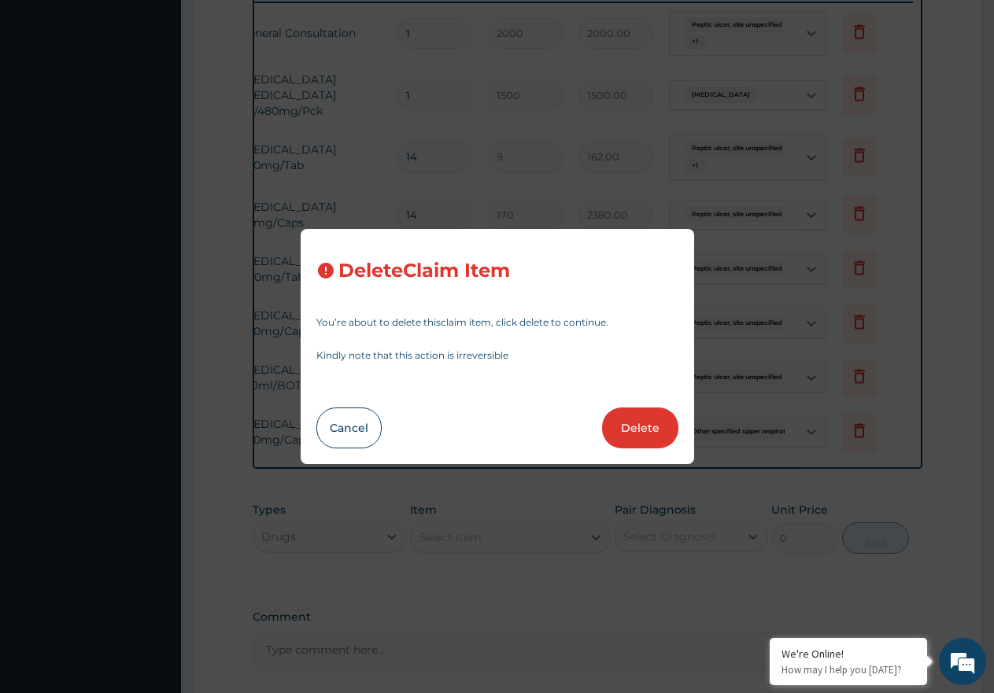
type input "25"
type input "525.00"
type input "70"
type input "1470.00"
type input "1"
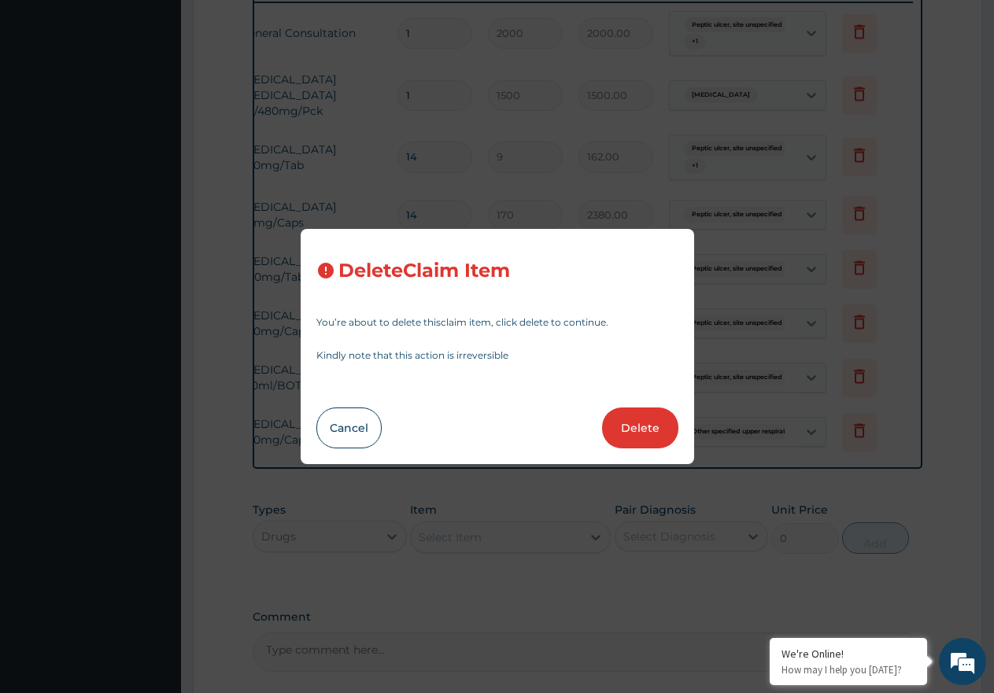
type input "600"
type input "600.00"
type input "14"
type input "350"
type input "4900.00"
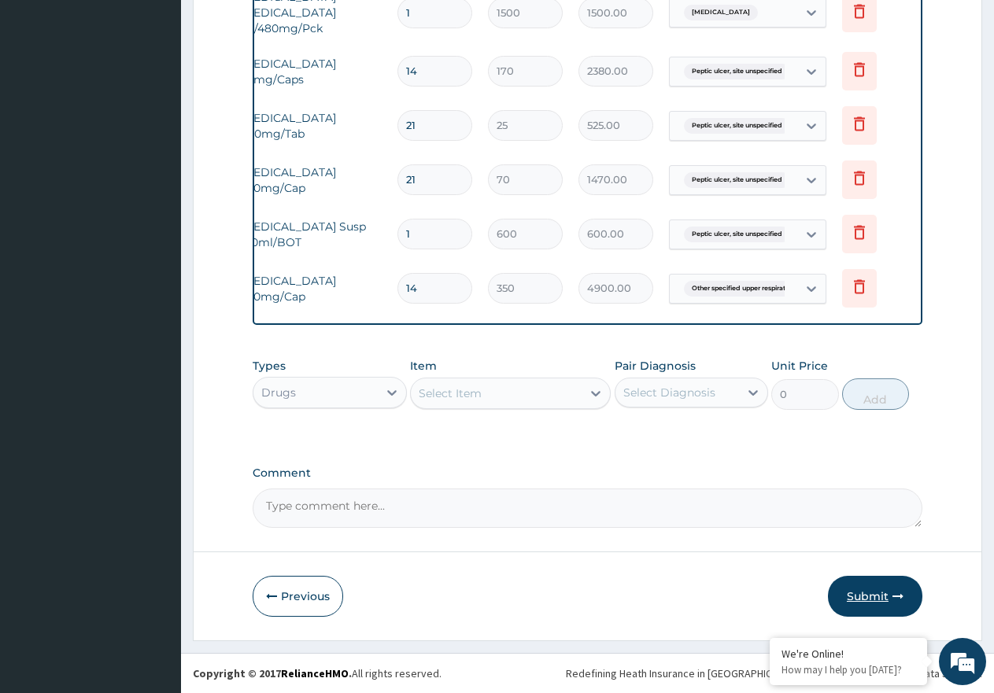
click at [863, 590] on button "Submit" at bounding box center [875, 596] width 94 height 41
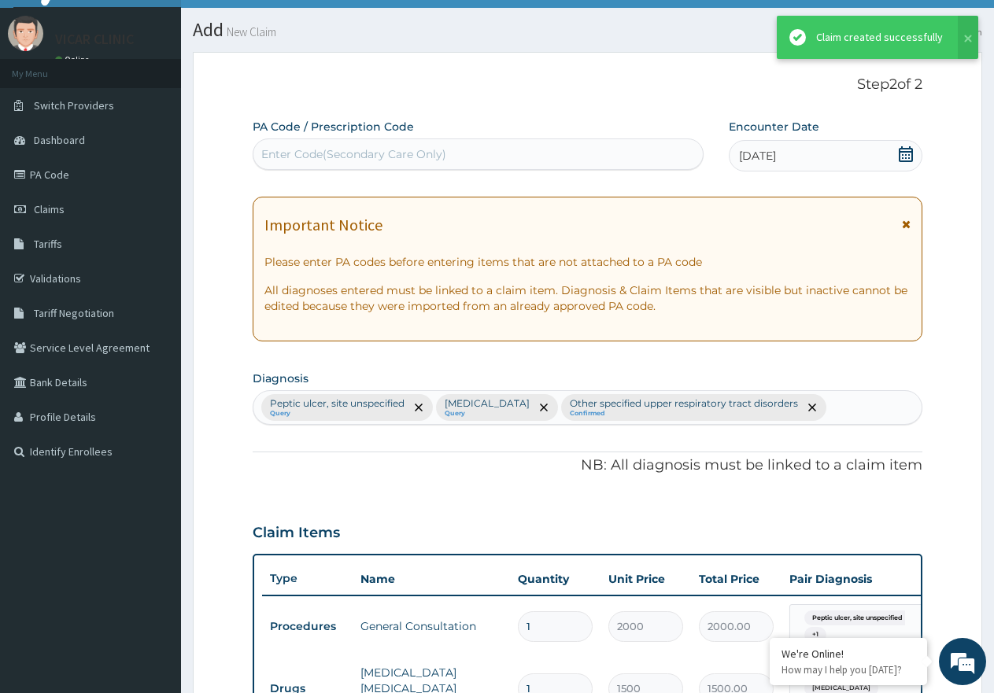
scroll to position [721, 0]
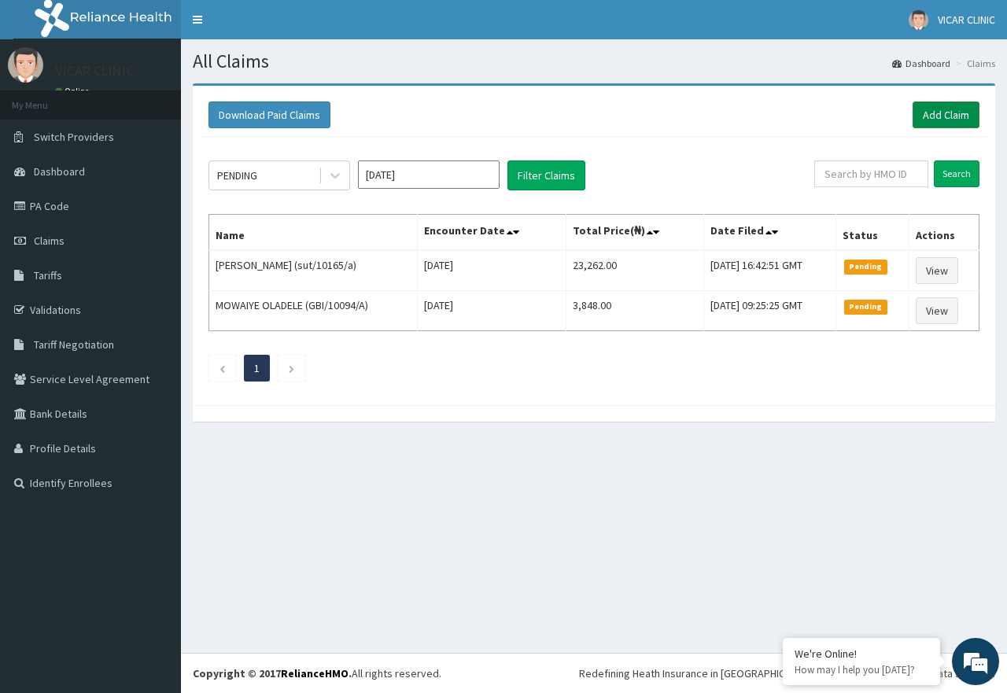
click at [958, 113] on link "Add Claim" at bounding box center [946, 114] width 67 height 27
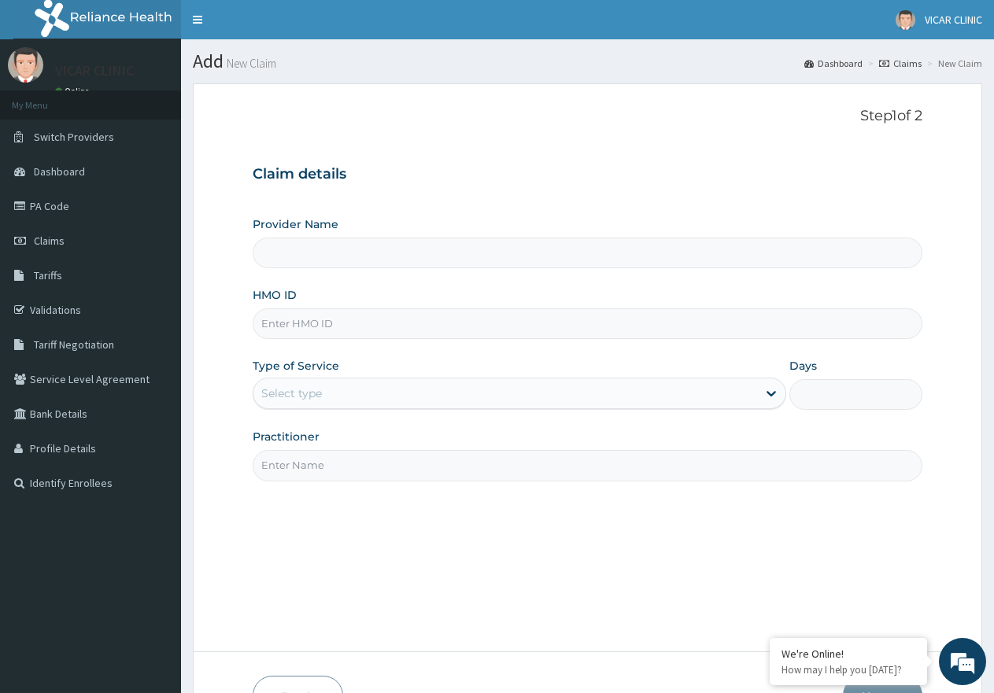
type input "VICAR SPECIALIST HOSPITAL"
click at [351, 323] on input "HMO ID" at bounding box center [588, 323] width 670 height 31
type input "GVL/10032/A"
click at [434, 395] on div "Select type" at bounding box center [504, 393] width 503 height 25
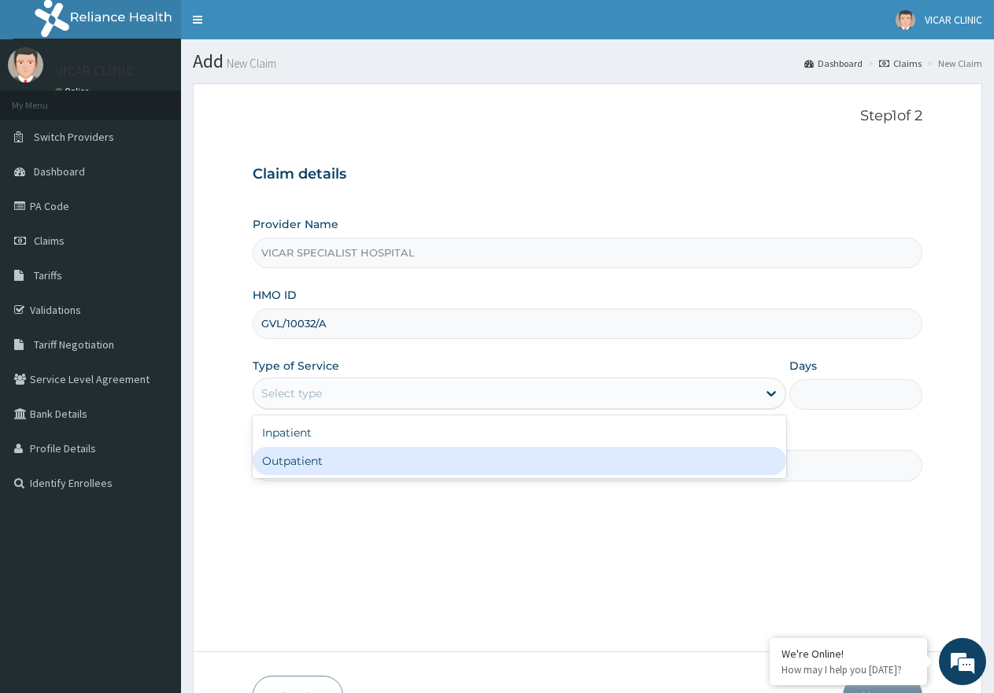
click at [425, 454] on div "Outpatient" at bounding box center [519, 461] width 533 height 28
type input "1"
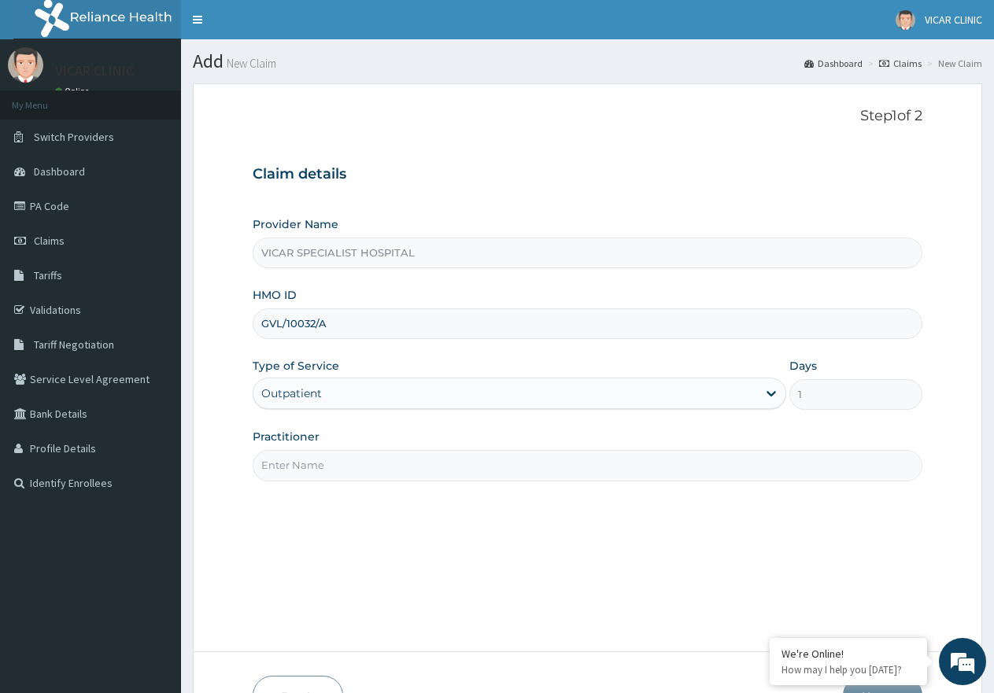
click at [425, 460] on input "Practitioner" at bounding box center [588, 465] width 670 height 31
type input "[PERSON_NAME]"
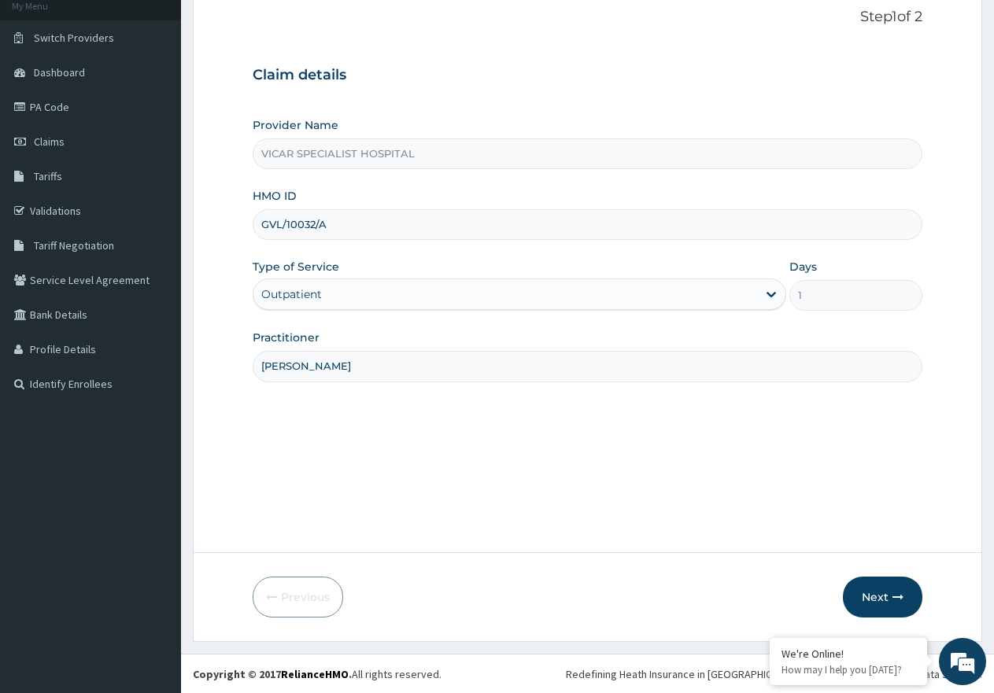
scroll to position [100, 0]
click at [867, 589] on button "Next" at bounding box center [882, 596] width 79 height 41
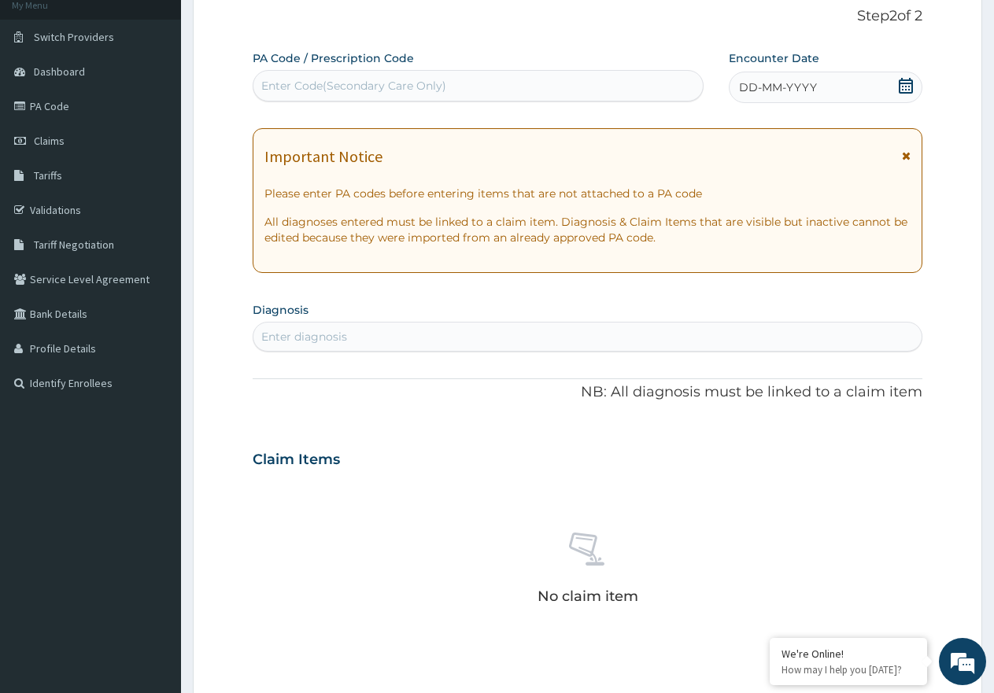
click at [906, 85] on icon at bounding box center [906, 86] width 16 height 16
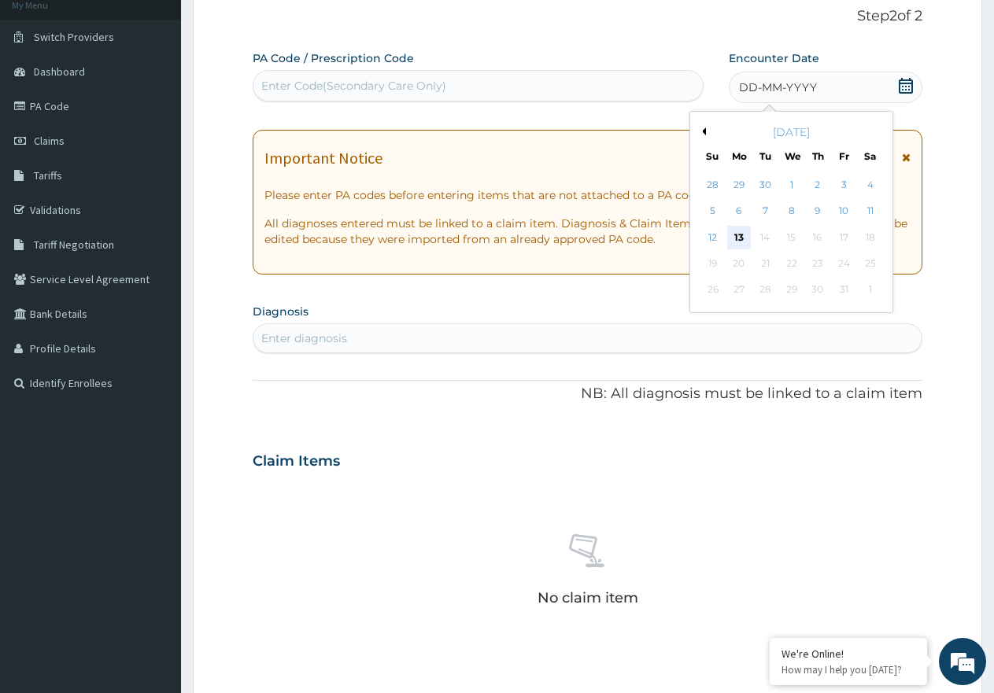
click at [737, 232] on div "13" at bounding box center [739, 238] width 24 height 24
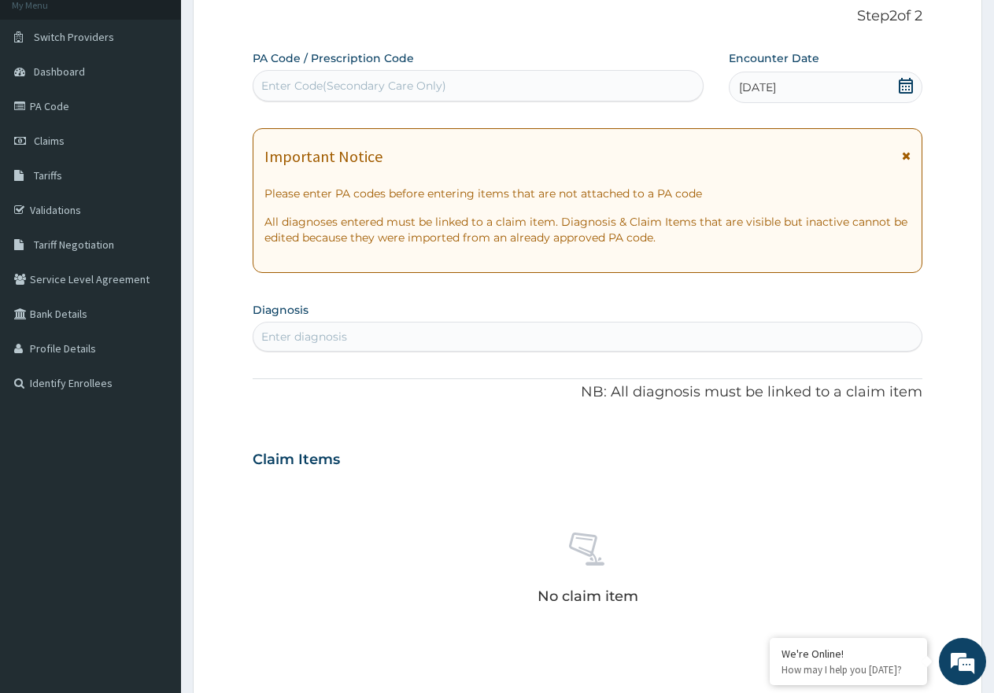
click at [495, 347] on div "Enter diagnosis" at bounding box center [587, 336] width 668 height 25
type input "[MEDICAL_DATA]"
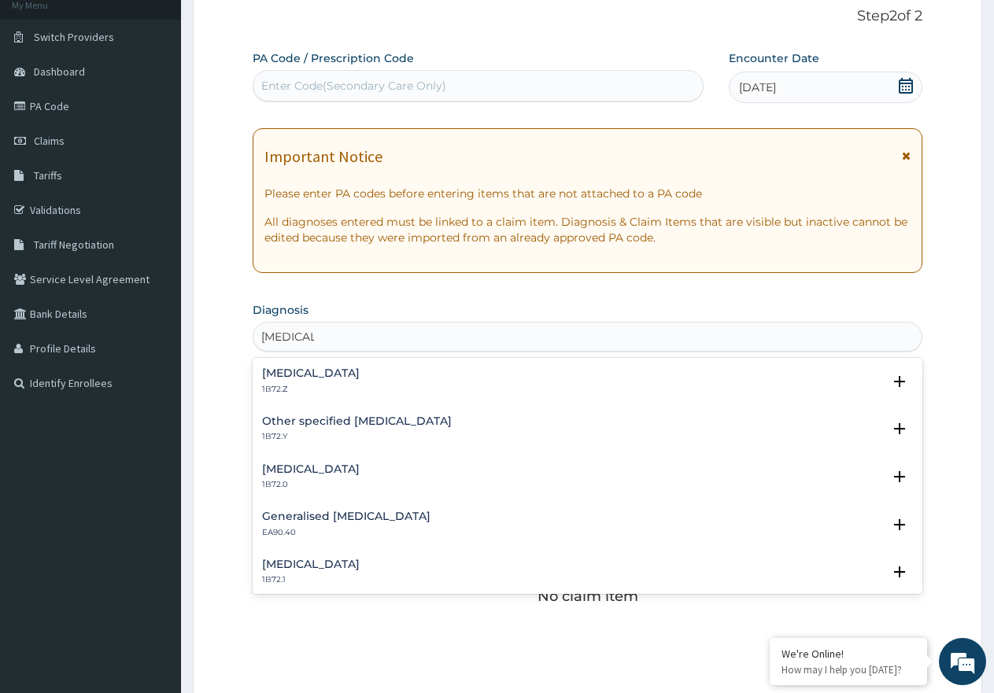
click at [334, 369] on h4 "[MEDICAL_DATA]" at bounding box center [311, 373] width 98 height 12
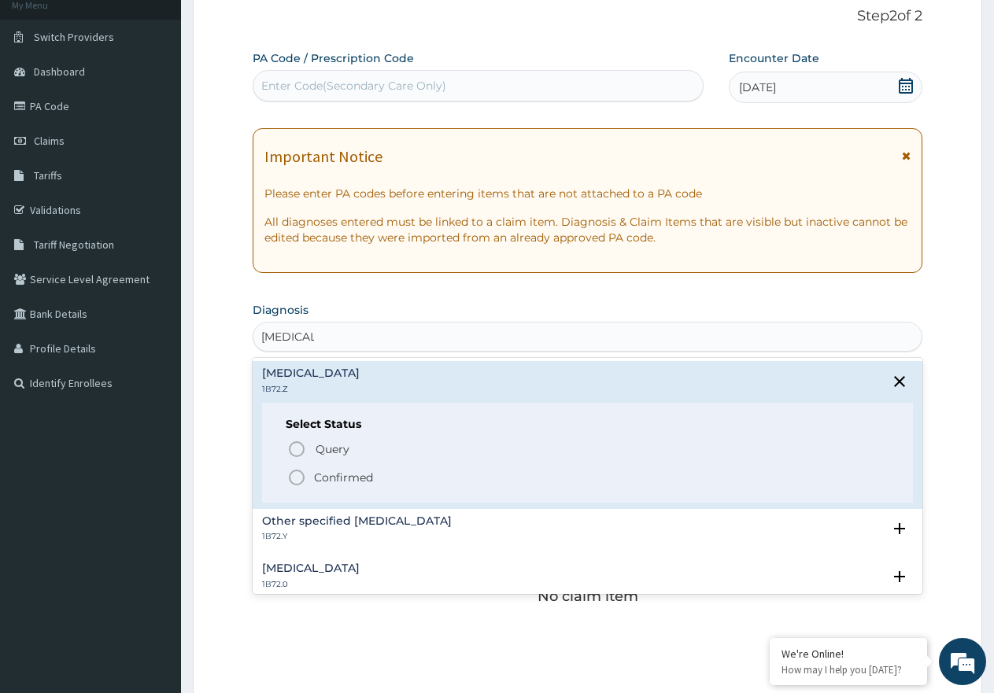
drag, startPoint x: 296, startPoint y: 475, endPoint x: 367, endPoint y: 381, distance: 118.0
click at [297, 473] on icon "status option filled" at bounding box center [296, 477] width 19 height 19
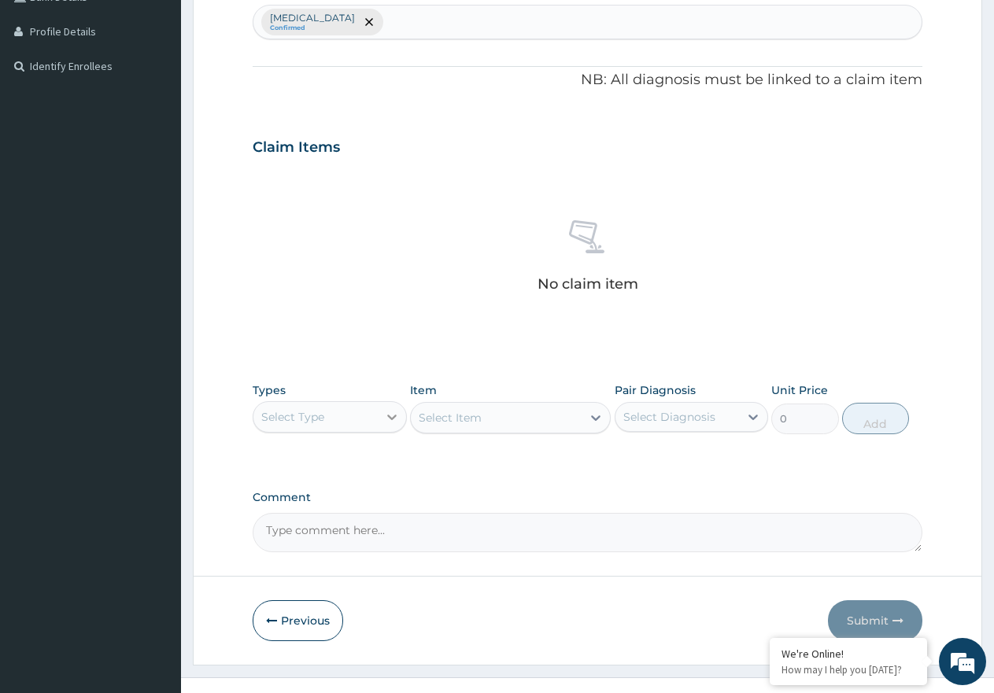
scroll to position [441, 0]
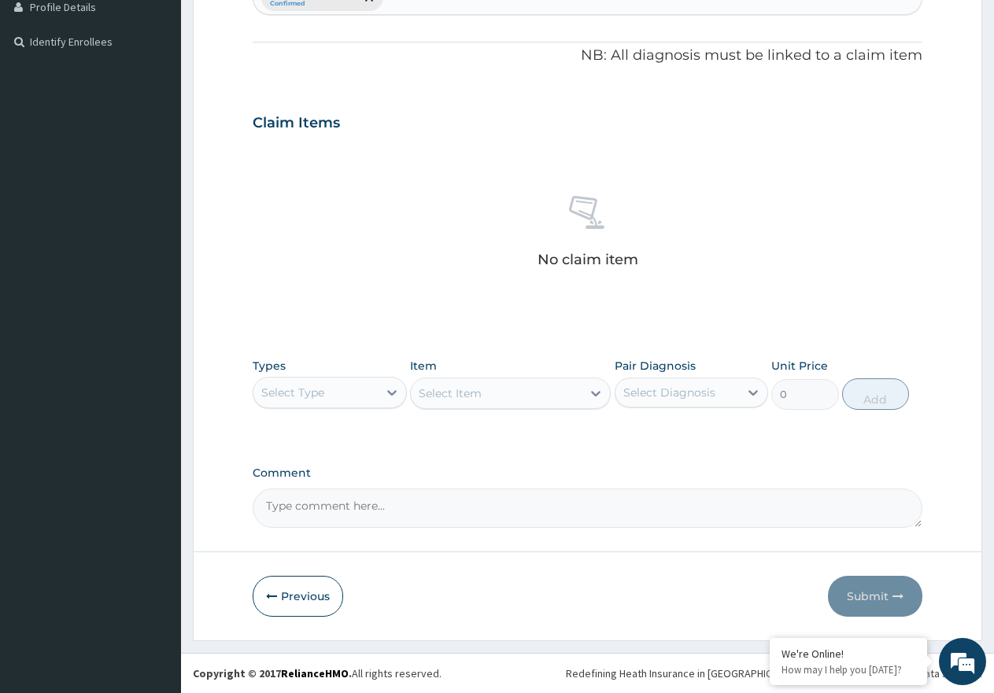
click at [372, 389] on div "Select Type" at bounding box center [315, 392] width 124 height 25
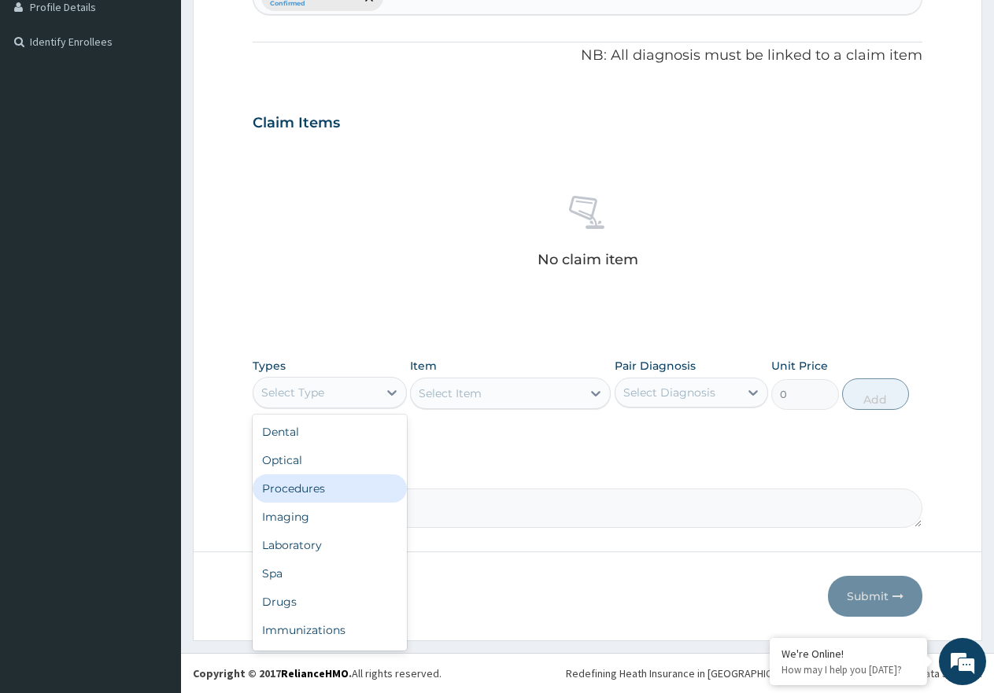
drag, startPoint x: 330, startPoint y: 498, endPoint x: 467, endPoint y: 463, distance: 140.6
click at [338, 493] on div "Procedures" at bounding box center [330, 488] width 154 height 28
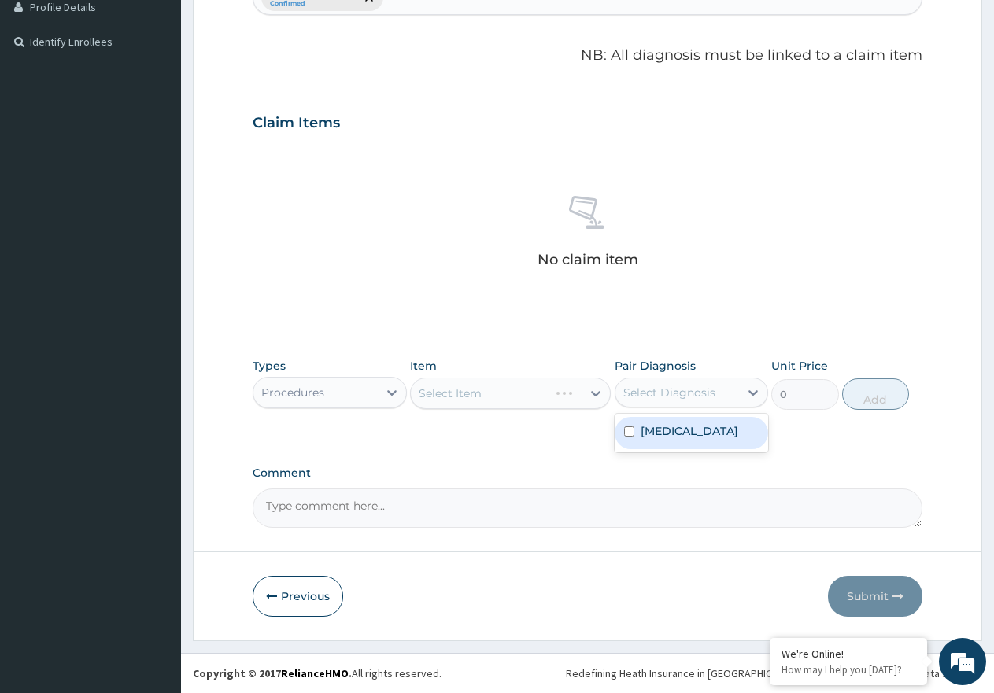
click at [708, 397] on div "Select Diagnosis" at bounding box center [669, 393] width 92 height 16
drag, startPoint x: 691, startPoint y: 446, endPoint x: 567, endPoint y: 434, distance: 124.2
click at [692, 439] on label "[MEDICAL_DATA]" at bounding box center [689, 431] width 98 height 16
checkbox input "true"
click at [536, 395] on div "Select Item" at bounding box center [510, 393] width 201 height 31
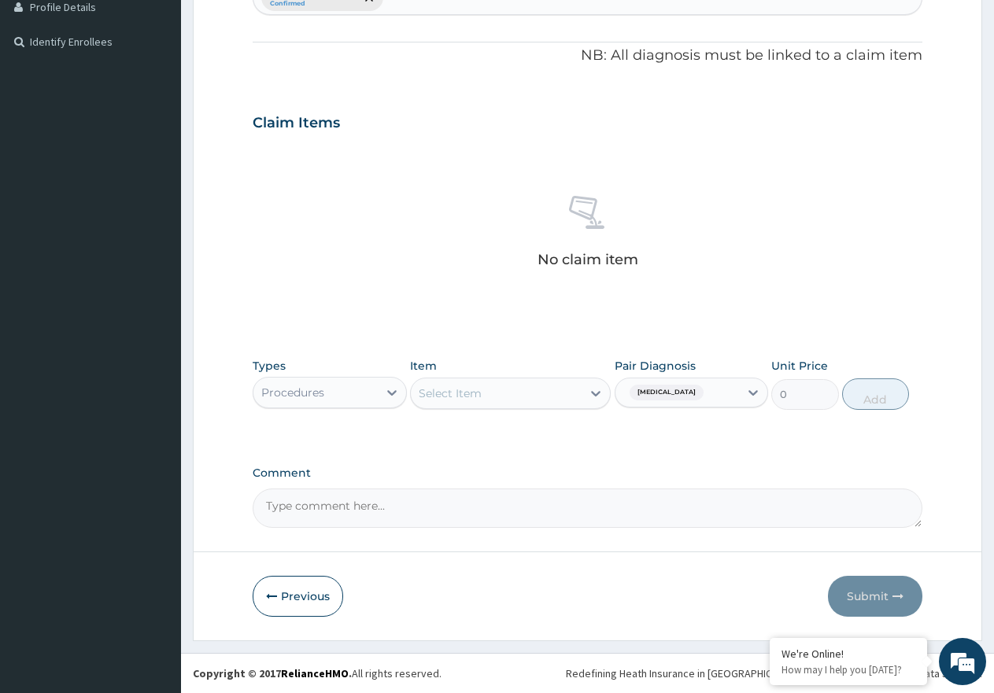
click at [536, 395] on div "Select Item" at bounding box center [496, 393] width 171 height 25
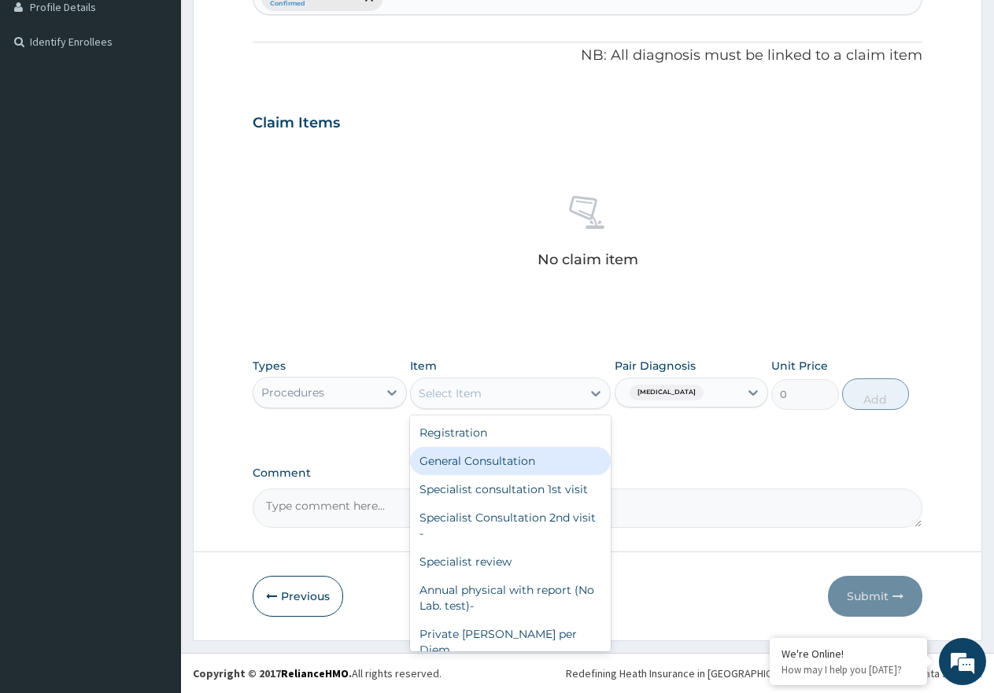
drag, startPoint x: 524, startPoint y: 461, endPoint x: 891, endPoint y: 412, distance: 369.9
click at [562, 462] on div "General Consultation" at bounding box center [510, 461] width 201 height 28
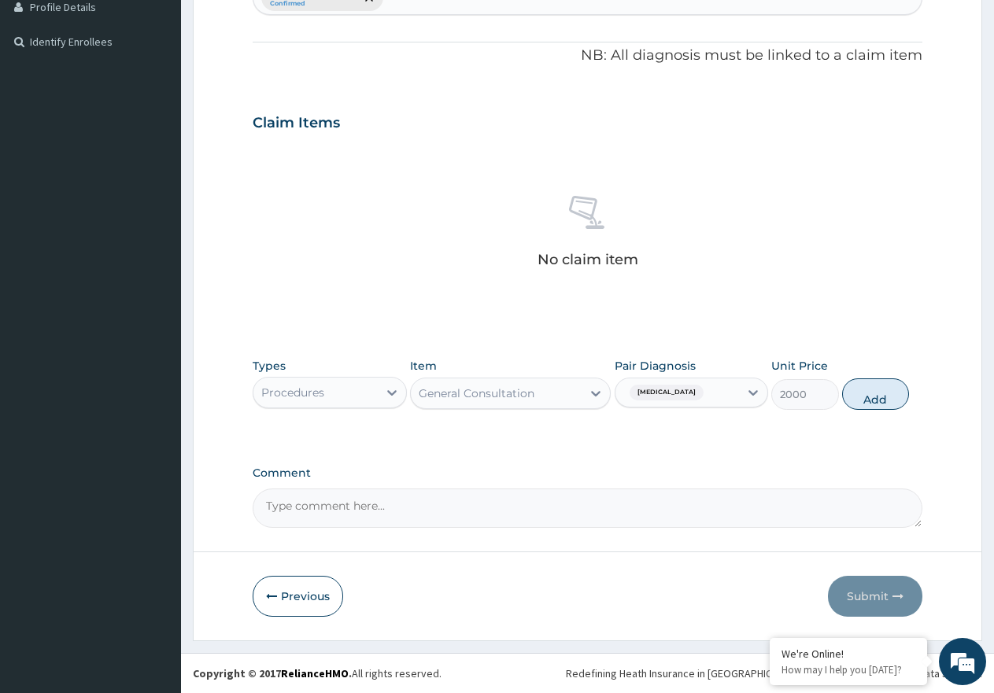
drag, startPoint x: 882, startPoint y: 397, endPoint x: 463, endPoint y: 452, distance: 422.2
click at [878, 398] on button "Add" at bounding box center [875, 393] width 67 height 31
type input "0"
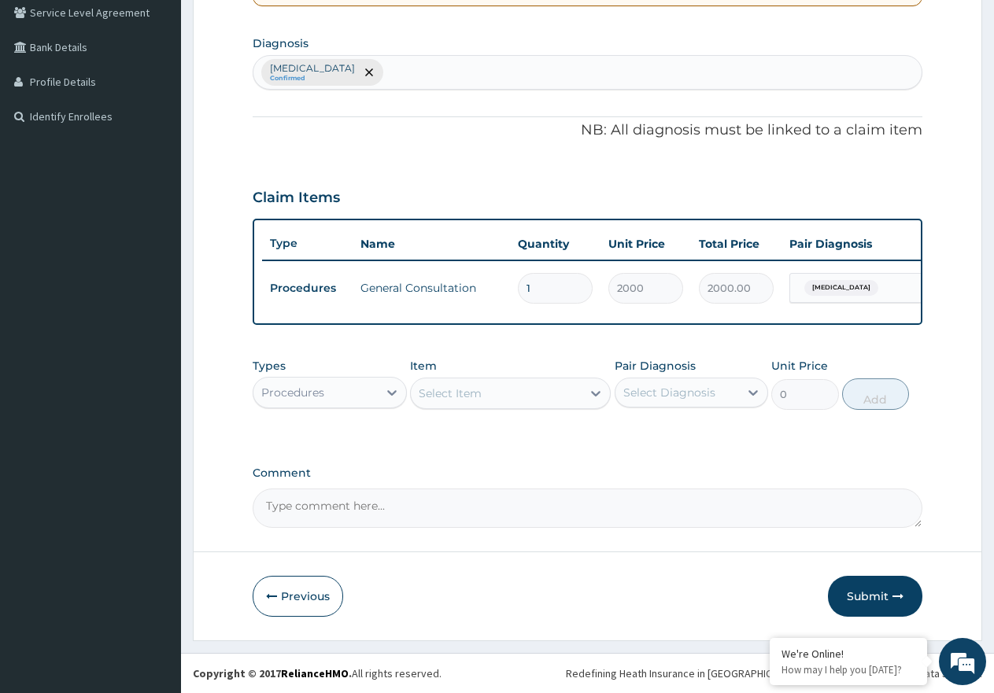
scroll to position [380, 0]
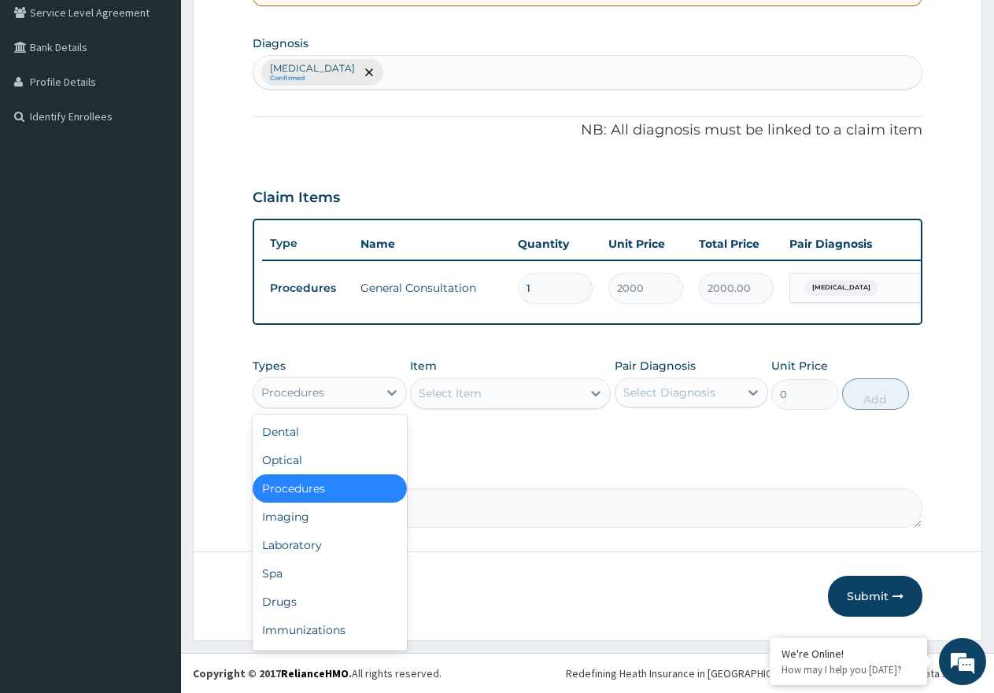
click at [341, 387] on div "Procedures" at bounding box center [315, 392] width 124 height 25
drag, startPoint x: 319, startPoint y: 597, endPoint x: 530, endPoint y: 543, distance: 217.7
click at [322, 598] on div "Drugs" at bounding box center [330, 602] width 154 height 28
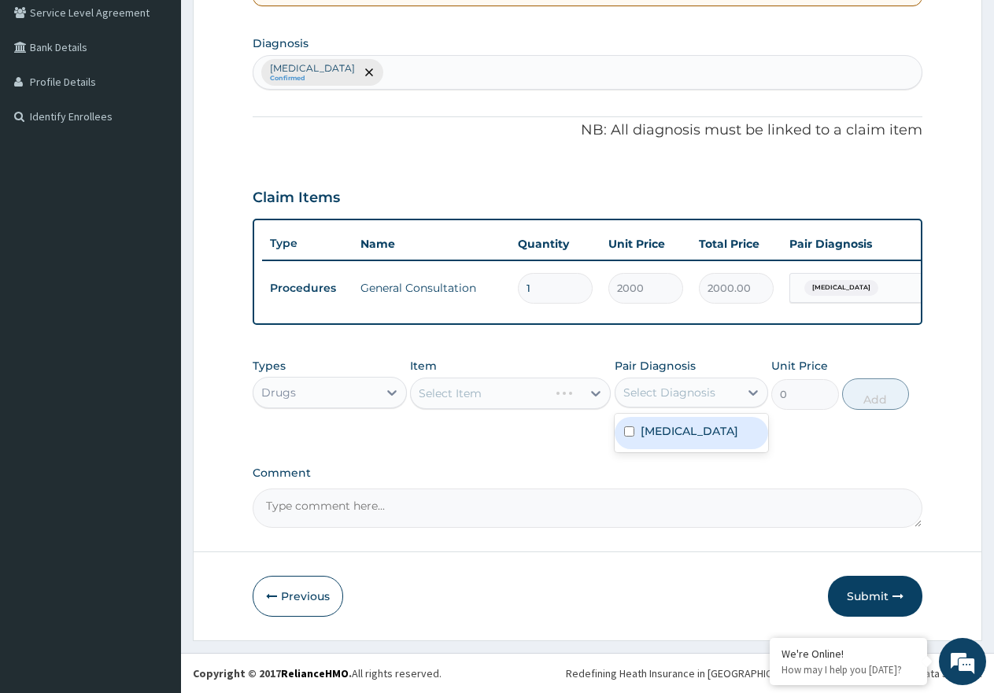
click at [707, 393] on div "Select Diagnosis" at bounding box center [669, 393] width 92 height 16
click at [704, 429] on label "[MEDICAL_DATA]" at bounding box center [689, 431] width 98 height 16
checkbox input "true"
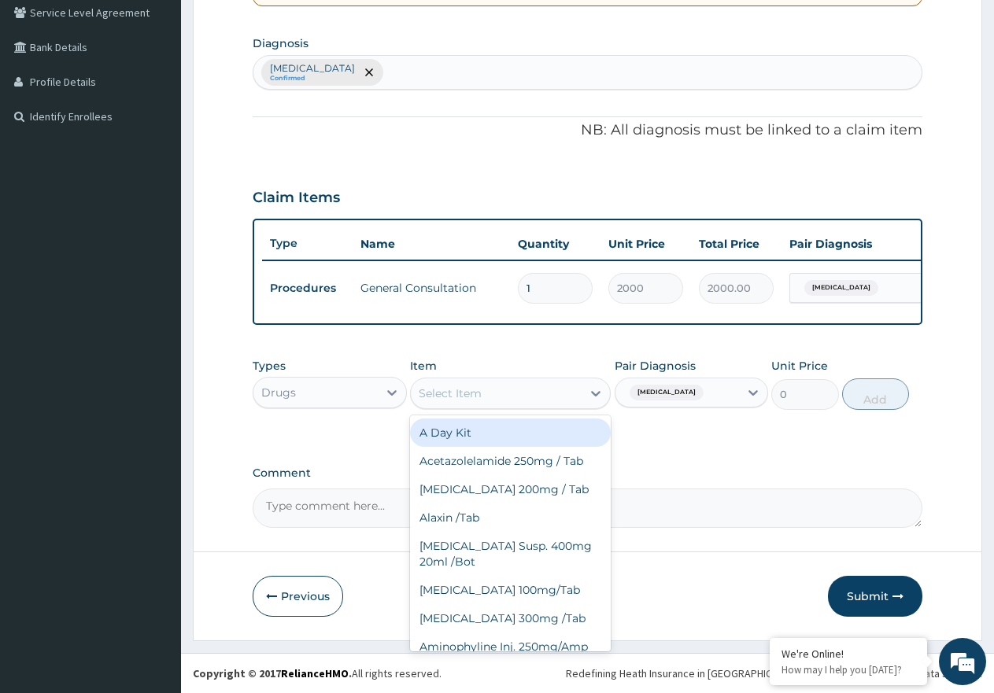
click at [559, 400] on div "Select Item" at bounding box center [496, 393] width 171 height 25
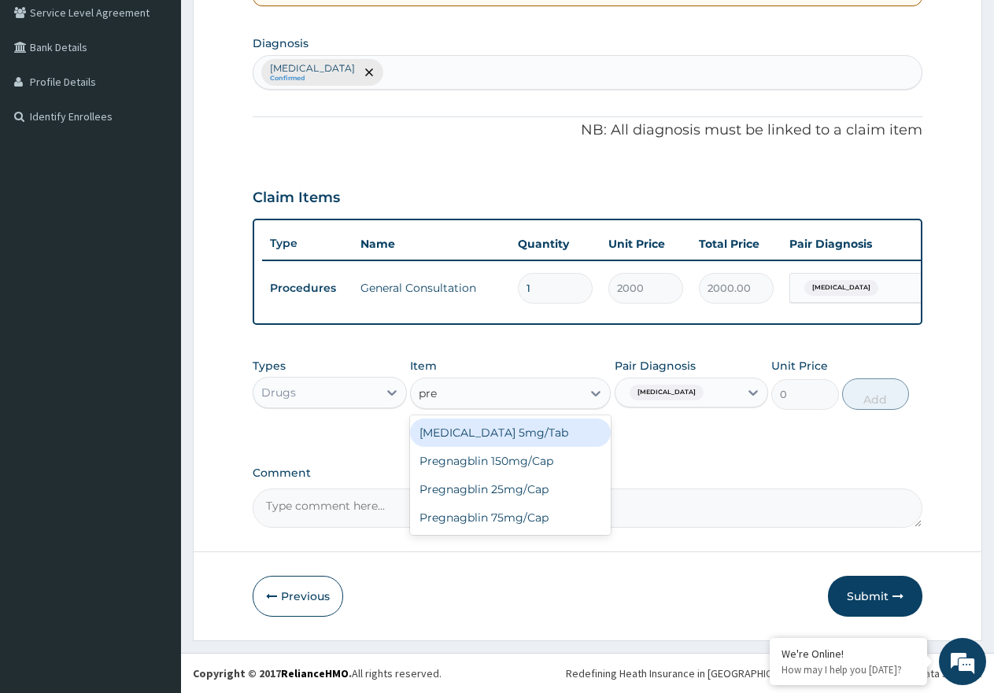
type input "pred"
drag, startPoint x: 567, startPoint y: 434, endPoint x: 1006, endPoint y: 465, distance: 440.1
click at [571, 434] on div "[MEDICAL_DATA] 5mg/Tab" at bounding box center [510, 433] width 201 height 28
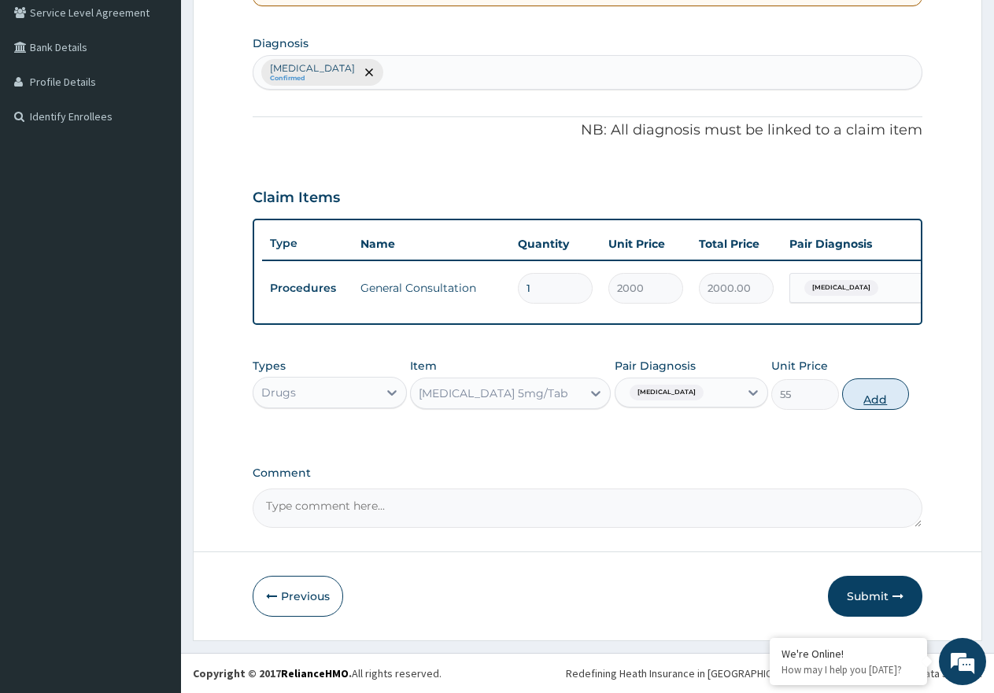
click at [885, 402] on button "Add" at bounding box center [875, 393] width 67 height 31
type input "0"
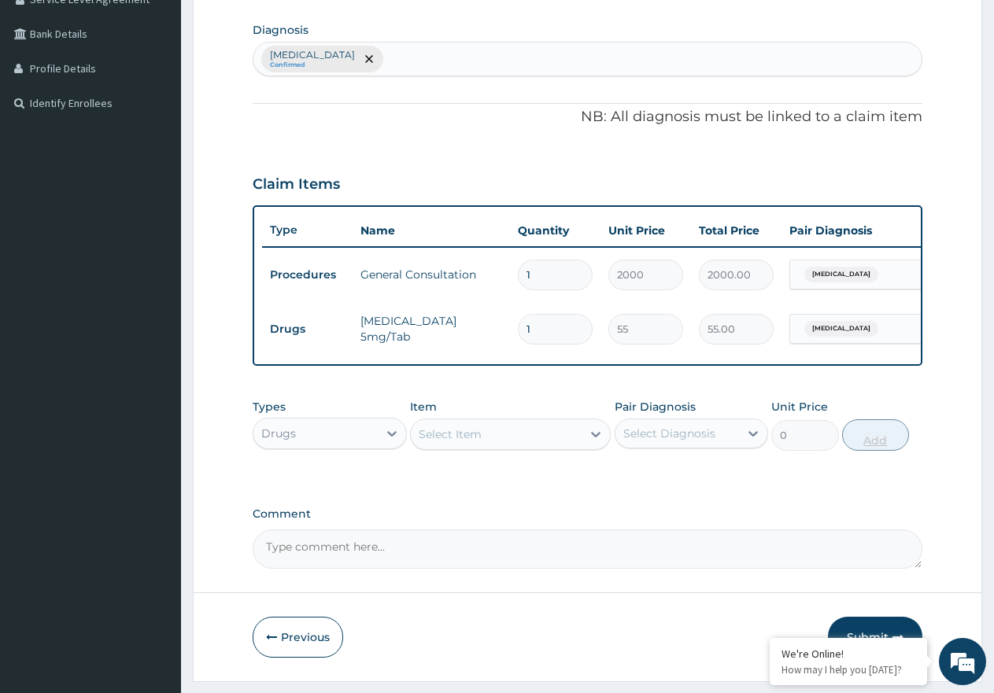
type input "0.00"
type input "2"
type input "110.00"
type input "20"
type input "1100.00"
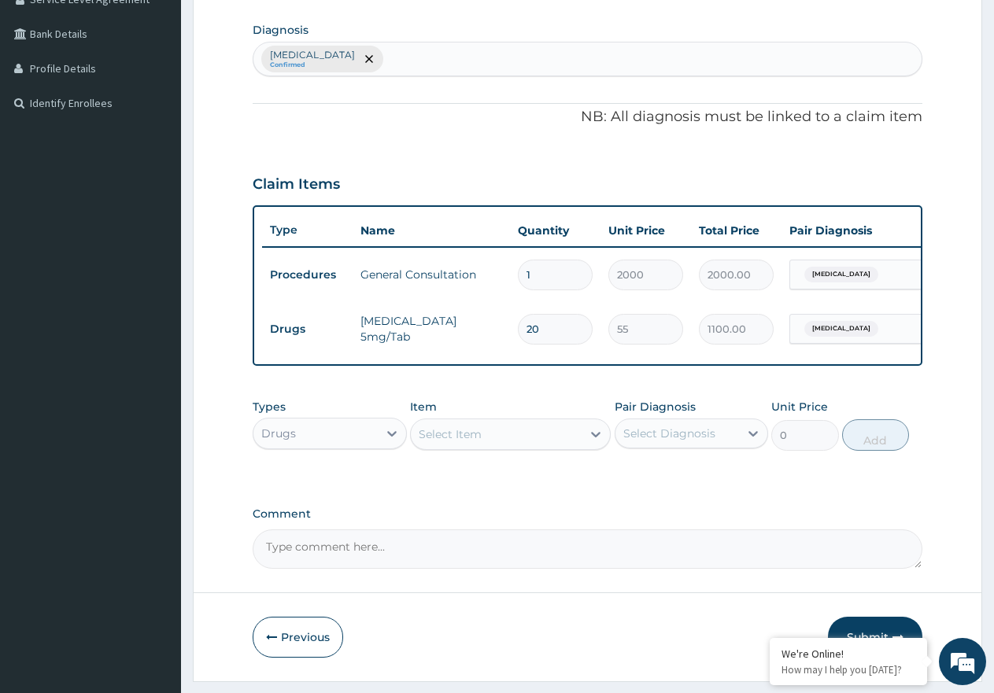
type input "20"
click at [575, 447] on div "Select Item" at bounding box center [496, 434] width 171 height 25
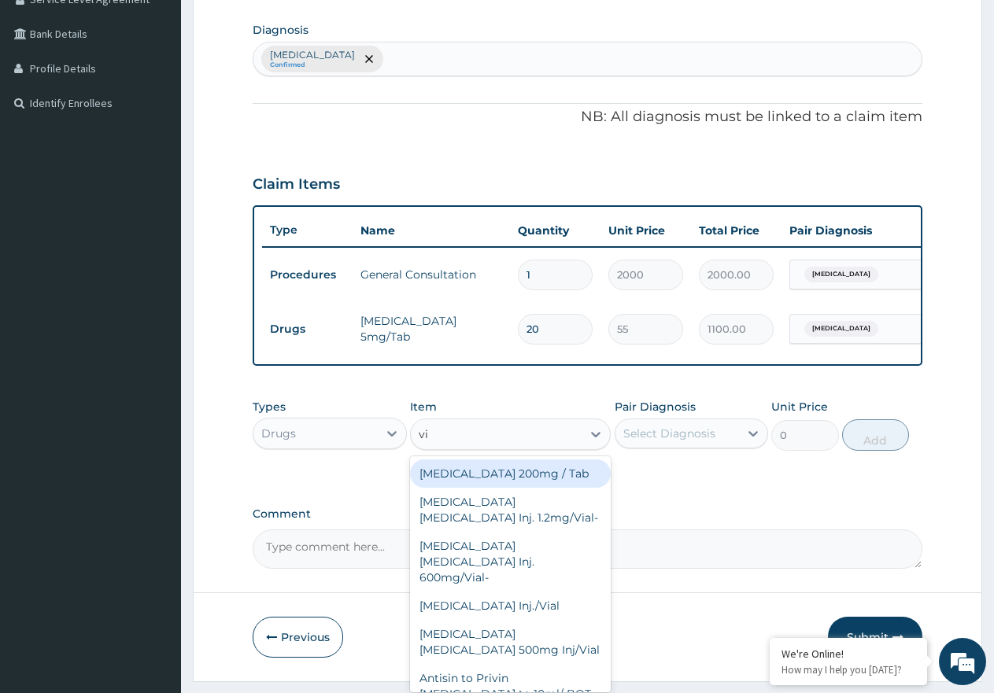
type input "vit"
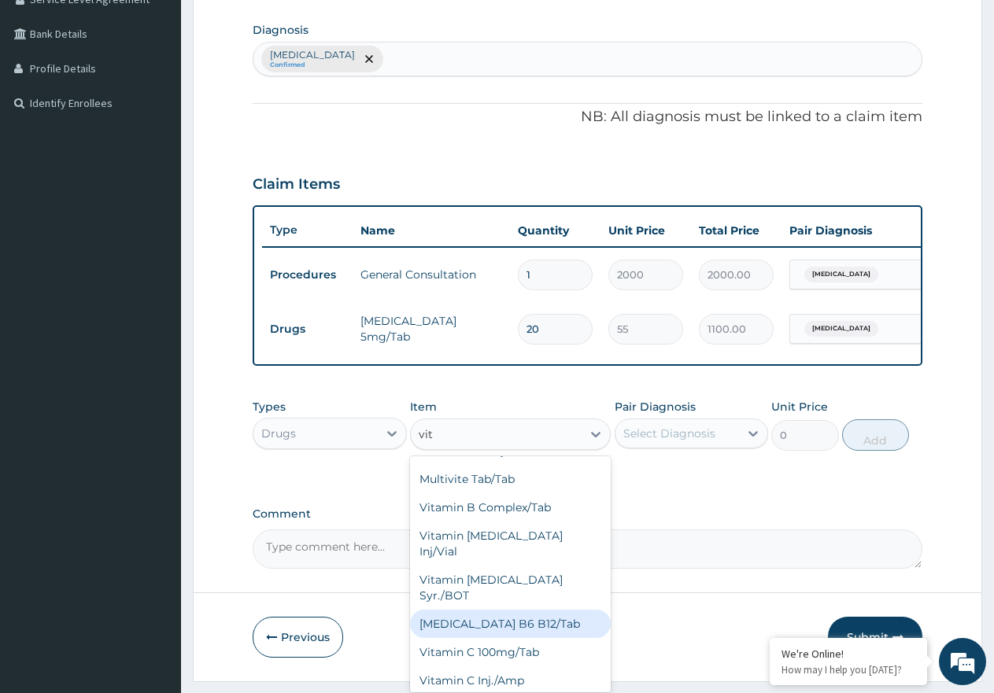
scroll to position [79, 0]
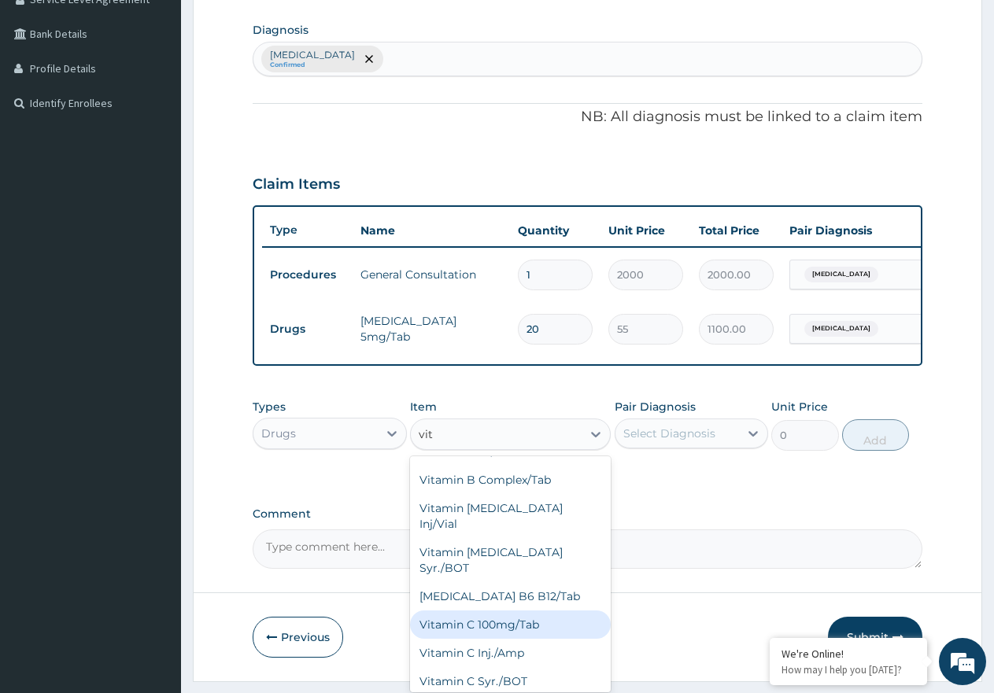
click at [547, 611] on div "Vitamin C 100mg/Tab" at bounding box center [510, 625] width 201 height 28
type input "8"
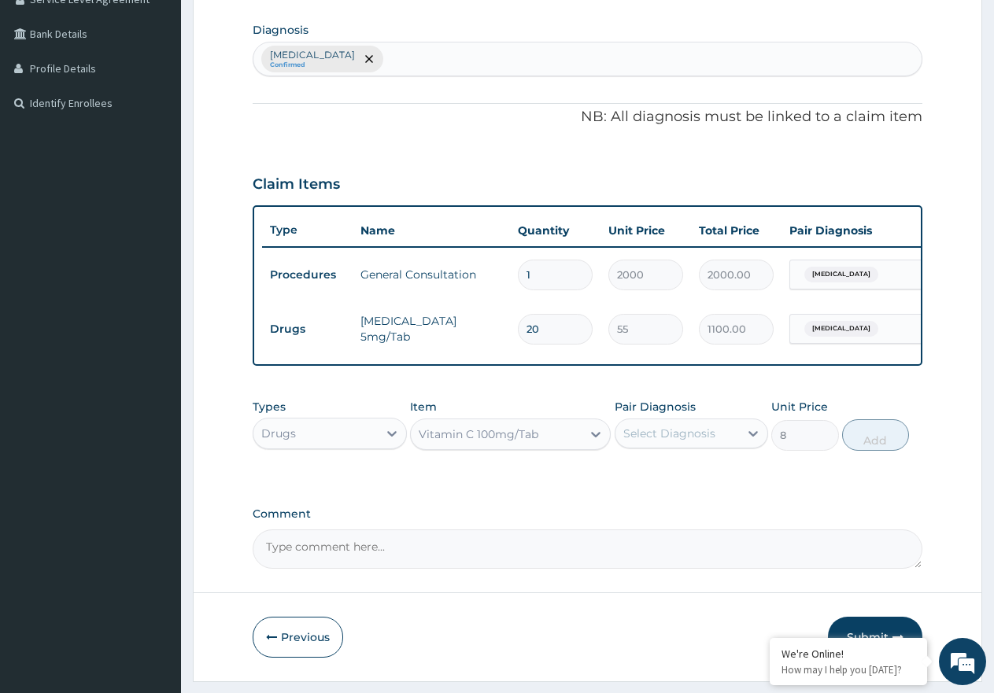
drag, startPoint x: 717, startPoint y: 442, endPoint x: 716, endPoint y: 456, distance: 13.4
click at [716, 446] on div "Select Diagnosis" at bounding box center [677, 433] width 124 height 25
click at [718, 490] on div "Impetigo, unspecified" at bounding box center [691, 474] width 154 height 32
checkbox input "true"
click at [899, 459] on div "Types Drugs Item Vitamin C 100mg/Tab Pair Diagnosis Impetigo, unspecified Unit …" at bounding box center [588, 425] width 670 height 68
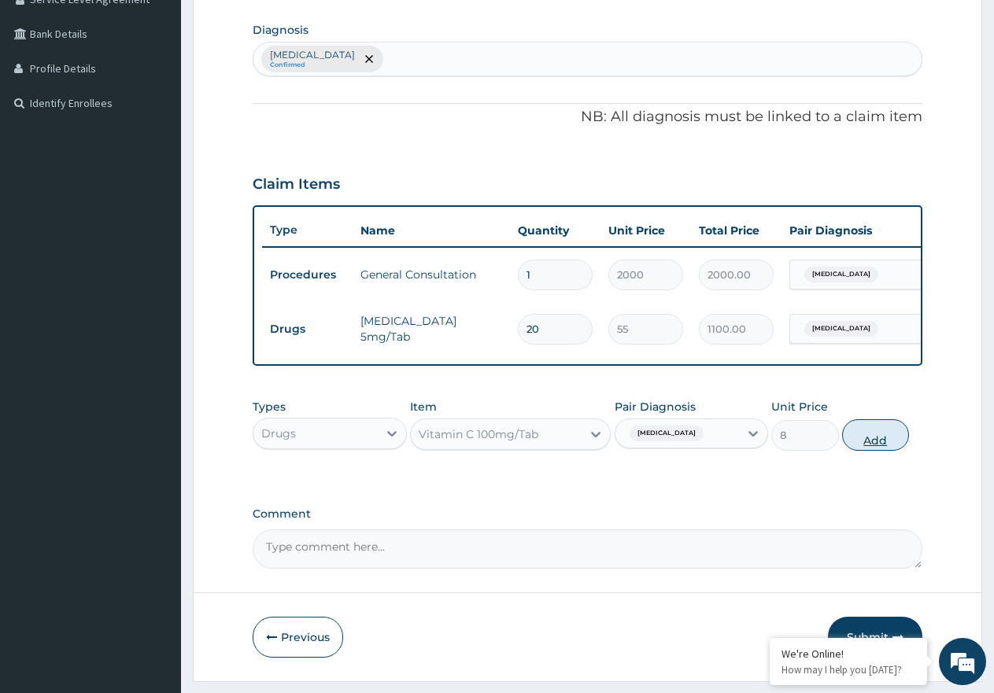
click at [874, 451] on button "Add" at bounding box center [875, 434] width 67 height 31
type input "0"
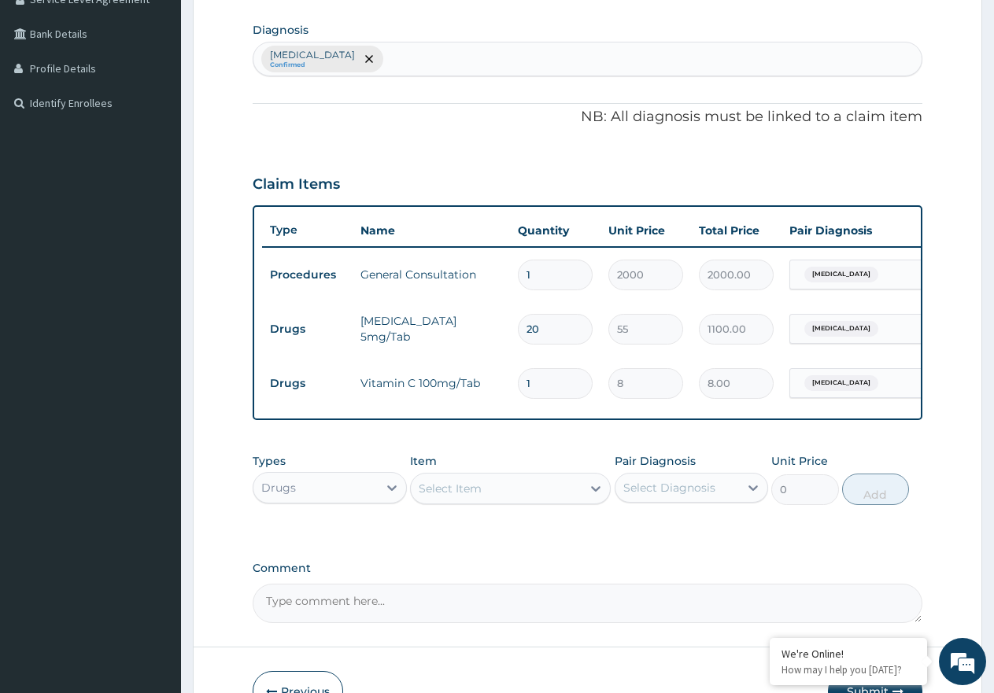
type input "0.00"
type input "3"
type input "24.00"
type input "30"
type input "240.00"
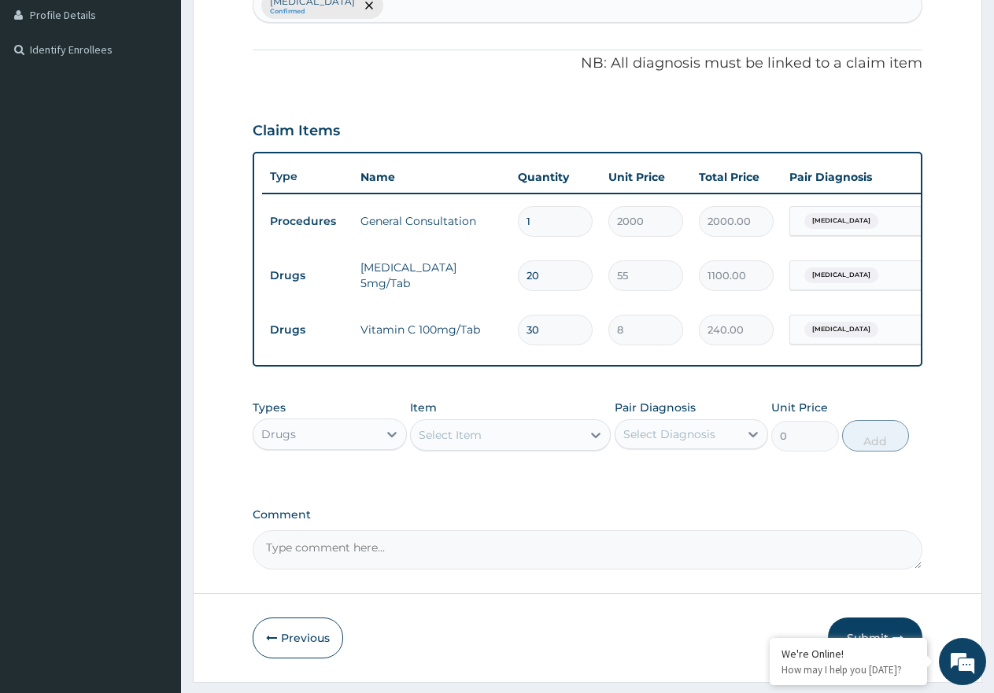
scroll to position [489, 0]
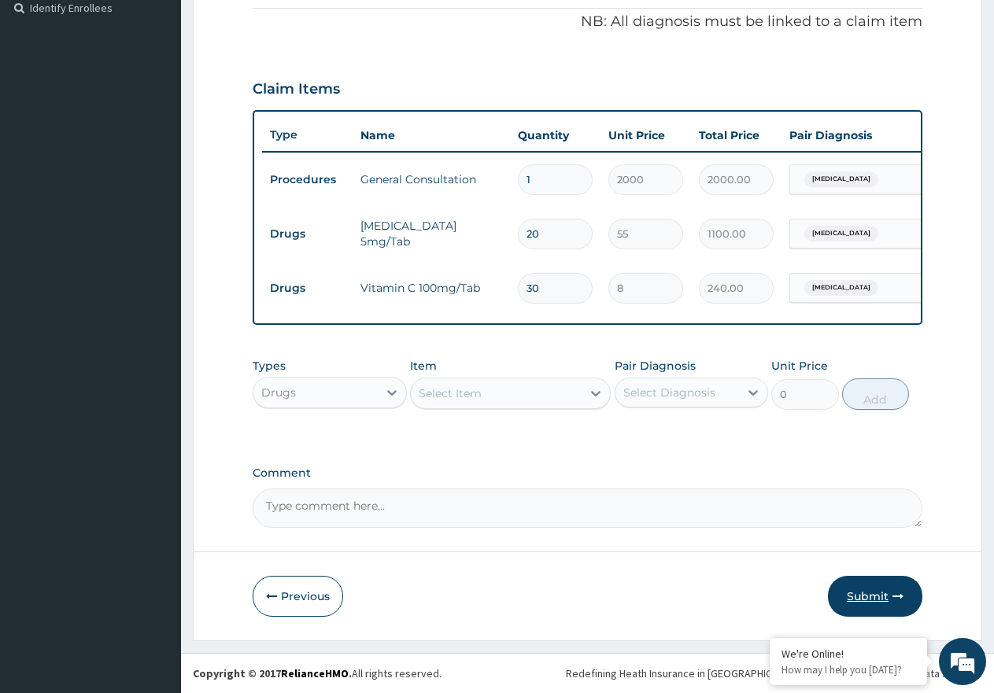
type input "30"
click at [873, 594] on button "Submit" at bounding box center [875, 596] width 94 height 41
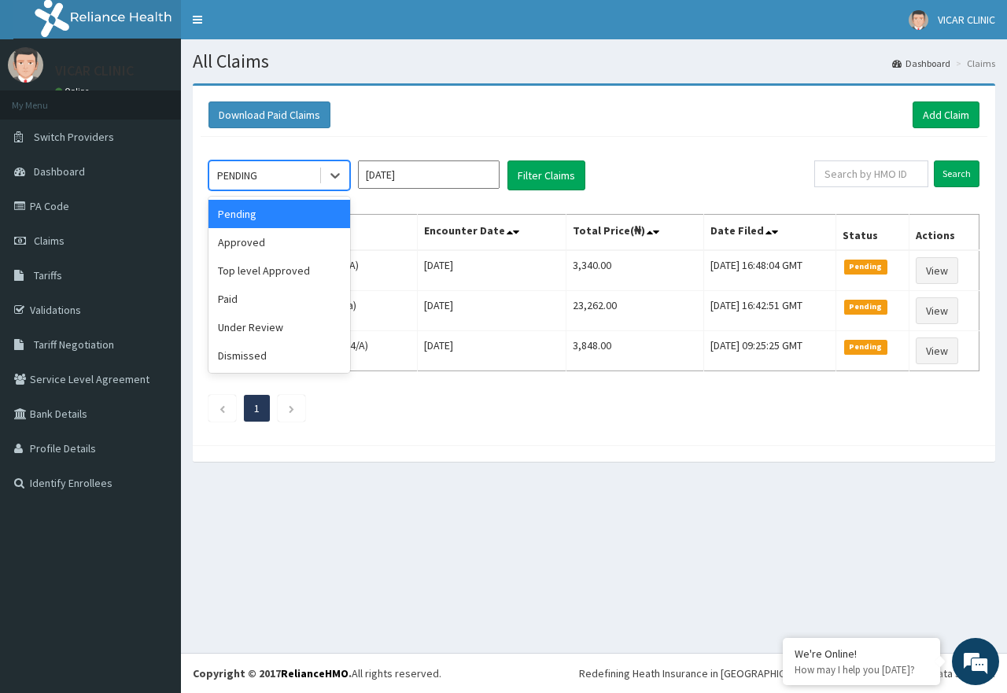
click at [285, 182] on div "PENDING" at bounding box center [263, 175] width 109 height 25
drag, startPoint x: 303, startPoint y: 251, endPoint x: 374, endPoint y: 236, distance: 72.4
click at [301, 251] on div "Approved" at bounding box center [280, 242] width 142 height 28
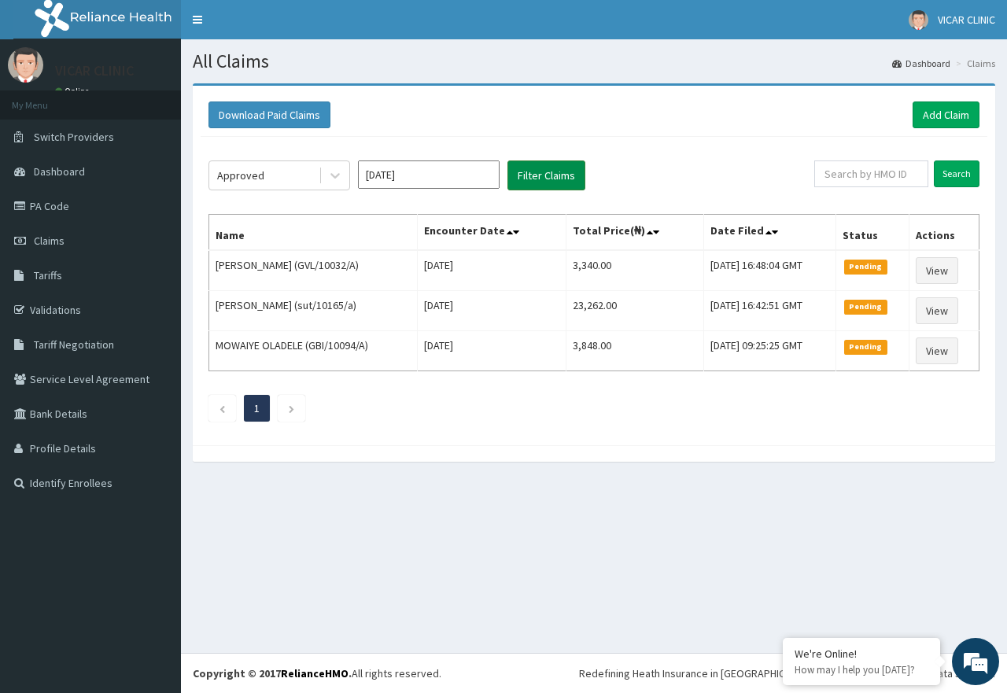
click at [564, 186] on button "Filter Claims" at bounding box center [546, 176] width 78 height 30
